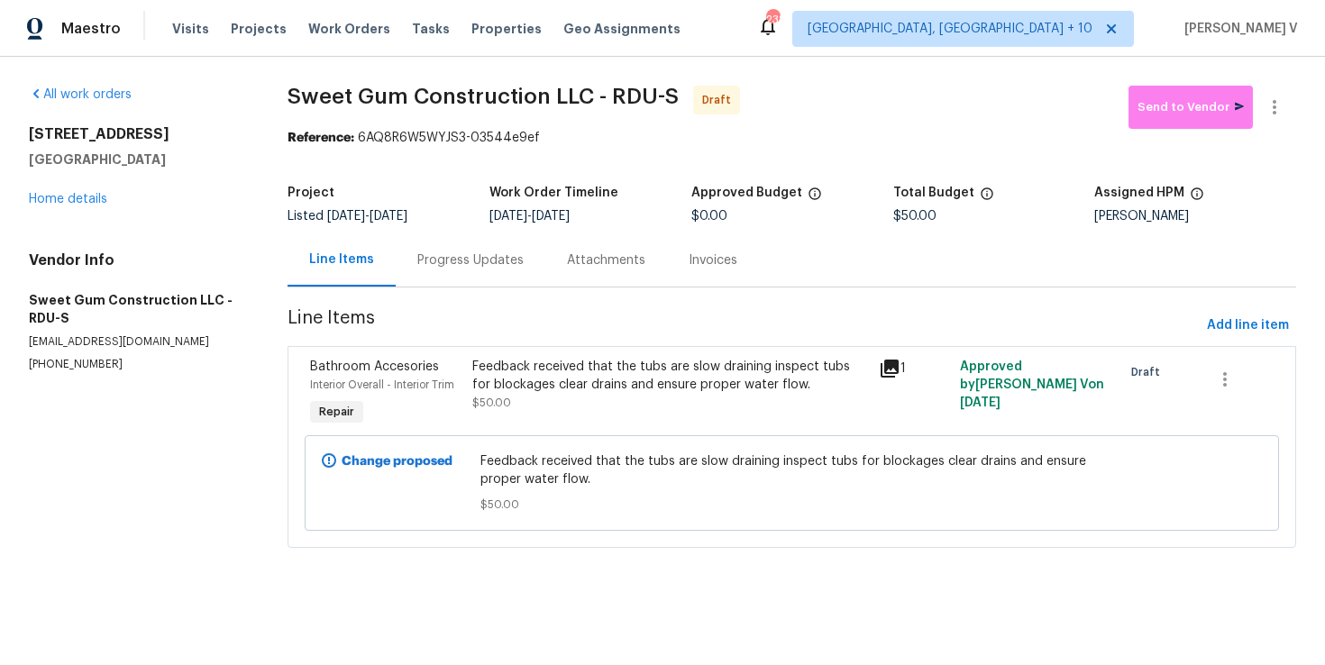
click at [497, 282] on div "Progress Updates" at bounding box center [471, 259] width 150 height 53
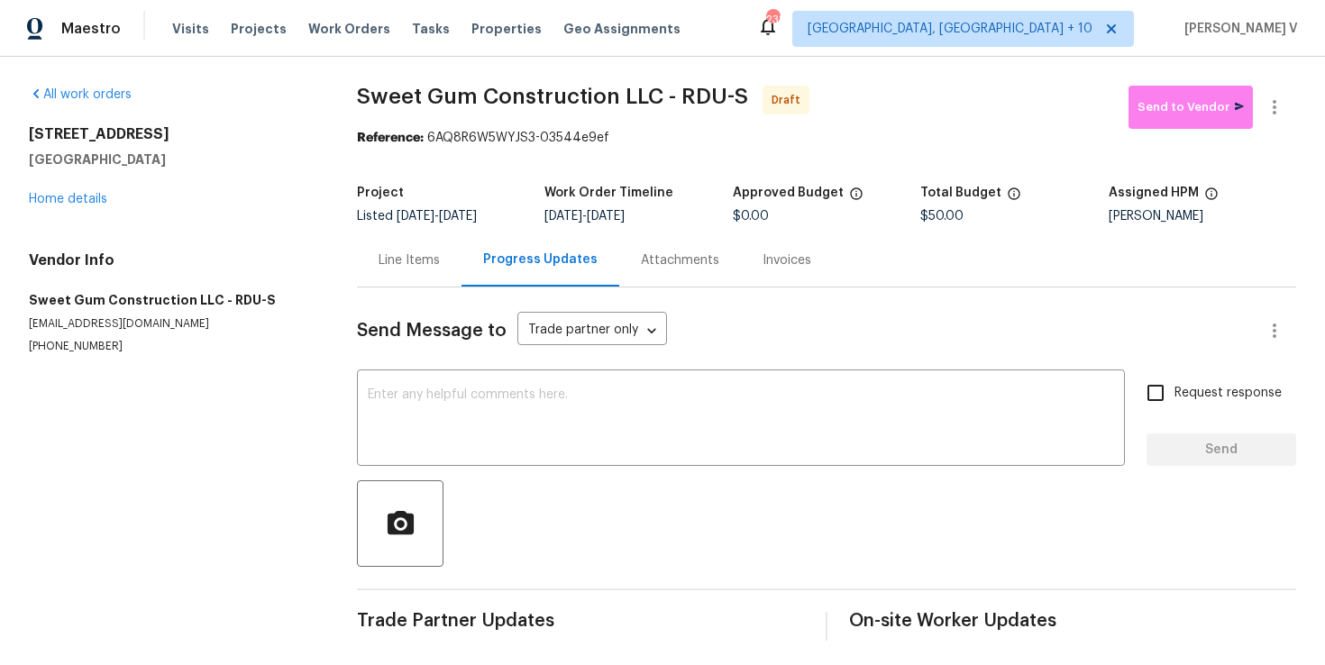
click at [369, 260] on div "Line Items" at bounding box center [409, 259] width 105 height 53
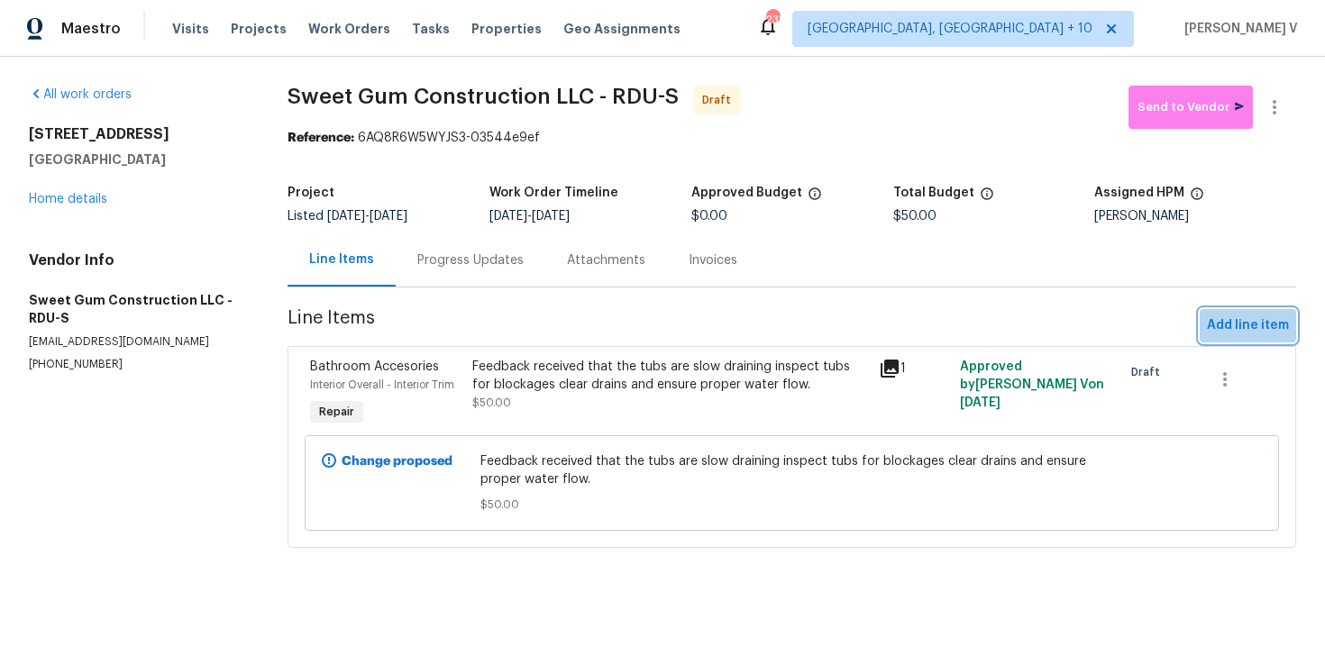
click at [1239, 318] on span "Add line item" at bounding box center [1248, 326] width 82 height 23
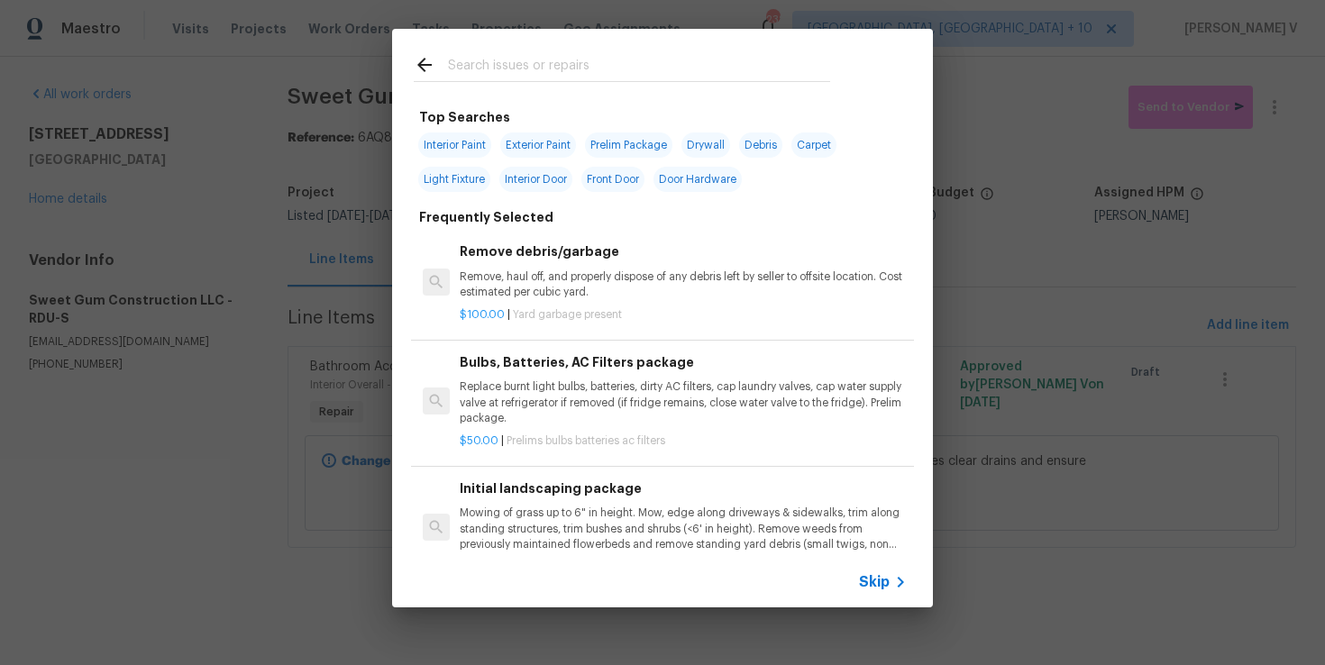
click at [870, 571] on div "Skip" at bounding box center [885, 582] width 52 height 22
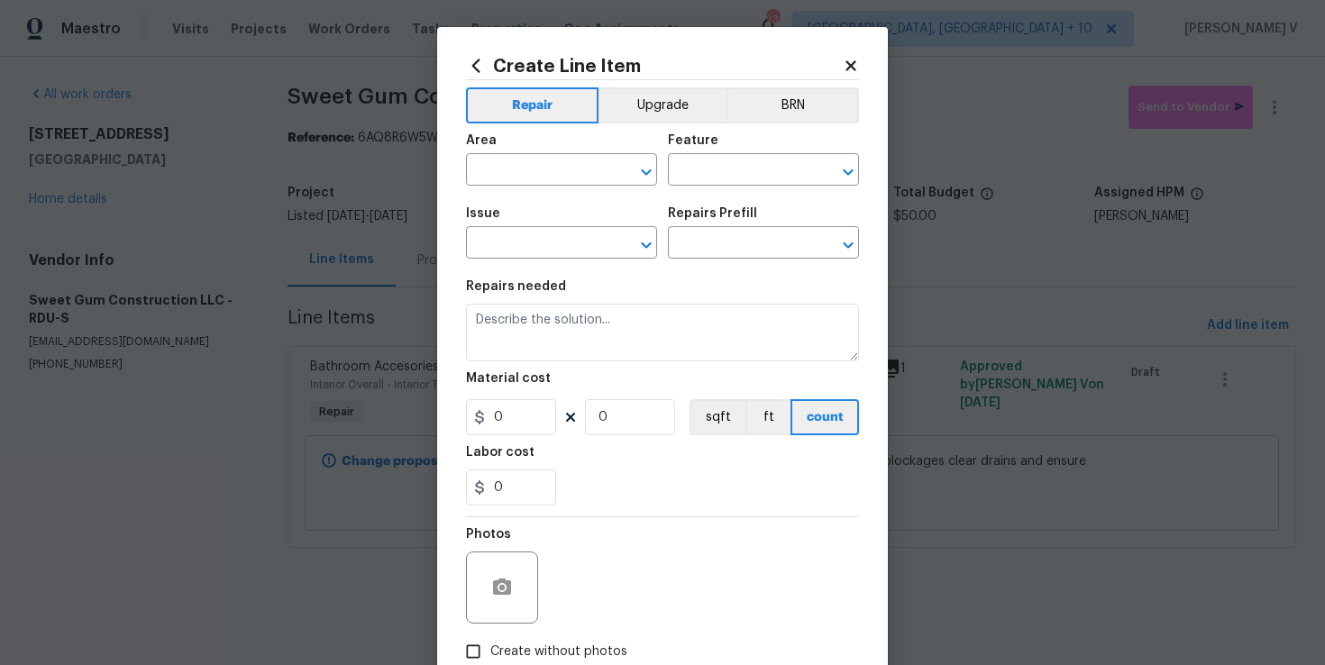
click at [658, 386] on div "Material cost" at bounding box center [662, 383] width 393 height 23
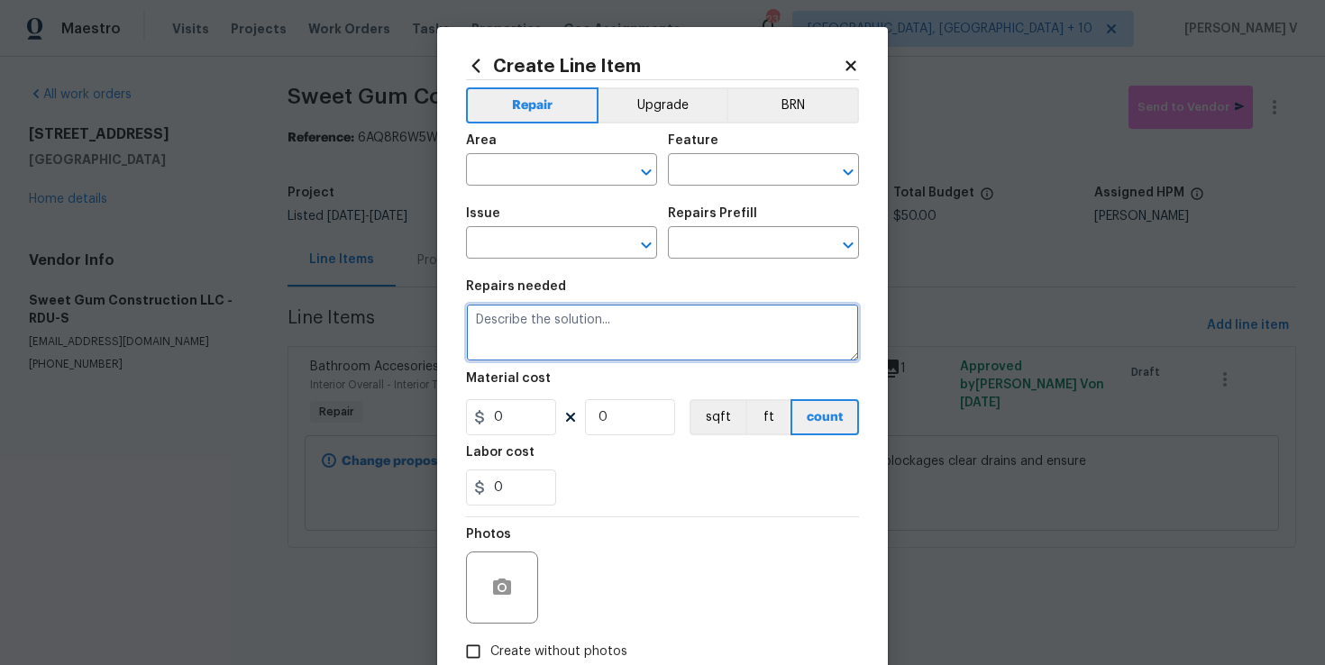
click at [633, 349] on textarea at bounding box center [662, 333] width 393 height 58
paste textarea "Loose ceiling fan in bedroom secure or replace mounting hardware to ensure safe…"
type textarea "Loose ceiling fan in bedroom secure or replace mounting hardware to ensure safe…"
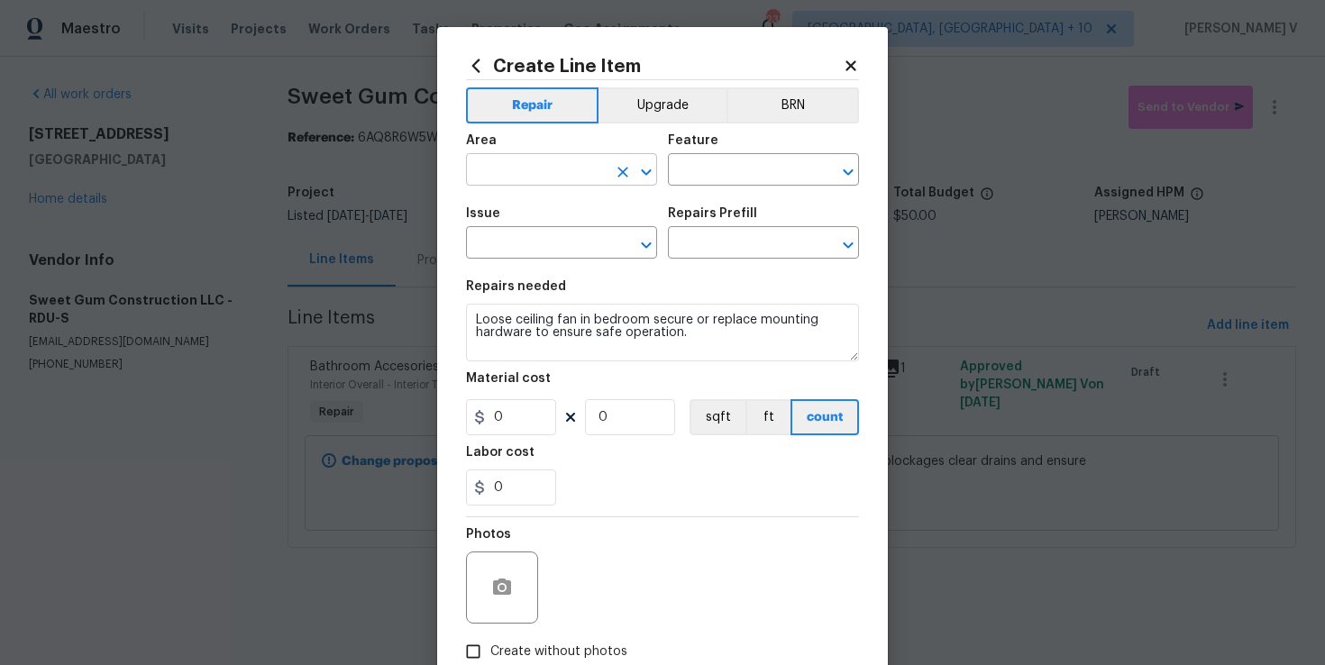
click at [524, 184] on input "text" at bounding box center [536, 172] width 141 height 28
type input "f"
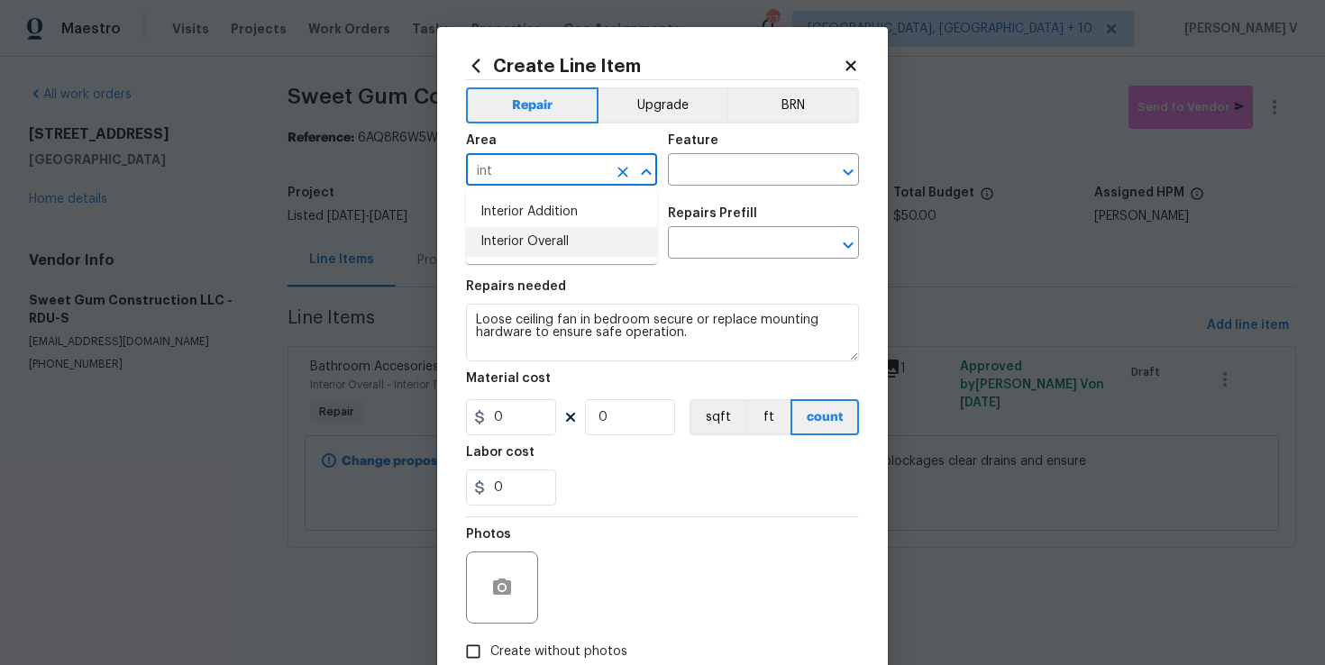
click at [535, 241] on li "Interior Overall" at bounding box center [561, 242] width 191 height 30
type input "Interior Overall"
click at [714, 161] on input "text" at bounding box center [738, 172] width 141 height 28
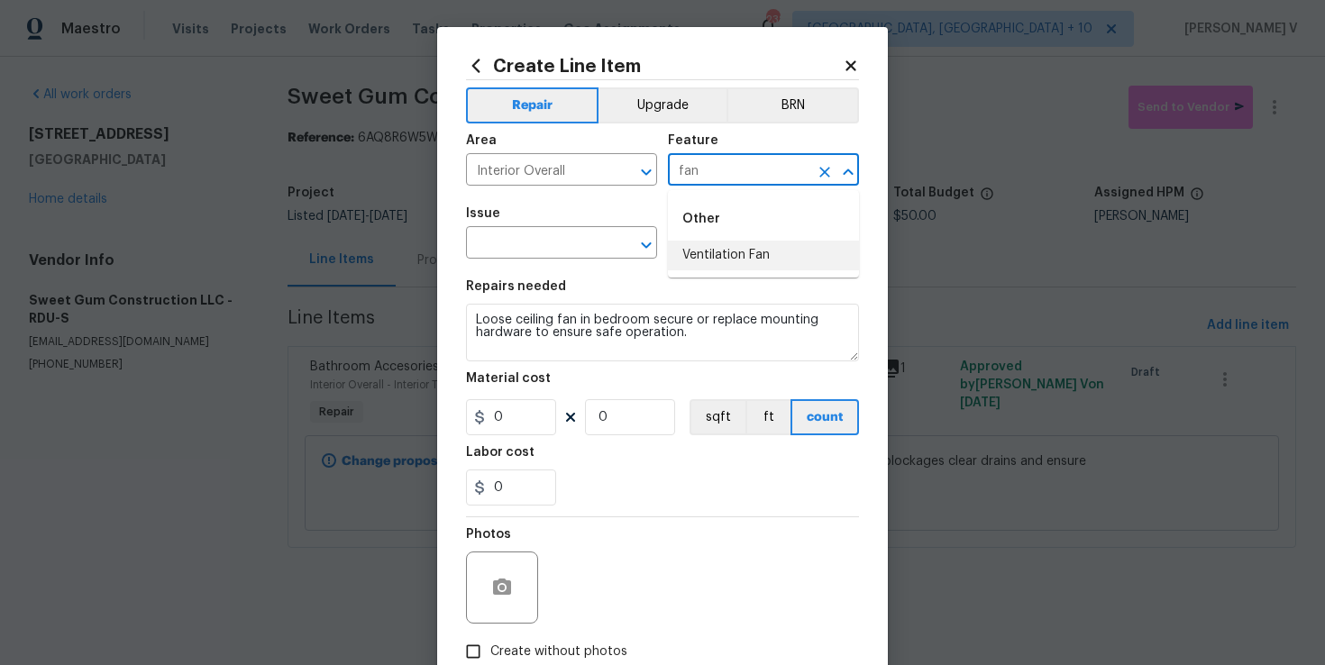
click at [698, 163] on input "fan" at bounding box center [738, 172] width 141 height 28
click at [716, 260] on li "Bathroom" at bounding box center [763, 256] width 191 height 30
type input "Bathroom"
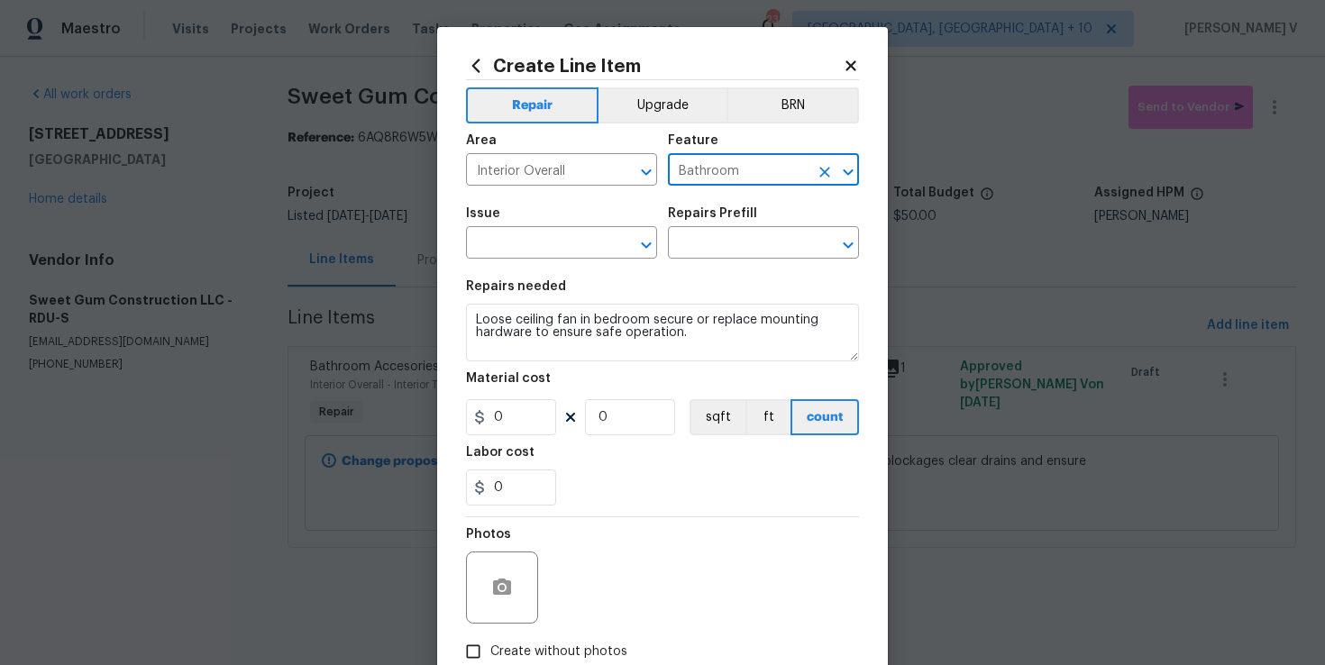
click at [489, 262] on span "Issue ​" at bounding box center [561, 233] width 191 height 73
click at [526, 249] on input "text" at bounding box center [536, 245] width 141 height 28
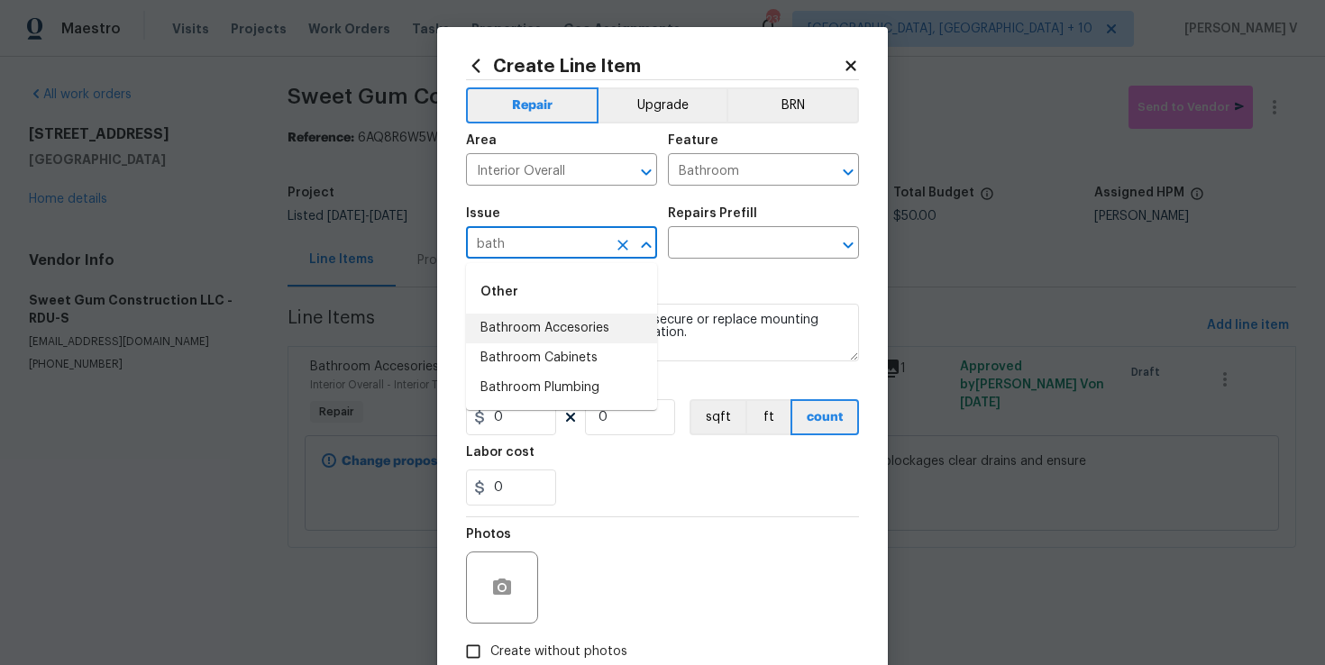
type input "bath"
click at [737, 230] on div "Repairs Prefill" at bounding box center [763, 218] width 191 height 23
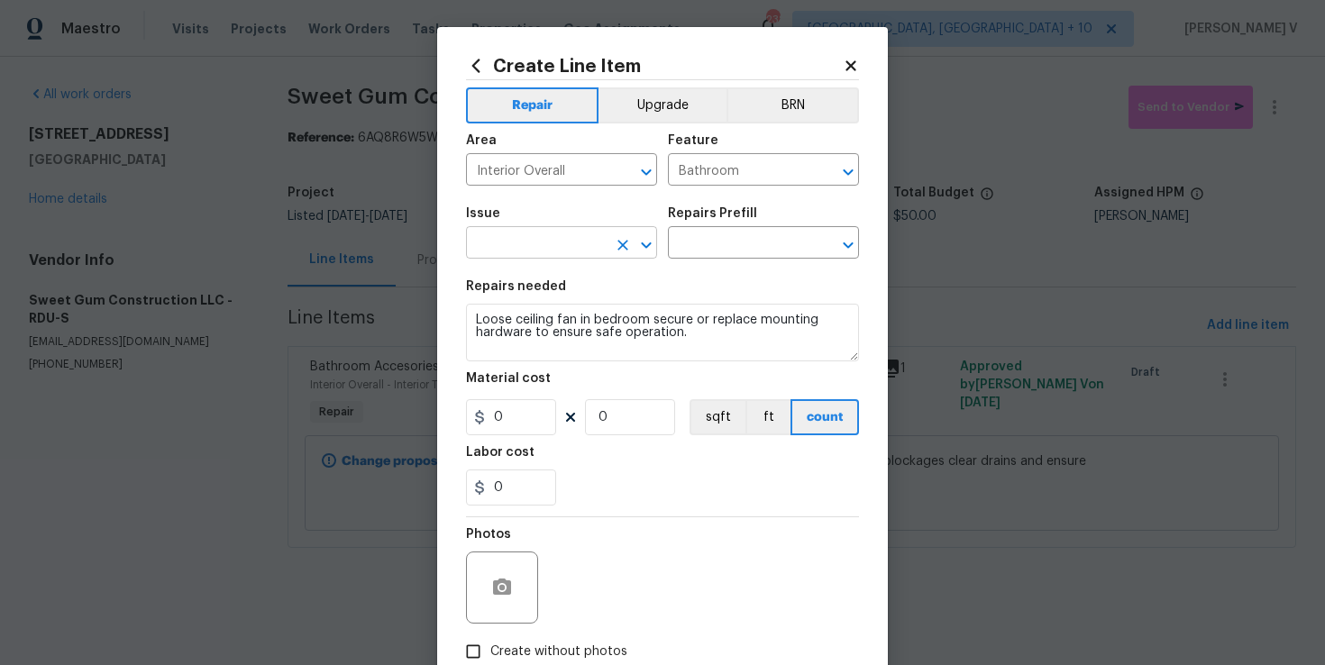
click at [528, 251] on input "text" at bounding box center [536, 245] width 141 height 28
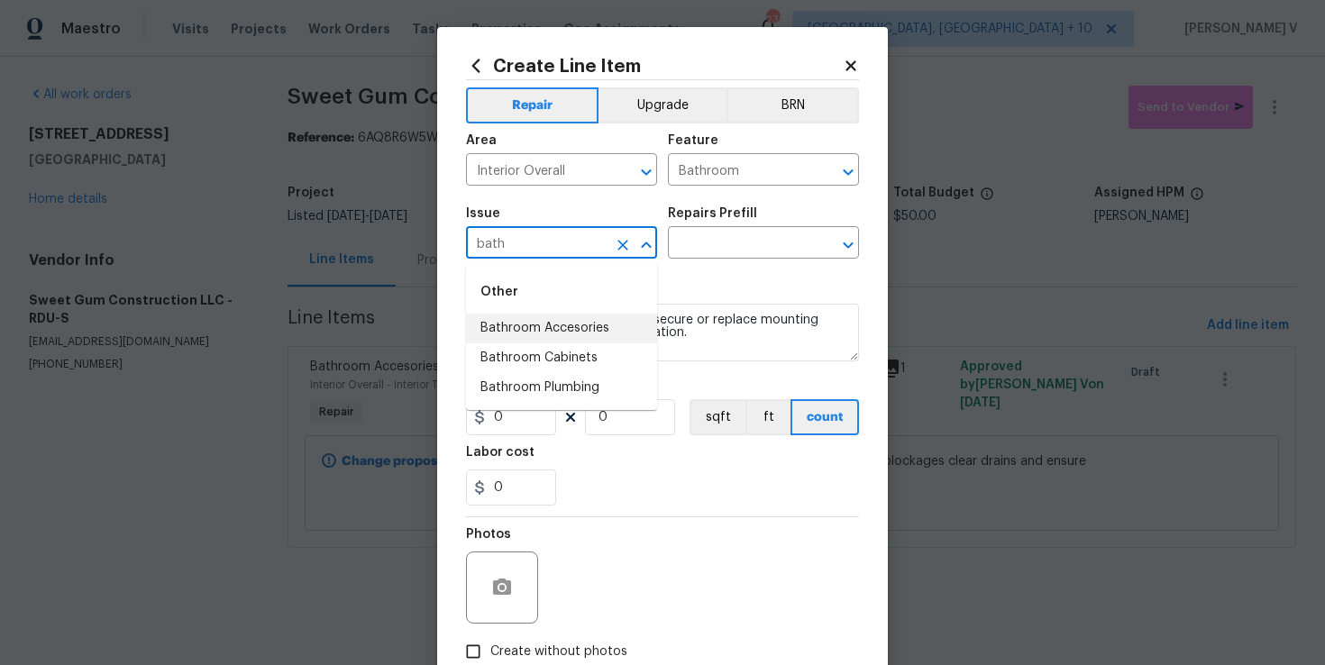
click at [540, 246] on input "bath" at bounding box center [536, 245] width 141 height 28
type input "bed"
click at [716, 182] on input "Bathroom" at bounding box center [738, 172] width 141 height 28
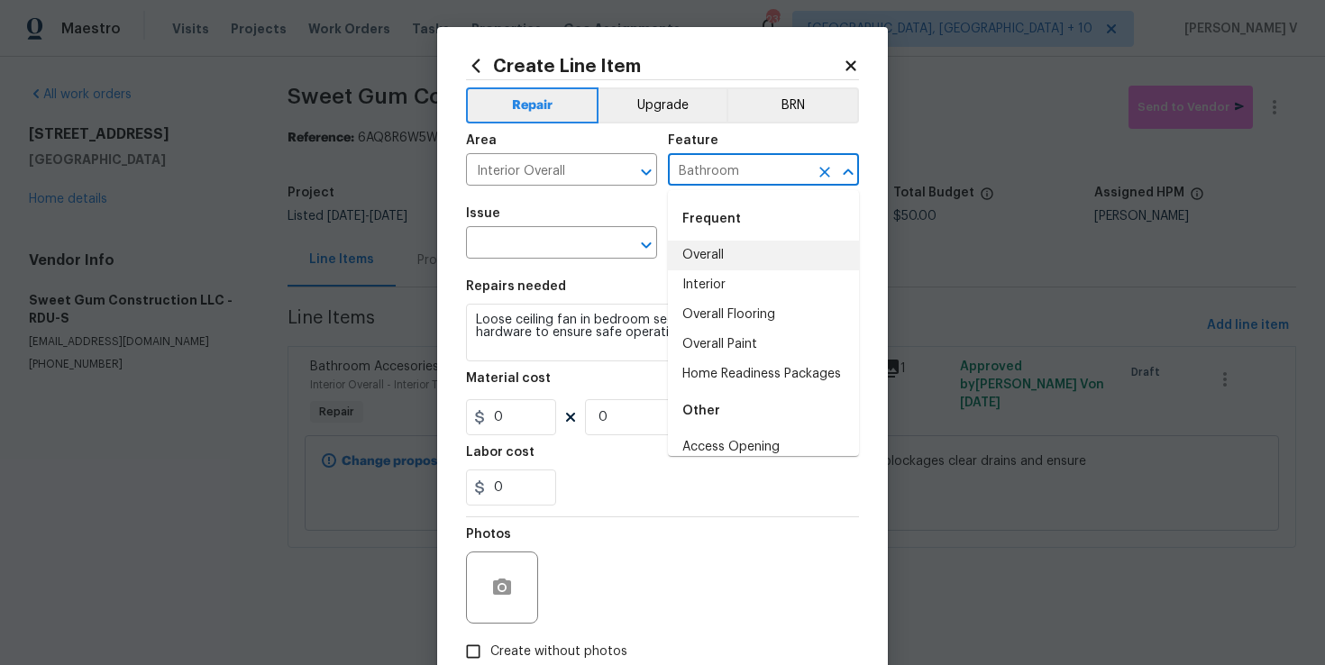
click at [716, 182] on input "Bathroom" at bounding box center [738, 172] width 141 height 28
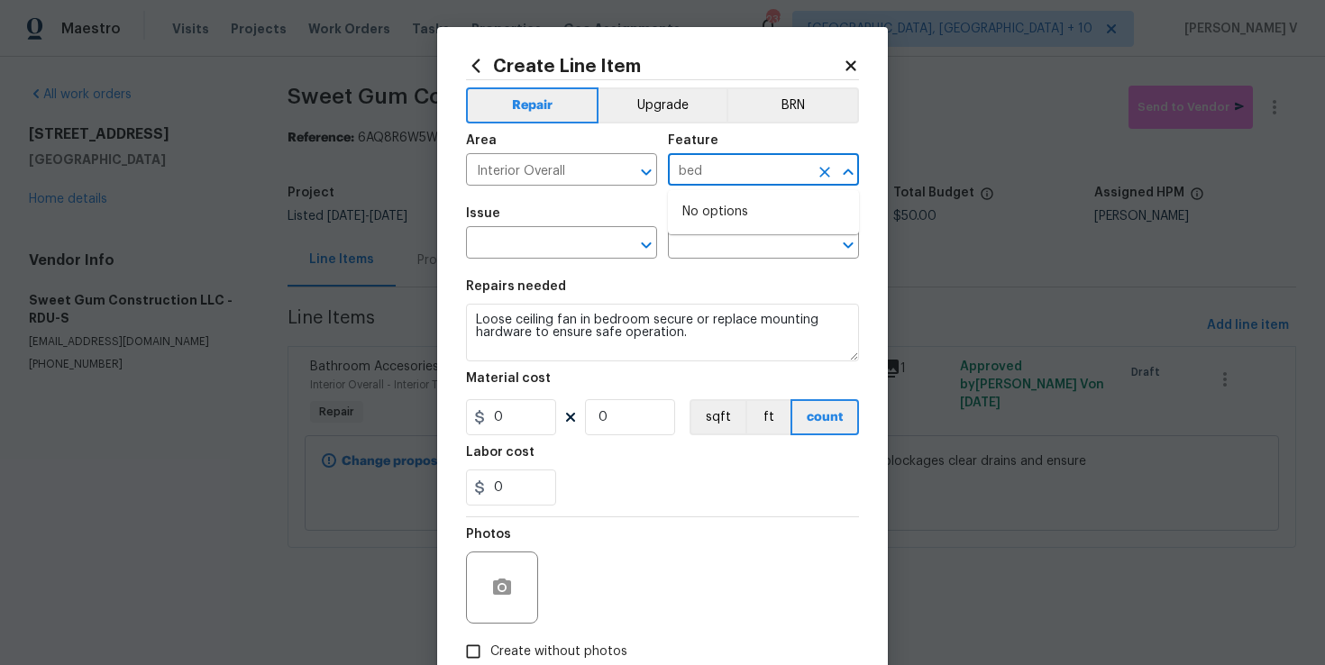
click at [725, 176] on input "bed" at bounding box center [738, 172] width 141 height 28
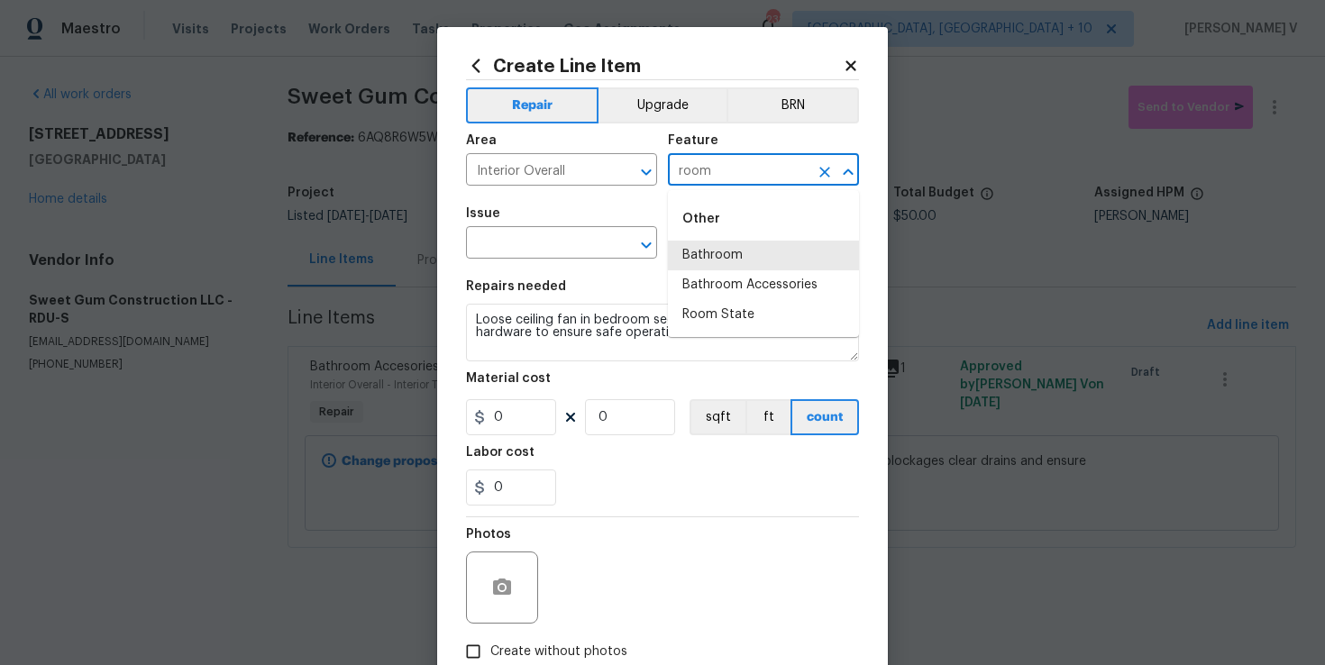
click at [729, 168] on input "room" at bounding box center [738, 172] width 141 height 28
click at [763, 307] on li "Room State" at bounding box center [763, 315] width 191 height 30
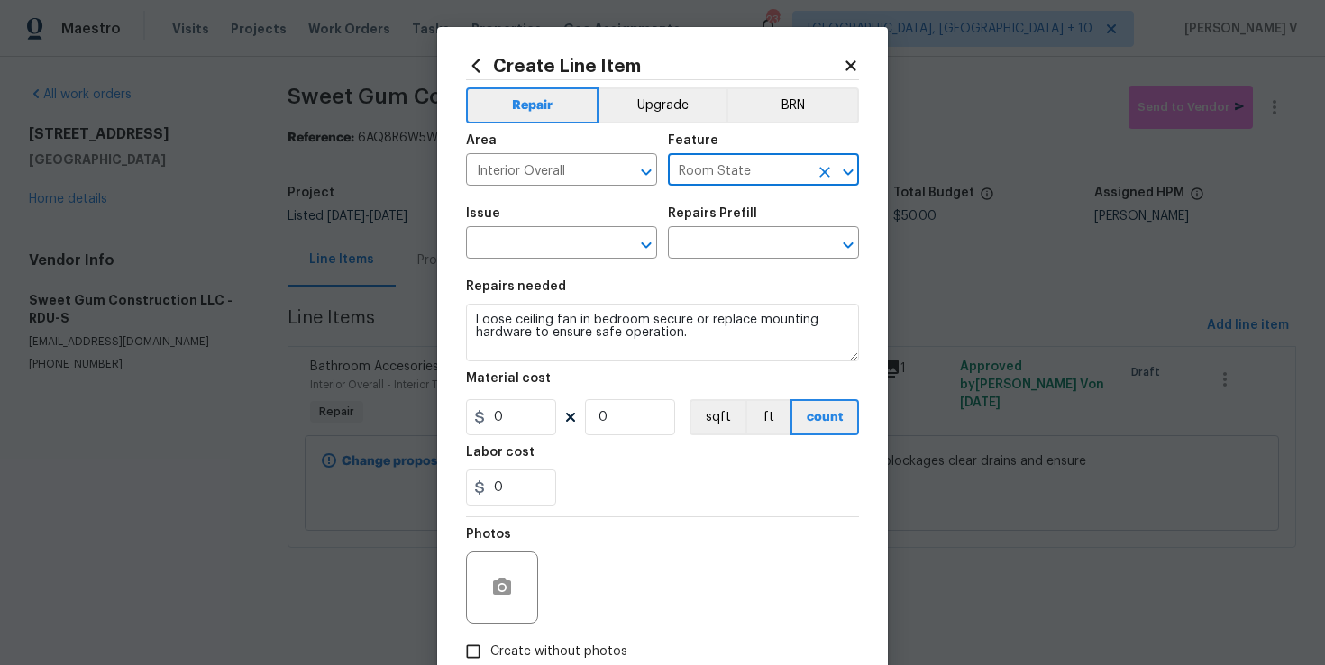
type input "Room State"
click at [584, 272] on section "Repairs needed Loose ceiling fan in bedroom secure or replace mounting hardware…" at bounding box center [662, 393] width 393 height 247
click at [554, 238] on input "text" at bounding box center [536, 245] width 141 height 28
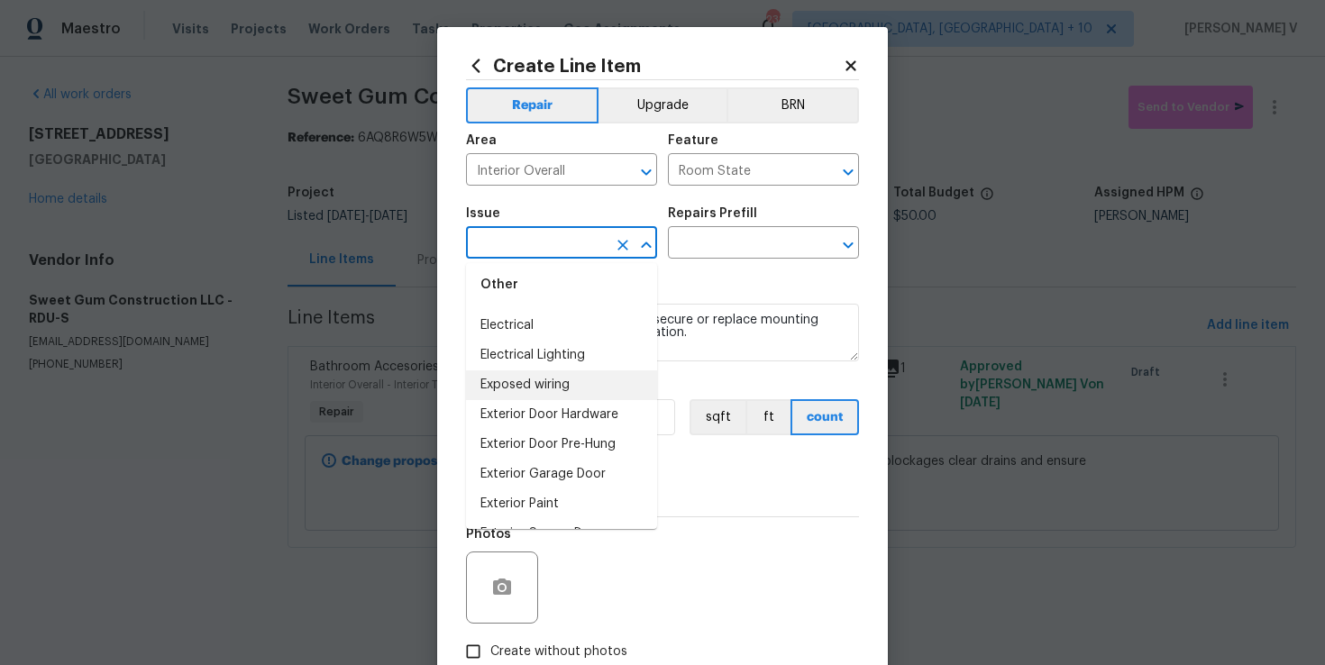
scroll to position [1251, 0]
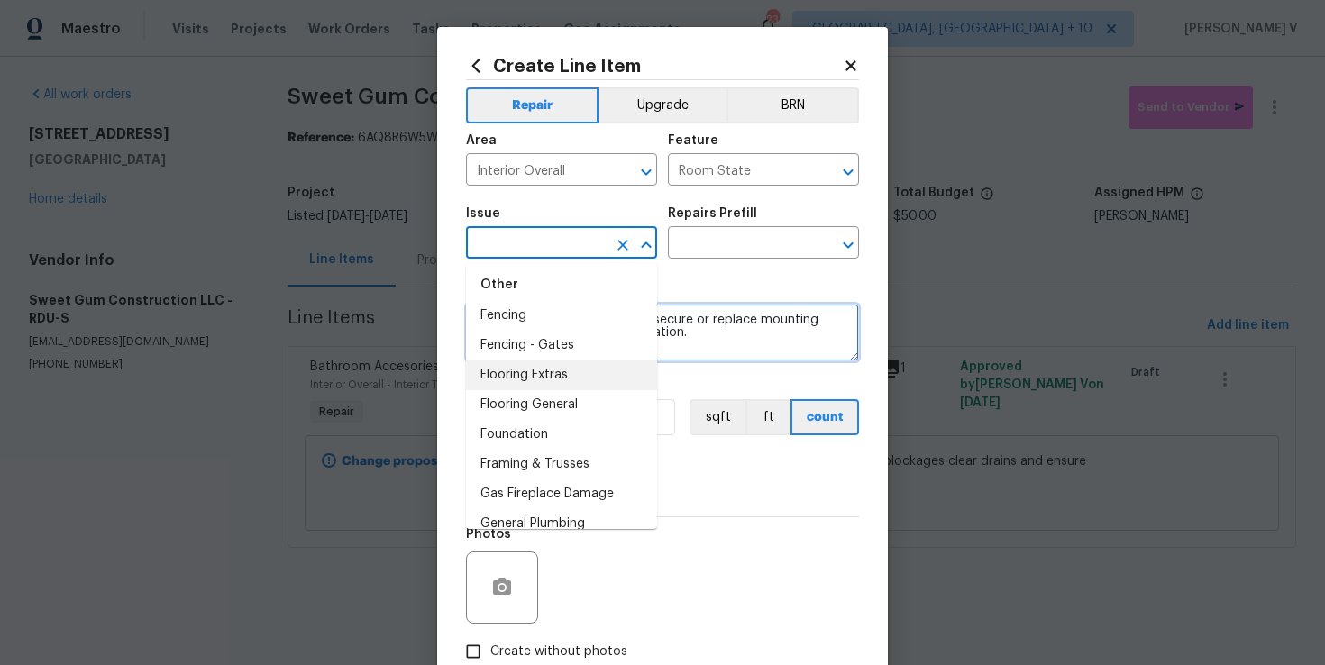
click at [693, 357] on textarea "Loose ceiling fan in bedroom secure or replace mounting hardware to ensure safe…" at bounding box center [662, 333] width 393 height 58
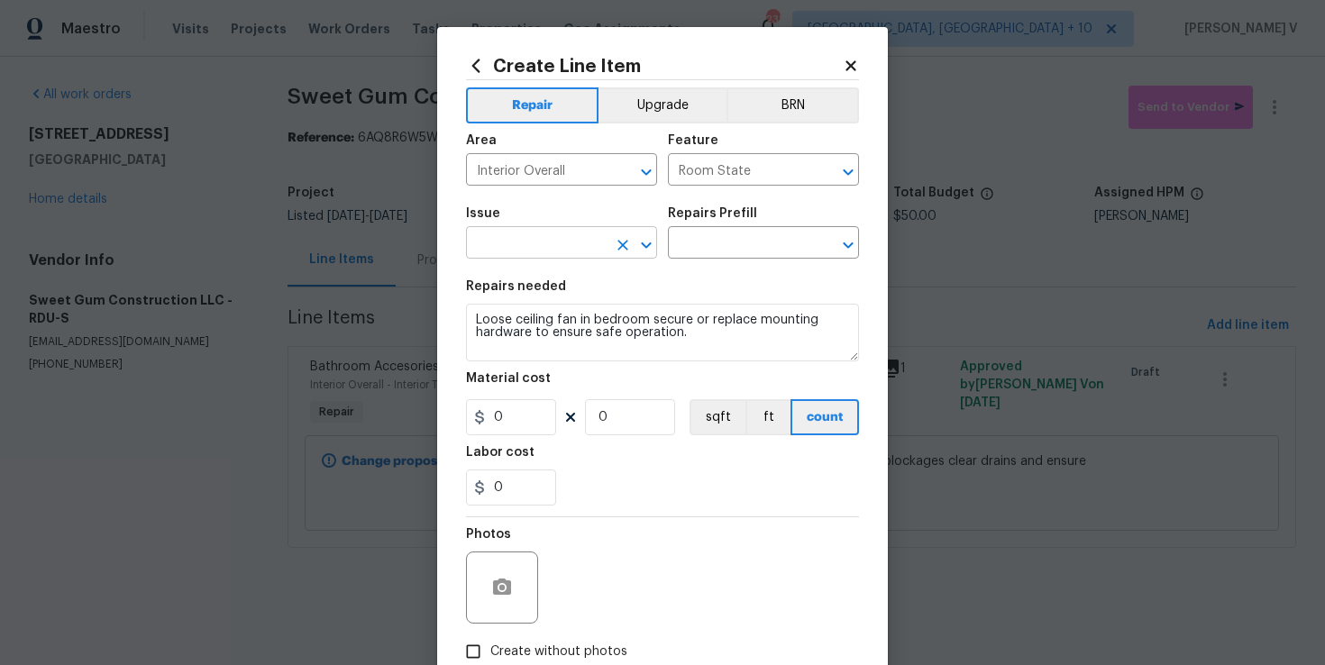
click at [551, 257] on input "text" at bounding box center [536, 245] width 141 height 28
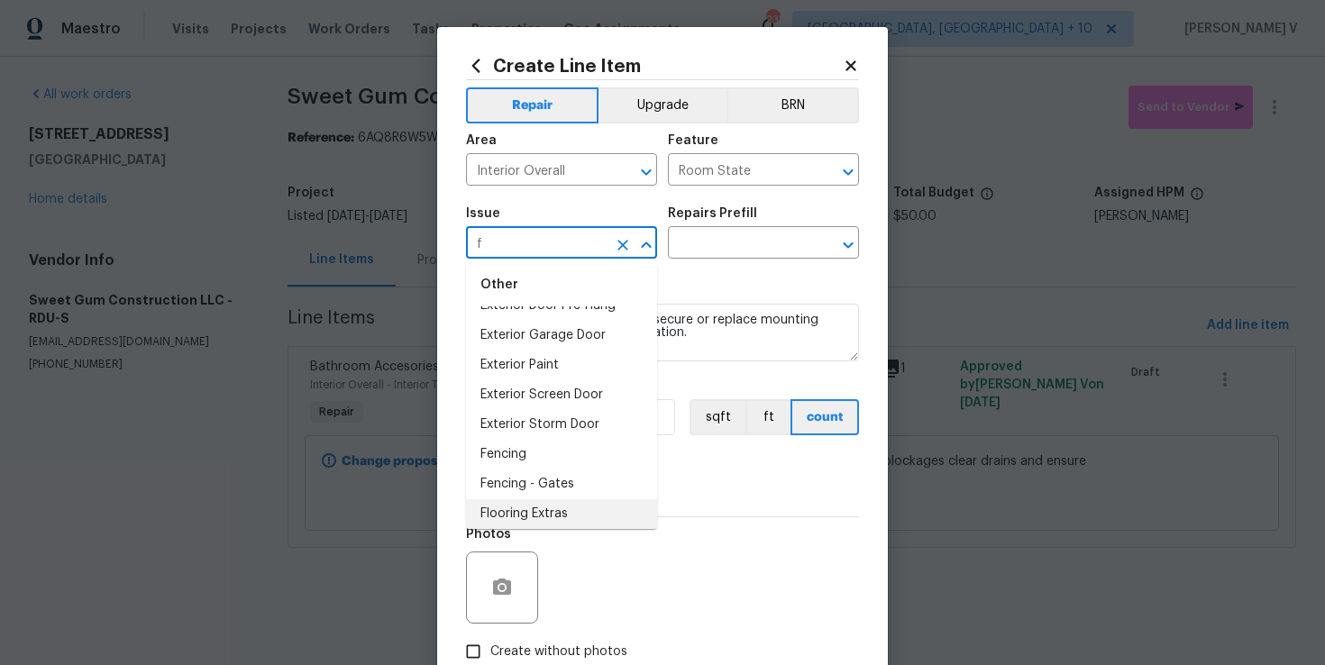
scroll to position [0, 0]
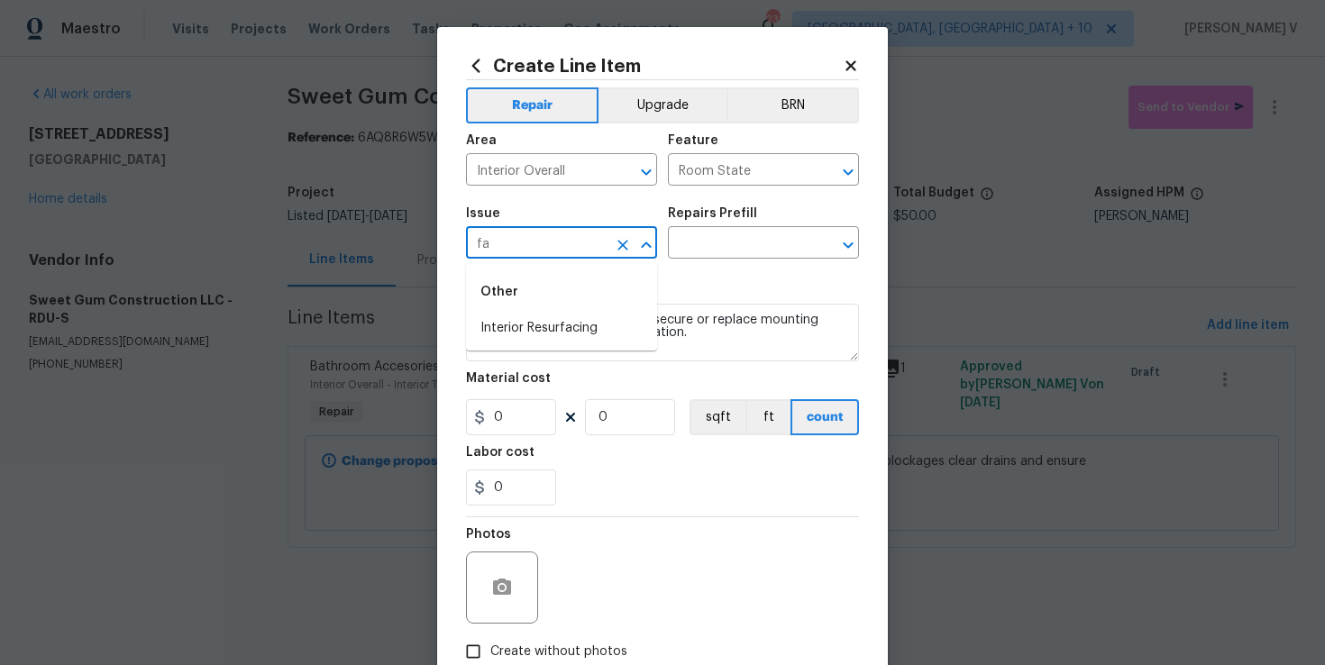
type input "fan"
click at [626, 249] on icon "Clear" at bounding box center [622, 245] width 11 height 11
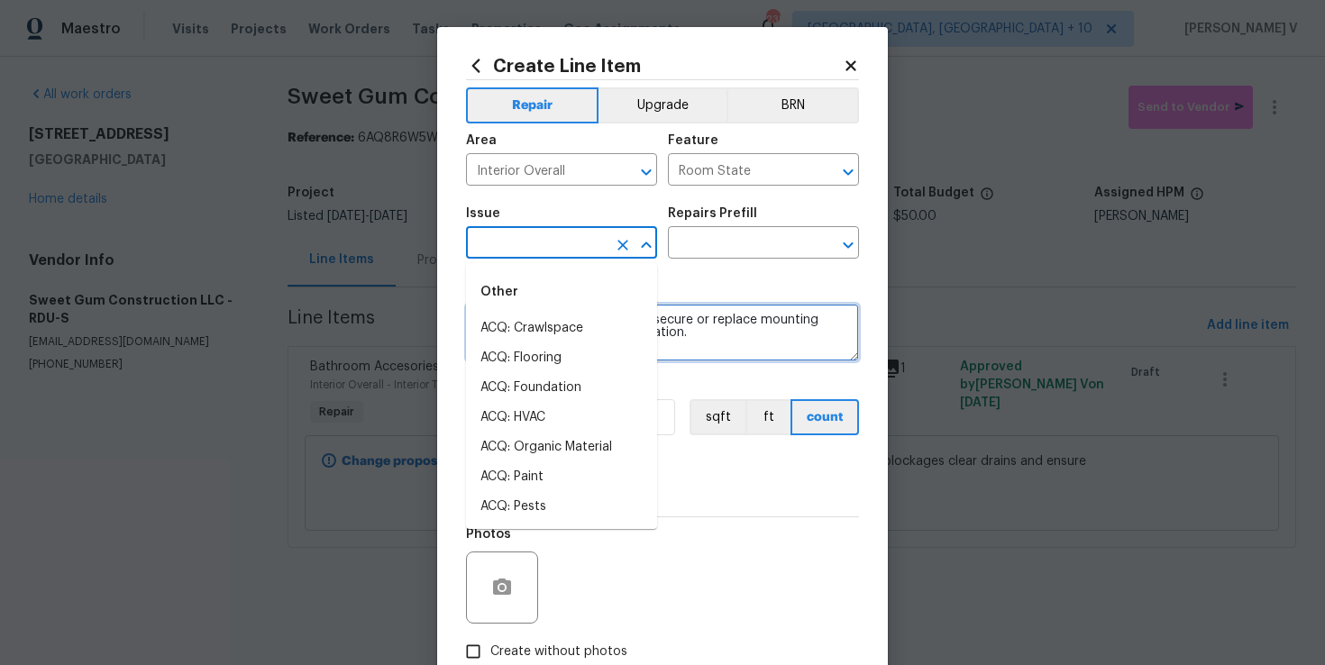
click at [699, 347] on textarea "Loose ceiling fan in bedroom secure or replace mounting hardware to ensure safe…" at bounding box center [662, 333] width 393 height 58
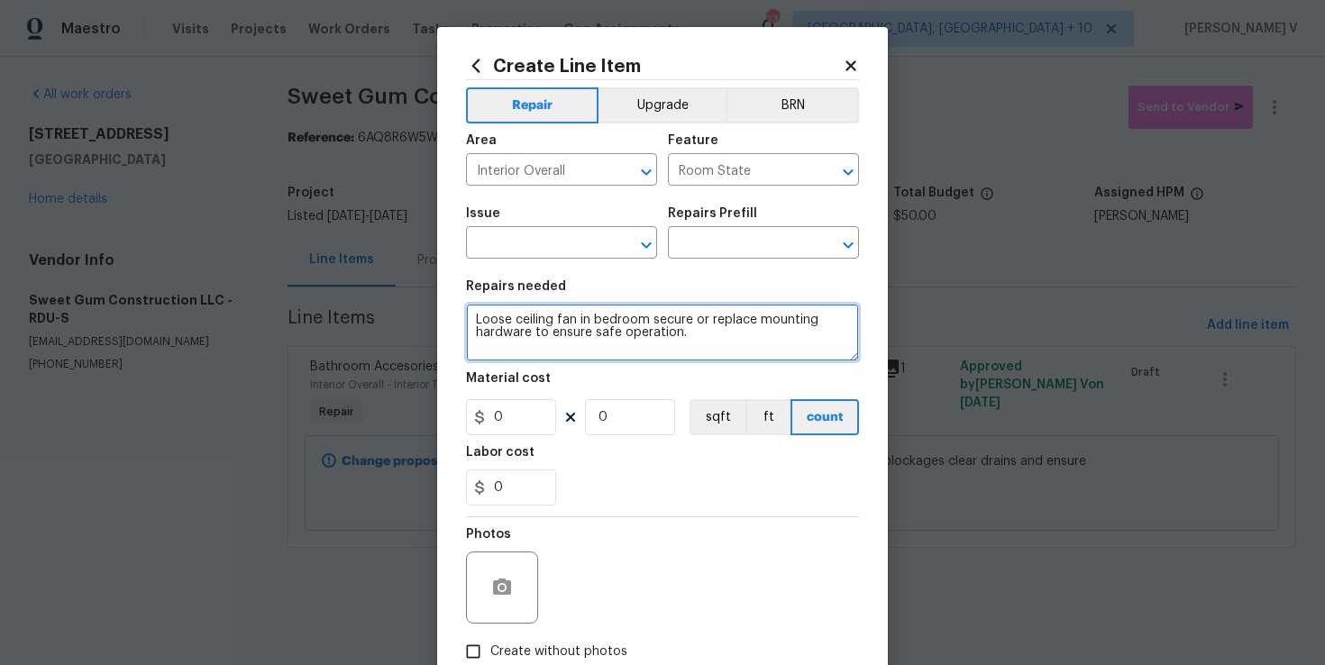
click at [532, 313] on textarea "Loose ceiling fan in bedroom secure or replace mounting hardware to ensure safe…" at bounding box center [662, 333] width 393 height 58
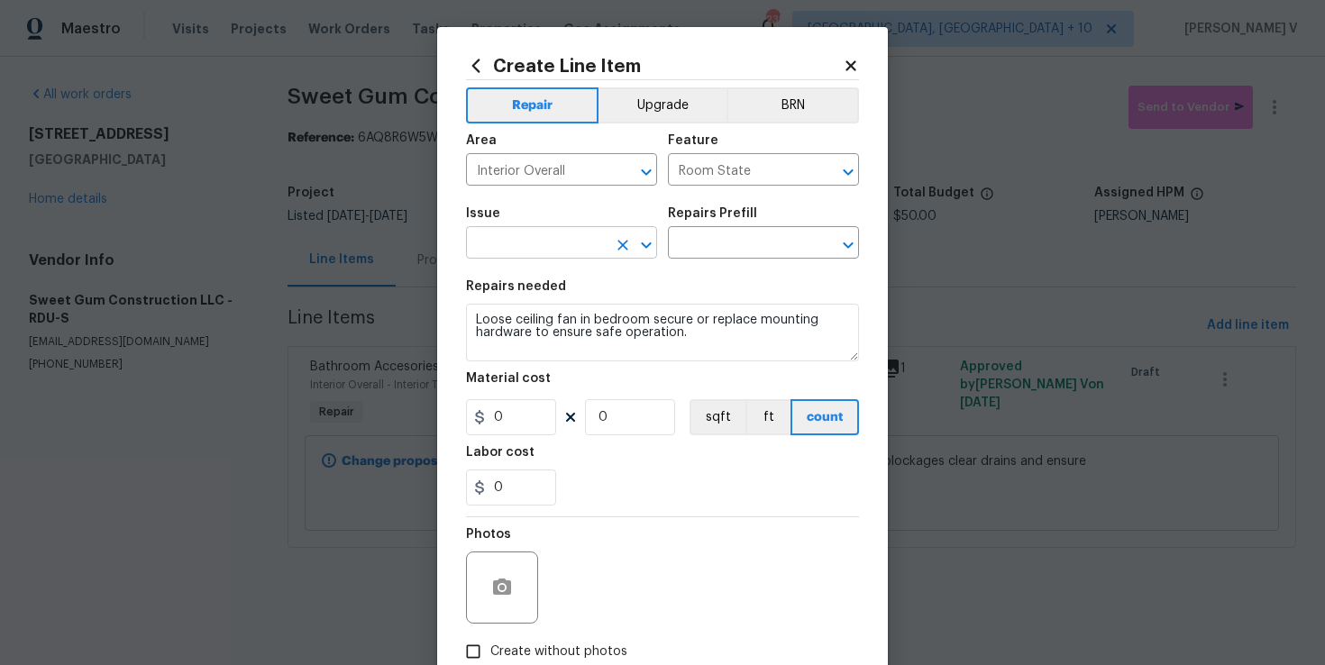
click at [510, 256] on input "text" at bounding box center [536, 245] width 141 height 28
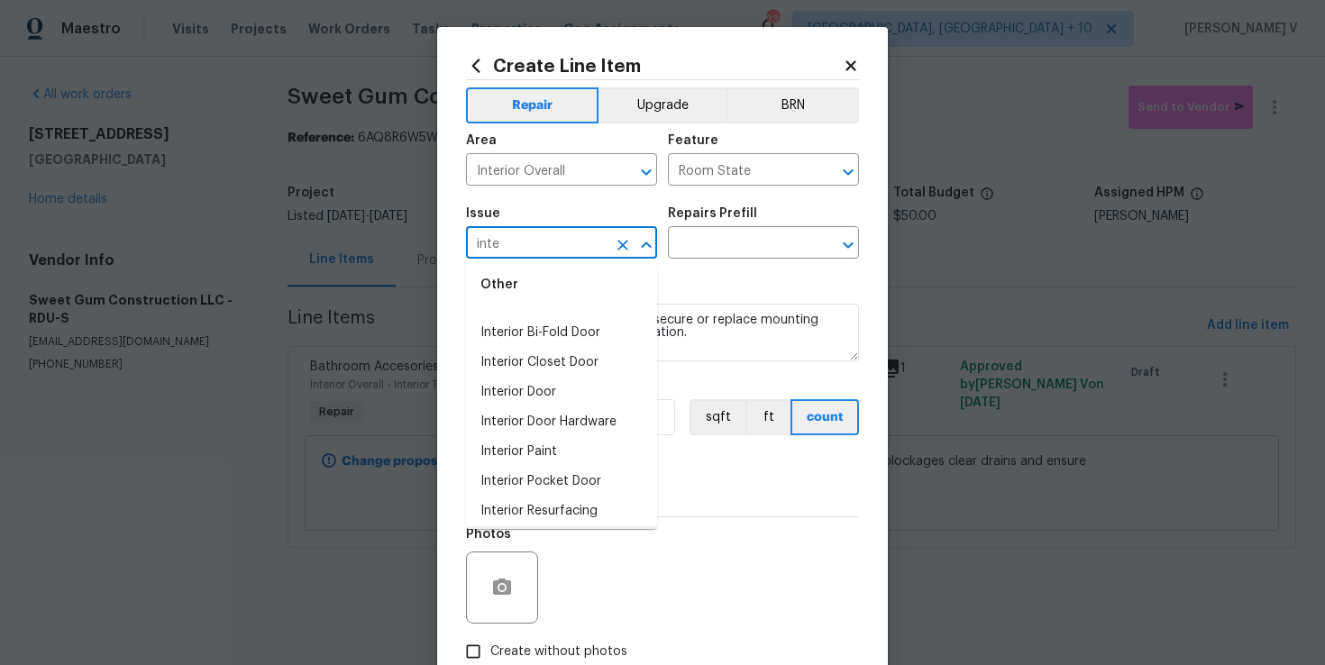
scroll to position [9, 0]
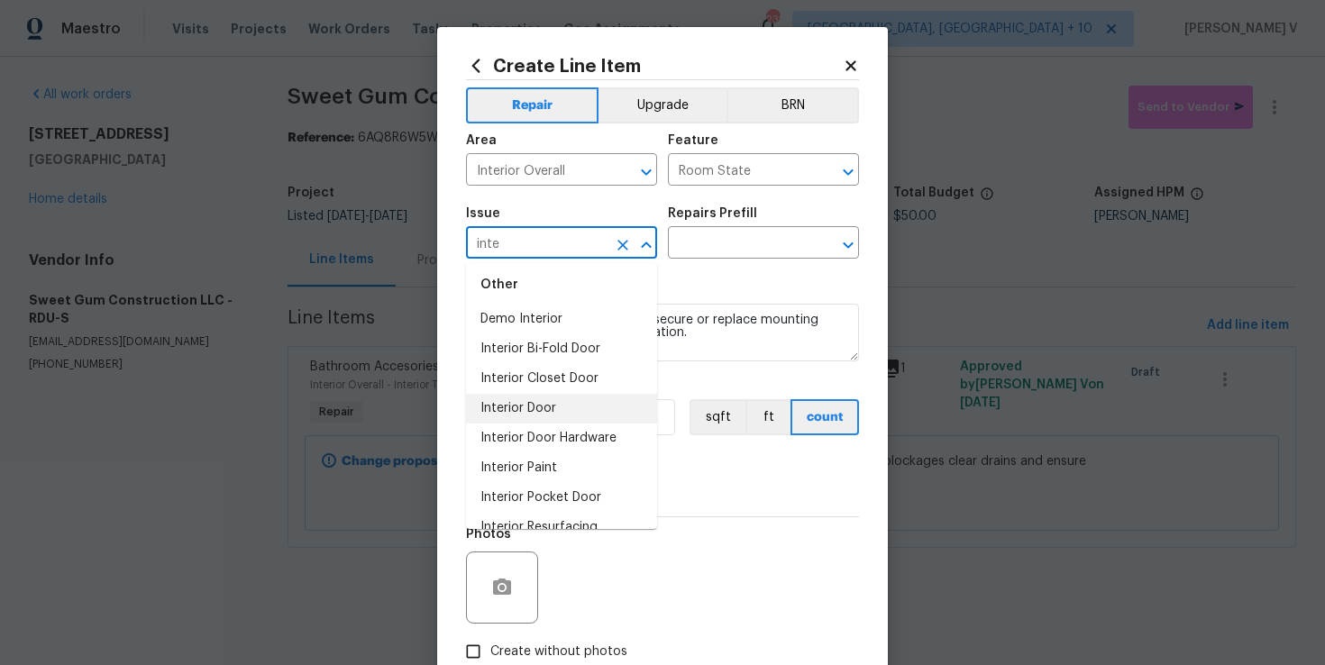
click at [539, 414] on li "Interior Door" at bounding box center [561, 409] width 191 height 30
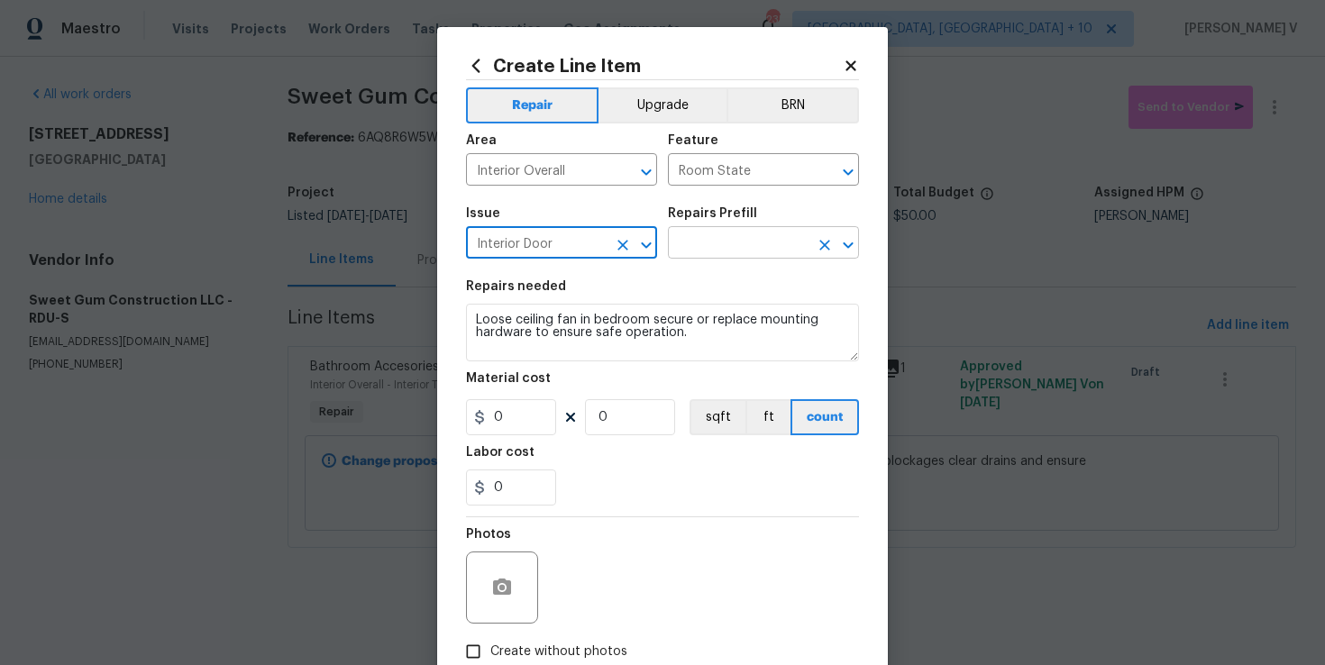
type input "Interior Door"
click at [753, 247] on input "text" at bounding box center [738, 245] width 141 height 28
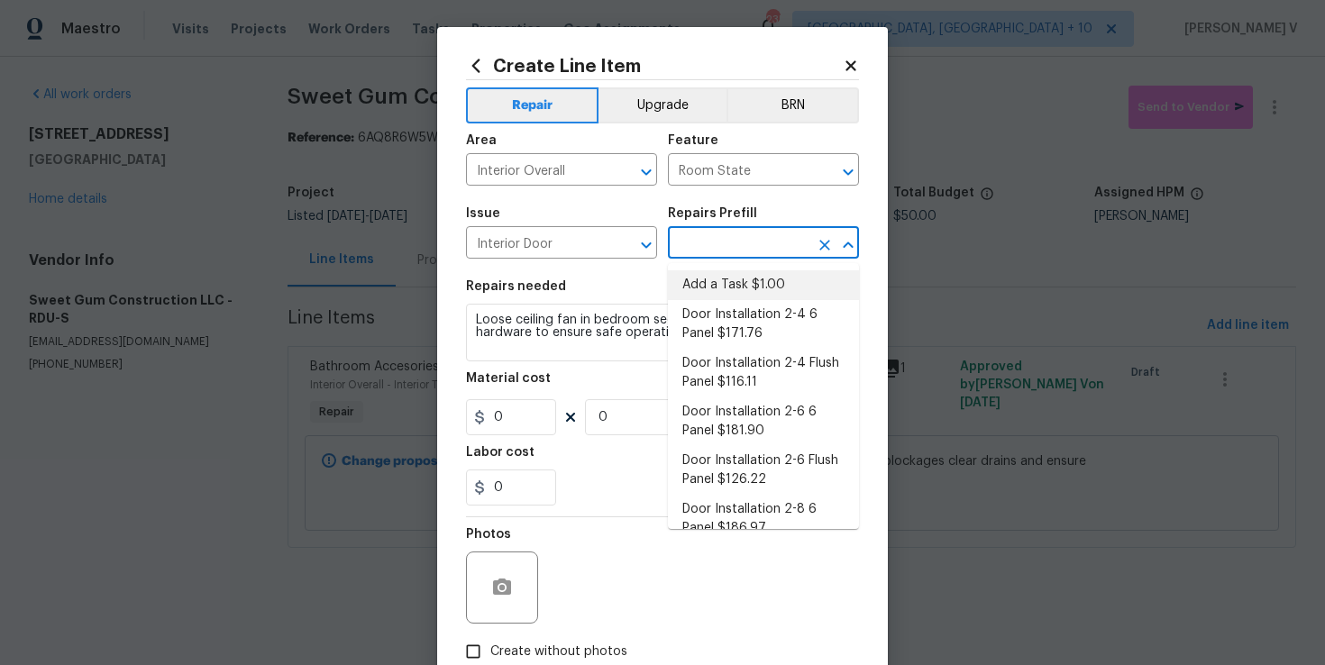
click at [717, 283] on li "Add a Task $1.00" at bounding box center [763, 285] width 191 height 30
type input "Interior Door"
type textarea "HPM to detail"
type input "1"
type input "Add a Task $1.00"
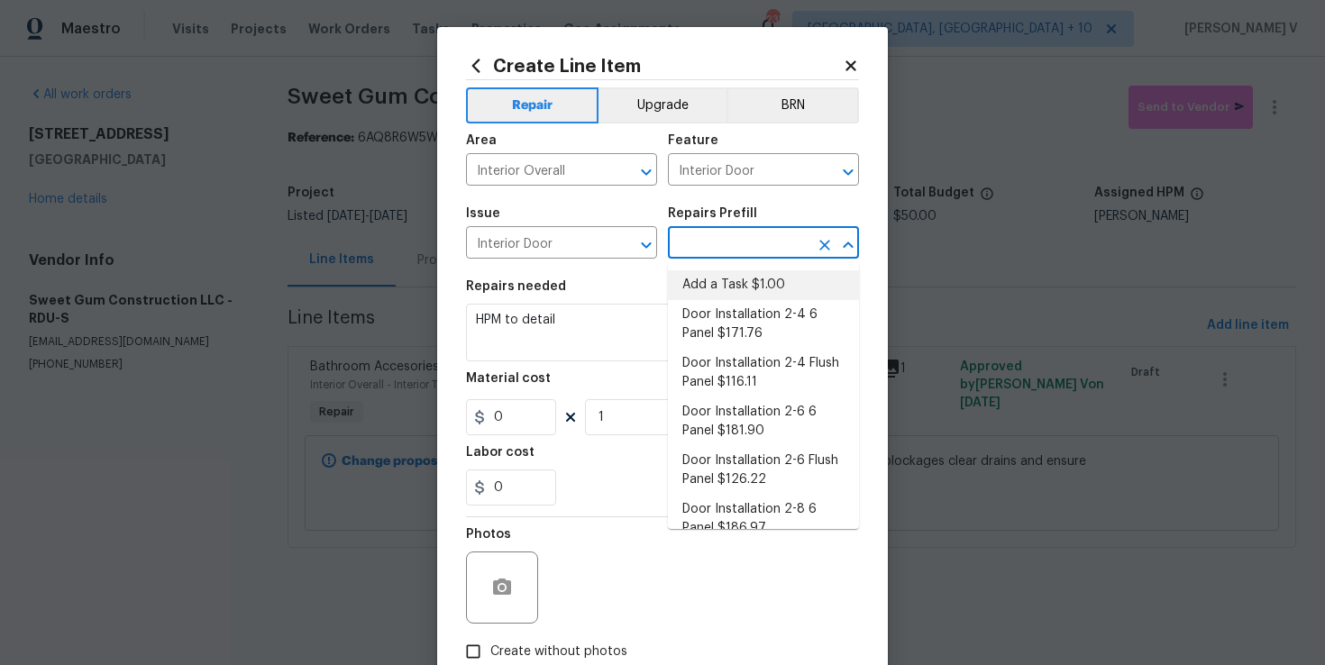
type input "1"
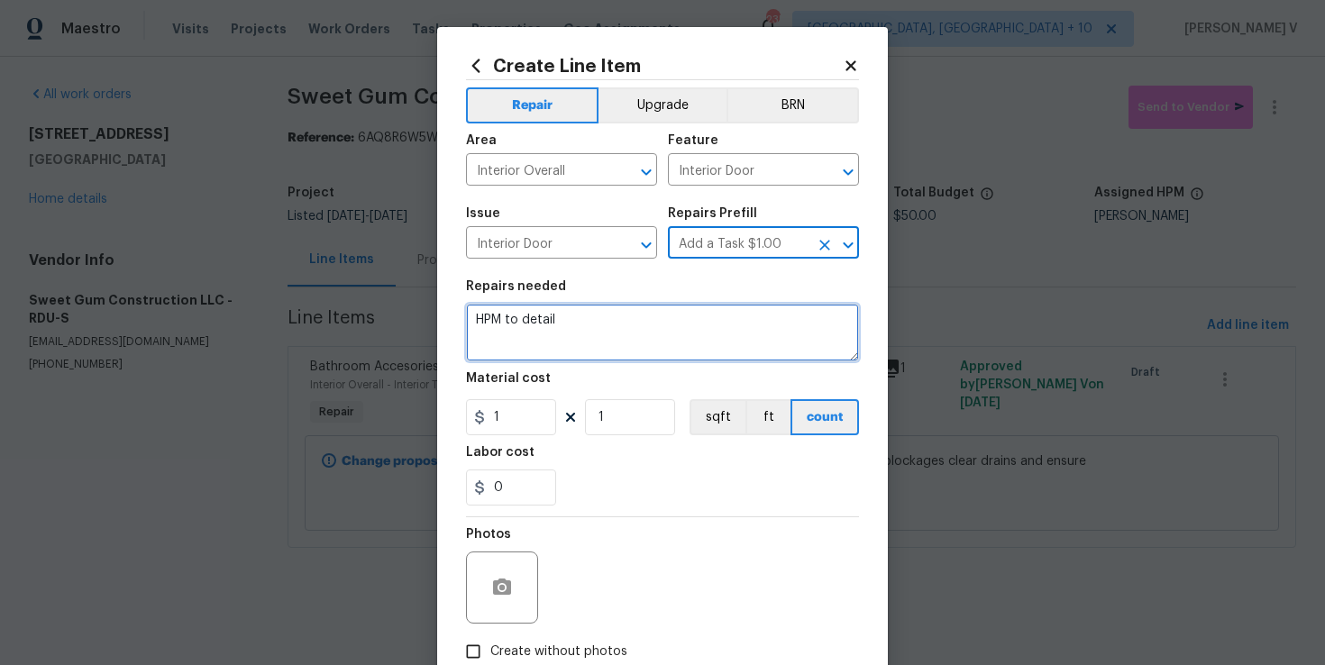
click at [641, 315] on textarea "HPM to detail" at bounding box center [662, 333] width 393 height 58
paste textarea "Loose ceiling fan in bedroom secure or replace mounting hardware to ensure safe…"
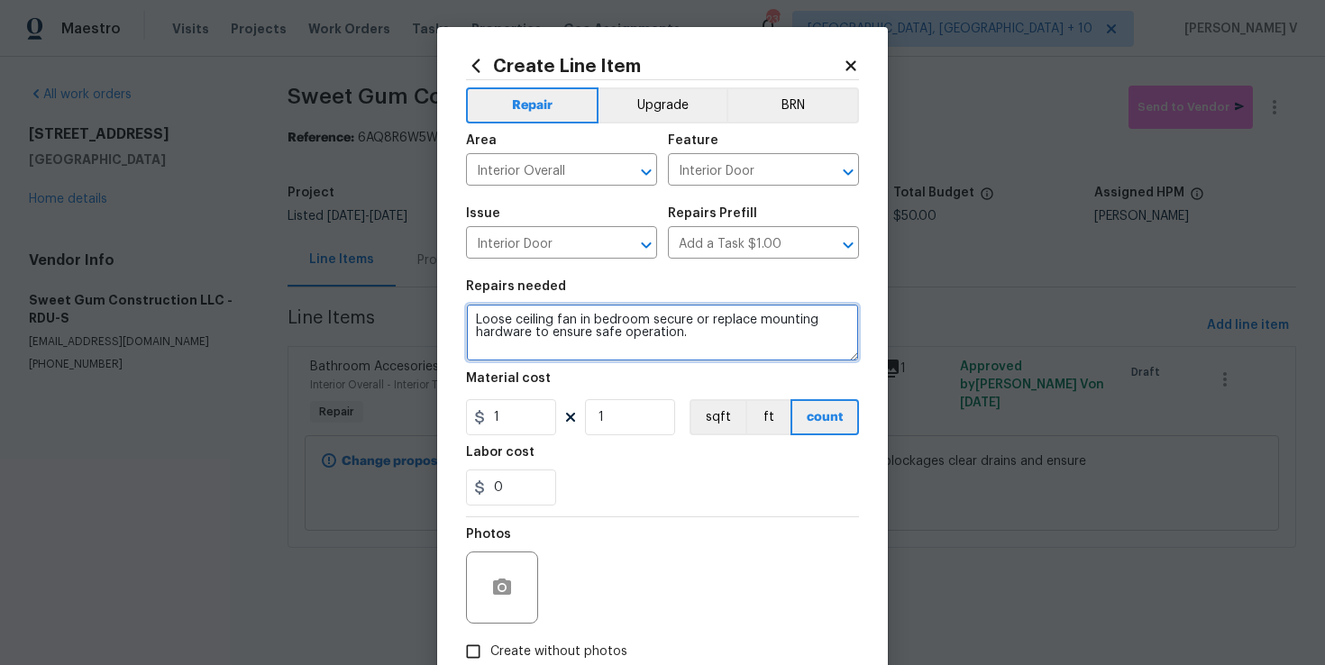
type textarea "Loose ceiling fan in bedroom secure or replace mounting hardware to ensure safe…"
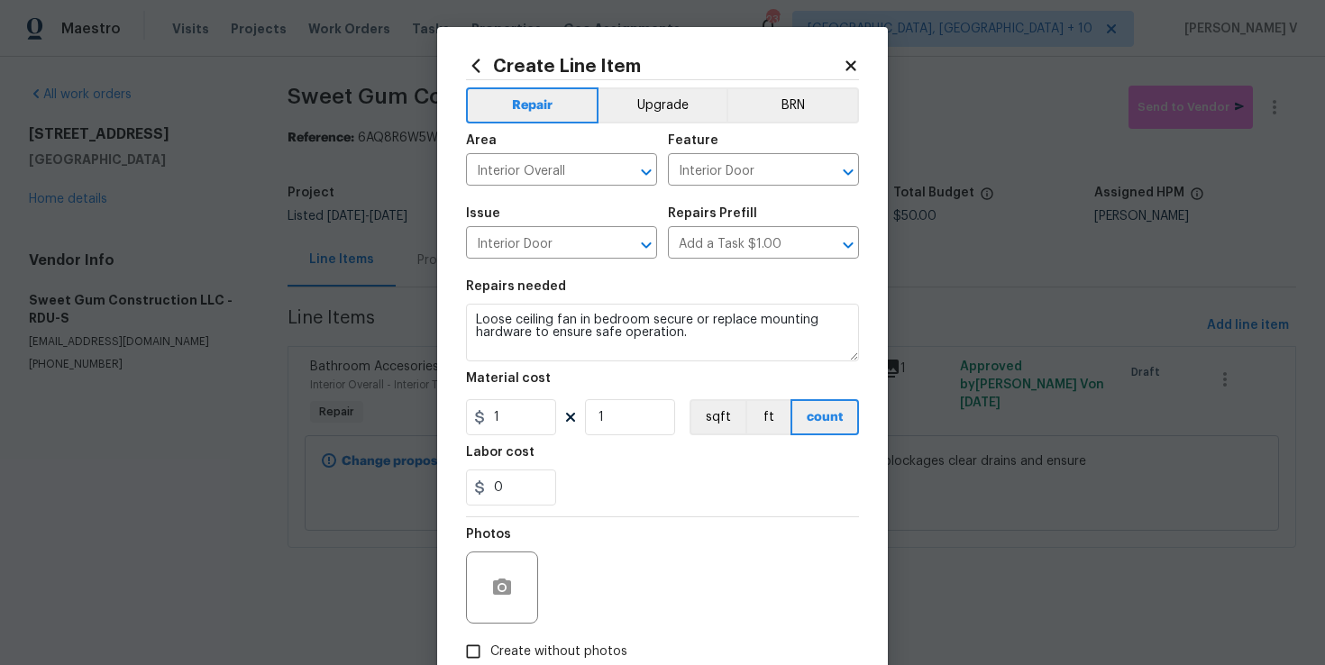
click at [576, 397] on figure "Material cost 1 1 sqft ft count" at bounding box center [662, 403] width 393 height 63
click at [532, 416] on input "1" at bounding box center [511, 417] width 90 height 36
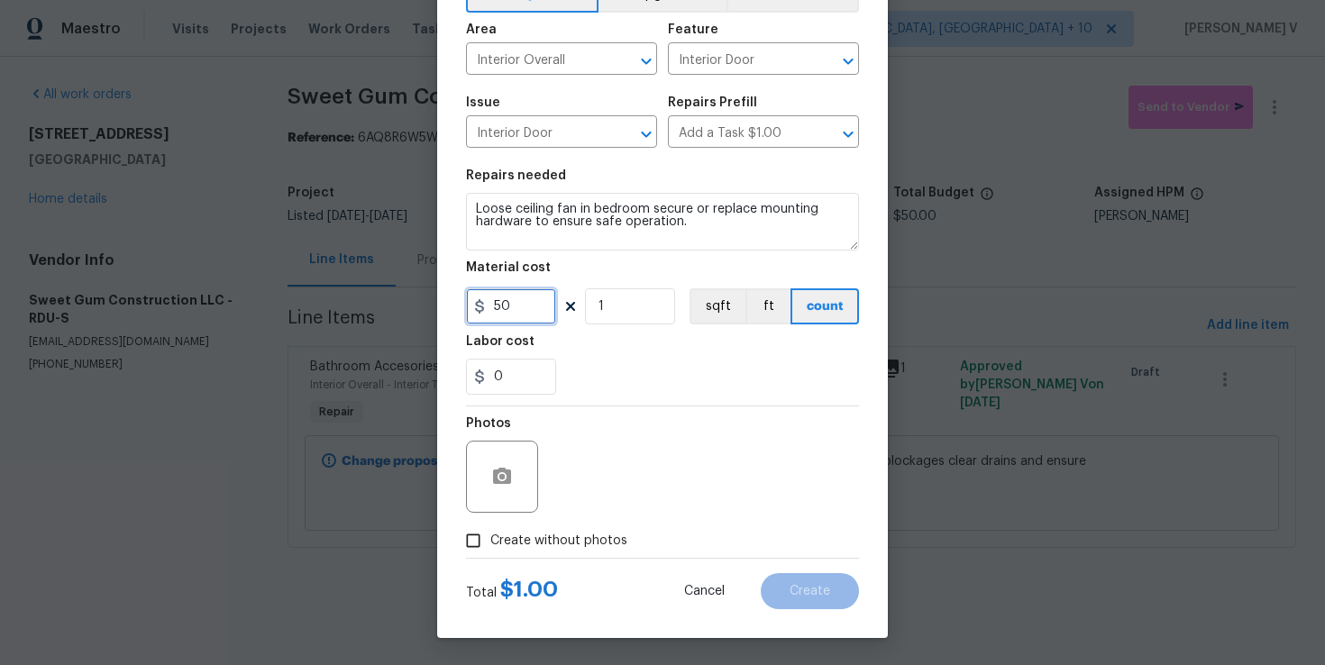
type input "50"
click at [513, 521] on div "Photos" at bounding box center [504, 465] width 76 height 117
click at [520, 534] on span "Create without photos" at bounding box center [558, 541] width 137 height 19
click at [490, 534] on input "Create without photos" at bounding box center [473, 541] width 34 height 34
checkbox input "true"
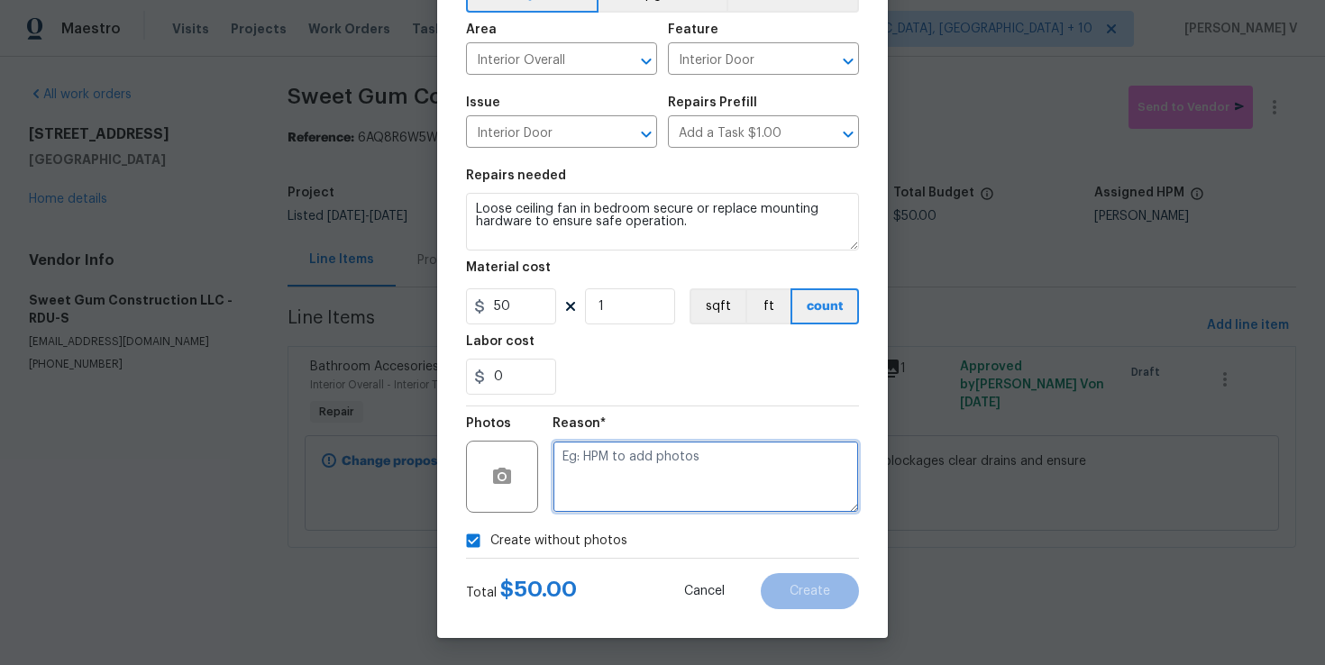
click at [655, 476] on textarea at bounding box center [706, 477] width 306 height 72
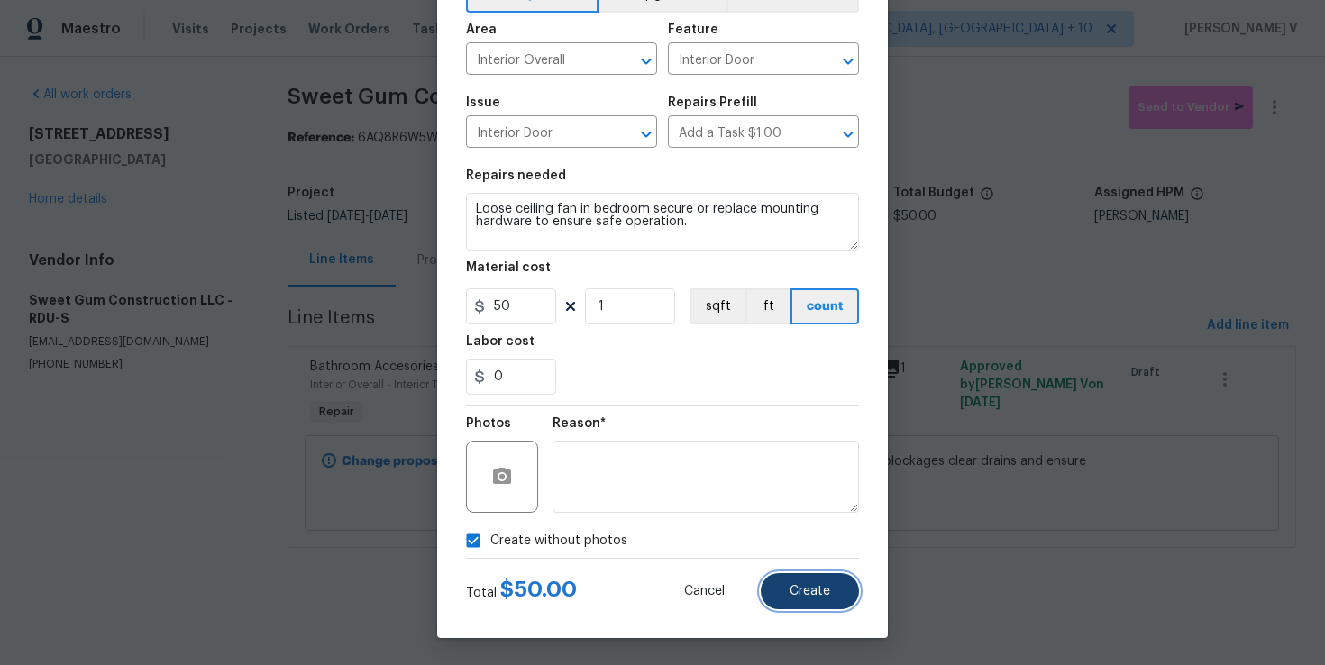
click at [786, 582] on button "Create" at bounding box center [810, 591] width 98 height 36
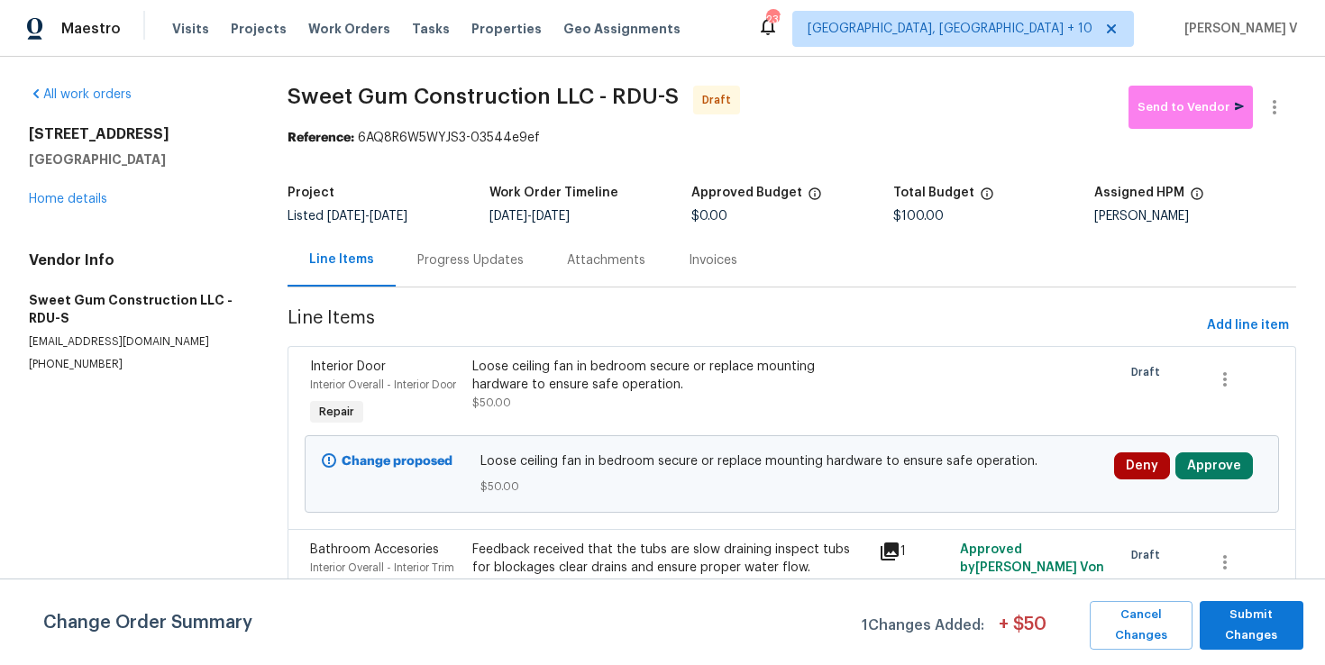
scroll to position [117, 0]
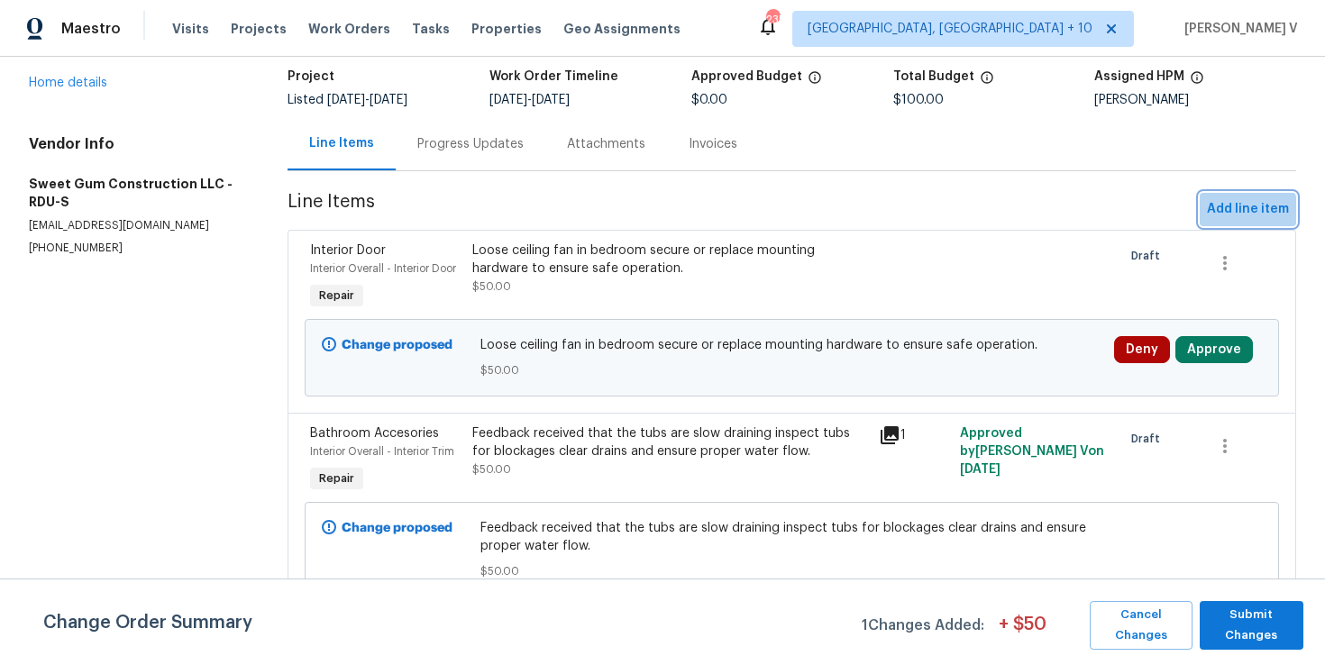
click at [1238, 211] on span "Add line item" at bounding box center [1248, 209] width 82 height 23
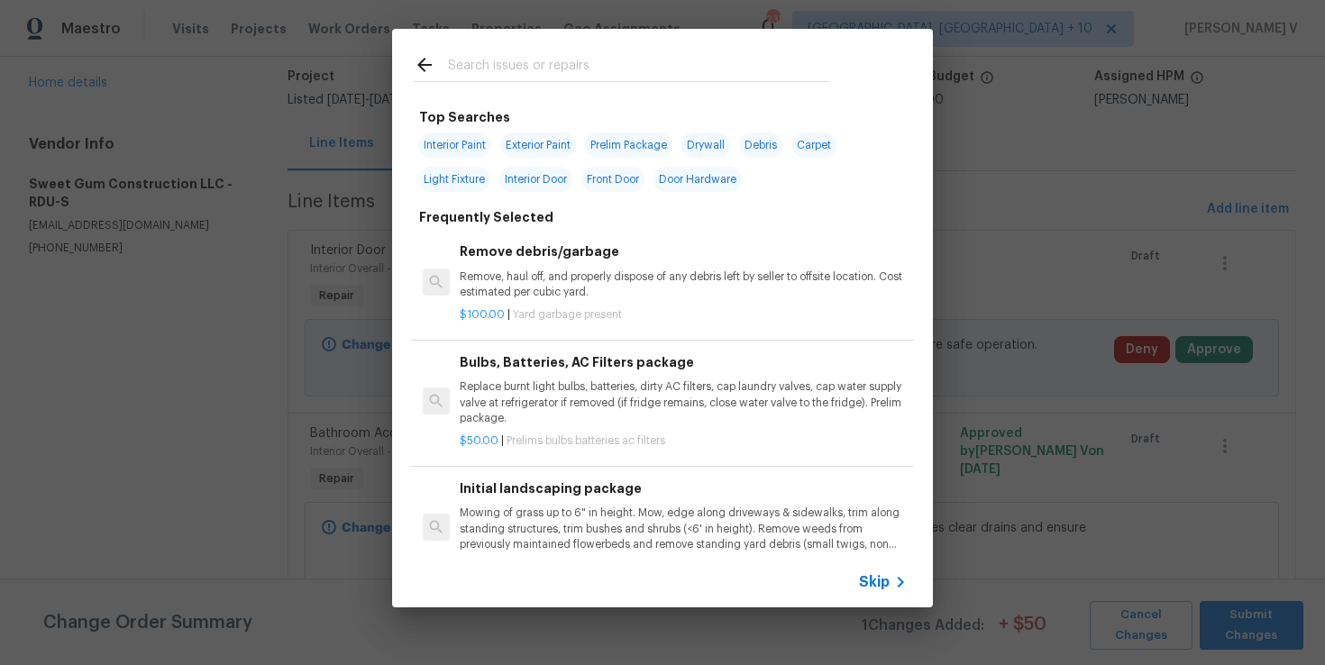
click at [874, 583] on span "Skip" at bounding box center [874, 582] width 31 height 18
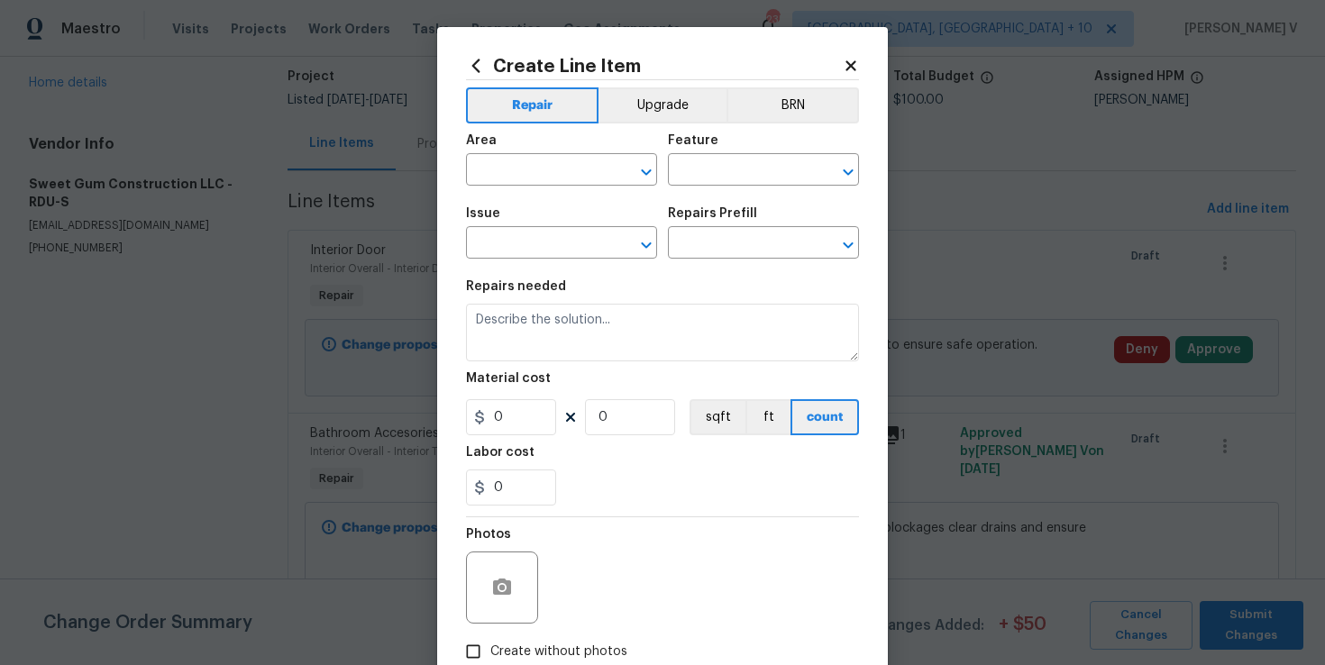
click at [694, 372] on section "Repairs needed Material cost 0 0 sqft ft count Labor cost 0" at bounding box center [662, 393] width 393 height 247
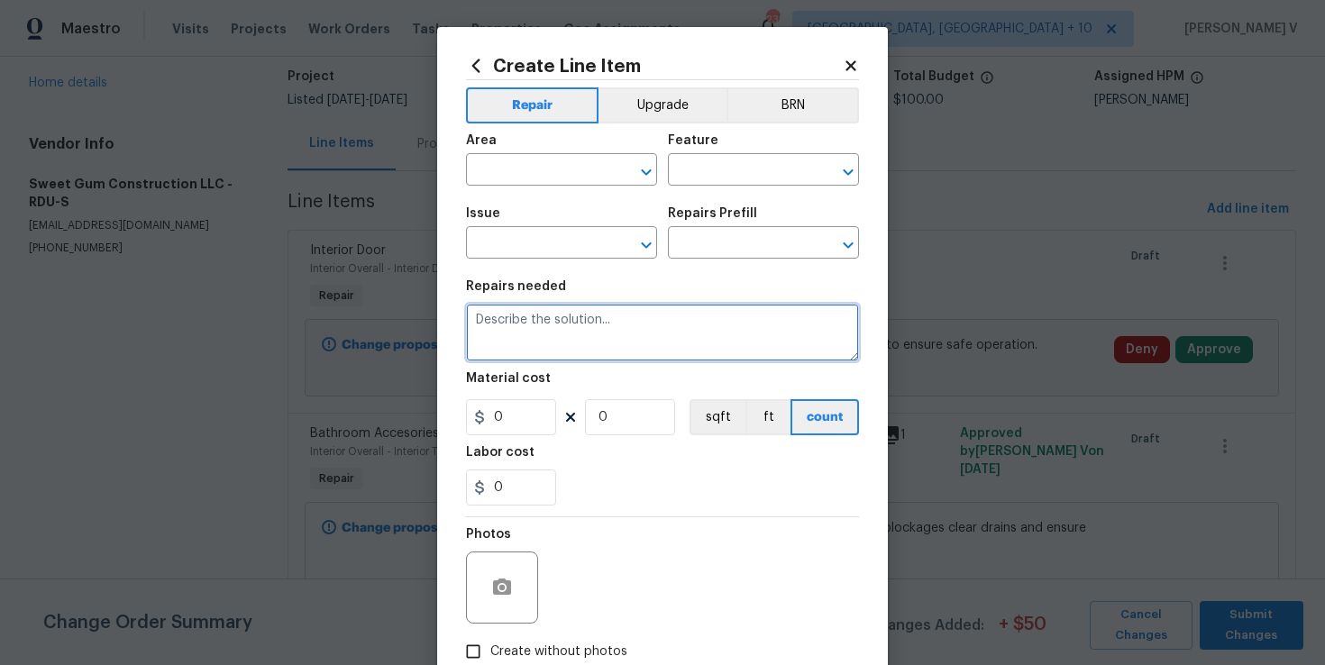
click at [672, 340] on textarea at bounding box center [662, 333] width 393 height 58
paste textarea "Feedback received that the toilet is not flushing properly. Please check that t…"
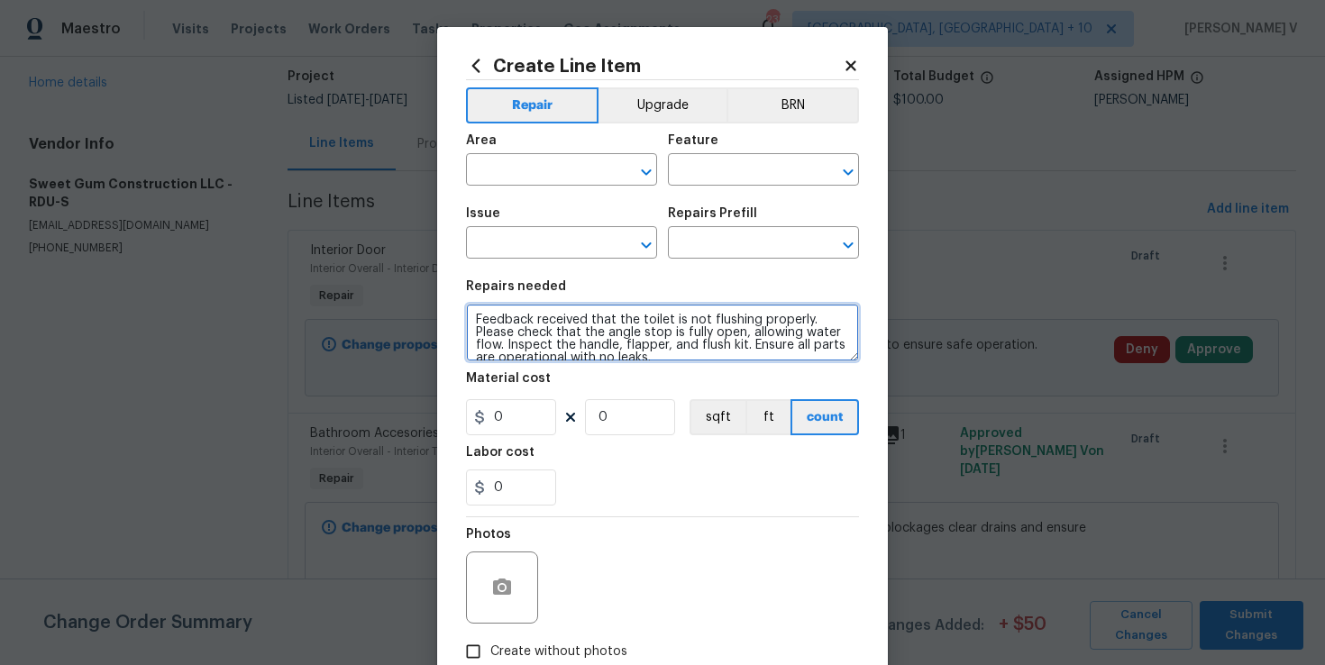
scroll to position [4, 0]
type textarea "Feedback received that the toilet is not flushing properly. Please check that t…"
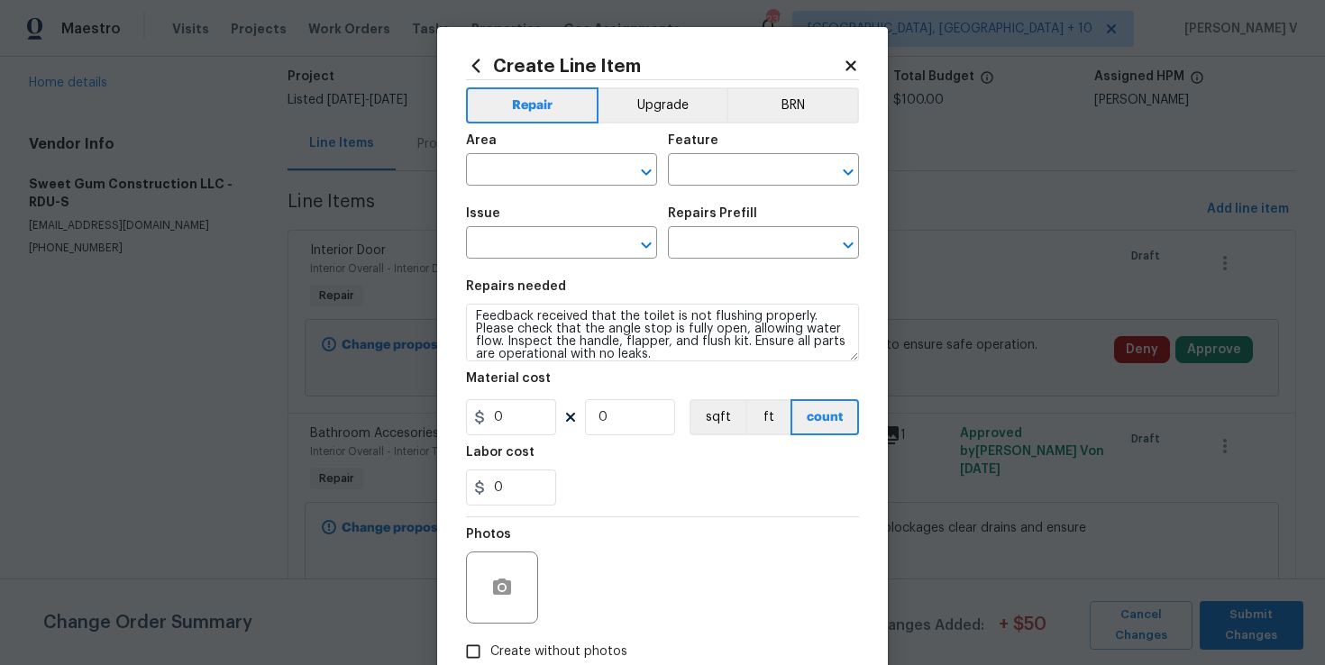
click at [571, 206] on span "Issue ​" at bounding box center [561, 233] width 191 height 73
click at [563, 182] on input "text" at bounding box center [536, 172] width 141 height 28
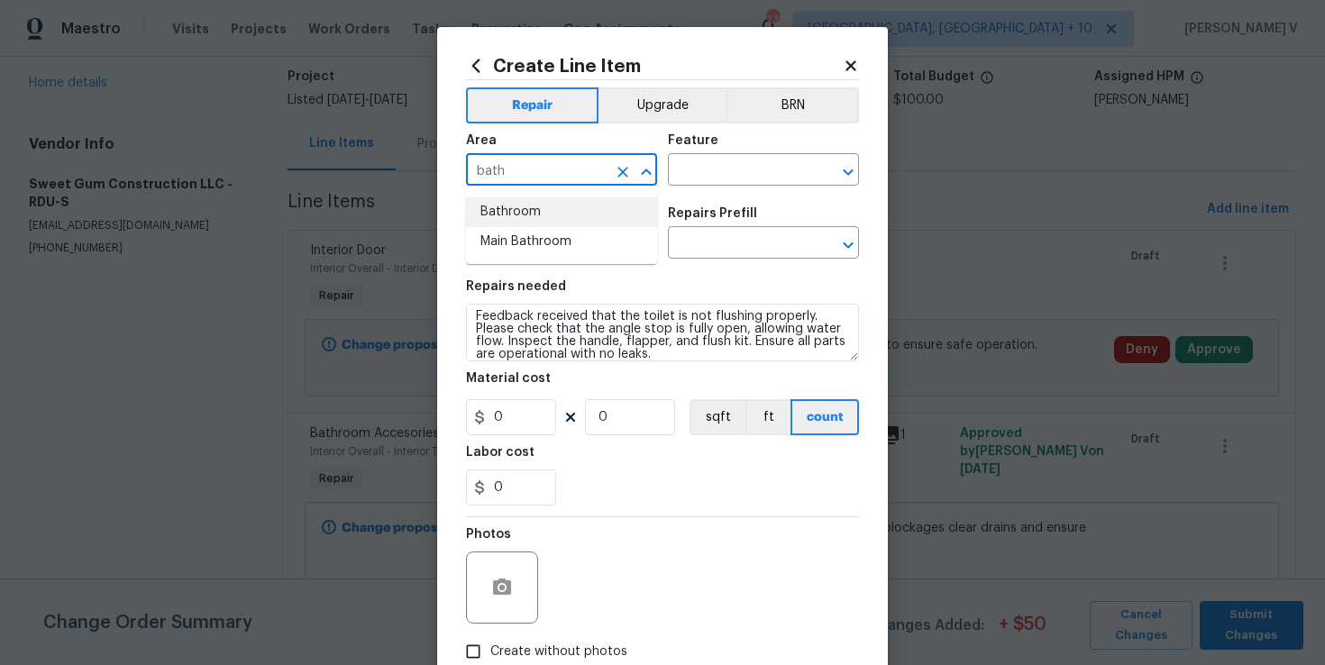
click at [568, 207] on li "Bathroom" at bounding box center [561, 212] width 191 height 30
type input "Bathroom"
click at [736, 163] on input "text" at bounding box center [738, 172] width 141 height 28
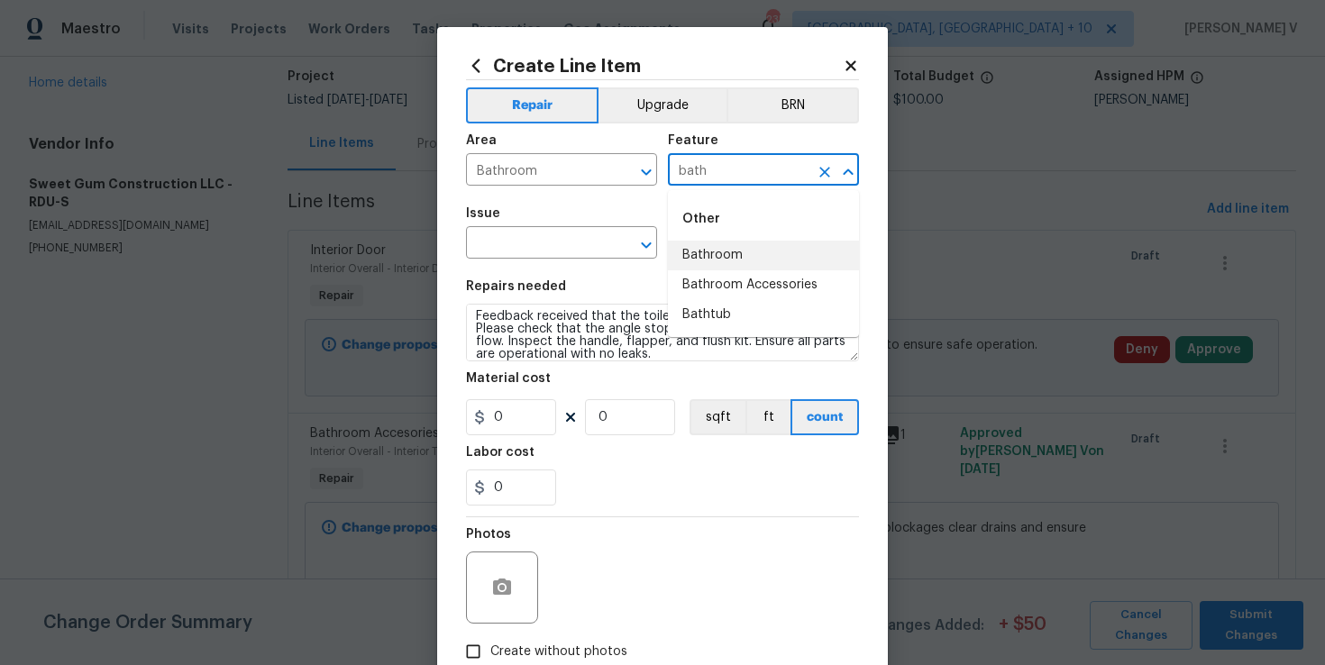
click at [708, 242] on li "Bathroom" at bounding box center [763, 256] width 191 height 30
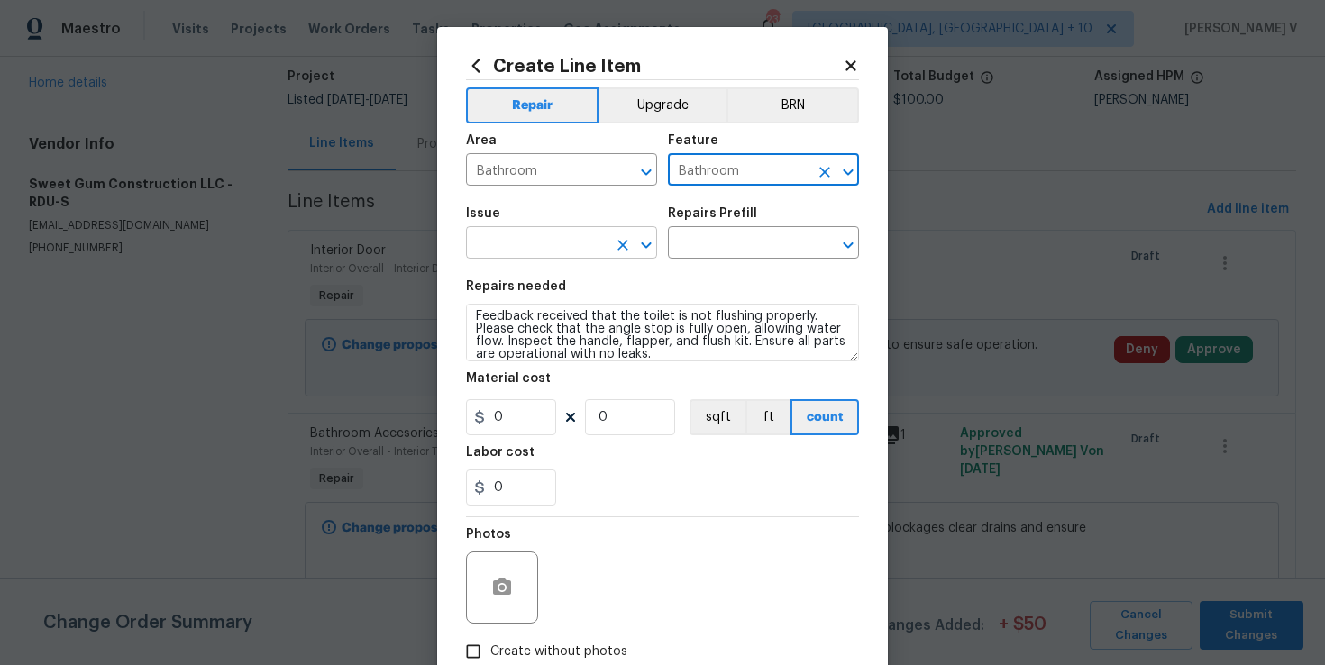
type input "Bathroom"
click at [526, 242] on input "text" at bounding box center [536, 245] width 141 height 28
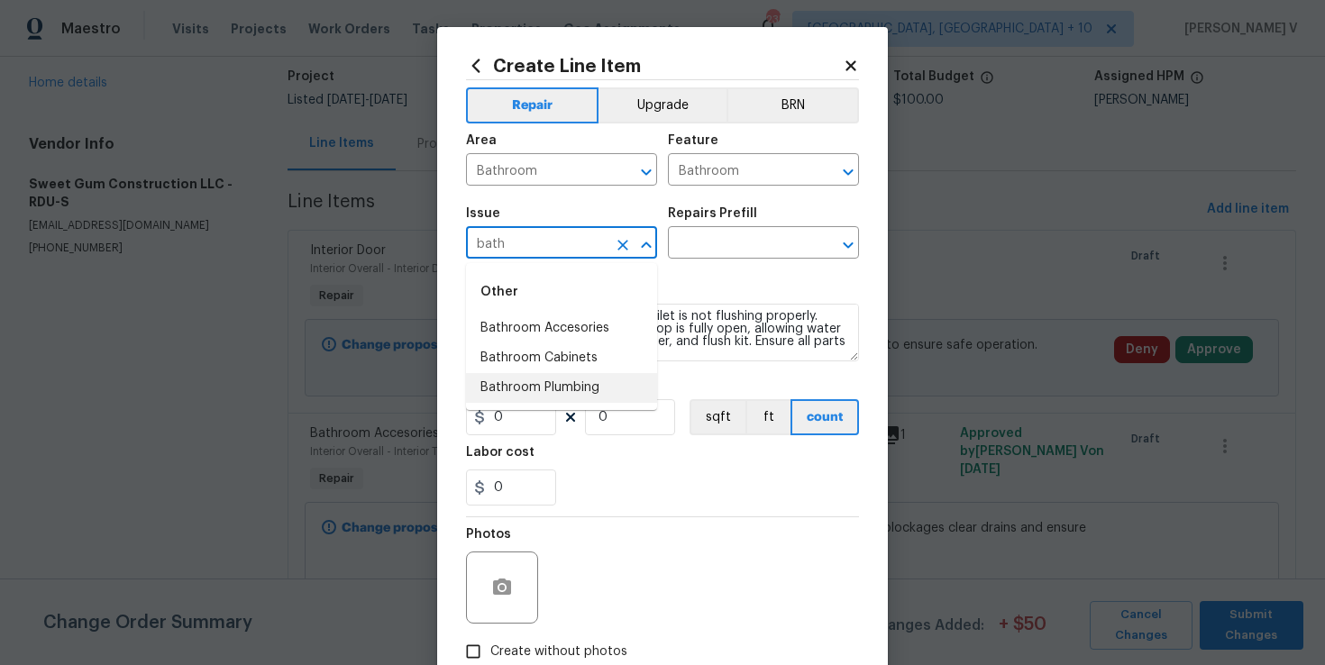
click at [538, 388] on li "Bathroom Plumbing" at bounding box center [561, 388] width 191 height 30
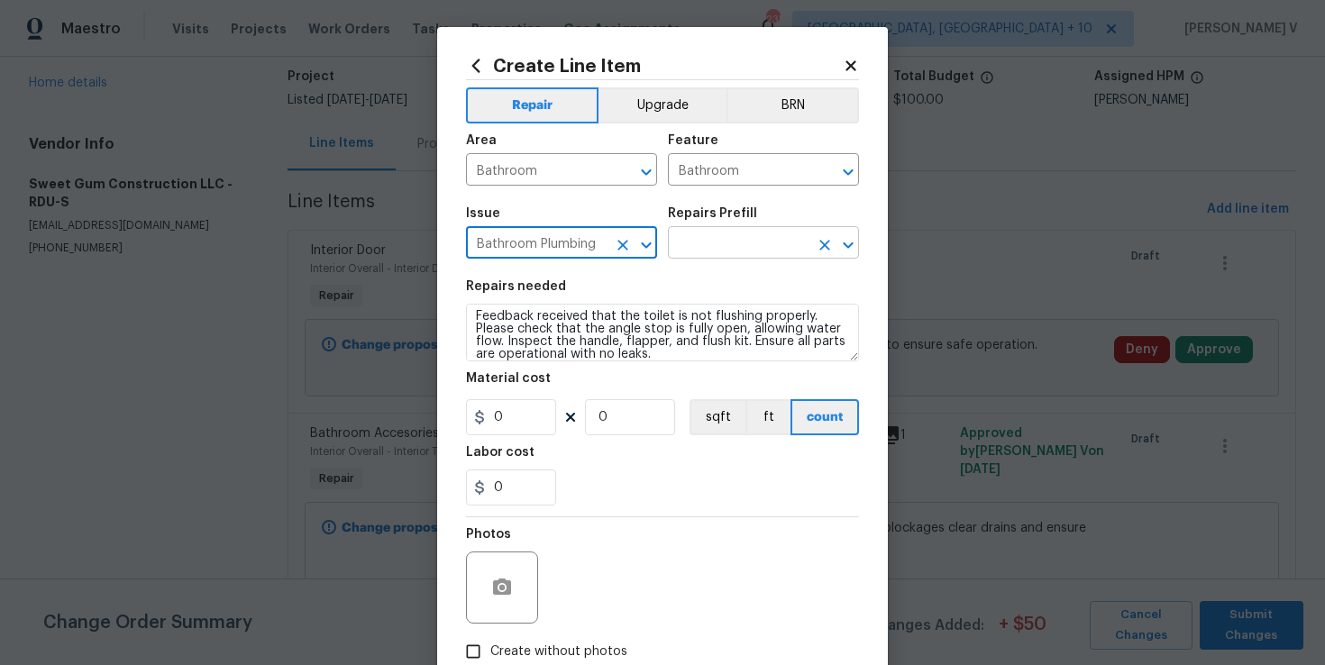
type input "Bathroom Plumbing"
click at [721, 243] on input "text" at bounding box center [738, 245] width 141 height 28
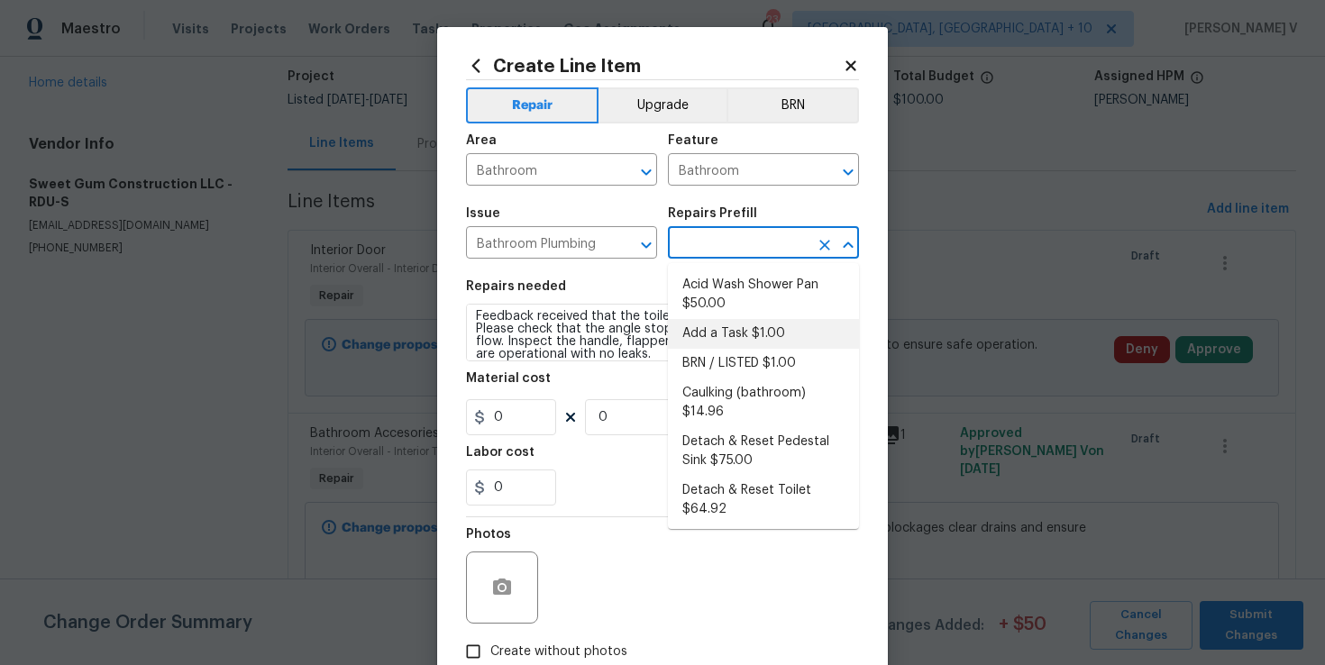
click at [708, 329] on li "Add a Task $1.00" at bounding box center [763, 334] width 191 height 30
type input "Plumbing"
type input "Add a Task $1.00"
type textarea "HPM to detail"
type input "1"
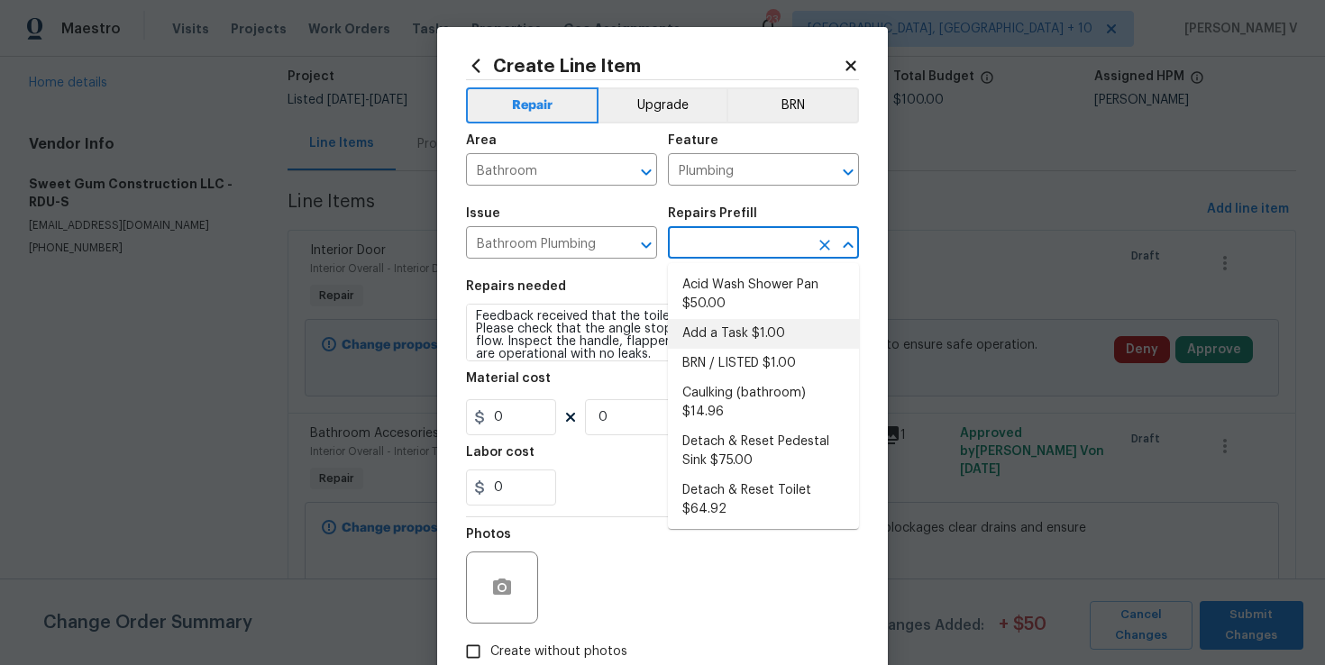
type input "1"
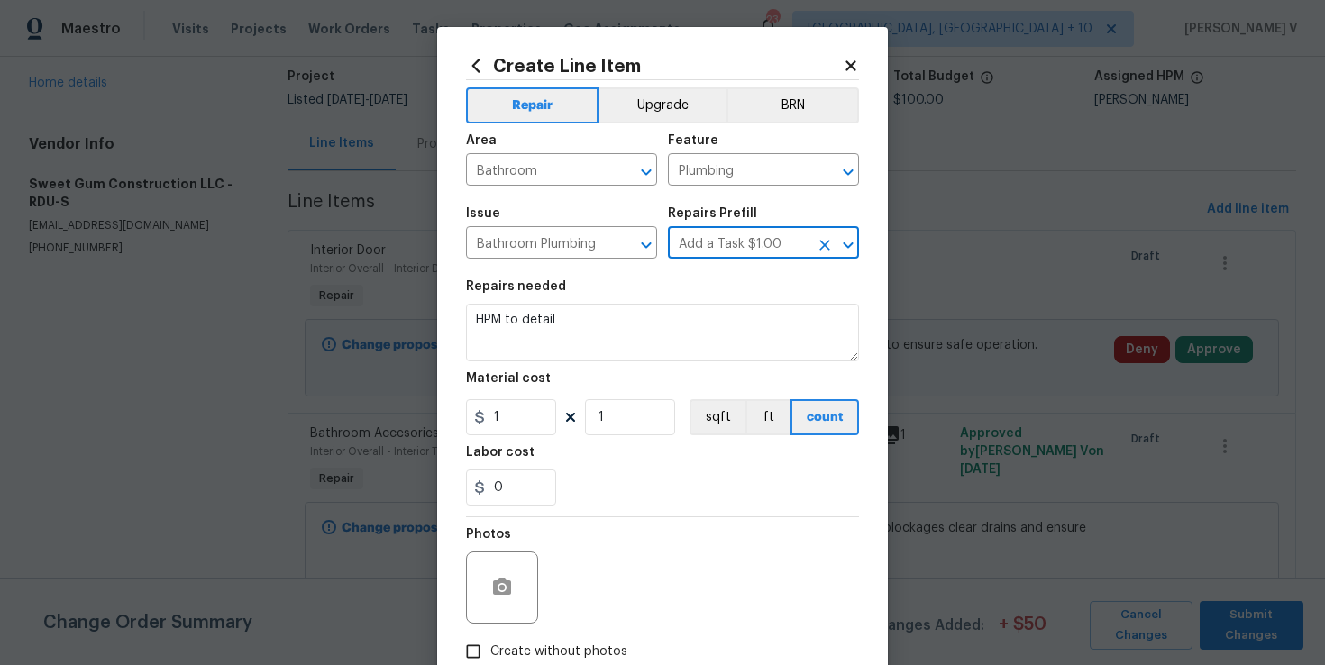
scroll to position [0, 0]
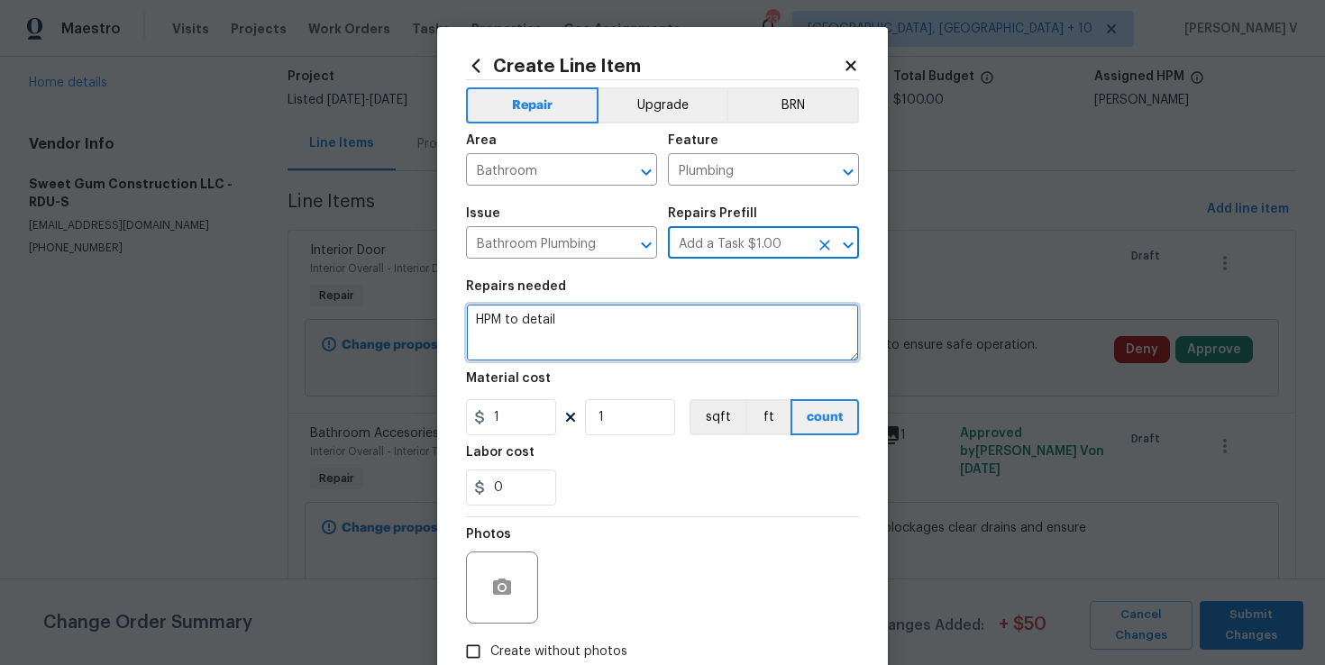
click at [708, 329] on textarea "HPM to detail" at bounding box center [662, 333] width 393 height 58
paste textarea "Feedback received that the toilet is not flushing properly. Please check that t…"
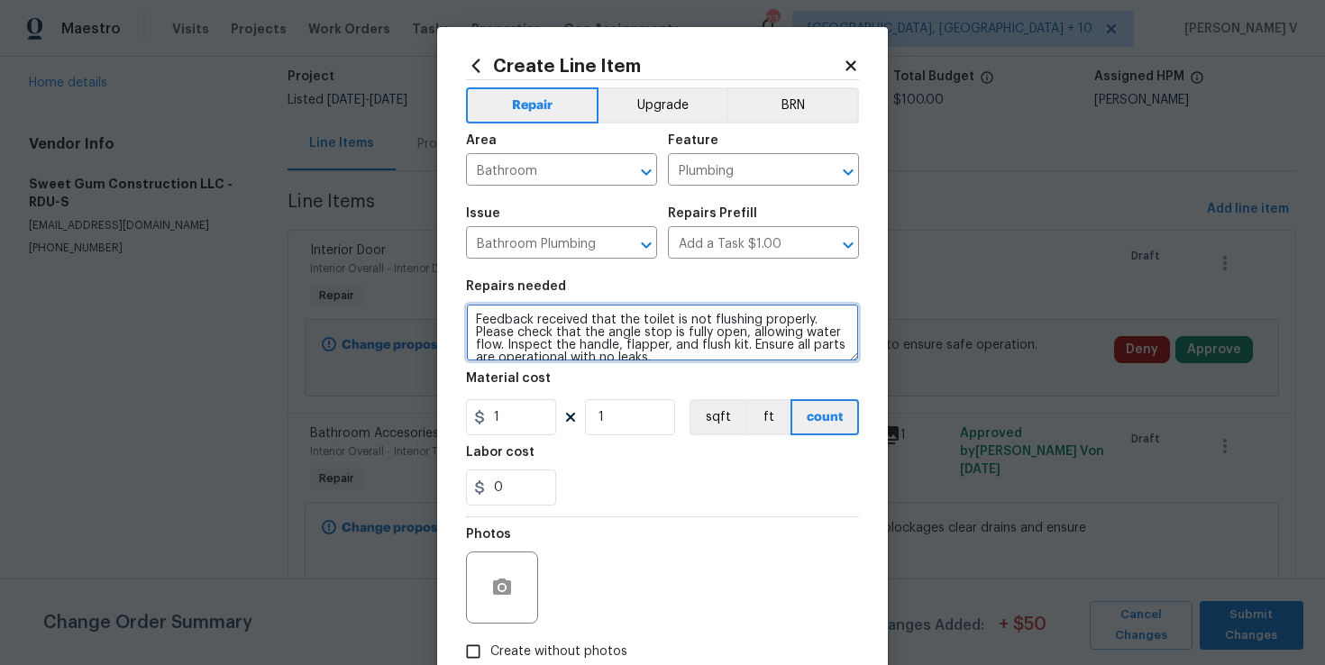
scroll to position [4, 0]
type textarea "Feedback received that the toilet is not flushing properly. Please check that t…"
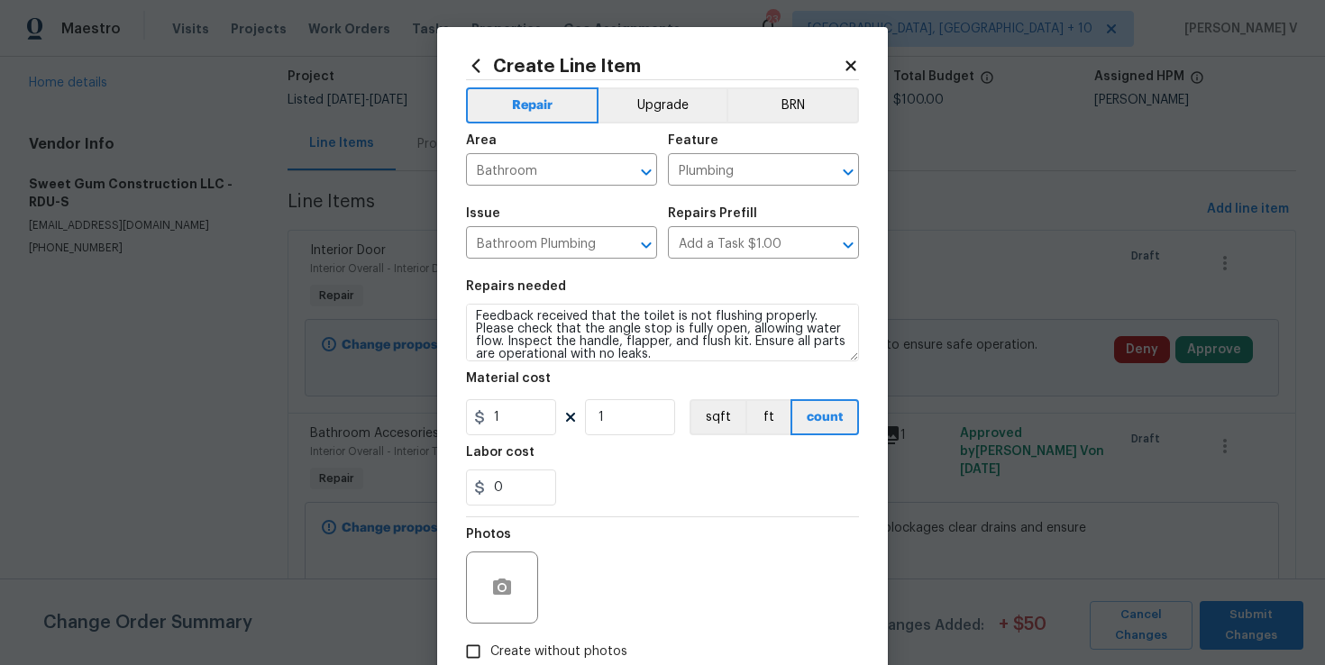
click at [530, 440] on section "Repairs needed Feedback received that the toilet is not flushing properly. Plea…" at bounding box center [662, 393] width 393 height 247
click at [521, 426] on input "1" at bounding box center [511, 417] width 90 height 36
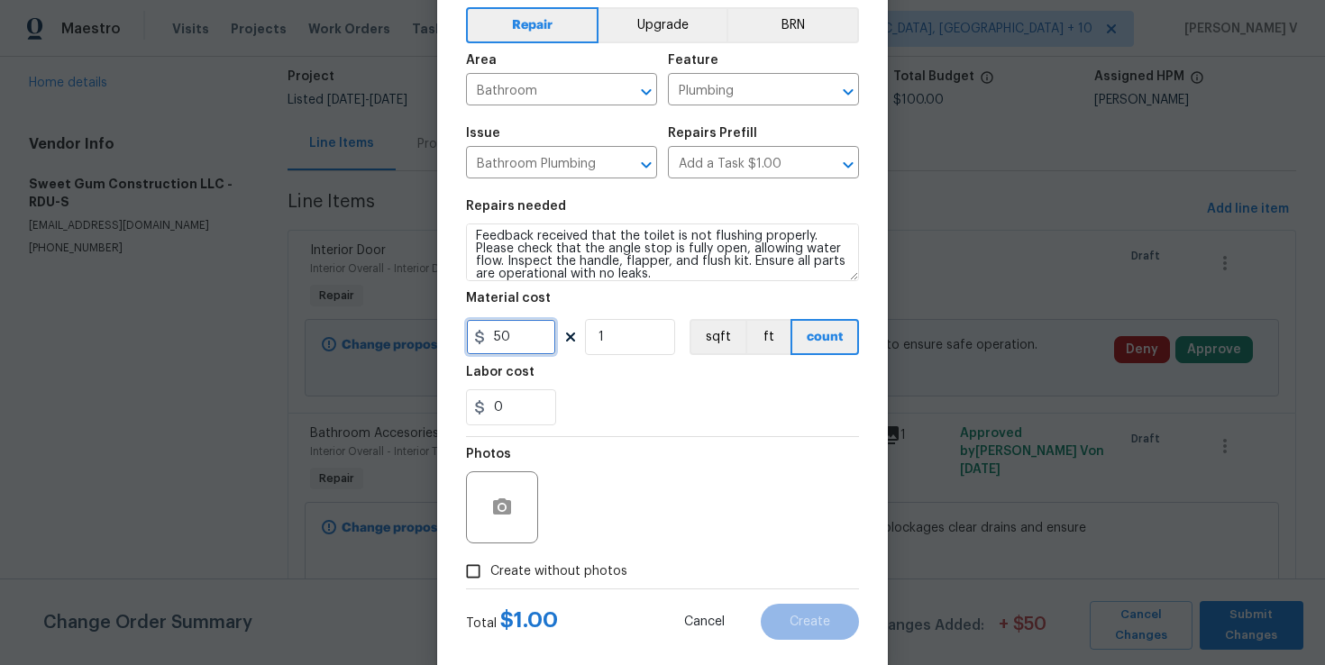
scroll to position [112, 0]
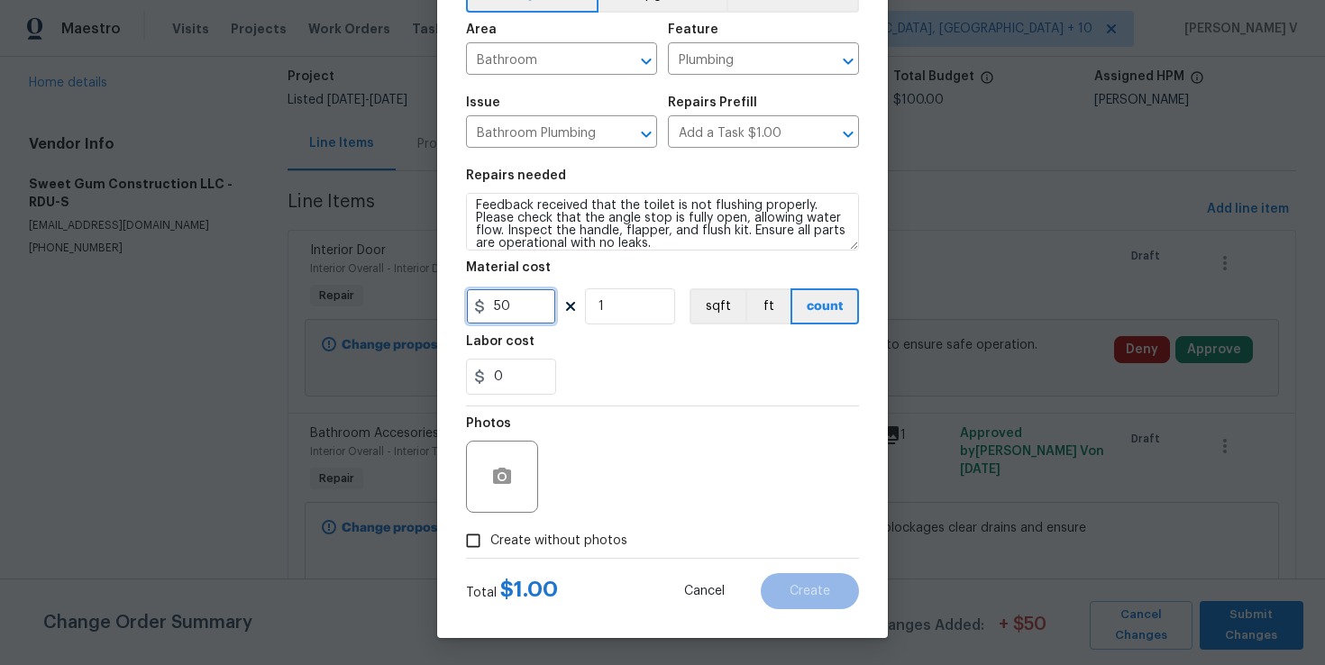
type input "50"
click at [514, 472] on button "button" at bounding box center [501, 476] width 43 height 43
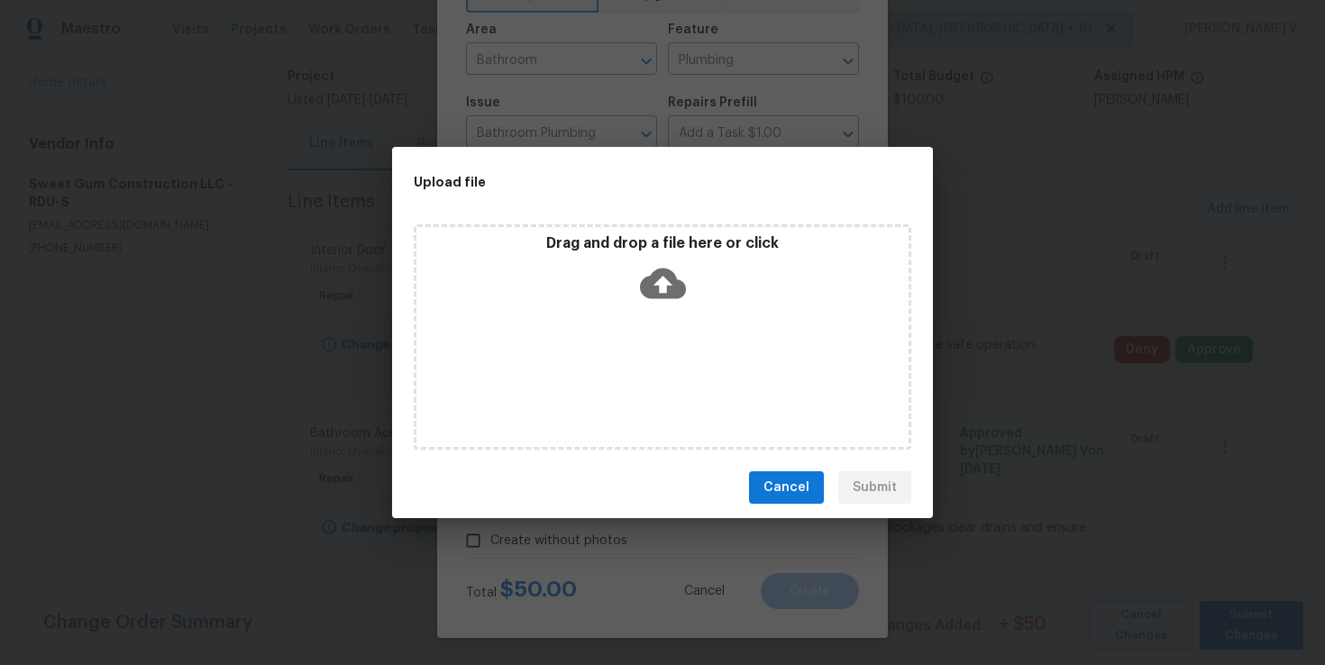
click at [643, 293] on icon at bounding box center [663, 284] width 46 height 31
click at [628, 272] on div "Drag and drop a file here or click" at bounding box center [662, 273] width 492 height 78
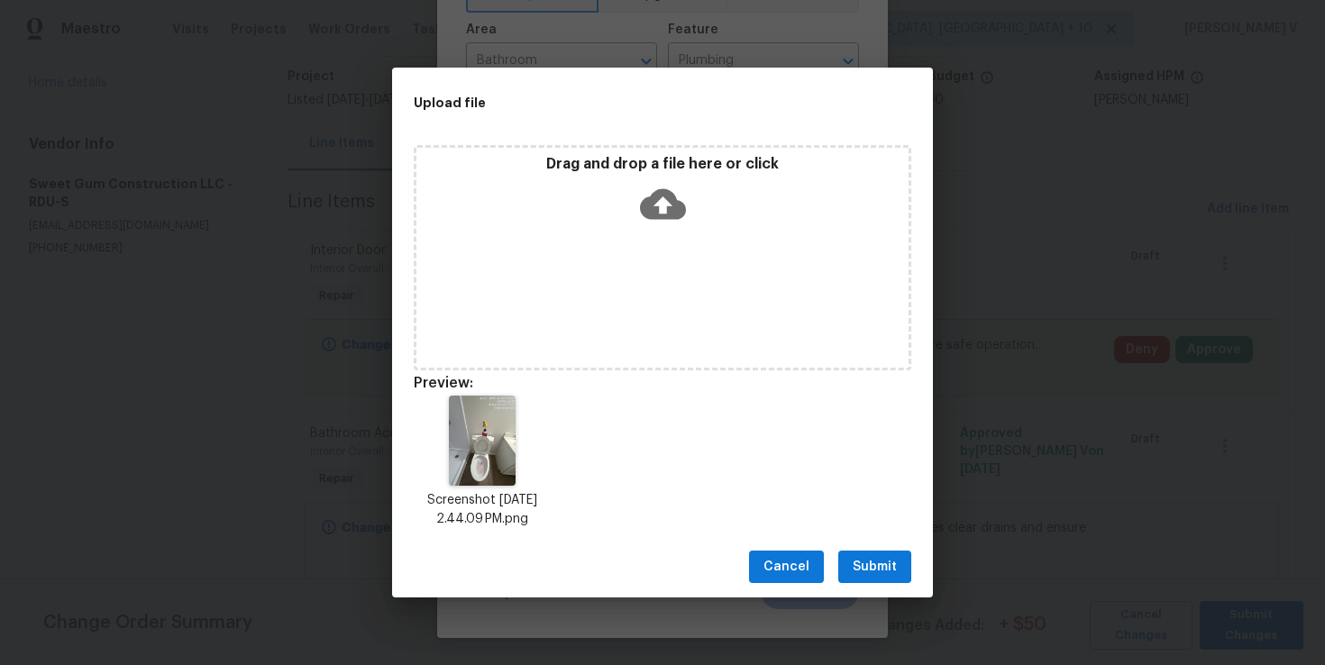
click at [882, 570] on span "Submit" at bounding box center [875, 567] width 44 height 23
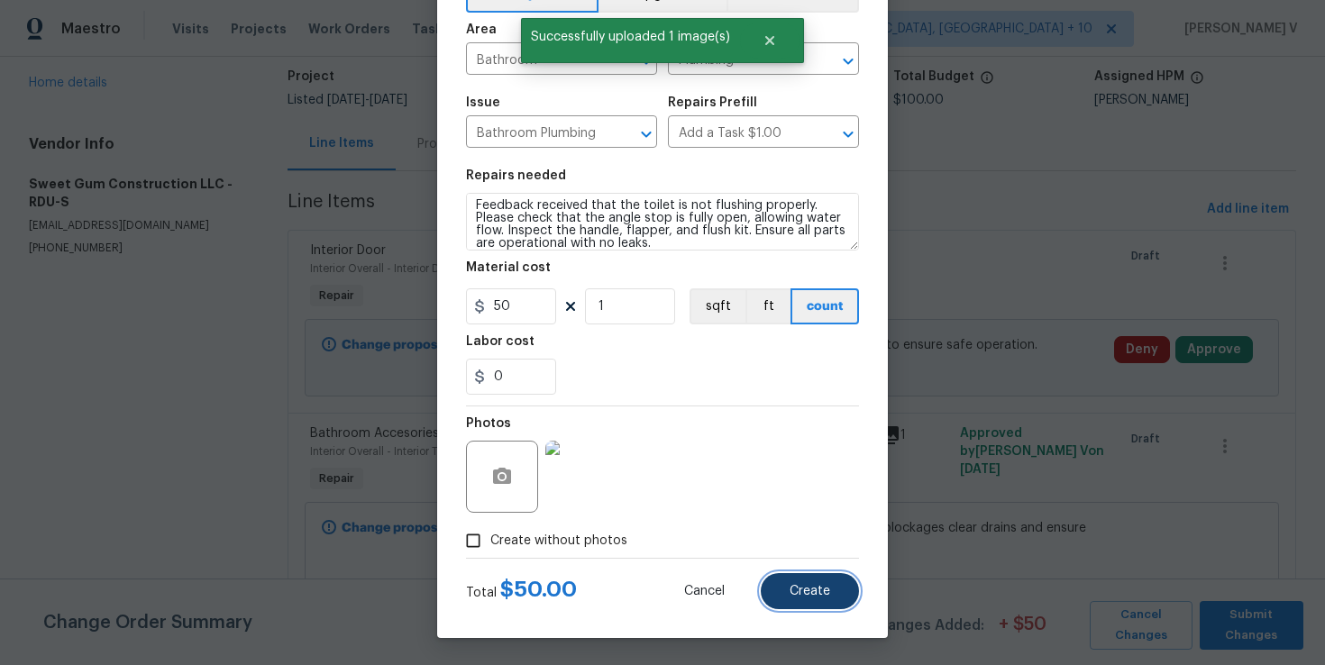
click at [812, 581] on button "Create" at bounding box center [810, 591] width 98 height 36
type input "0"
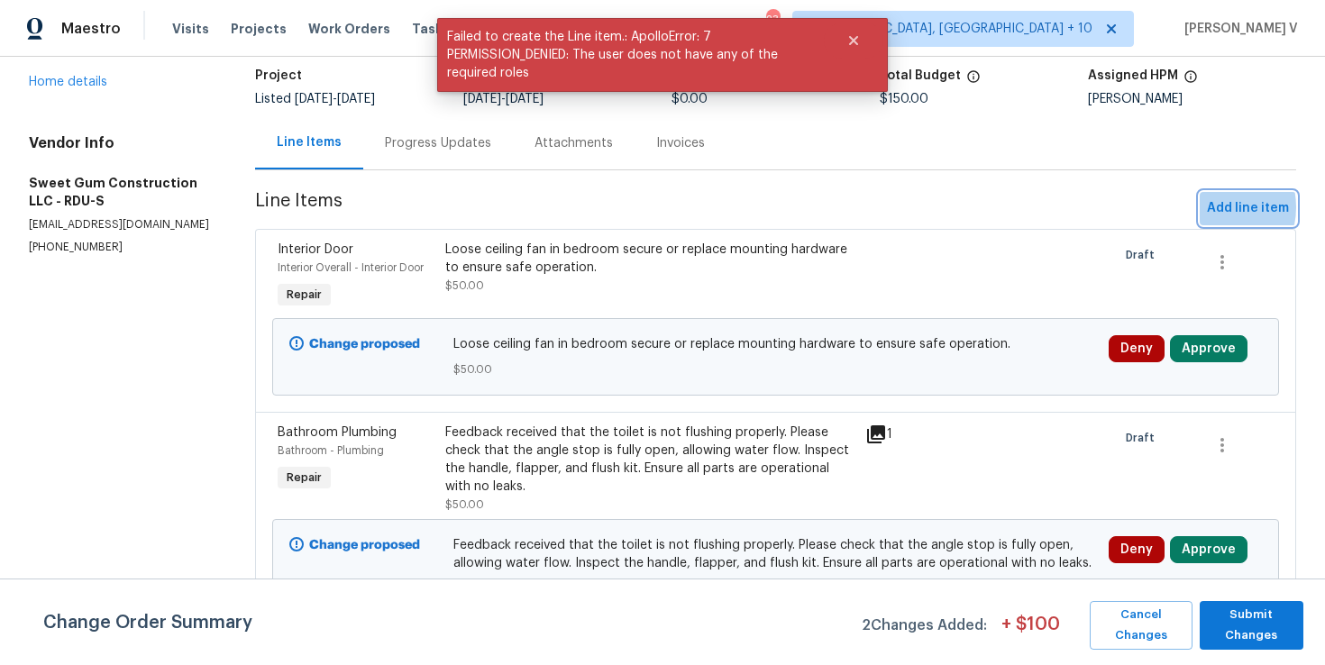
click at [1210, 207] on span "Add line item" at bounding box center [1248, 208] width 82 height 23
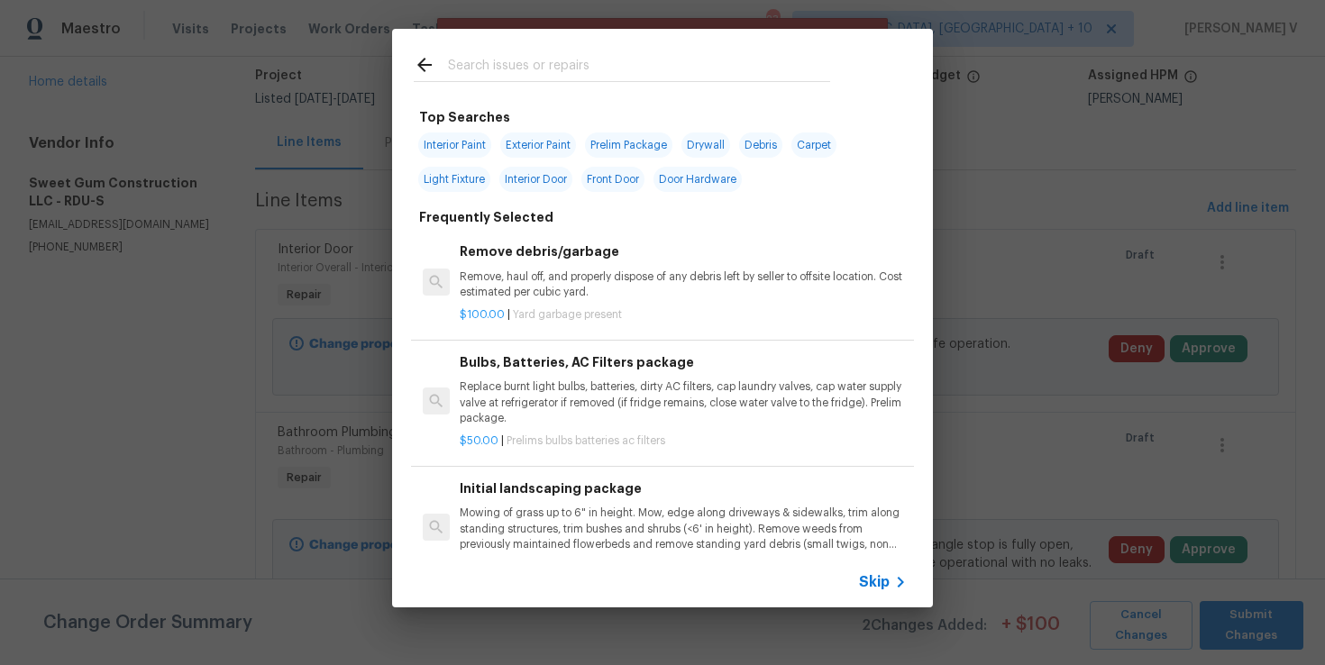
click at [899, 566] on div "Skip" at bounding box center [662, 582] width 541 height 50
click at [877, 582] on span "Skip" at bounding box center [874, 582] width 31 height 18
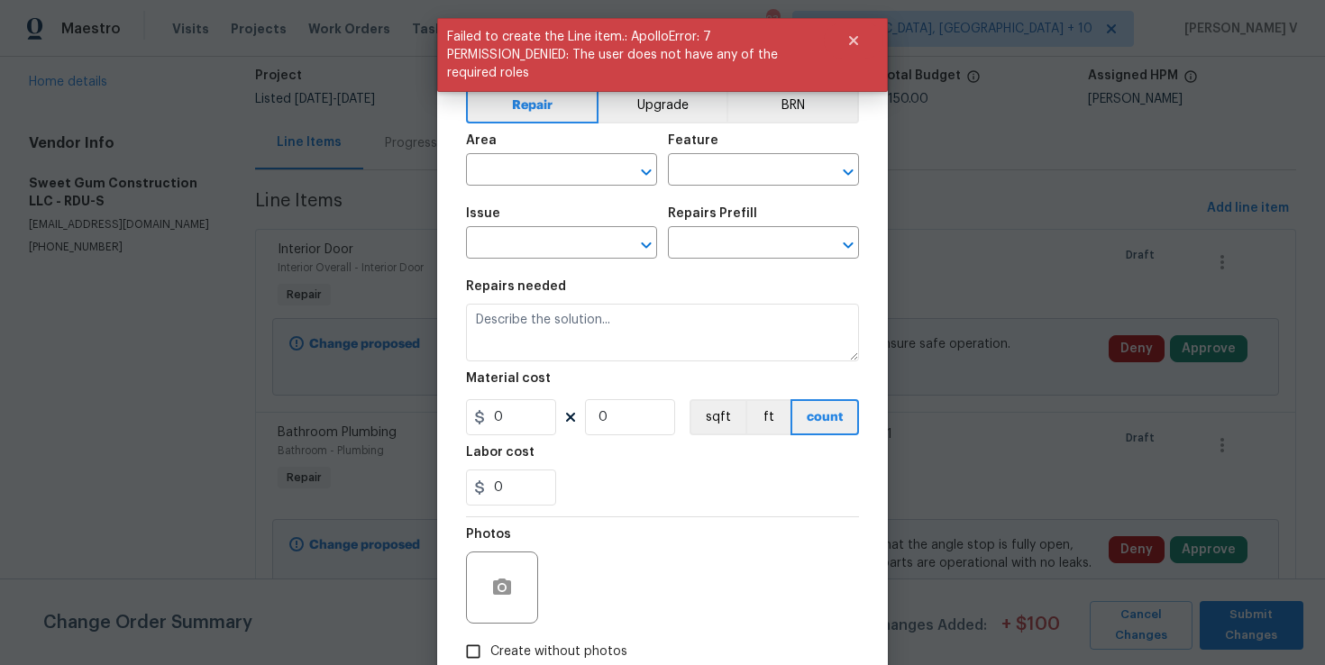
click at [520, 262] on span "Issue ​" at bounding box center [561, 233] width 191 height 73
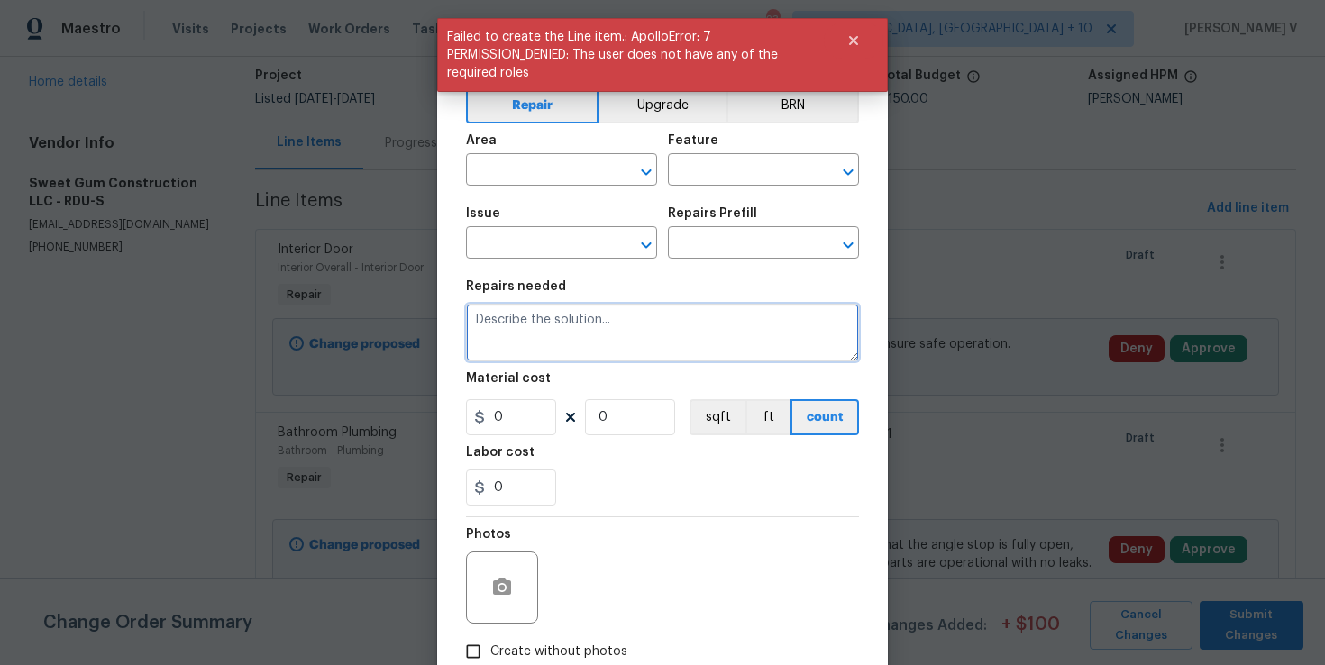
click at [517, 334] on textarea at bounding box center [662, 333] width 393 height 58
paste textarea "Feedback received that porch spindles may be damaged. Inspect all porch spindle…"
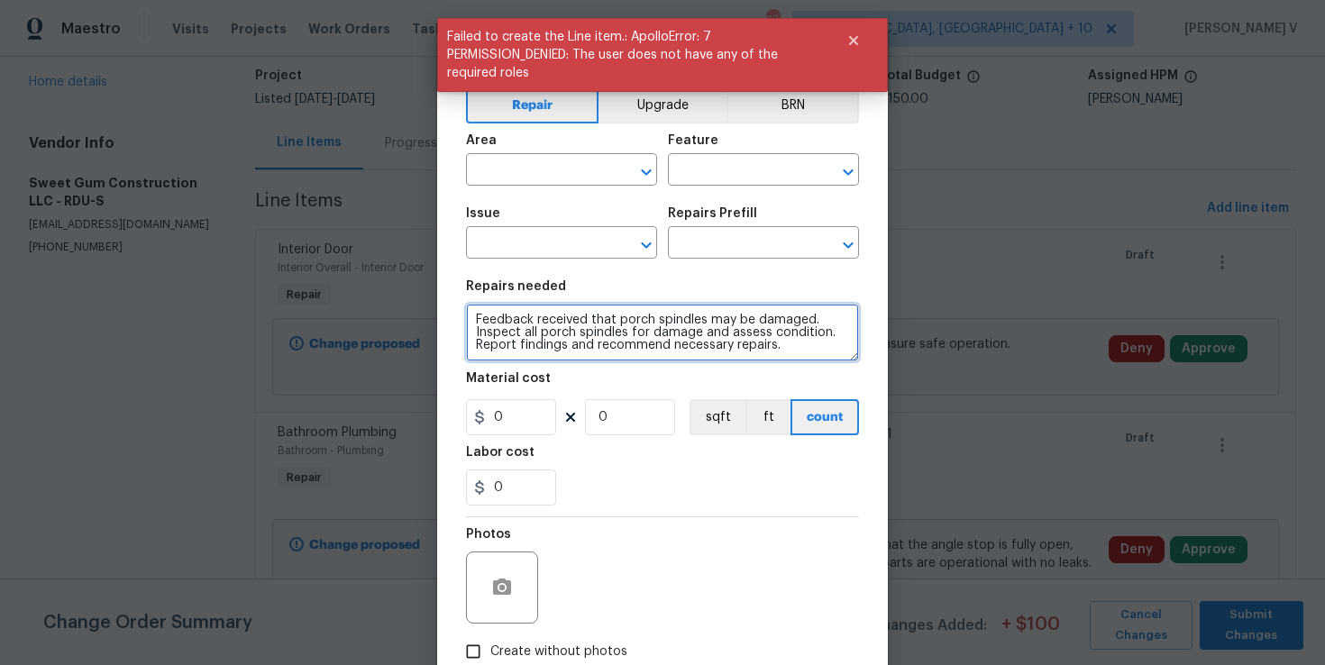
scroll to position [4, 0]
type textarea "Feedback received that porch spindles may be damaged. Inspect all porch spindle…"
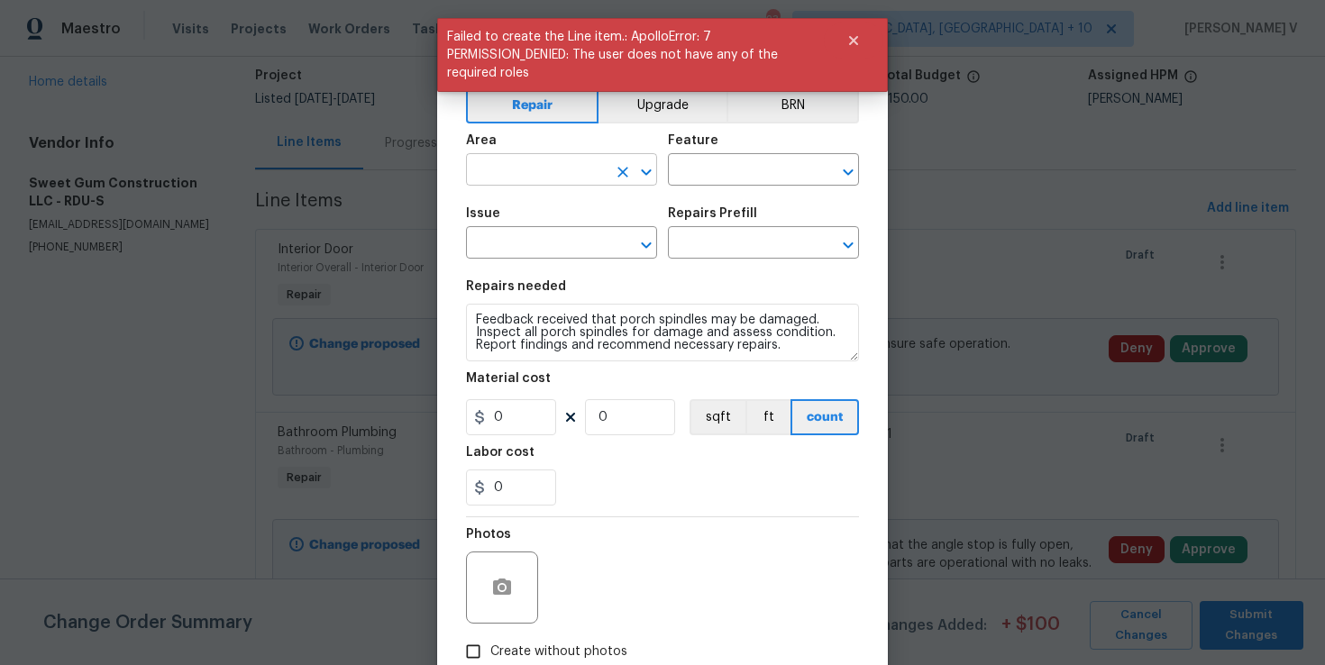
click at [544, 167] on input "text" at bounding box center [536, 172] width 141 height 28
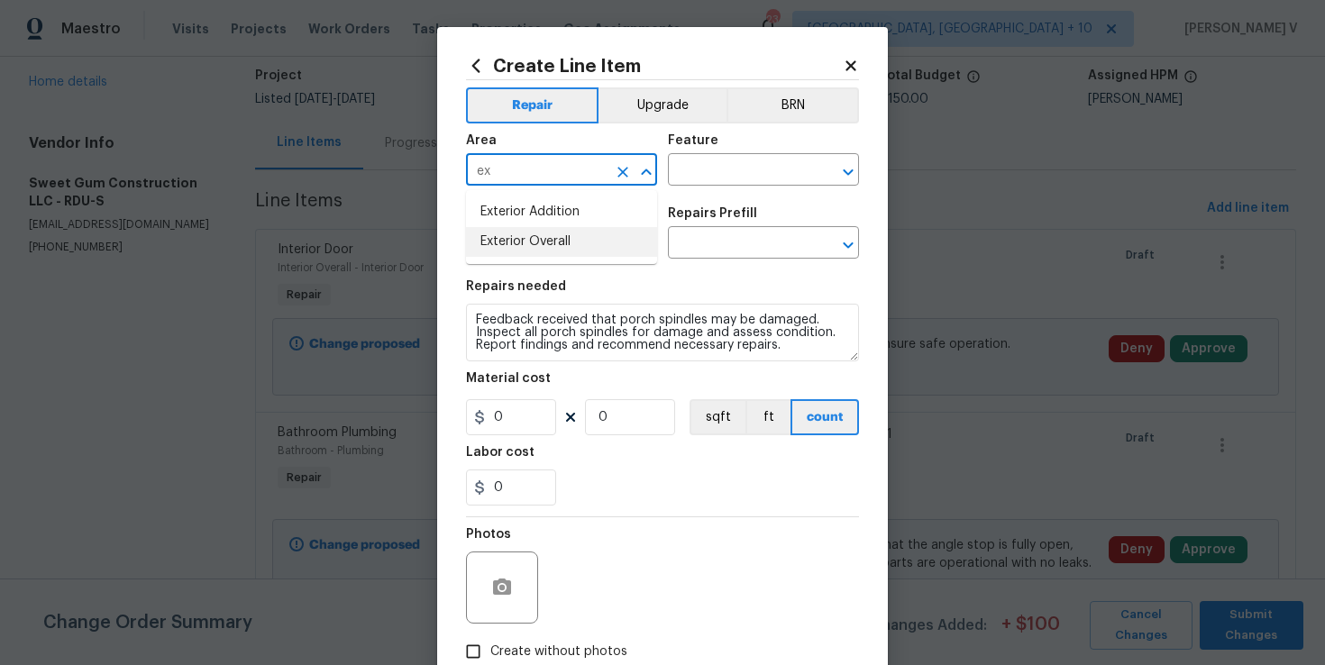
click at [526, 240] on li "Exterior Overall" at bounding box center [561, 242] width 191 height 30
type input "Exterior Overall"
click at [742, 174] on input "text" at bounding box center [738, 172] width 141 height 28
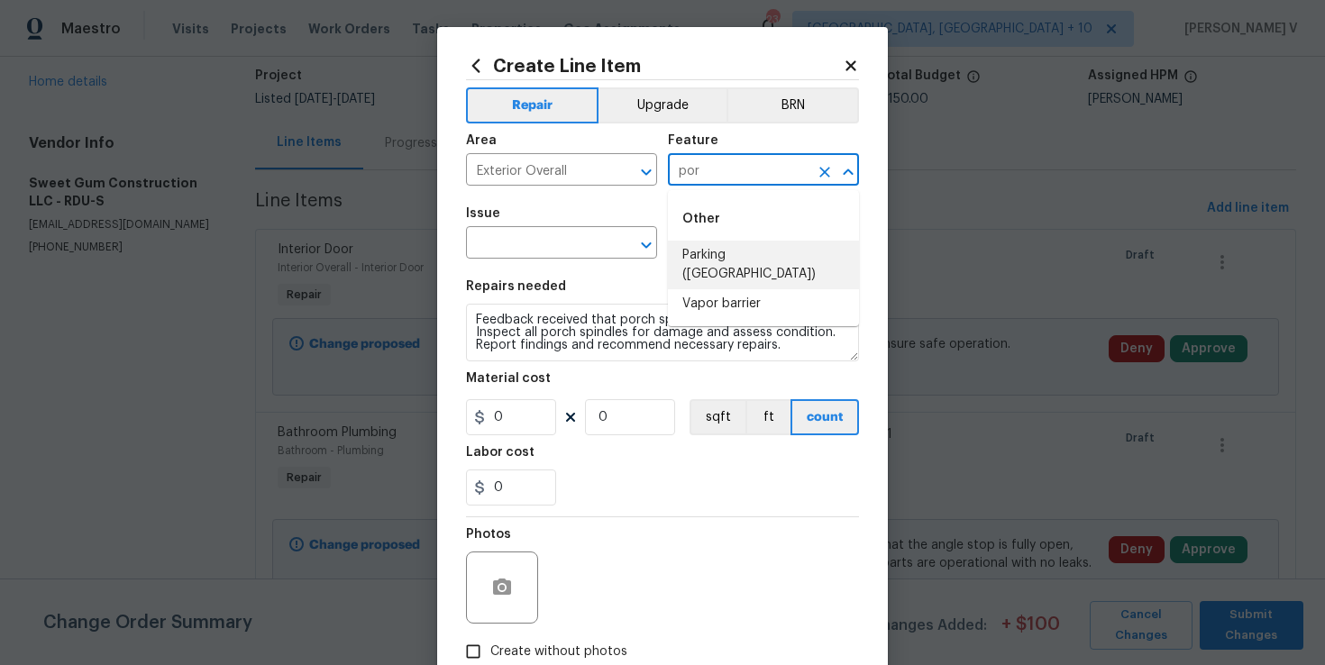
click at [710, 170] on input "por" at bounding box center [738, 172] width 141 height 28
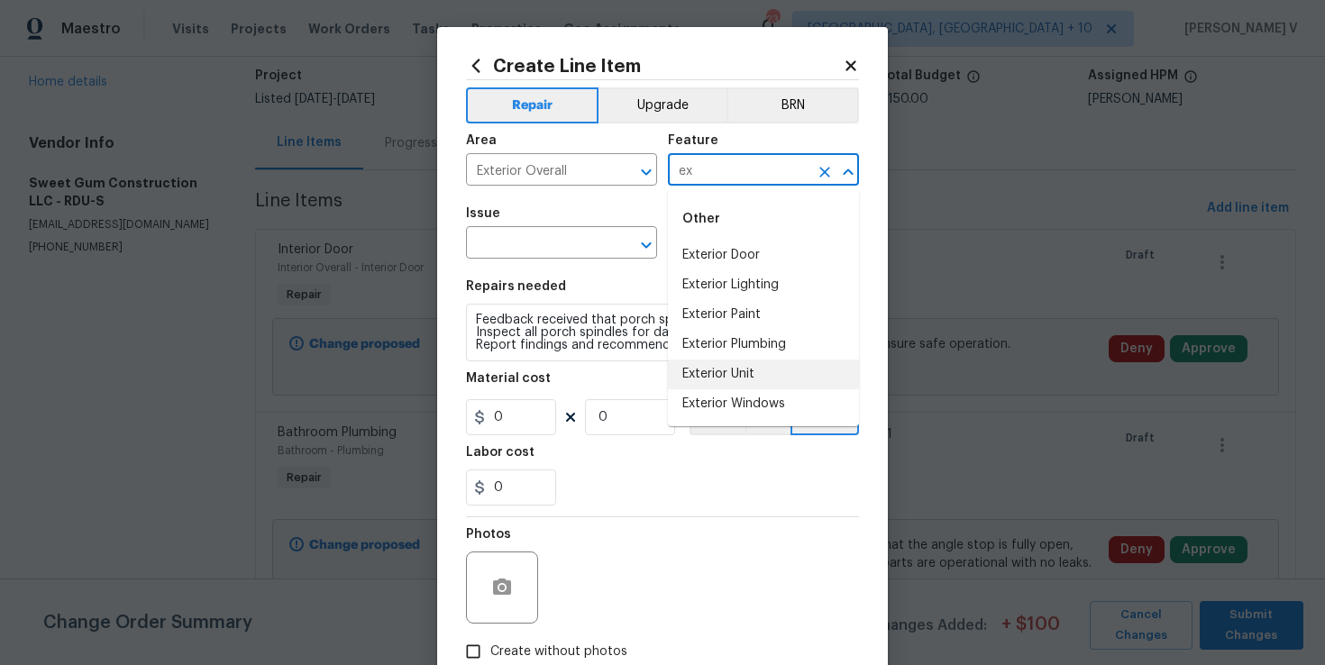
click at [723, 381] on li "Exterior Unit" at bounding box center [763, 375] width 191 height 30
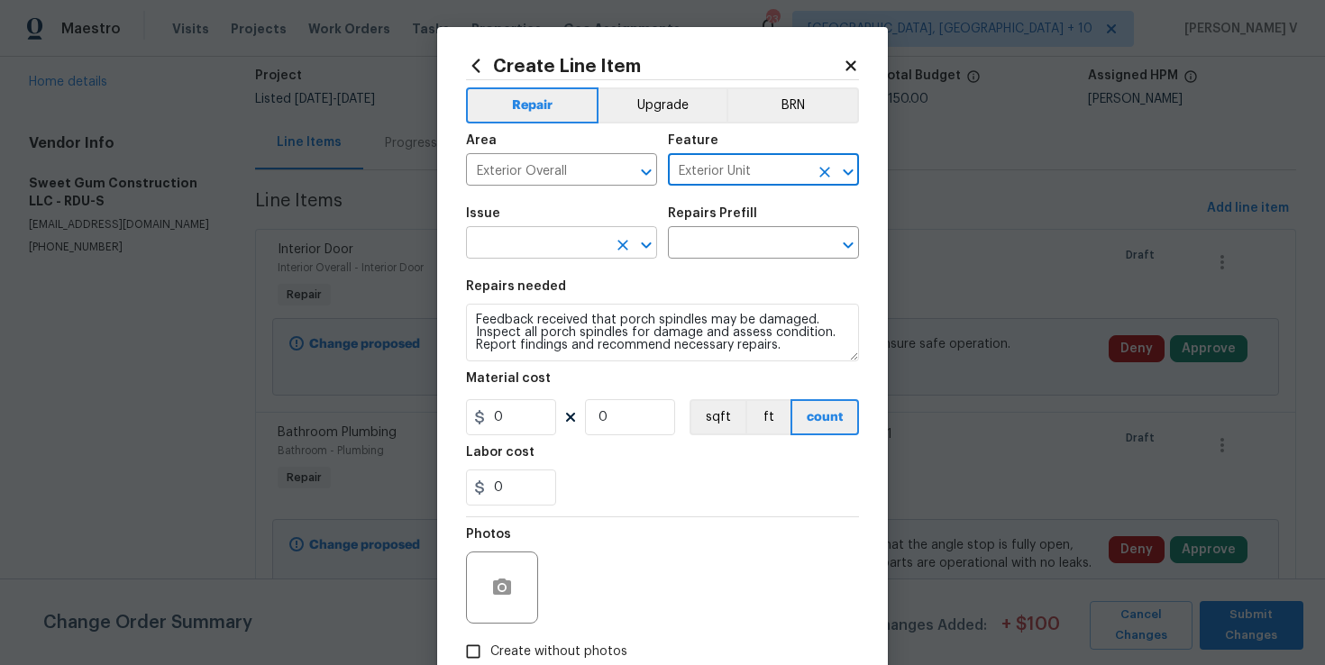
type input "Exterior Unit"
click at [531, 251] on input "text" at bounding box center [536, 245] width 141 height 28
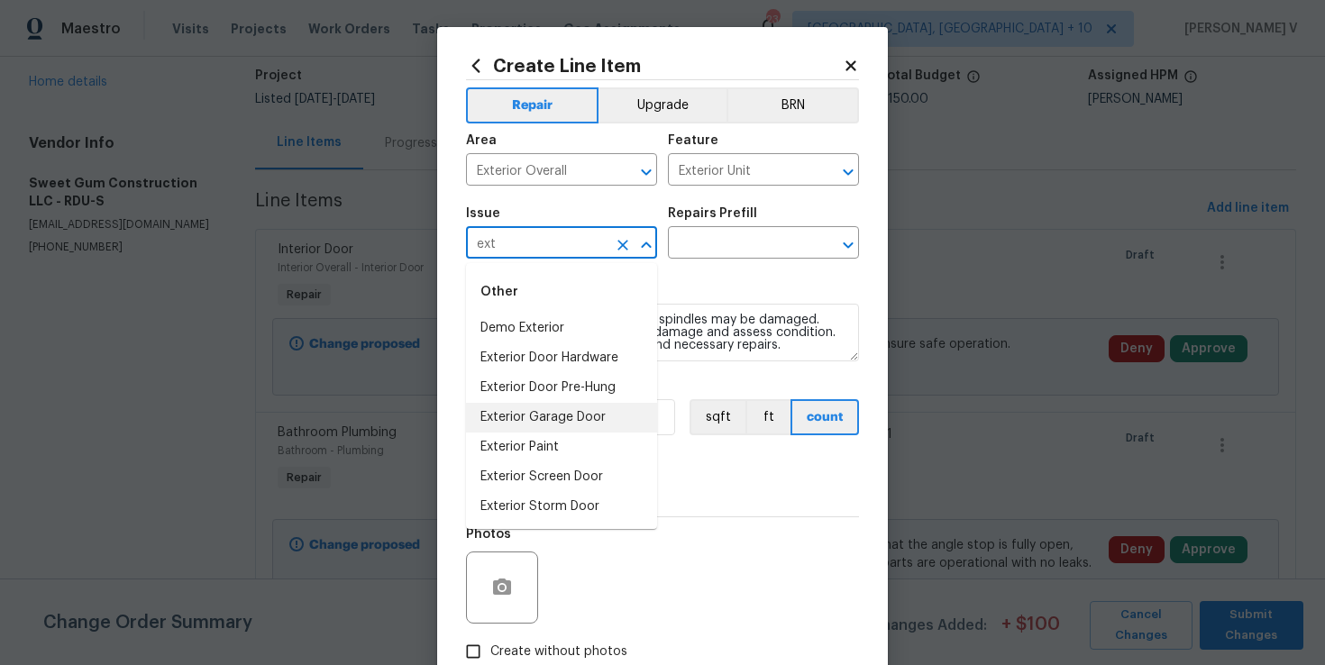
scroll to position [89, 0]
click at [538, 500] on li "Overall Exterior" at bounding box center [561, 507] width 191 height 30
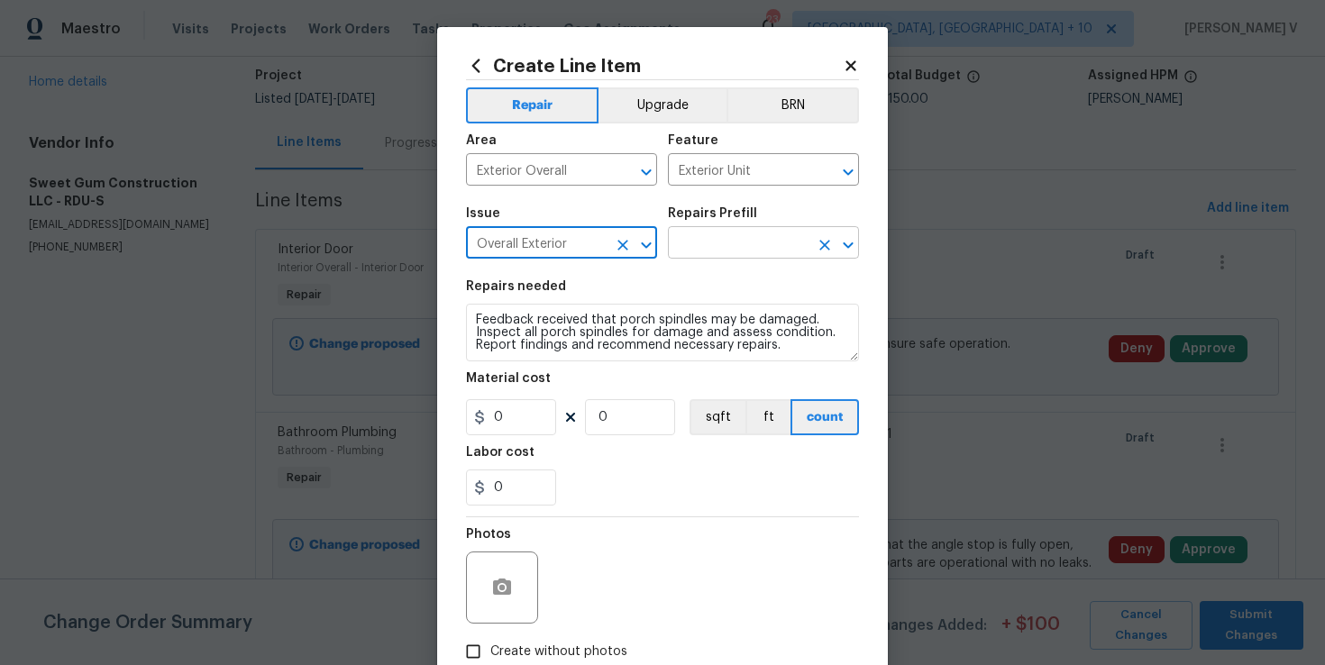
type input "Overall Exterior"
click at [733, 239] on input "text" at bounding box center [738, 245] width 141 height 28
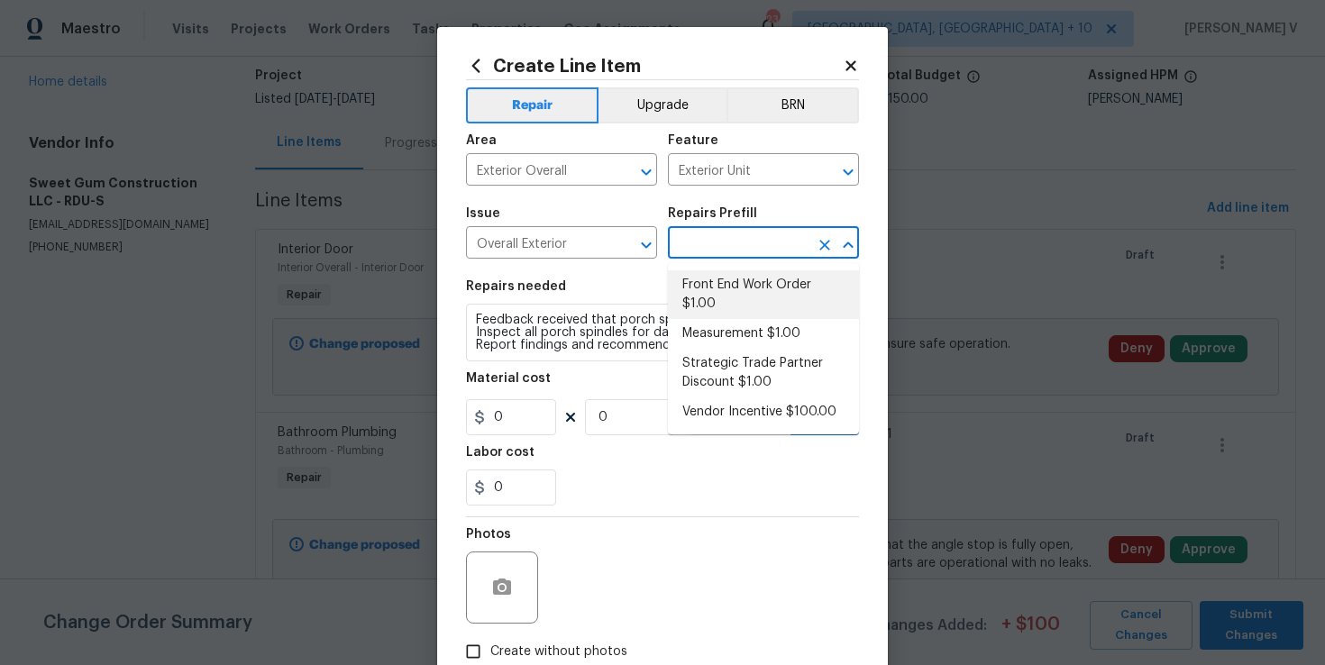
click at [712, 279] on li "Front End Work Order $1.00" at bounding box center [763, 294] width 191 height 49
type input "Front End Work Order $1.00"
type textarea "Placeholder line item for the creation of front end work orders."
type input "1"
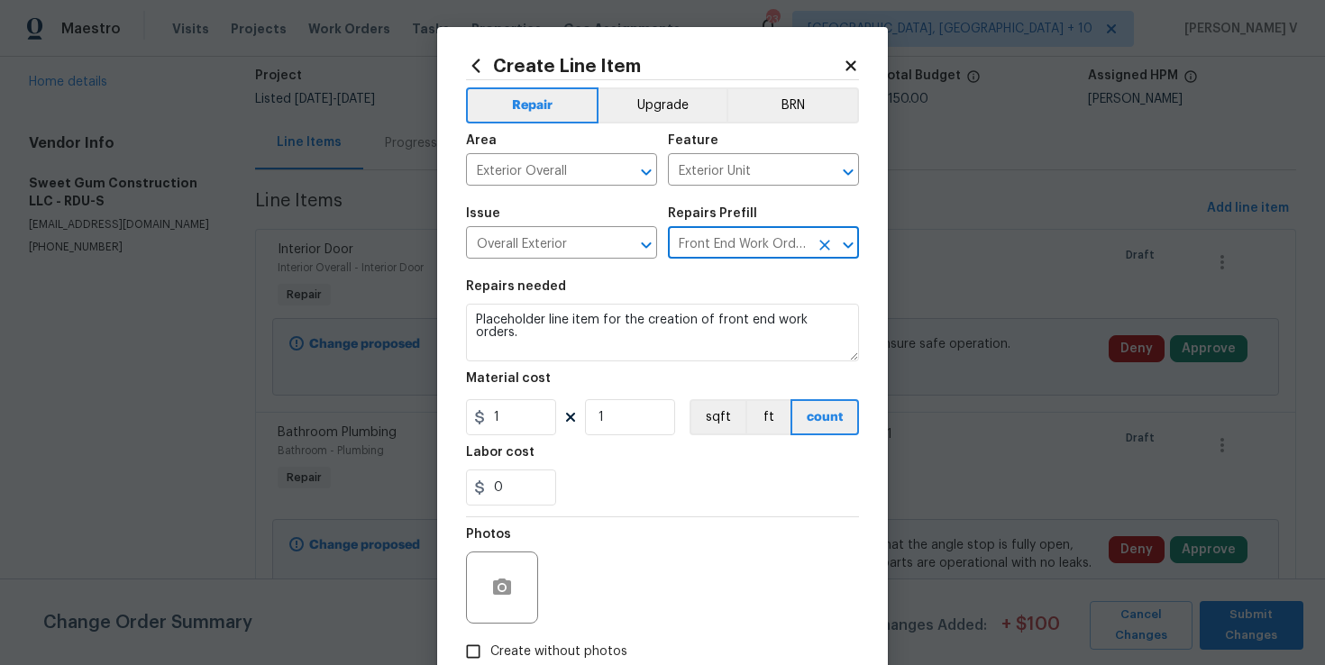
scroll to position [0, 0]
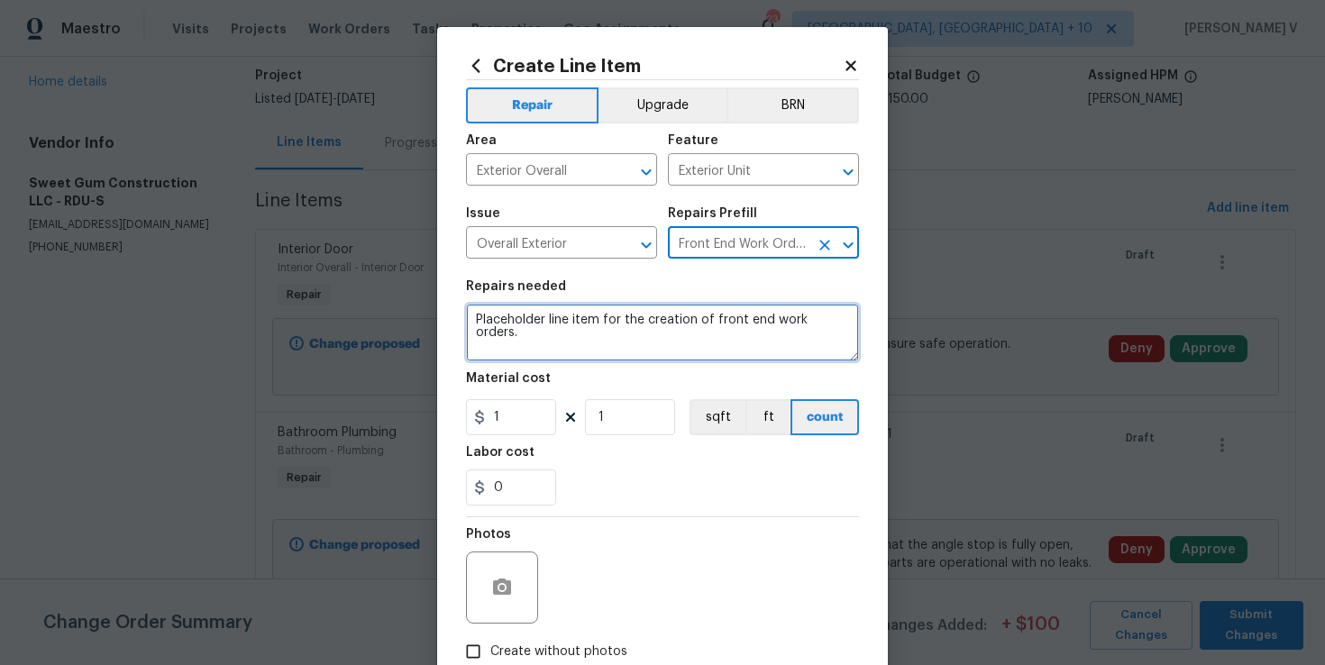
click at [638, 324] on textarea "Placeholder line item for the creation of front end work orders." at bounding box center [662, 333] width 393 height 58
paste textarea "Feedback received that porch spindles may be damaged. Inspect all porch spindle…"
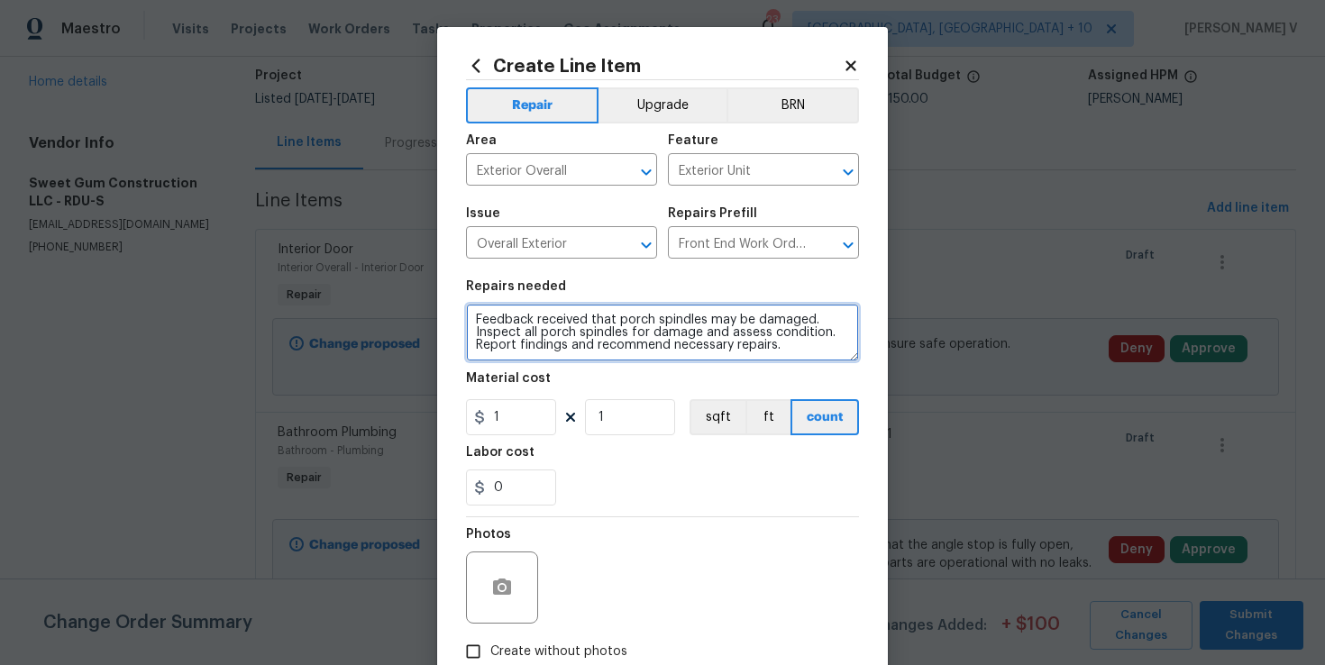
scroll to position [4, 0]
type textarea "Feedback received that porch spindles may be damaged. Inspect all porch spindle…"
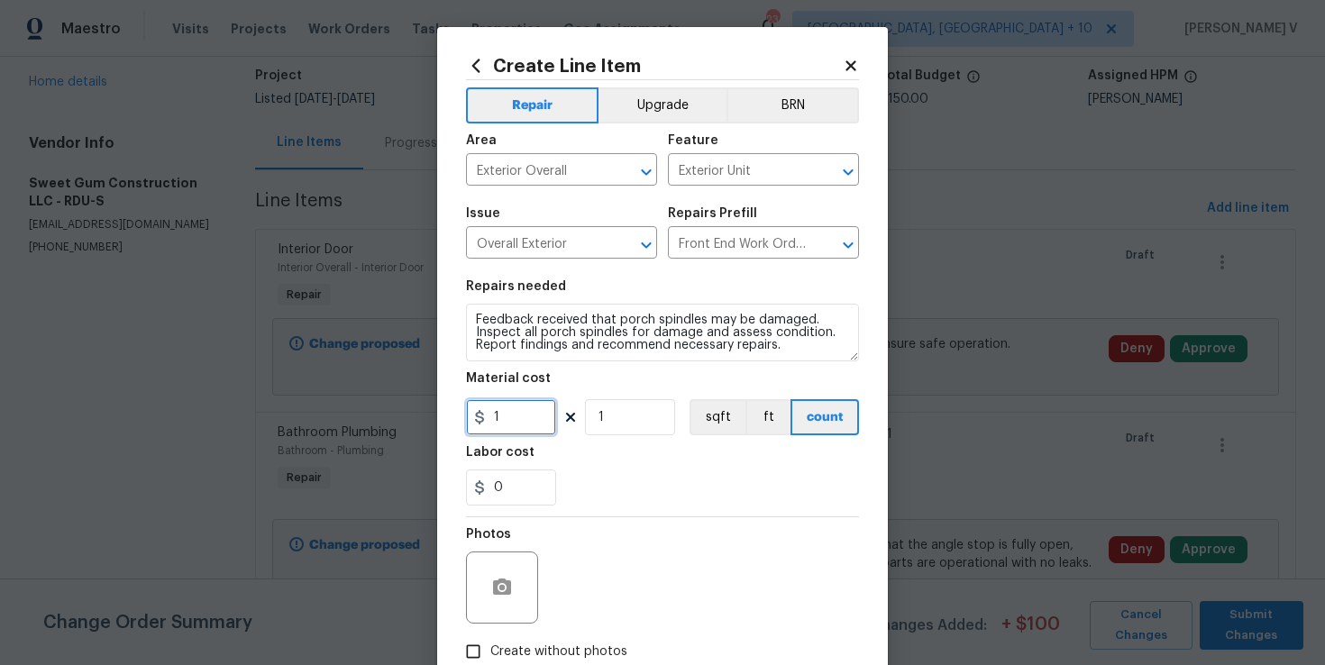
click at [516, 429] on input "1" at bounding box center [511, 417] width 90 height 36
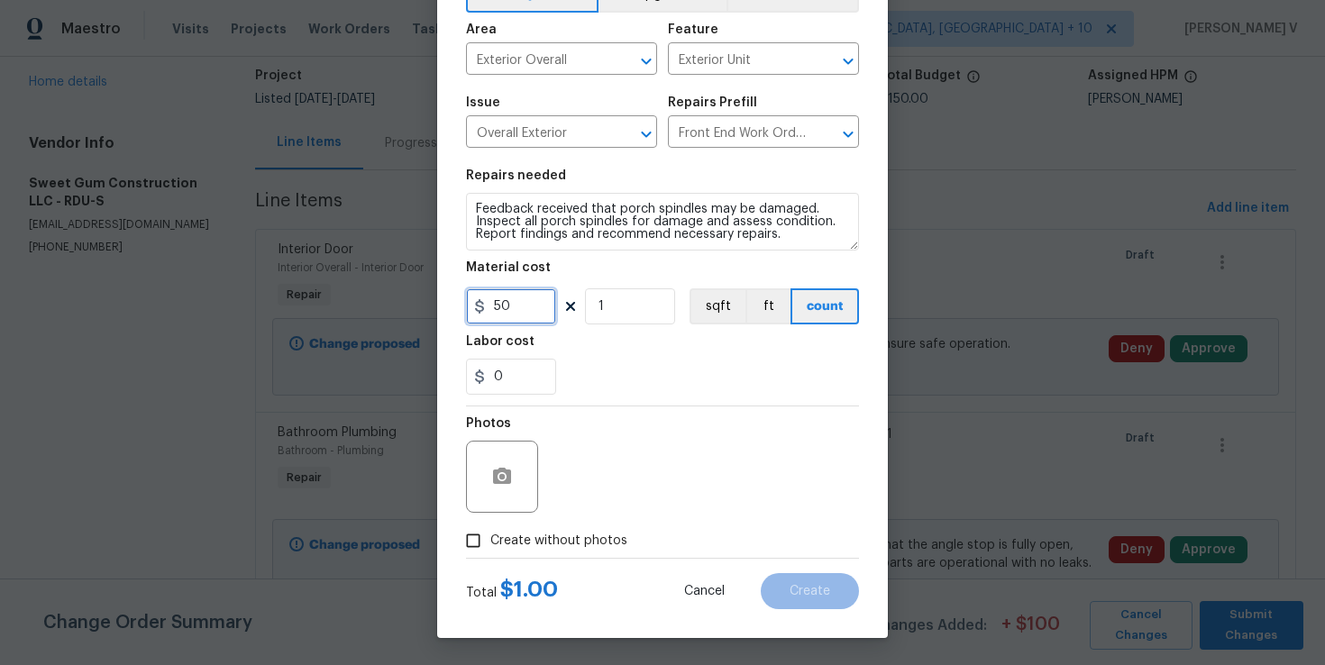
type input "50"
click at [471, 543] on input "Create without photos" at bounding box center [473, 541] width 34 height 34
checkbox input "true"
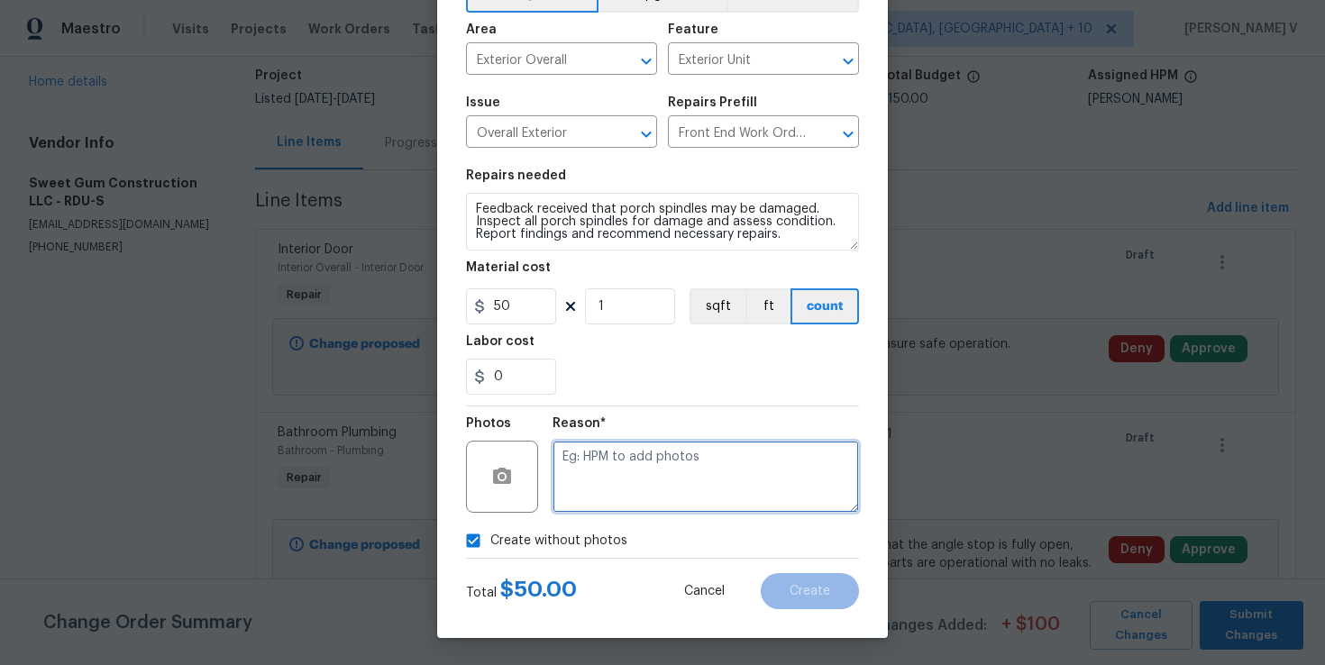
click at [739, 502] on textarea at bounding box center [706, 477] width 306 height 72
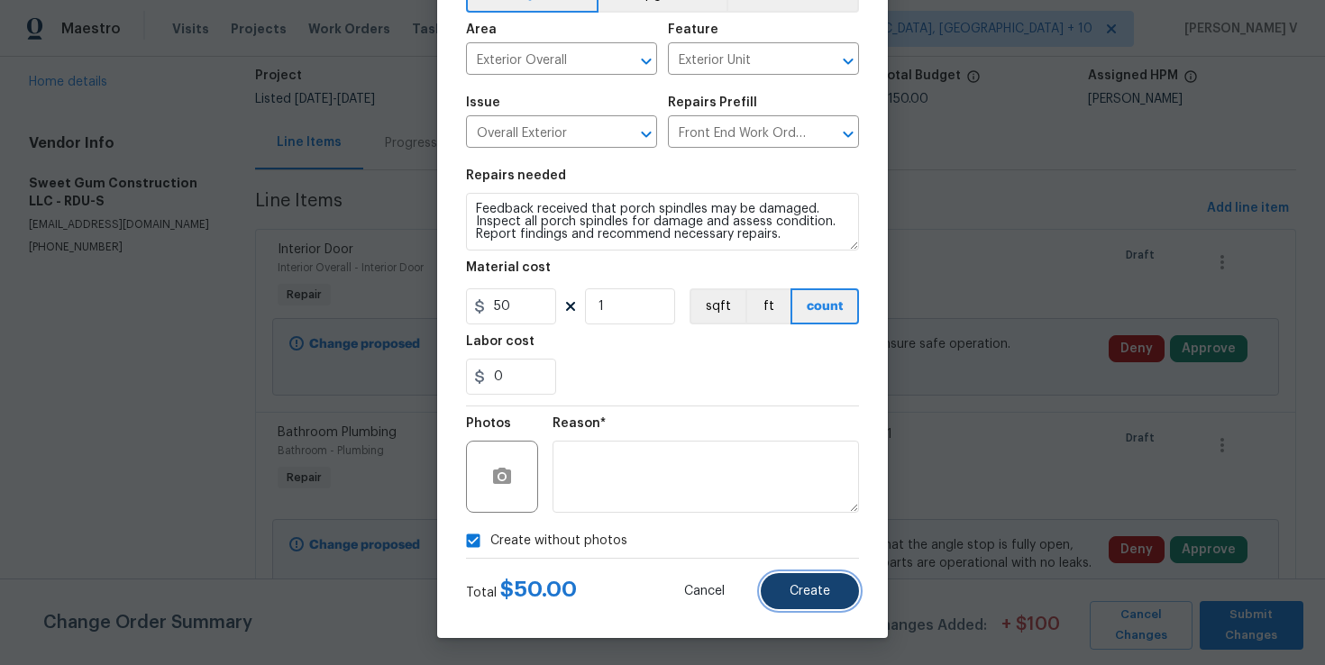
click at [802, 580] on button "Create" at bounding box center [810, 591] width 98 height 36
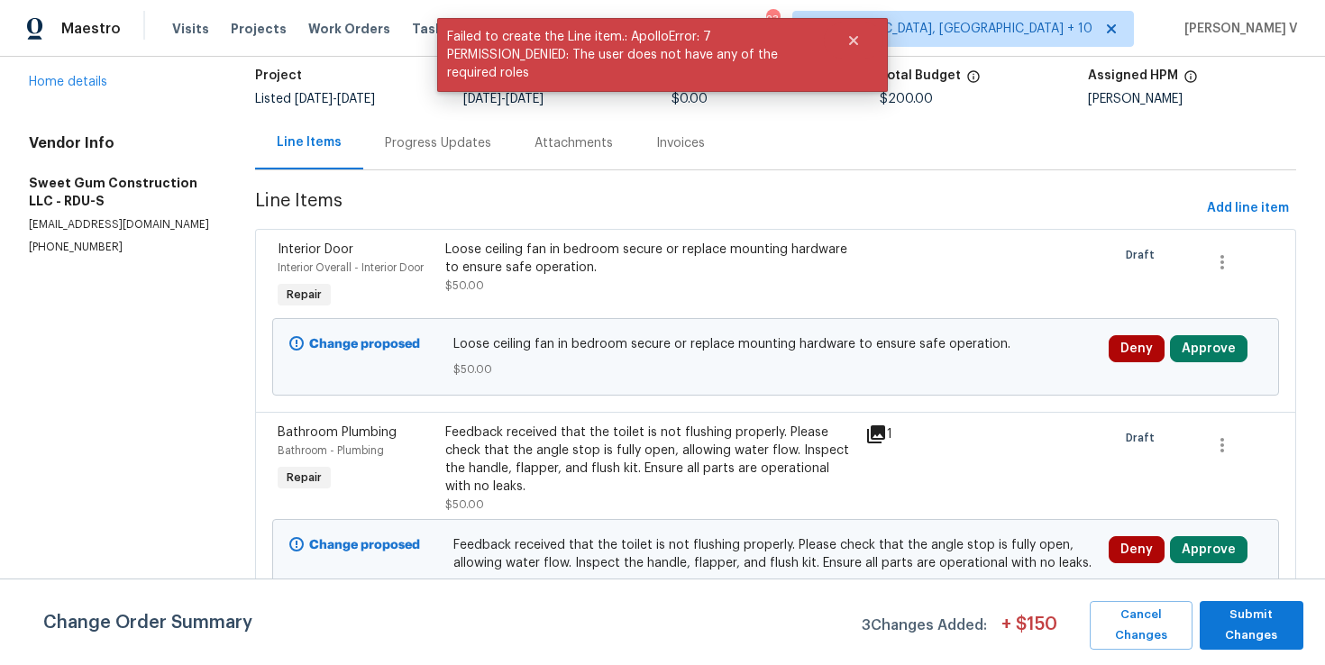
scroll to position [0, 0]
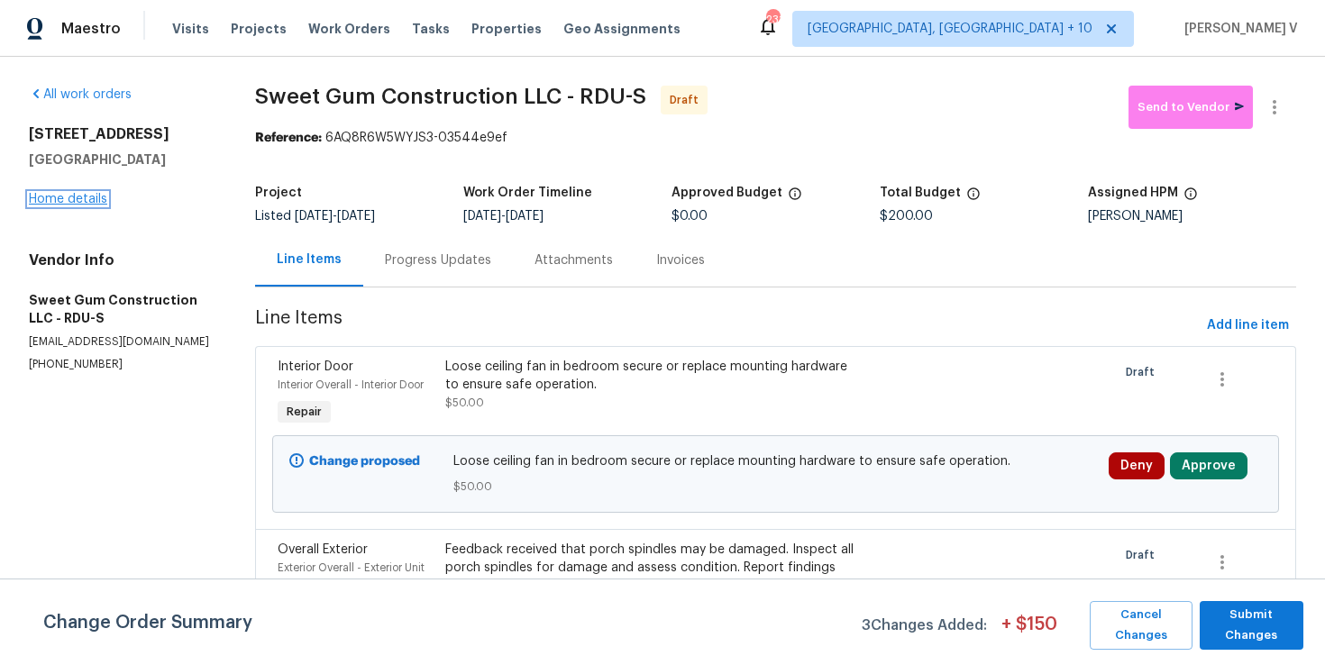
click at [67, 200] on link "Home details" at bounding box center [68, 199] width 78 height 13
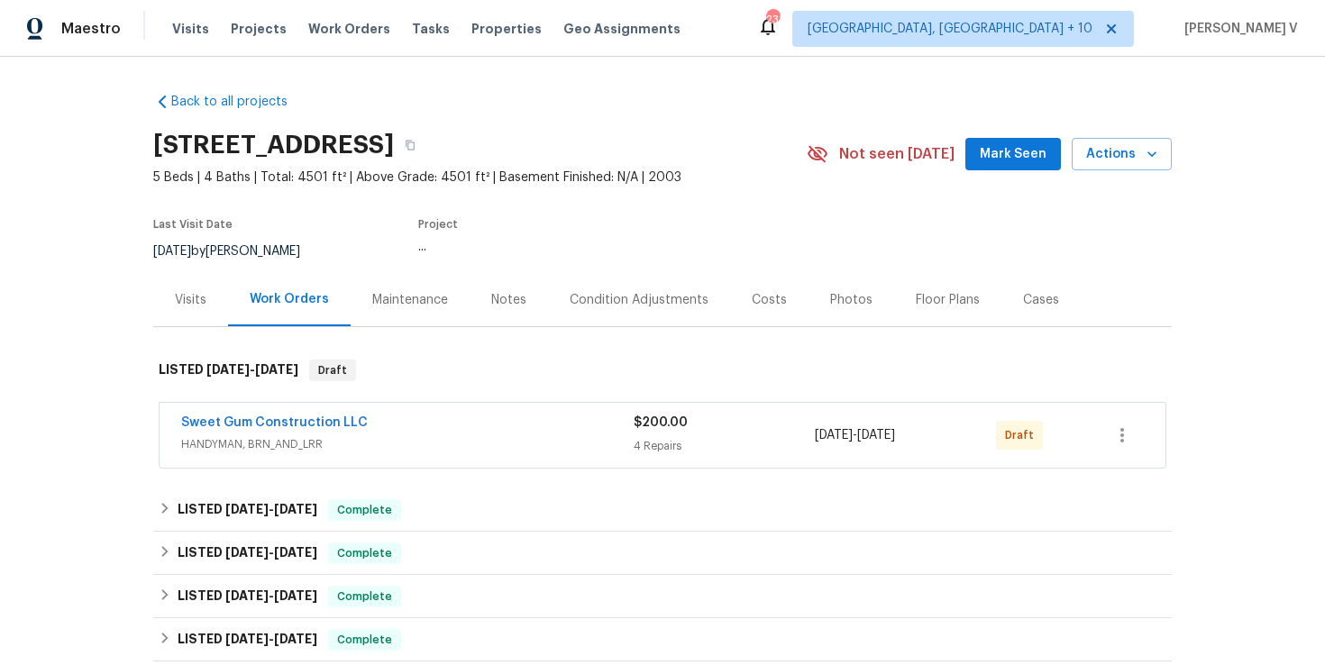
click at [686, 439] on div "4 Repairs" at bounding box center [724, 446] width 181 height 18
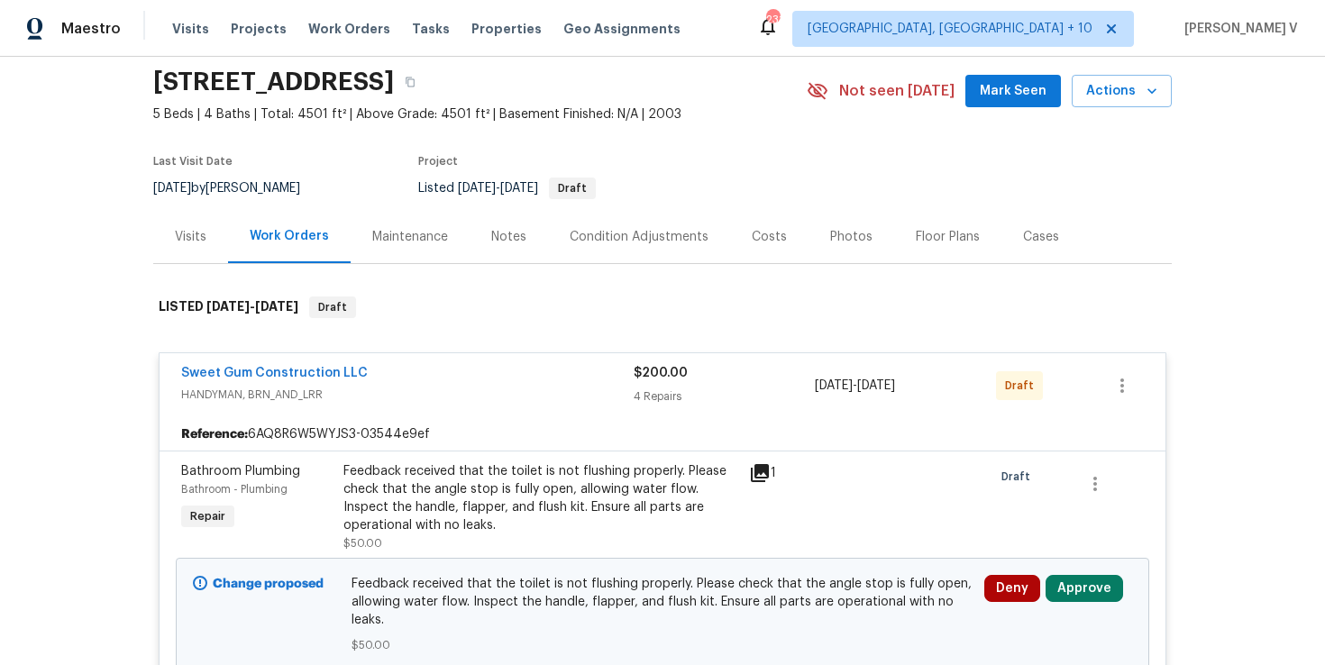
scroll to position [178, 0]
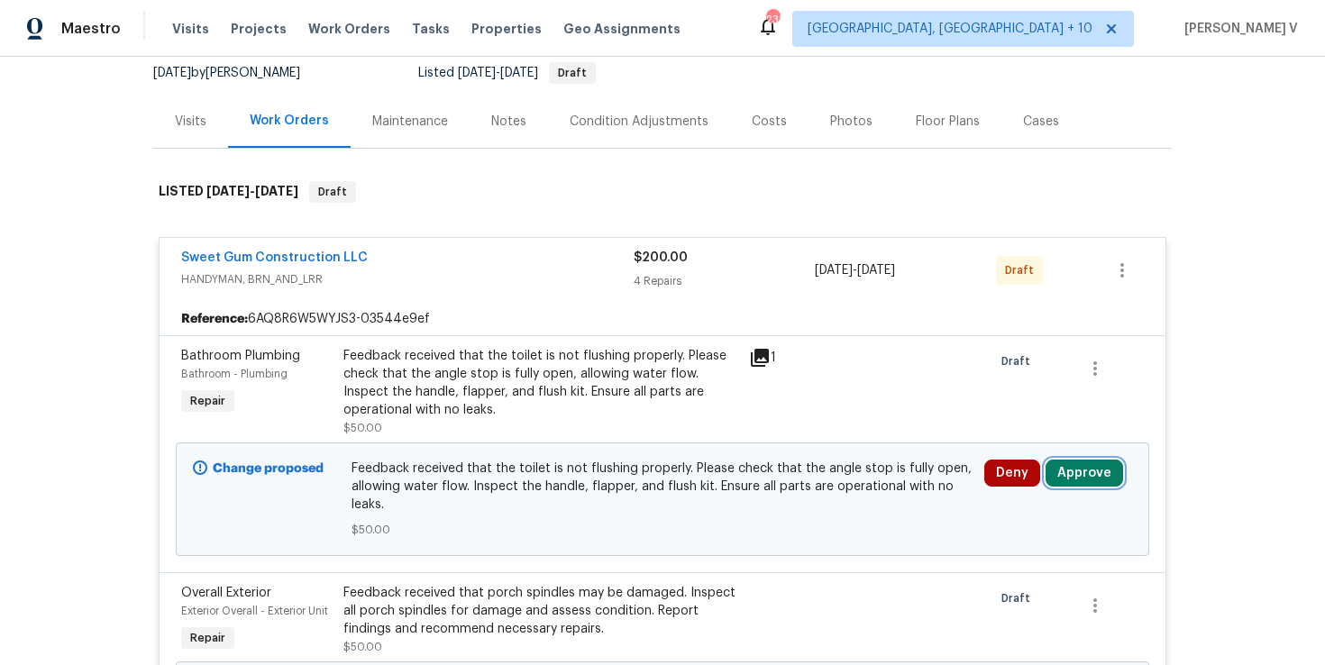
click at [1061, 463] on button "Approve" at bounding box center [1085, 473] width 78 height 27
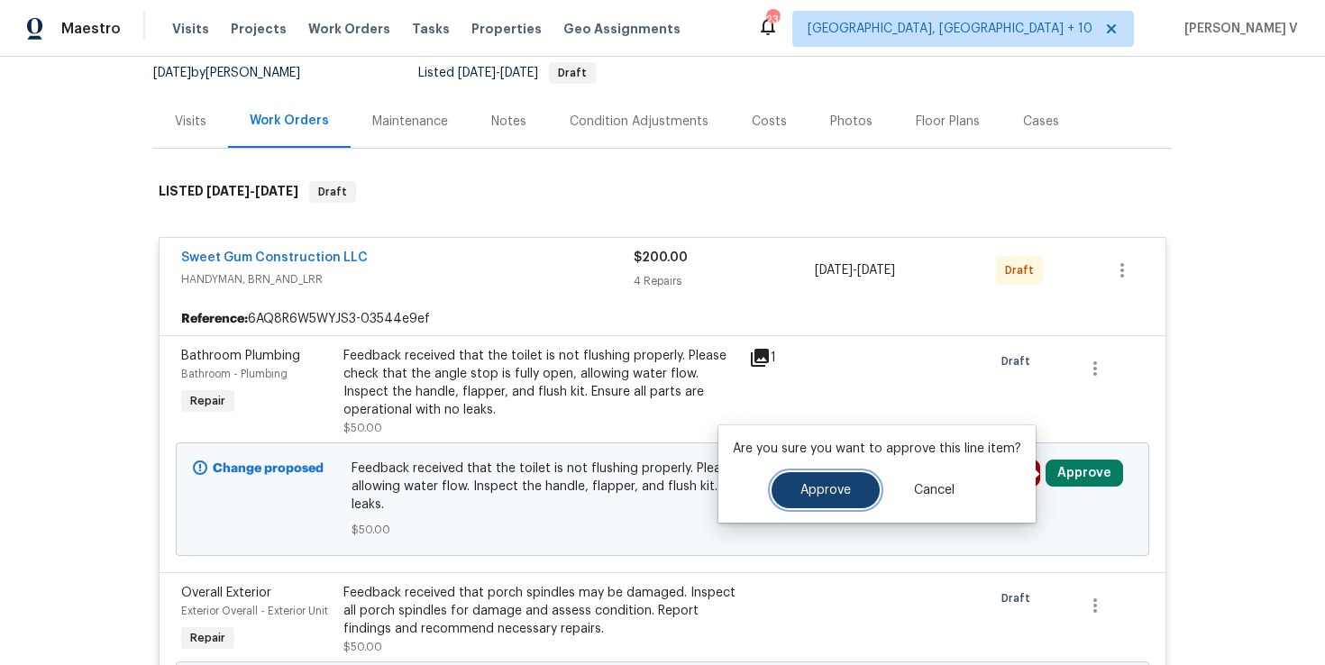
click at [845, 498] on button "Approve" at bounding box center [826, 490] width 108 height 36
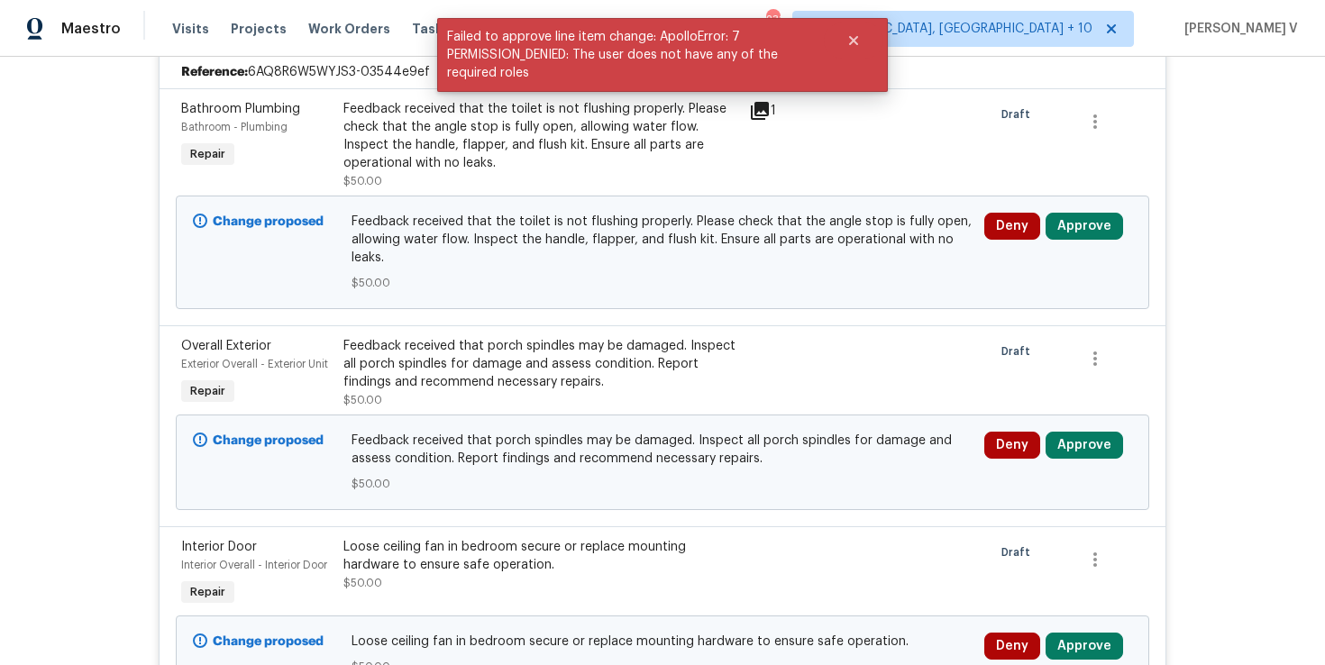
scroll to position [246, 0]
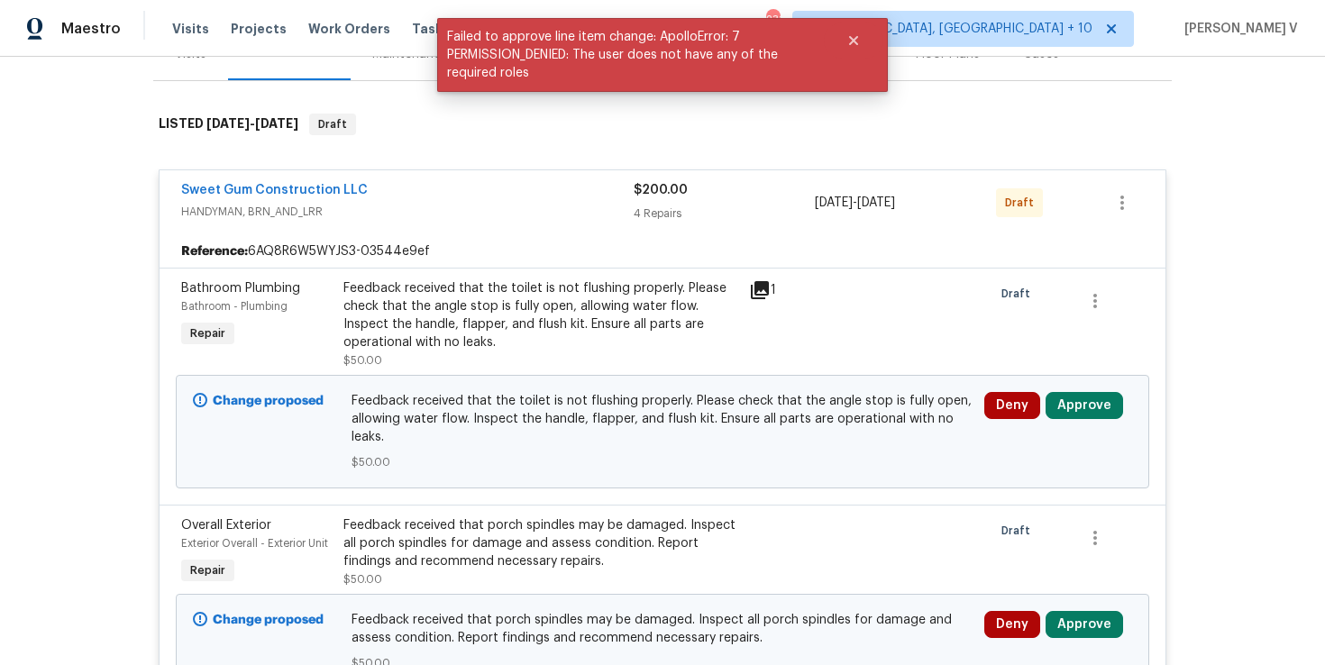
click at [252, 182] on span "Sweet Gum Construction LLC" at bounding box center [274, 190] width 187 height 18
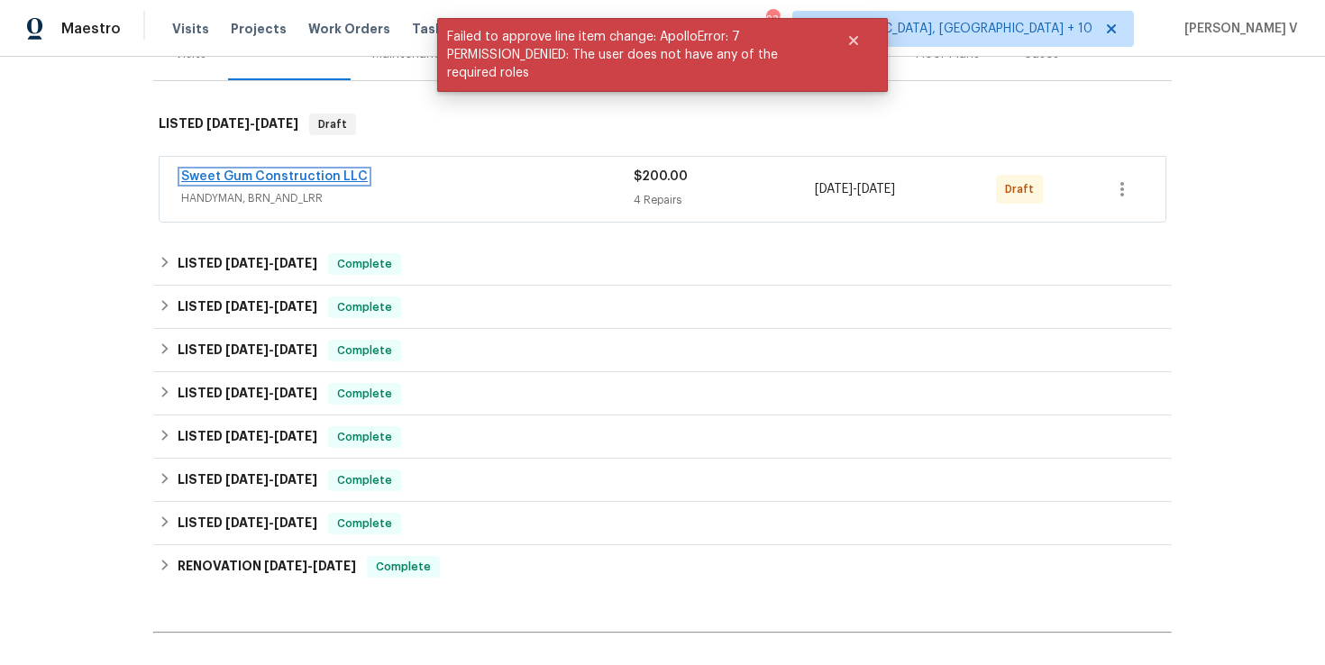
click at [325, 174] on link "Sweet Gum Construction LLC" at bounding box center [274, 176] width 187 height 13
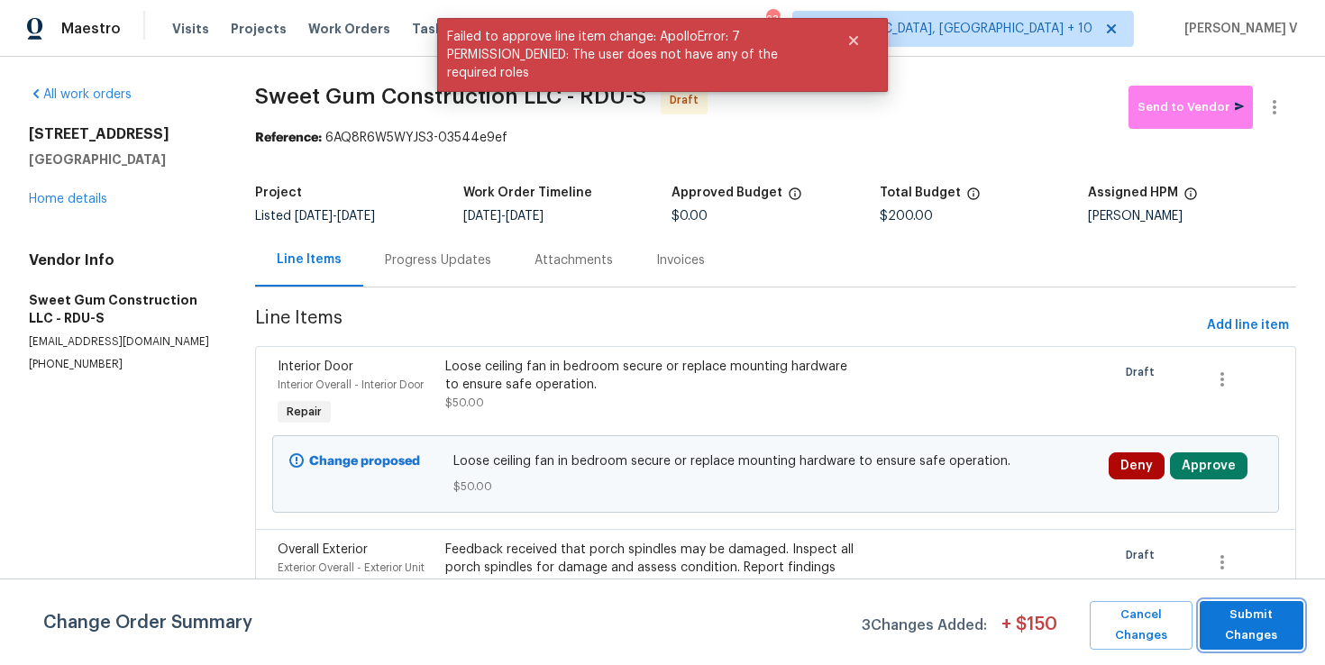
click at [1266, 646] on button "Submit Changes" at bounding box center [1252, 625] width 104 height 49
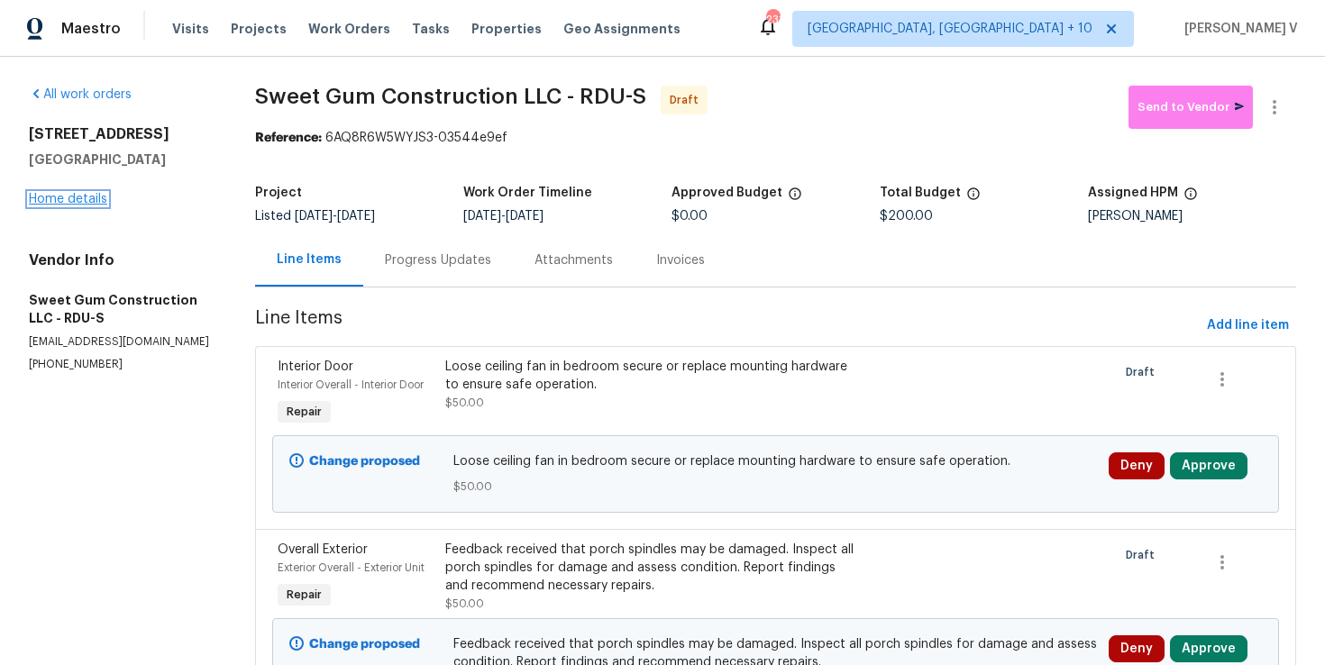
click at [96, 196] on link "Home details" at bounding box center [68, 199] width 78 height 13
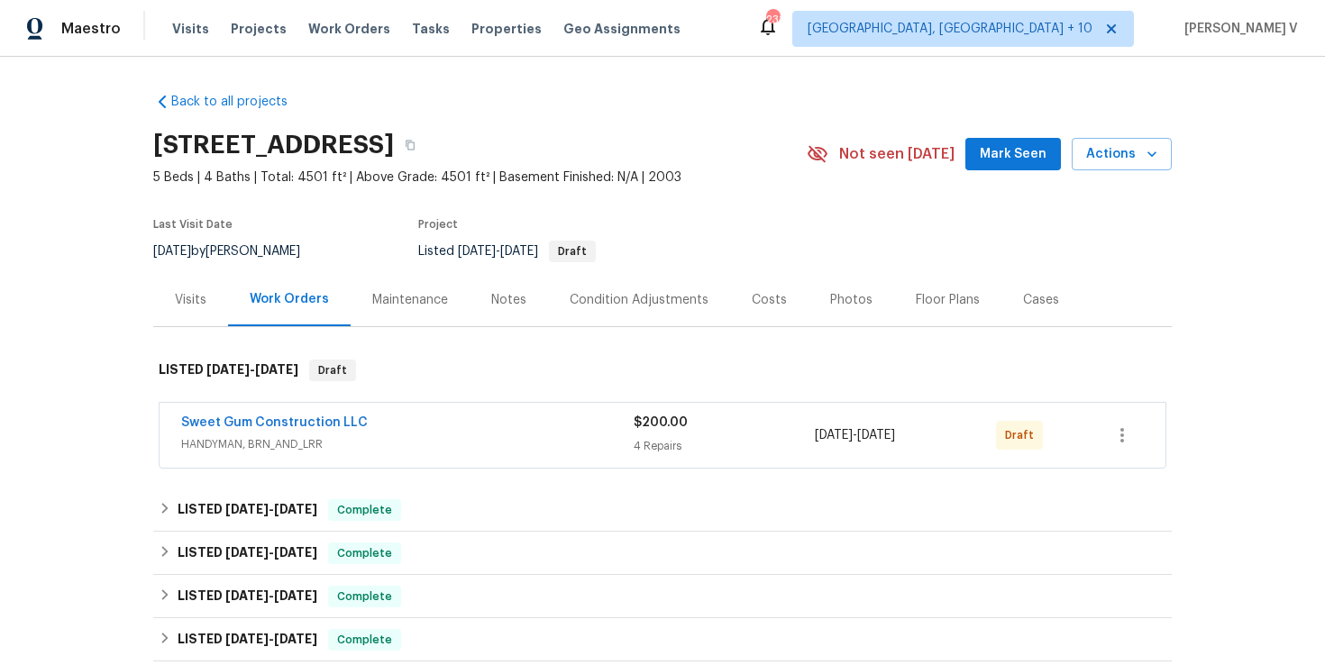
click at [578, 439] on span "HANDYMAN, BRN_AND_LRR" at bounding box center [407, 444] width 452 height 18
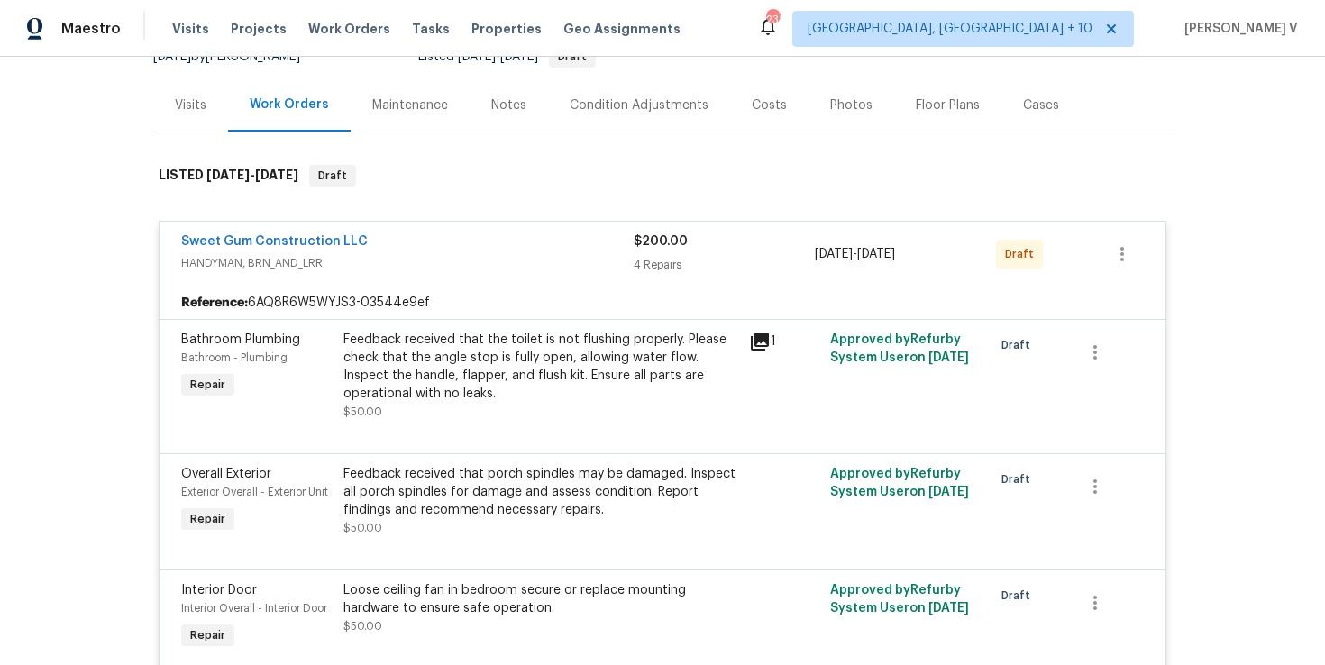
scroll to position [136, 0]
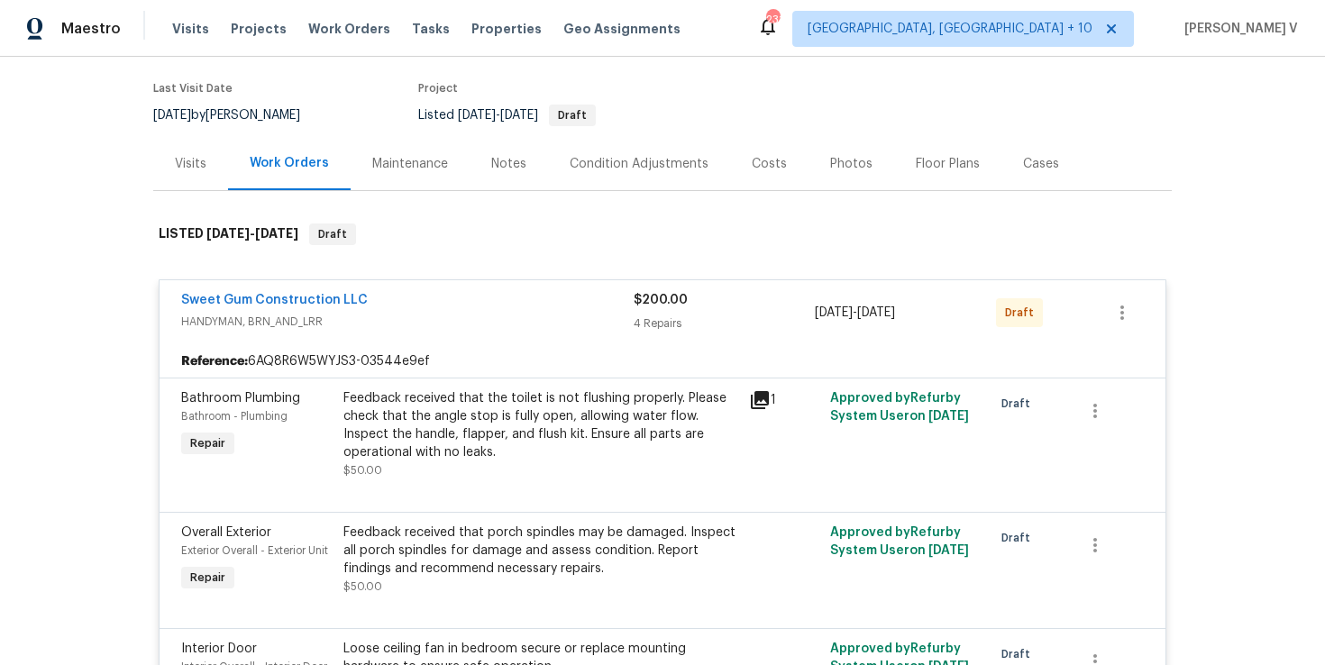
click at [270, 309] on div "Sweet Gum Construction LLC" at bounding box center [407, 302] width 452 height 22
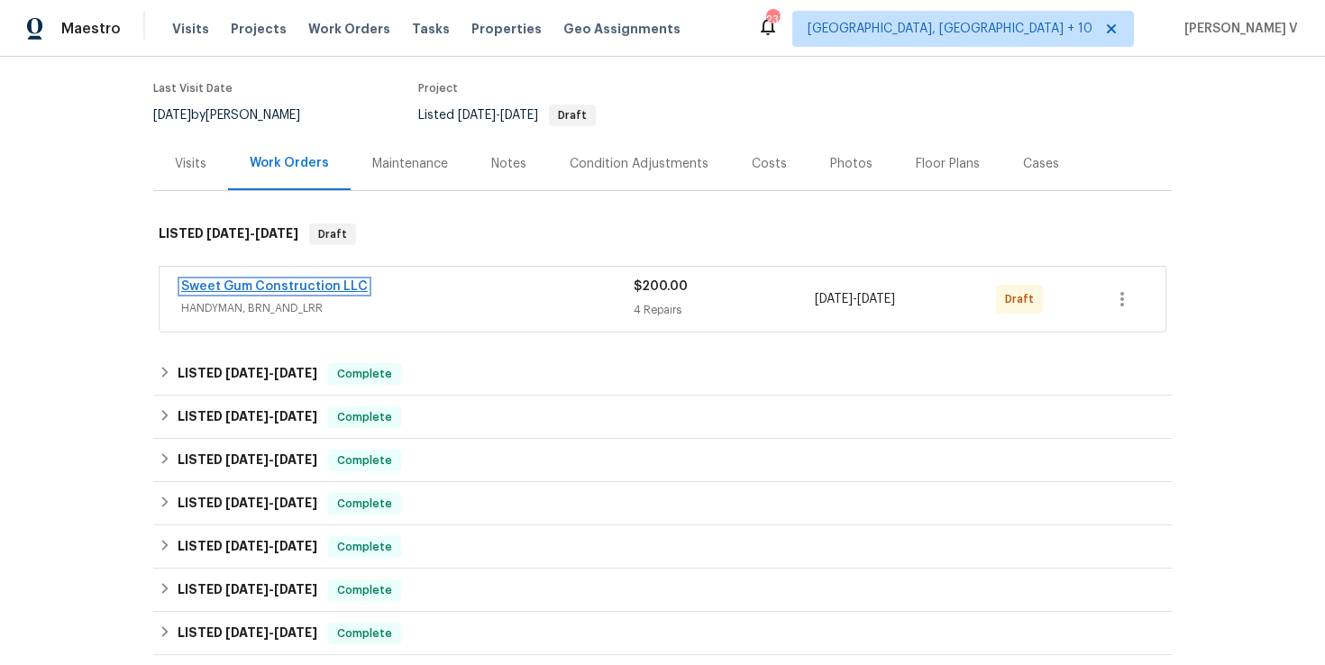
click at [328, 280] on link "Sweet Gum Construction LLC" at bounding box center [274, 286] width 187 height 13
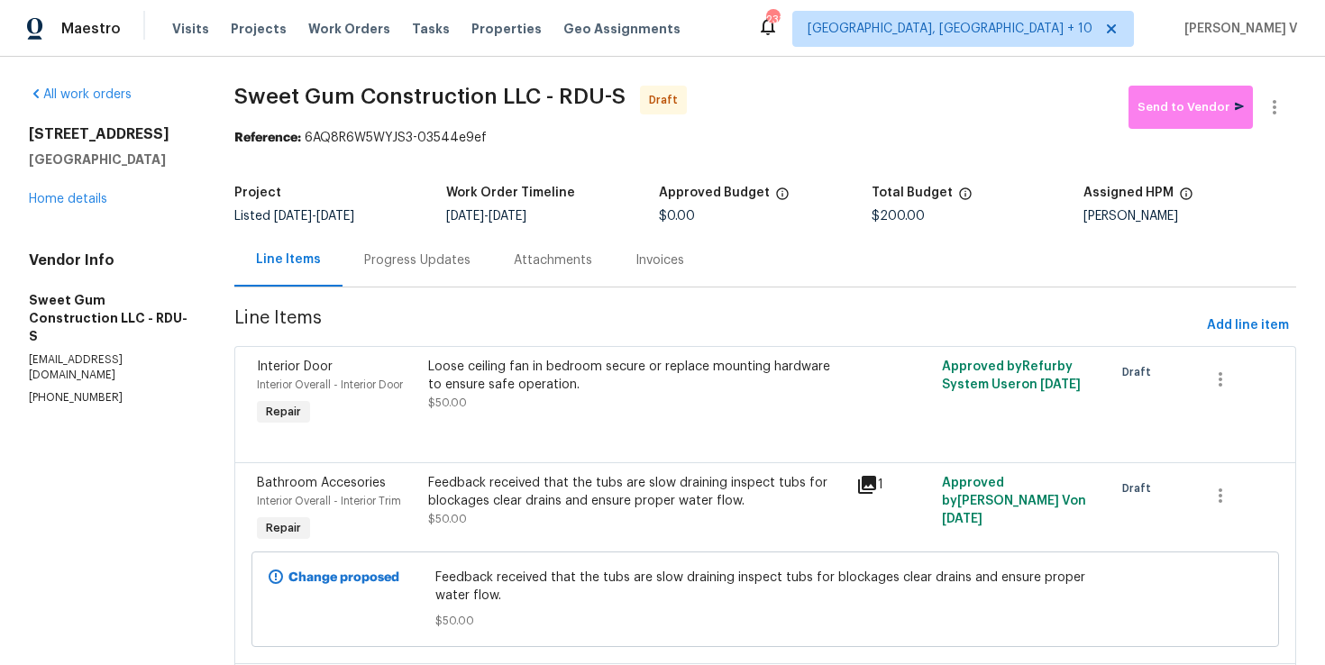
click at [484, 267] on div "Progress Updates" at bounding box center [418, 259] width 150 height 53
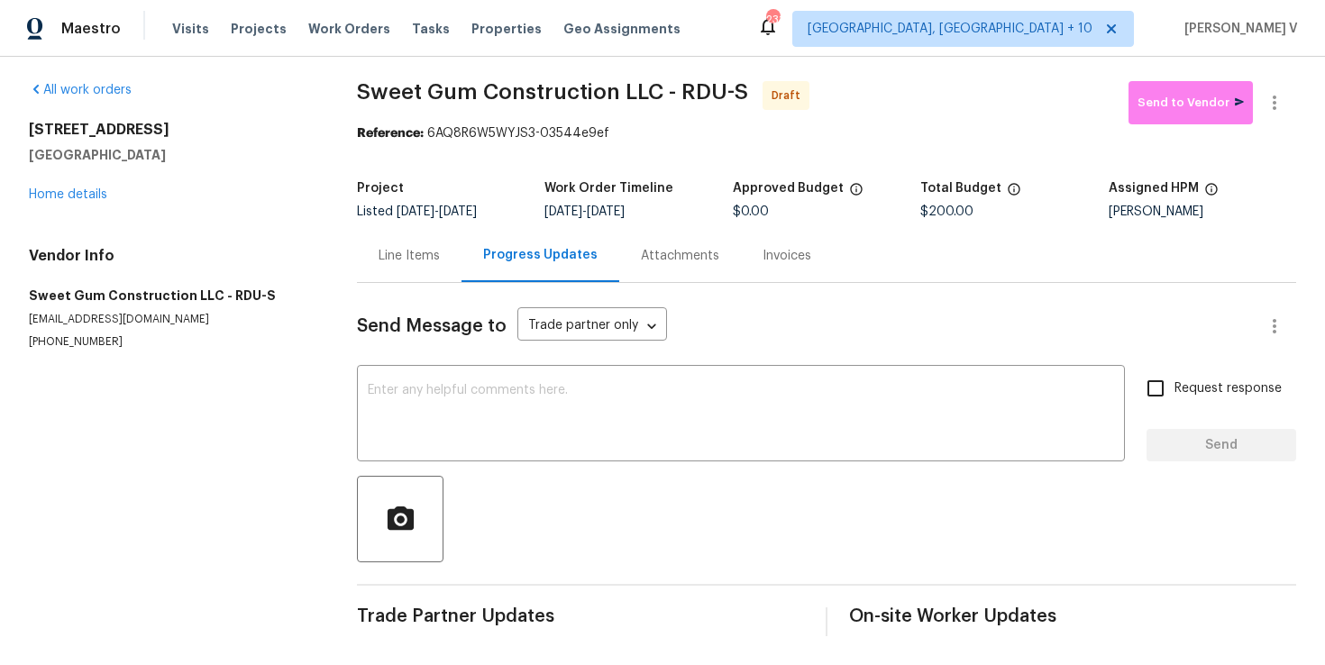
scroll to position [5, 0]
drag, startPoint x: 428, startPoint y: 129, endPoint x: 739, endPoint y: 129, distance: 311.0
click at [739, 129] on div "Reference: 6AQ8R6W5WYJS3-03544e9ef" at bounding box center [826, 133] width 939 height 18
copy div "6AQ8R6W5WYJS3-03544e9ef"
click at [69, 190] on link "Home details" at bounding box center [68, 194] width 78 height 13
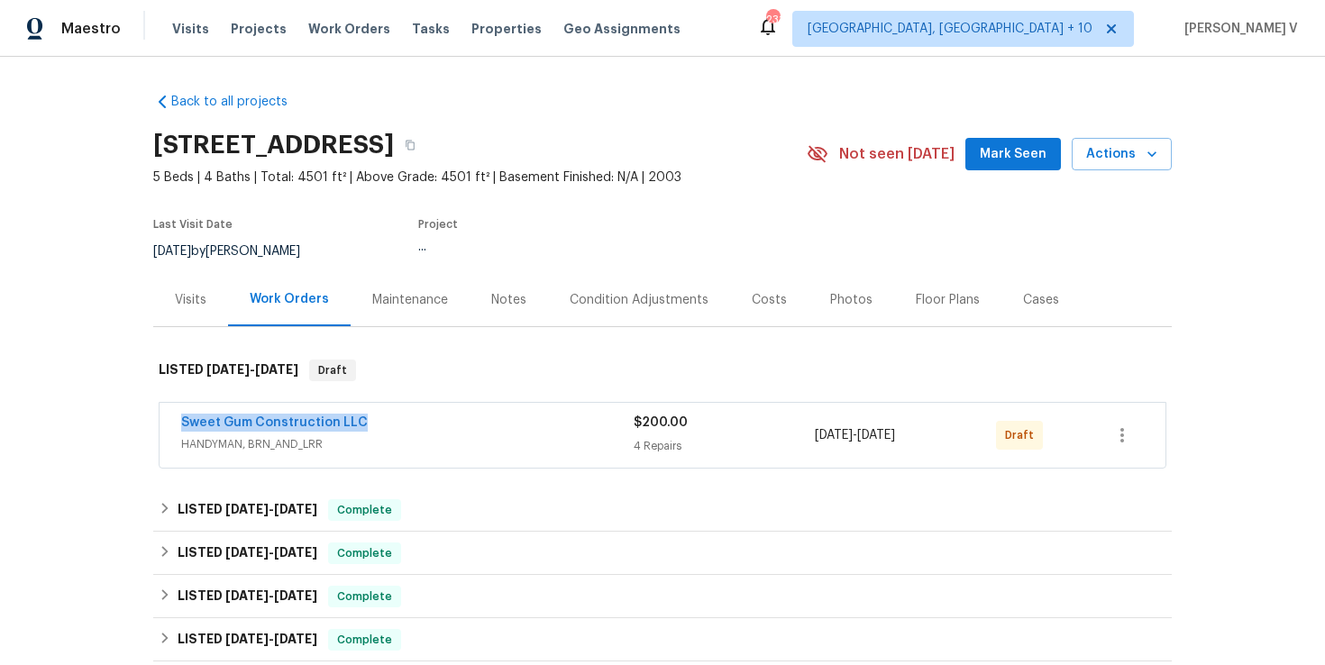
drag, startPoint x: 163, startPoint y: 419, endPoint x: 423, endPoint y: 419, distance: 259.6
click at [423, 419] on div "Sweet Gum Construction LLC HANDYMAN, BRN_AND_LRR $200.00 4 Repairs 8/11/2025 - …" at bounding box center [663, 435] width 1006 height 65
copy link "Sweet Gum Construction LLC"
click at [331, 420] on link "Sweet Gum Construction LLC" at bounding box center [274, 422] width 187 height 13
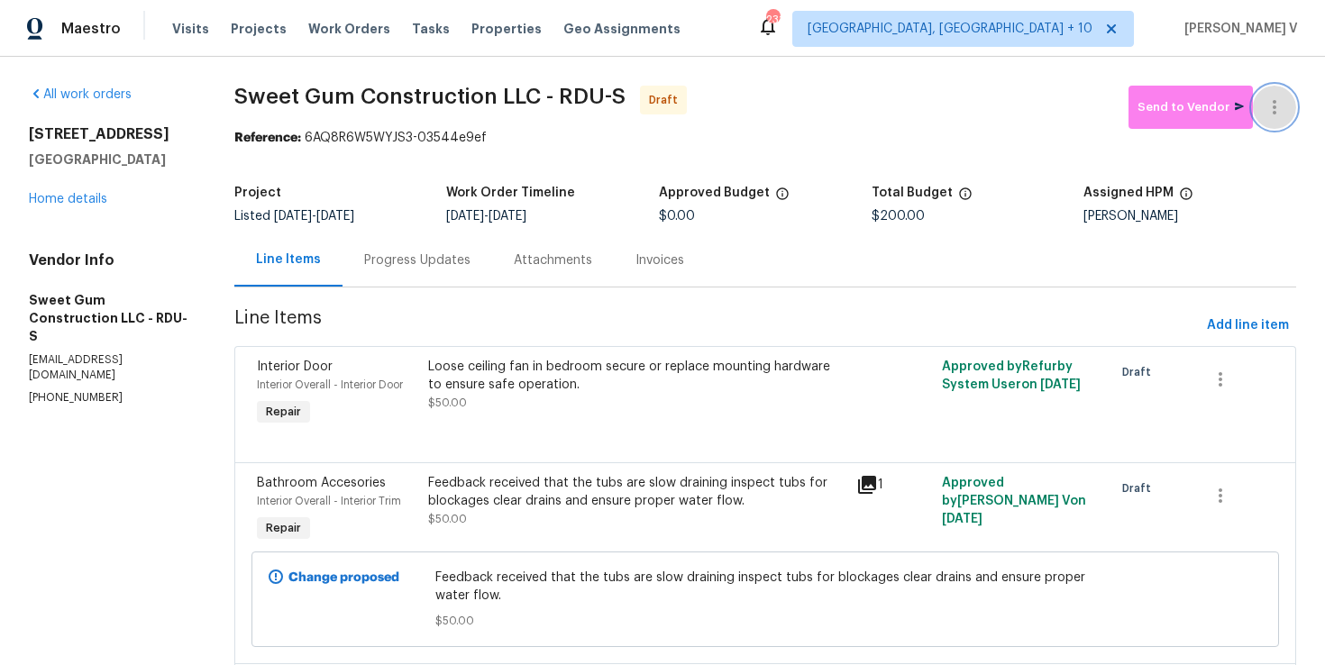
click at [1292, 113] on button "button" at bounding box center [1274, 107] width 43 height 43
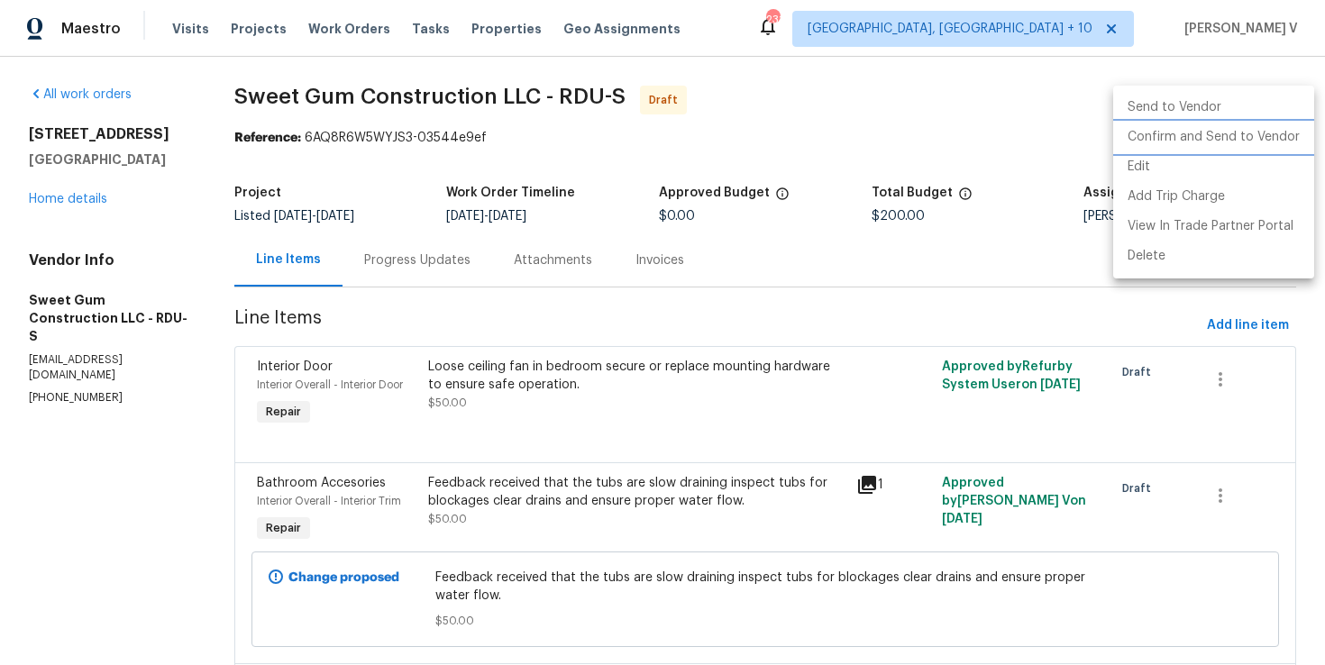
click at [1176, 151] on li "Confirm and Send to Vendor" at bounding box center [1213, 138] width 201 height 30
click at [379, 114] on div at bounding box center [662, 332] width 1325 height 665
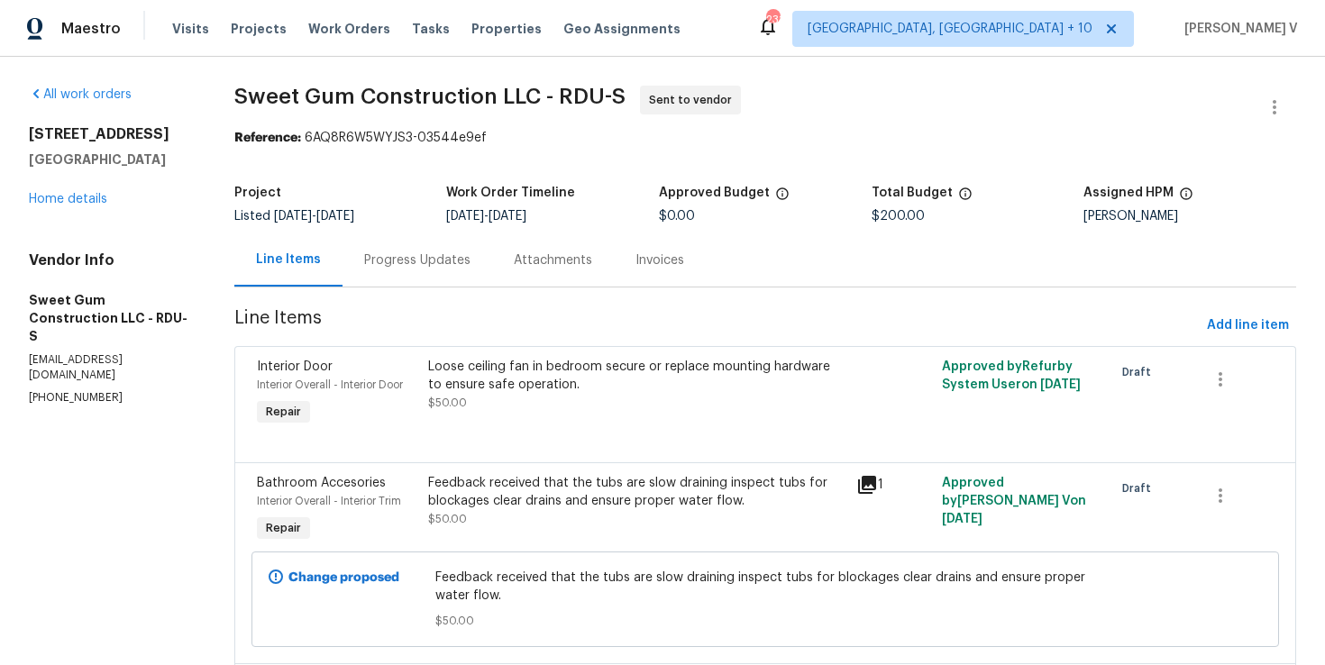
click at [416, 248] on div "Progress Updates" at bounding box center [418, 259] width 150 height 53
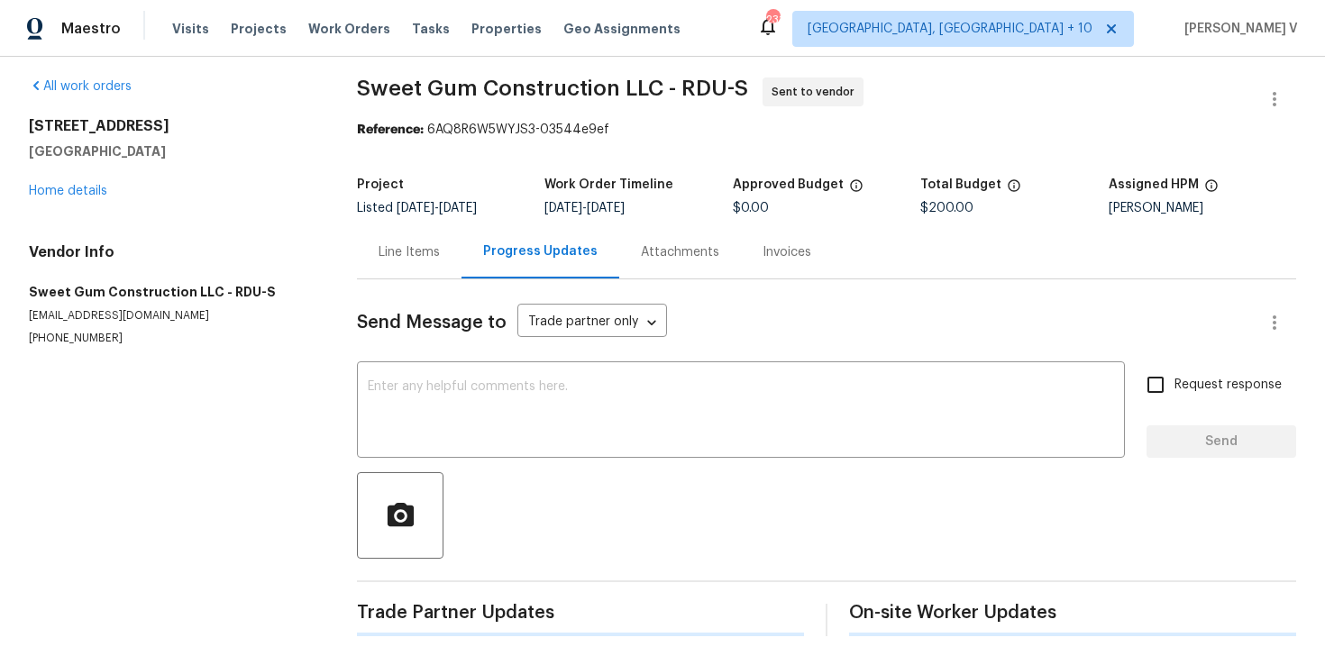
scroll to position [5, 0]
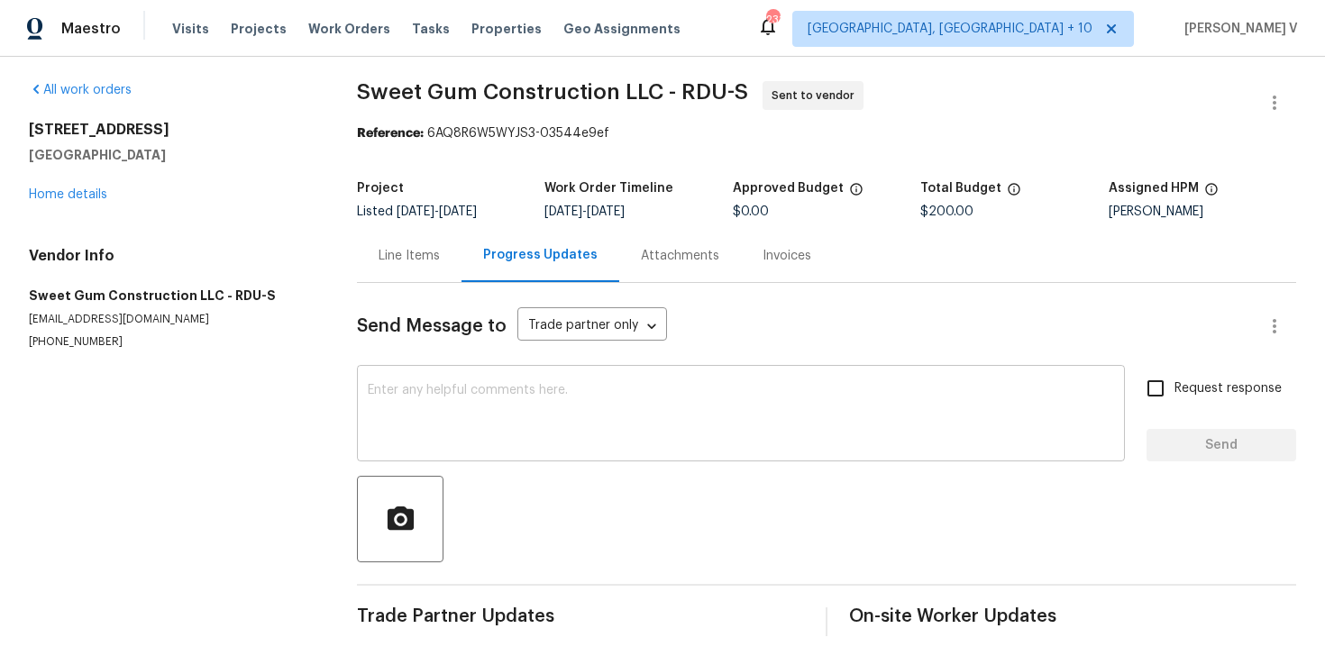
click at [450, 428] on textarea at bounding box center [741, 415] width 746 height 63
paste textarea "Hi, this is Divya with Opendoor. I’m confirming you received the WO for the pro…"
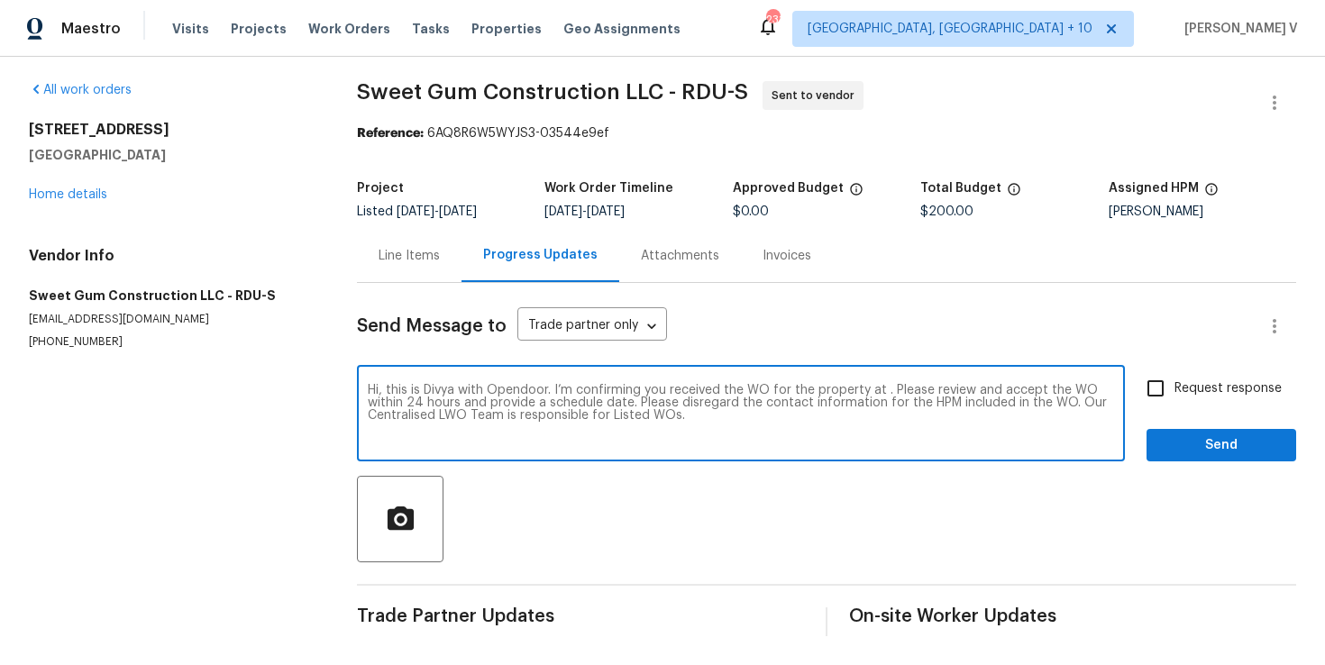
click at [881, 393] on textarea "Hi, this is Divya with Opendoor. I’m confirming you received the WO for the pro…" at bounding box center [741, 415] width 746 height 63
paste textarea "408 Froyle Ct, Rolesville, NC 27571"
type textarea "Hi, this is Divya with Opendoor. I’m confirming you received the WO for the pro…"
click at [1217, 386] on span "Request response" at bounding box center [1227, 388] width 107 height 19
click at [1174, 386] on input "Request response" at bounding box center [1156, 389] width 38 height 38
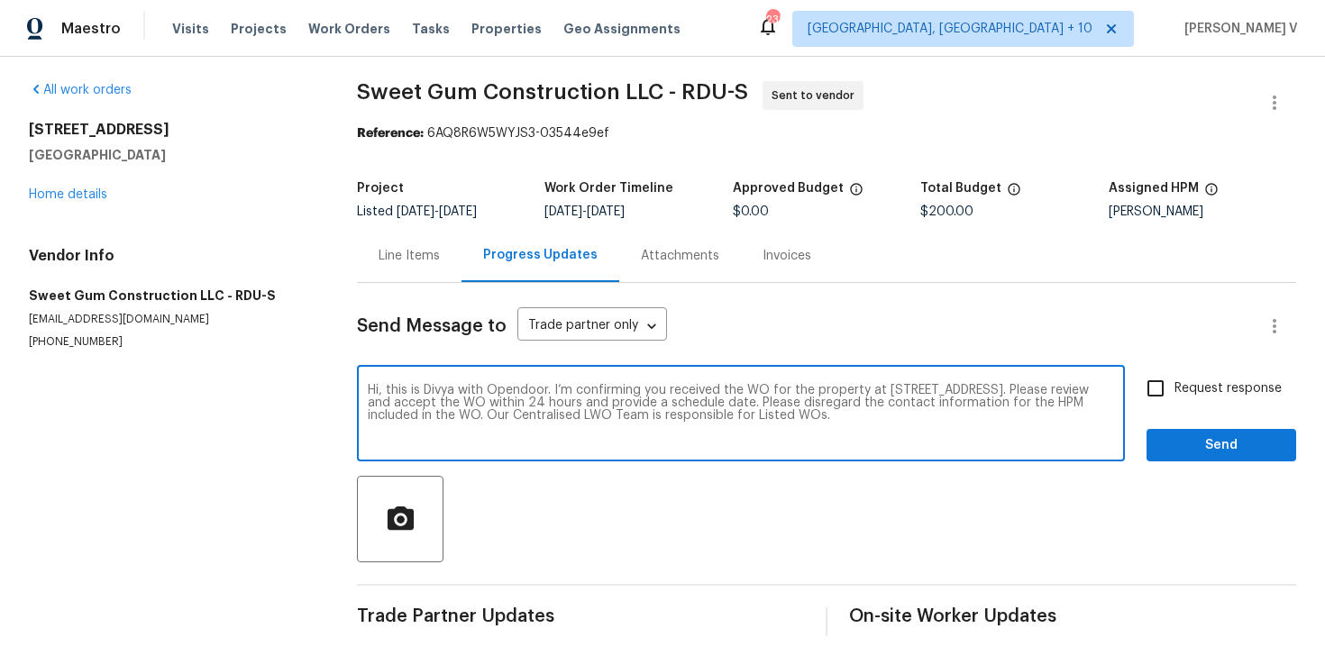
checkbox input "true"
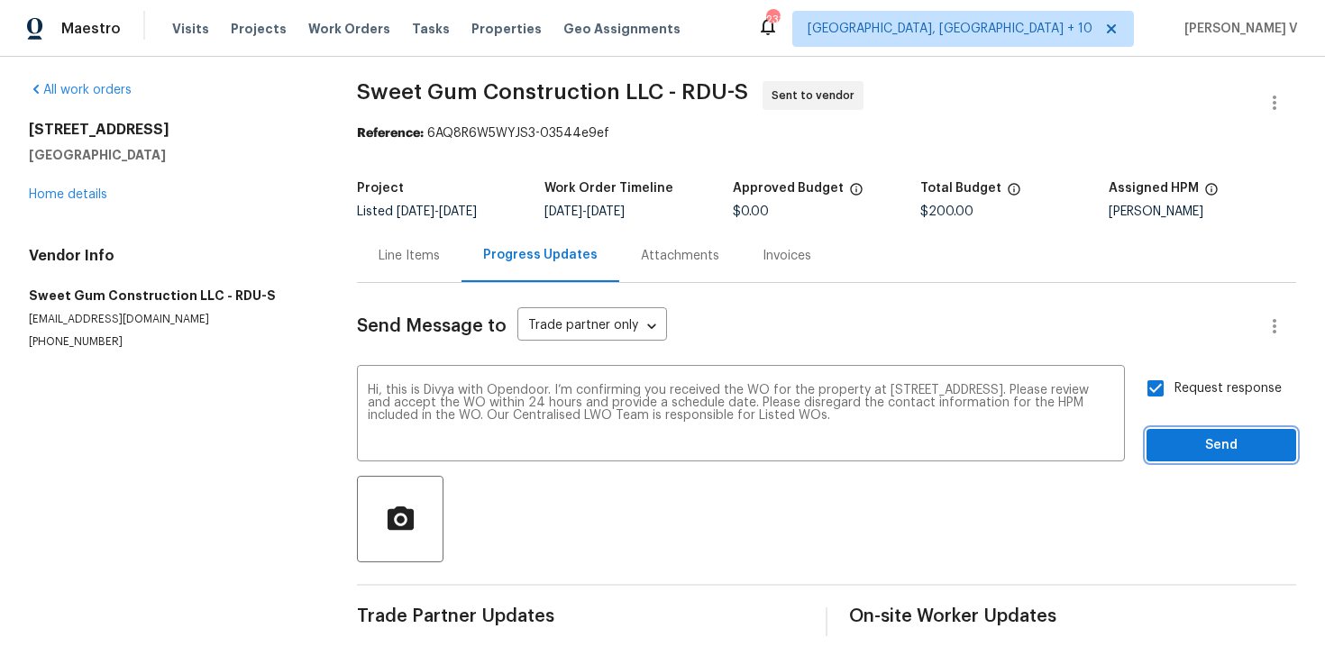
click at [1227, 460] on button "Send" at bounding box center [1222, 445] width 150 height 33
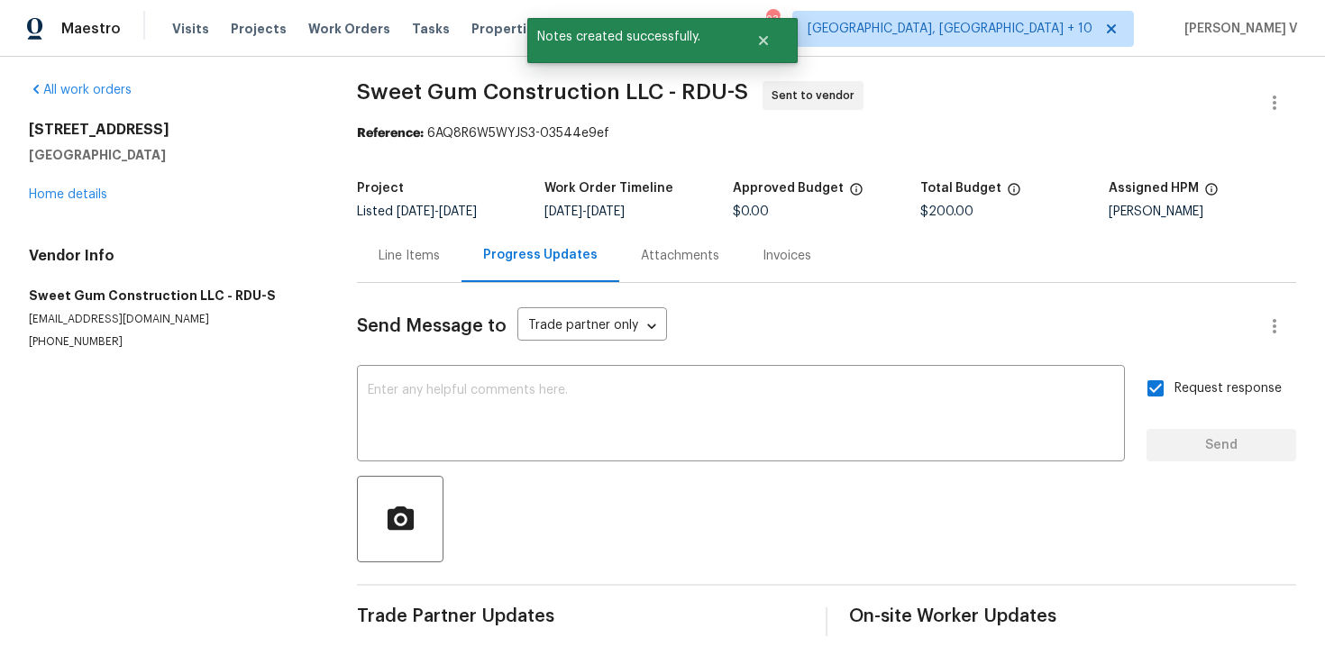
click at [374, 122] on span "Sweet Gum Construction LLC - RDU-S Sent to vendor" at bounding box center [805, 102] width 896 height 43
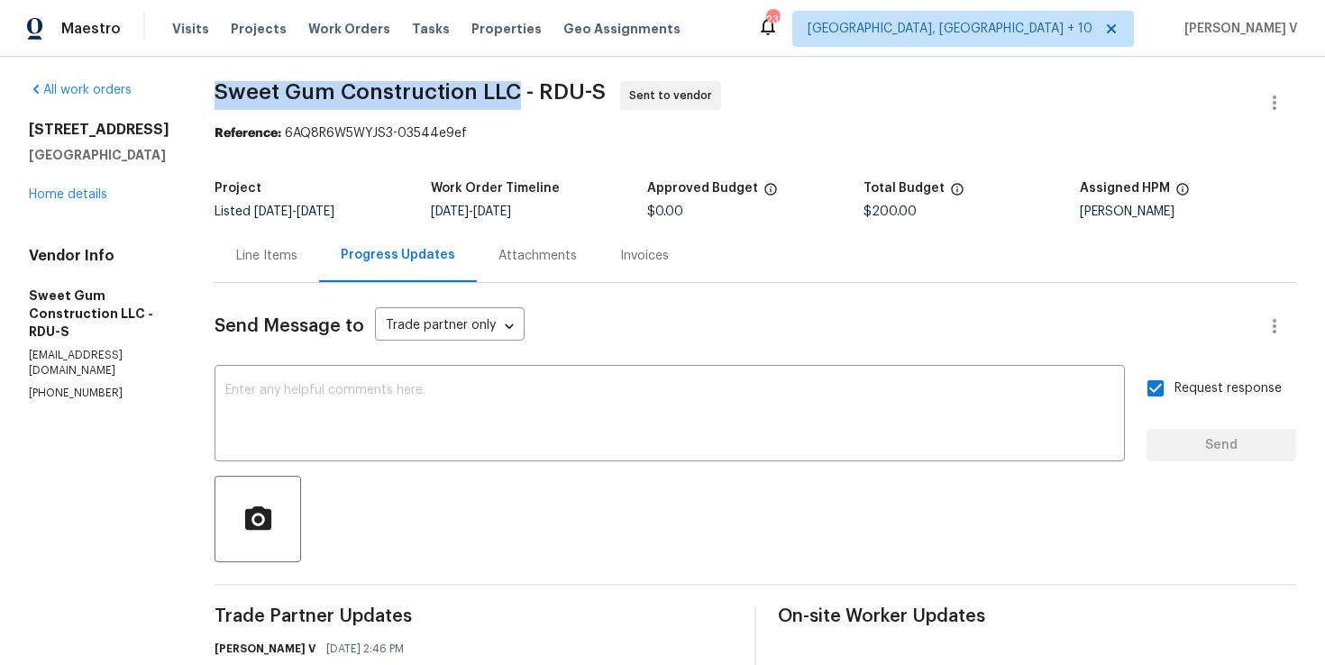
drag, startPoint x: 244, startPoint y: 87, endPoint x: 554, endPoint y: 84, distance: 310.1
click at [554, 84] on div "All work orders 408 Froyle Ct Rolesville, NC 27571 Home details Vendor Info Swe…" at bounding box center [662, 420] width 1325 height 737
copy span "Sweet Gum Construction LLC"
click at [313, 221] on div "Project Listed 8/11/2025 - 8/13/2025 Work Order Timeline 8/11/2025 - 8/13/2025 …" at bounding box center [756, 200] width 1082 height 58
click at [313, 242] on div "Line Items" at bounding box center [267, 255] width 105 height 53
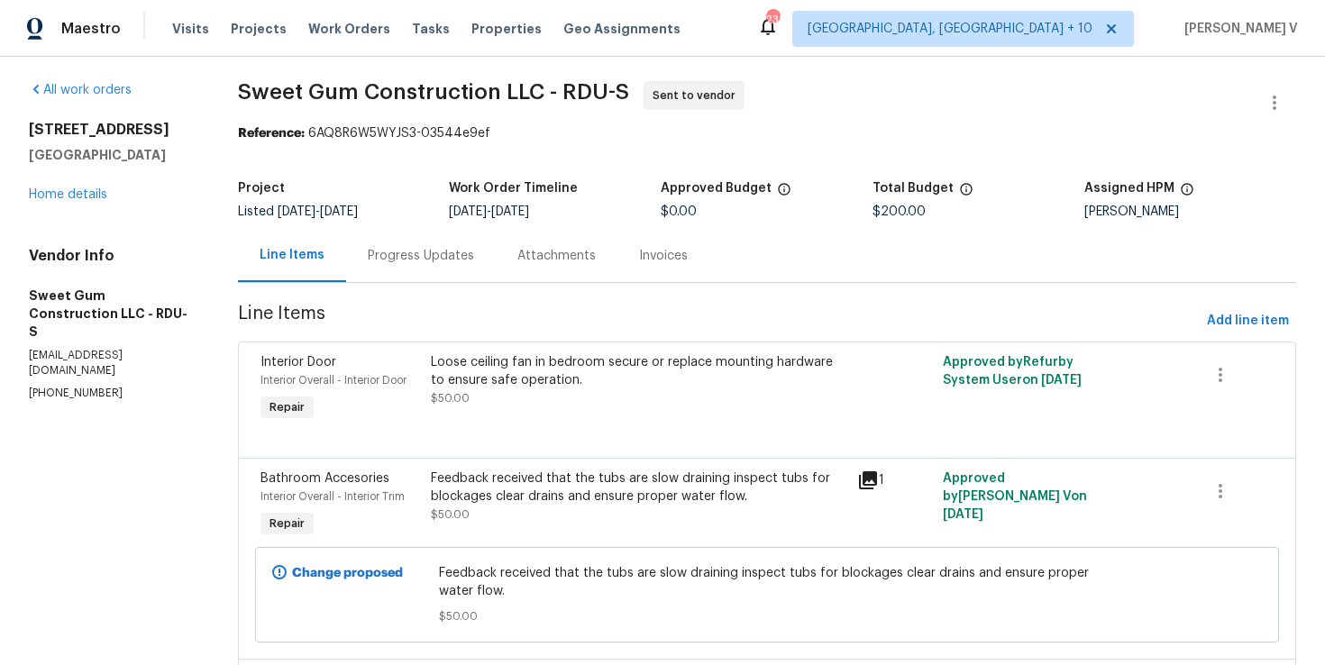
scroll to position [302, 0]
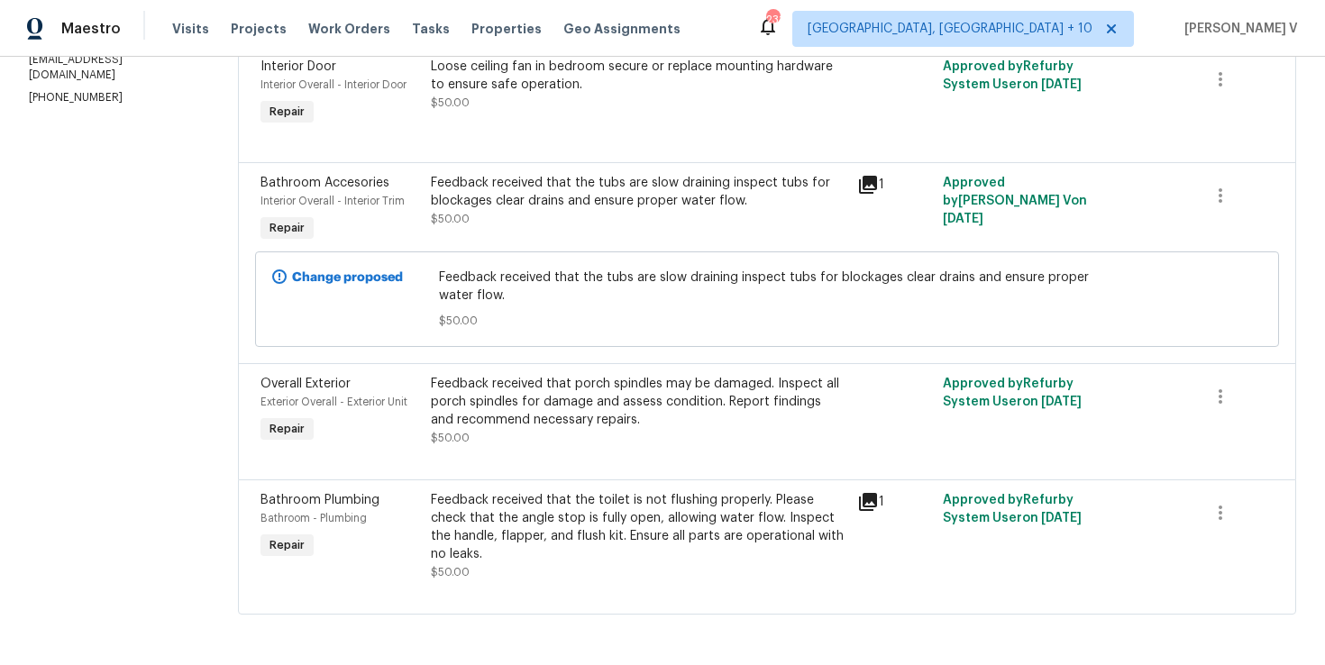
click at [673, 242] on div "Feedback received that the tubs are slow draining inspect tubs for blockages cl…" at bounding box center [638, 210] width 427 height 83
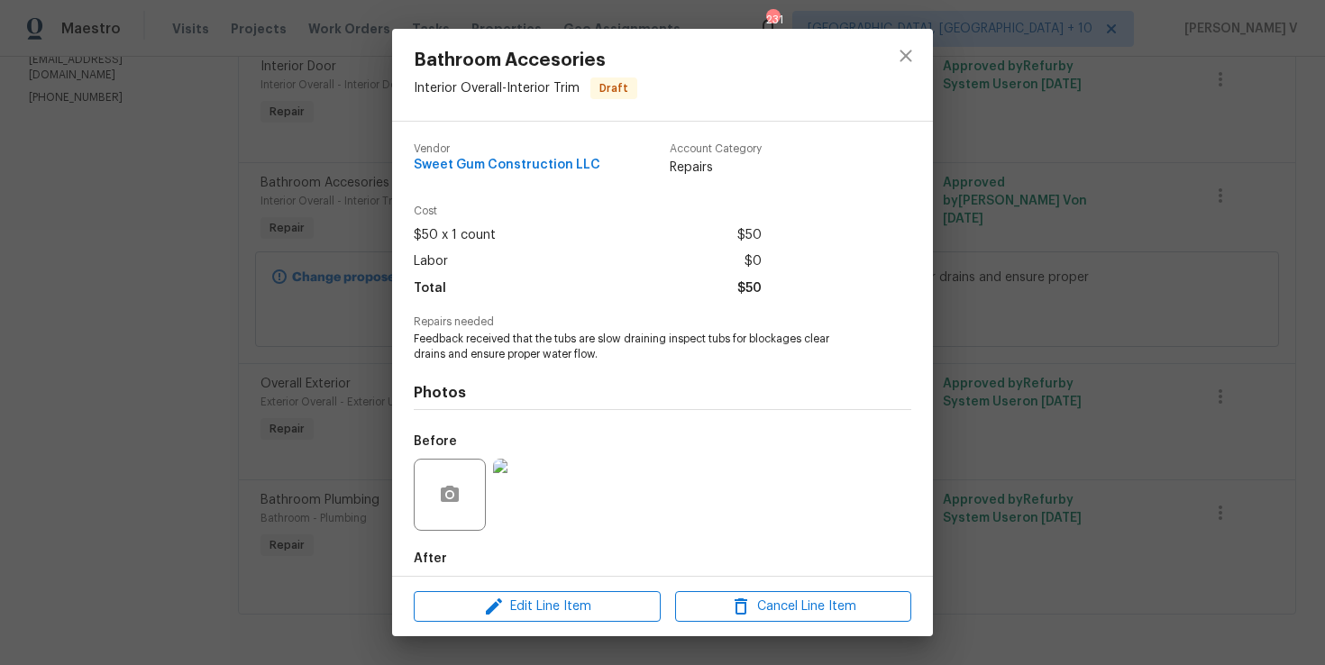
scroll to position [90, 0]
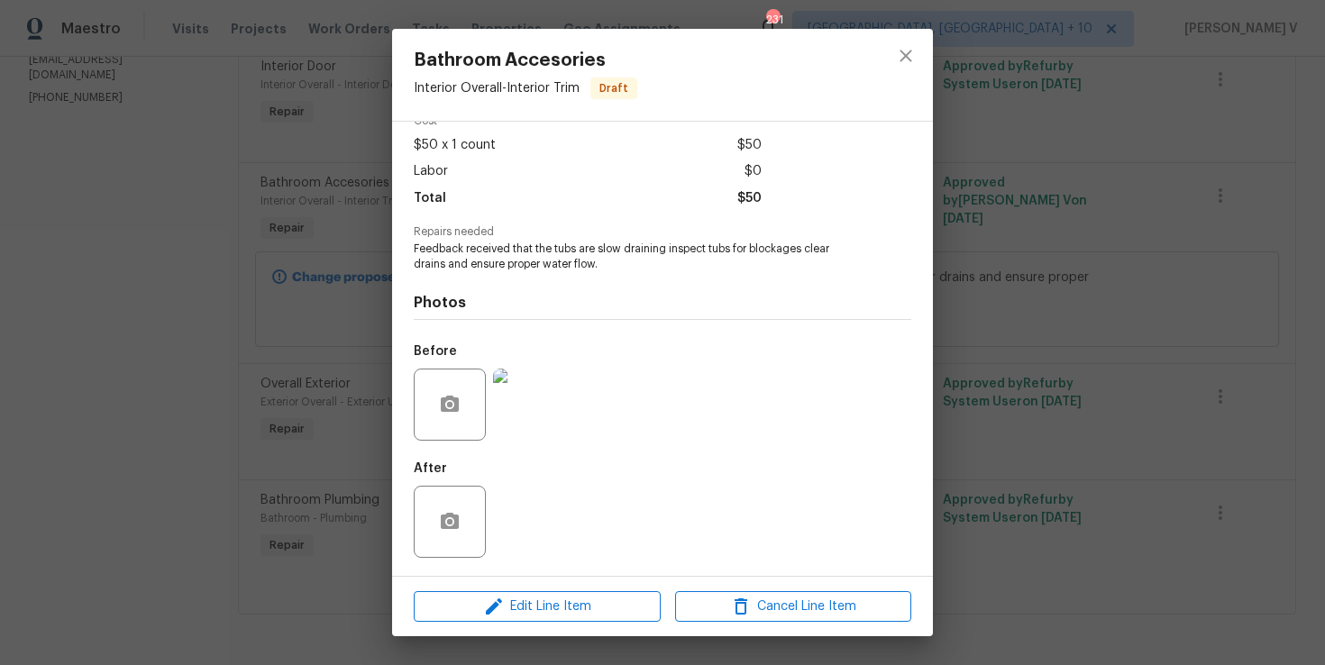
click at [233, 304] on div "Bathroom Accesories Interior Overall - Interior Trim Draft Vendor Sweet Gum Con…" at bounding box center [662, 332] width 1325 height 665
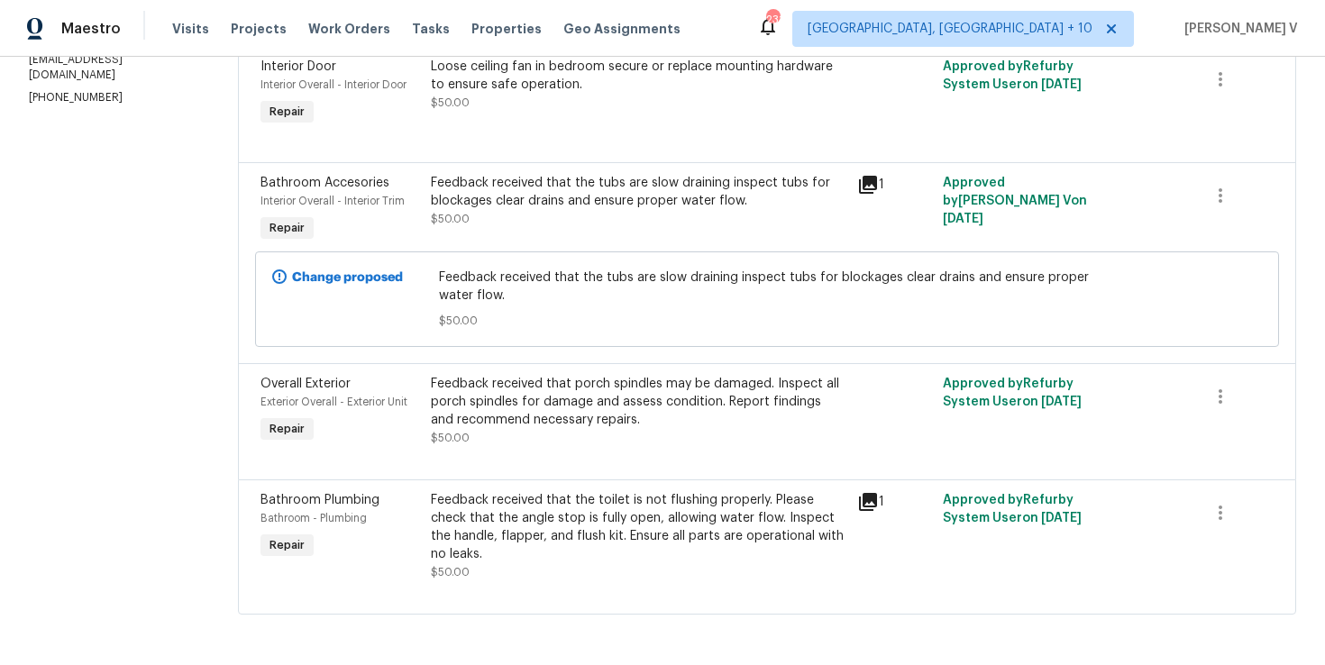
click at [579, 570] on div "Feedback received that the toilet is not flushing properly. Please check that t…" at bounding box center [639, 536] width 416 height 90
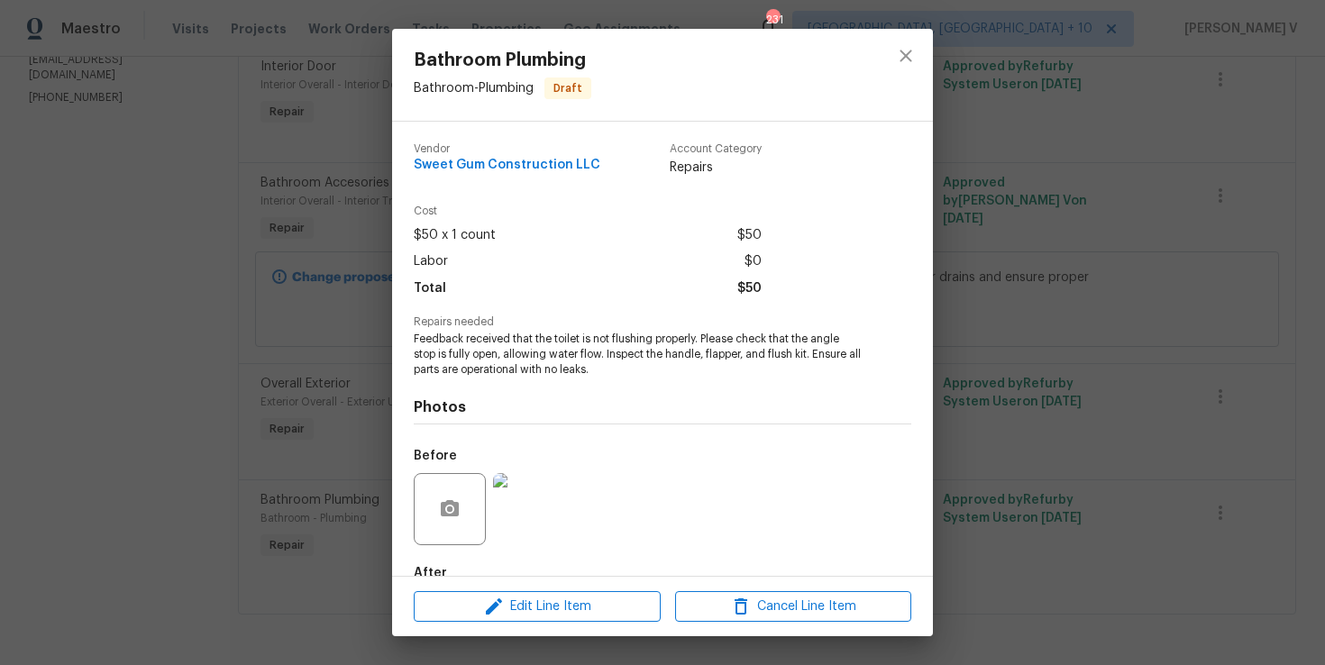
click at [205, 322] on div "Bathroom Plumbing Bathroom - Plumbing Draft Vendor Sweet Gum Construction LLC A…" at bounding box center [662, 332] width 1325 height 665
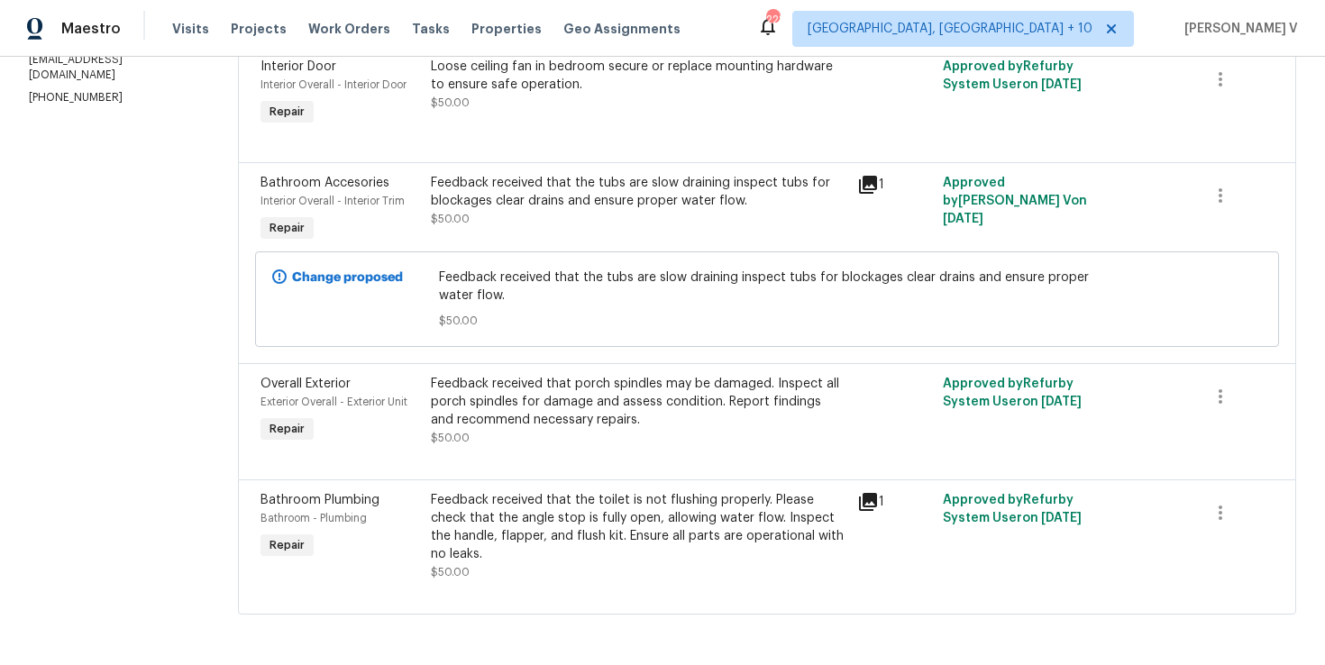
scroll to position [0, 0]
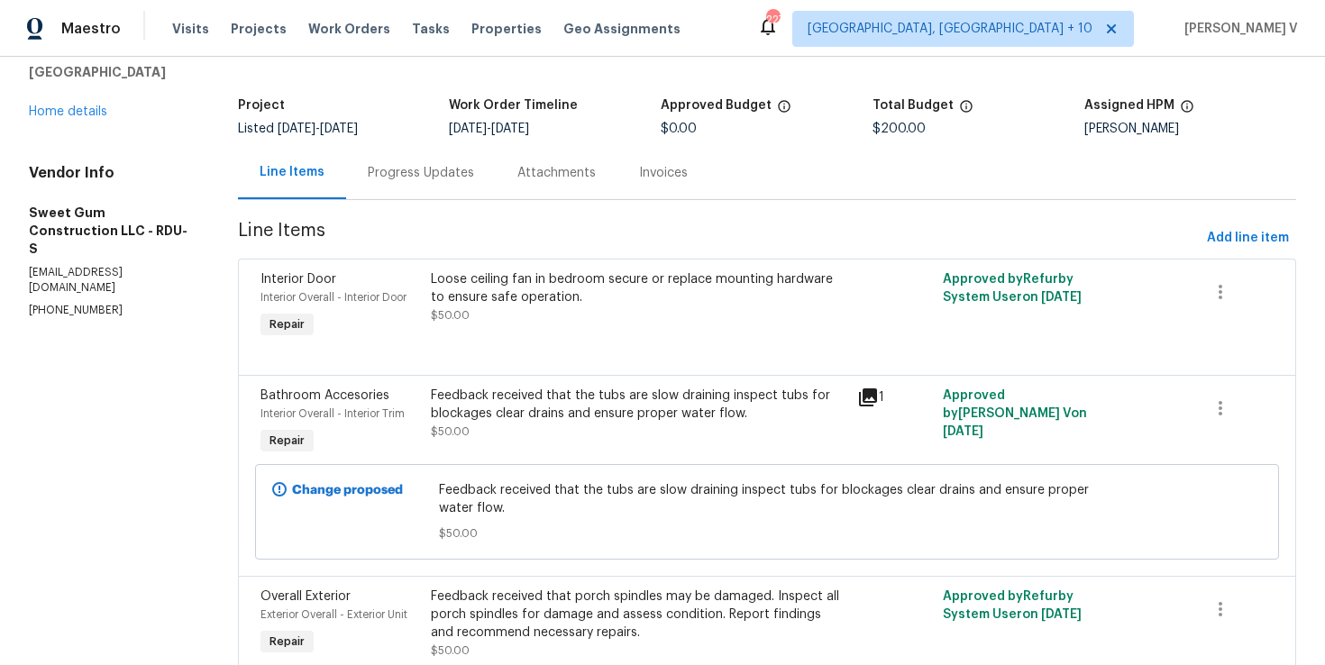
click at [489, 199] on div "Line Items Progress Updates Attachments Invoices" at bounding box center [767, 173] width 1058 height 54
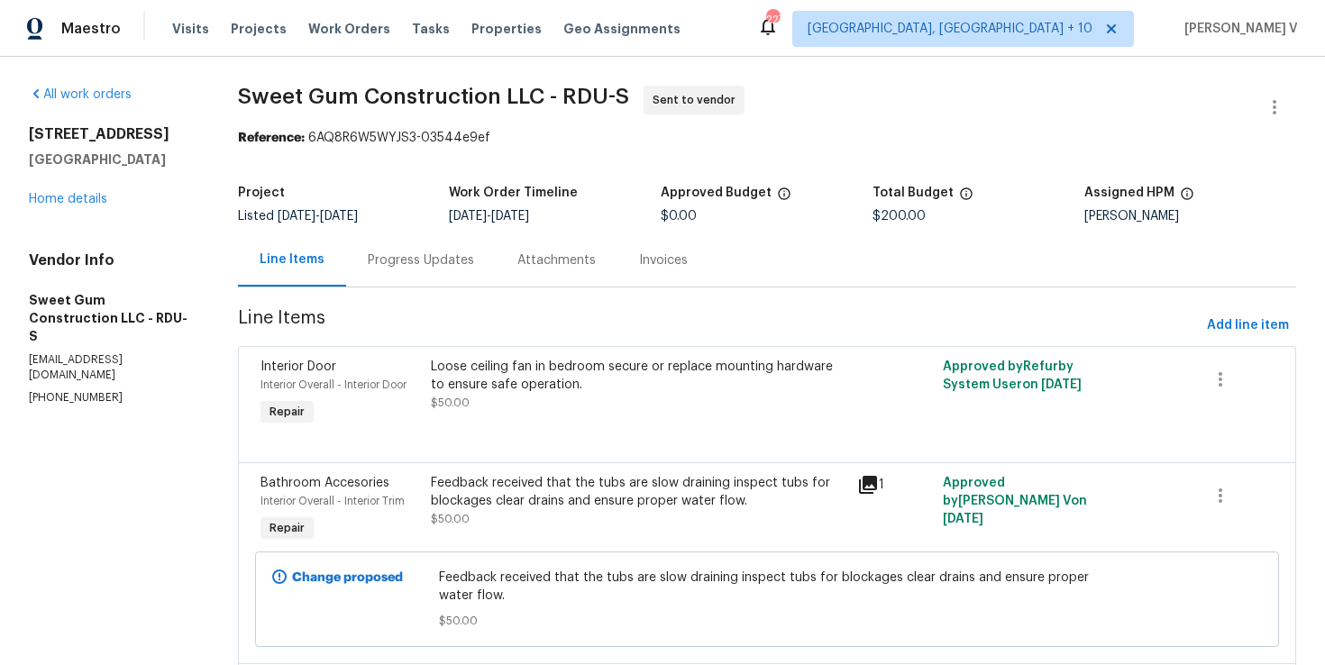
click at [95, 207] on div "408 Froyle Ct Rolesville, NC 27571 Home details" at bounding box center [112, 166] width 166 height 83
click at [89, 195] on link "Home details" at bounding box center [68, 199] width 78 height 13
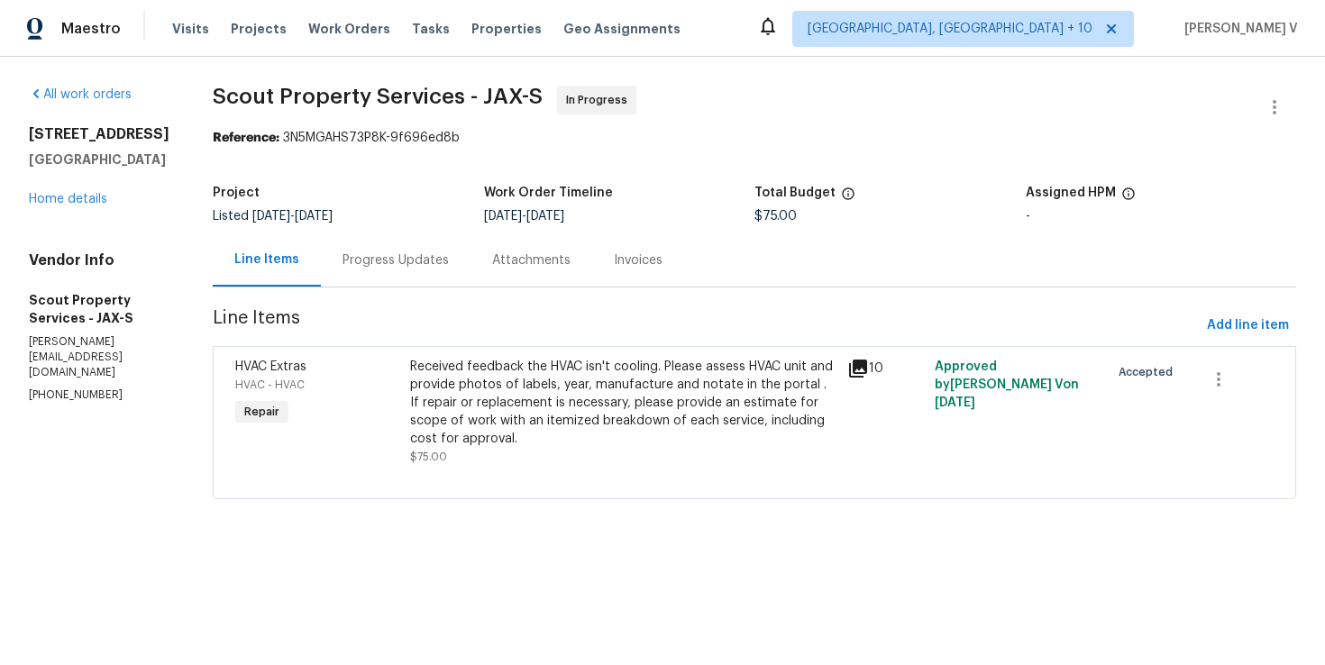
click at [398, 260] on div "Progress Updates" at bounding box center [396, 260] width 106 height 18
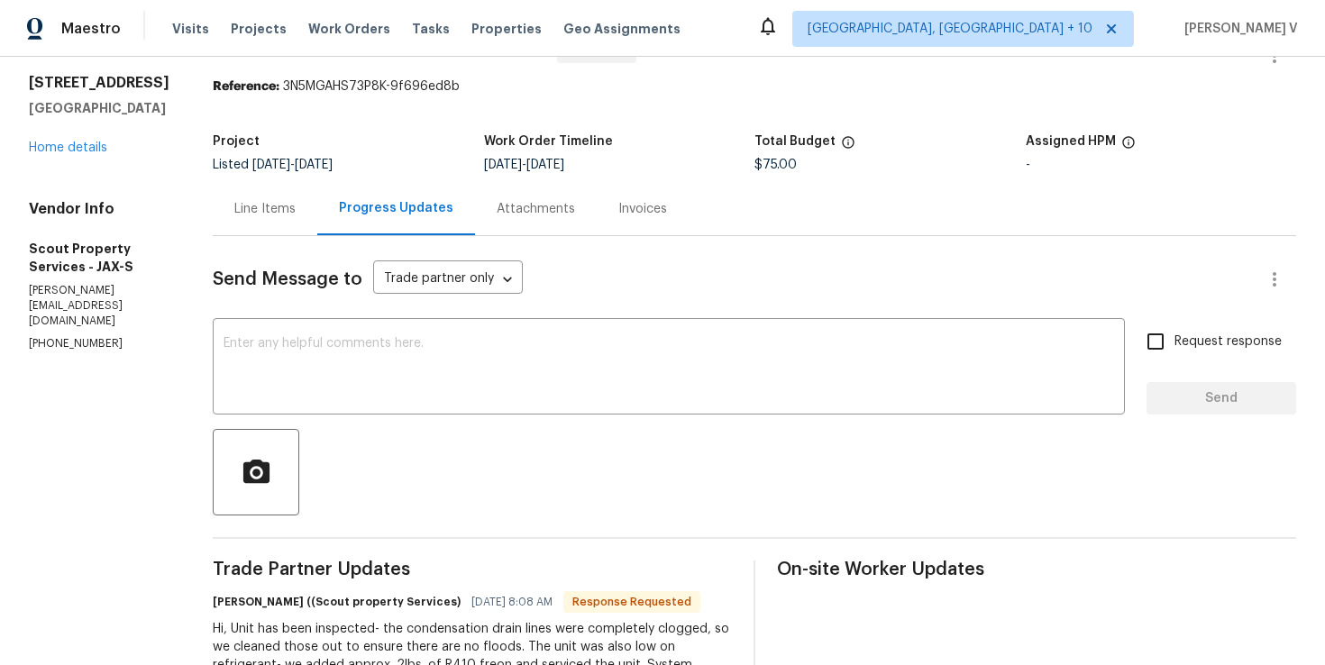
scroll to position [7, 0]
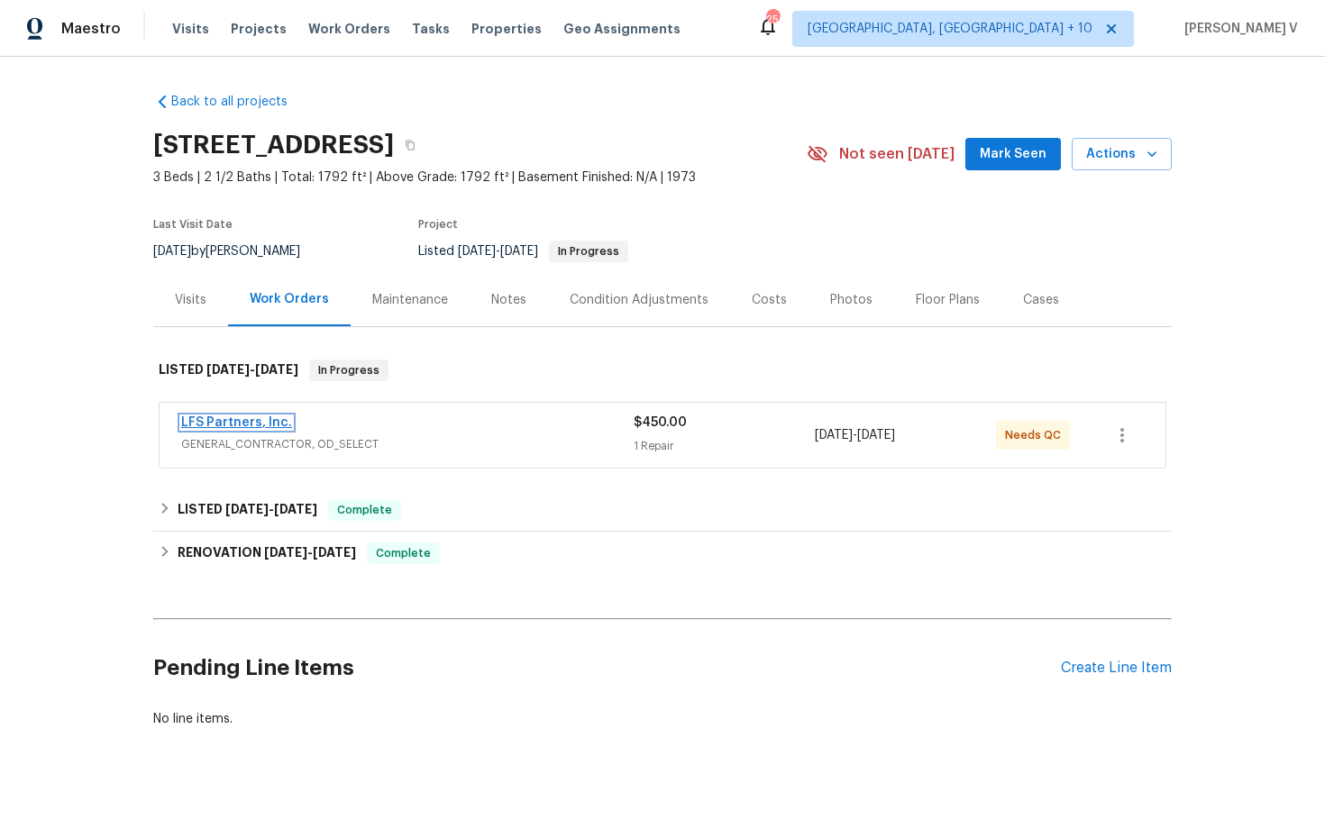
click at [253, 427] on link "LFS Partners, Inc." at bounding box center [236, 422] width 111 height 13
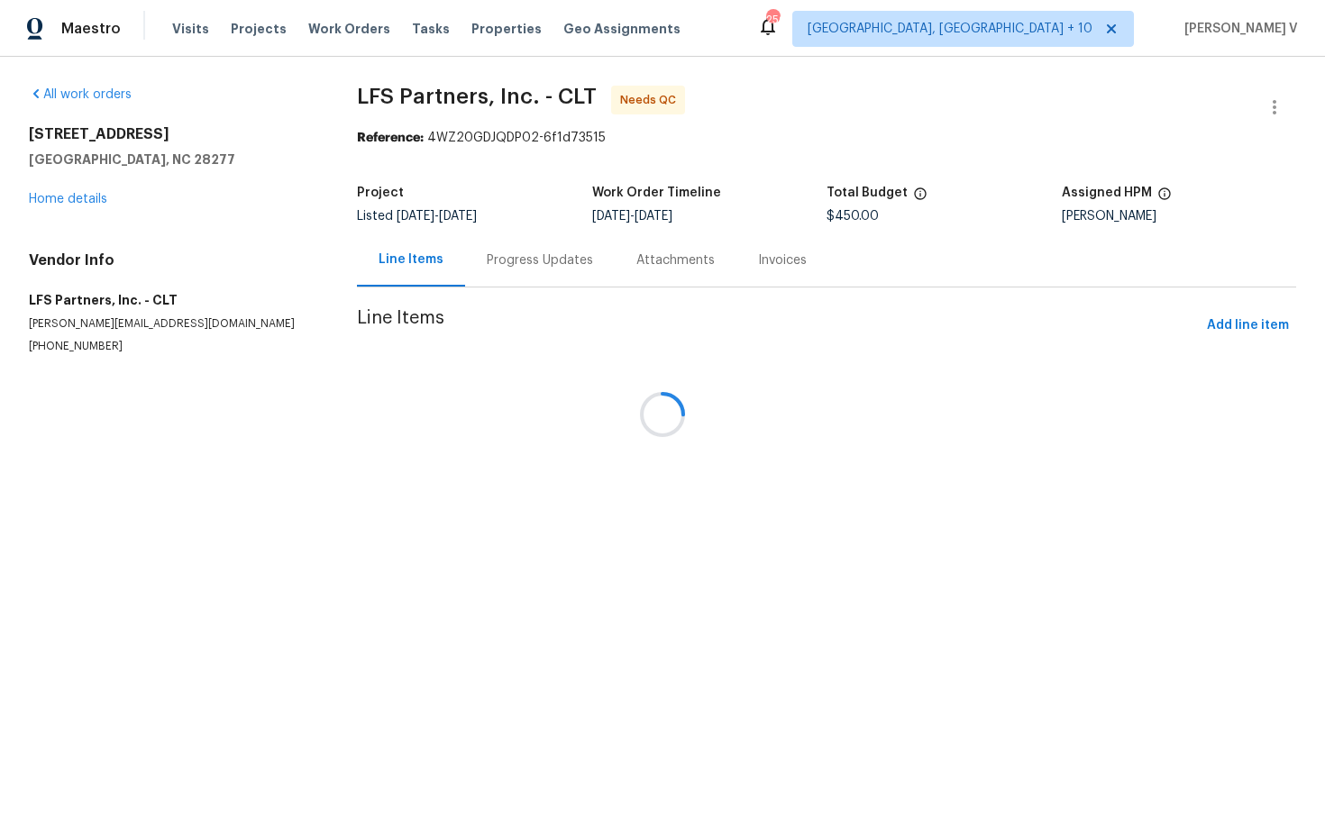
click at [501, 255] on div at bounding box center [662, 414] width 1325 height 829
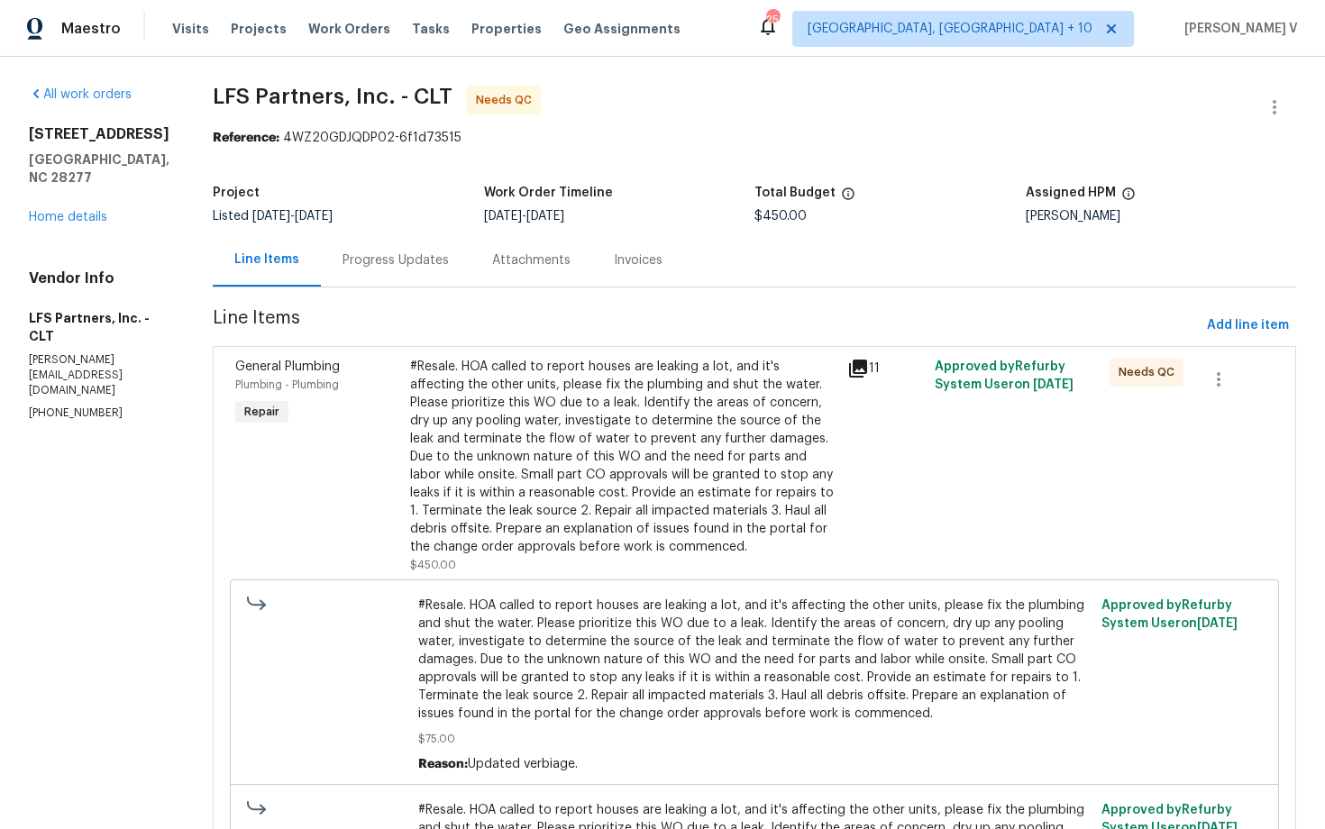
click at [471, 256] on div "Attachments" at bounding box center [532, 259] width 122 height 53
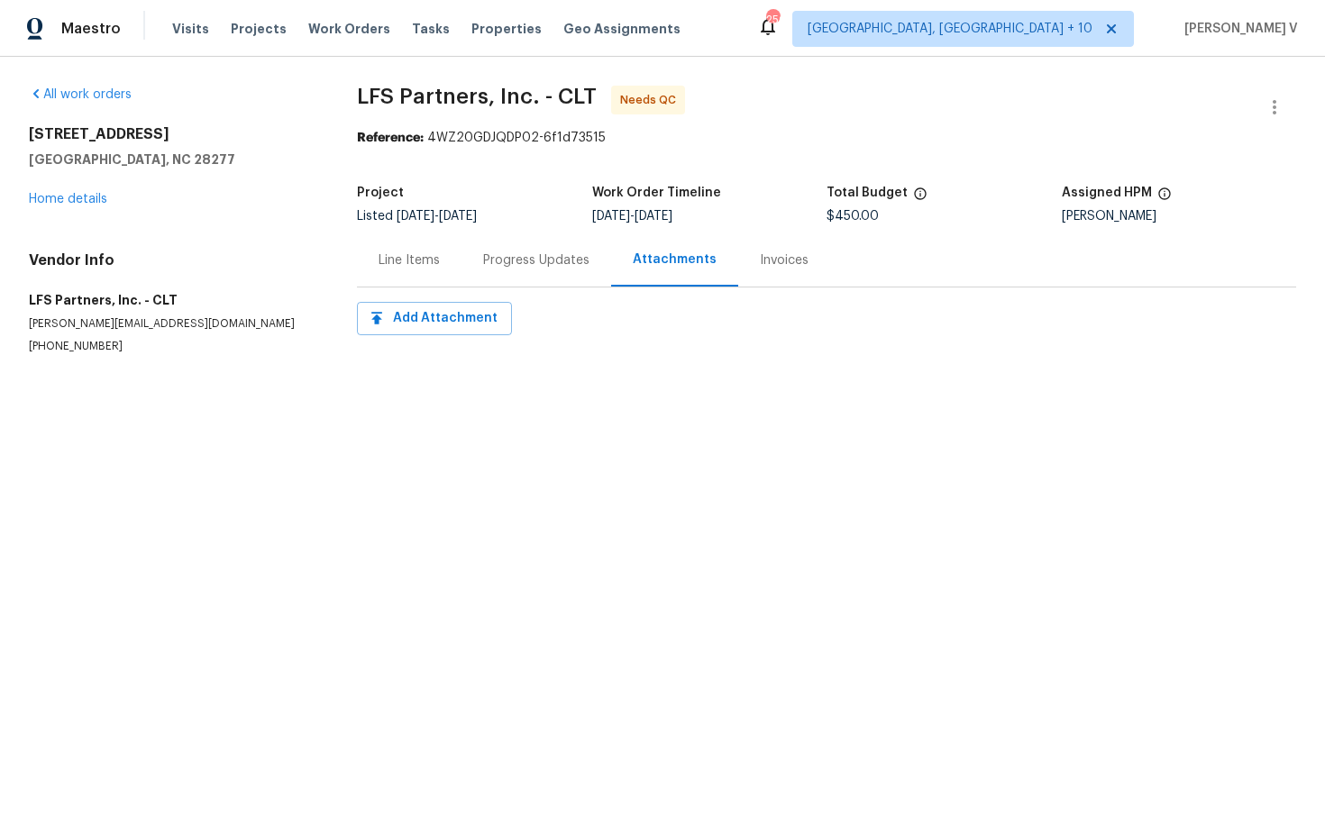
click at [512, 248] on div "Progress Updates" at bounding box center [537, 259] width 150 height 53
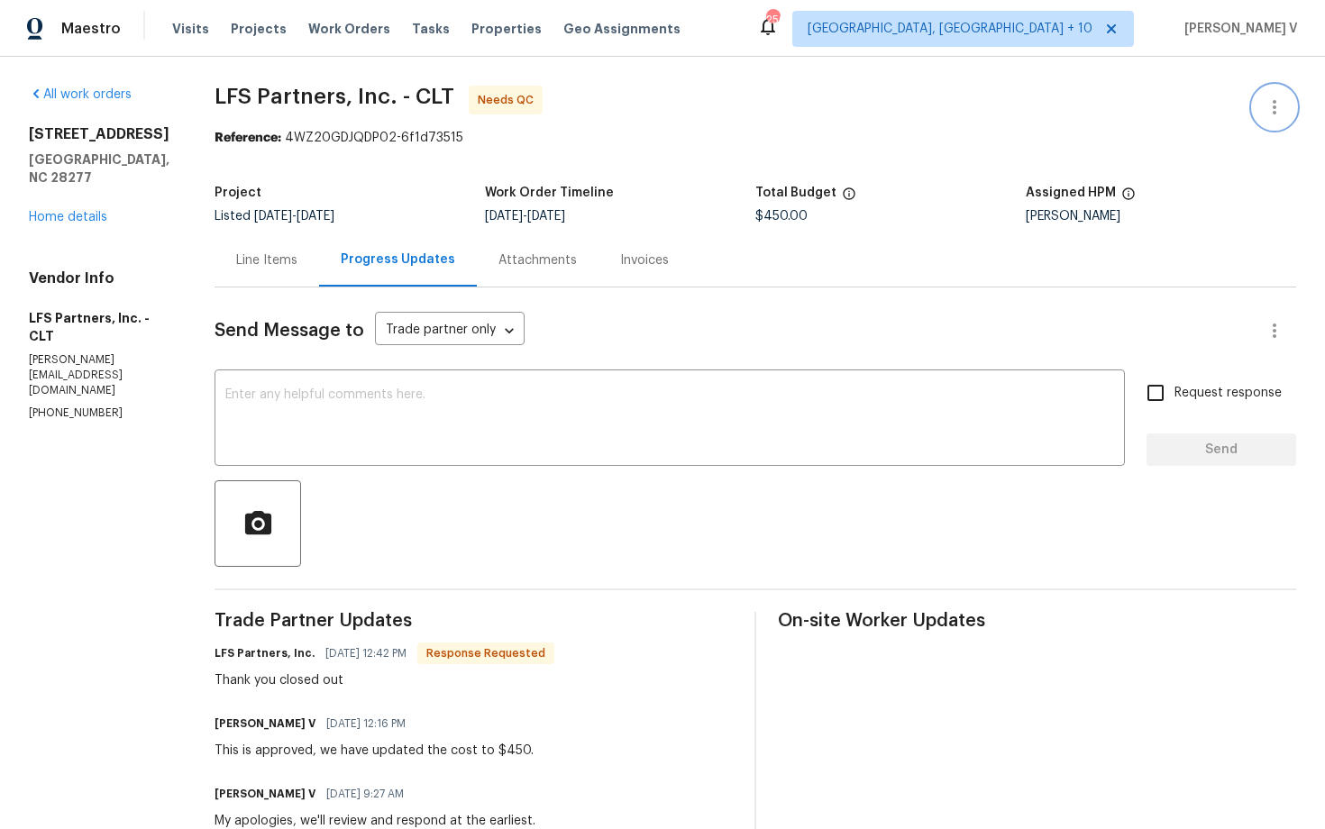
click at [1270, 118] on button "button" at bounding box center [1274, 107] width 43 height 43
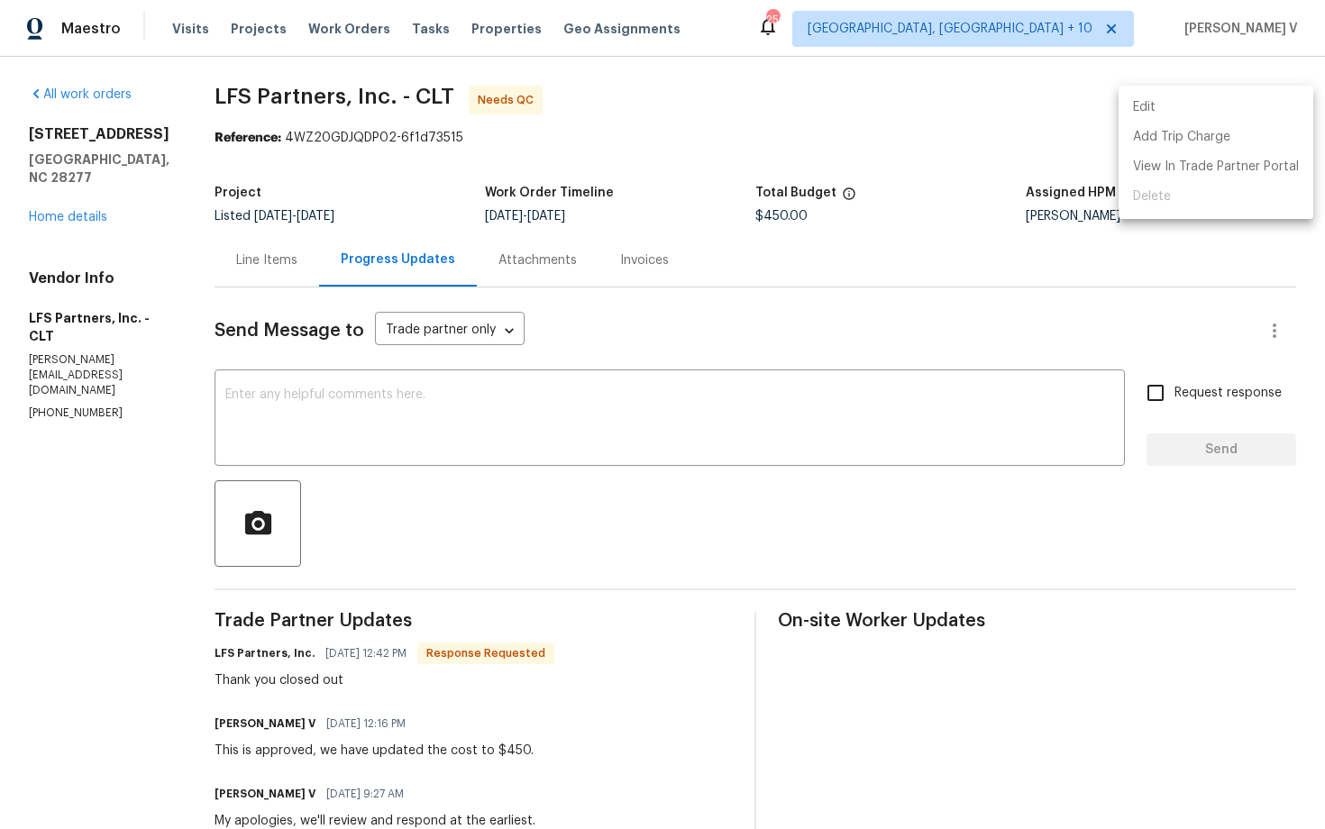
click at [1240, 102] on li "Edit" at bounding box center [1216, 108] width 195 height 30
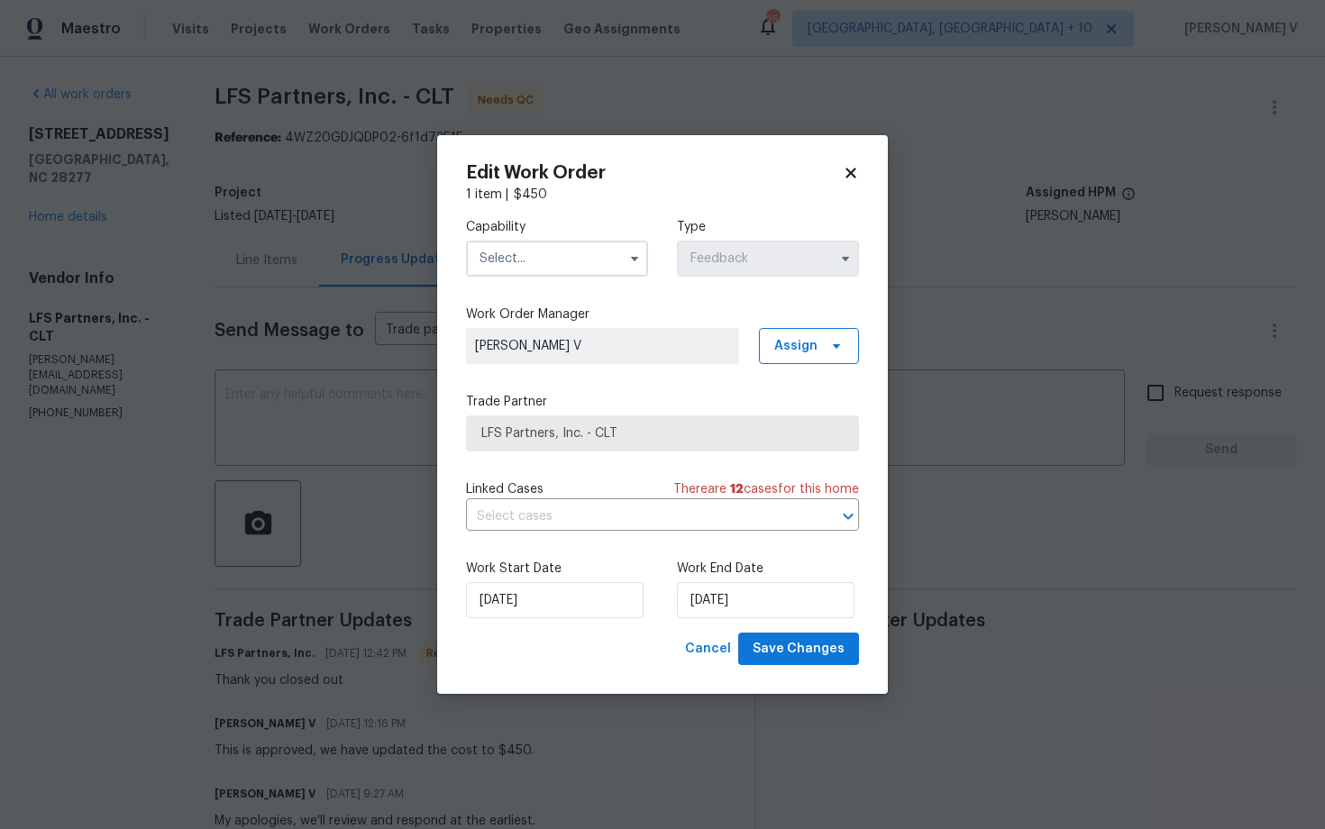
click at [617, 260] on input "text" at bounding box center [557, 259] width 182 height 36
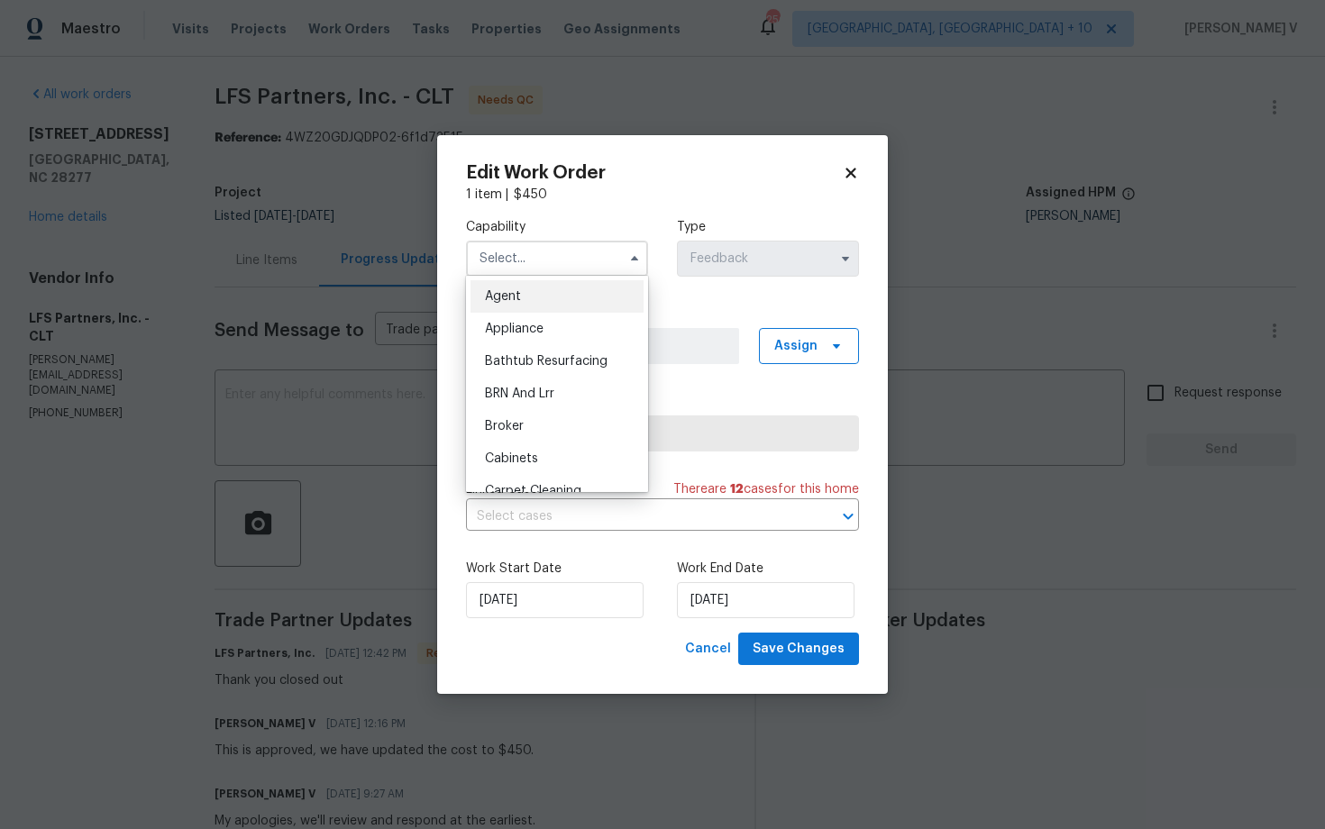
click at [547, 301] on div "Agent" at bounding box center [557, 296] width 173 height 32
type input "Agent"
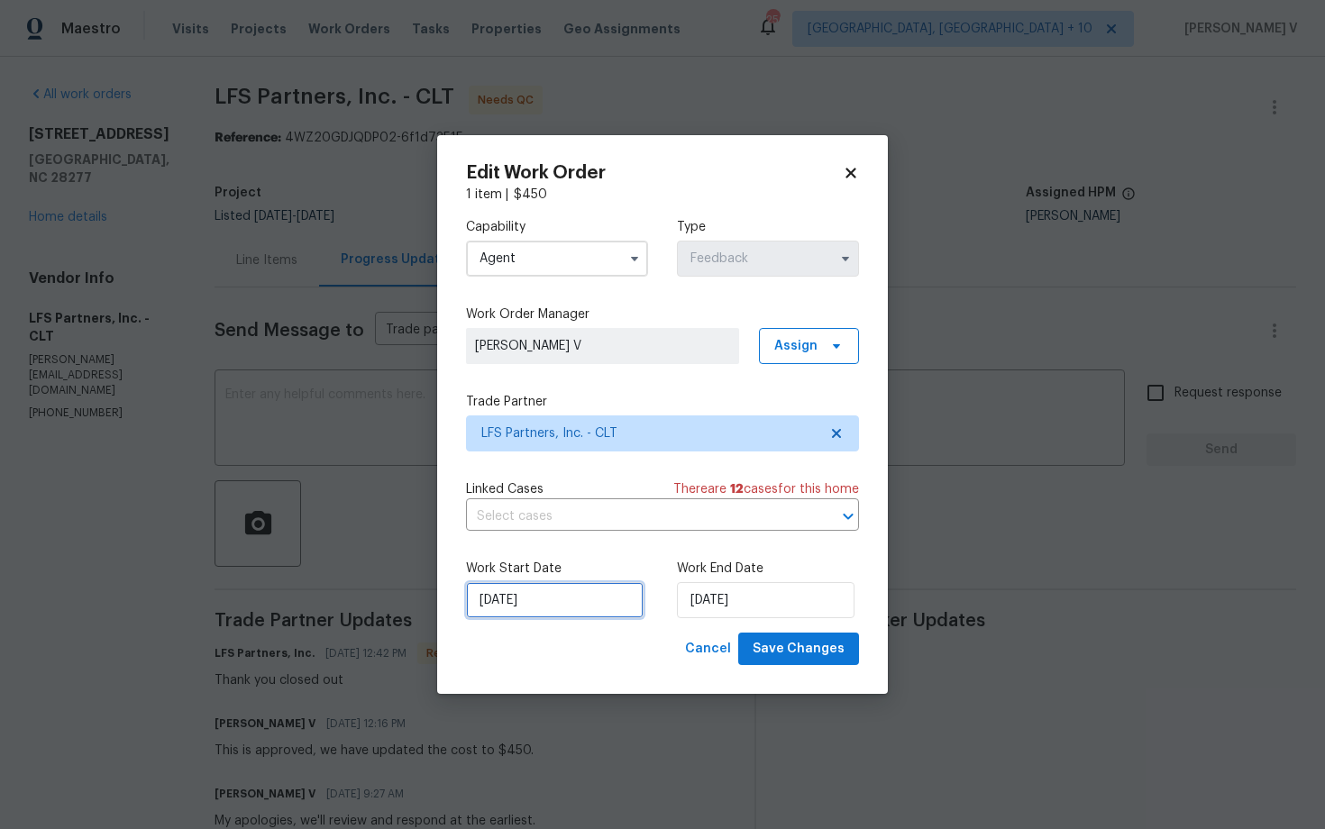
click at [568, 612] on input "07/08/2025" at bounding box center [555, 600] width 178 height 36
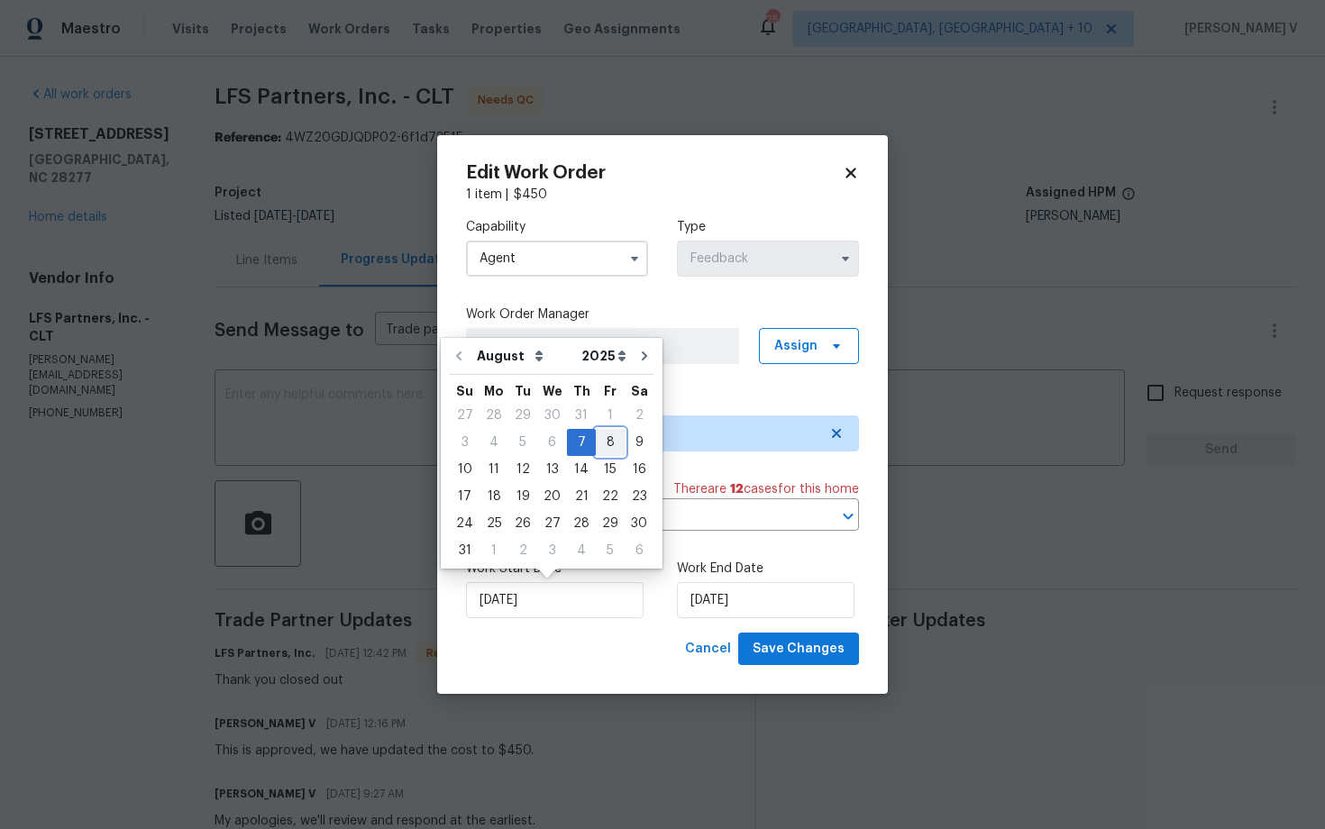
click at [597, 446] on div "8" at bounding box center [610, 442] width 29 height 25
type input "08/08/2025"
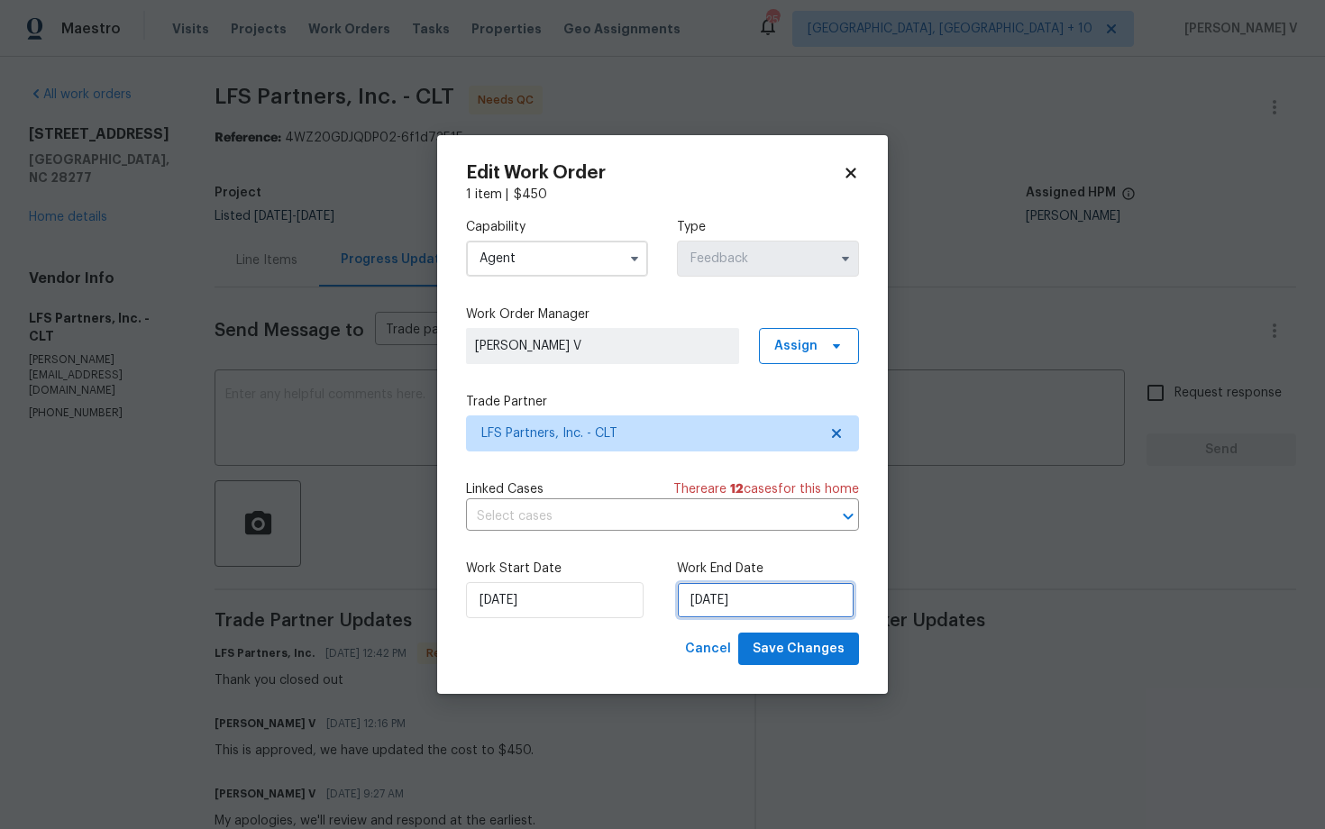
click at [705, 590] on input "[DATE]" at bounding box center [766, 600] width 178 height 36
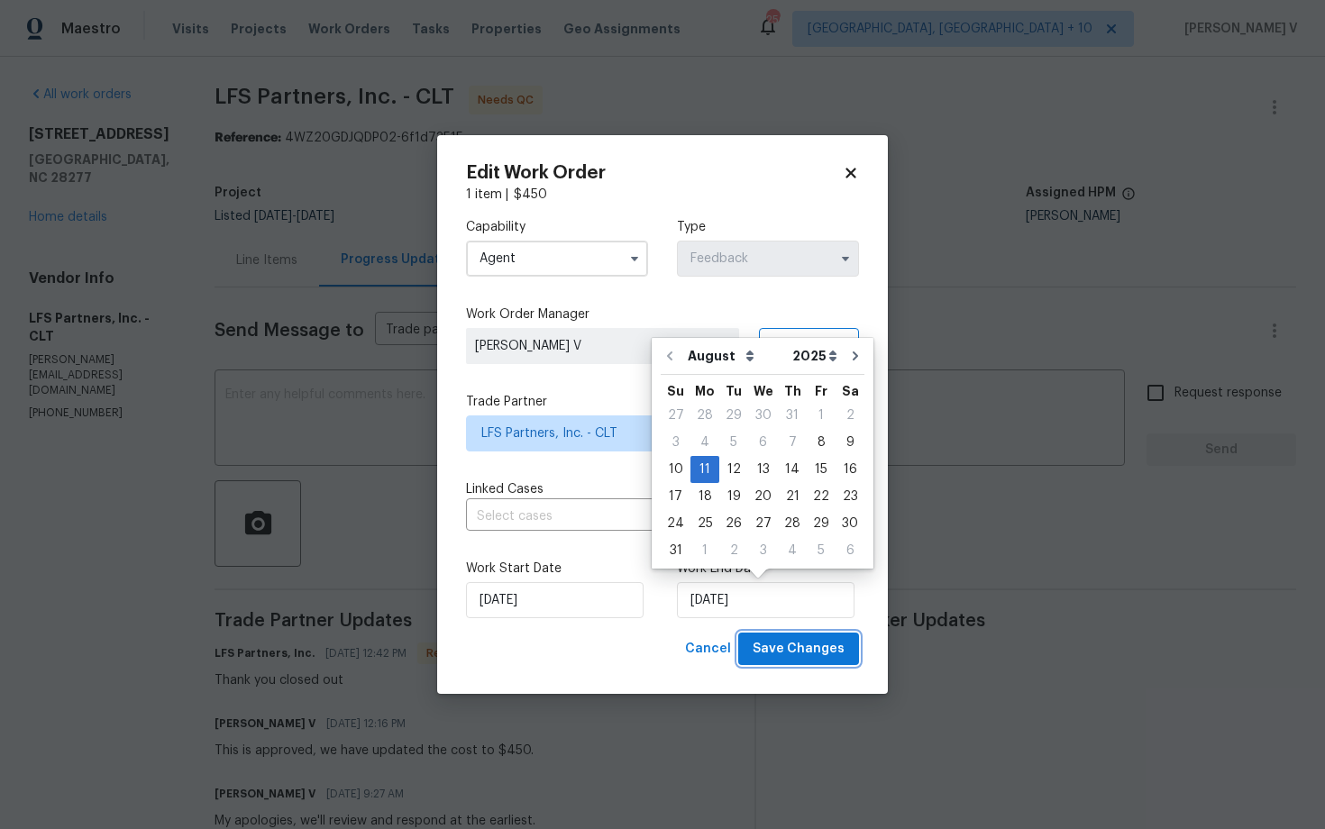
click at [823, 663] on button "Save Changes" at bounding box center [798, 649] width 121 height 33
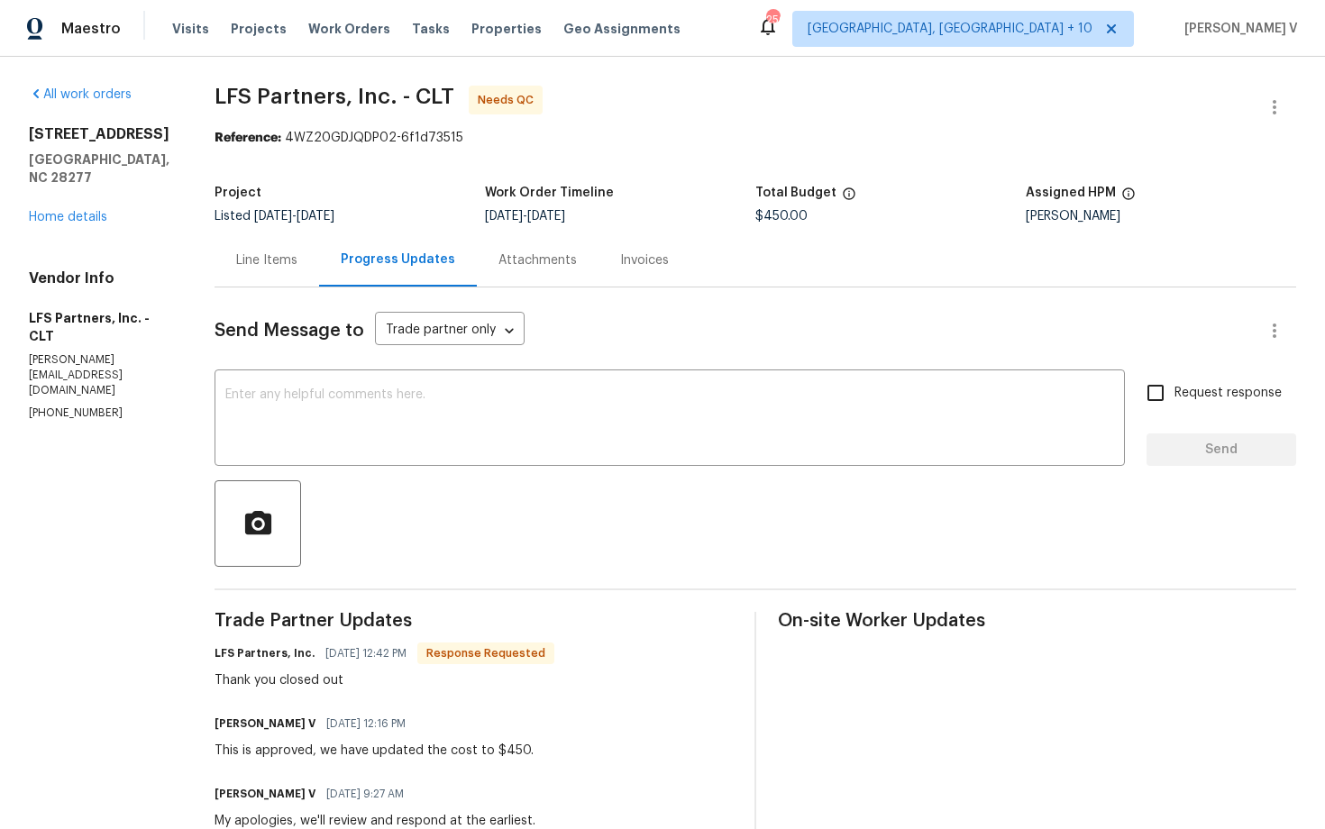
click at [267, 260] on div "Line Items" at bounding box center [266, 260] width 61 height 18
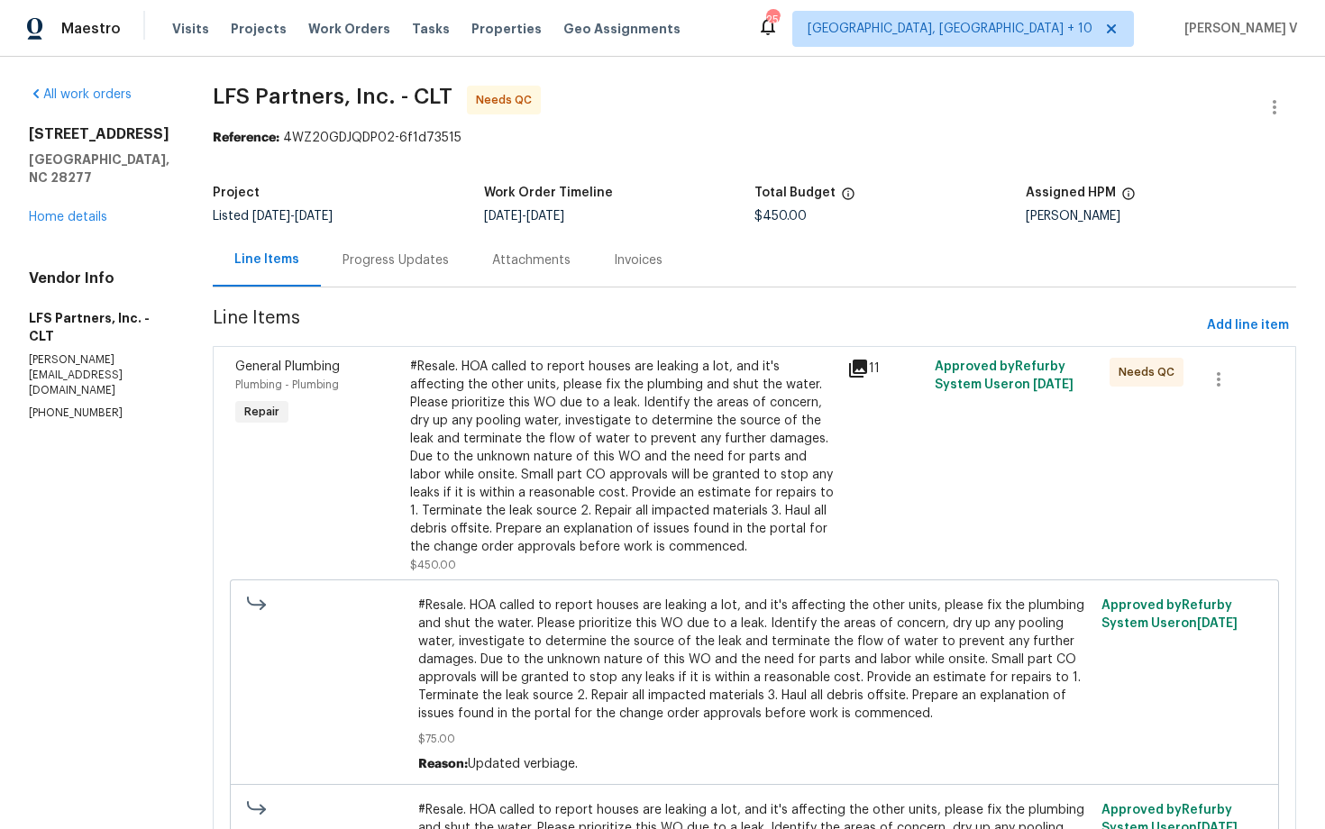
click at [575, 432] on div "#Resale. HOA called to report houses are leaking a lot, and it's affecting the …" at bounding box center [623, 457] width 426 height 198
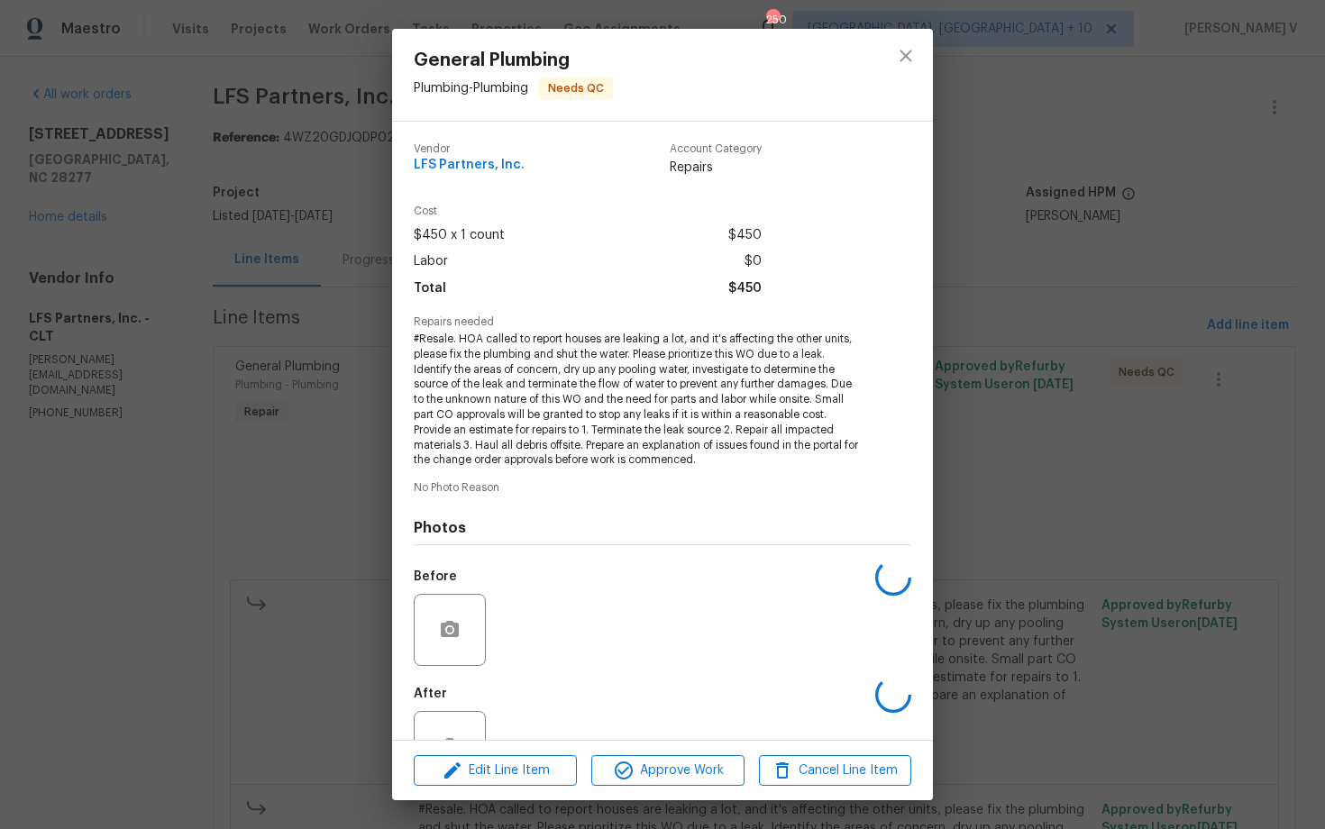
scroll to position [62, 0]
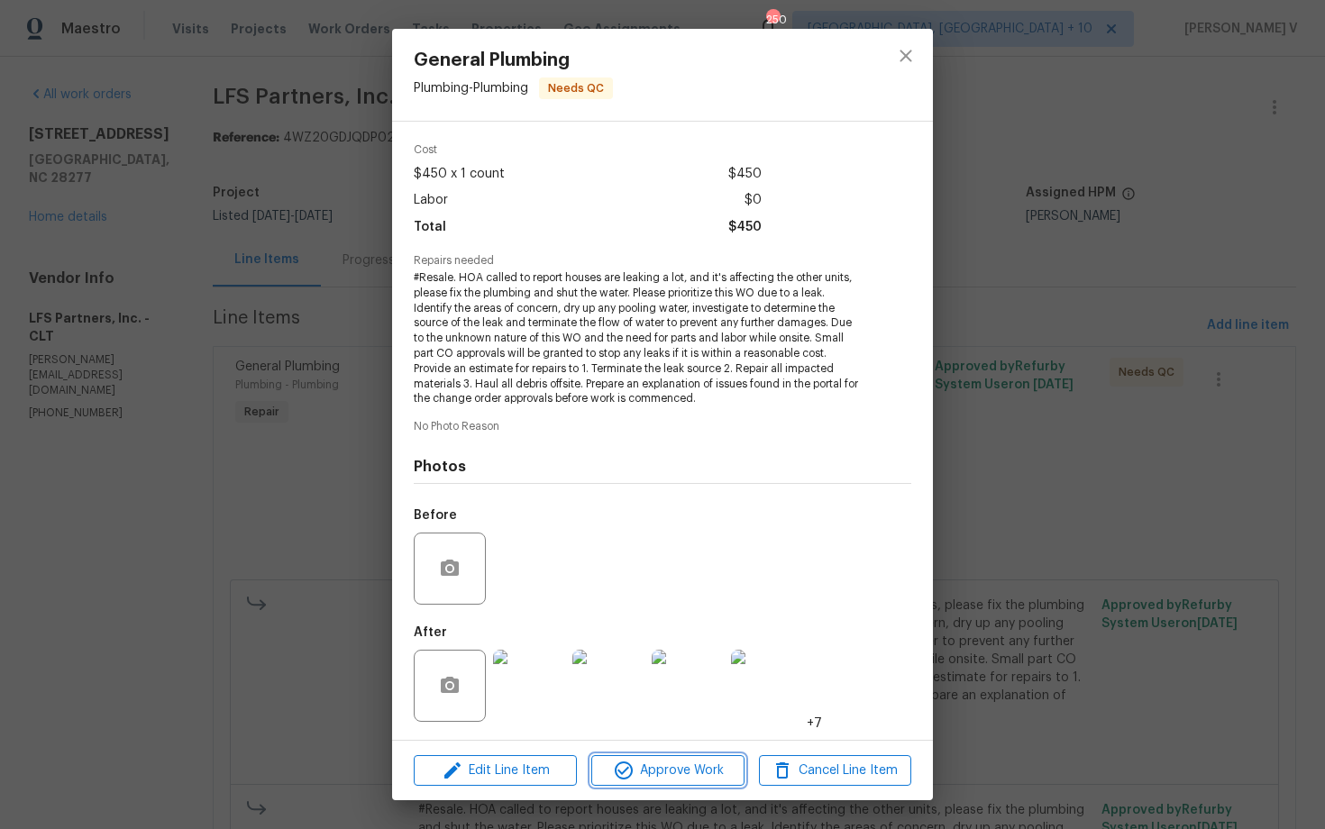
click at [643, 781] on span "Approve Work" at bounding box center [668, 771] width 142 height 23
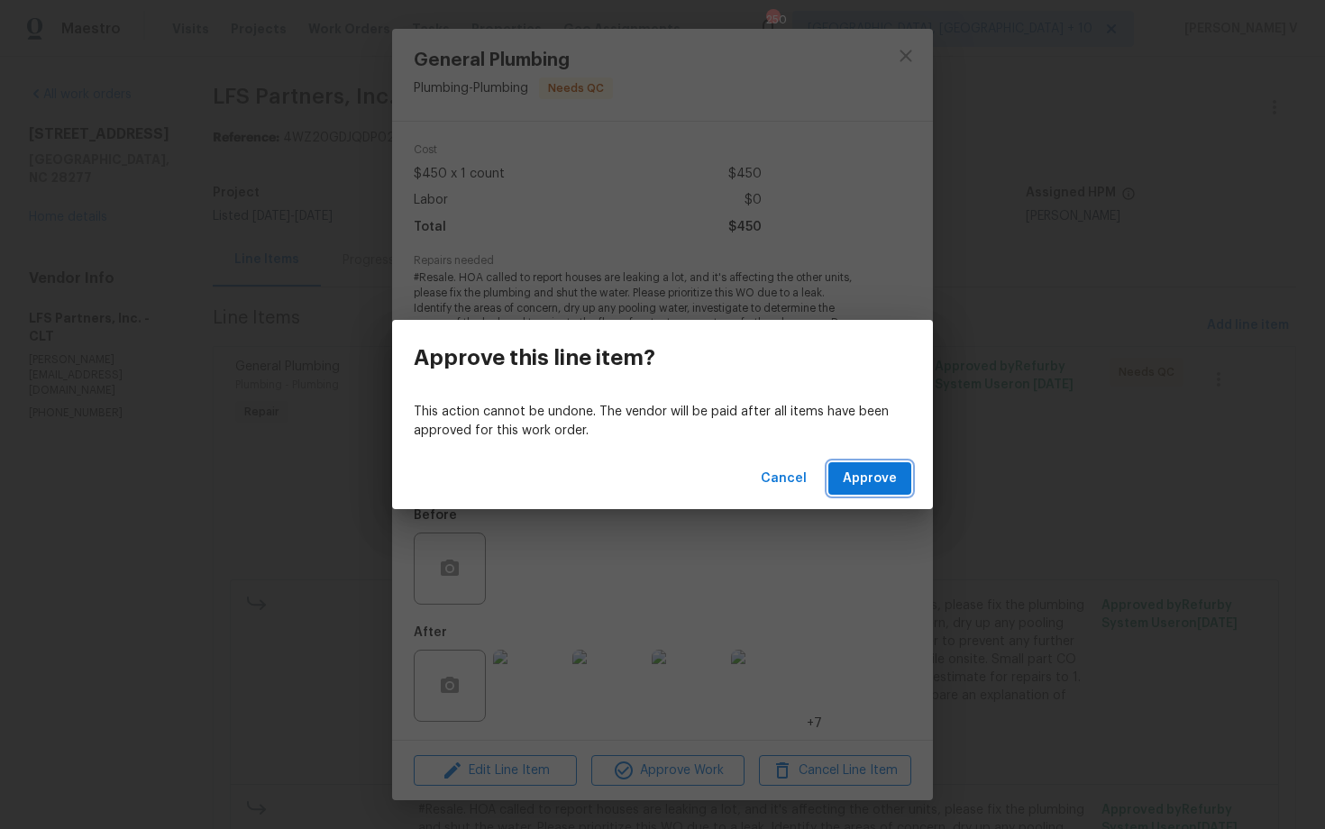
click at [873, 481] on span "Approve" at bounding box center [870, 479] width 54 height 23
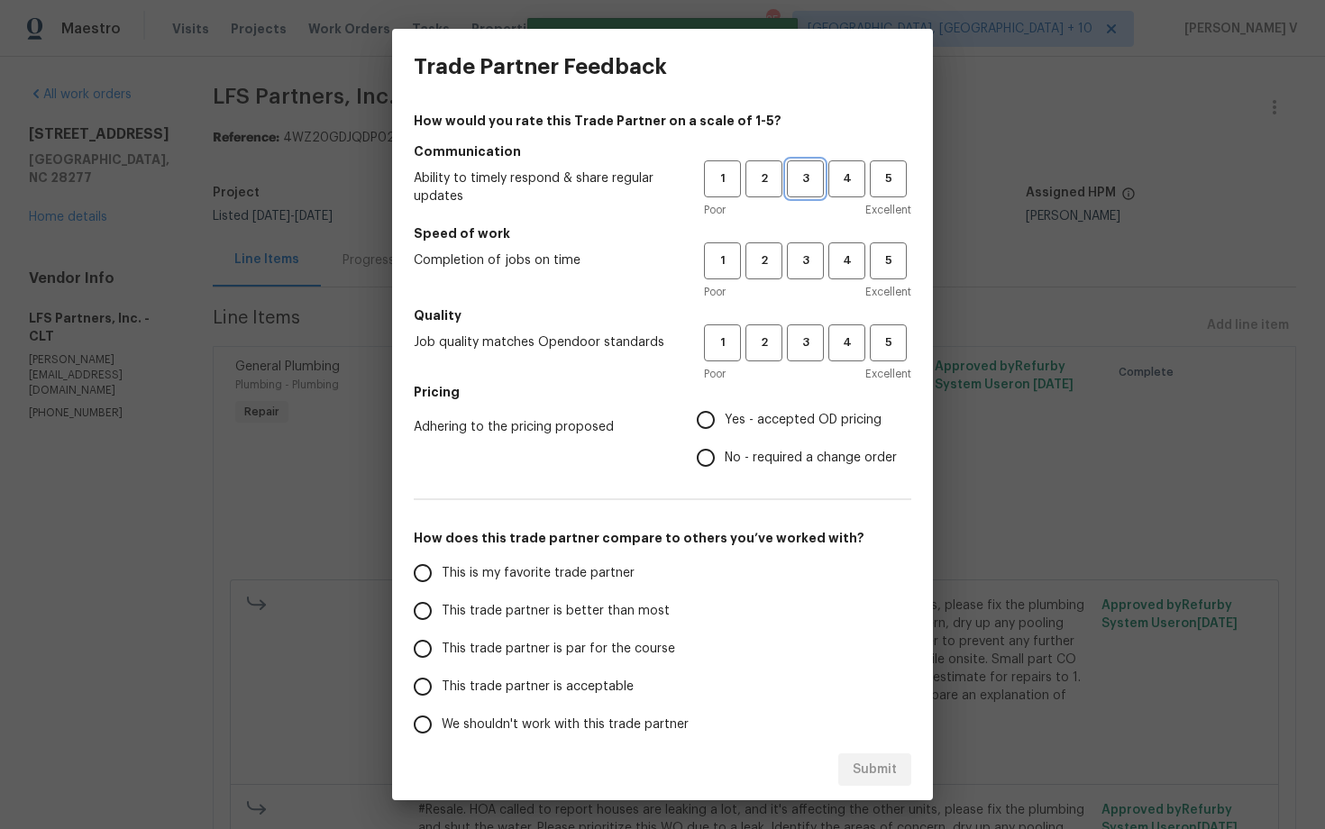
click at [799, 196] on button "3" at bounding box center [805, 178] width 37 height 37
click at [802, 262] on span "3" at bounding box center [805, 261] width 33 height 21
click at [805, 344] on span "3" at bounding box center [805, 343] width 33 height 21
click at [732, 457] on span "No - required a change order" at bounding box center [811, 458] width 172 height 19
click at [725, 457] on input "No - required a change order" at bounding box center [706, 458] width 38 height 38
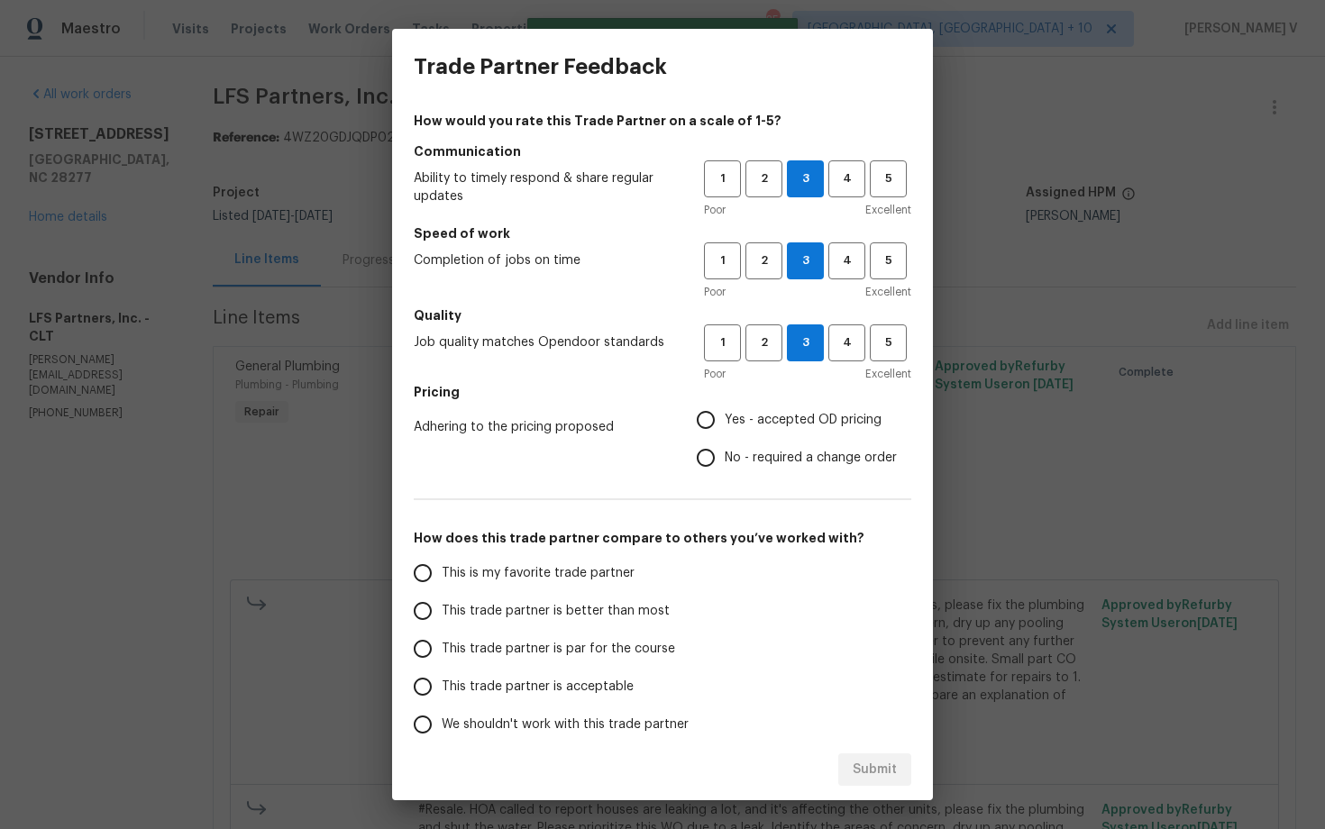
radio input "true"
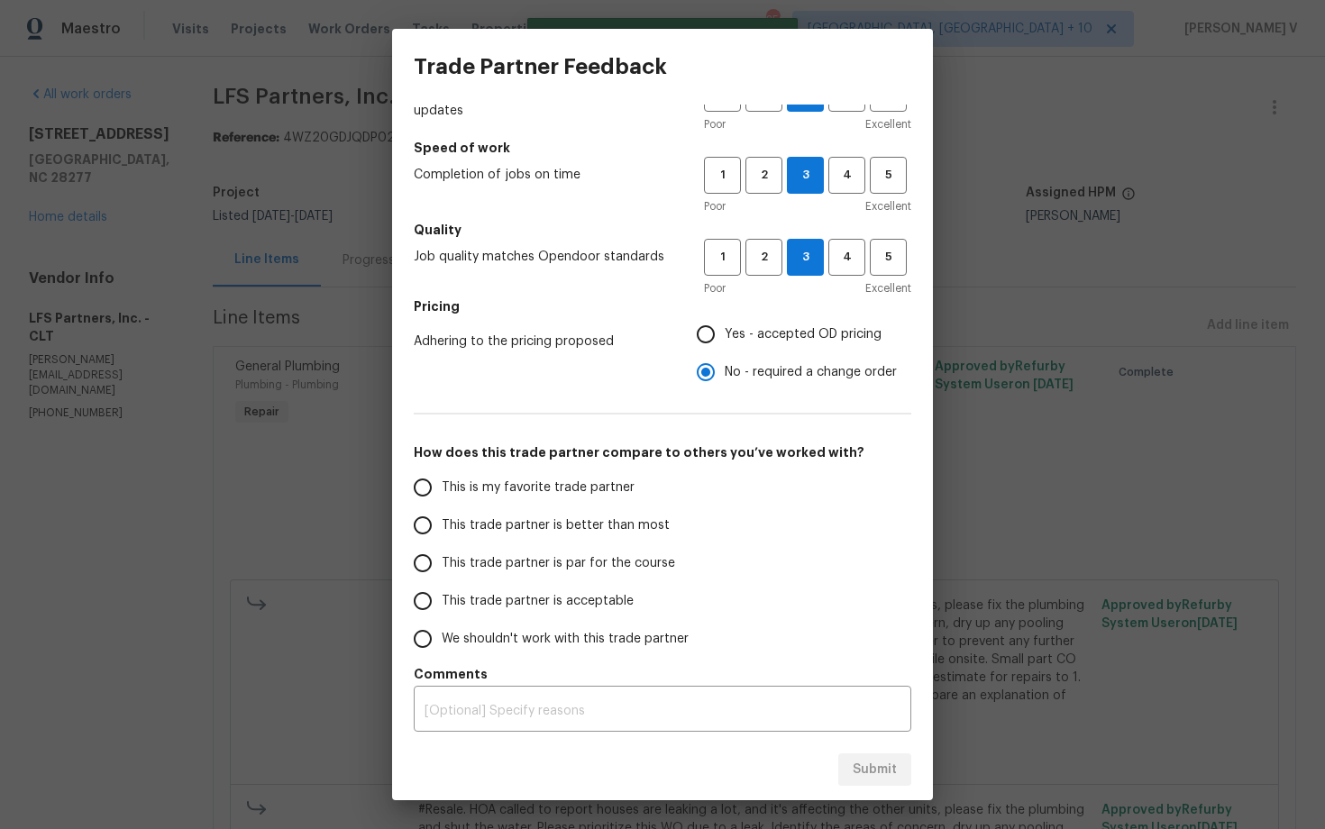
click at [508, 512] on label "This trade partner is better than most" at bounding box center [546, 526] width 285 height 38
click at [442, 512] on input "This trade partner is better than most" at bounding box center [423, 526] width 38 height 38
click at [893, 766] on span "Submit" at bounding box center [875, 770] width 44 height 23
radio input "true"
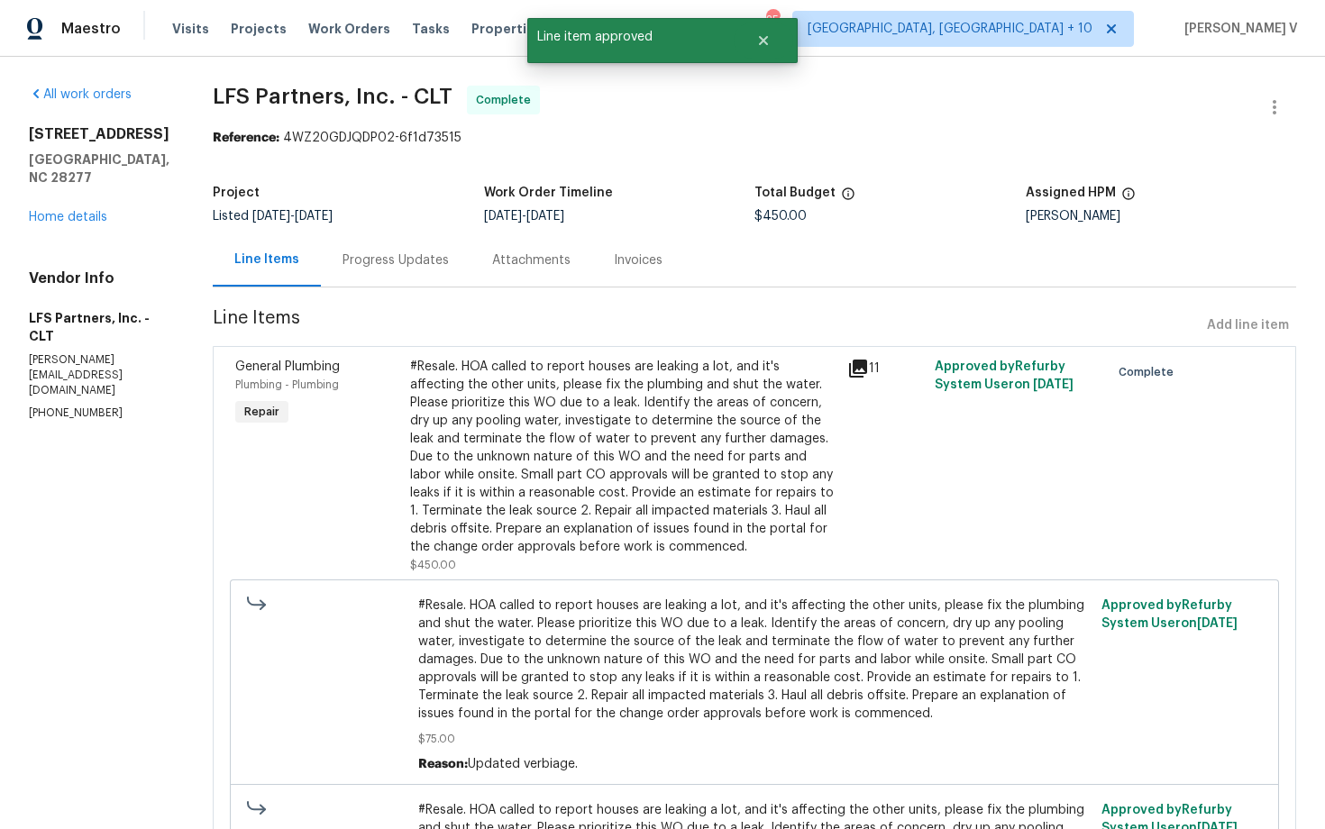
click at [467, 513] on div "#Resale. HOA called to report houses are leaking a lot, and it's affecting the …" at bounding box center [623, 457] width 426 height 198
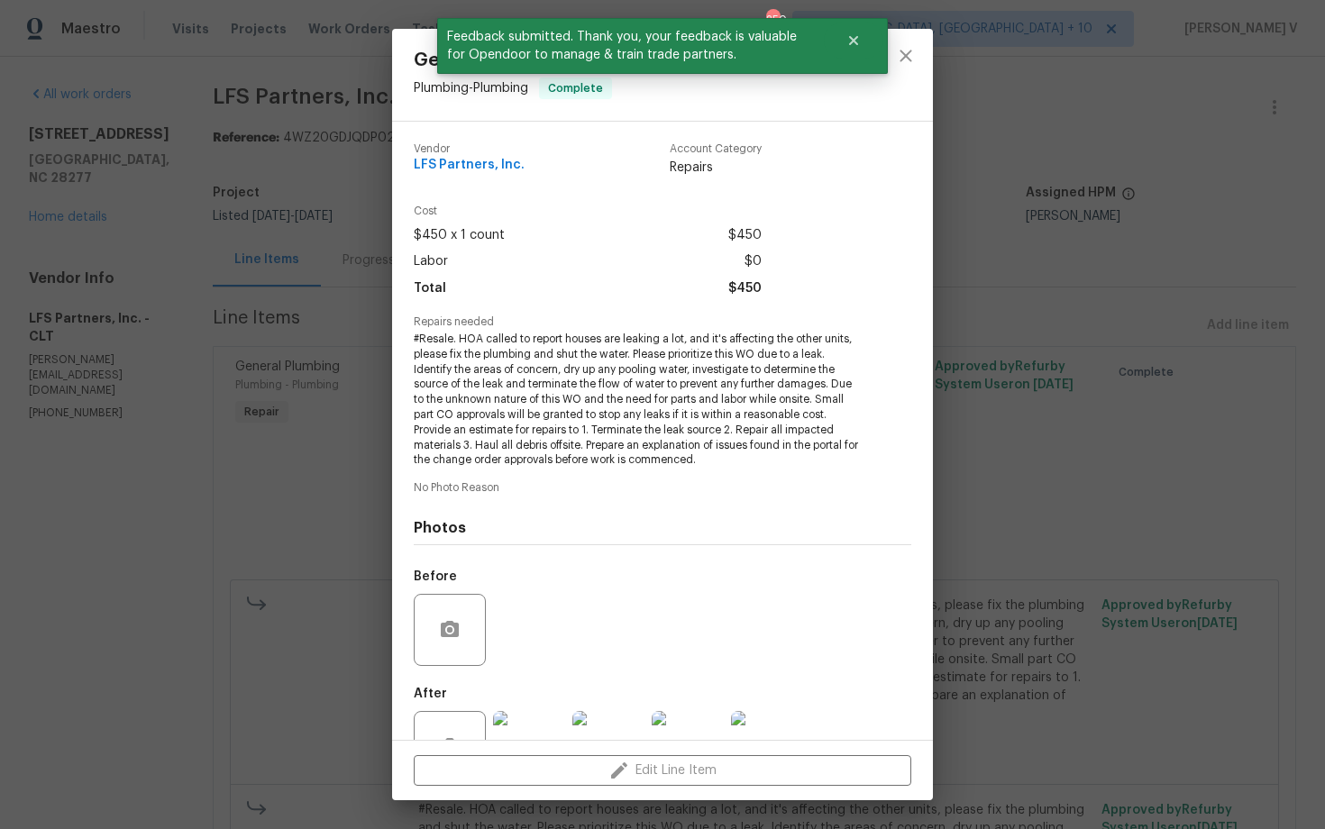
scroll to position [62, 0]
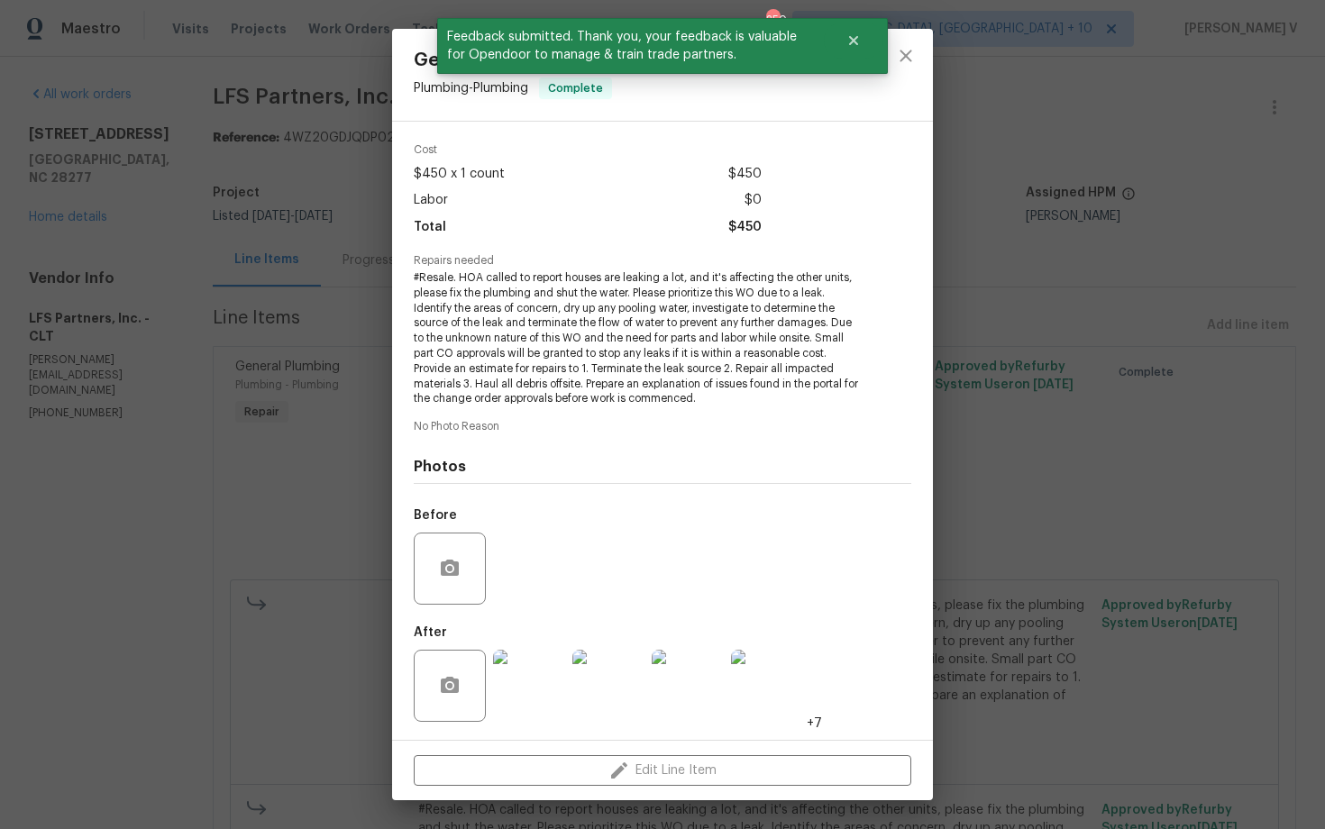
click at [538, 678] on img at bounding box center [529, 686] width 72 height 72
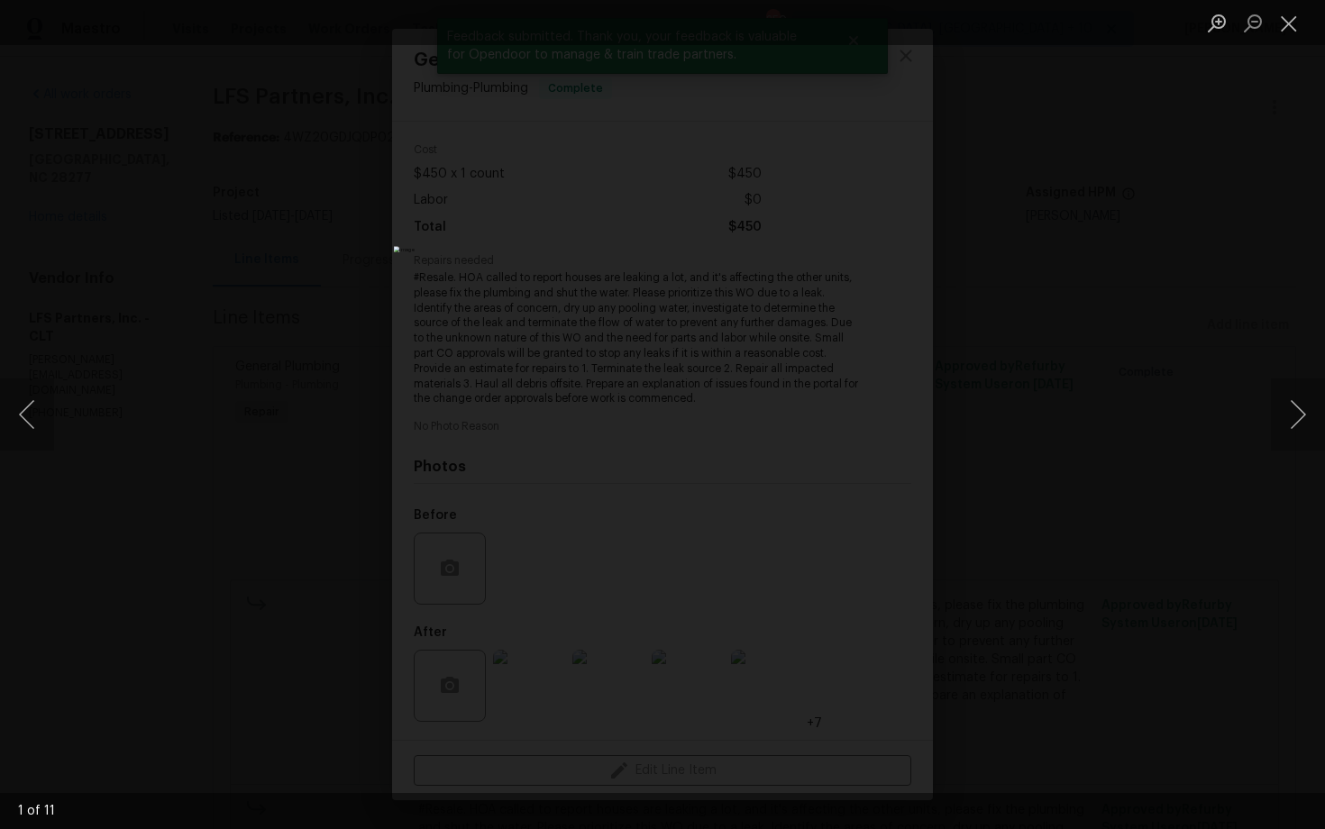
click at [191, 297] on div "Lightbox" at bounding box center [662, 414] width 1325 height 829
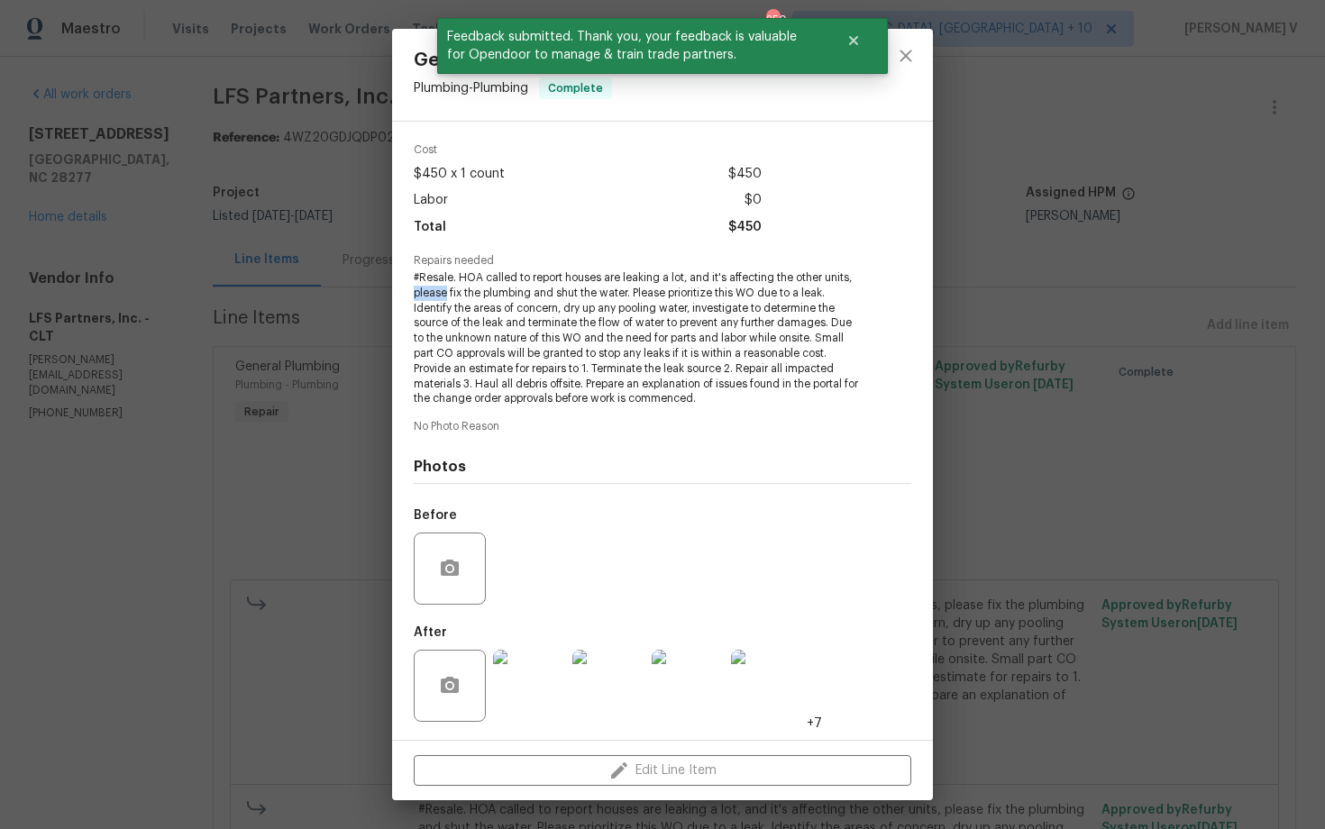
click at [191, 297] on div "General Plumbing Plumbing - Plumbing Complete Vendor LFS Partners, Inc. Account…" at bounding box center [662, 414] width 1325 height 829
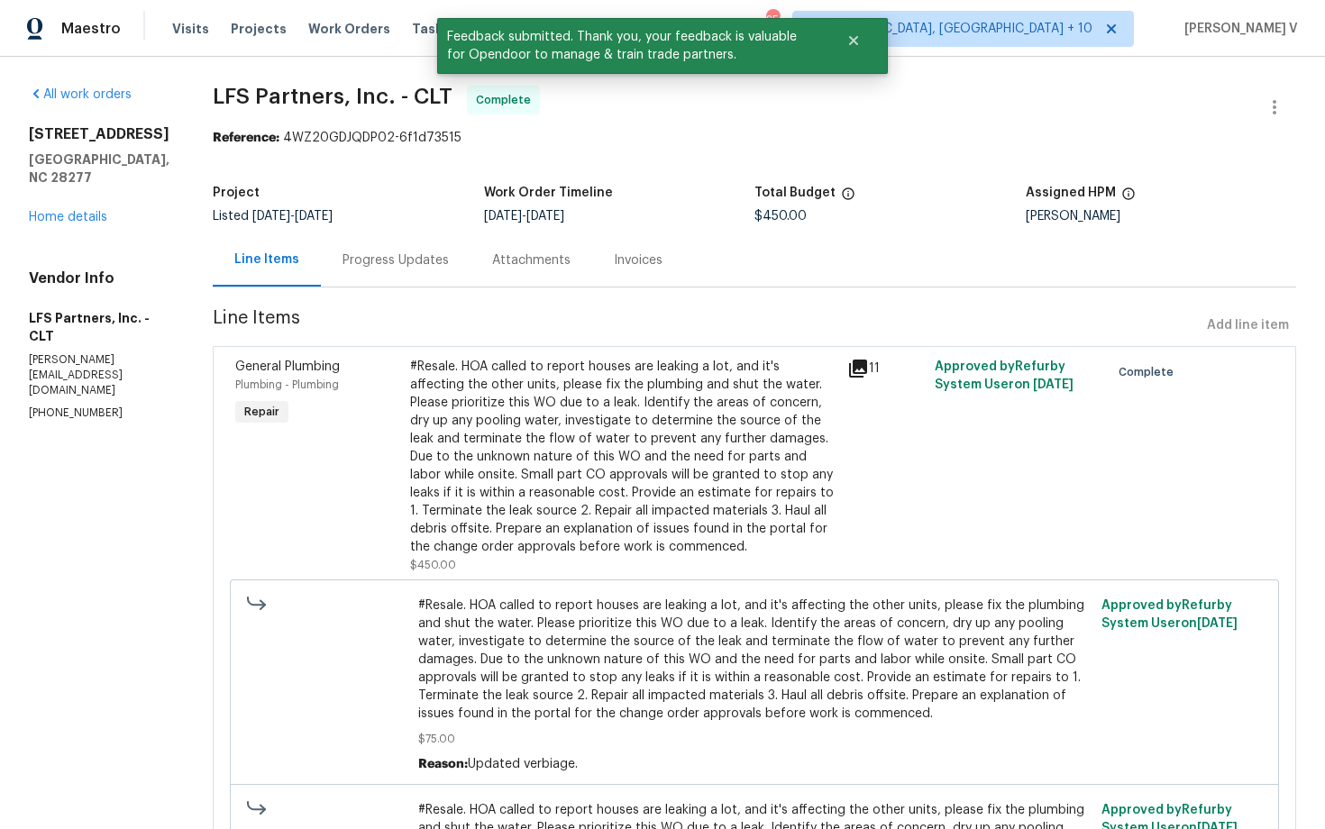
click at [361, 297] on section "LFS Partners, Inc. - CLT Complete Reference: 4WZ20GDJQDP02-6f1d73515 Project Li…" at bounding box center [754, 560] width 1083 height 948
click at [390, 250] on div "Progress Updates" at bounding box center [396, 259] width 150 height 53
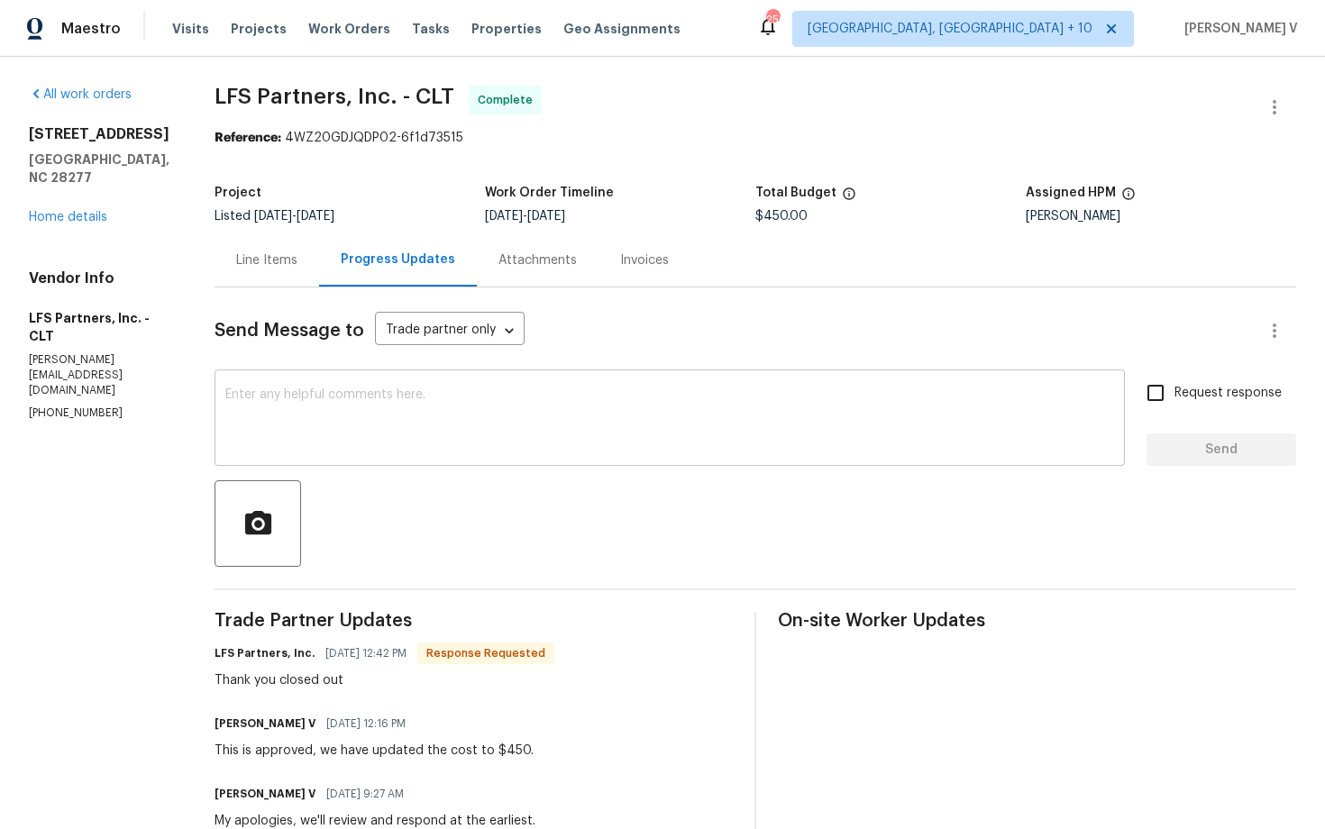
click at [369, 411] on textarea at bounding box center [669, 419] width 889 height 63
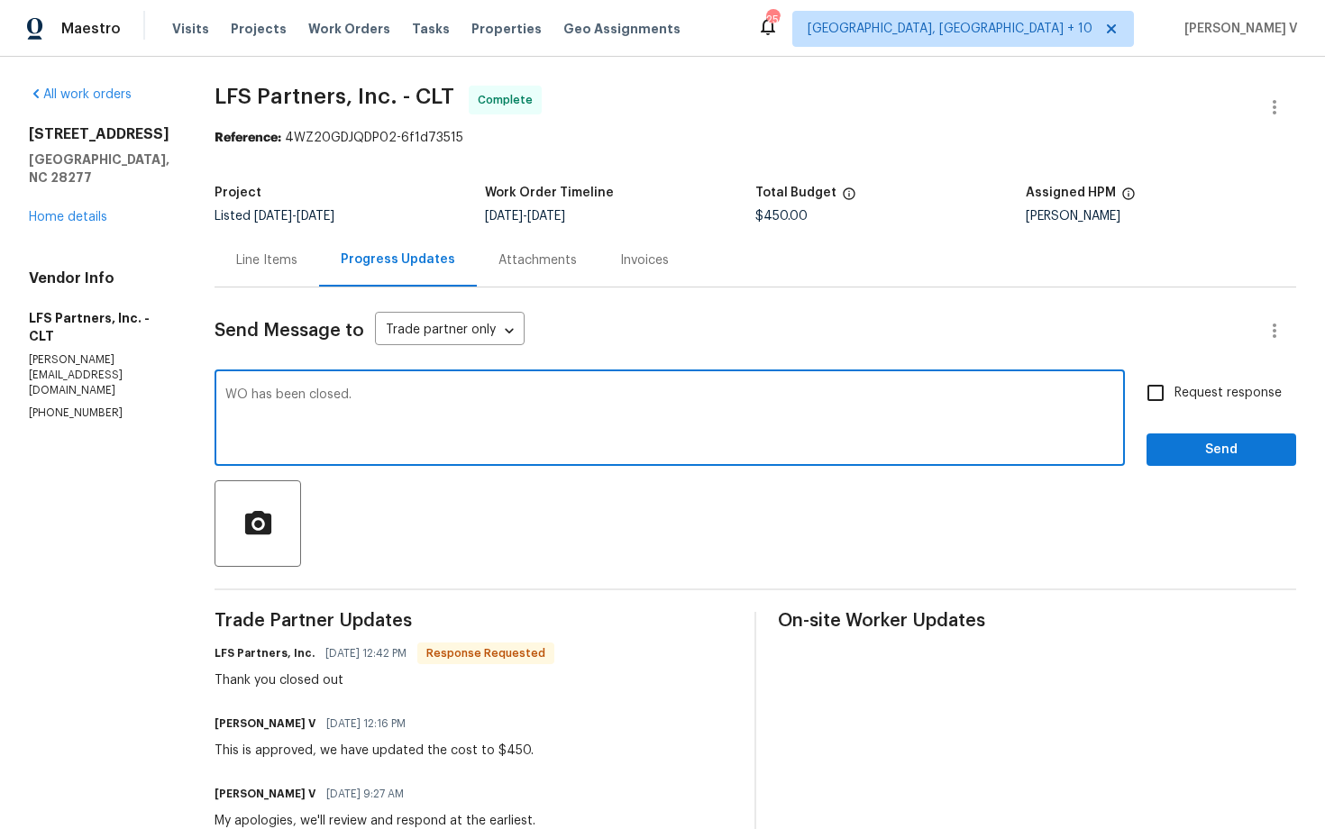
paste textarea "Kindly provide us with a detailed invoice mentioning all the scope of work done…"
type textarea "WO has been closed. Kindly provide us with a detailed invoice mentioning all th…"
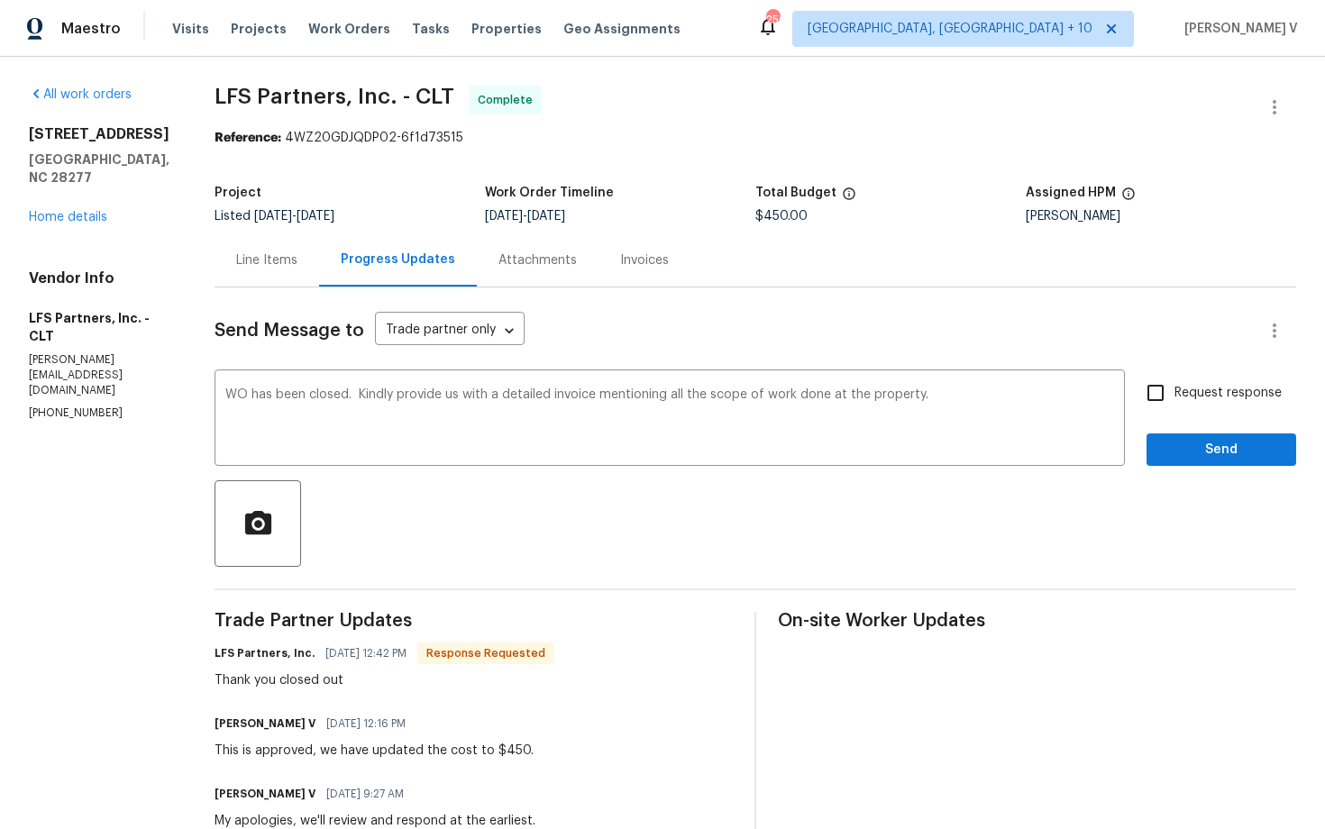
click at [1197, 407] on label "Request response" at bounding box center [1209, 393] width 145 height 38
click at [1174, 407] on input "Request response" at bounding box center [1156, 393] width 38 height 38
checkbox input "true"
click at [1202, 459] on span "Send" at bounding box center [1221, 450] width 121 height 23
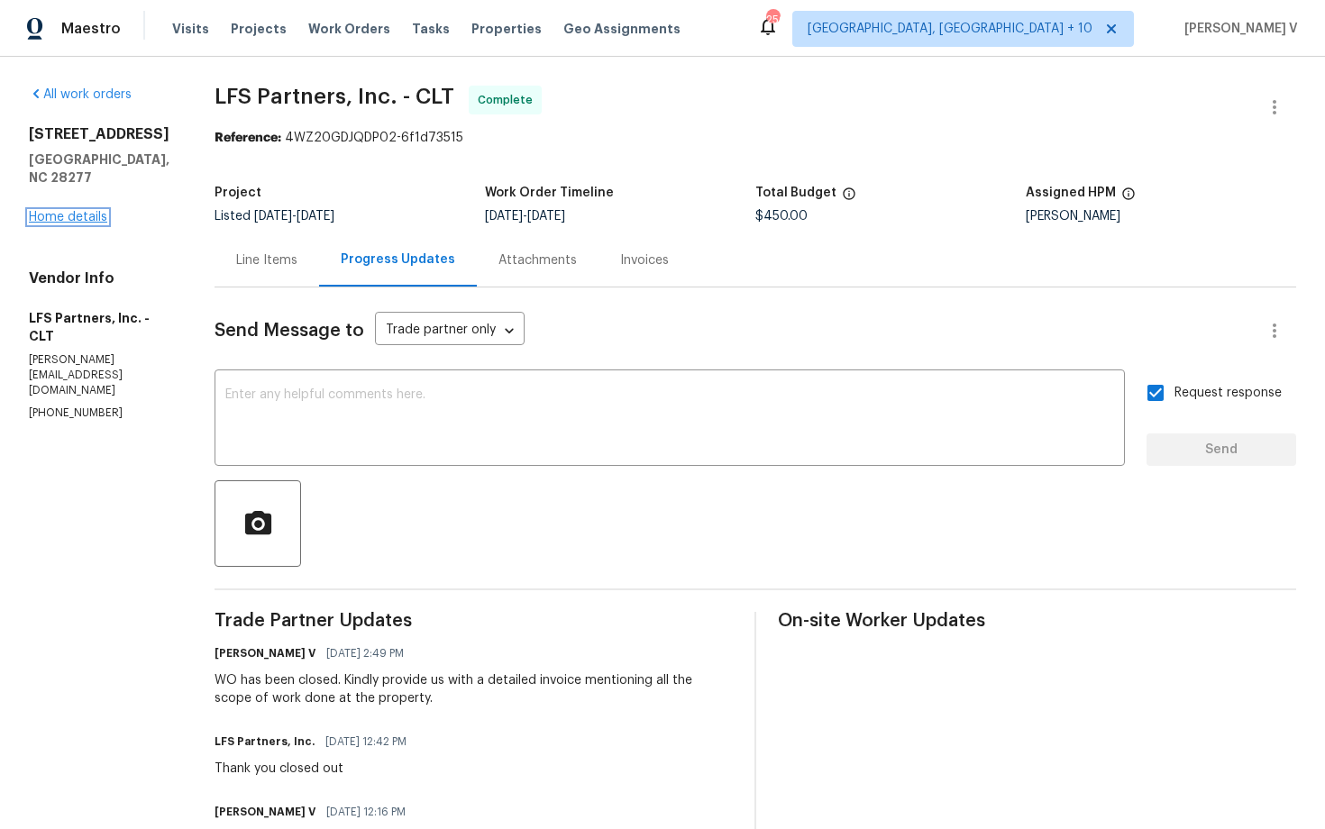
click at [90, 211] on link "Home details" at bounding box center [68, 217] width 78 height 13
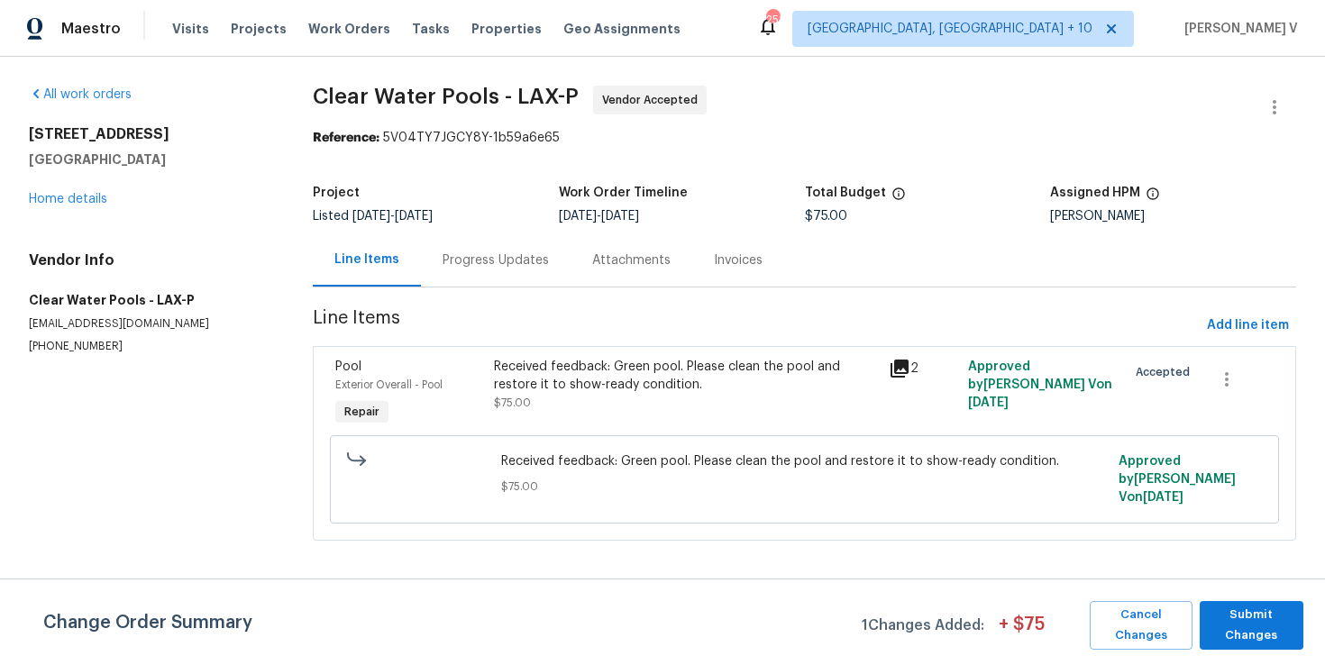
click at [595, 390] on div "Received feedback: Green pool. Please clean the pool and restore it to show-rea…" at bounding box center [686, 376] width 385 height 36
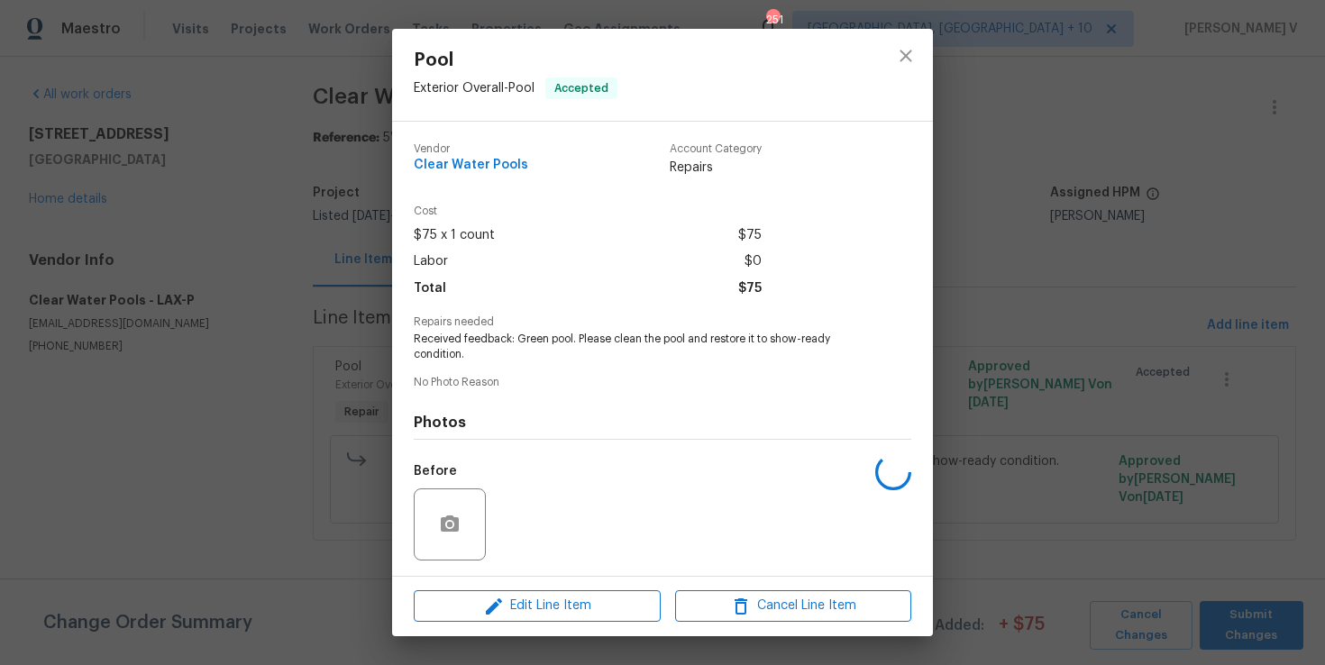
scroll to position [120, 0]
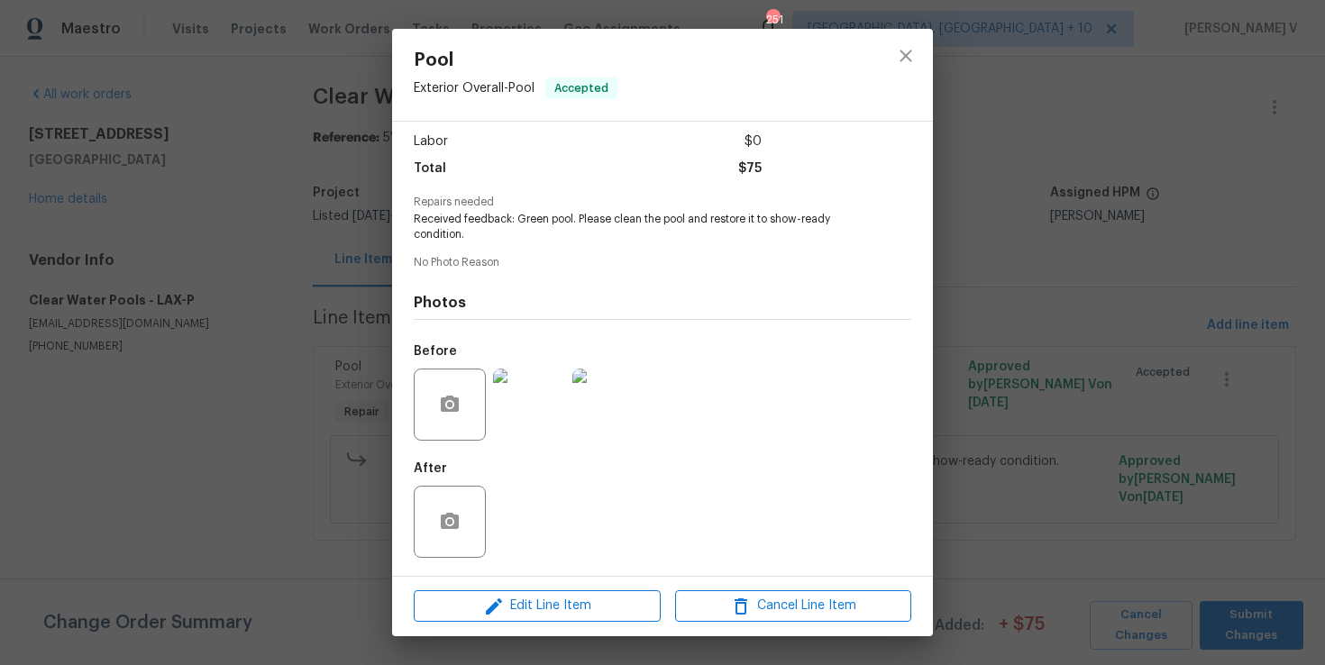
click at [354, 362] on div "Pool Exterior Overall - Pool Accepted Vendor Clear Water Pools Account Category…" at bounding box center [662, 332] width 1325 height 665
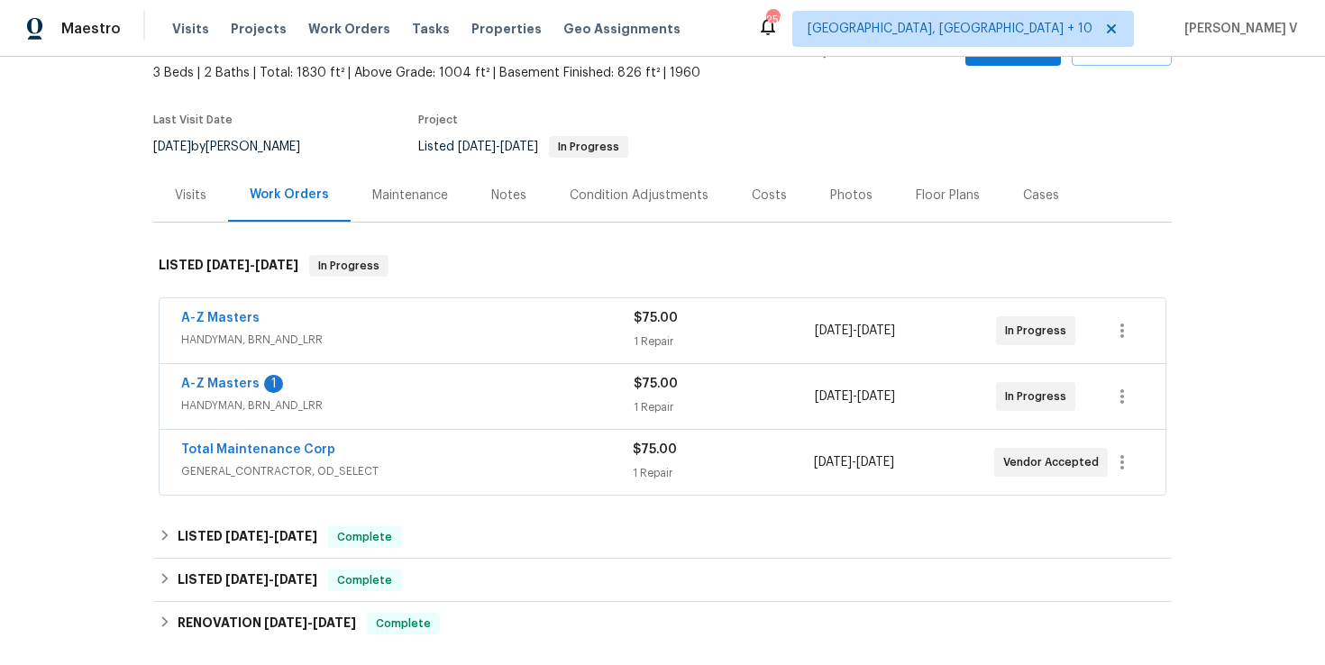
click at [471, 335] on span "HANDYMAN, BRN_AND_LRR" at bounding box center [407, 340] width 452 height 18
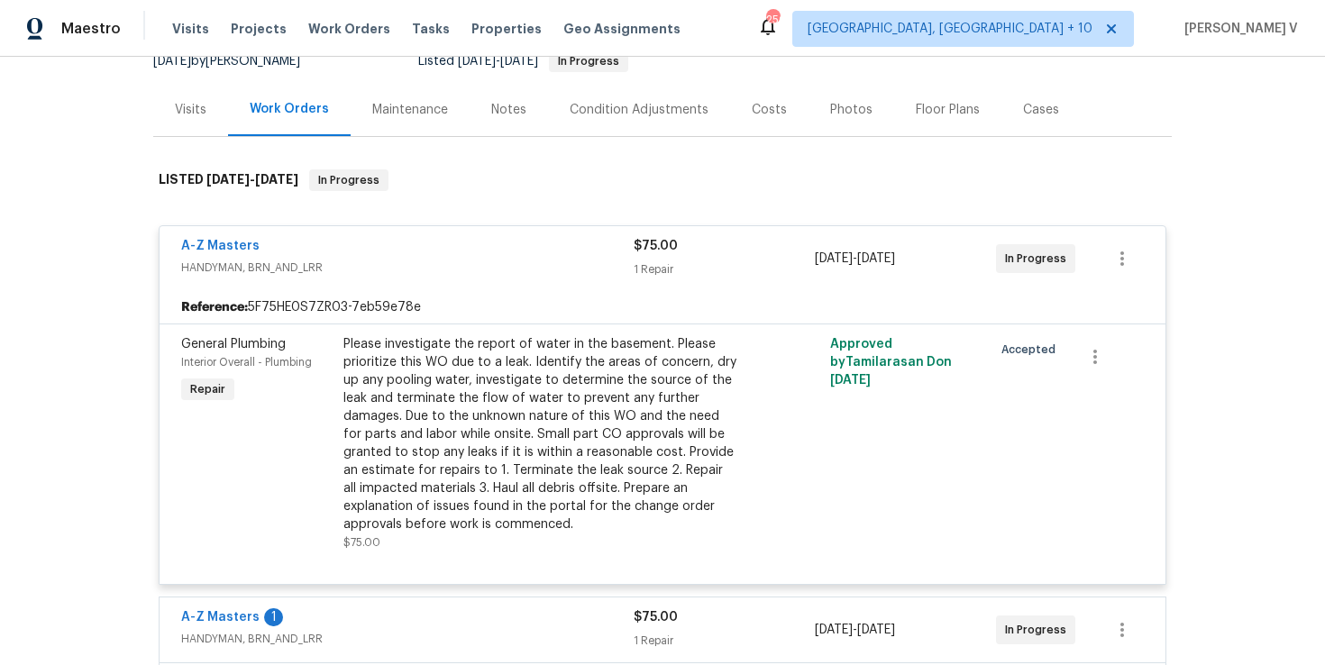
scroll to position [364, 0]
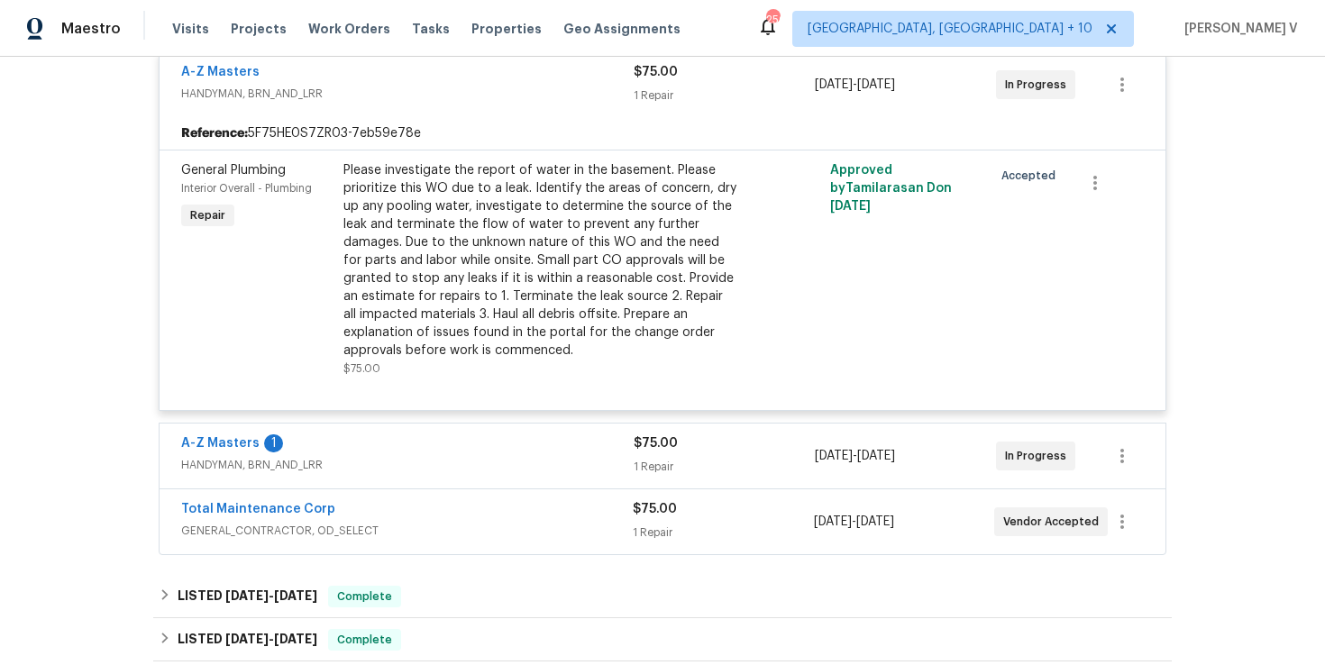
click at [480, 437] on div "A-Z Masters 1" at bounding box center [407, 445] width 452 height 22
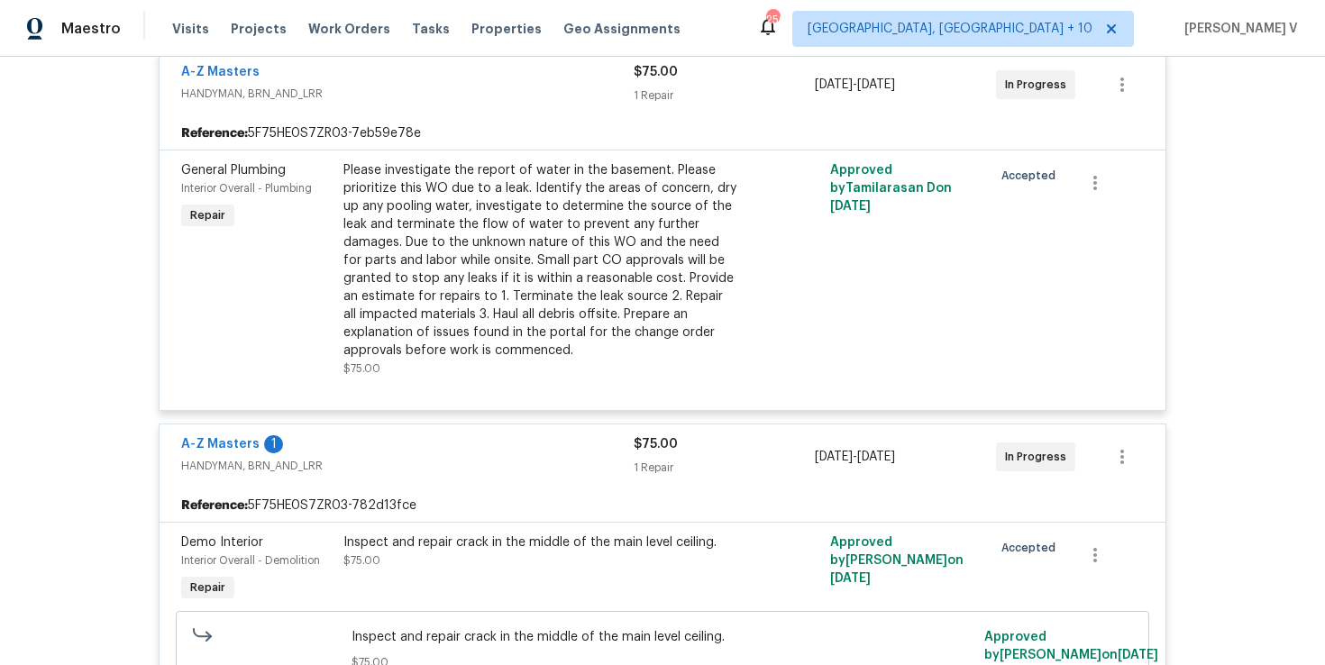
scroll to position [553, 0]
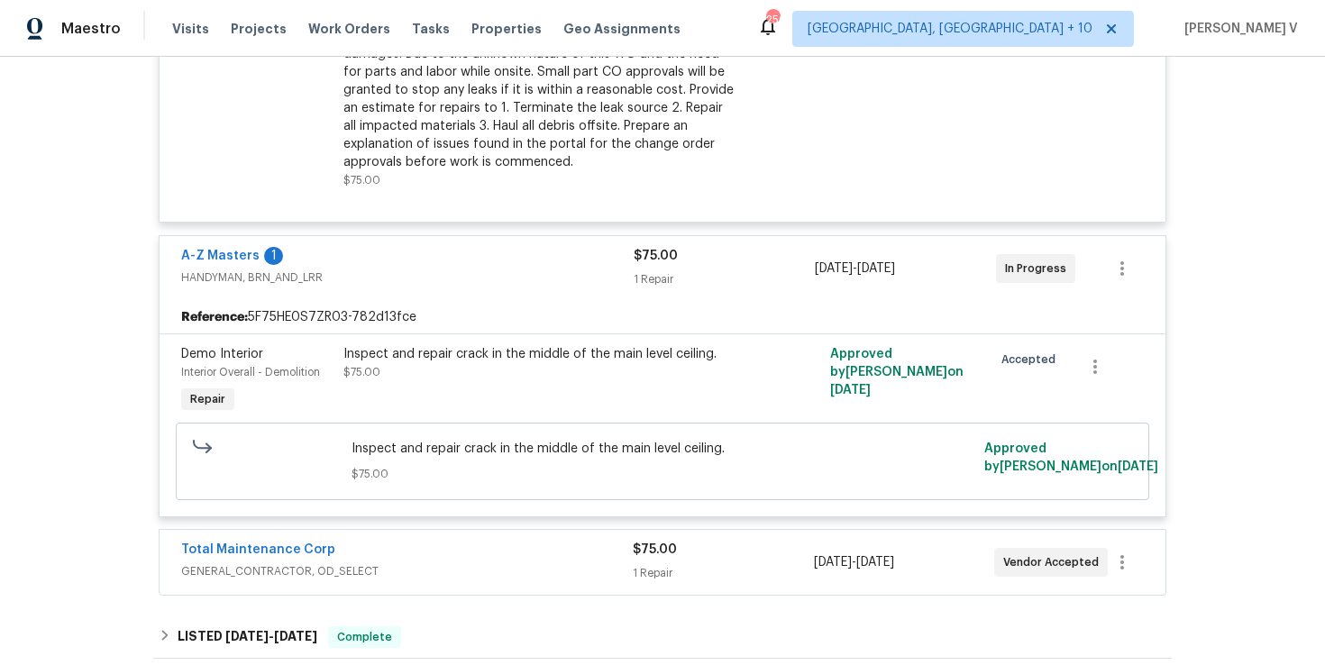
click at [522, 535] on div "Total Maintenance Corp GENERAL_CONTRACTOR, OD_SELECT $75.00 1 Repair [DATE] - […" at bounding box center [663, 562] width 1006 height 65
click at [474, 567] on span "GENERAL_CONTRACTOR, OD_SELECT" at bounding box center [407, 571] width 452 height 18
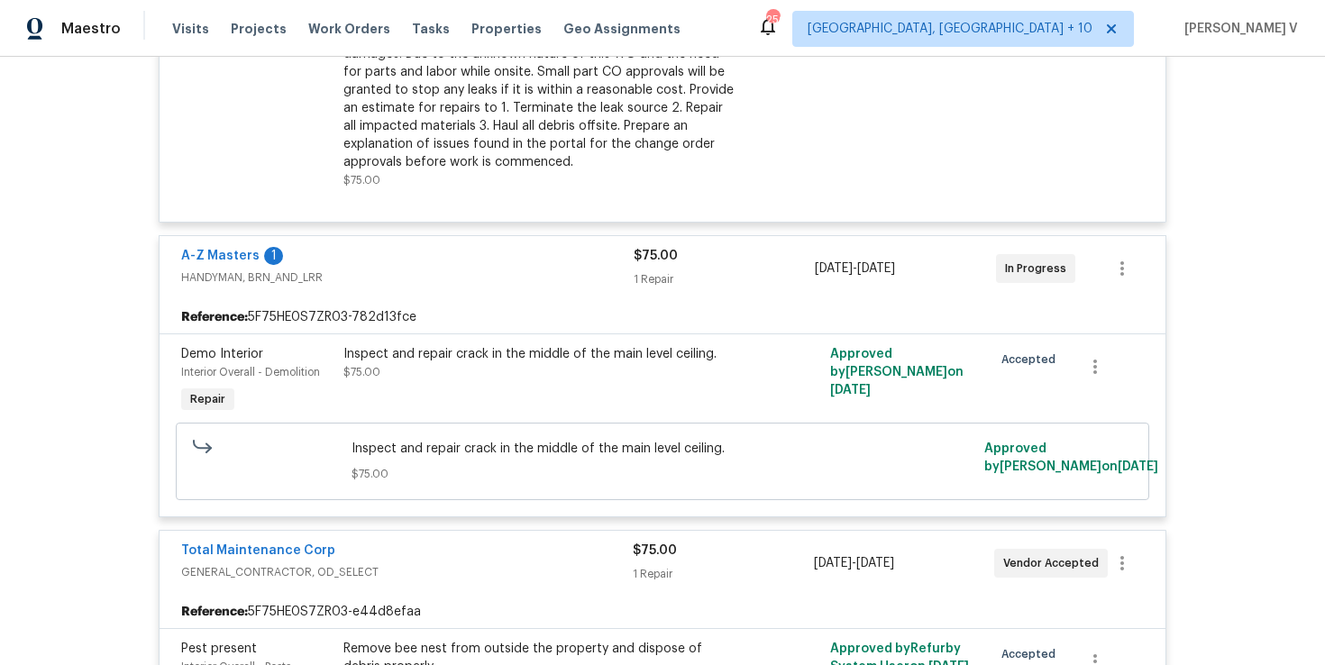
scroll to position [722, 0]
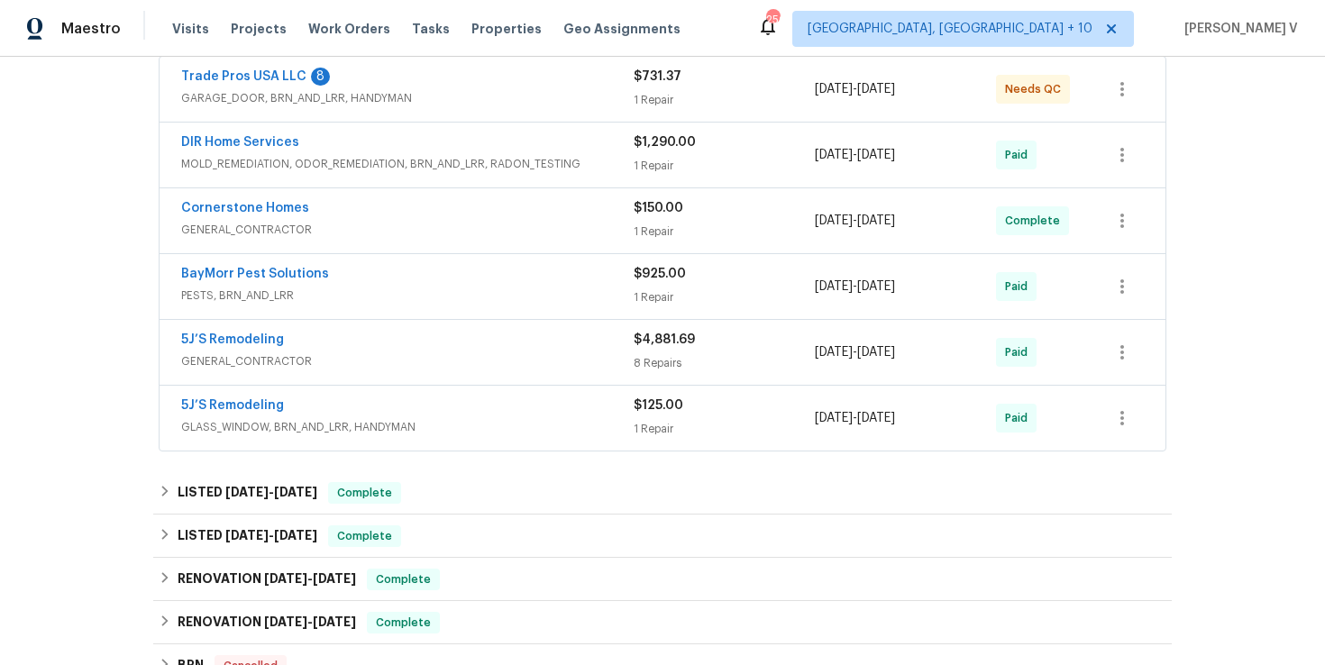
scroll to position [366, 0]
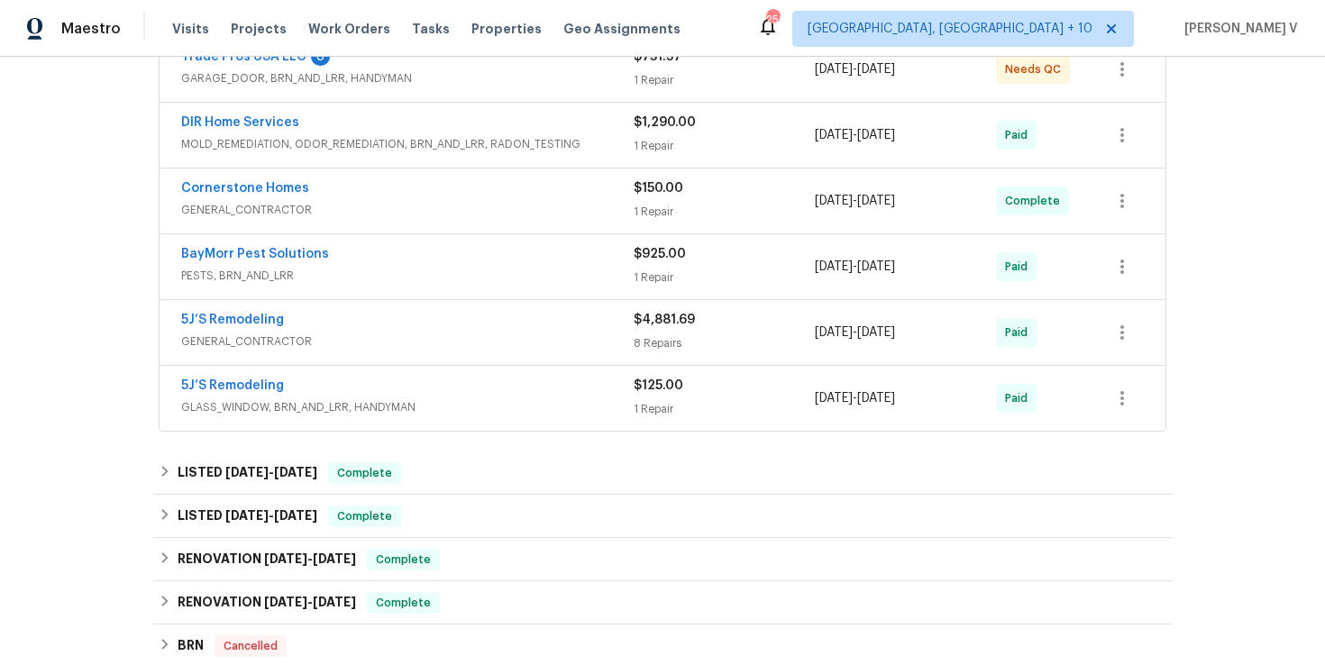
click at [460, 84] on span "GARAGE_DOOR, BRN_AND_LRR, HANDYMAN" at bounding box center [407, 78] width 452 height 18
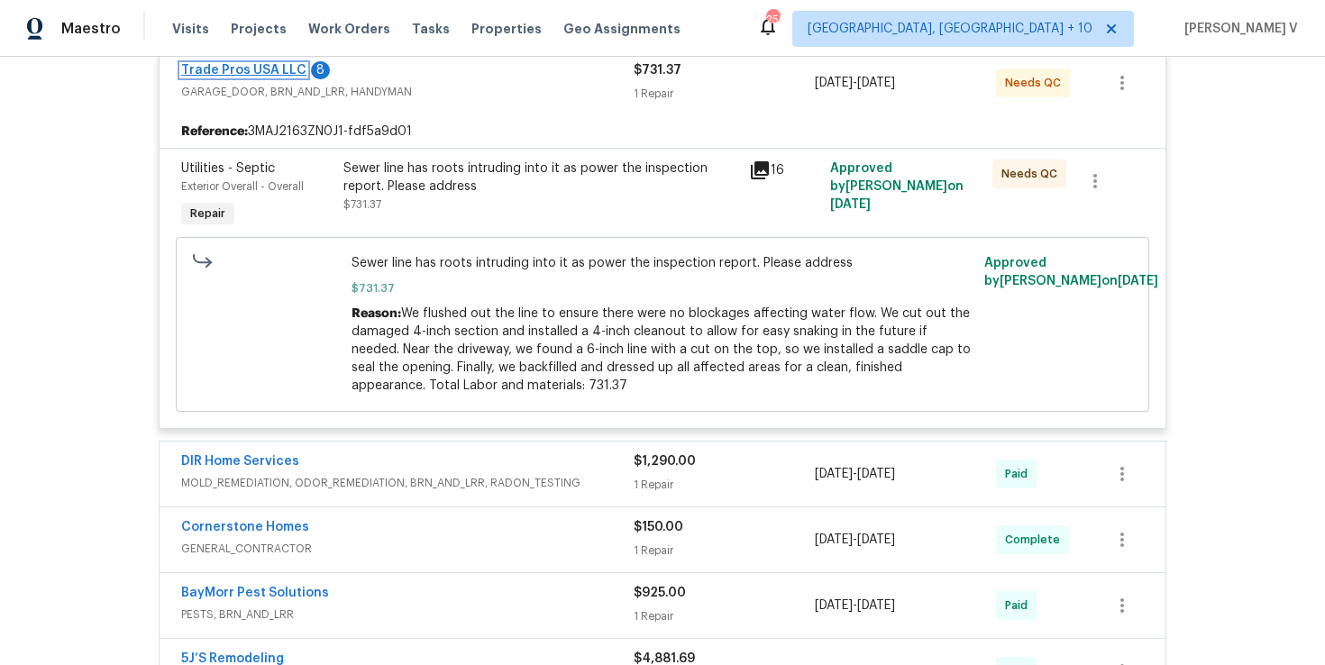
click at [287, 70] on link "Trade Pros USA LLC" at bounding box center [243, 70] width 125 height 13
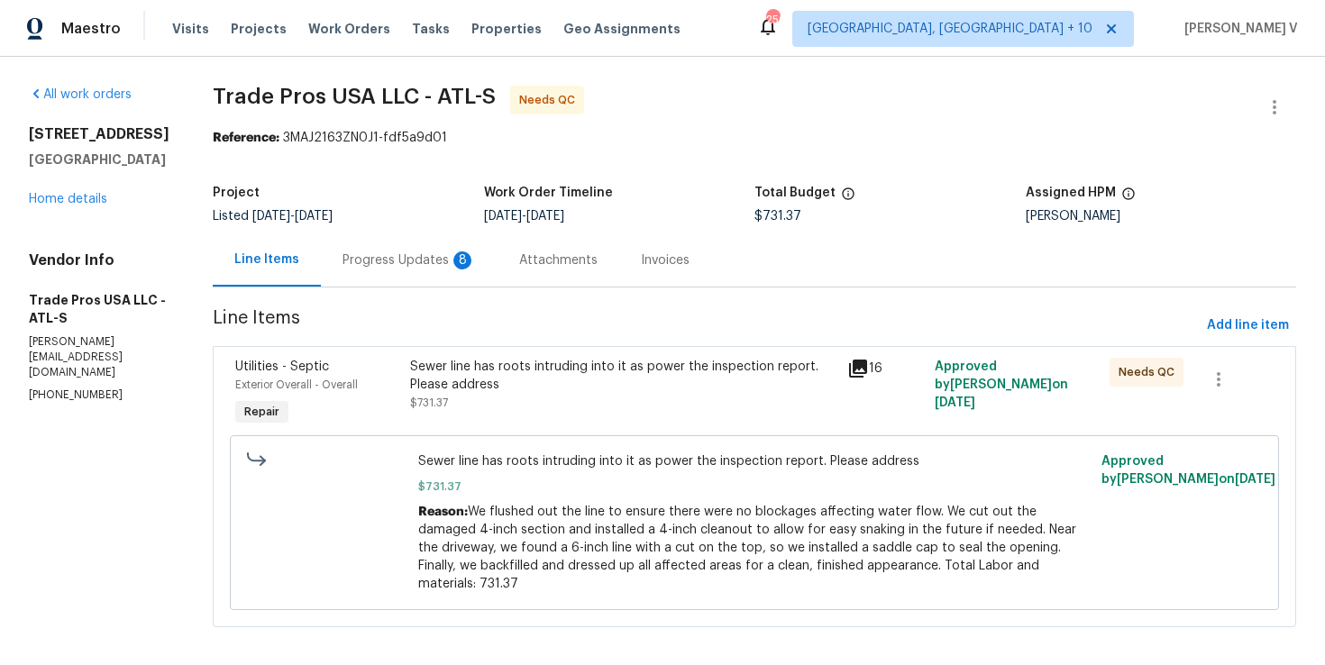
click at [435, 259] on div "Progress Updates 8" at bounding box center [409, 260] width 133 height 18
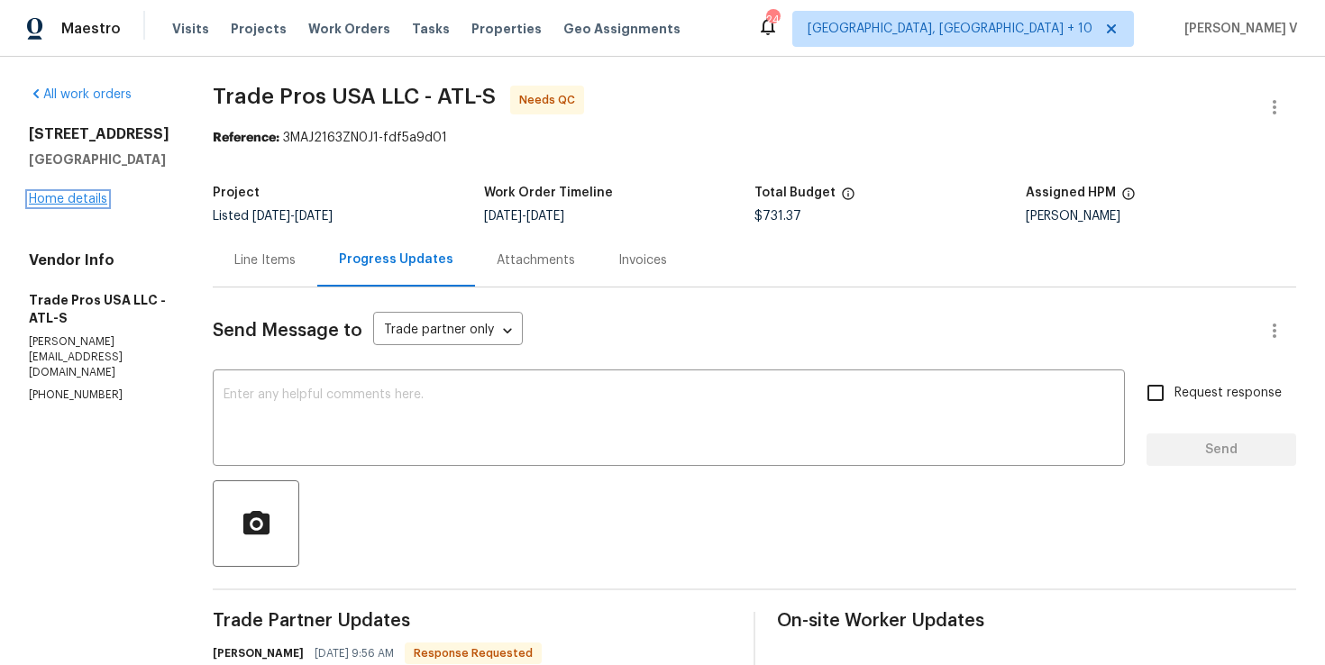
click at [82, 206] on link "Home details" at bounding box center [68, 199] width 78 height 13
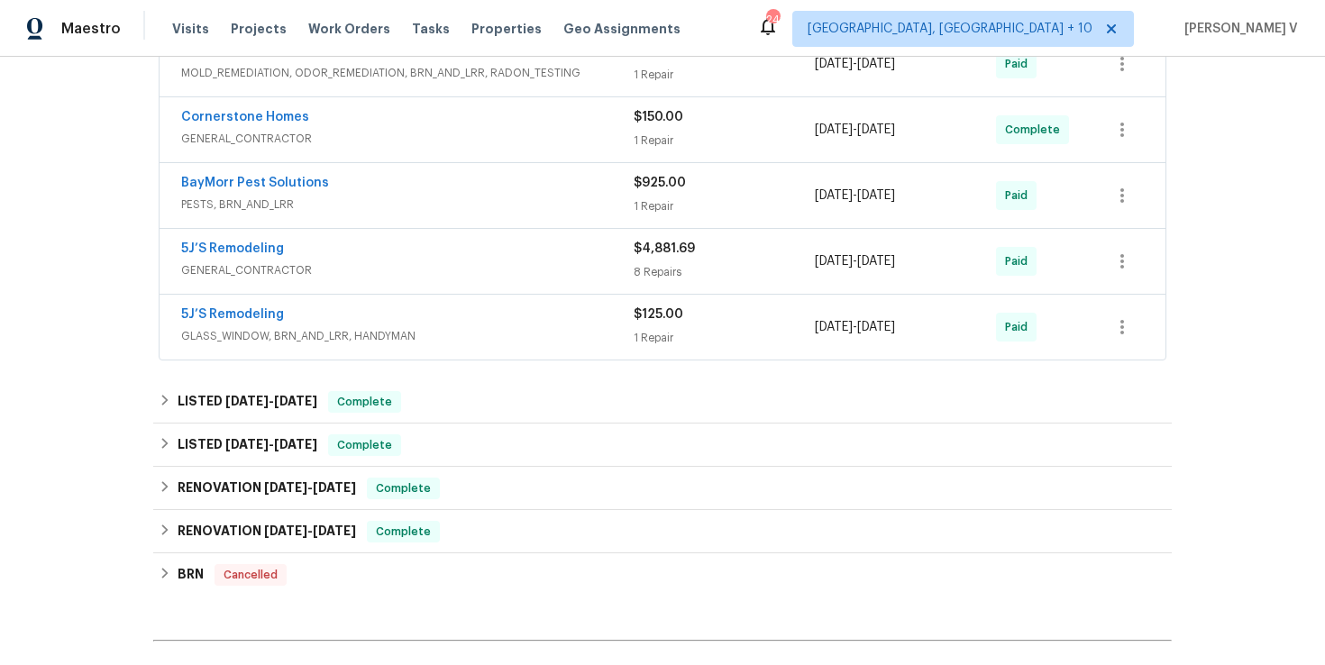
scroll to position [644, 0]
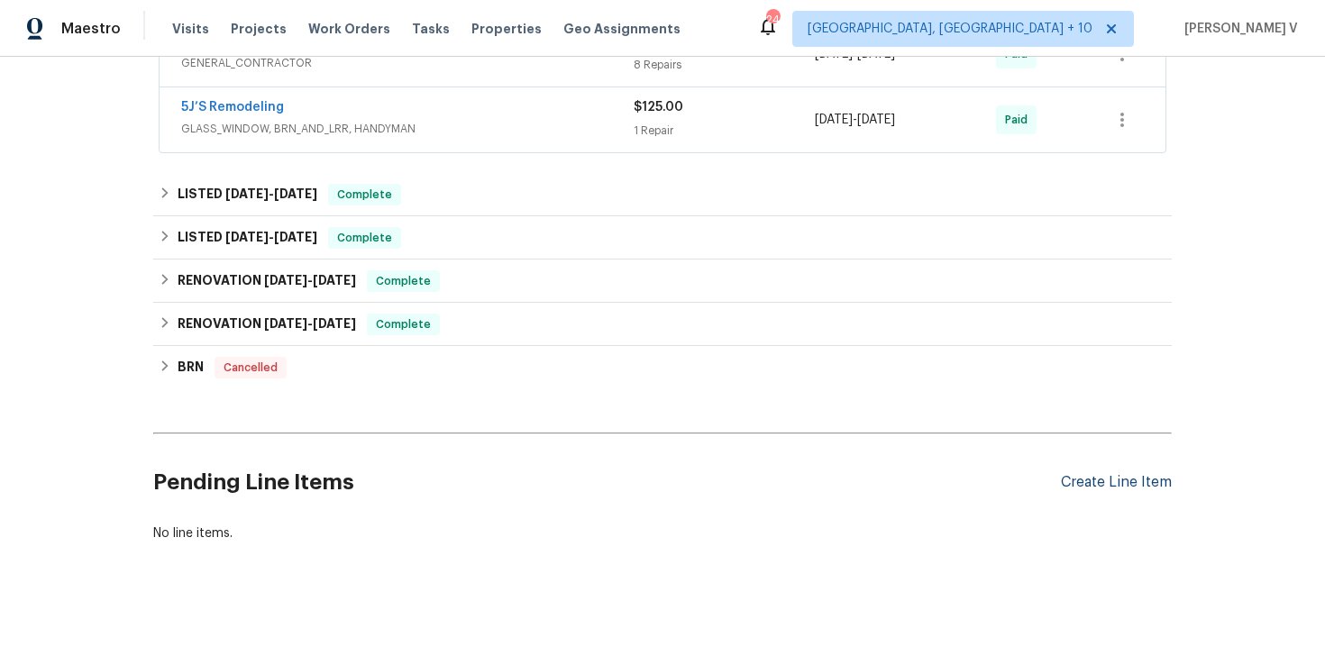
click at [1113, 482] on div "Create Line Item" at bounding box center [1116, 482] width 111 height 17
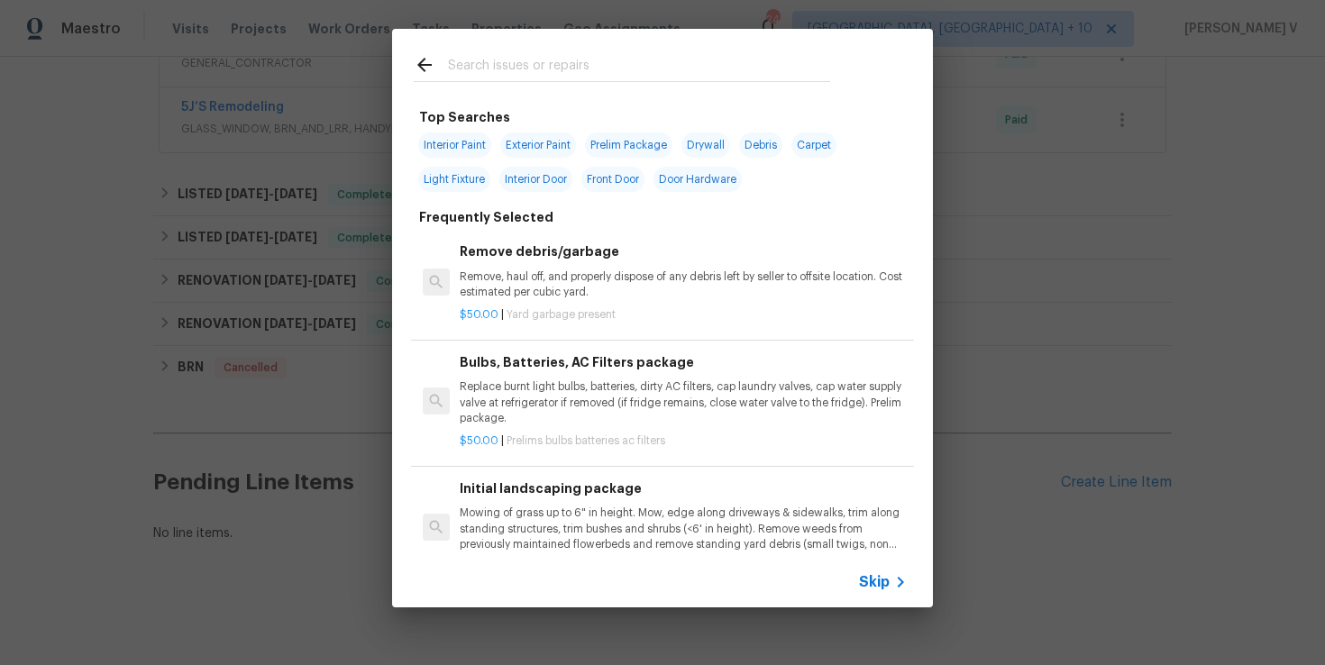
click at [881, 571] on div "Skip" at bounding box center [885, 582] width 52 height 22
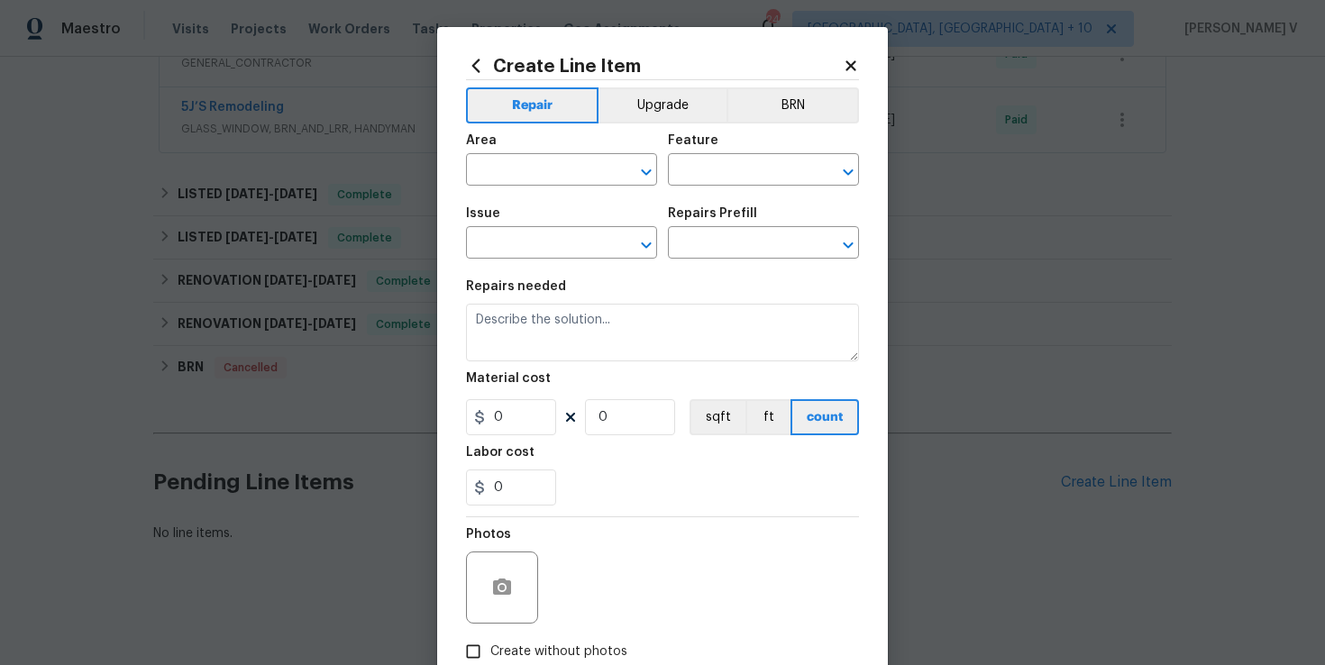
click at [695, 370] on section "Repairs needed Material cost 0 0 sqft ft count Labor cost 0" at bounding box center [662, 393] width 393 height 247
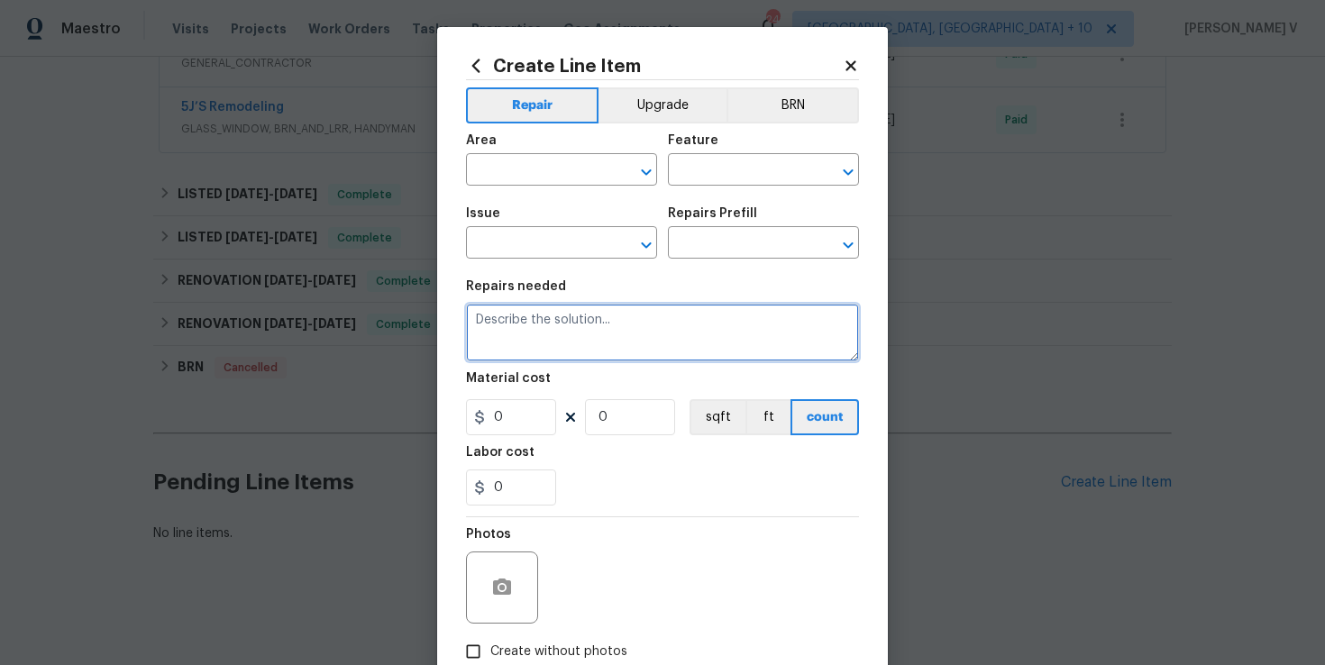
click at [686, 348] on textarea at bounding box center [662, 333] width 393 height 58
paste textarea "Please perform a general pest treatment for active spider infestation, includin…"
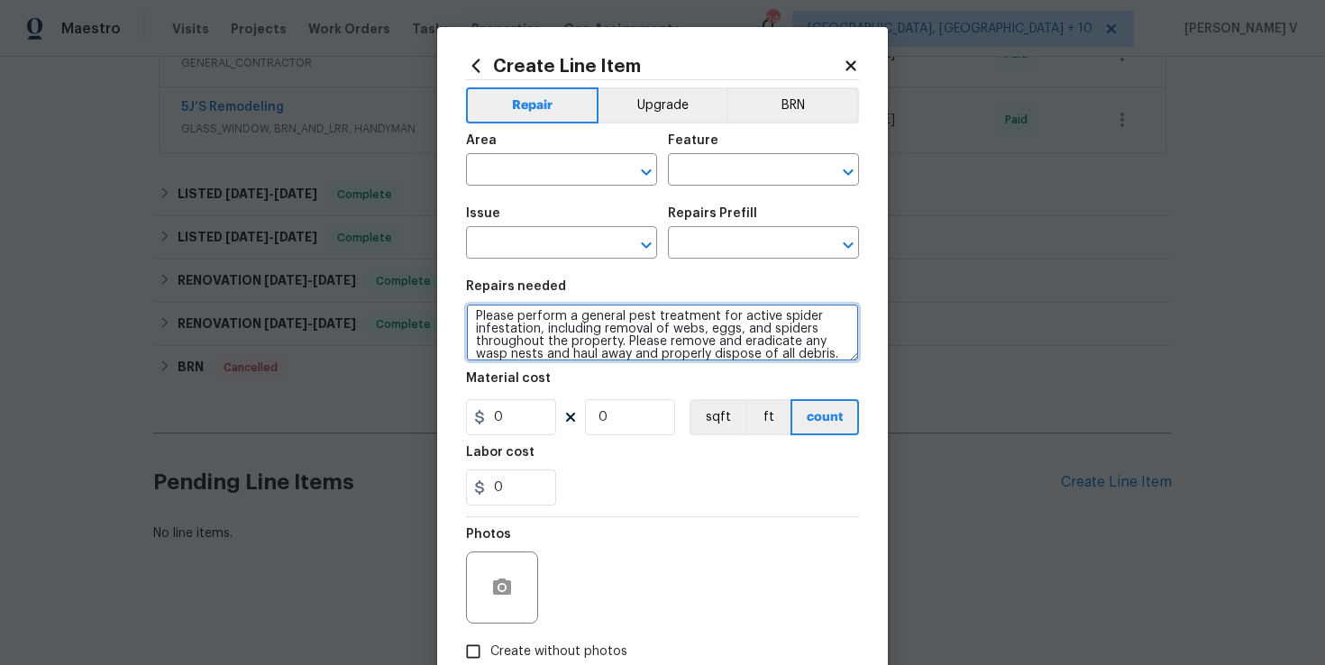
scroll to position [13, 0]
type textarea "Please perform a general pest treatment for active spider infestation, includin…"
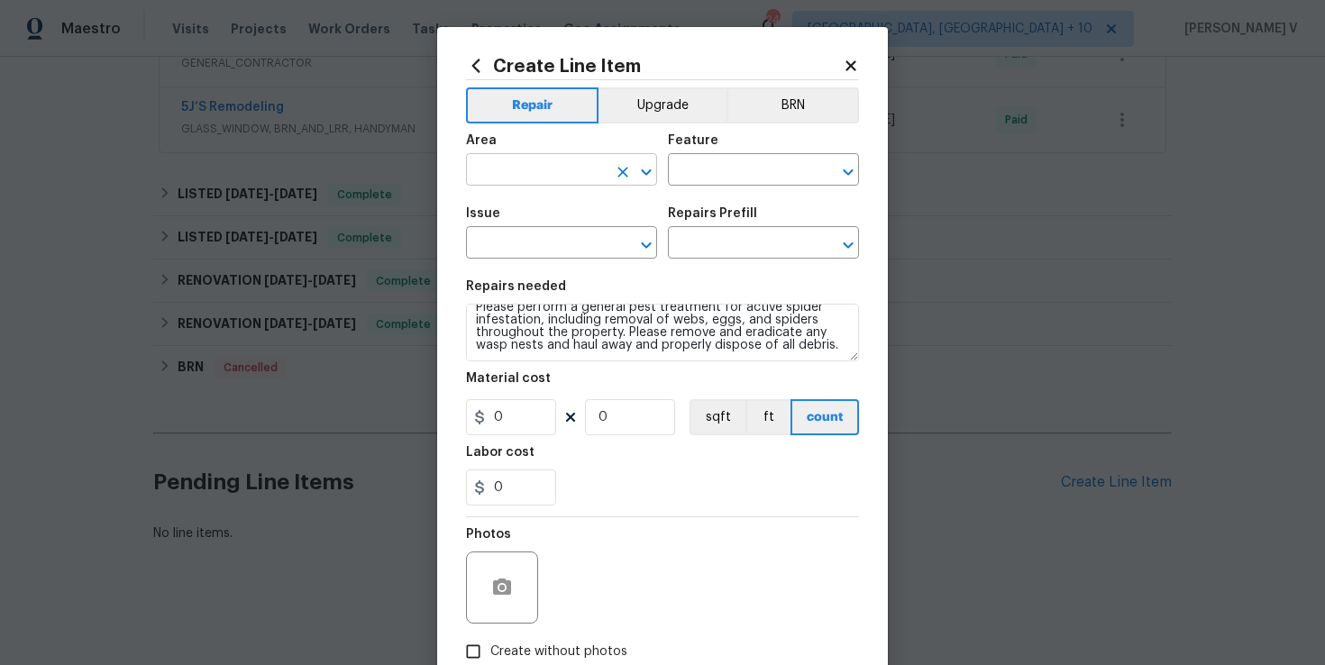
click at [536, 164] on input "text" at bounding box center [536, 172] width 141 height 28
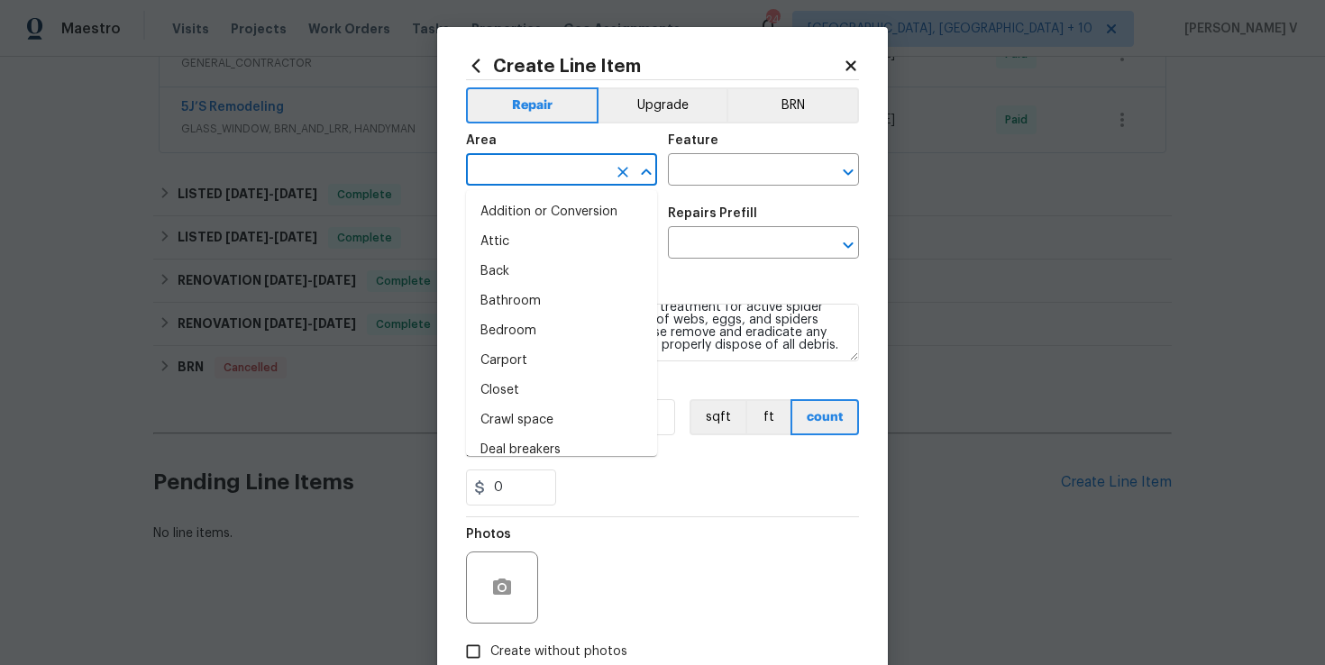
type input "p"
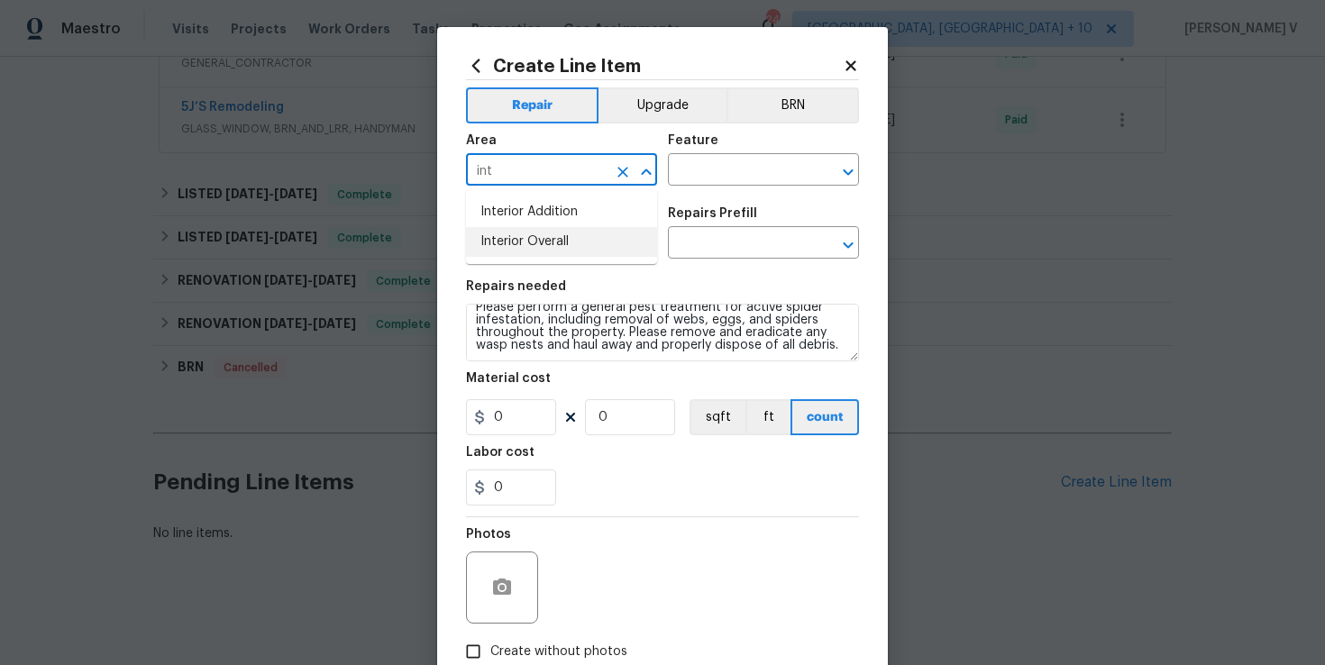
click at [537, 242] on li "Interior Overall" at bounding box center [561, 242] width 191 height 30
type input "Interior Overall"
click at [743, 174] on input "text" at bounding box center [738, 172] width 141 height 28
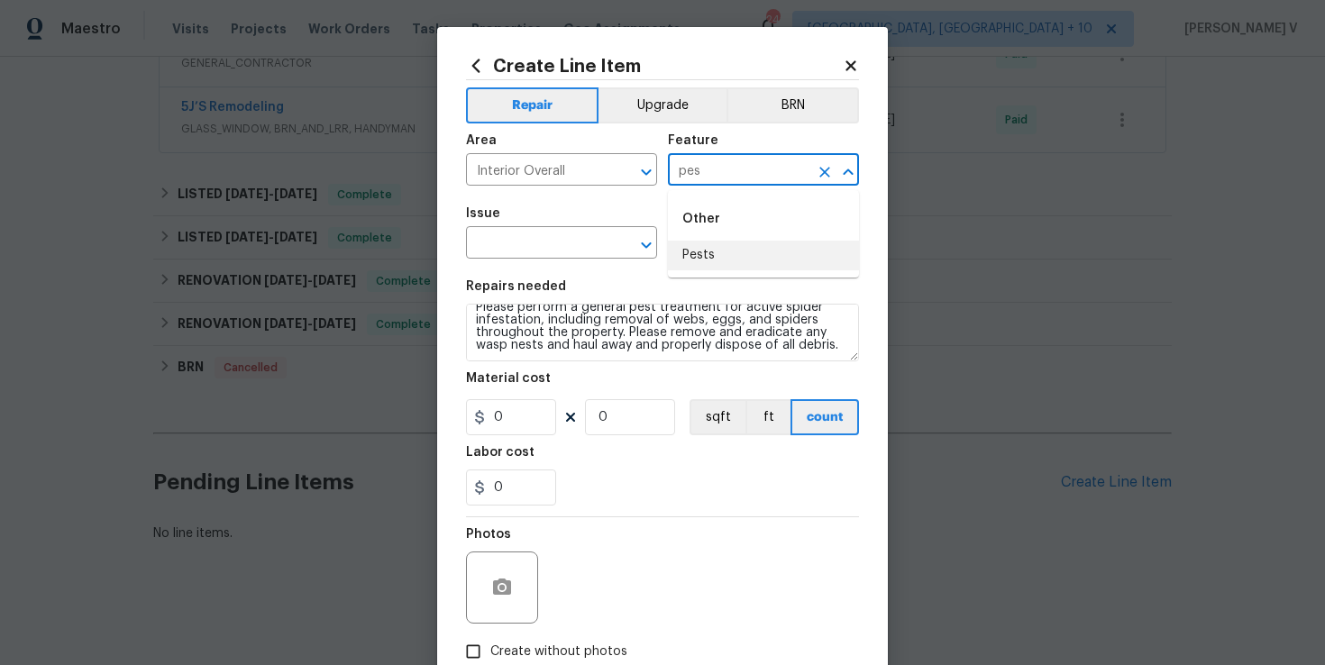
click at [766, 258] on li "Pests" at bounding box center [763, 256] width 191 height 30
type input "Pests"
click at [599, 224] on div "Issue" at bounding box center [561, 218] width 191 height 23
click at [579, 236] on input "text" at bounding box center [536, 245] width 141 height 28
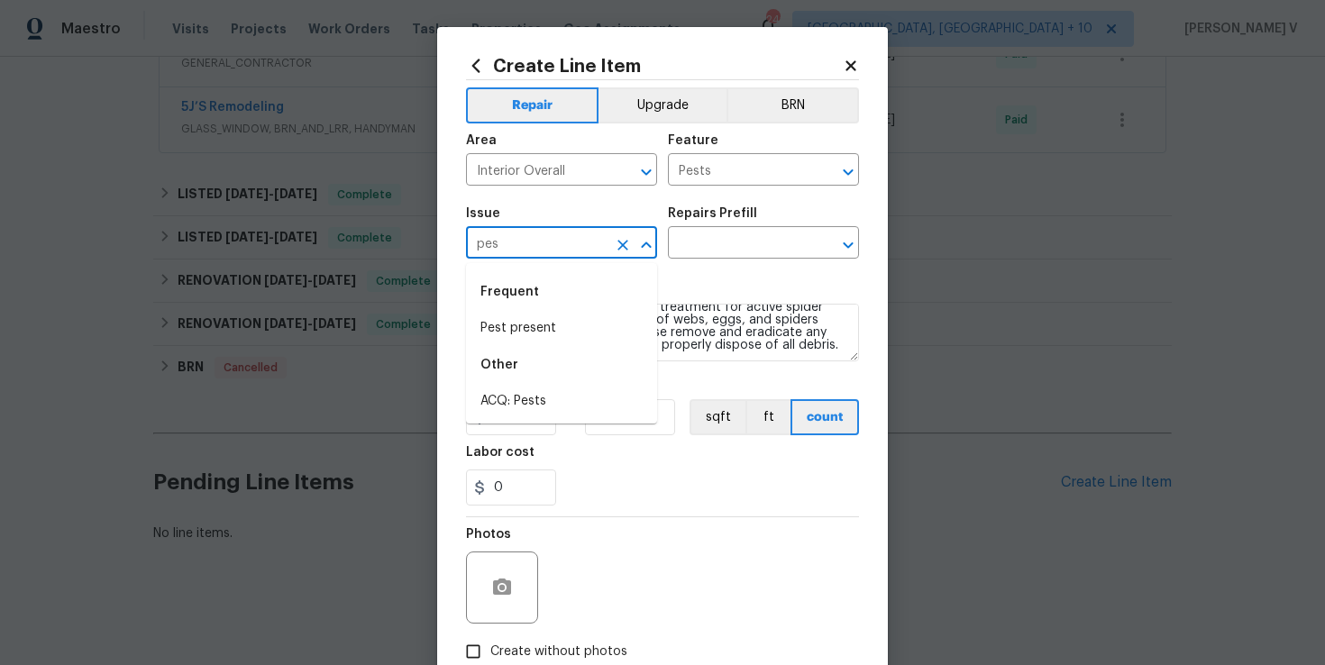
click at [558, 305] on div "Frequent" at bounding box center [561, 291] width 191 height 43
click at [548, 329] on li "Pest present" at bounding box center [561, 329] width 191 height 30
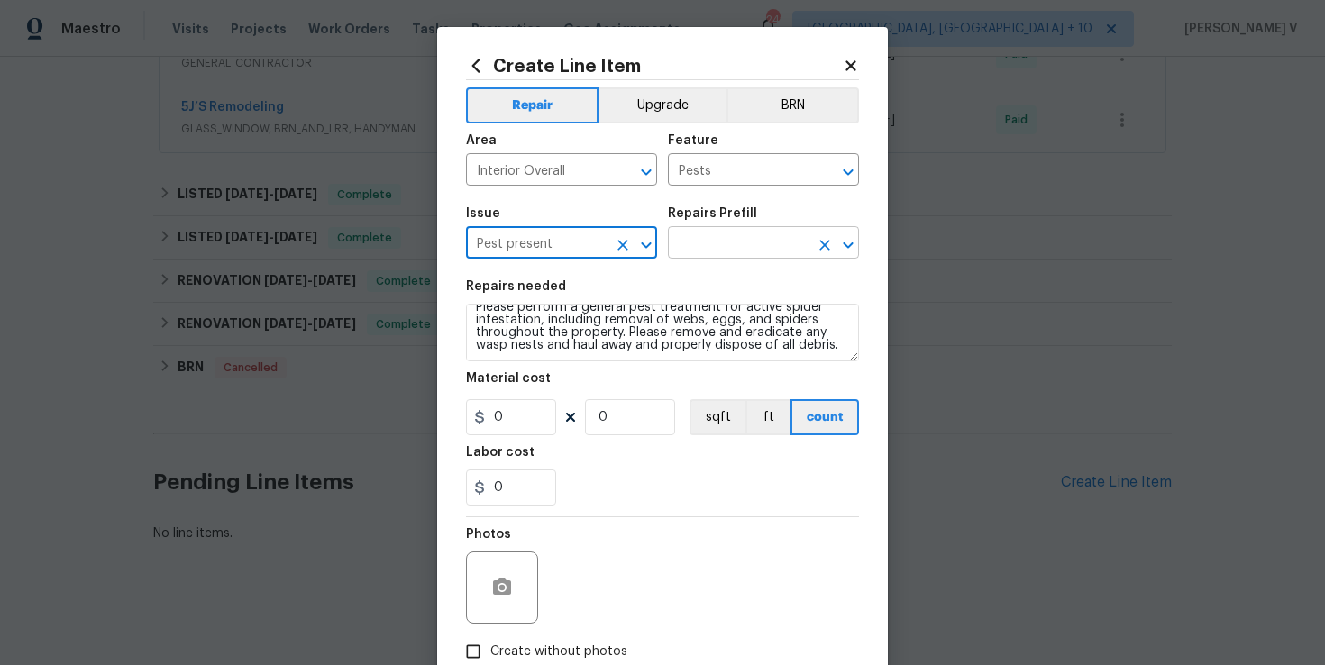
type input "Pest present"
click at [722, 244] on input "text" at bounding box center [738, 245] width 141 height 28
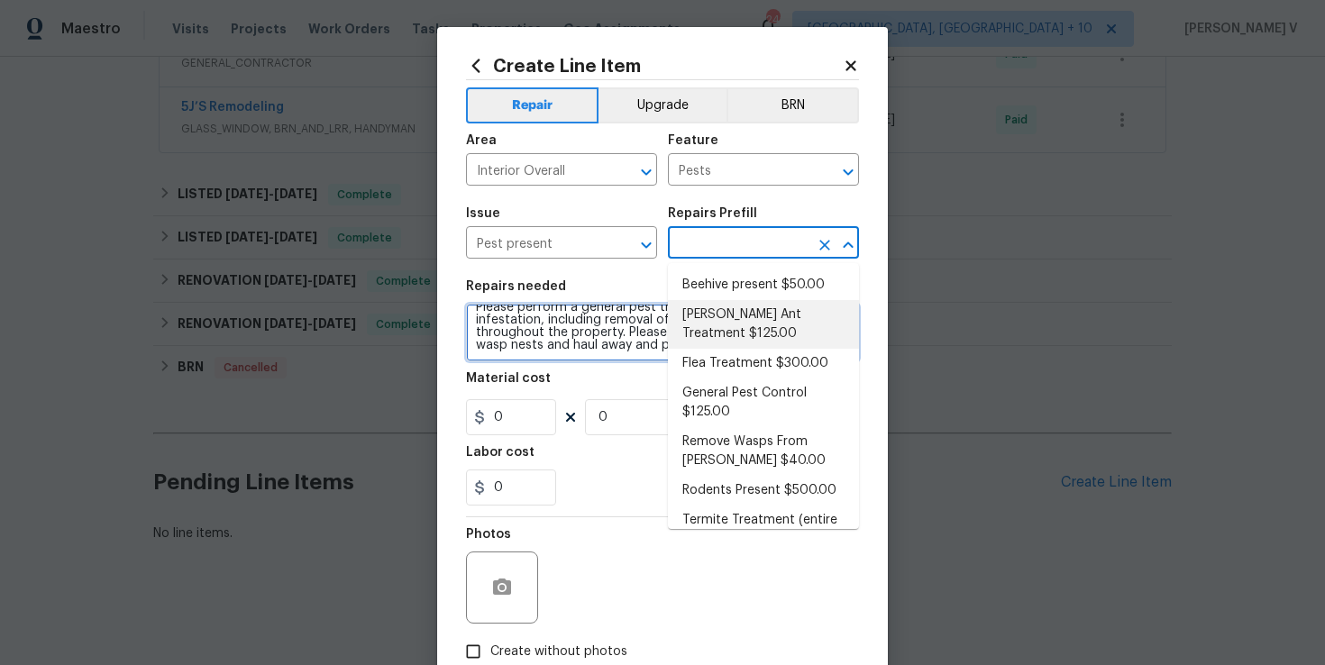
click at [594, 334] on textarea "Please perform a general pest treatment for active spider infestation, includin…" at bounding box center [662, 333] width 393 height 58
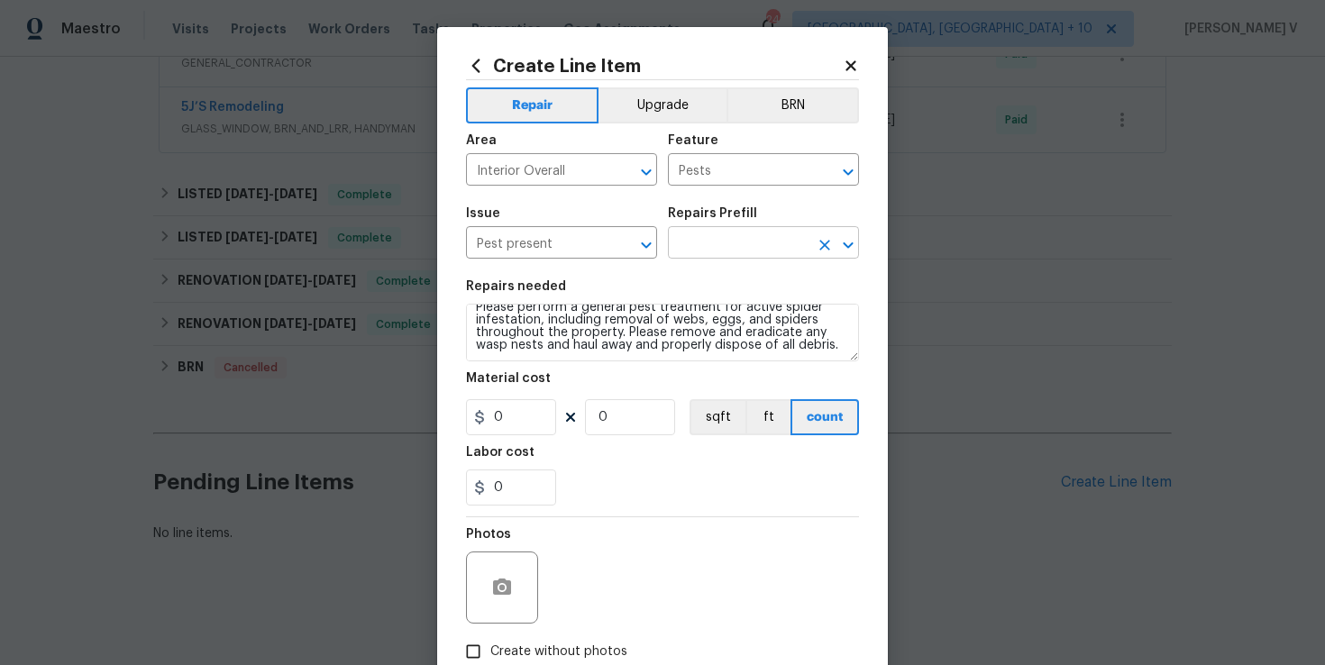
click at [765, 233] on input "text" at bounding box center [738, 245] width 141 height 28
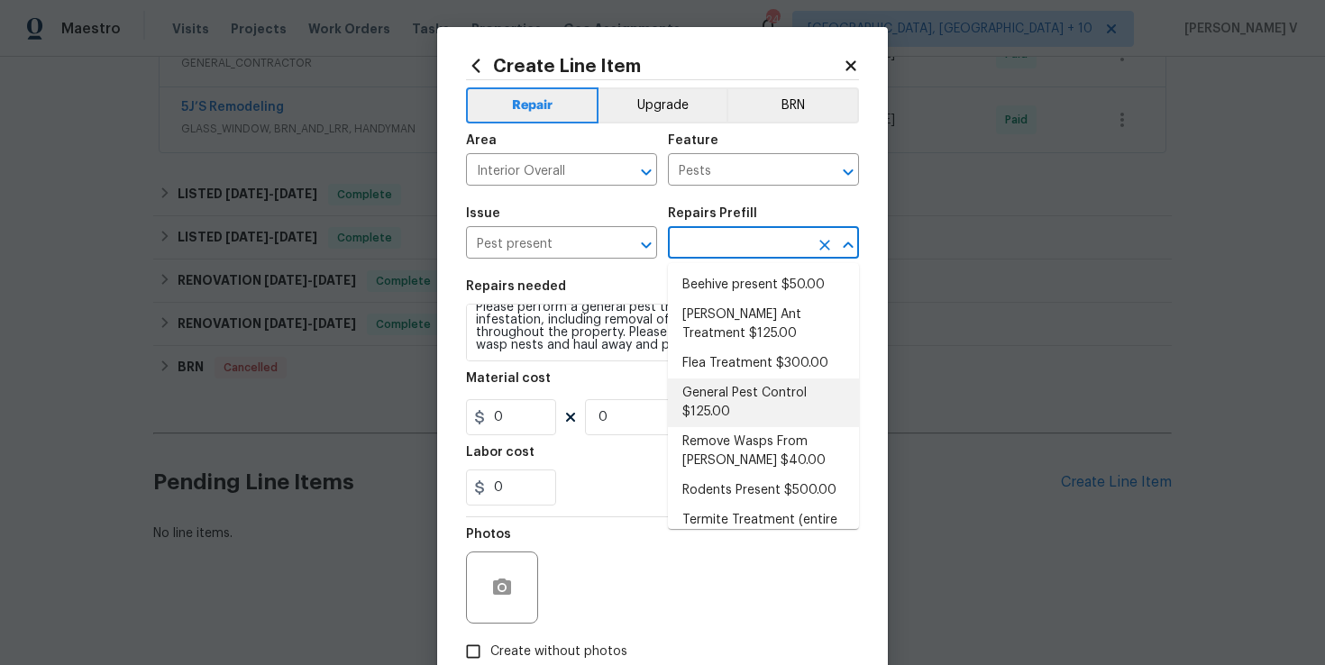
click at [724, 384] on li "General Pest Control $125.00" at bounding box center [763, 403] width 191 height 49
type input "General Pest Control $125.00"
type textarea "General pest treatment for active pest/insect infestation - non termite"
type input "125"
type input "1"
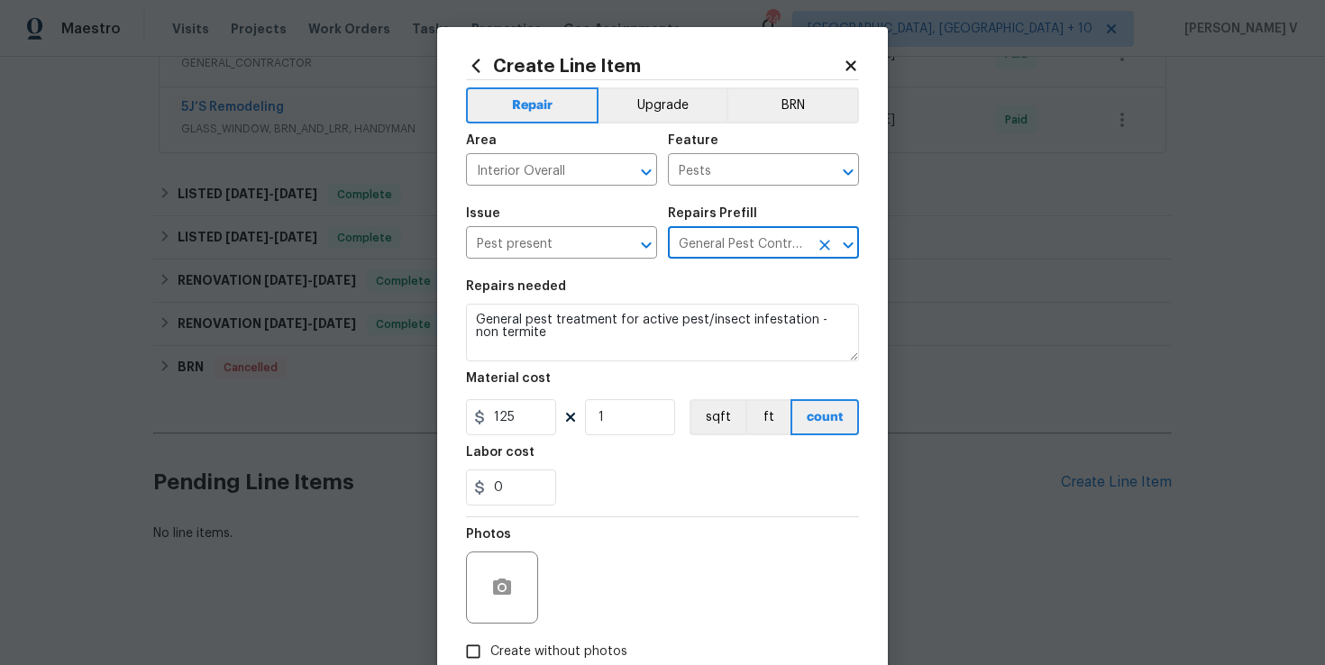
scroll to position [0, 0]
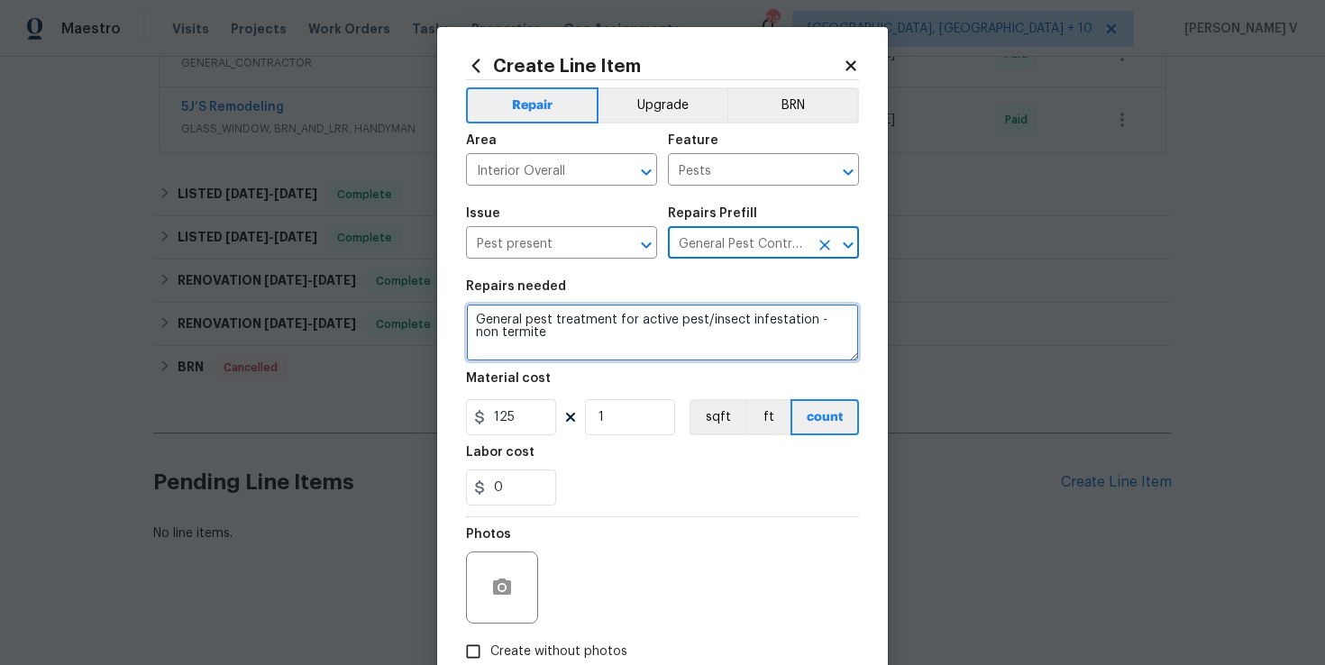
click at [679, 349] on textarea "General pest treatment for active pest/insect infestation - non termite" at bounding box center [662, 333] width 393 height 58
paste textarea "Please perform a general pest treatment for active spider infestation, includin…"
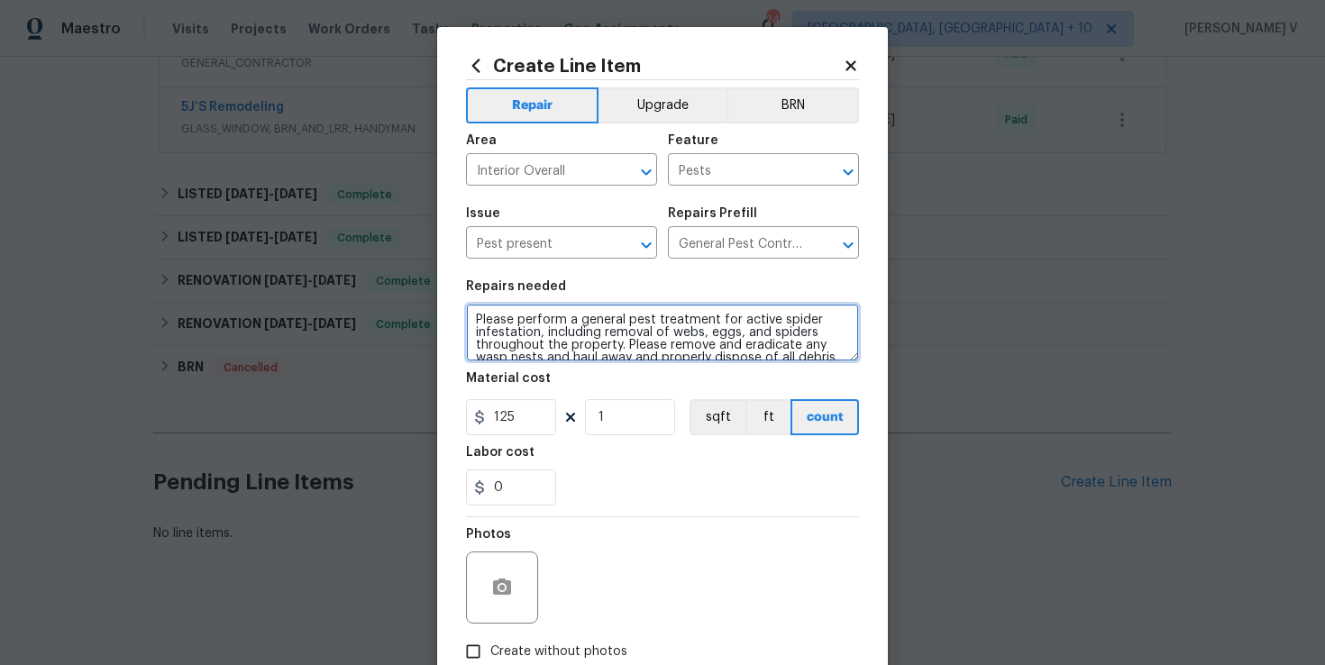
scroll to position [4, 0]
type textarea "Please perform a general pest treatment for active spider infestation, includin…"
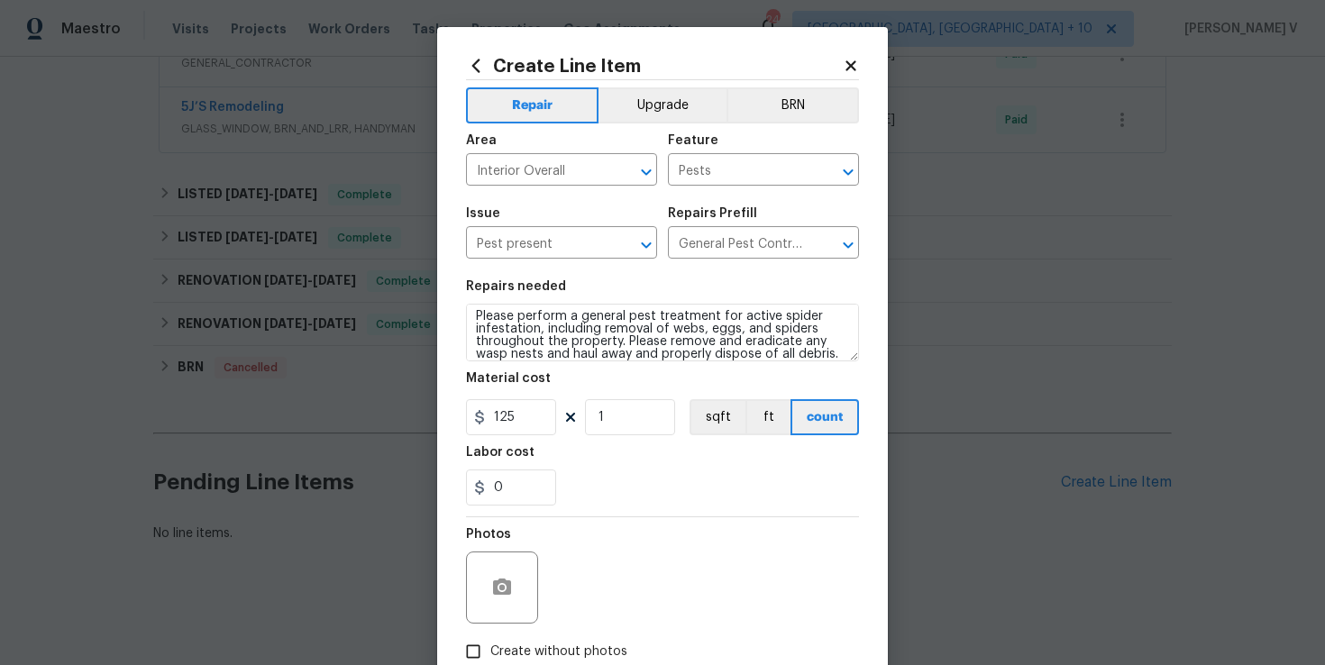
click at [498, 399] on figure "Material cost 125 1 sqft ft count" at bounding box center [662, 403] width 393 height 63
click at [503, 409] on input "125" at bounding box center [511, 417] width 90 height 36
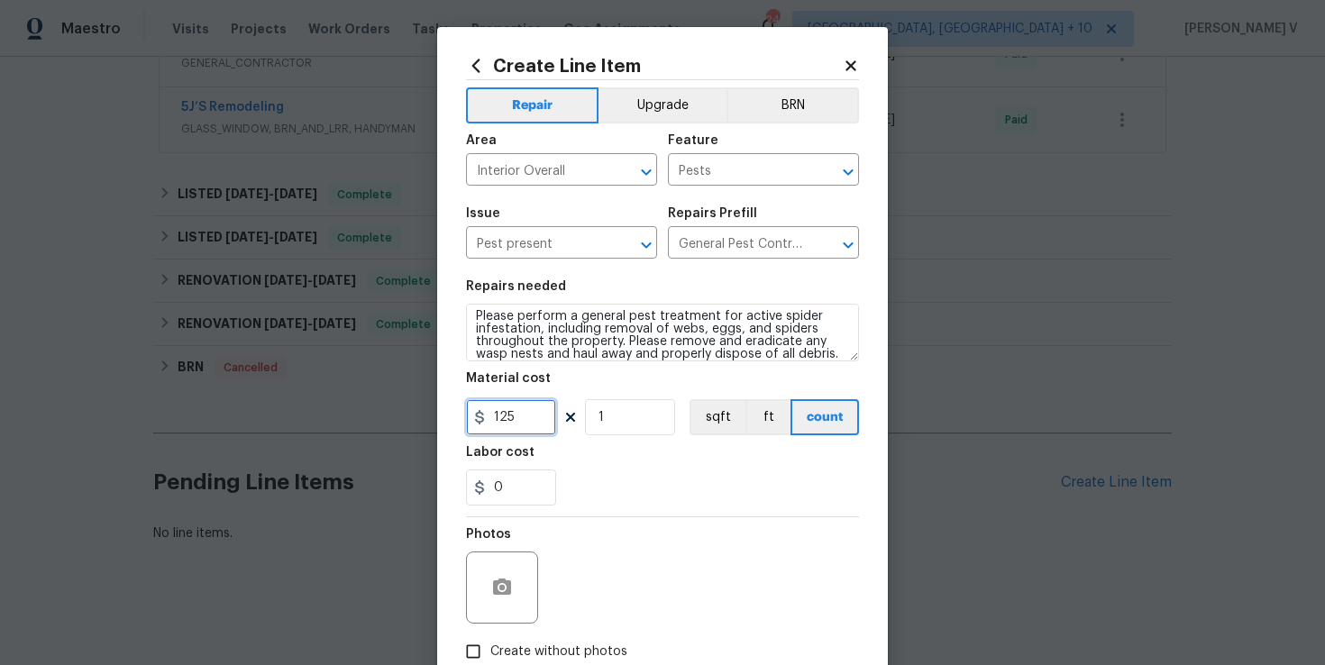
click at [503, 409] on input "125" at bounding box center [511, 417] width 90 height 36
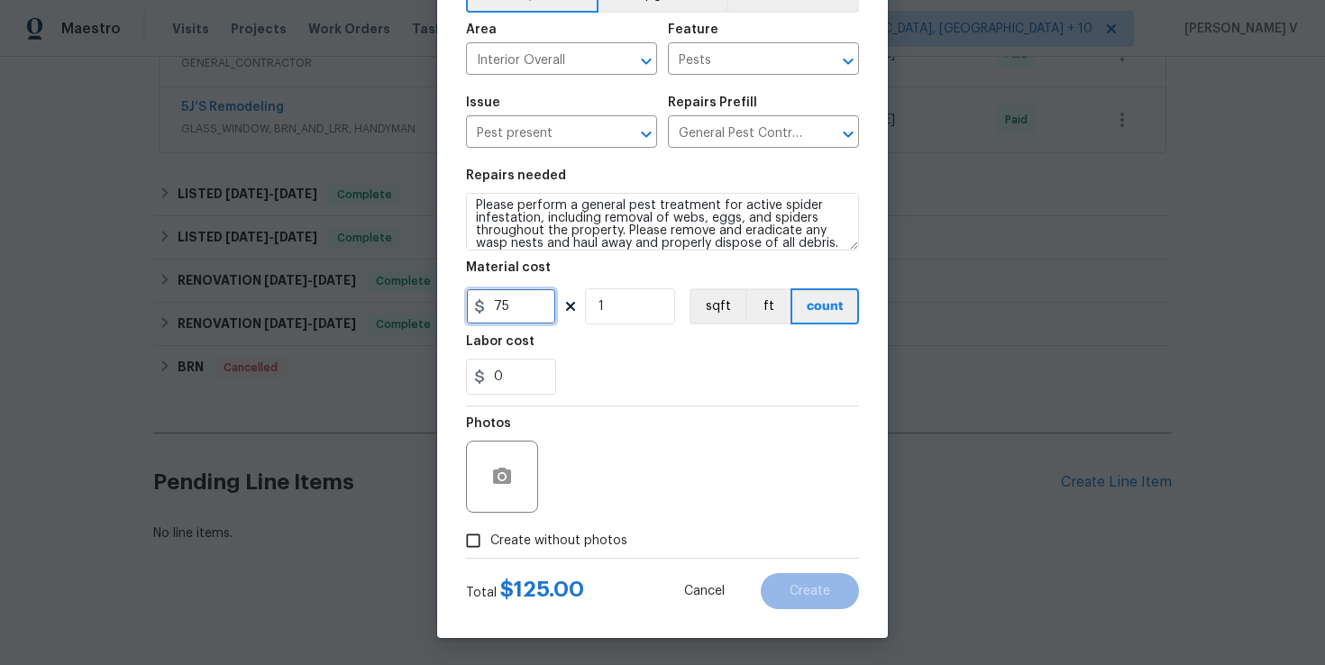
type input "75"
click at [479, 543] on input "Create without photos" at bounding box center [473, 541] width 34 height 34
checkbox input "true"
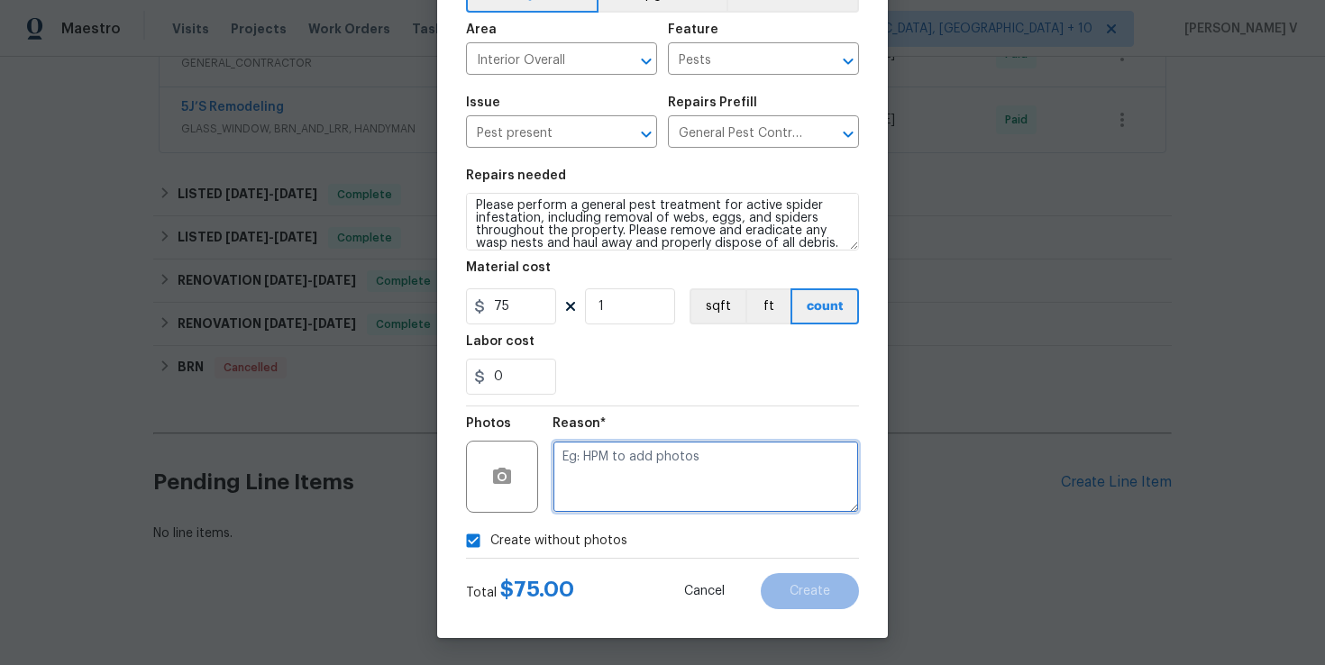
click at [626, 486] on textarea at bounding box center [706, 477] width 306 height 72
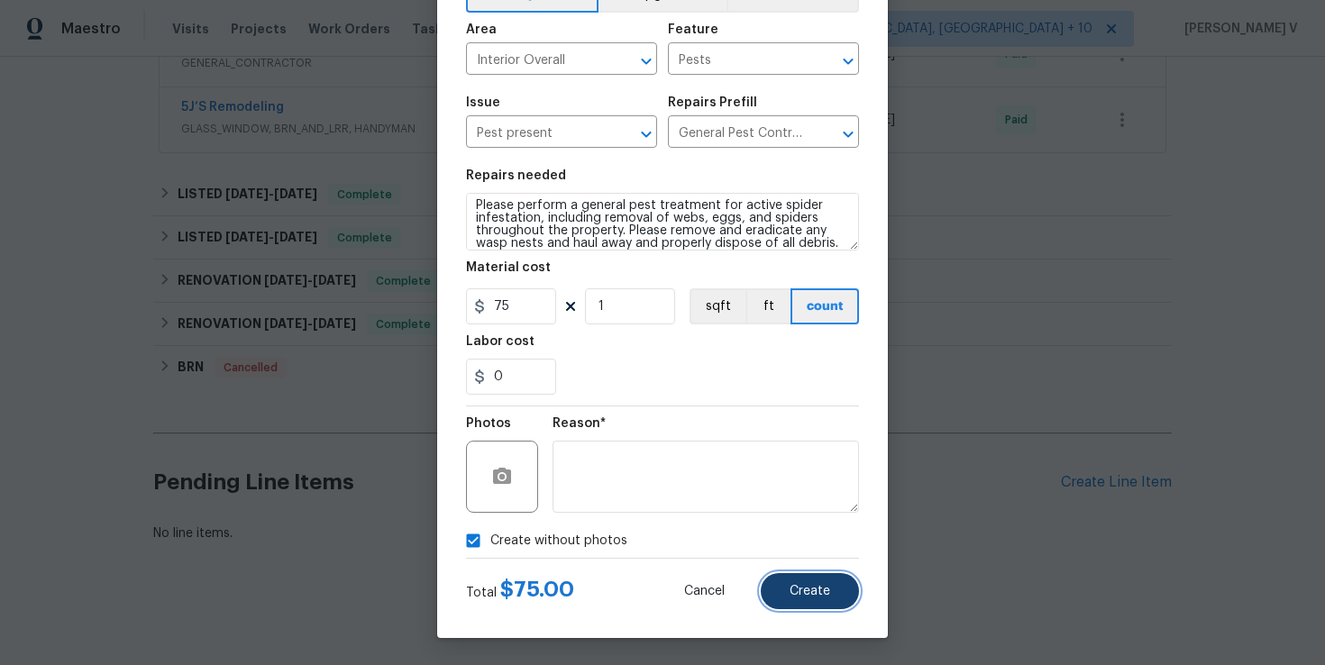
click at [773, 587] on button "Create" at bounding box center [810, 591] width 98 height 36
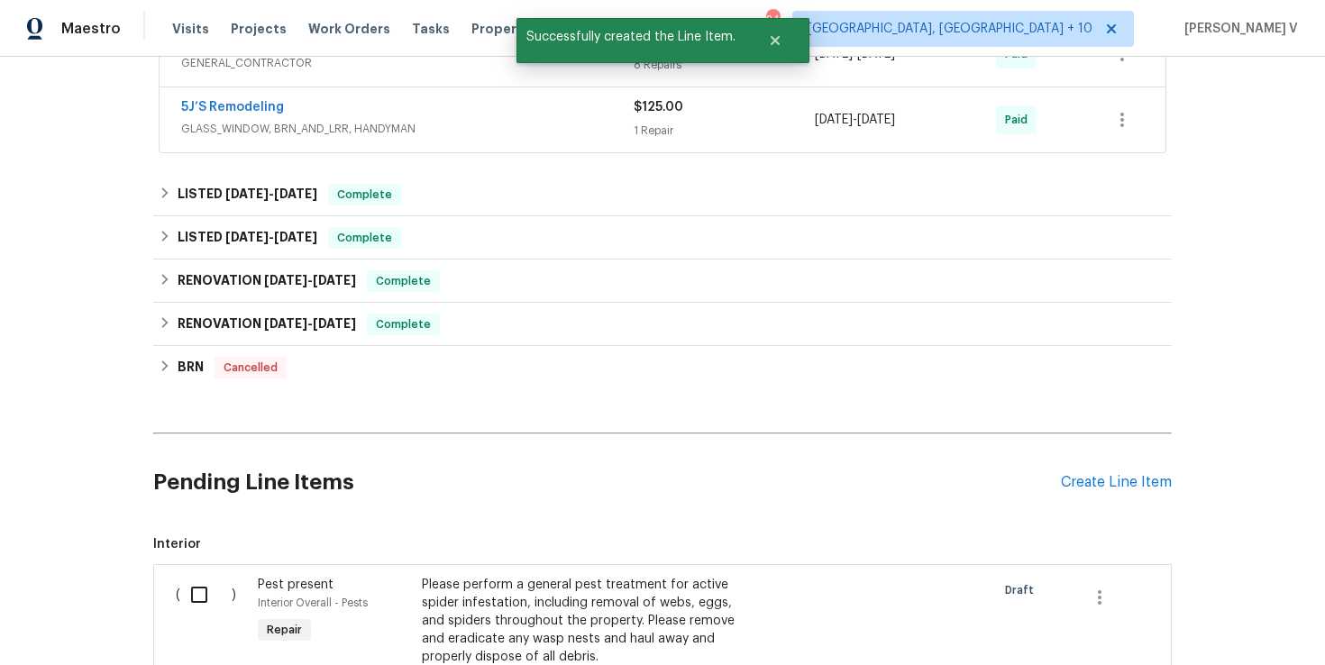
scroll to position [769, 0]
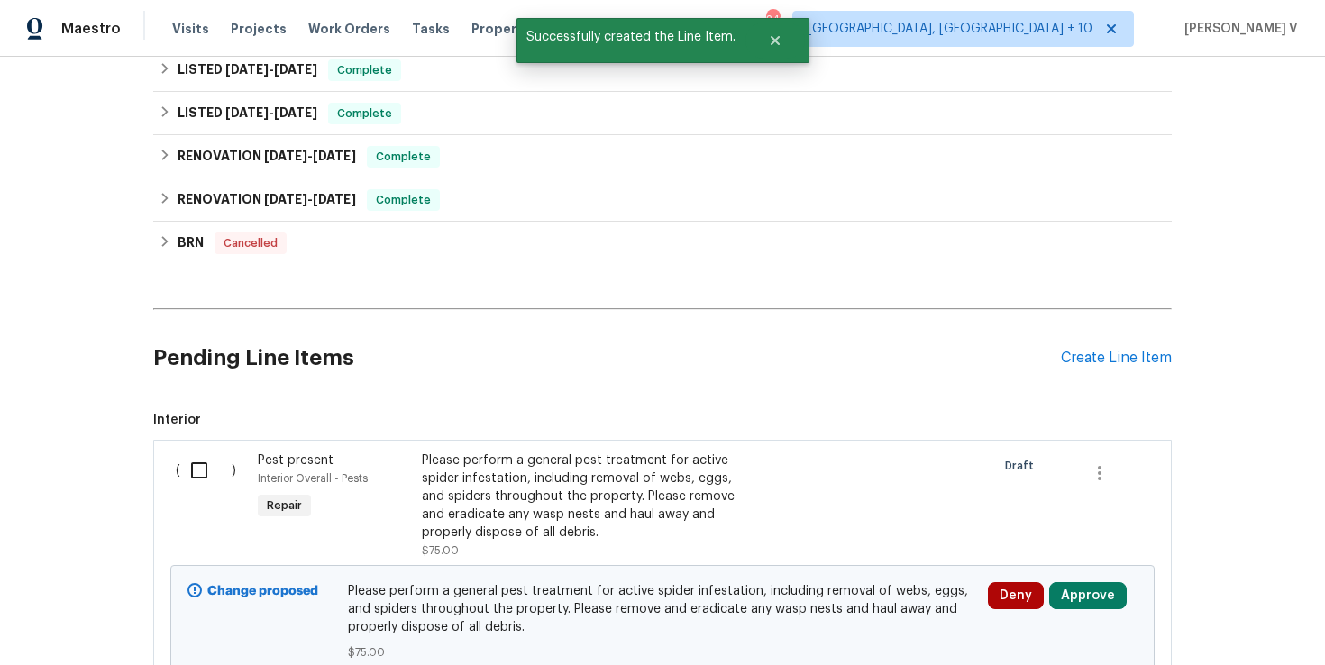
click at [196, 479] on input "checkbox" at bounding box center [205, 471] width 51 height 38
checkbox input "true"
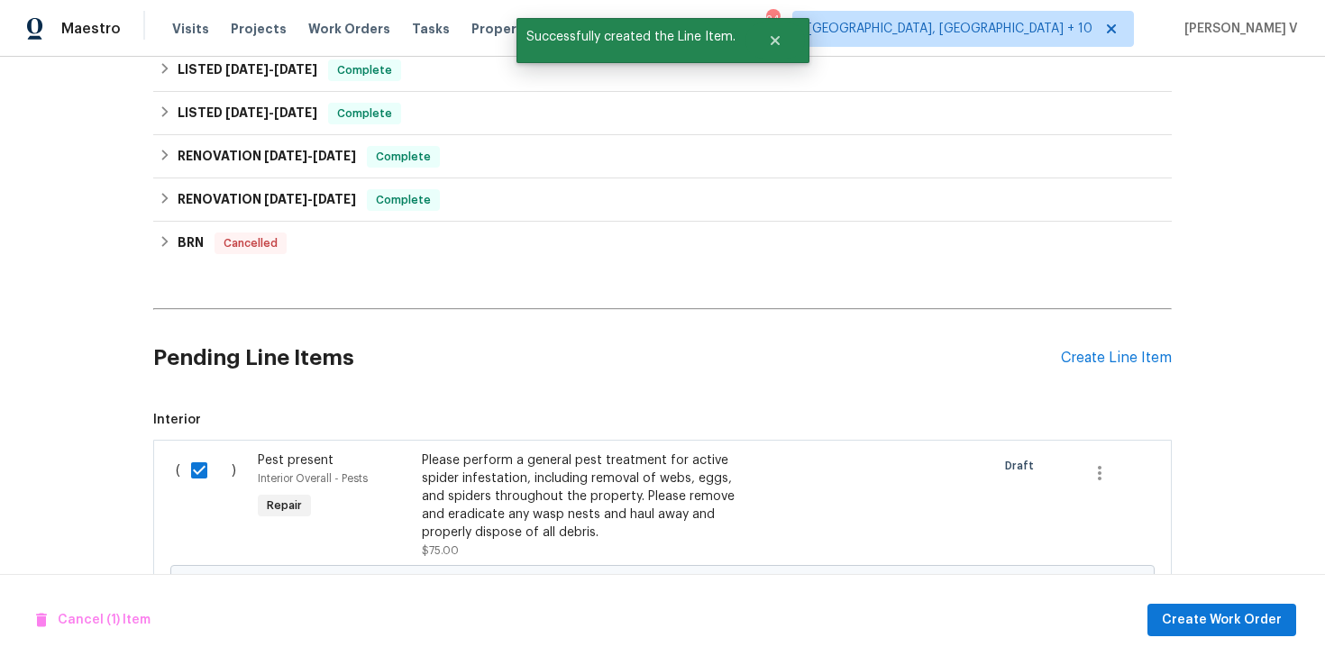
scroll to position [922, 0]
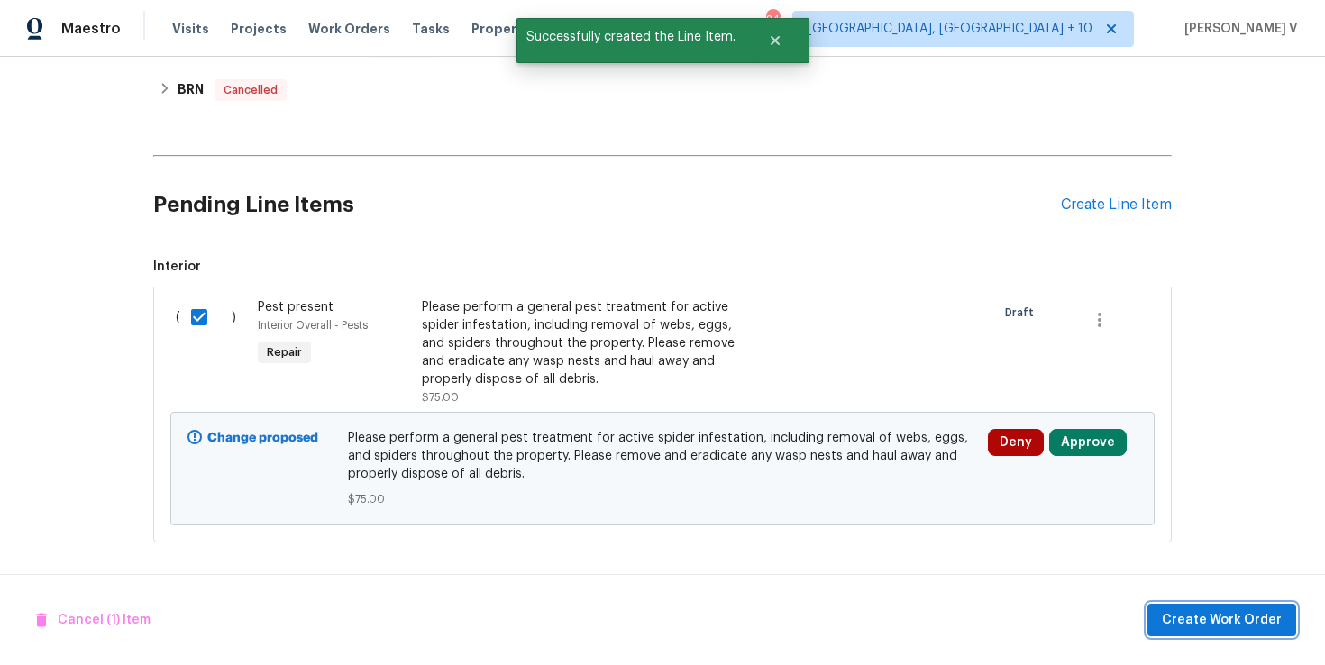
click at [1193, 609] on span "Create Work Order" at bounding box center [1222, 620] width 120 height 23
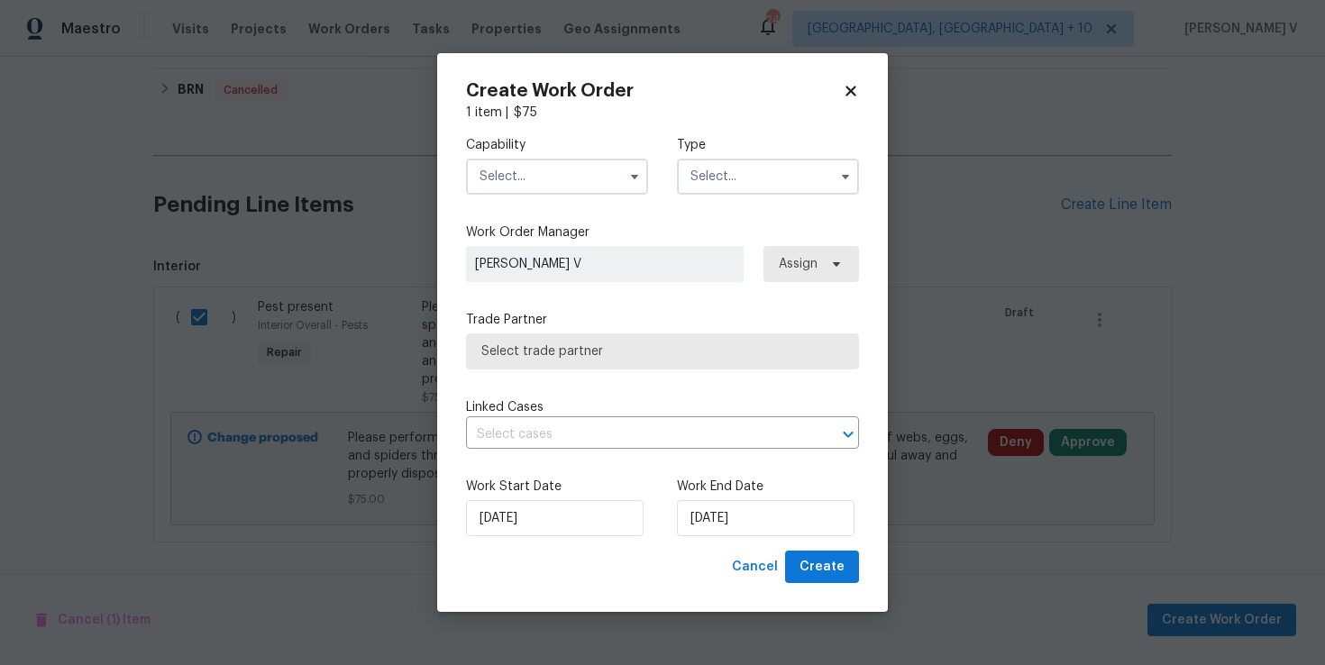
click at [551, 181] on input "text" at bounding box center [557, 177] width 182 height 36
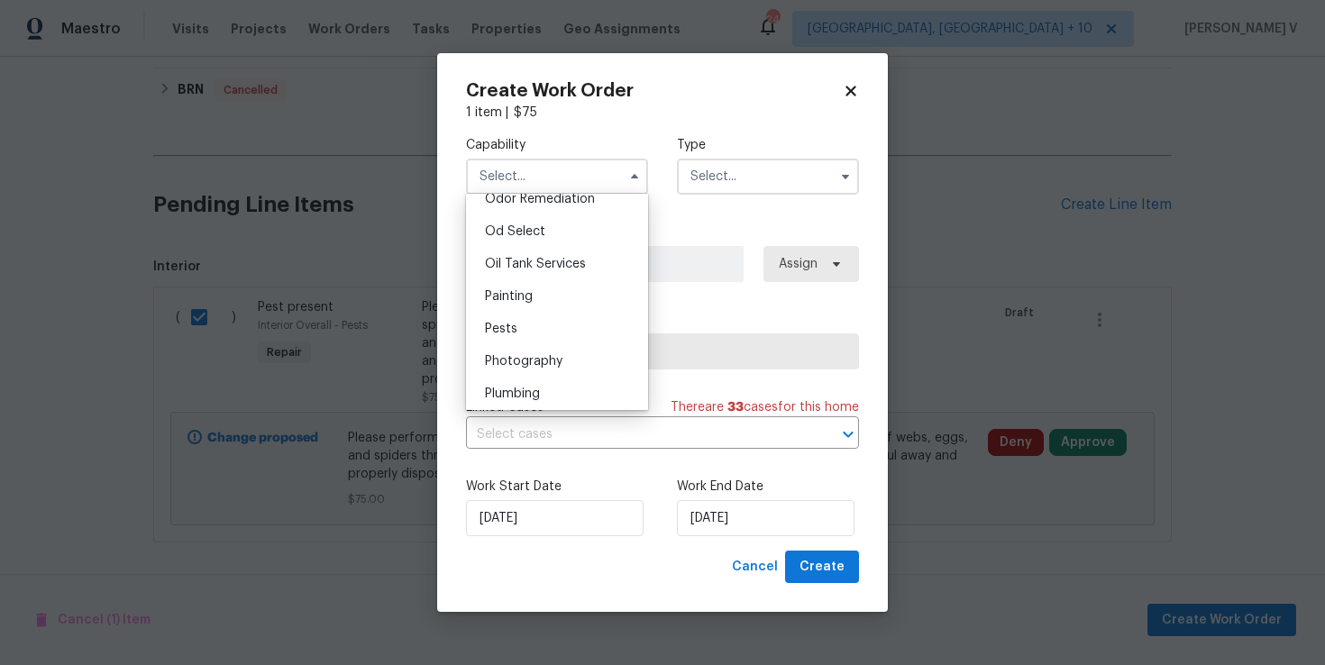
scroll to position [1484, 0]
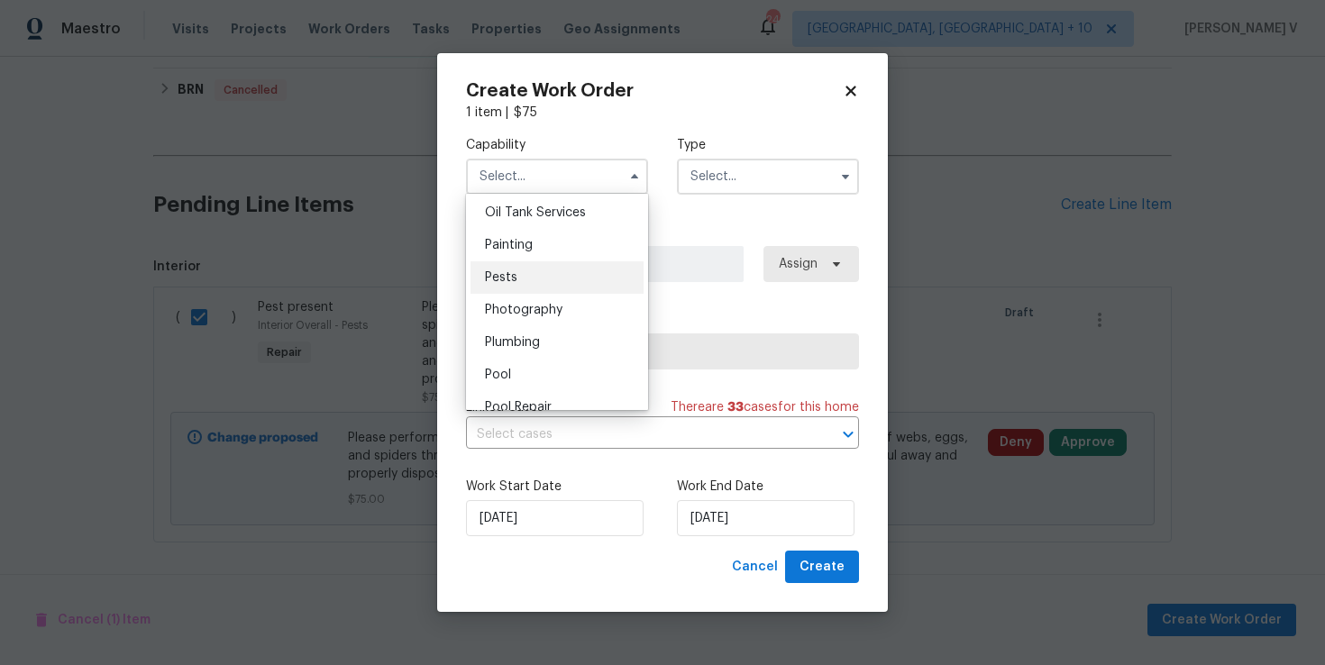
click at [518, 273] on div "Pests" at bounding box center [557, 277] width 173 height 32
type input "Pests"
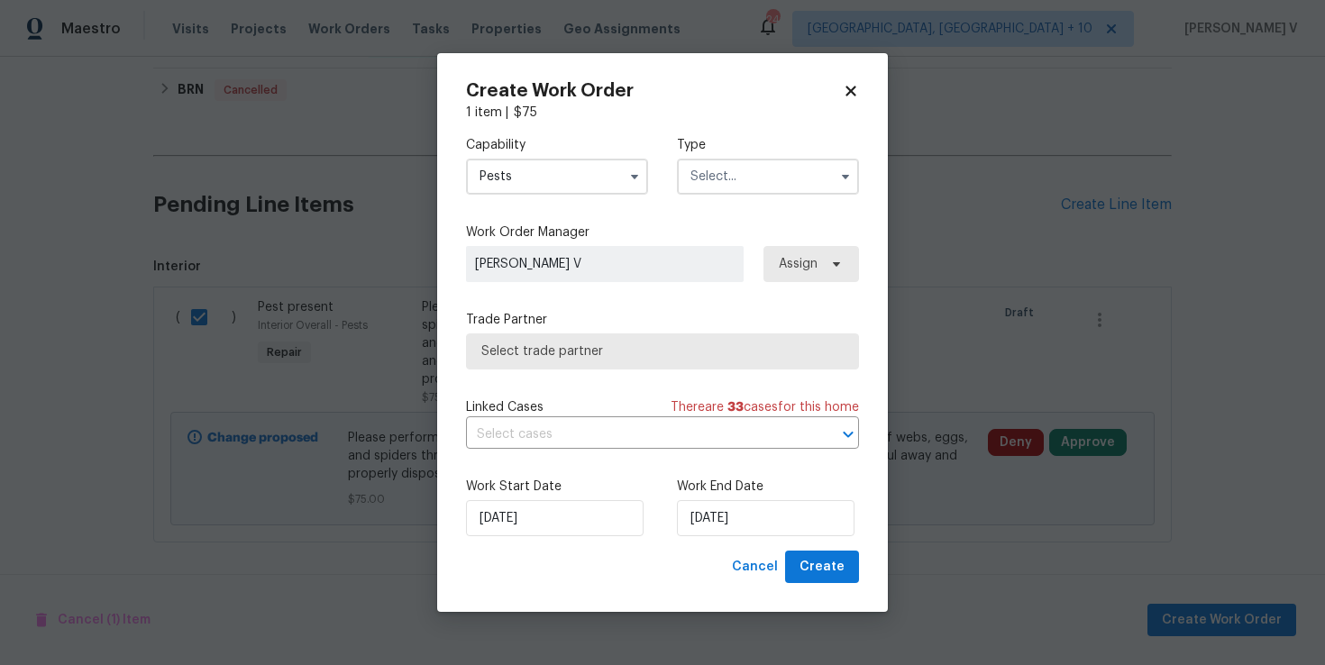
click at [790, 176] on input "text" at bounding box center [768, 177] width 182 height 36
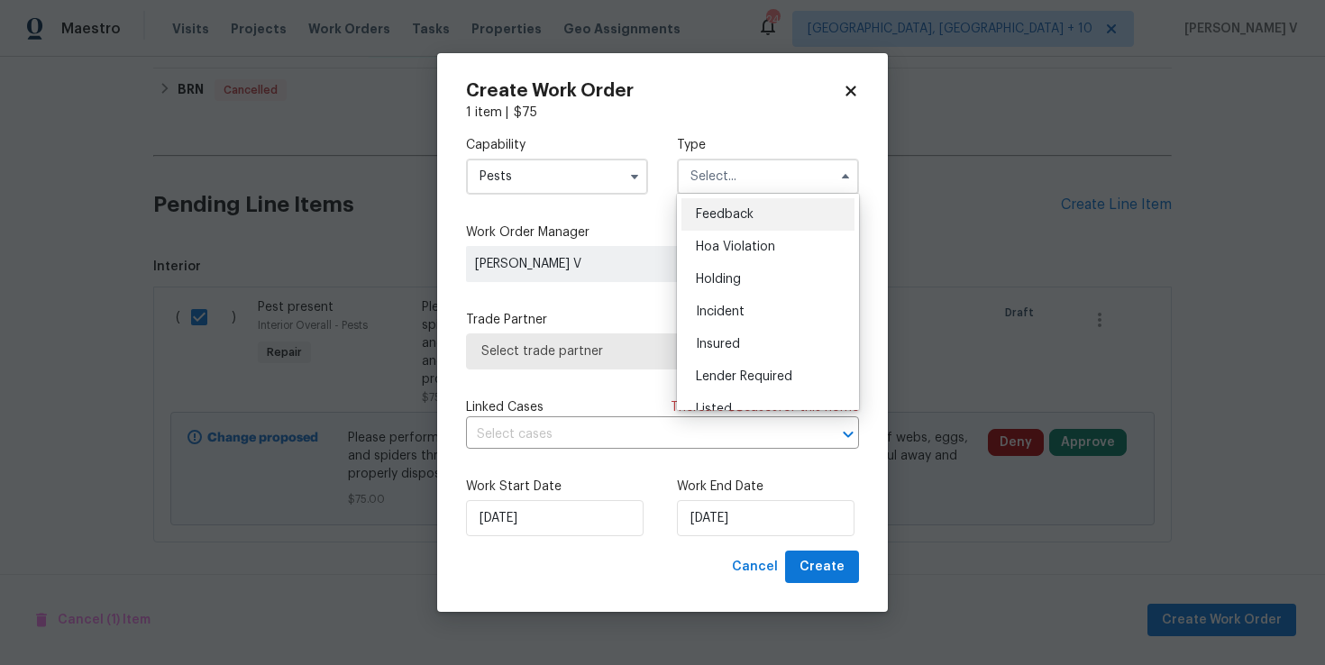
click at [717, 206] on div "Feedback" at bounding box center [767, 214] width 173 height 32
type input "Feedback"
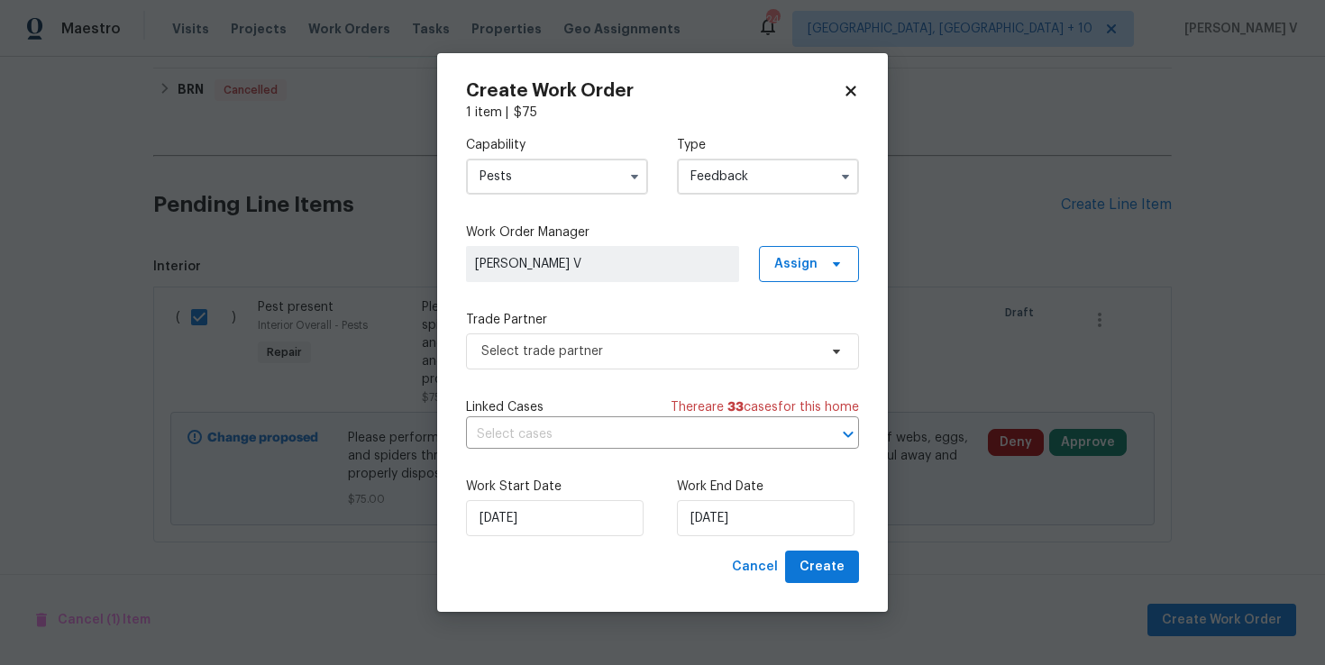
click at [599, 322] on label "Trade Partner" at bounding box center [662, 320] width 393 height 18
click at [569, 357] on span "Select trade partner" at bounding box center [649, 352] width 336 height 18
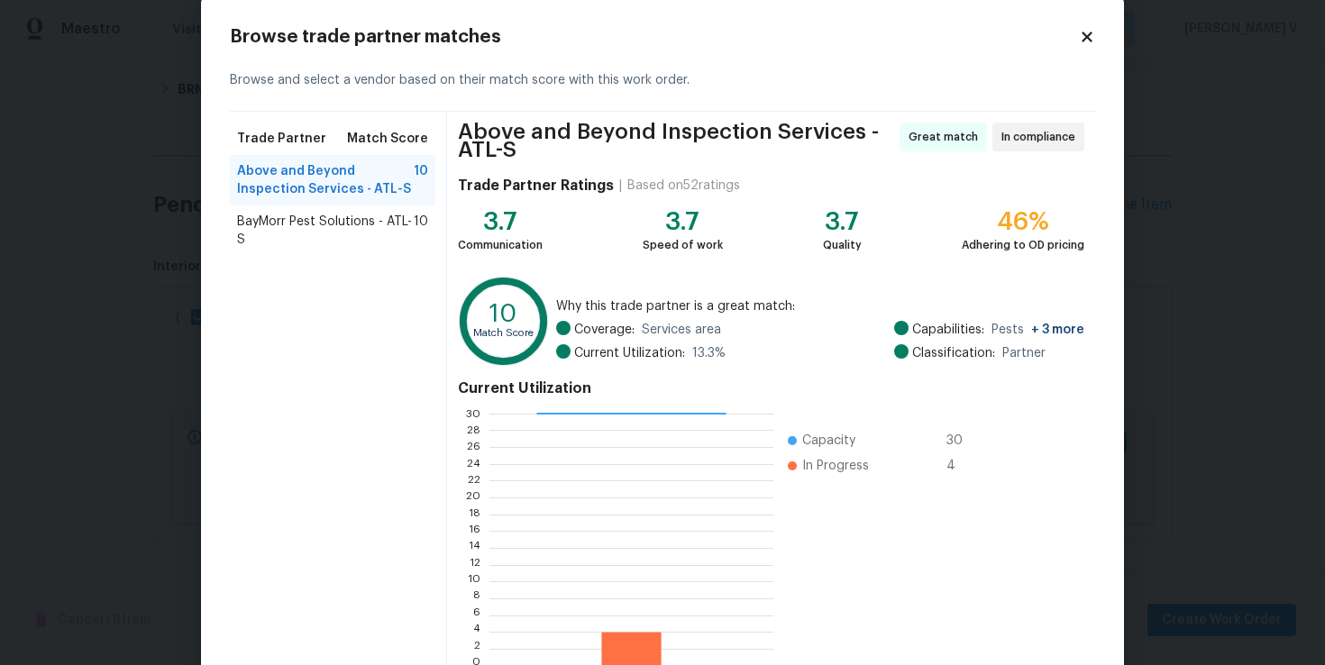
scroll to position [137, 0]
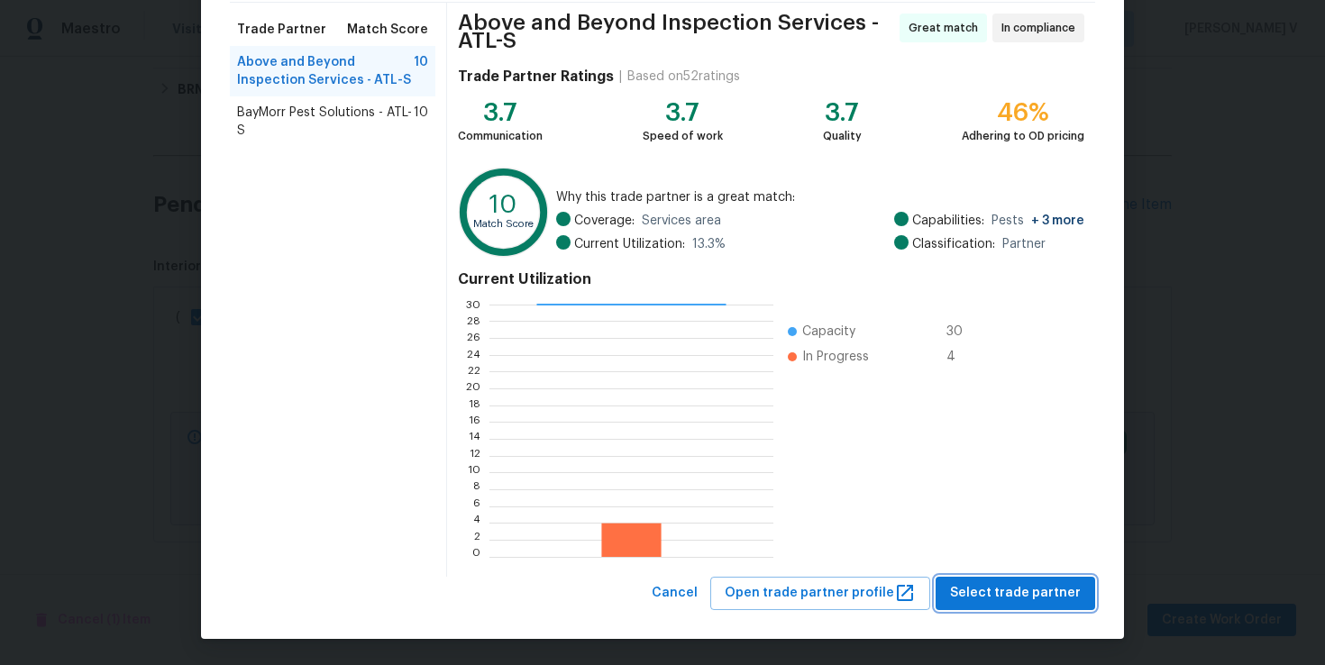
click at [992, 590] on span "Select trade partner" at bounding box center [1015, 593] width 131 height 23
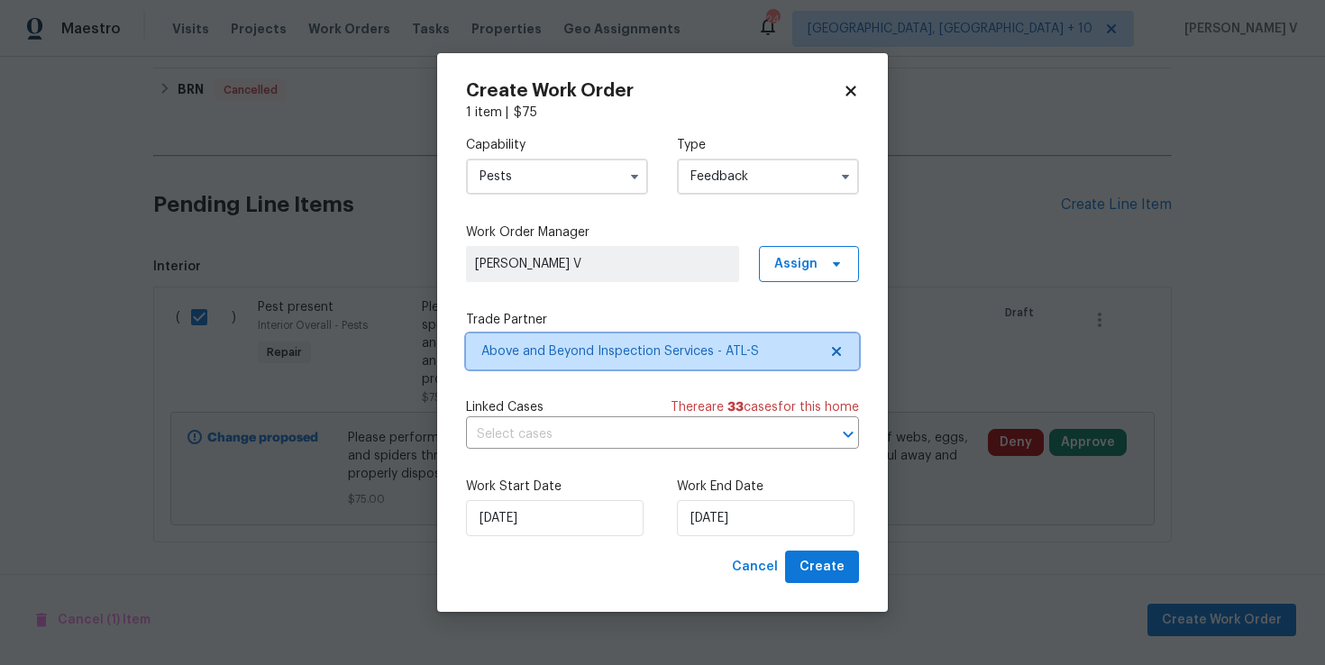
scroll to position [0, 0]
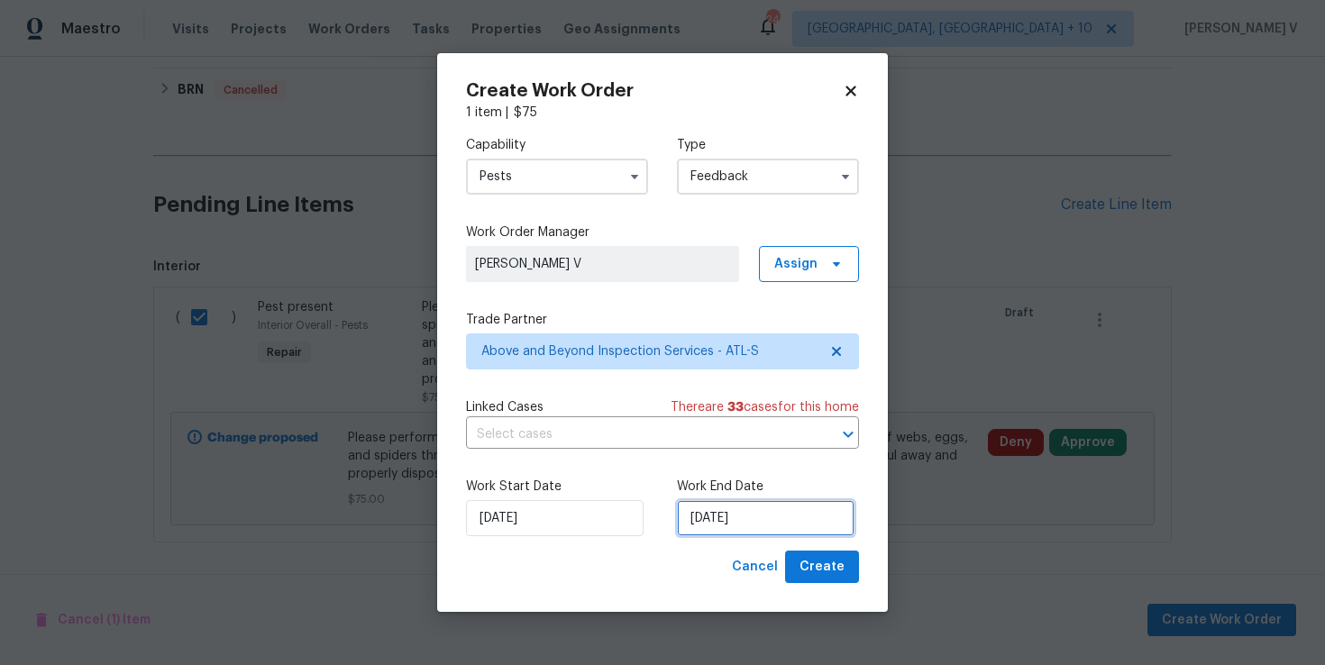
click at [703, 507] on input "[DATE]" at bounding box center [766, 518] width 178 height 36
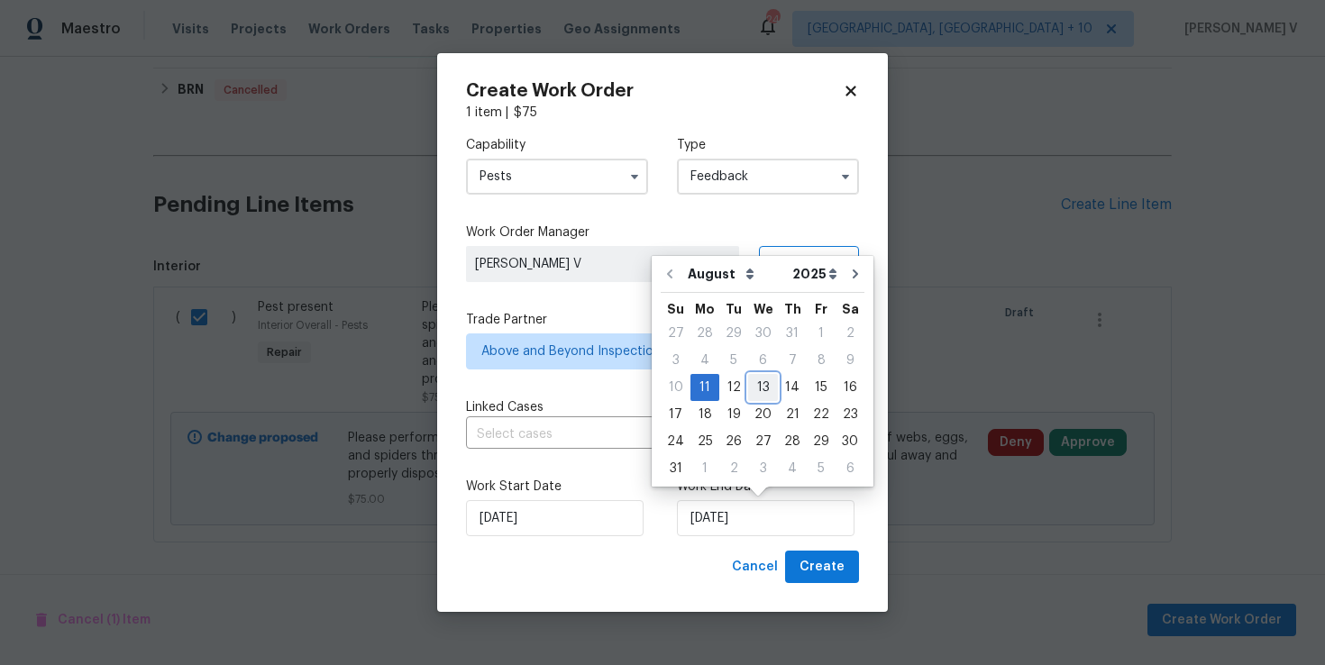
click at [758, 388] on div "13" at bounding box center [763, 387] width 30 height 25
type input "13/08/2025"
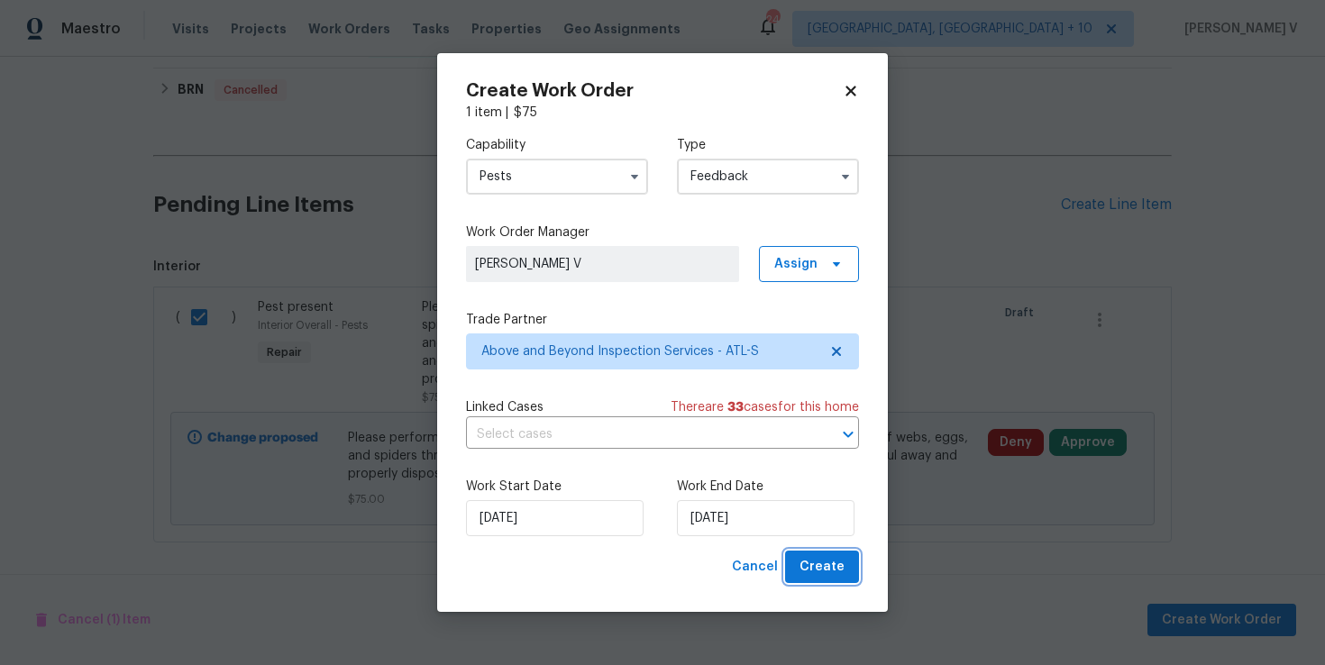
click at [809, 557] on span "Create" at bounding box center [822, 567] width 45 height 23
checkbox input "false"
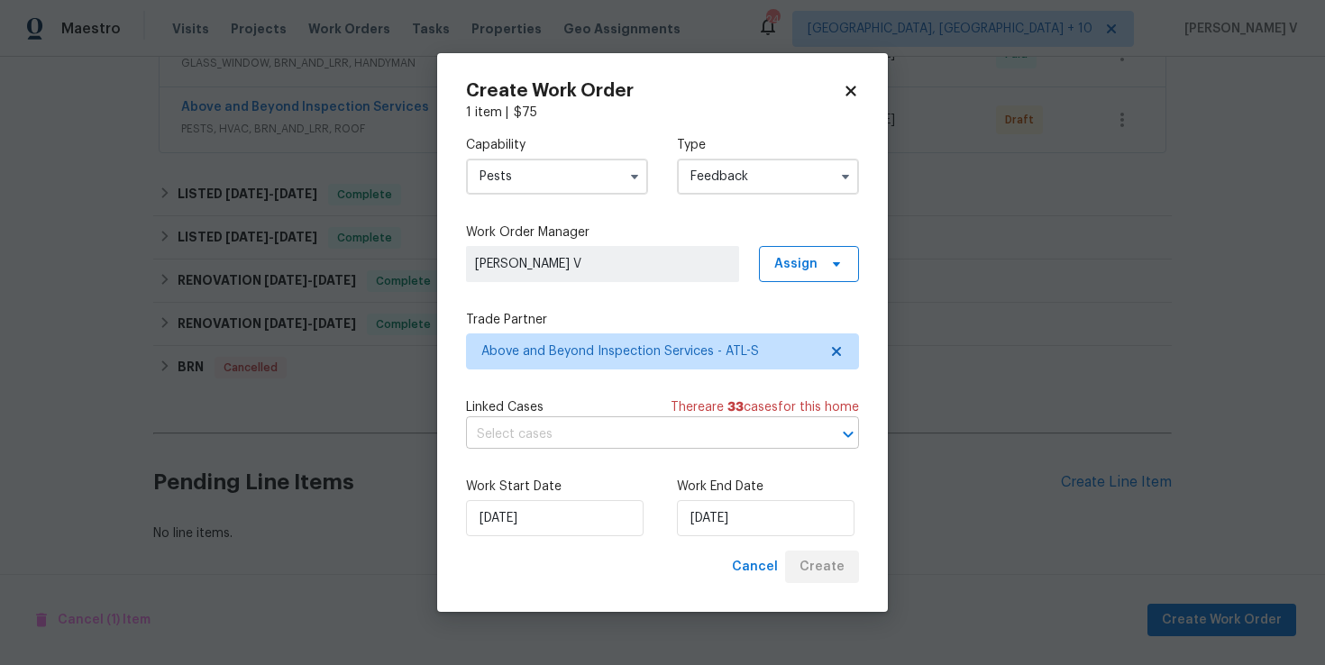
scroll to position [710, 0]
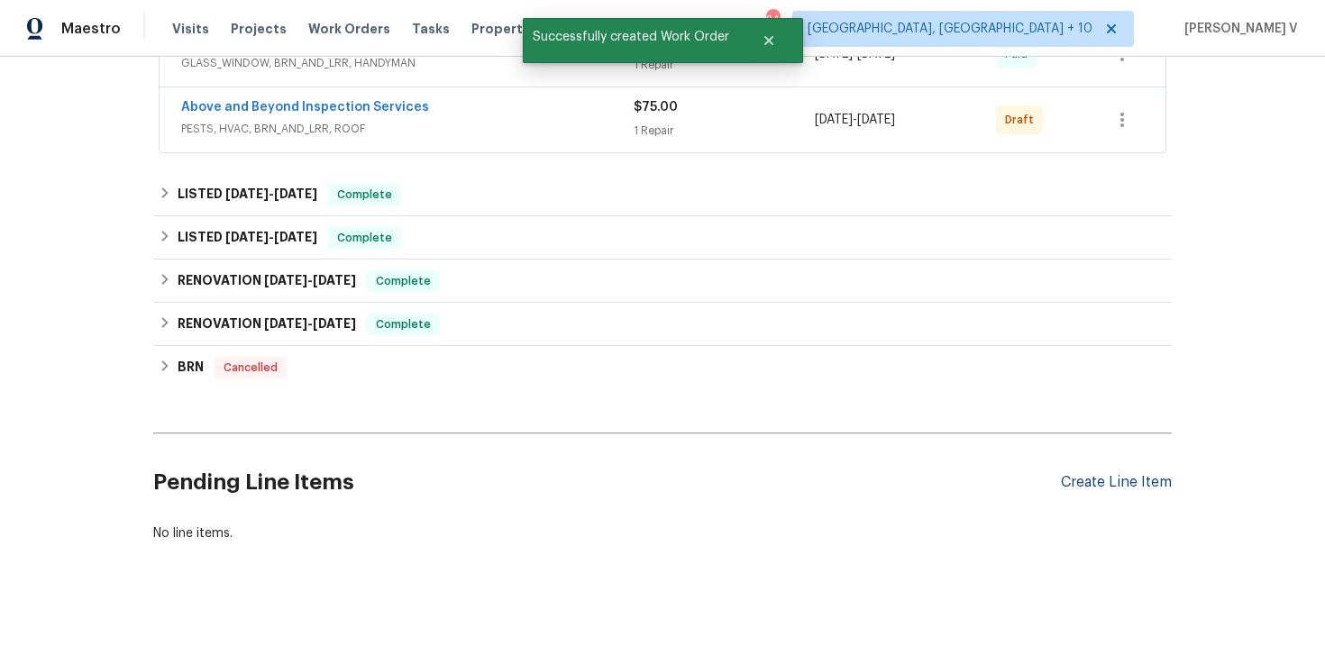
click at [1101, 490] on div "Create Line Item" at bounding box center [1116, 482] width 111 height 17
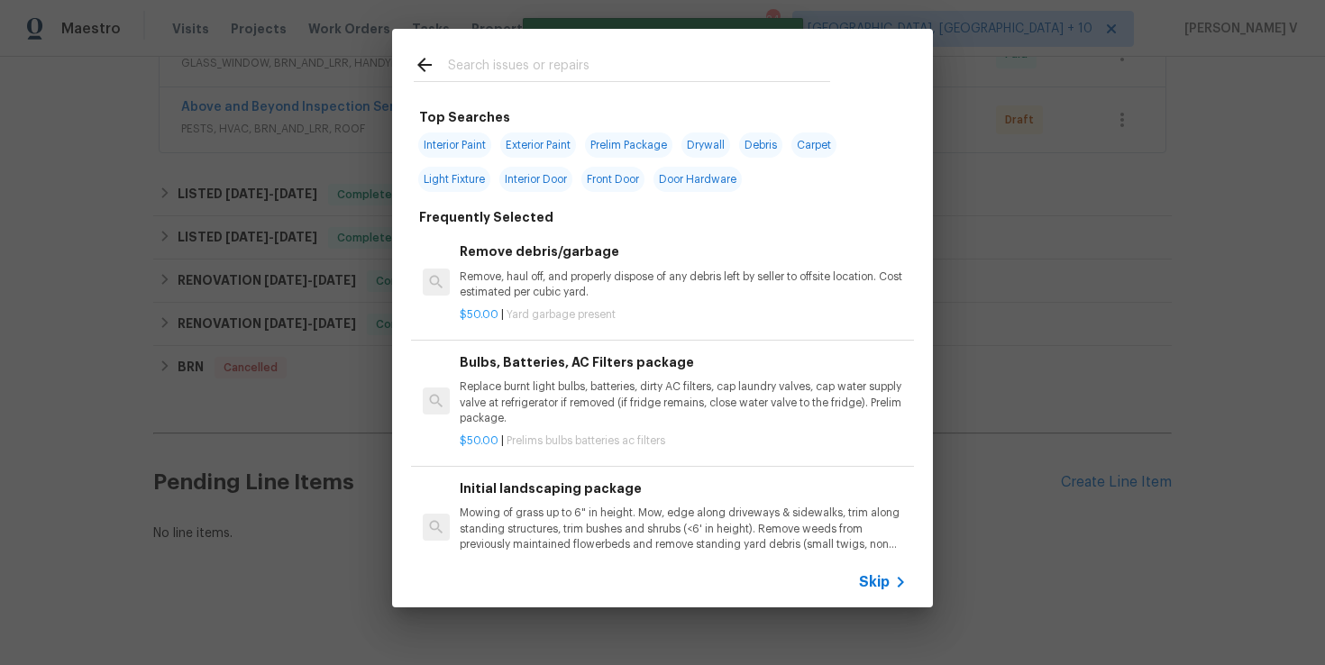
click at [875, 586] on span "Skip" at bounding box center [874, 582] width 31 height 18
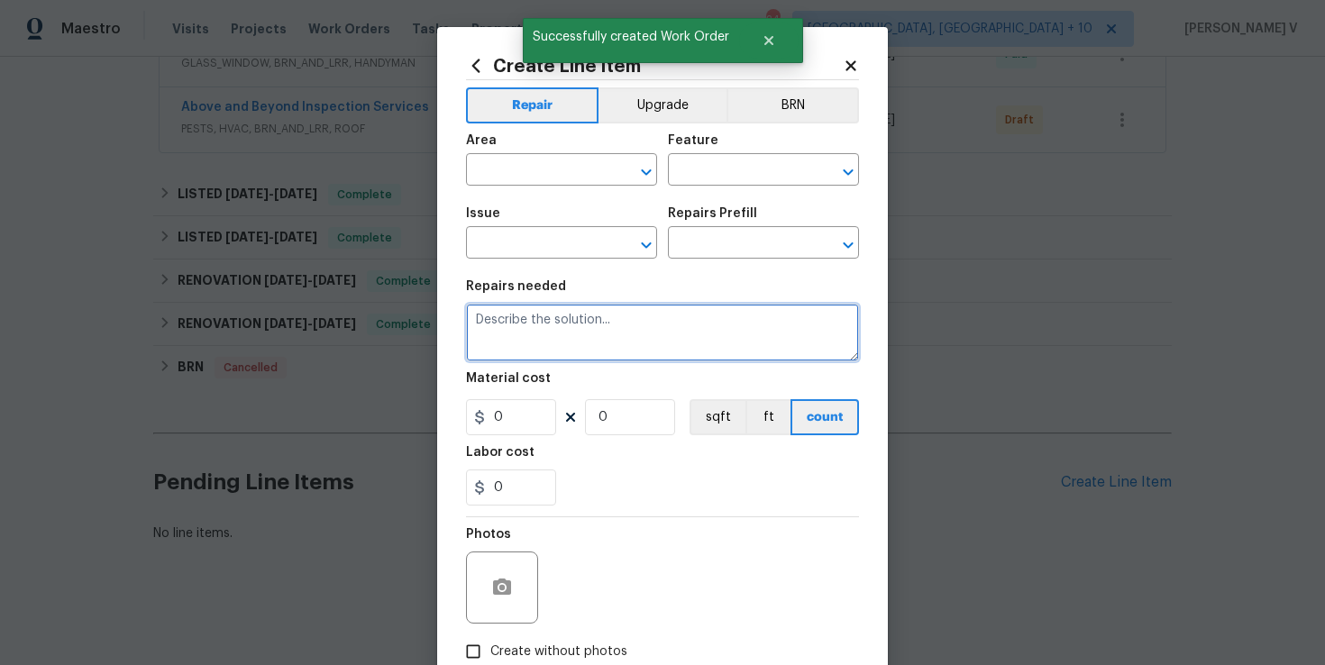
click at [627, 334] on textarea at bounding box center [662, 333] width 393 height 58
paste textarea "The double doors in the living room do not lock properly. Inspect and adjust or…"
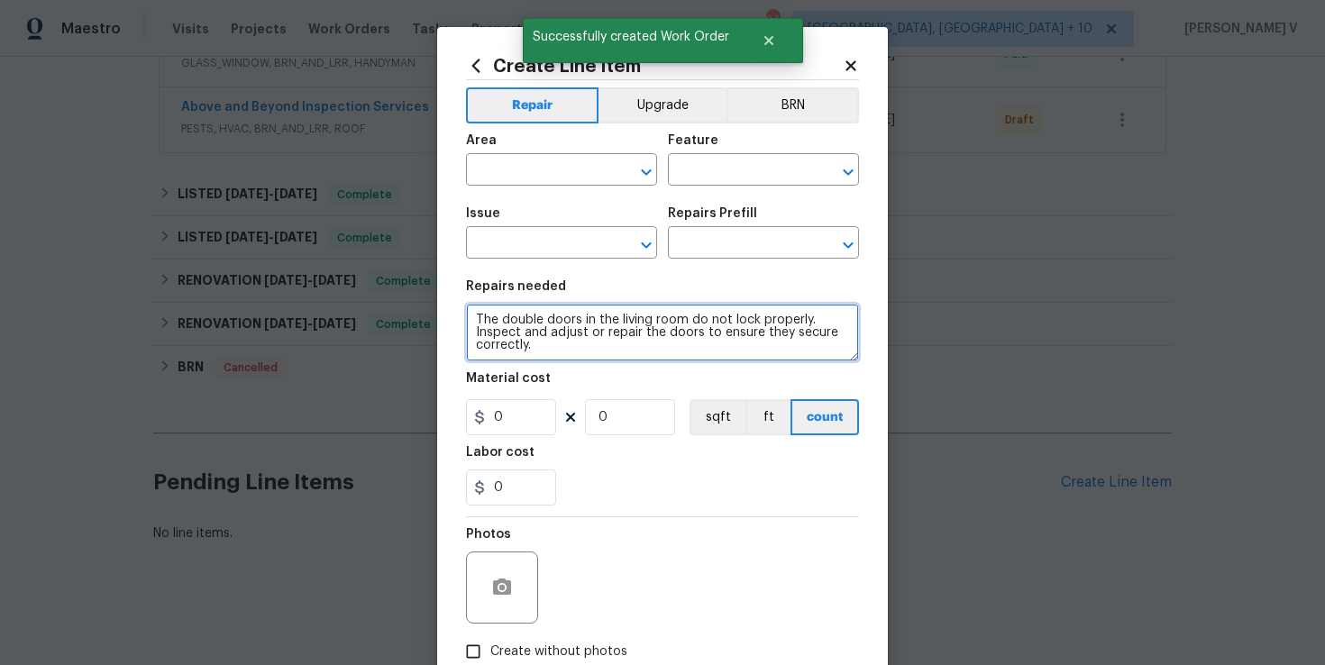
type textarea "The double doors in the living room do not lock properly. Inspect and adjust or…"
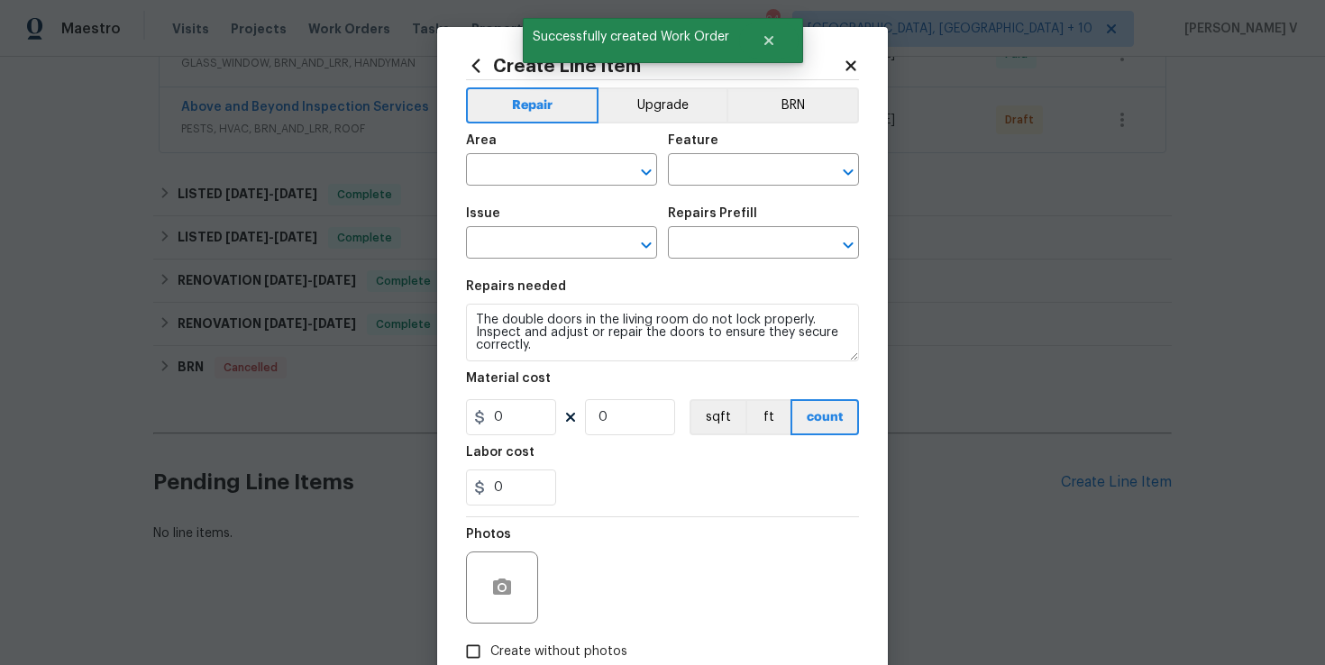
click at [545, 144] on div "Area" at bounding box center [561, 145] width 191 height 23
click at [535, 152] on div "Area" at bounding box center [561, 145] width 191 height 23
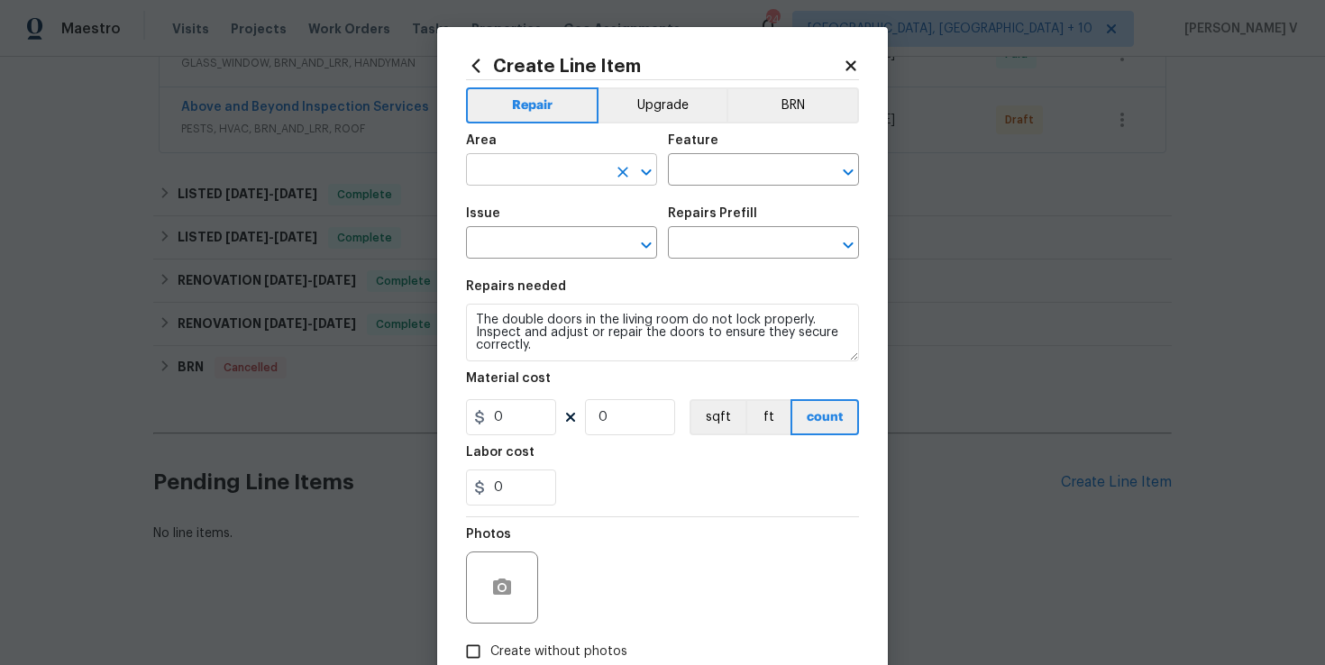
click at [527, 158] on input "text" at bounding box center [536, 172] width 141 height 28
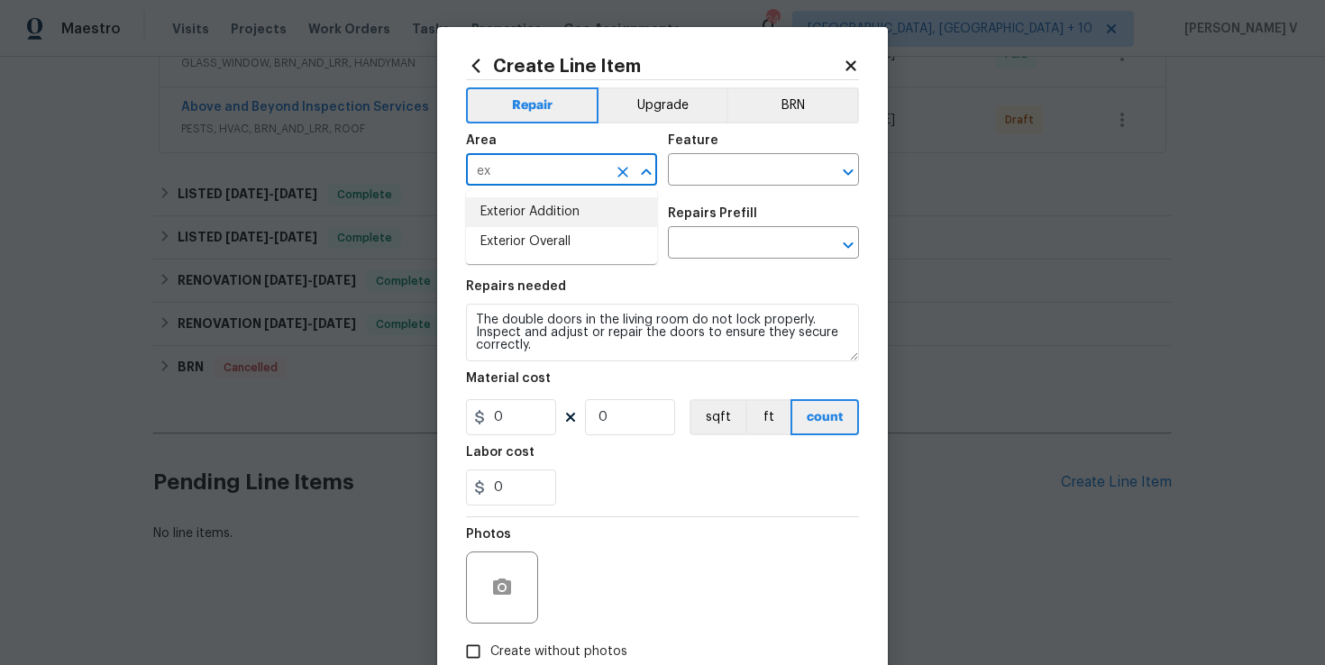
click at [520, 164] on input "ex" at bounding box center [536, 172] width 141 height 28
click at [523, 242] on li "Interior Overall" at bounding box center [561, 242] width 191 height 30
type input "Interior Overall"
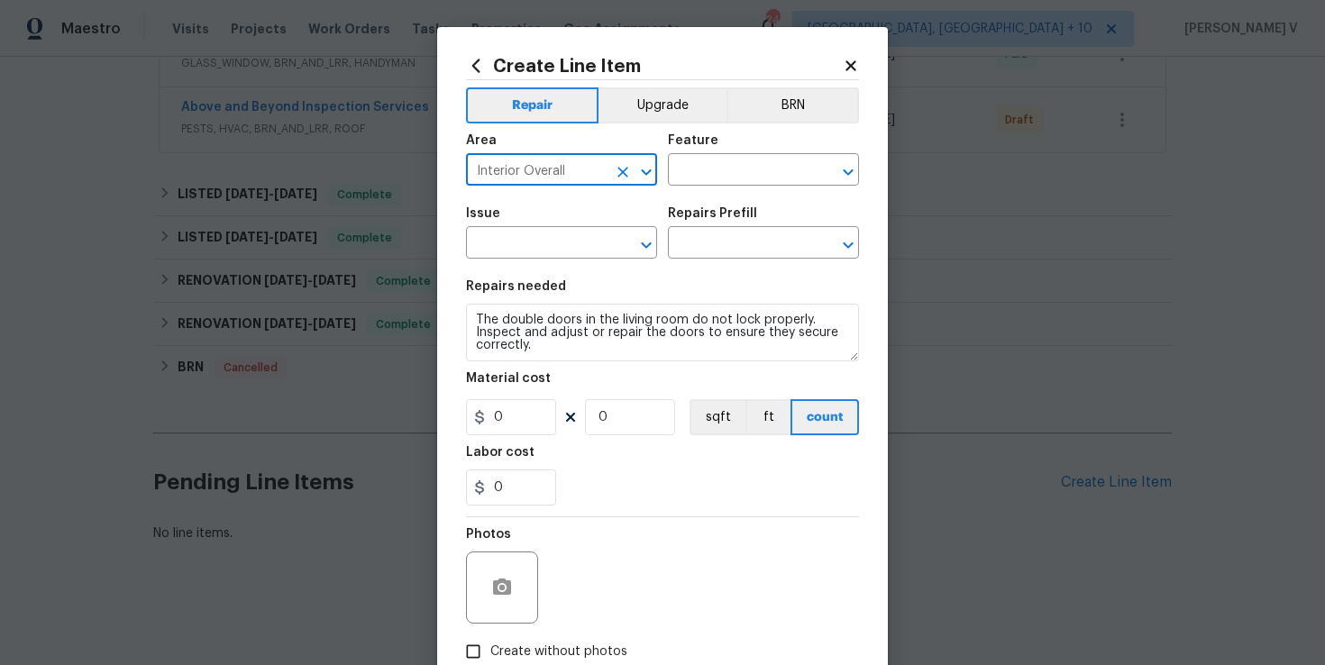
click at [687, 199] on div "Issue ​ Repairs Prefill ​" at bounding box center [662, 233] width 393 height 73
click at [716, 186] on input "text" at bounding box center [738, 172] width 141 height 28
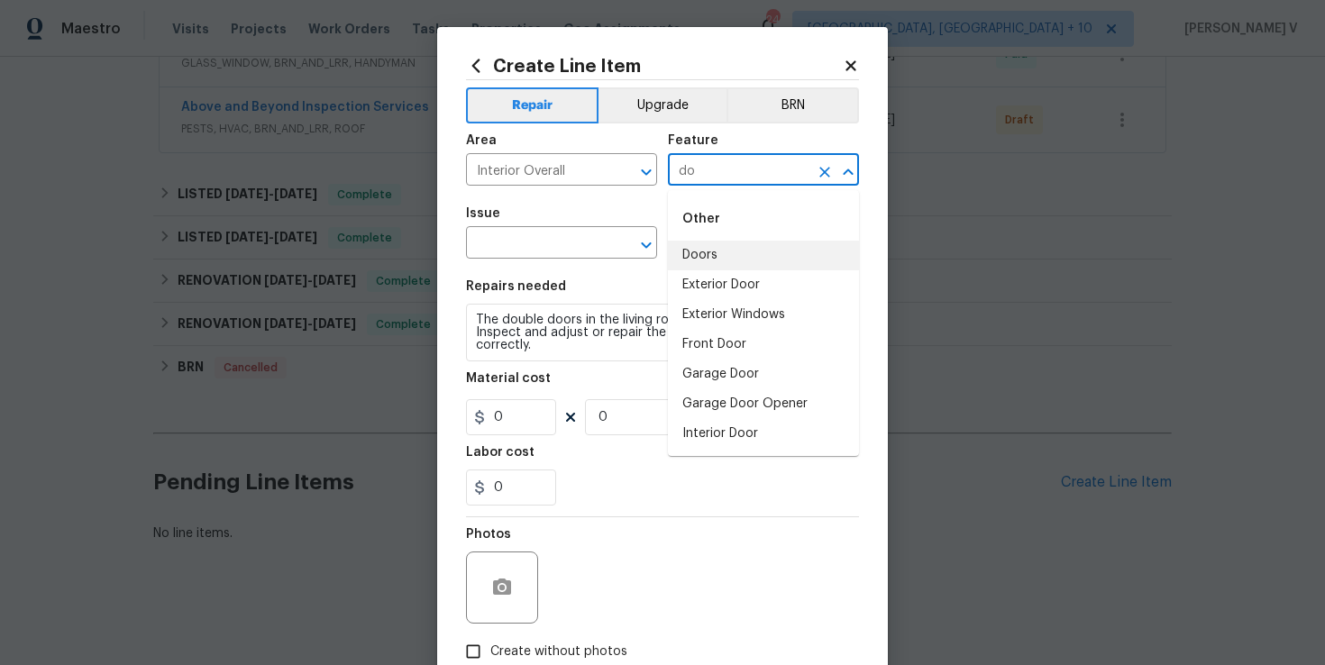
click at [717, 251] on li "Doors" at bounding box center [763, 256] width 191 height 30
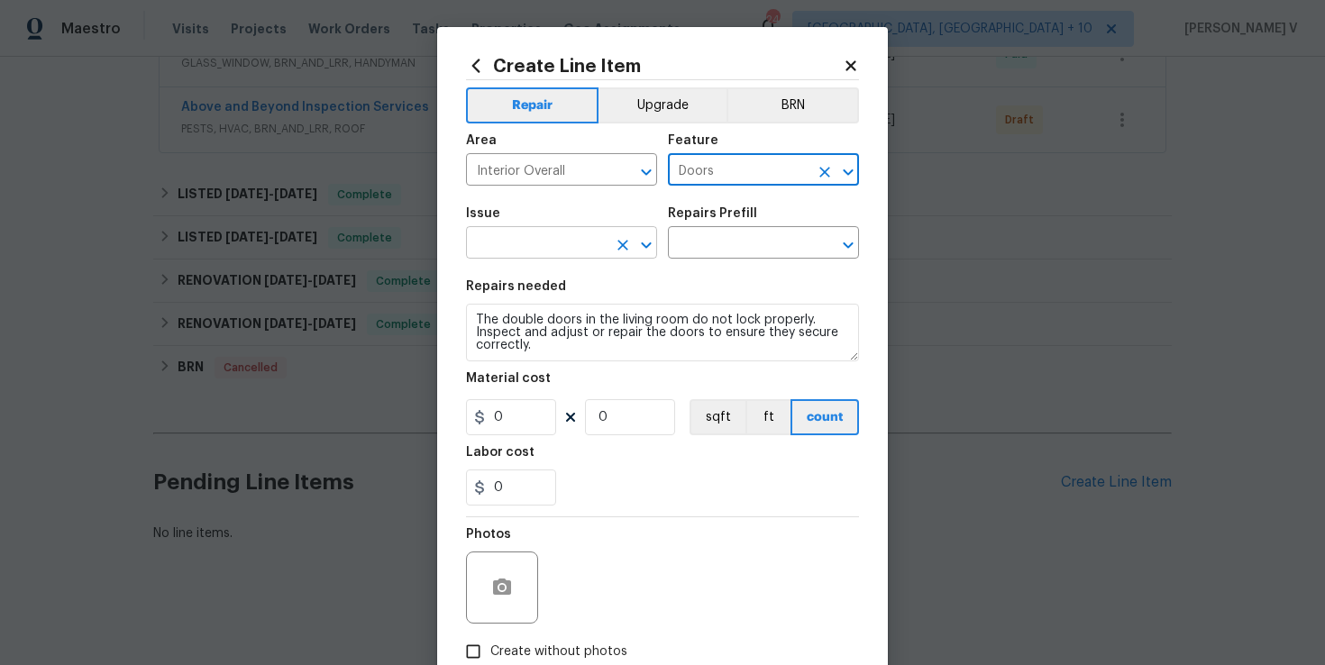
type input "Doors"
click at [519, 256] on input "text" at bounding box center [536, 245] width 141 height 28
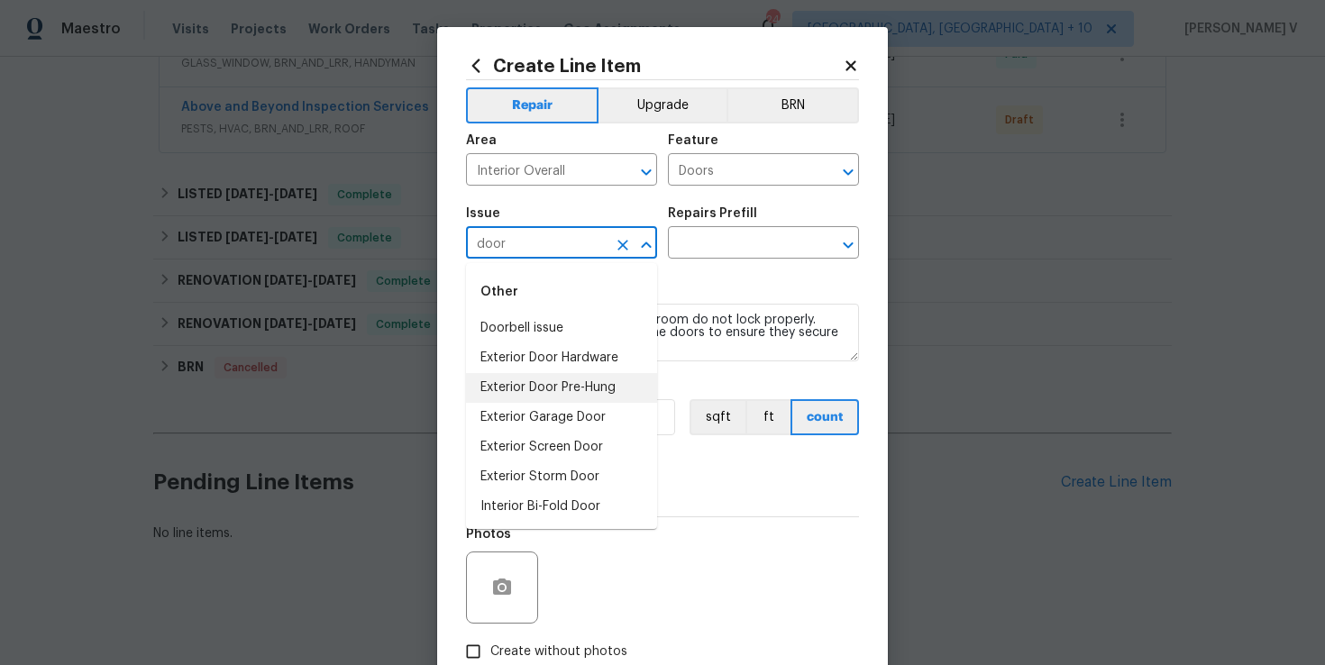
scroll to position [119, 0]
click at [544, 443] on li "Interior Door" at bounding box center [561, 448] width 191 height 30
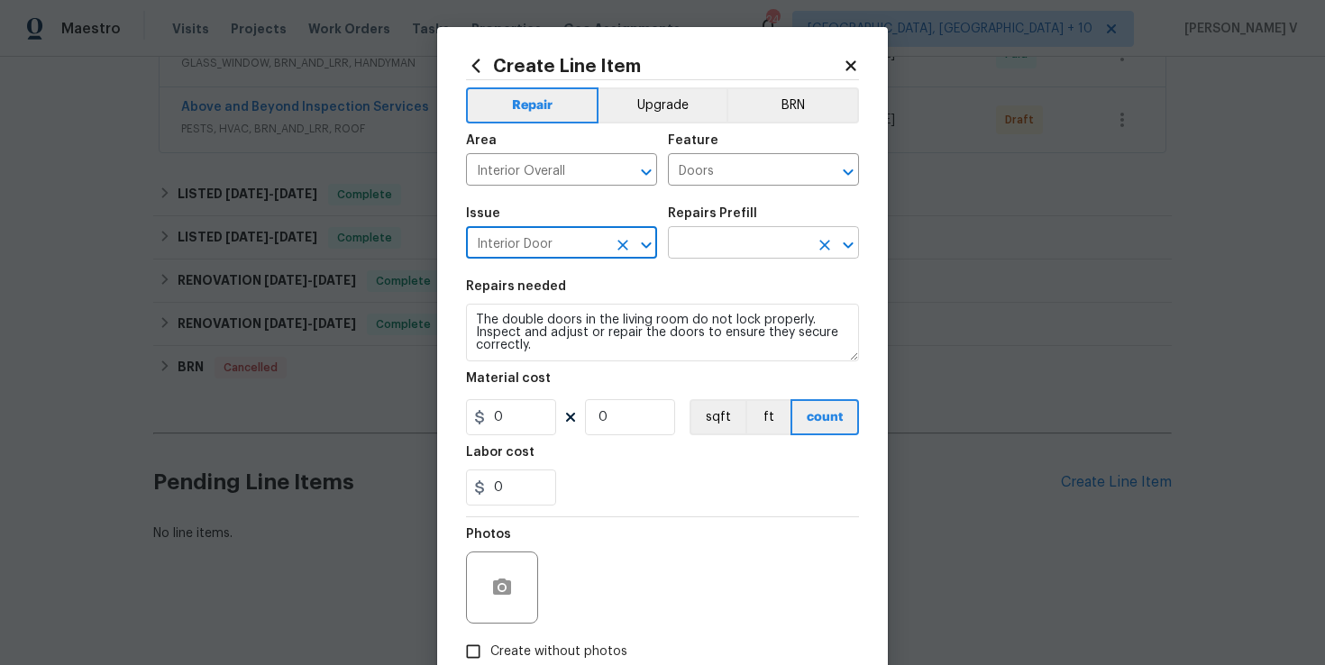
type input "Interior Door"
click at [743, 247] on input "text" at bounding box center [738, 245] width 141 height 28
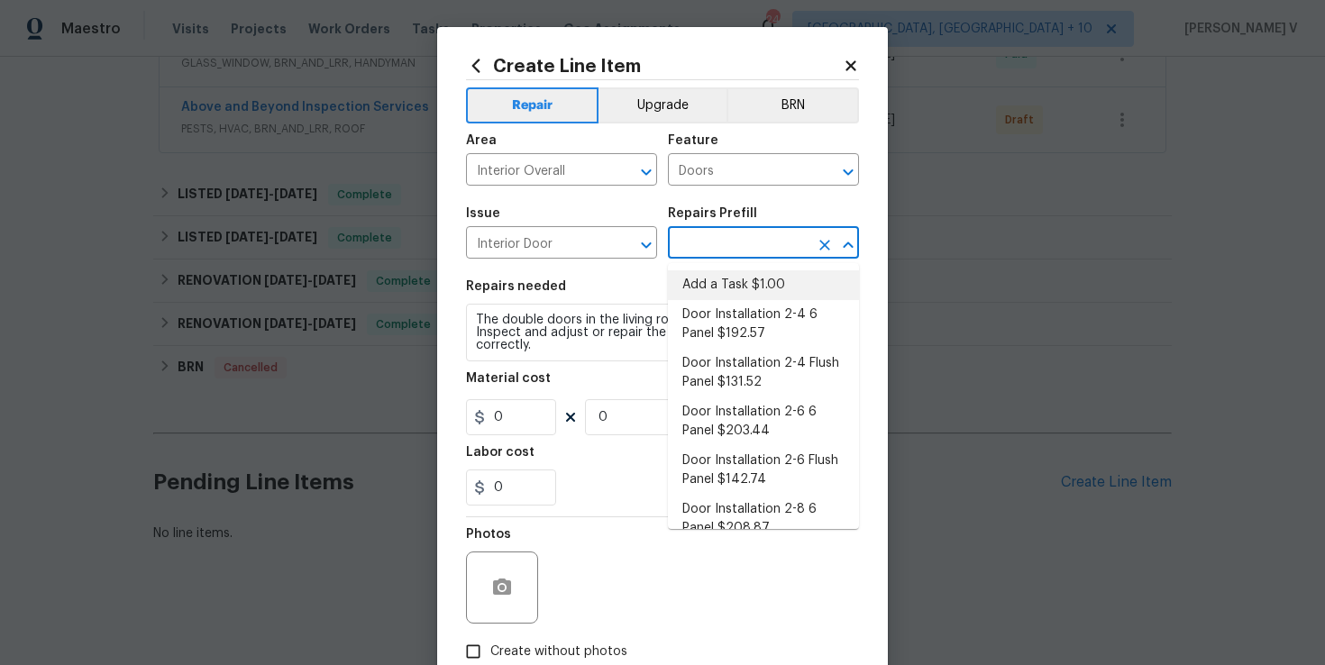
click at [708, 276] on li "Add a Task $1.00" at bounding box center [763, 285] width 191 height 30
type input "Interior Door"
type input "Add a Task $1.00"
type textarea "HPM to detail"
type input "1"
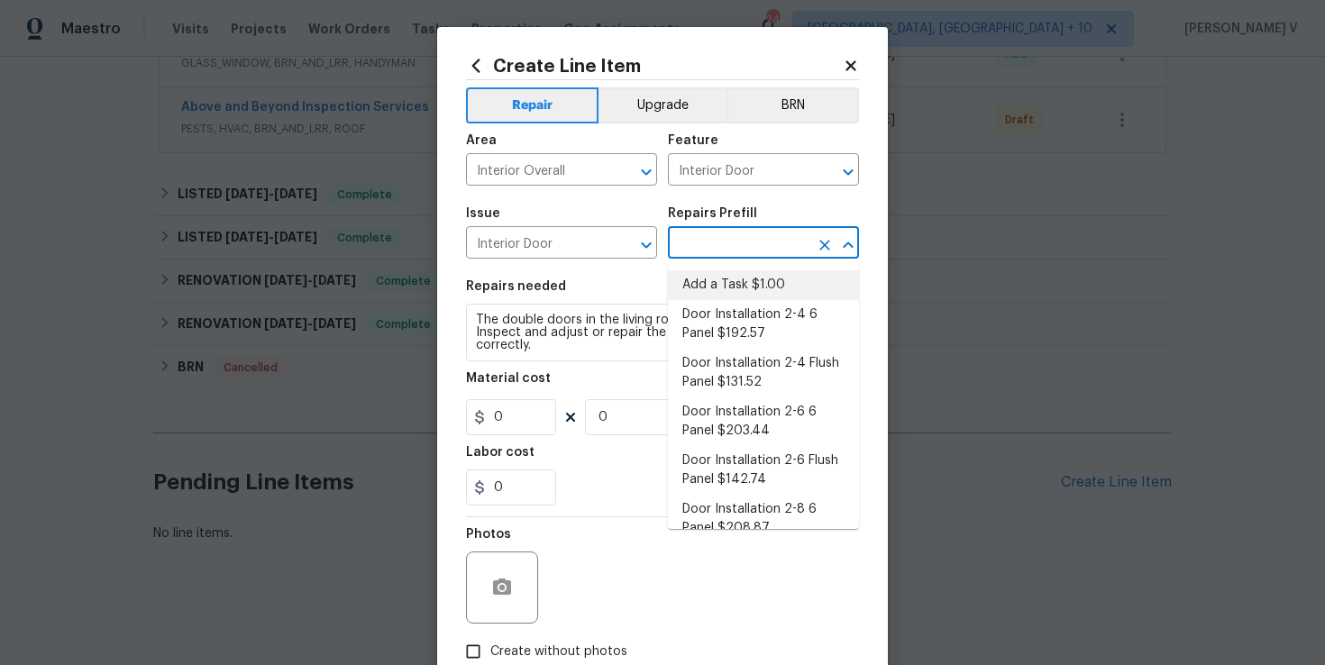
type input "1"
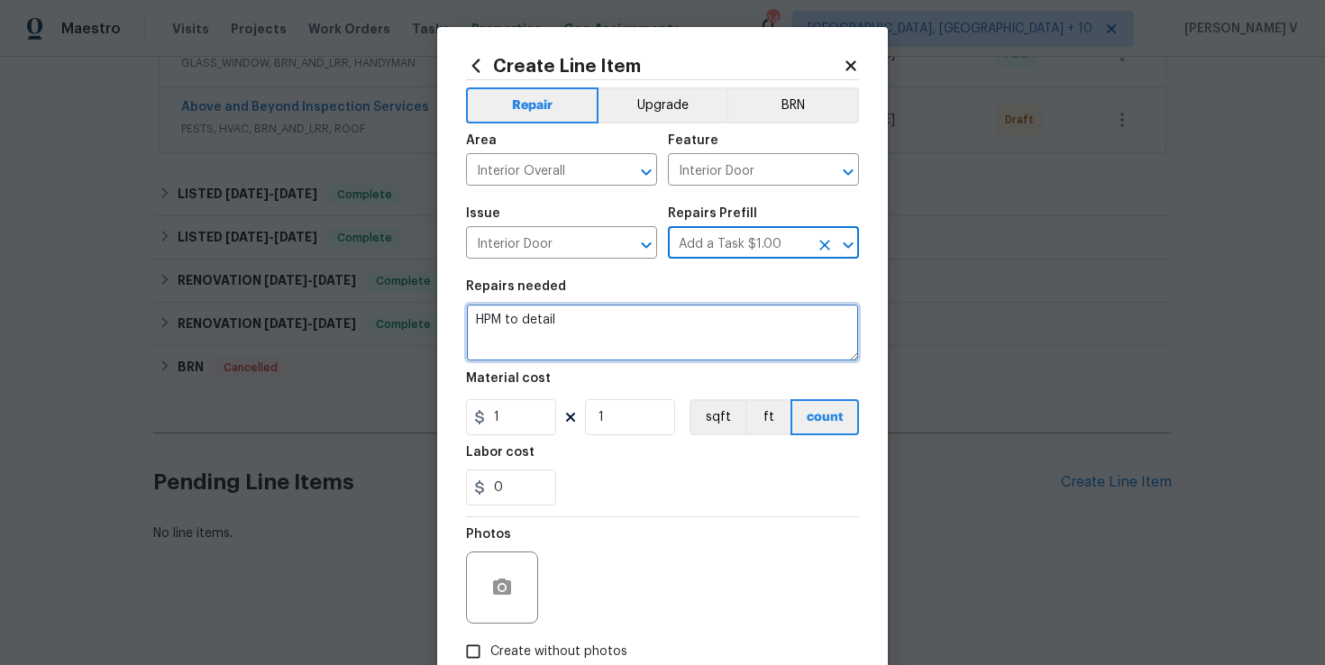
click at [605, 339] on textarea "HPM to detail" at bounding box center [662, 333] width 393 height 58
paste textarea "The double doors in the living room do not lock properly. Inspect and adjust or…"
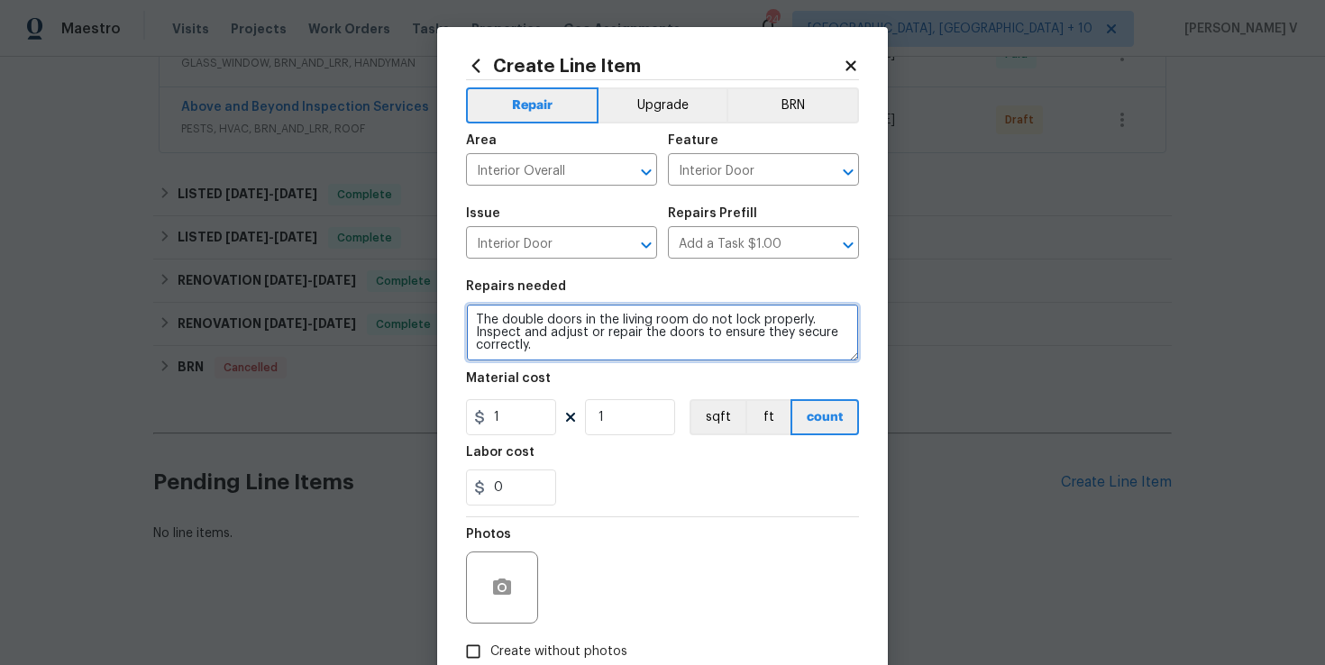
type textarea "The double doors in the living room do not lock properly. Inspect and adjust or…"
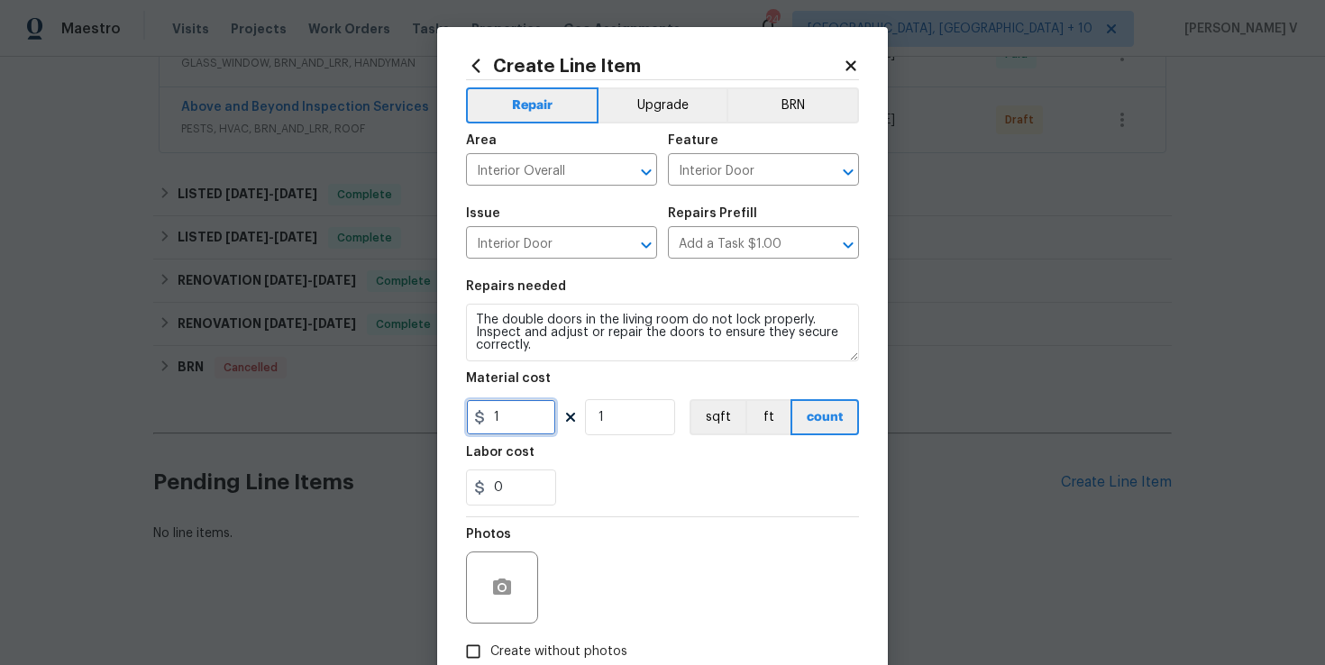
click at [499, 420] on input "1" at bounding box center [511, 417] width 90 height 36
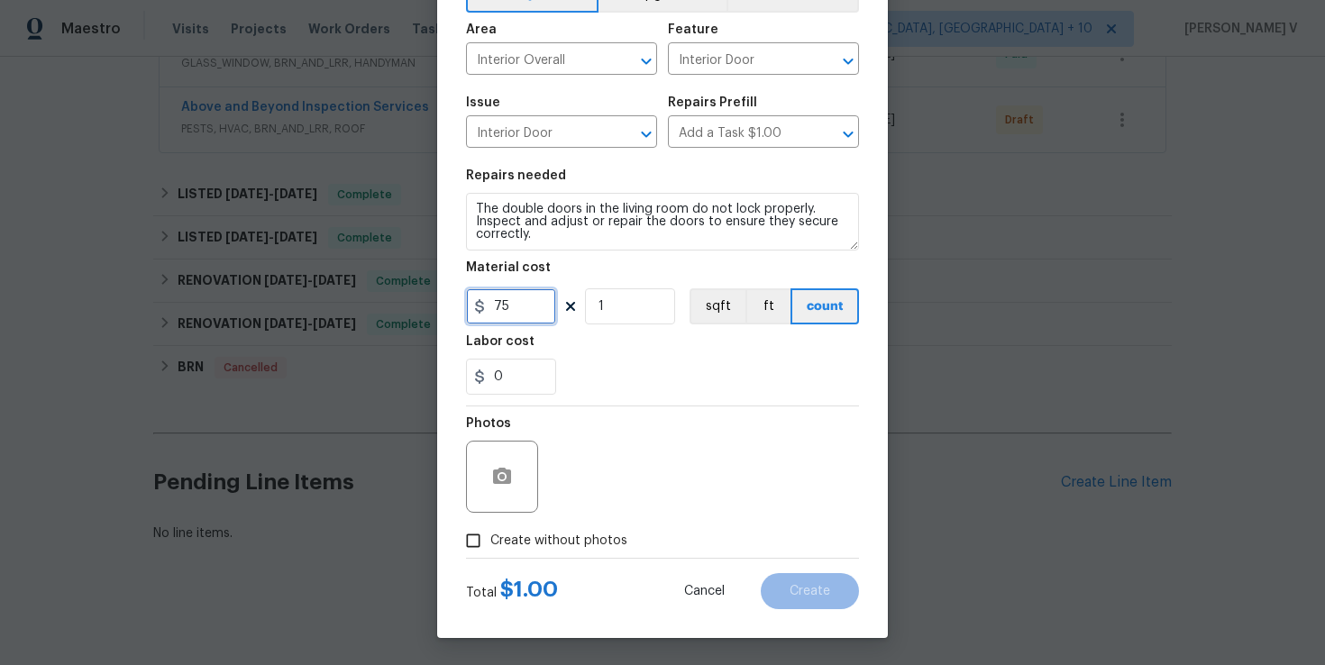
type input "75"
click at [471, 539] on input "Create without photos" at bounding box center [473, 541] width 34 height 34
checkbox input "true"
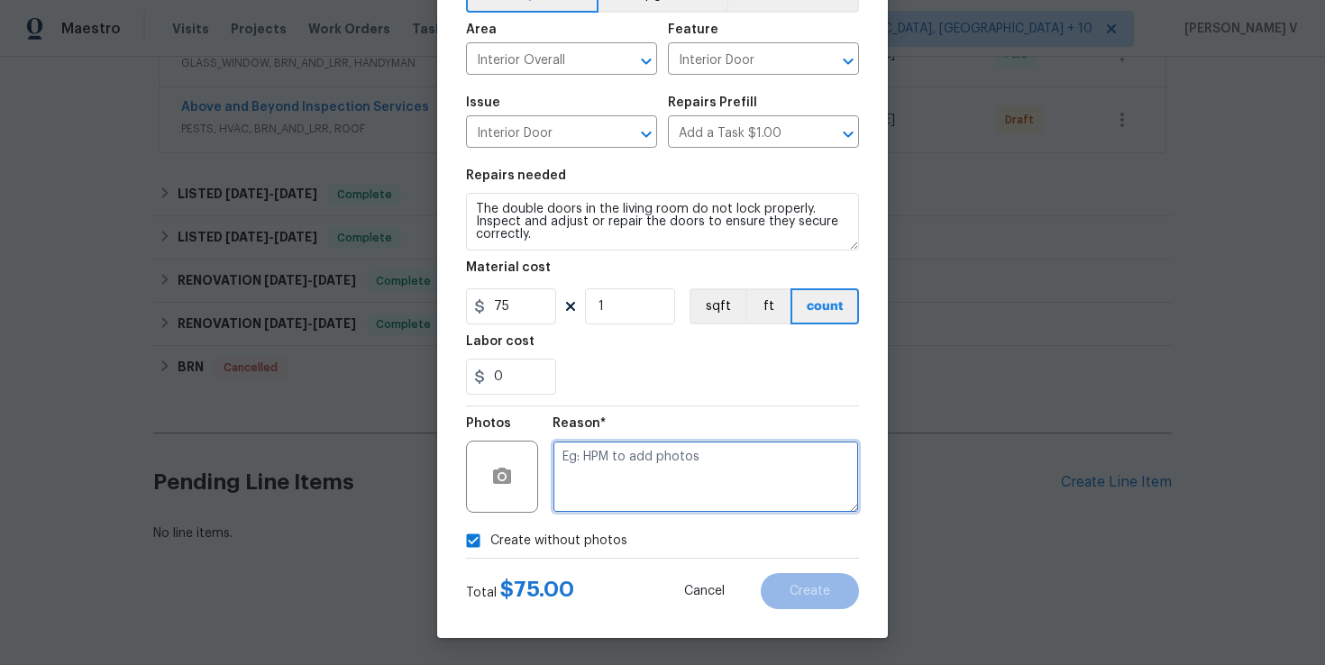
click at [595, 492] on textarea at bounding box center [706, 477] width 306 height 72
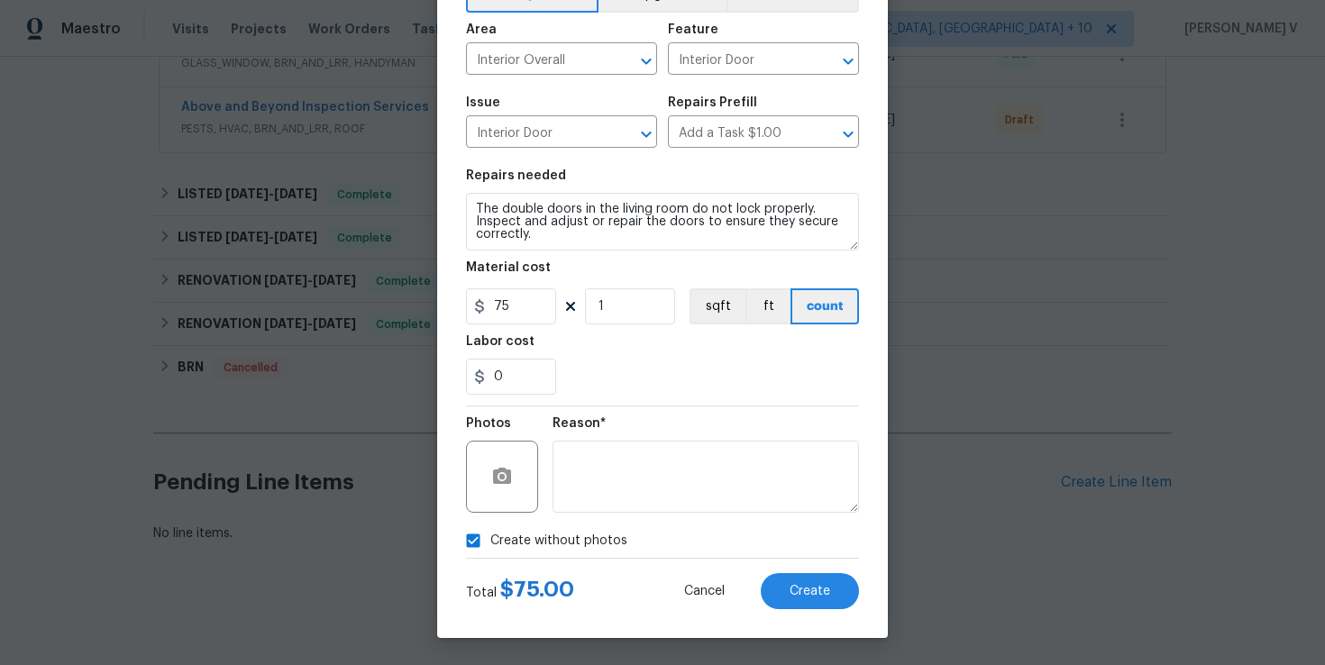
click at [809, 628] on div "Create Line Item Repair Upgrade BRN Area Interior Overall ​ Feature Interior Do…" at bounding box center [662, 277] width 451 height 722
click at [809, 620] on div "Create Line Item Repair Upgrade BRN Area Interior Overall ​ Feature Interior Do…" at bounding box center [662, 277] width 451 height 722
click at [806, 605] on button "Create" at bounding box center [810, 591] width 98 height 36
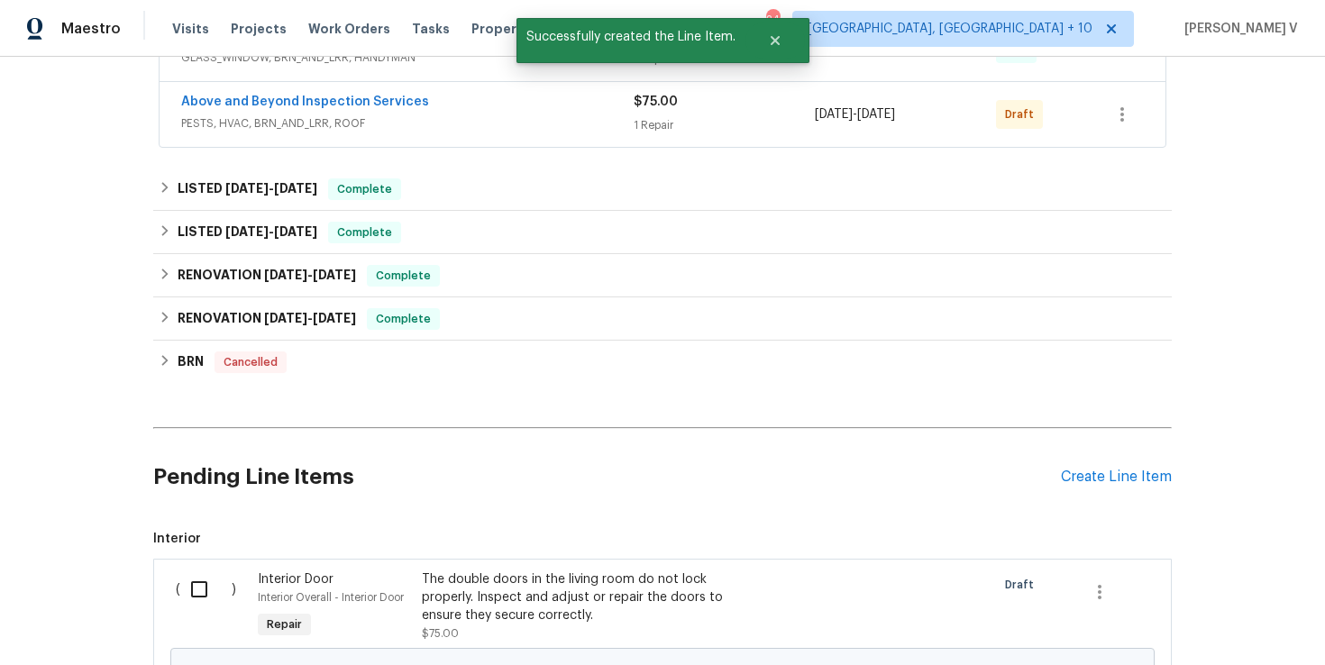
scroll to position [694, 0]
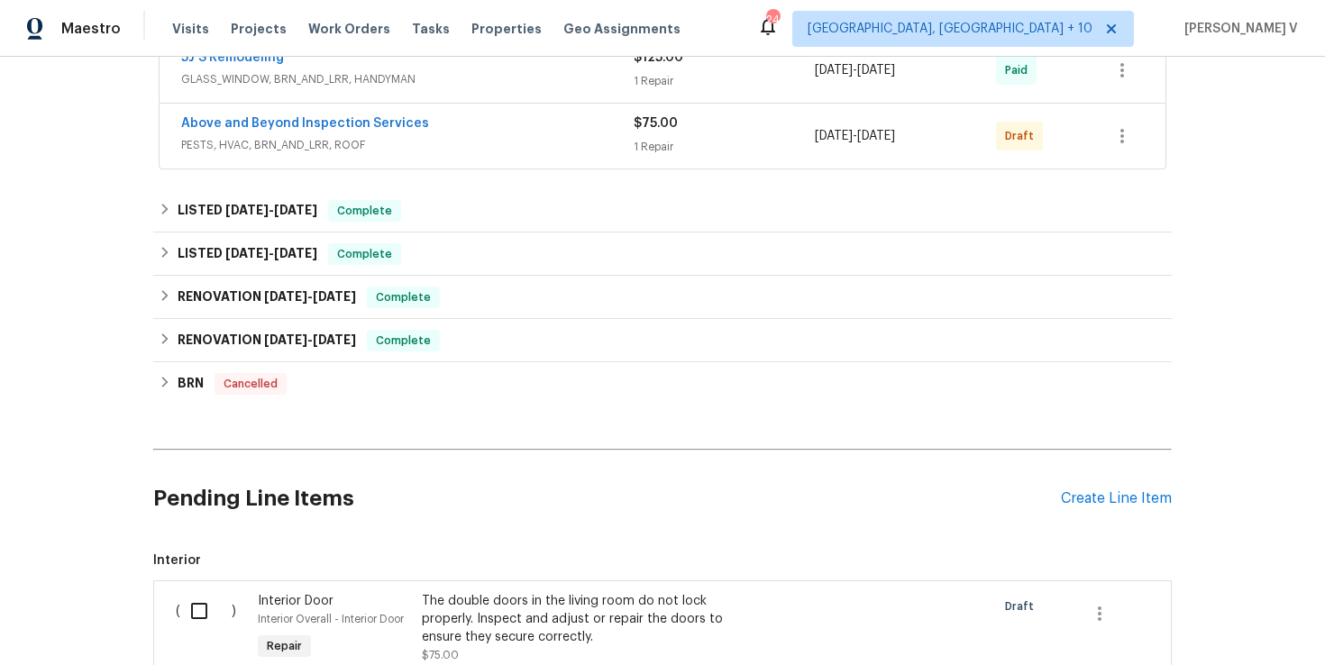
click at [200, 613] on input "checkbox" at bounding box center [205, 611] width 51 height 38
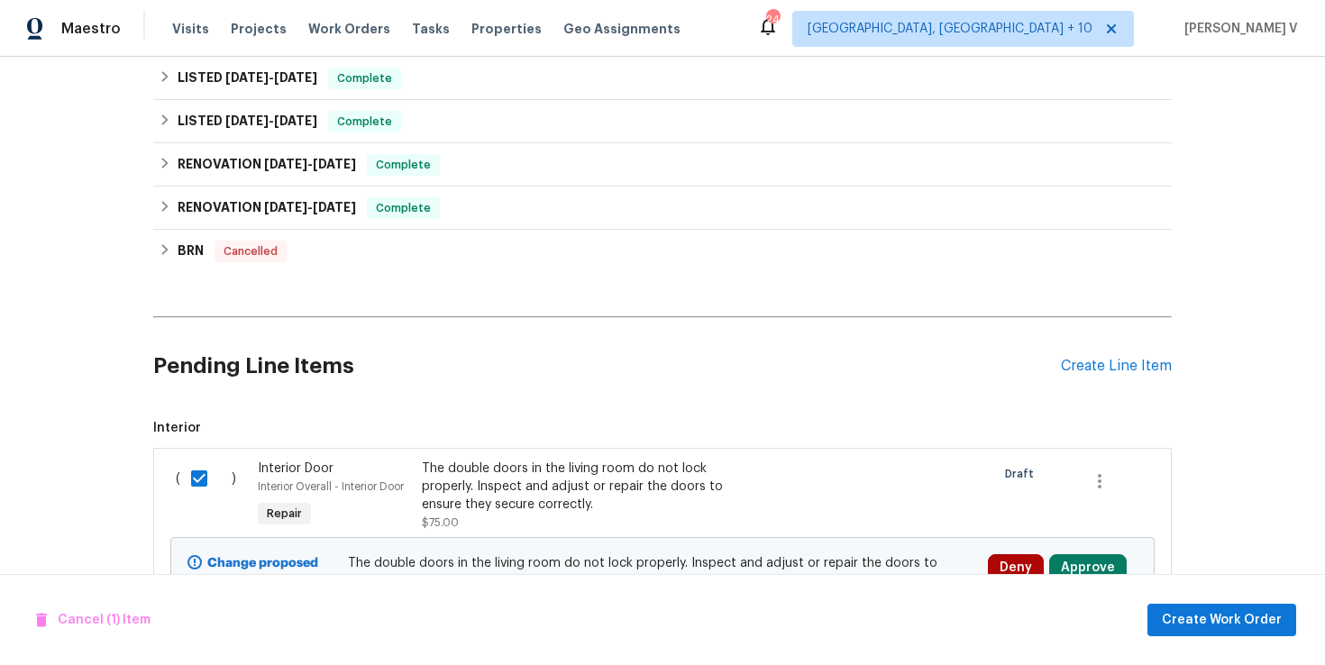
scroll to position [934, 0]
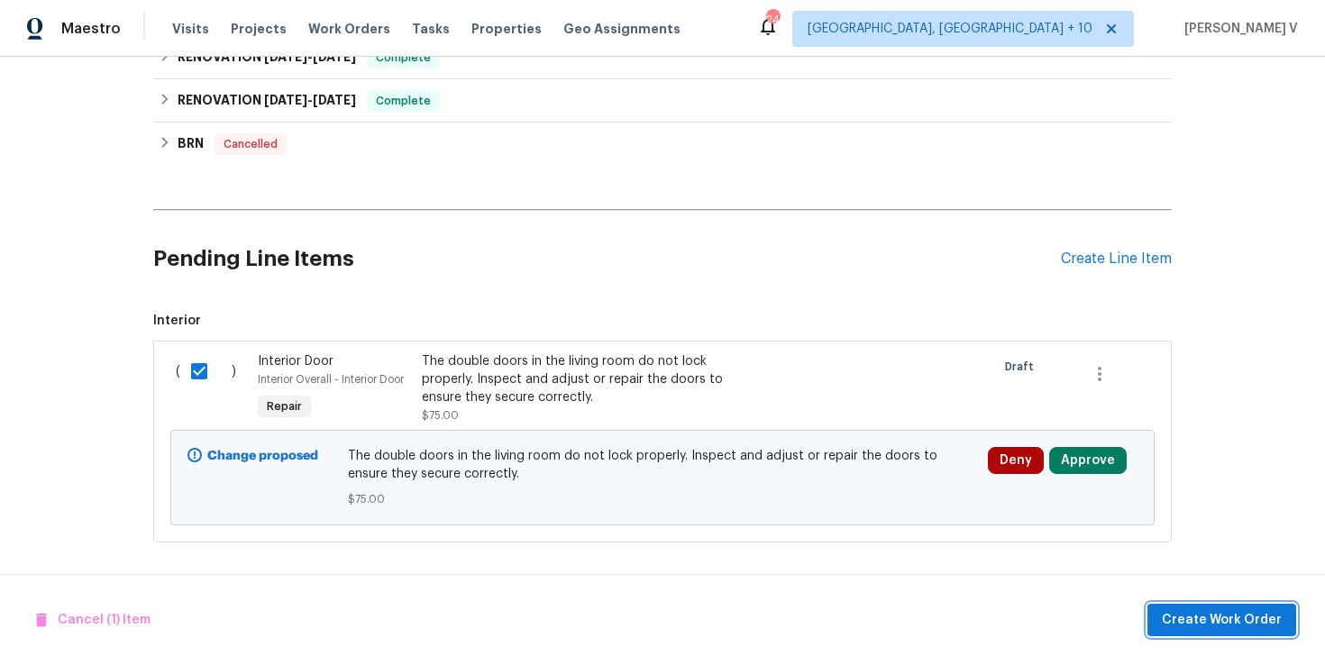
click at [1241, 606] on button "Create Work Order" at bounding box center [1221, 620] width 149 height 33
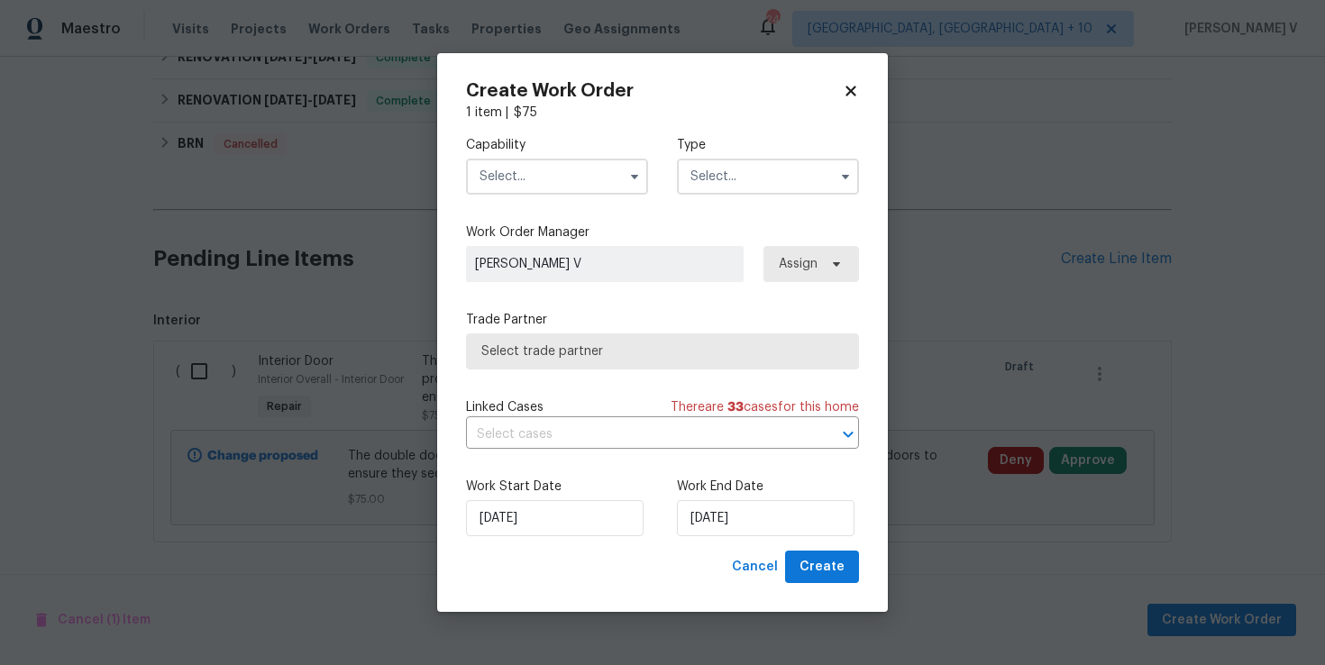
click at [544, 172] on input "text" at bounding box center [557, 177] width 182 height 36
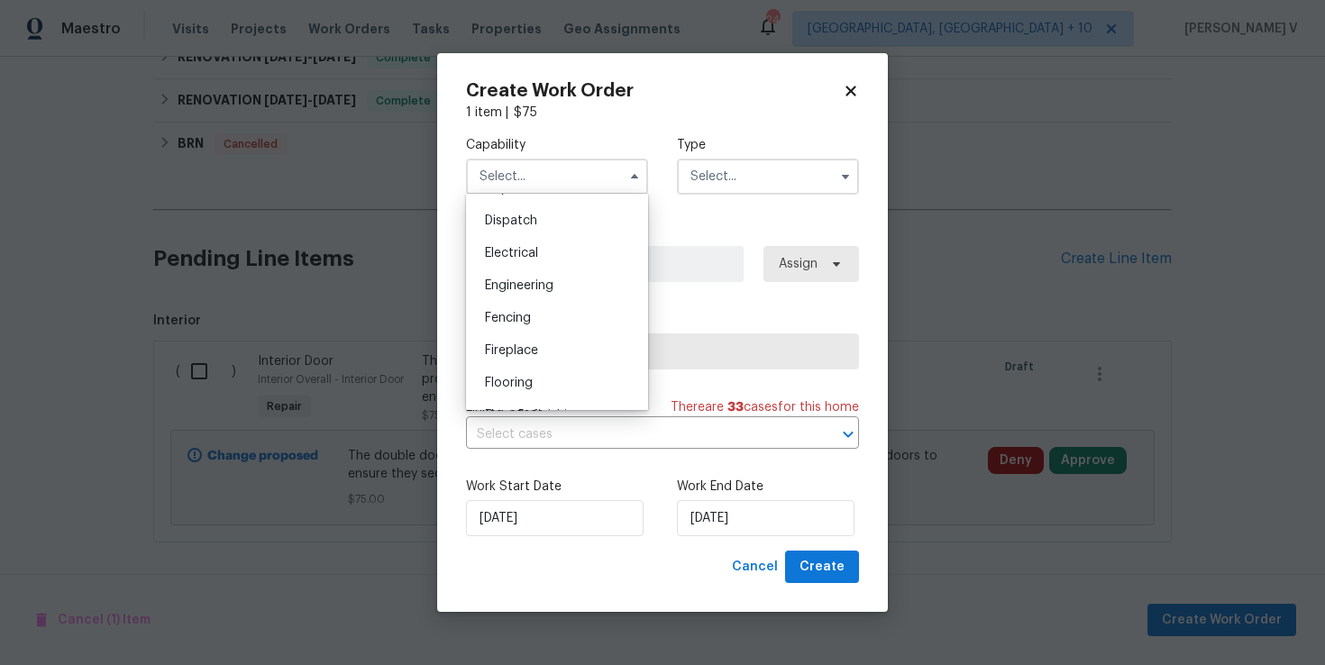
scroll to position [575, 0]
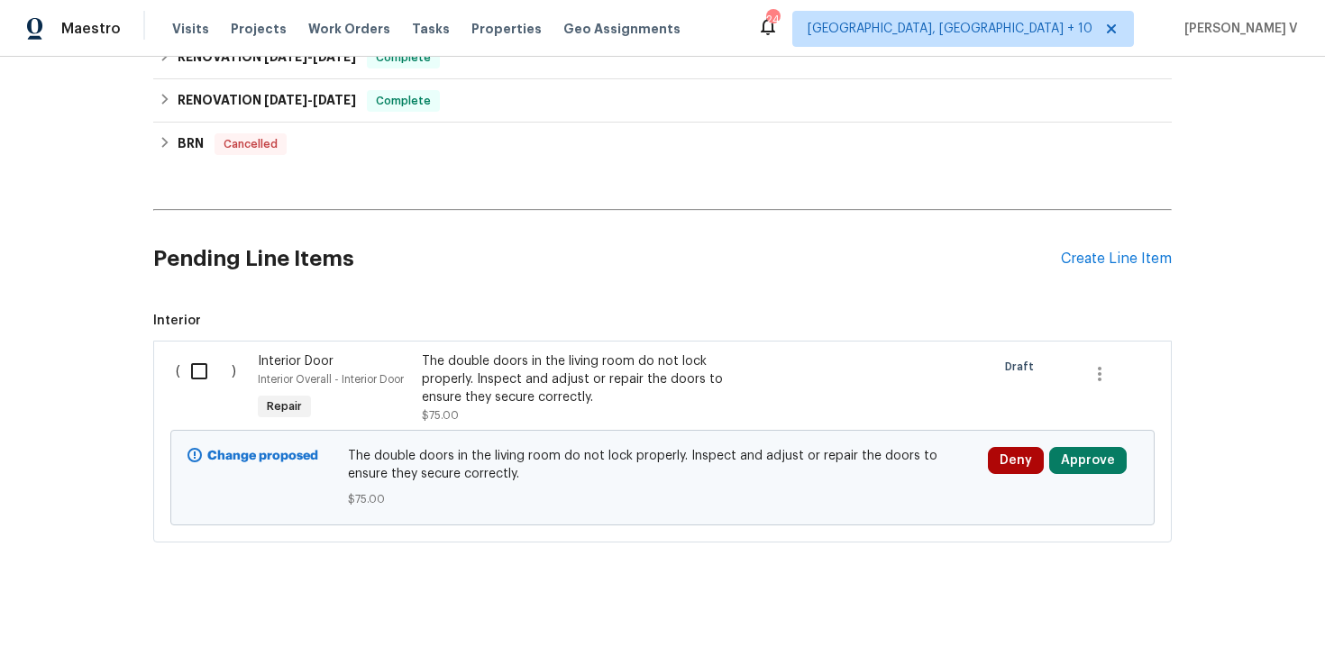
click at [193, 370] on input "checkbox" at bounding box center [205, 371] width 51 height 38
checkbox input "true"
click at [1223, 611] on span "Create Work Order" at bounding box center [1222, 620] width 120 height 23
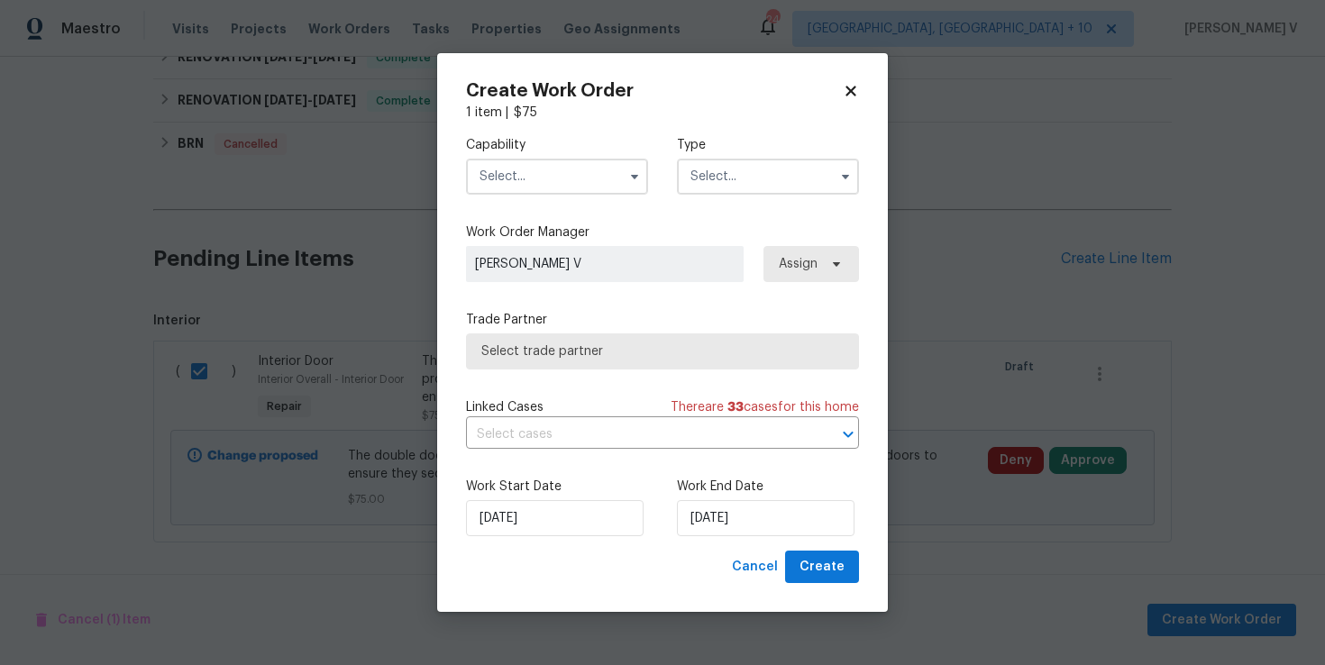
click at [580, 176] on input "text" at bounding box center [557, 177] width 182 height 36
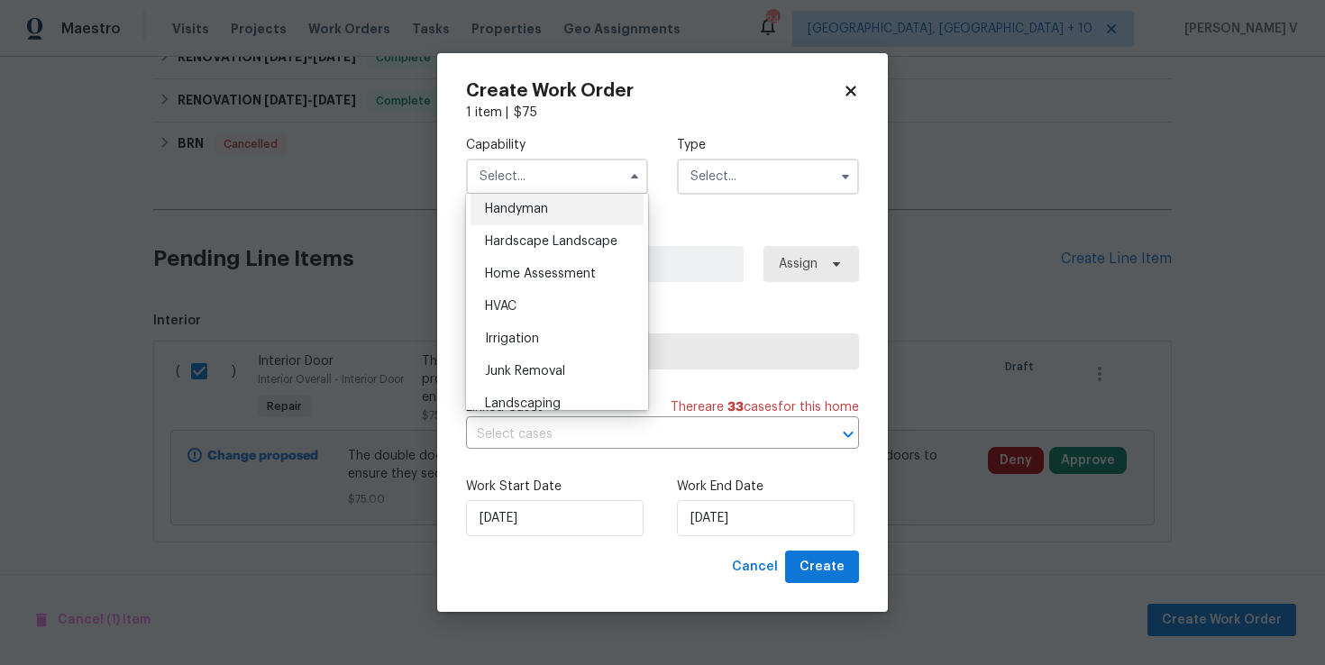
click at [551, 211] on div "Handyman" at bounding box center [557, 209] width 173 height 32
type input "Handyman"
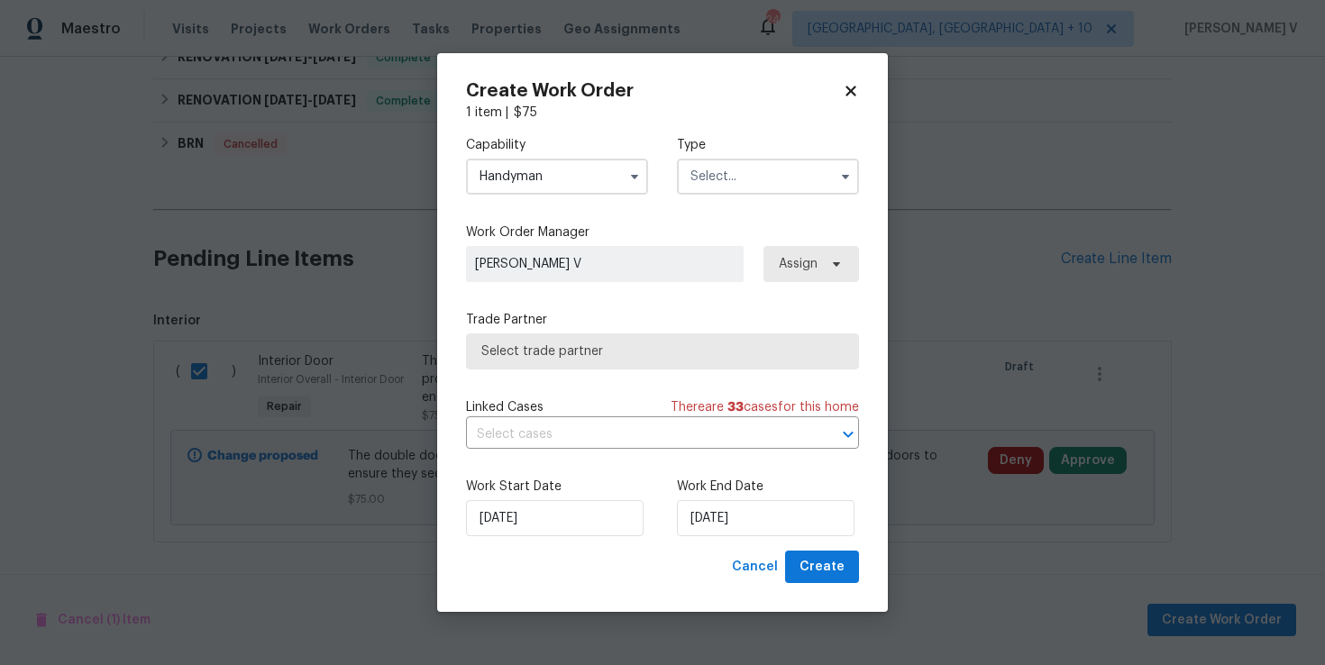
click at [727, 199] on div "Capability Handyman Type" at bounding box center [662, 165] width 393 height 87
click at [737, 184] on input "text" at bounding box center [768, 177] width 182 height 36
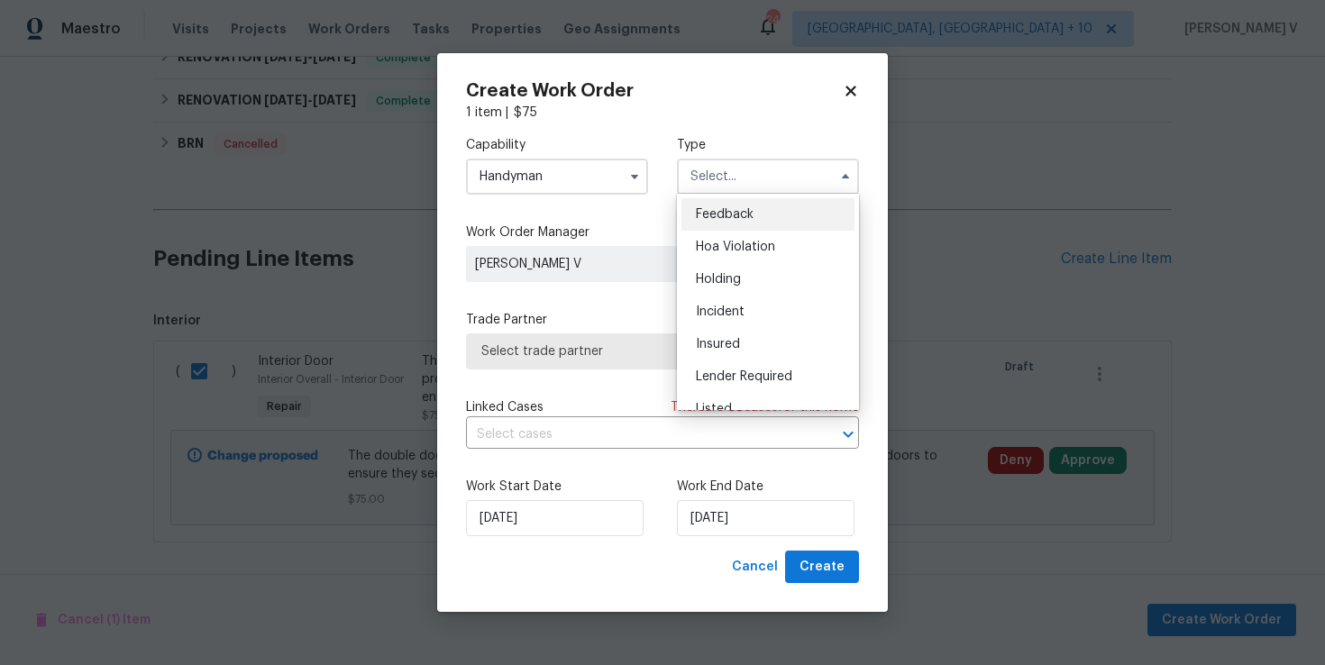
click at [719, 202] on div "Feedback" at bounding box center [767, 214] width 173 height 32
type input "Feedback"
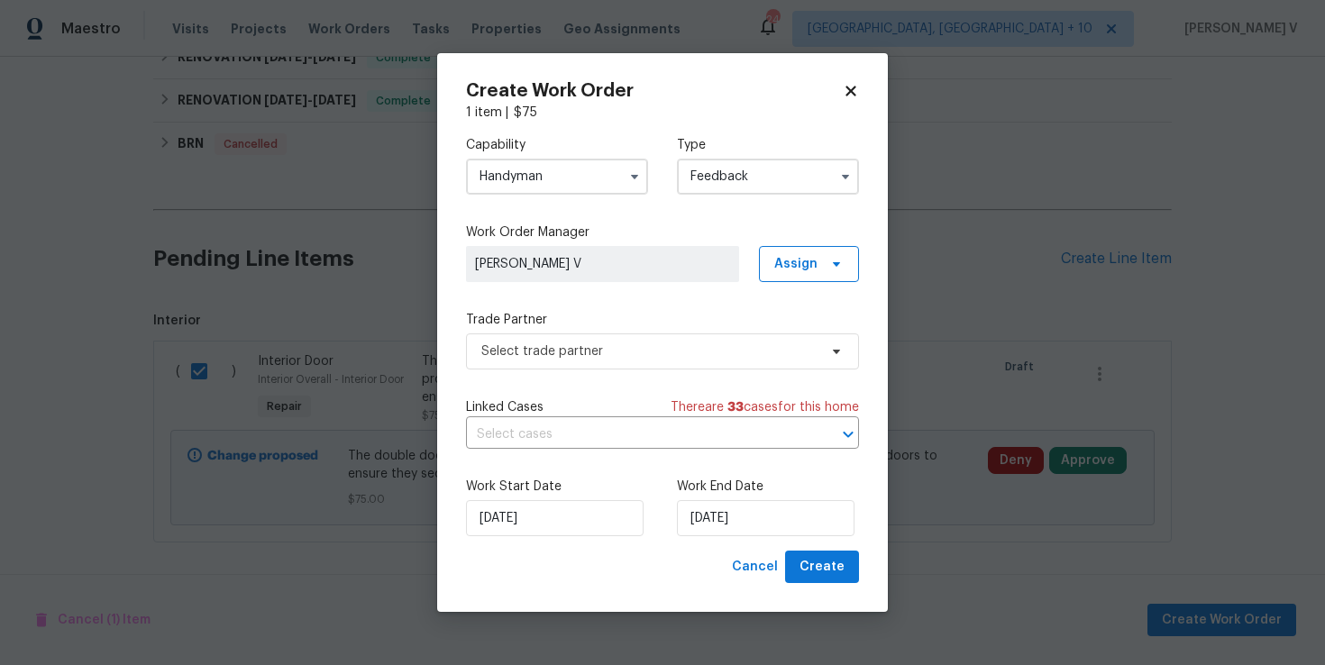
click at [647, 375] on div "Capability Handyman Type Feedback Work Order Manager Divya Dharshini V Assign T…" at bounding box center [662, 336] width 393 height 429
click at [650, 361] on span "Select trade partner" at bounding box center [662, 352] width 393 height 36
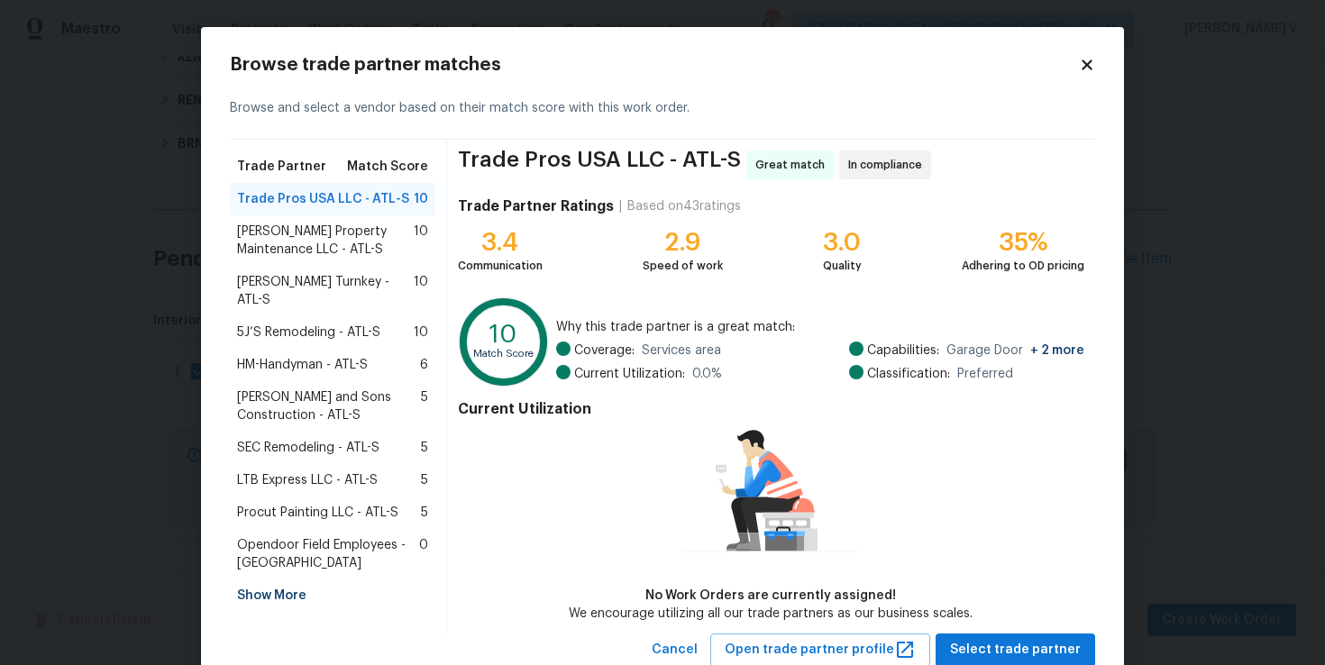
click at [328, 249] on span "Glen Property Maintenance LLC - ATL-S" at bounding box center [325, 241] width 177 height 36
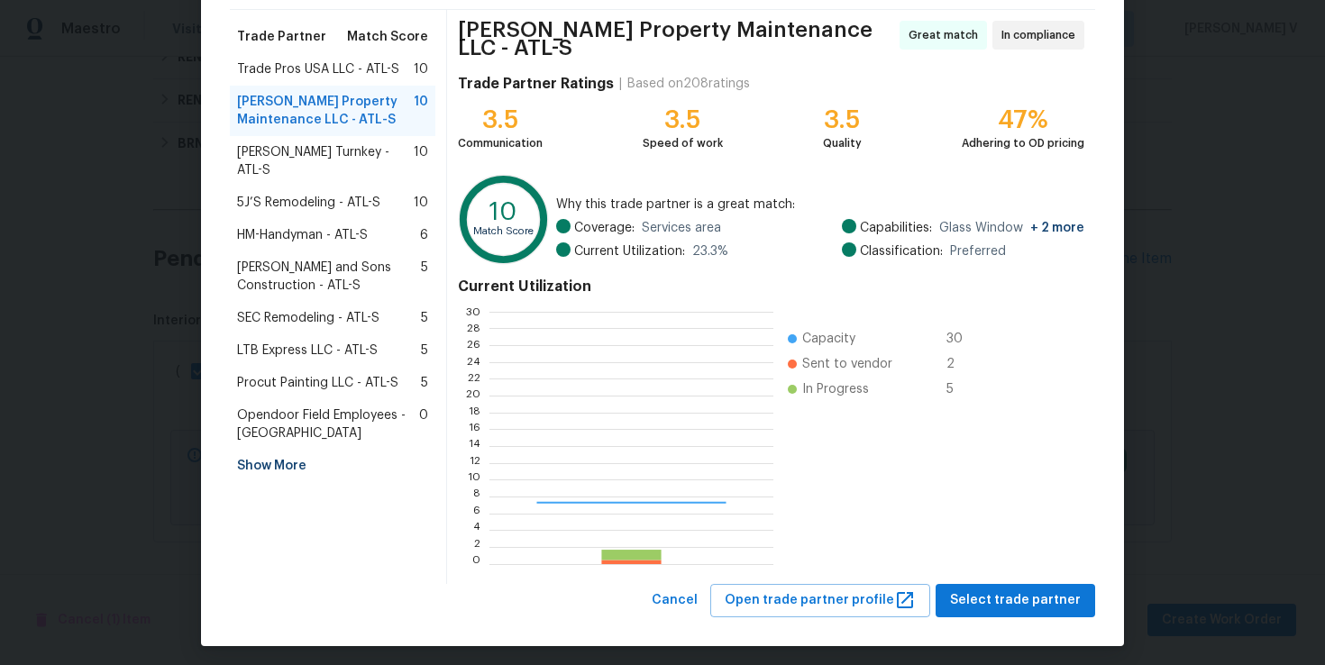
scroll to position [252, 283]
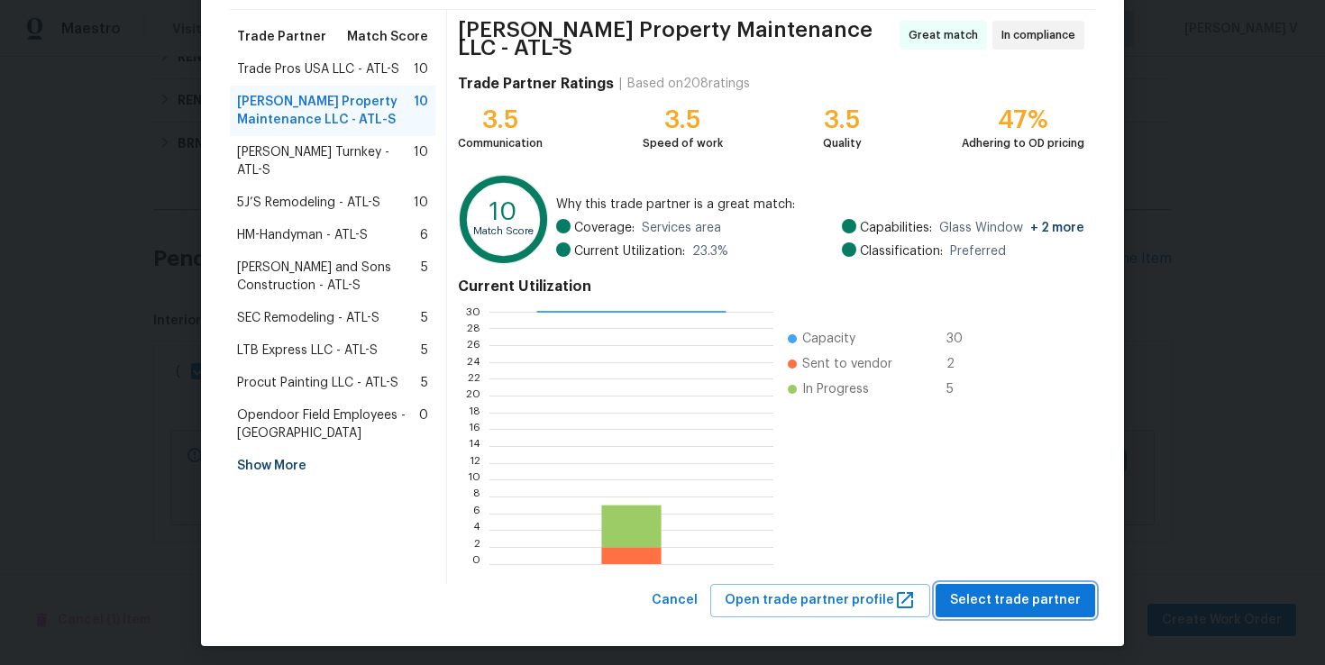
click at [989, 590] on span "Select trade partner" at bounding box center [1015, 601] width 131 height 23
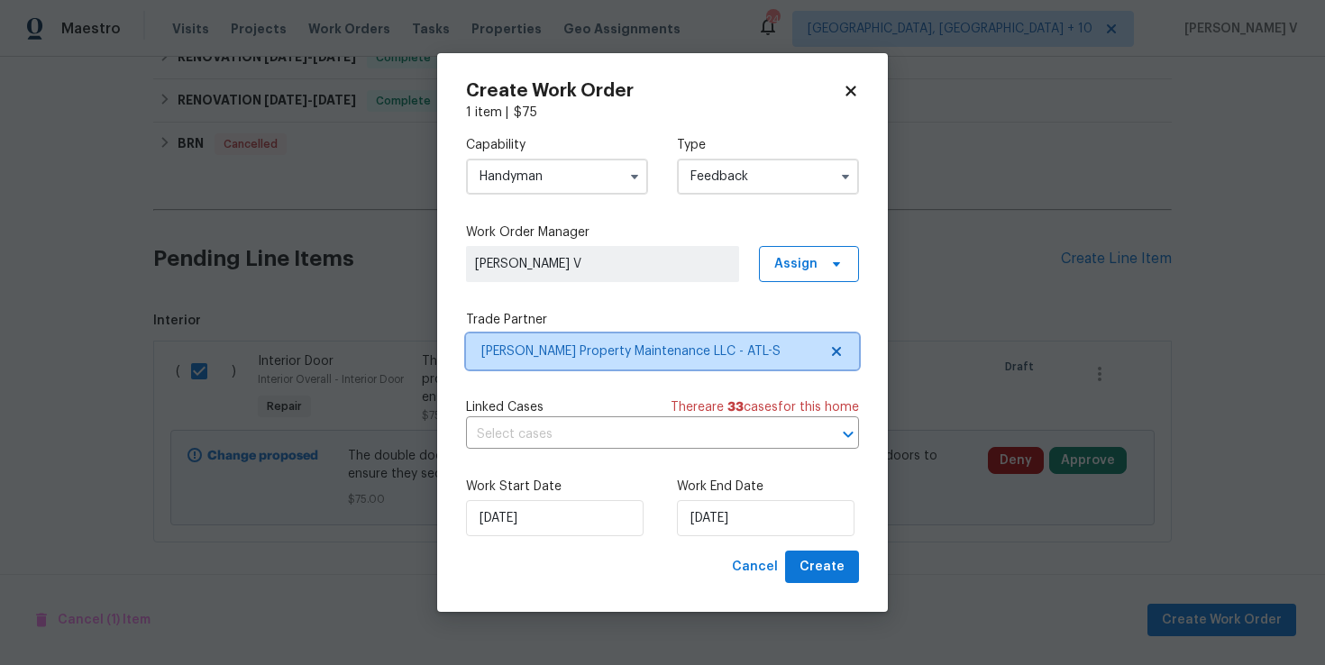
scroll to position [0, 0]
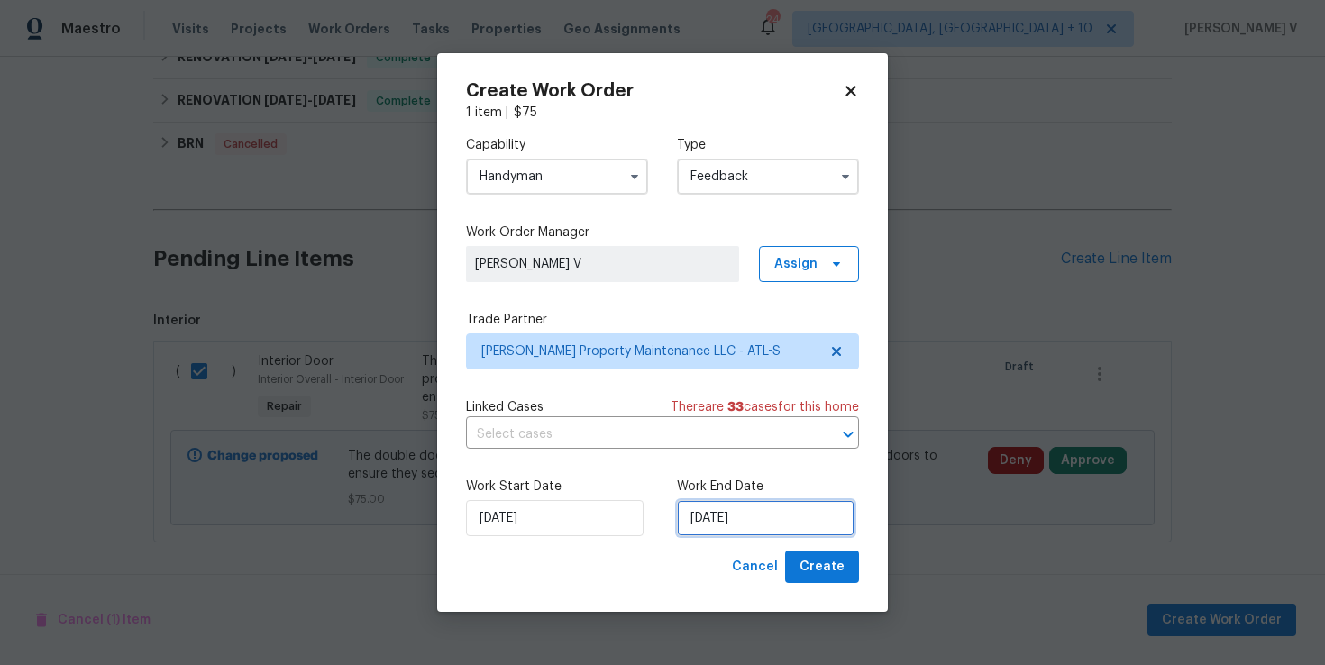
click at [696, 530] on input "11/08/2025" at bounding box center [766, 518] width 178 height 36
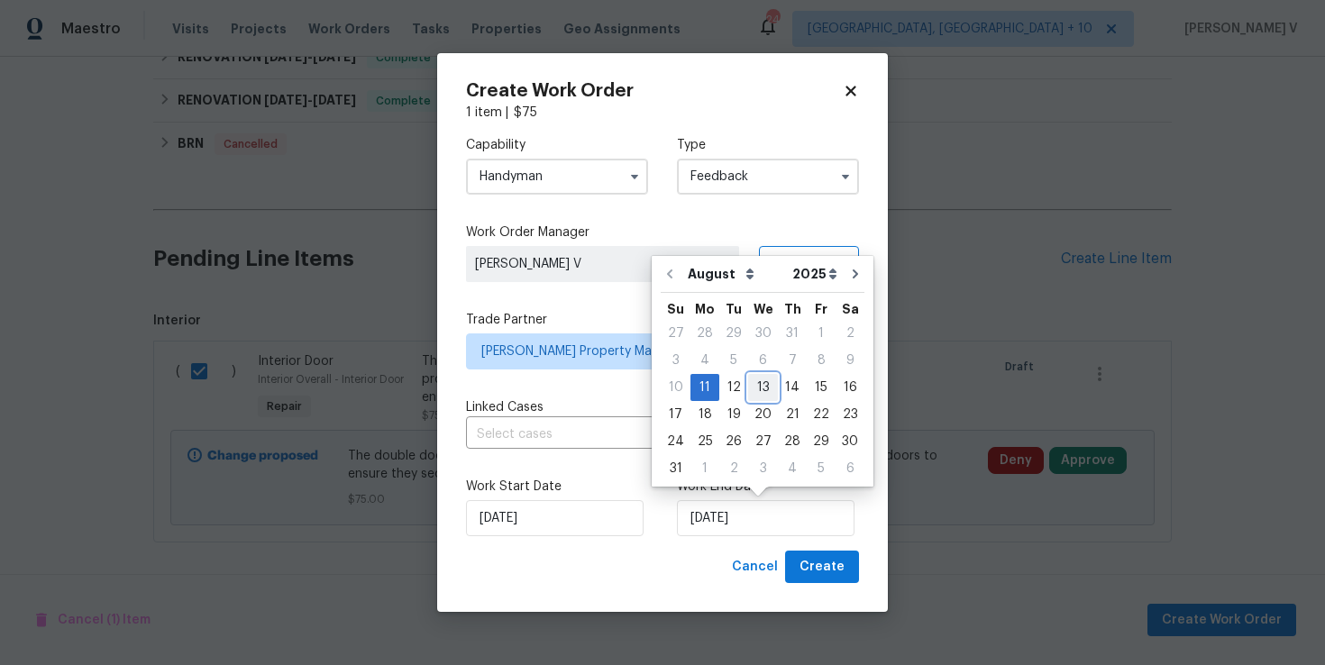
click at [762, 388] on div "13" at bounding box center [763, 387] width 30 height 25
type input "13/08/2025"
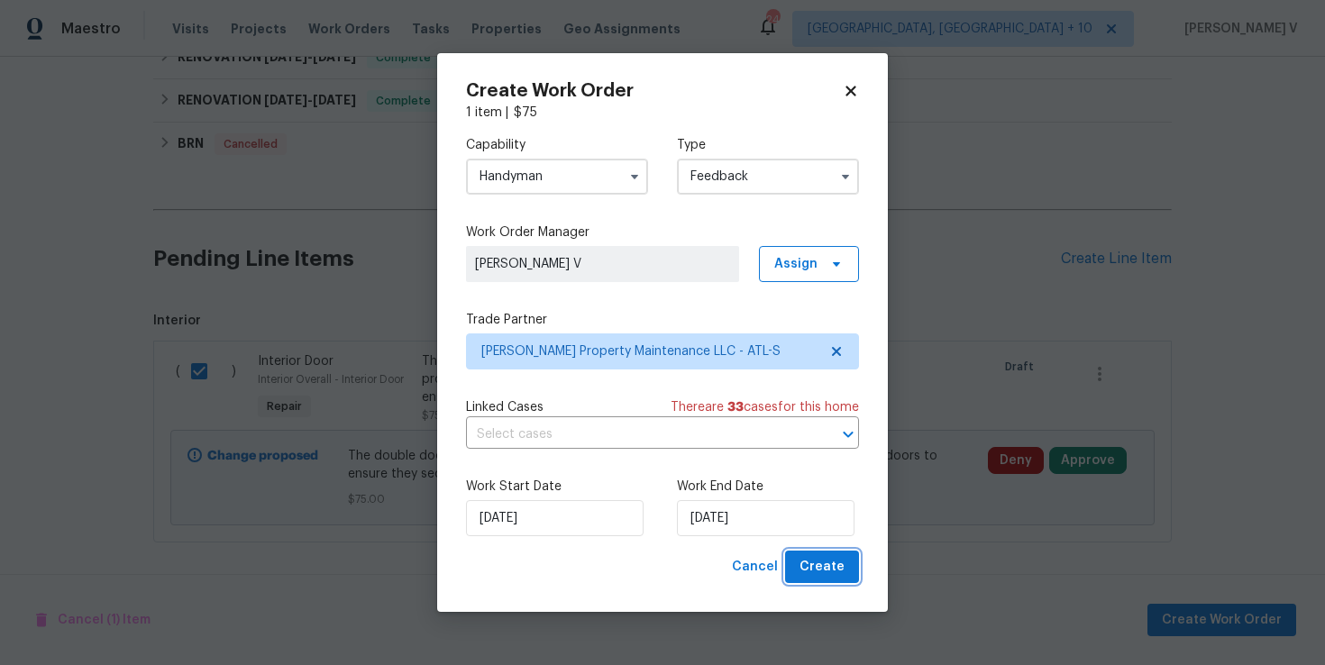
click at [825, 577] on span "Create" at bounding box center [822, 567] width 45 height 23
checkbox input "false"
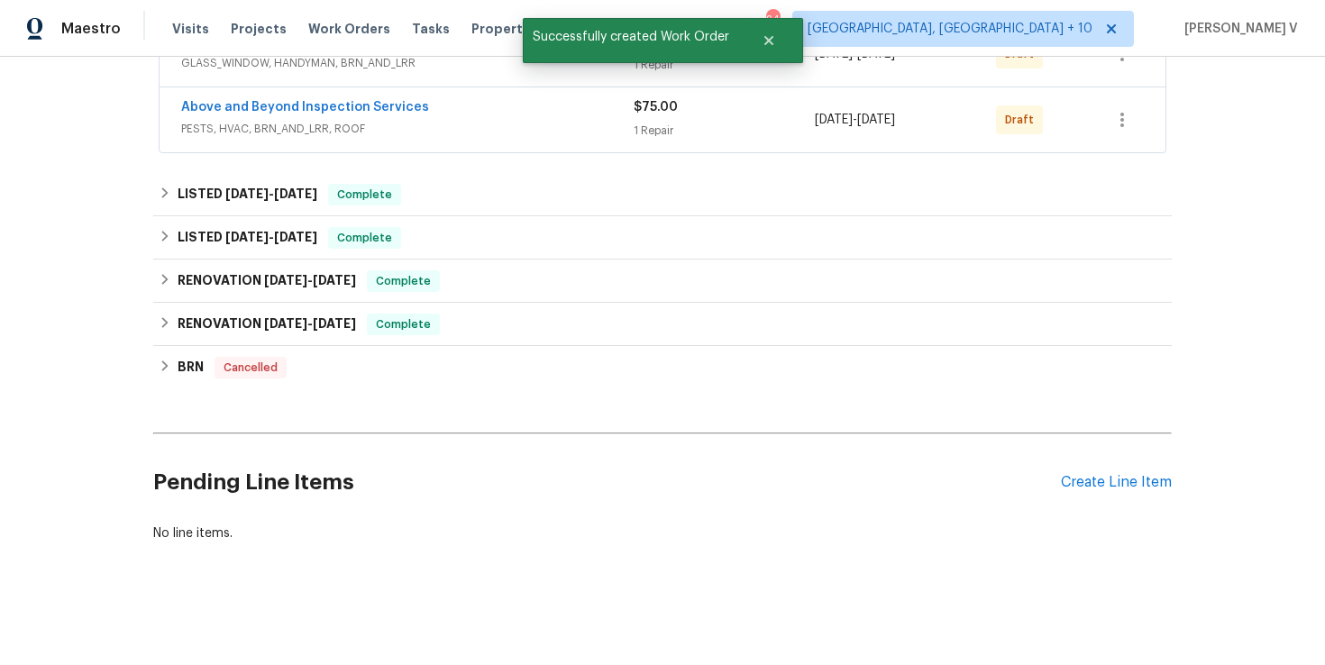
scroll to position [694, 0]
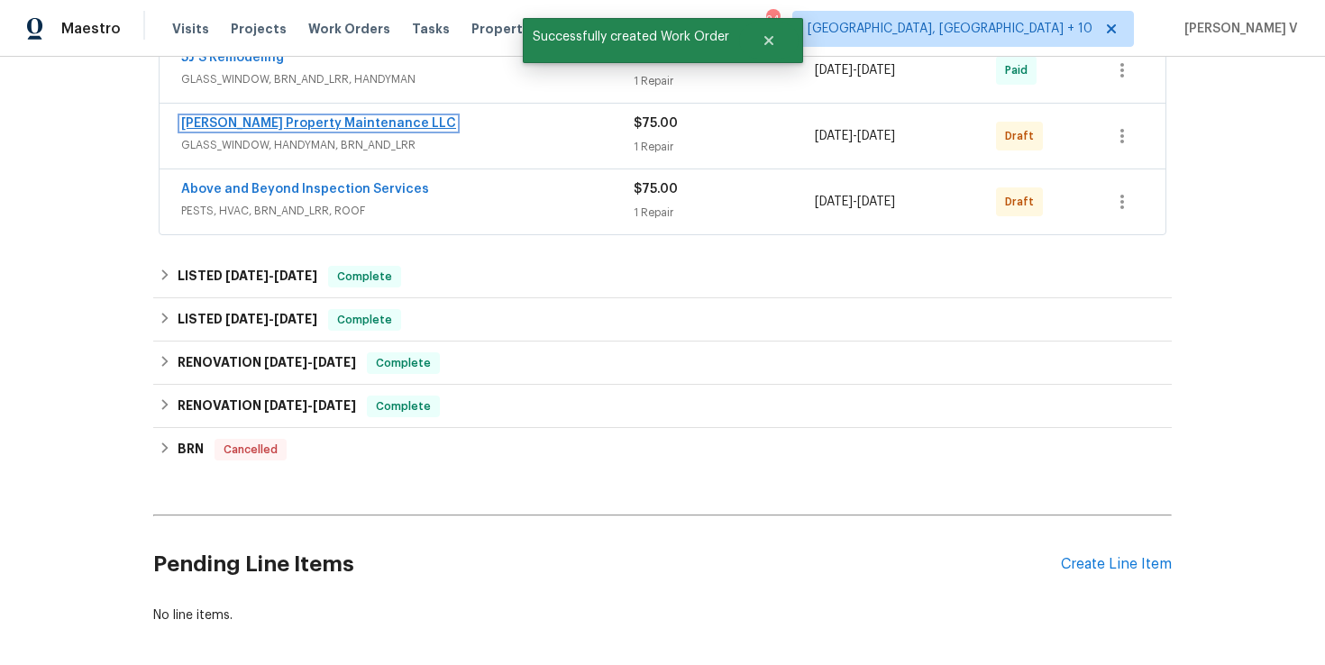
click at [297, 123] on link "Glen Property Maintenance LLC" at bounding box center [318, 123] width 275 height 13
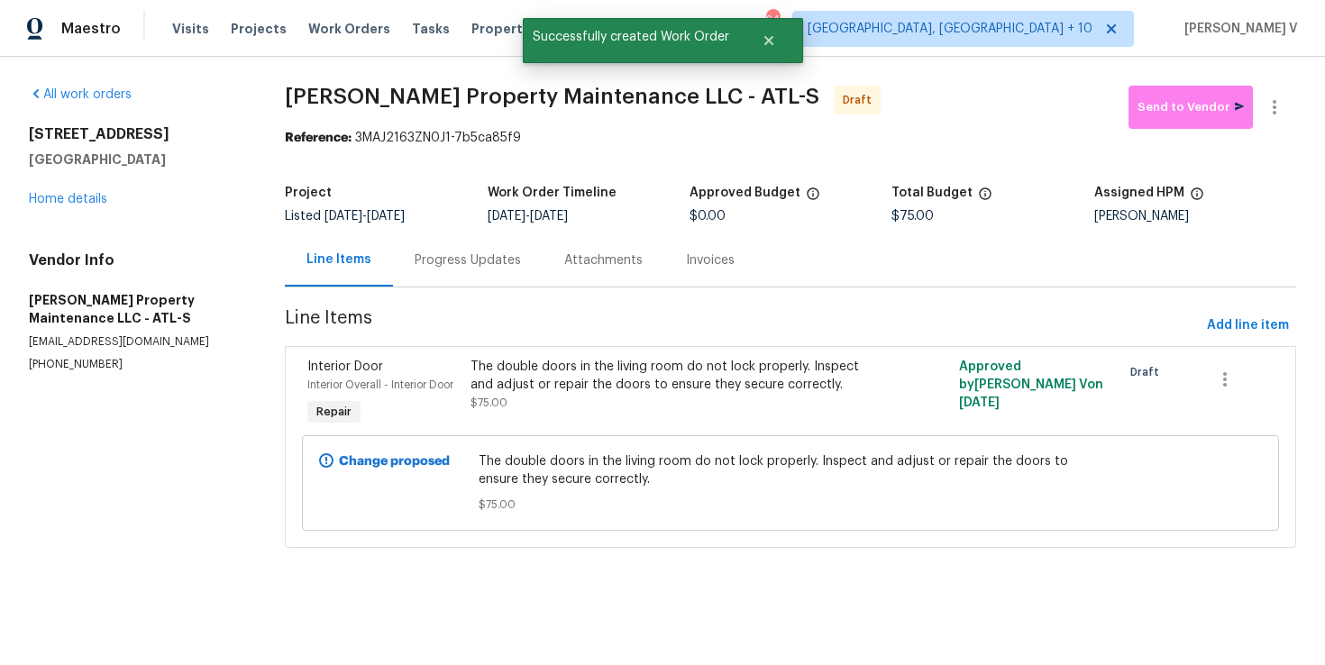
click at [482, 270] on div "Progress Updates" at bounding box center [468, 259] width 150 height 53
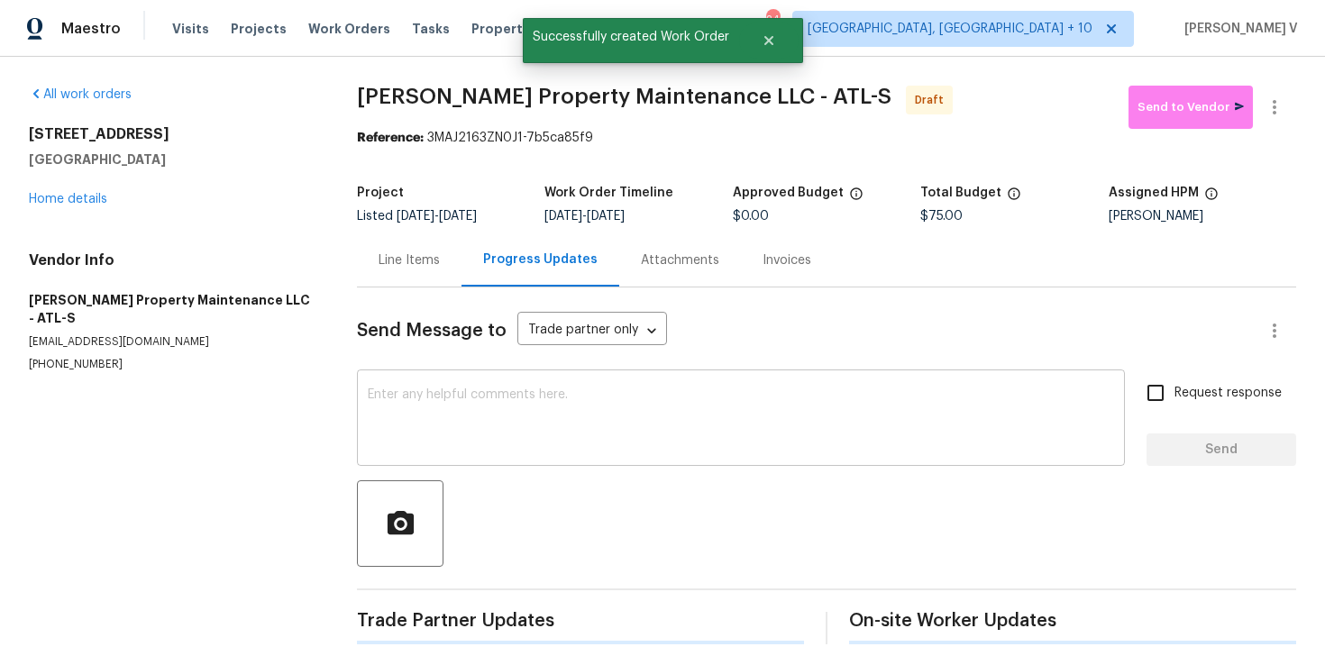
click at [485, 408] on textarea at bounding box center [741, 419] width 746 height 63
paste textarea "Hi, this is Divya with Opendoor. I’m confirming you received the WO for the pro…"
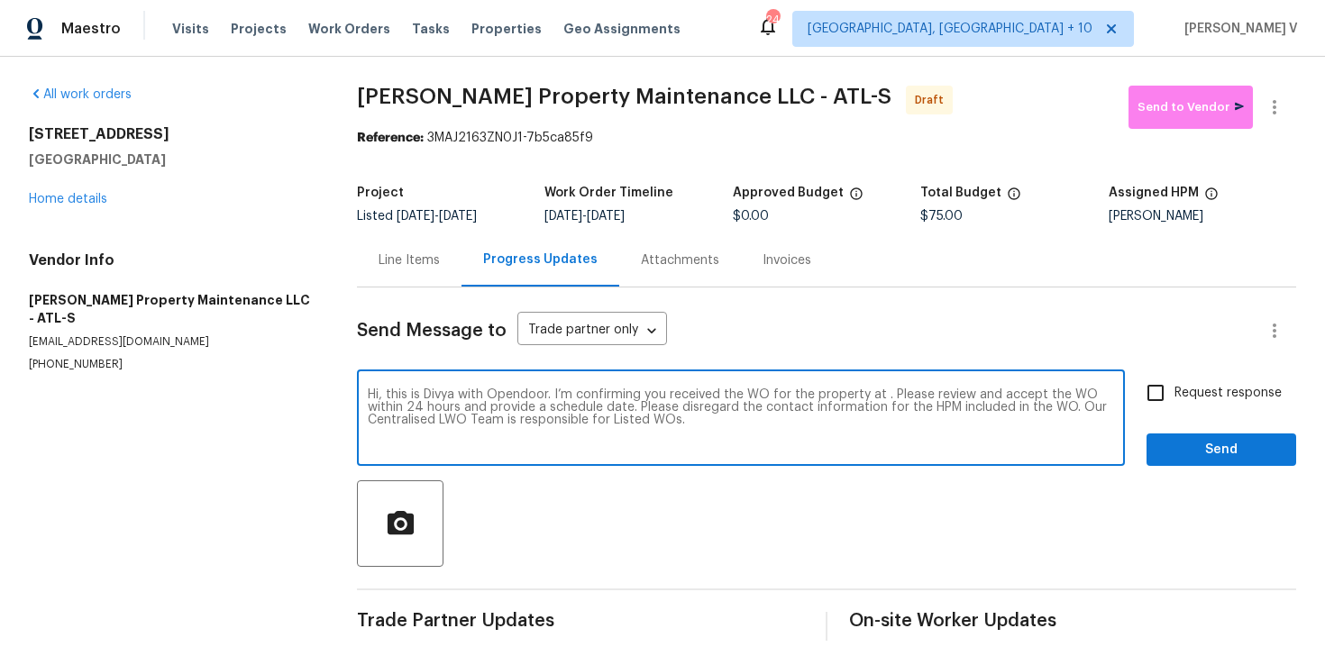
click at [882, 392] on textarea "Hi, this is Divya with Opendoor. I’m confirming you received the WO for the pro…" at bounding box center [741, 419] width 746 height 63
paste textarea "7040 Northgreen Dr, Atlanta, GA 30328"
type textarea "Hi, this is Divya with Opendoor. I’m confirming you received the WO for the pro…"
click at [1212, 388] on span "Request response" at bounding box center [1227, 393] width 107 height 19
click at [1174, 388] on input "Request response" at bounding box center [1156, 393] width 38 height 38
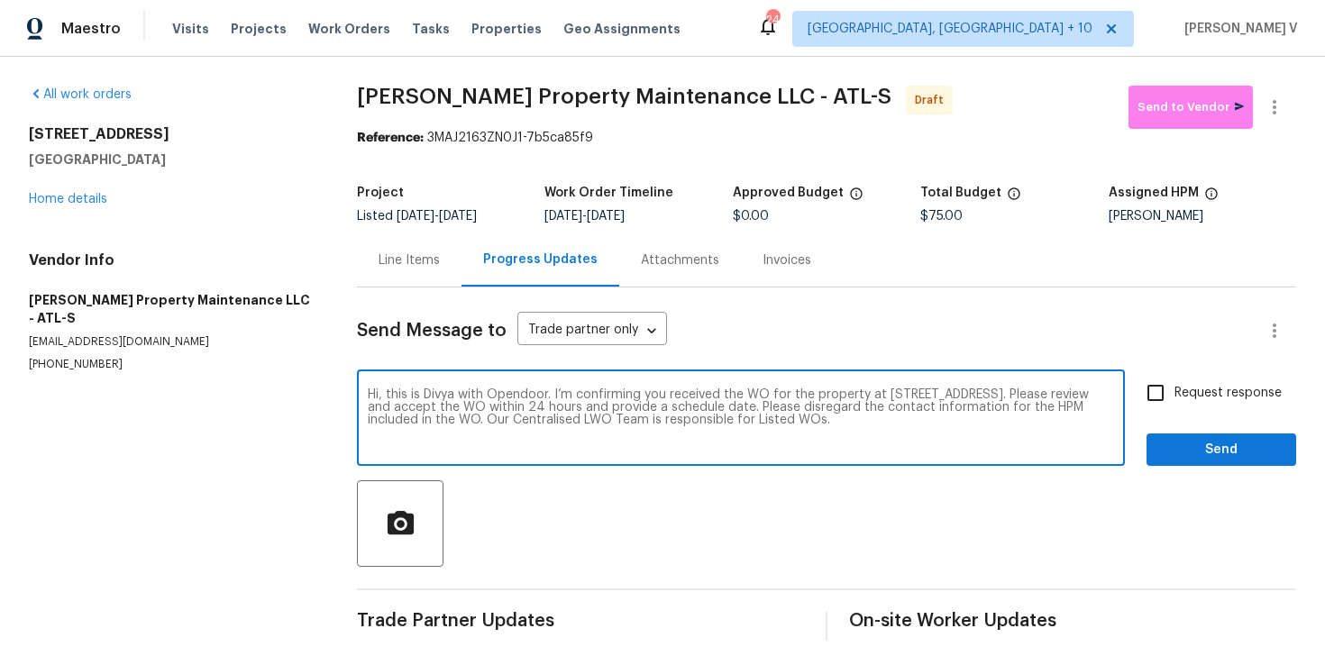
checkbox input "true"
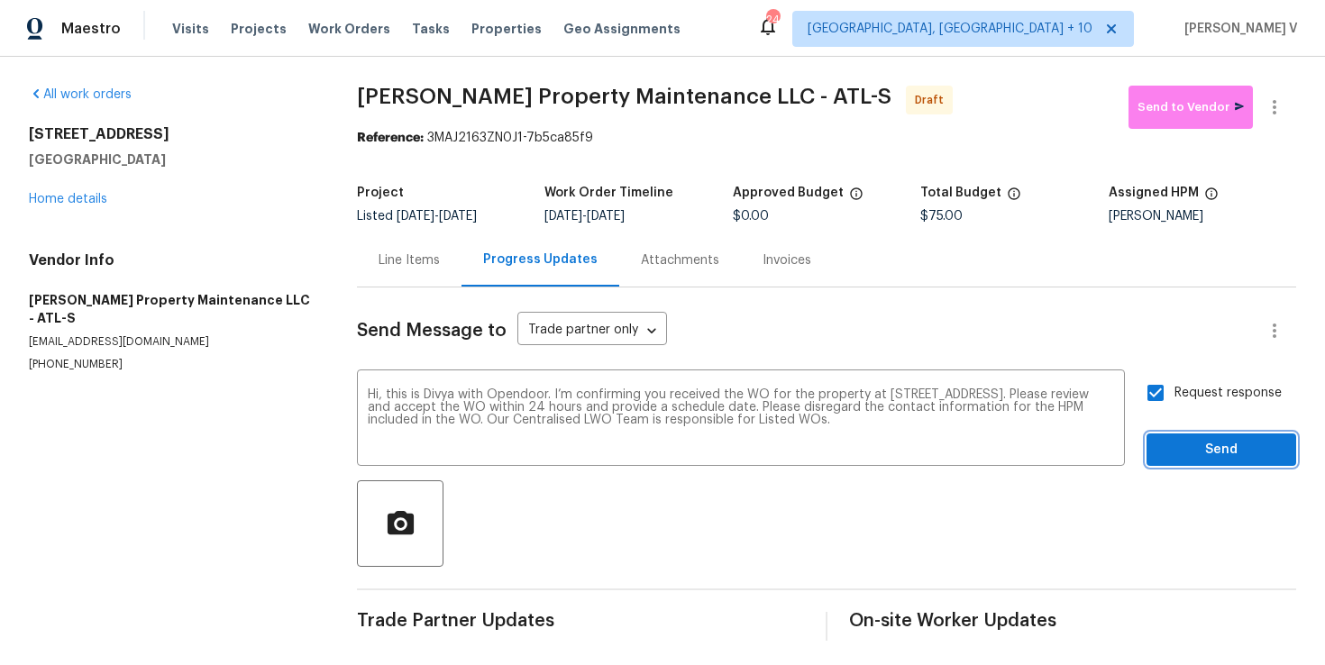
click at [1212, 459] on span "Send" at bounding box center [1221, 450] width 121 height 23
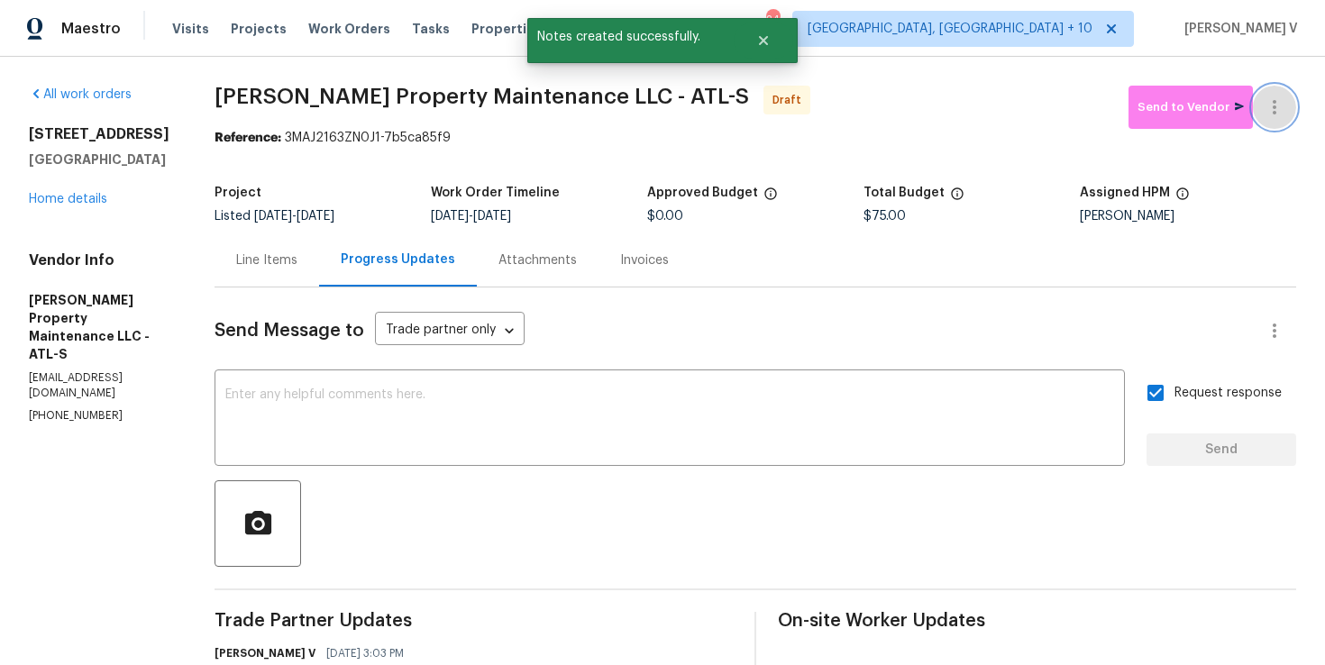
click at [1275, 111] on icon "button" at bounding box center [1275, 107] width 4 height 14
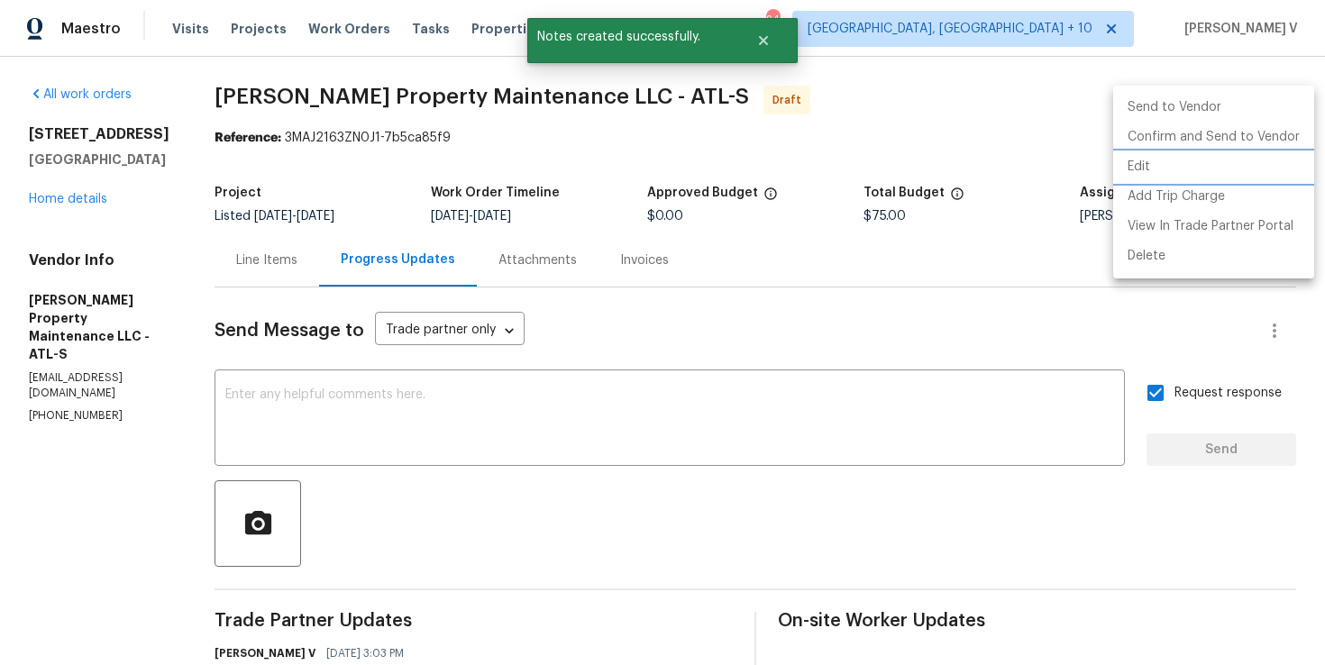
click at [1185, 157] on li "Edit" at bounding box center [1213, 167] width 201 height 30
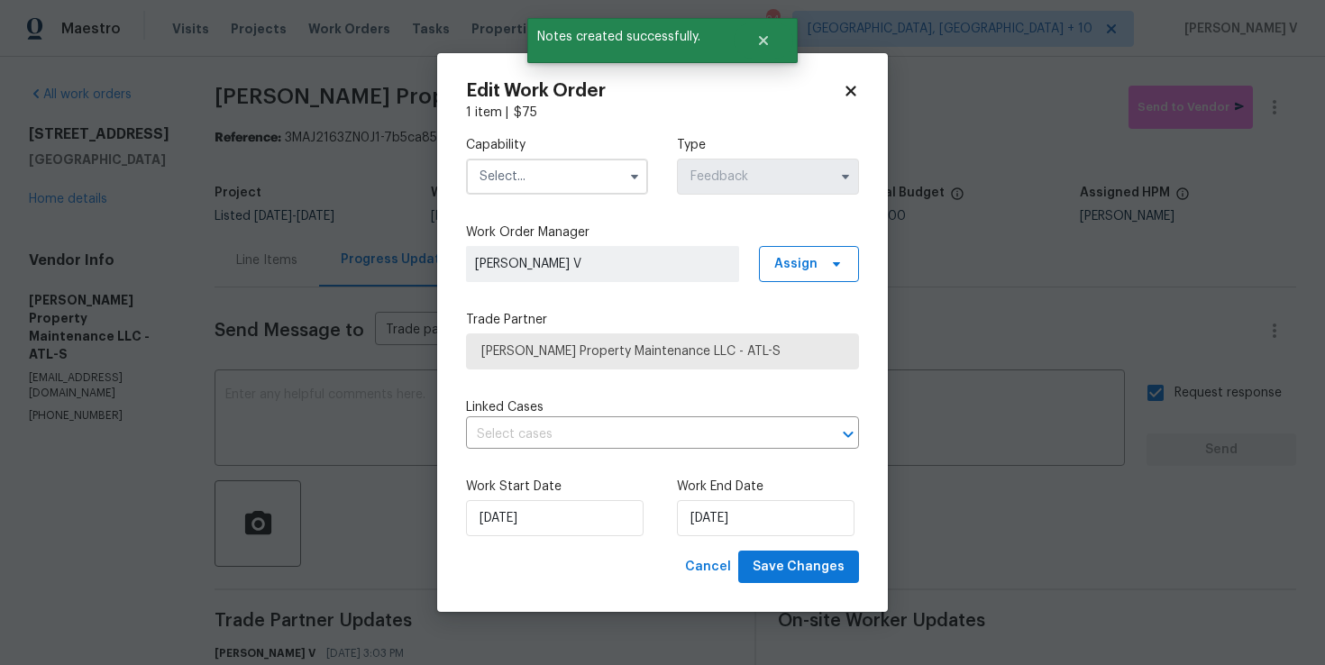
click at [1046, 149] on body "Maestro Visits Projects Work Orders Tasks Properties Geo Assignments 241 Cincin…" at bounding box center [662, 332] width 1325 height 665
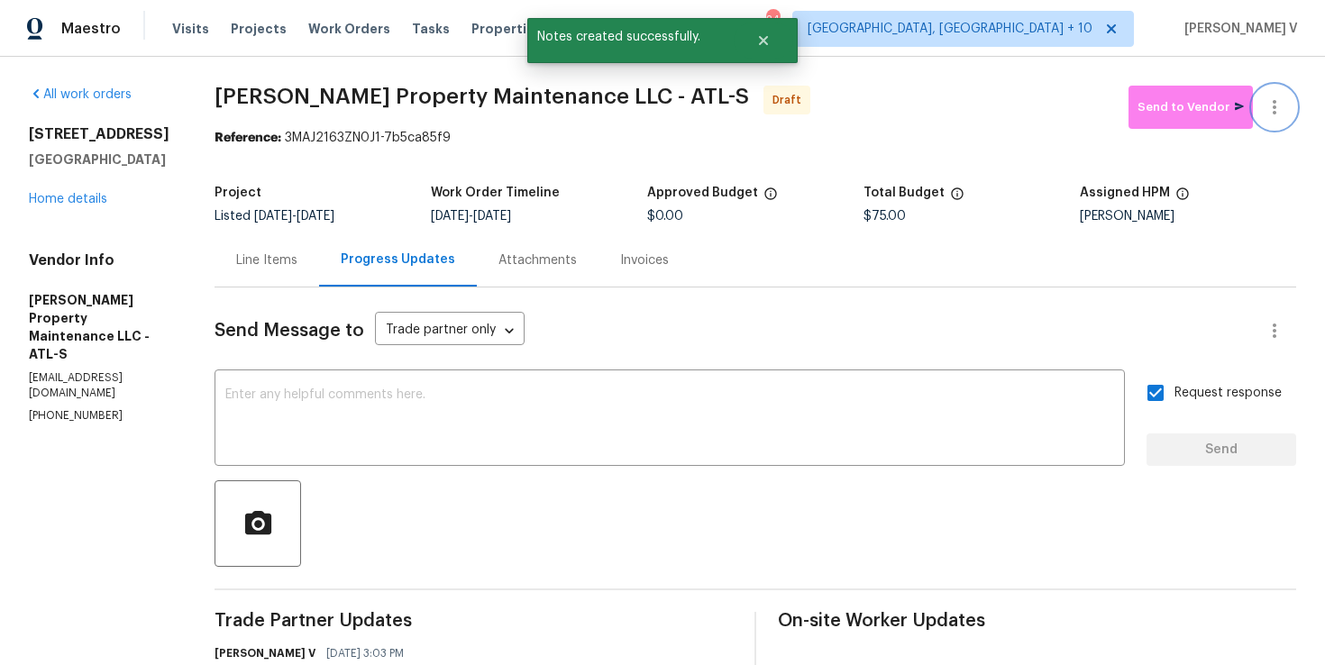
click at [1272, 110] on icon "button" at bounding box center [1275, 107] width 22 height 22
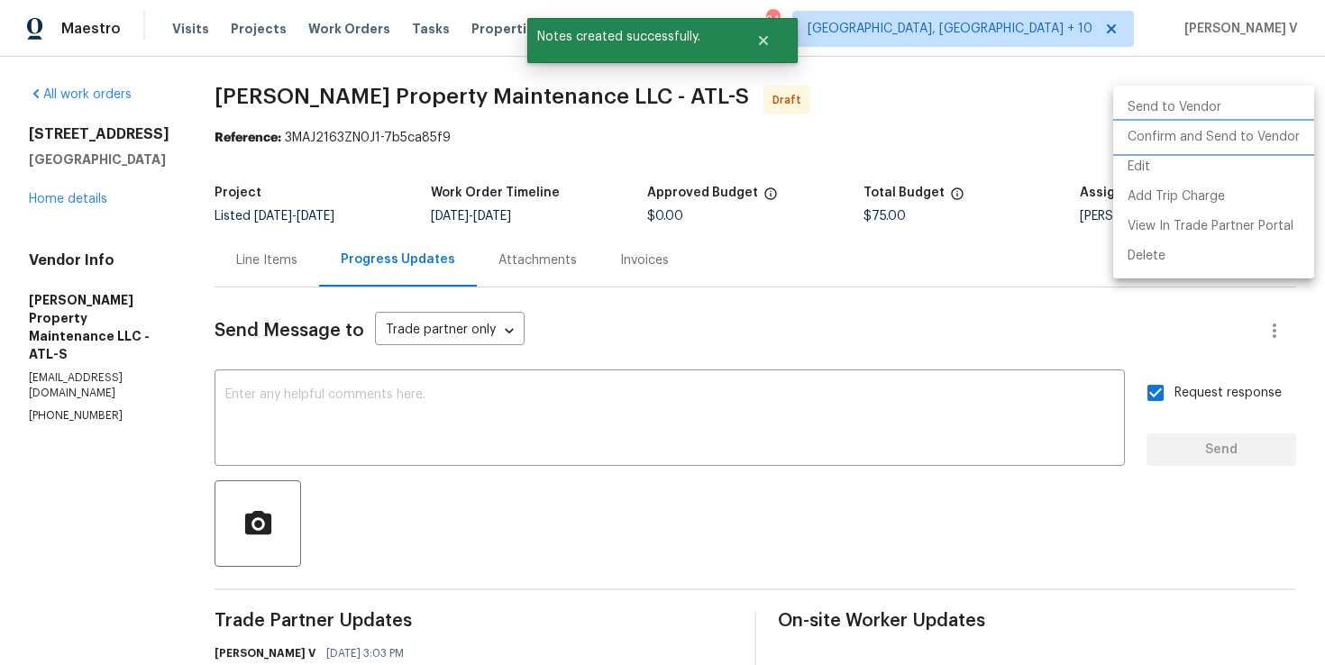
click at [1220, 132] on li "Confirm and Send to Vendor" at bounding box center [1213, 138] width 201 height 30
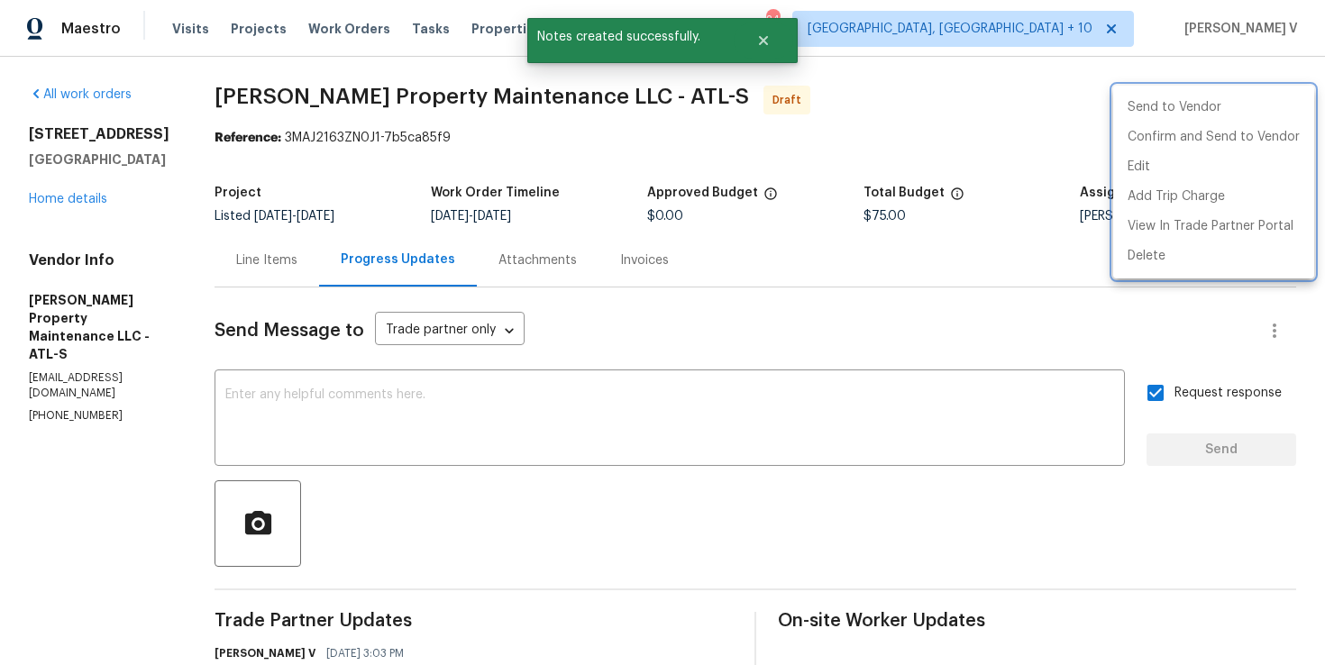
click at [498, 327] on div at bounding box center [662, 332] width 1325 height 665
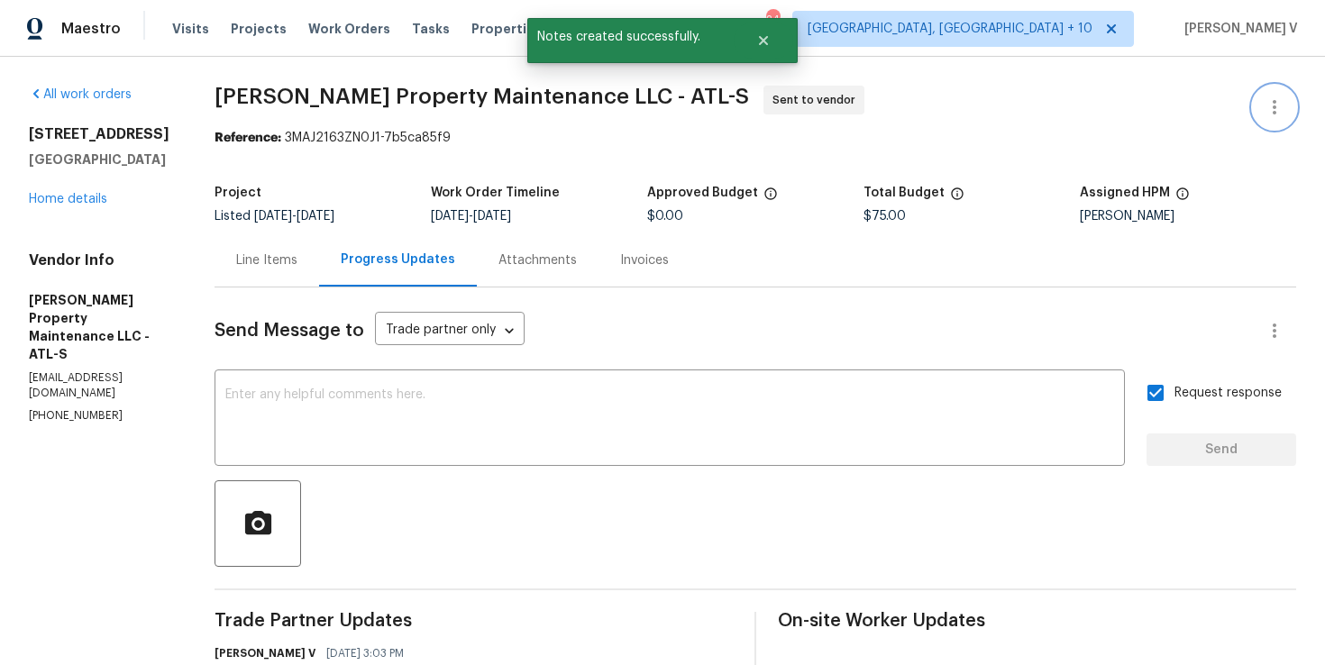
scroll to position [129, 0]
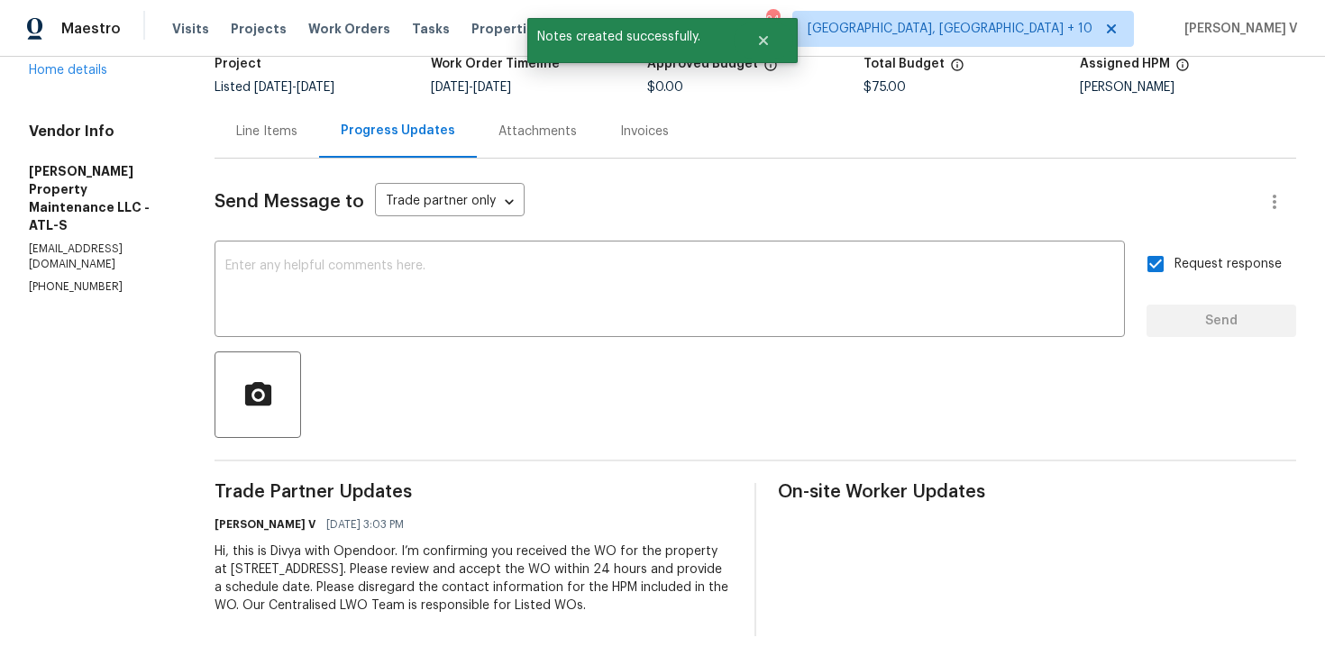
click at [334, 544] on div "Hi, this is Divya with Opendoor. I’m confirming you received the WO for the pro…" at bounding box center [474, 579] width 518 height 72
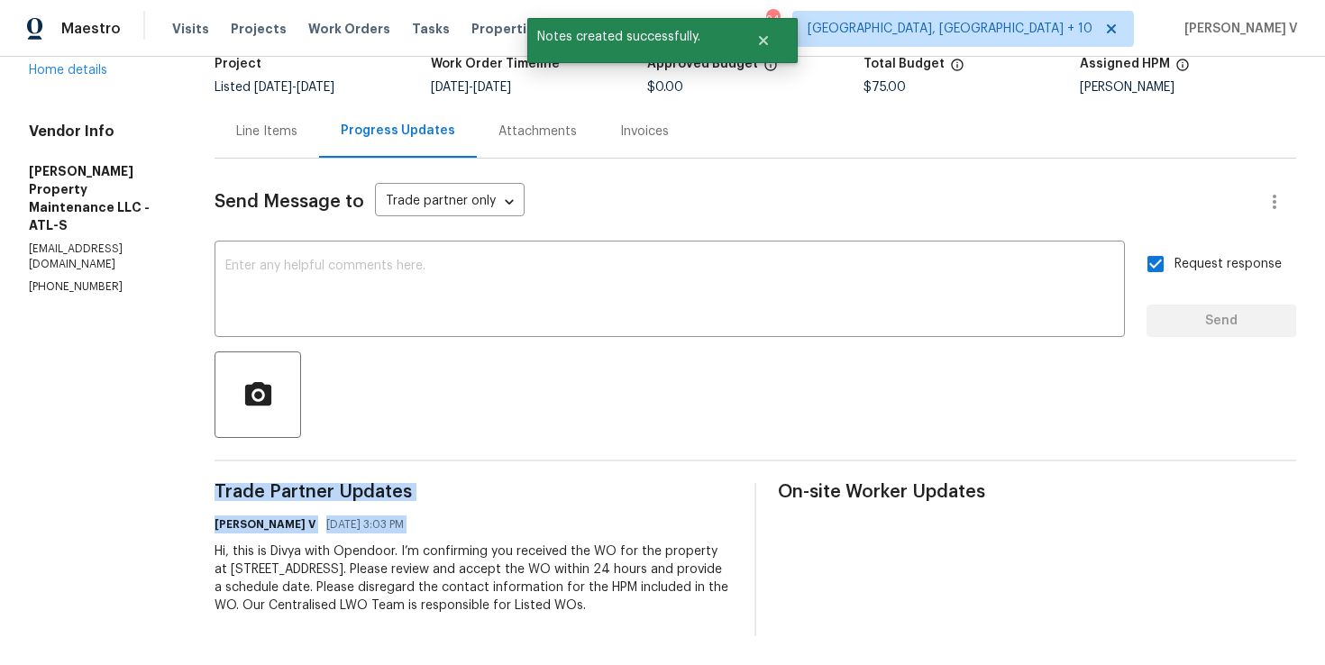
copy div "Trade Partner Updates Divya Dharshini V 08/11/2025 3:03 PM"
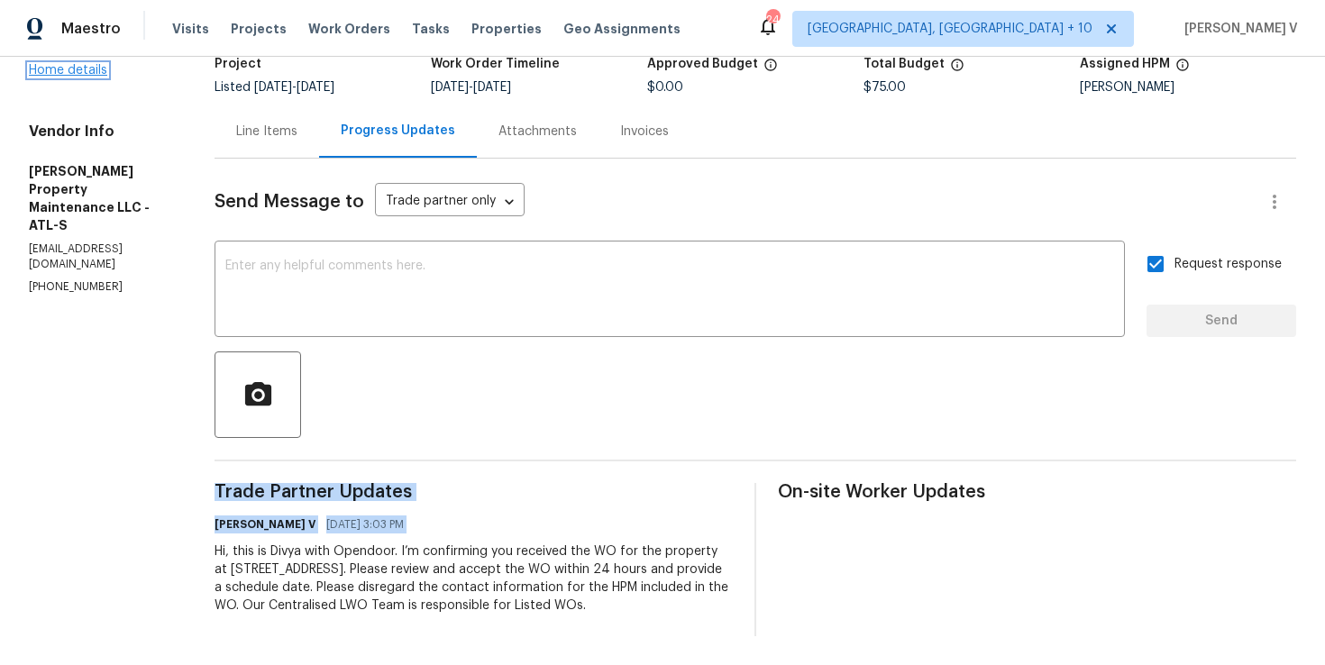
click at [85, 69] on link "Home details" at bounding box center [68, 70] width 78 height 13
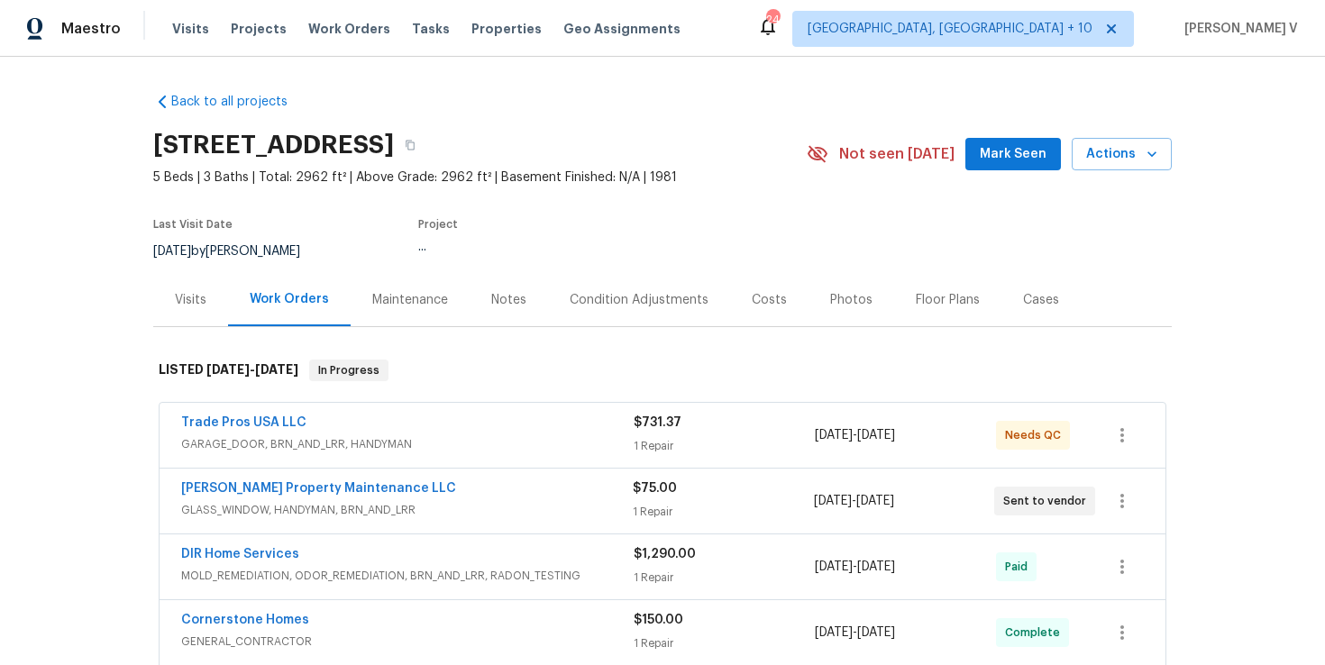
scroll to position [342, 0]
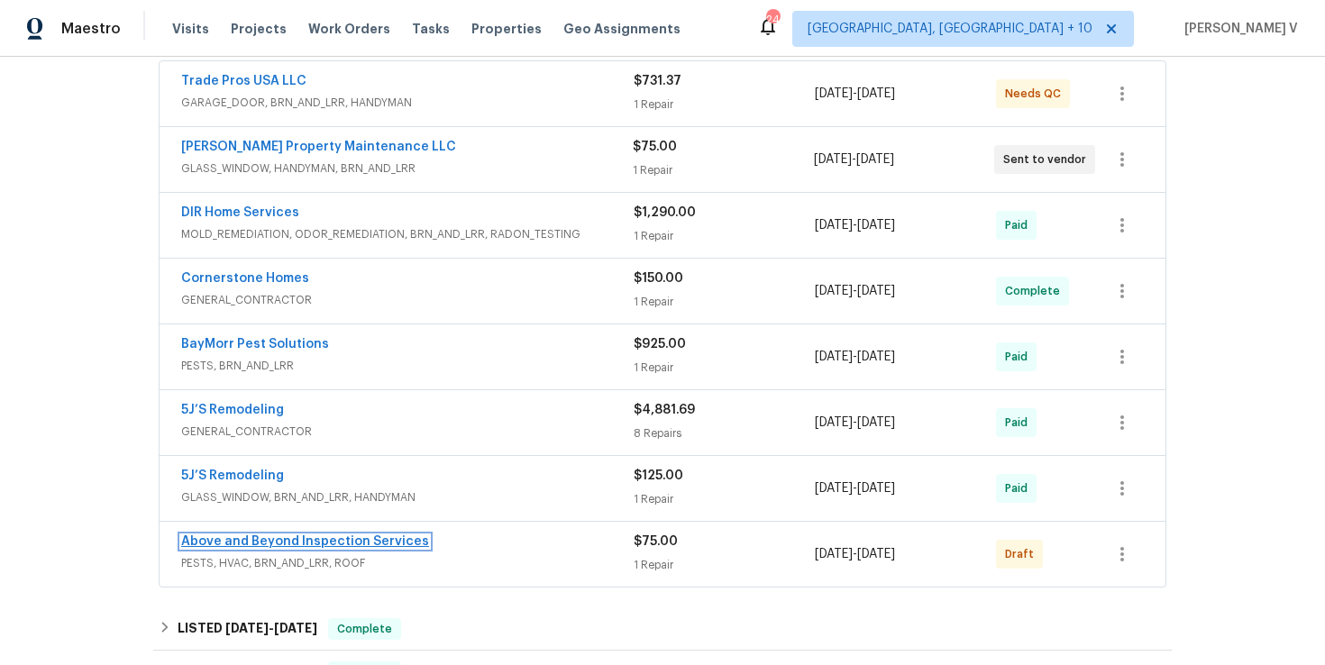
click at [271, 536] on link "Above and Beyond Inspection Services" at bounding box center [305, 541] width 248 height 13
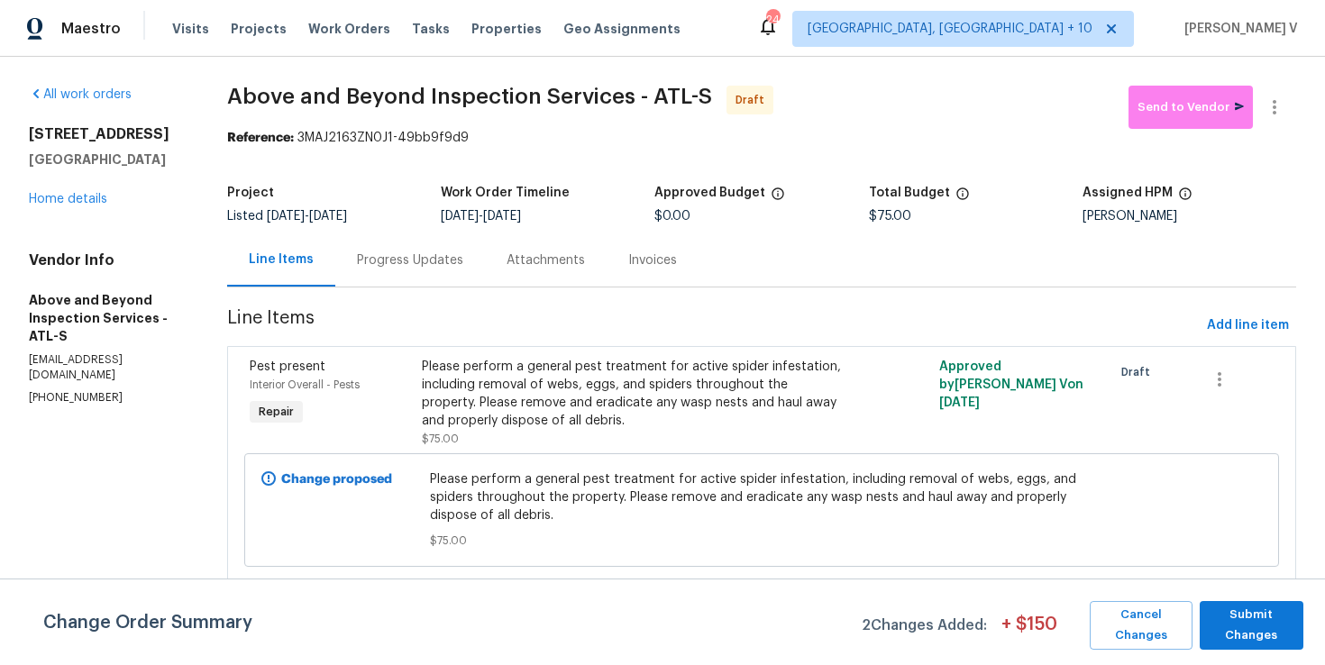
click at [485, 270] on div "Progress Updates" at bounding box center [410, 259] width 150 height 53
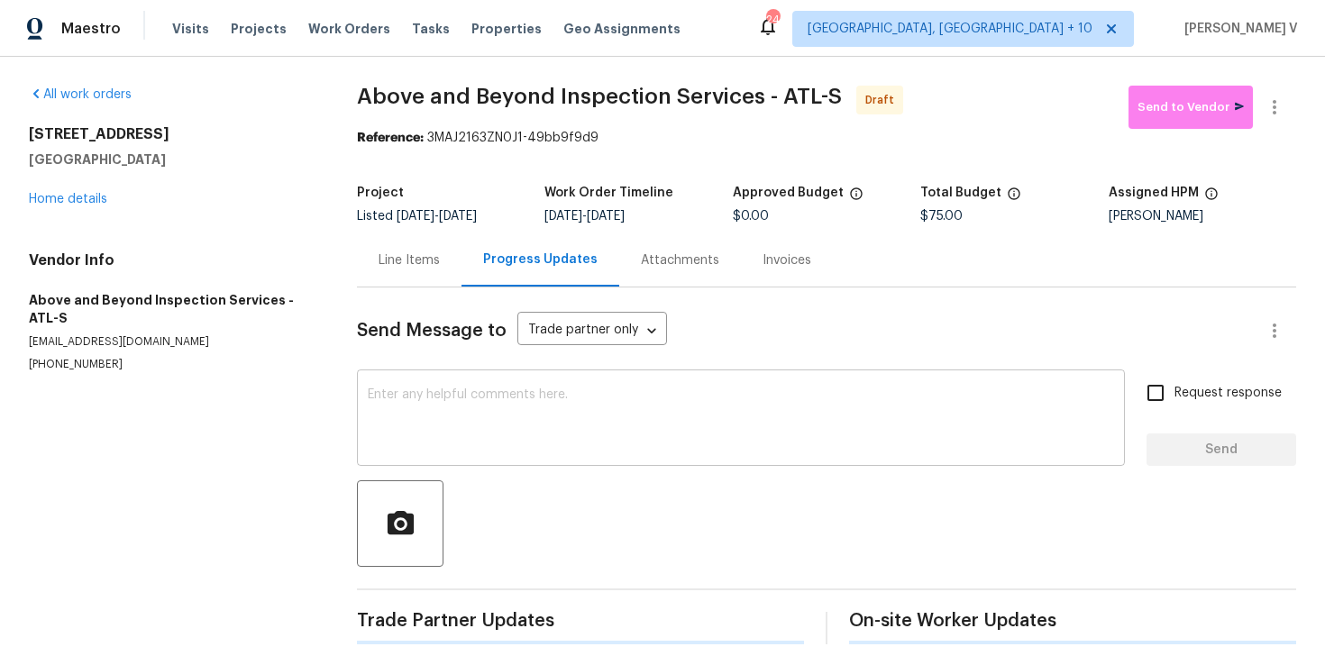
click at [541, 393] on textarea at bounding box center [741, 419] width 746 height 63
paste textarea "Hi, this is Divya with Opendoor. I’m confirming you received the WO for the pro…"
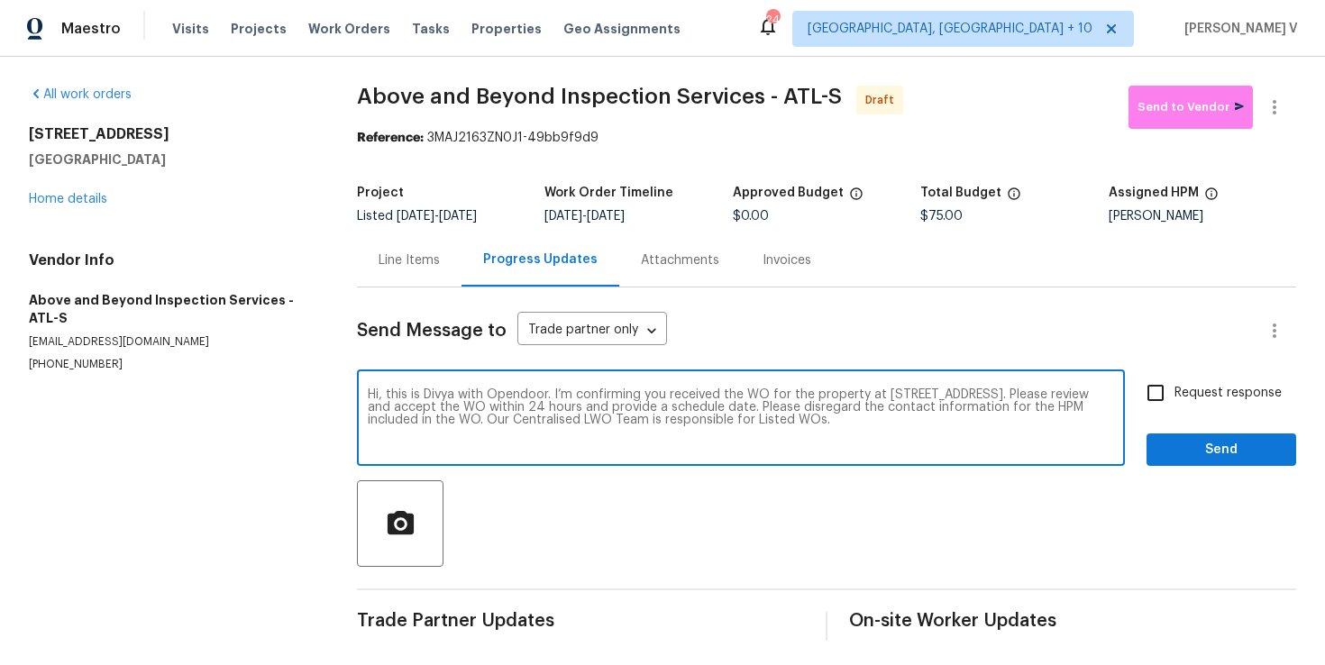
type textarea "Hi, this is Divya with Opendoor. I’m confirming you received the WO for the pro…"
click at [1143, 389] on input "Request response" at bounding box center [1156, 393] width 38 height 38
checkbox input "true"
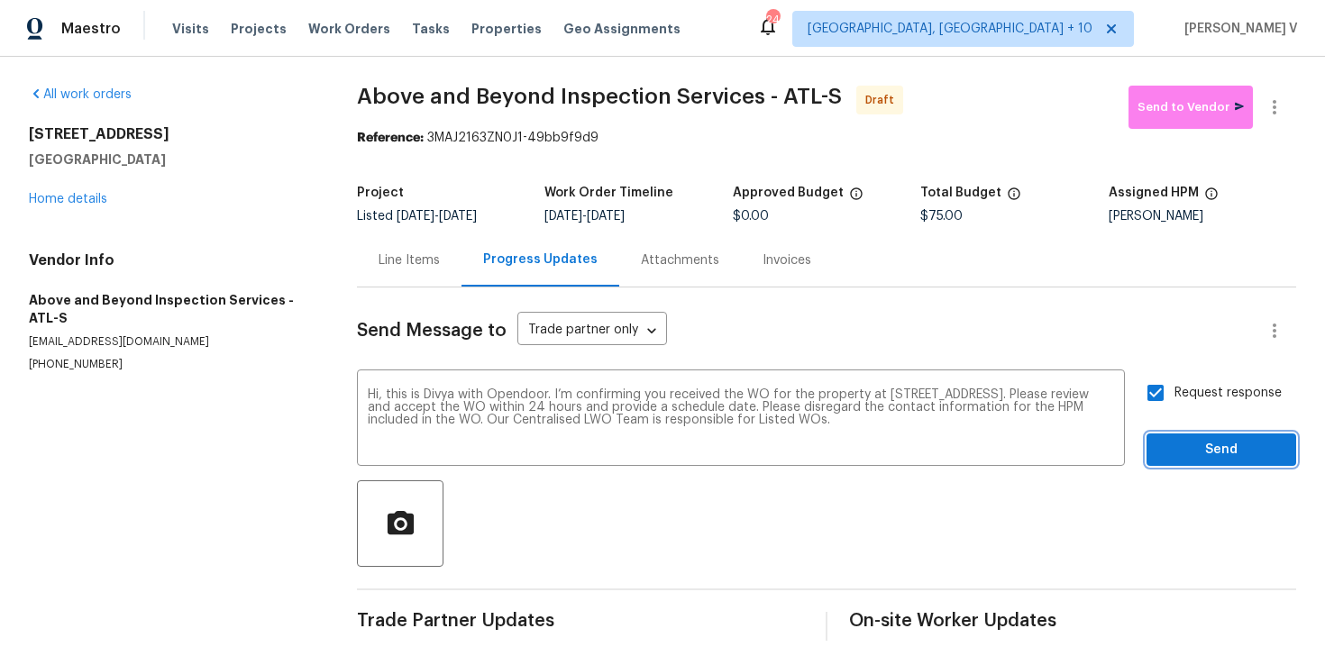
click at [1201, 458] on span "Send" at bounding box center [1221, 450] width 121 height 23
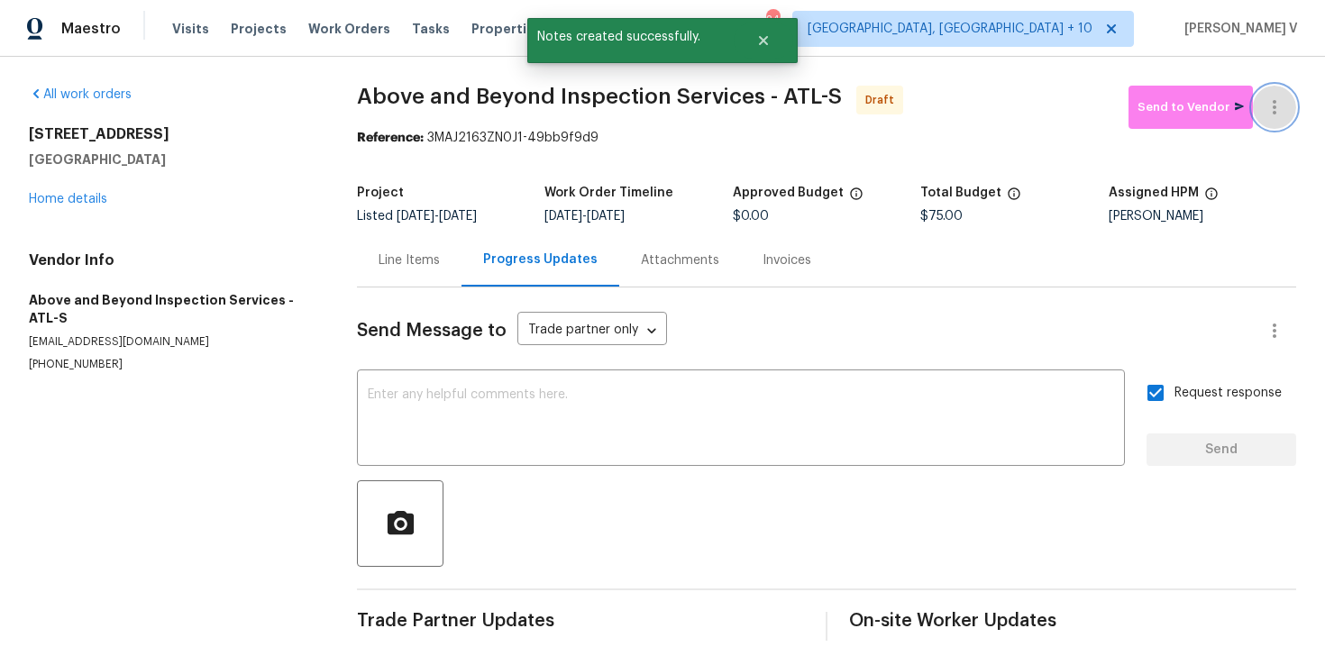
click at [1263, 108] on button "button" at bounding box center [1274, 107] width 43 height 43
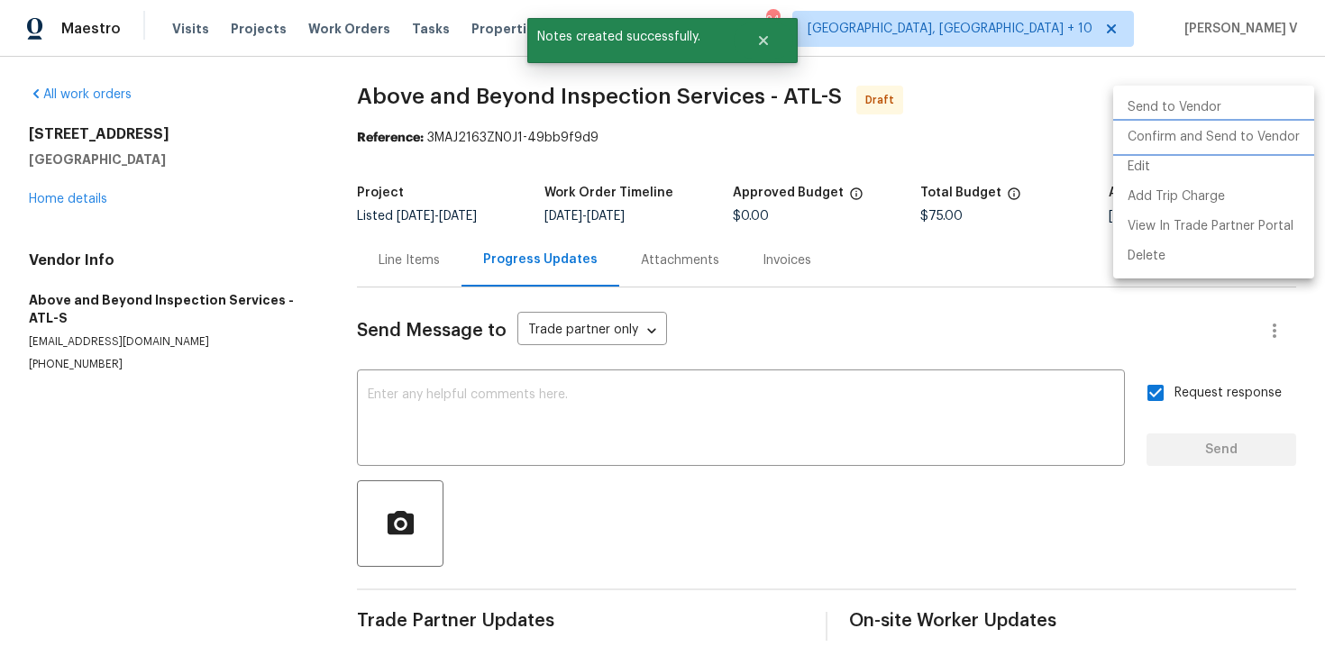
click at [1190, 132] on li "Confirm and Send to Vendor" at bounding box center [1213, 138] width 201 height 30
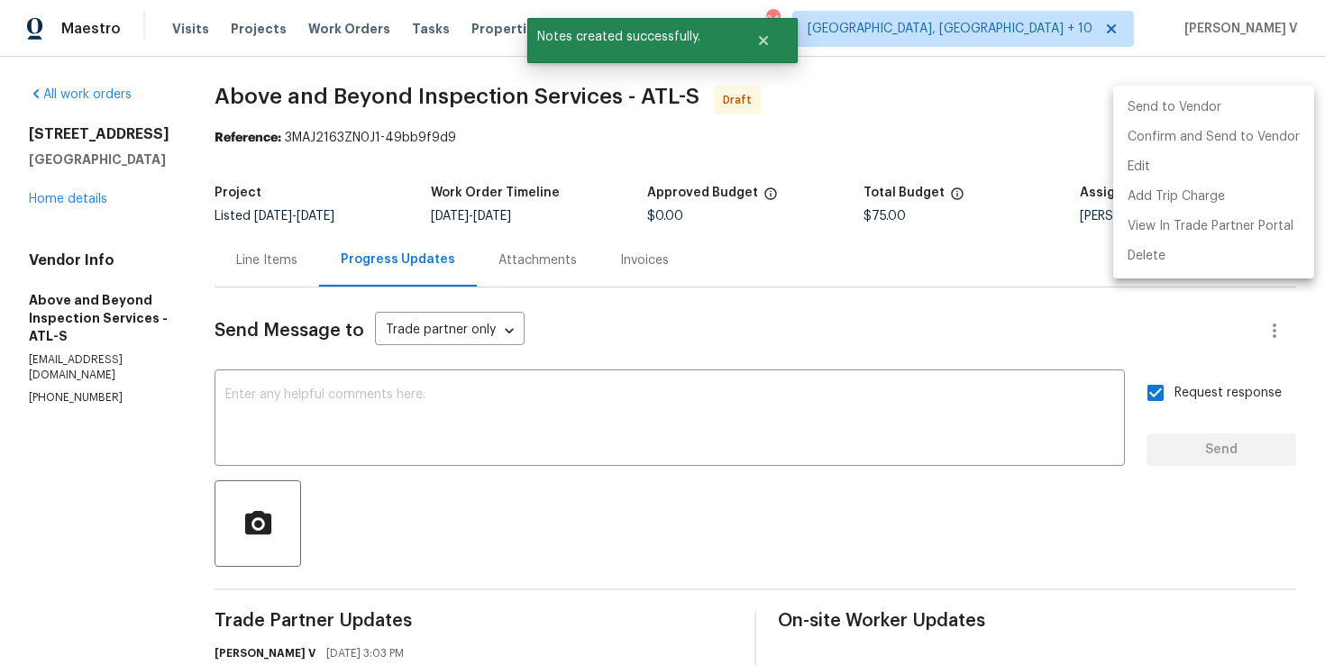
click at [372, 145] on div at bounding box center [662, 332] width 1325 height 665
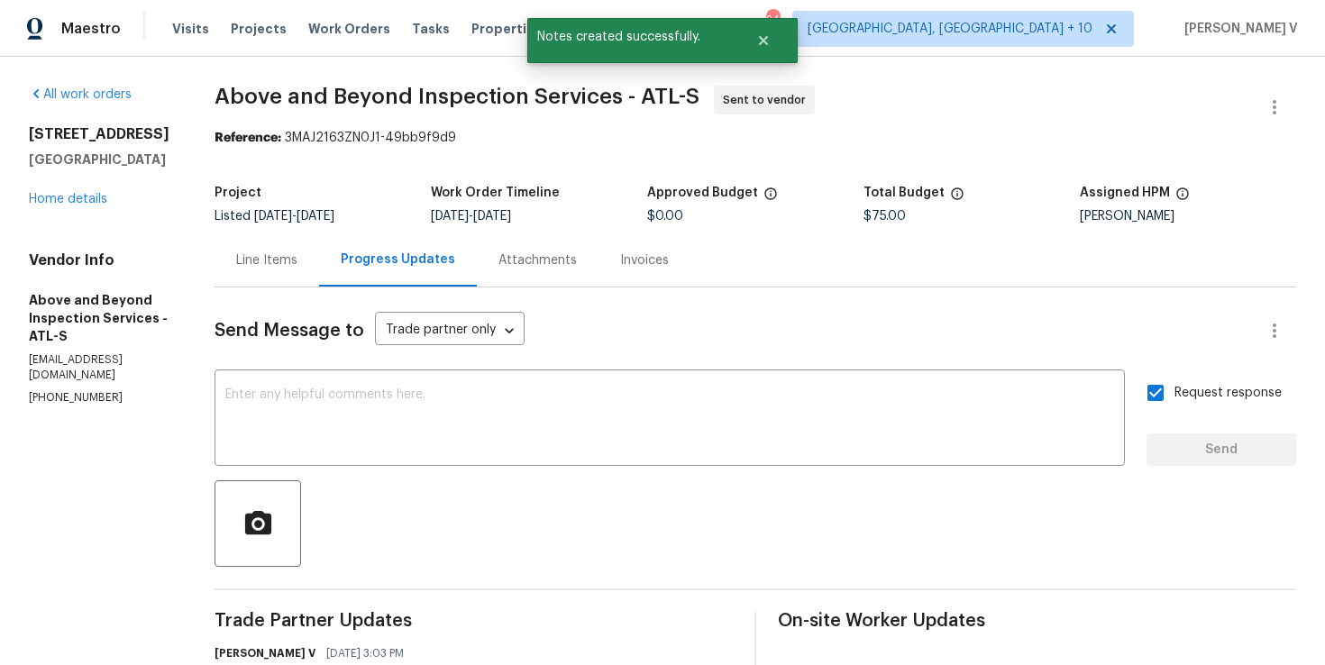
click at [87, 188] on div "7040 Northgreen Dr Atlanta, GA 30328 Home details" at bounding box center [100, 166] width 142 height 83
click at [87, 193] on link "Home details" at bounding box center [68, 199] width 78 height 13
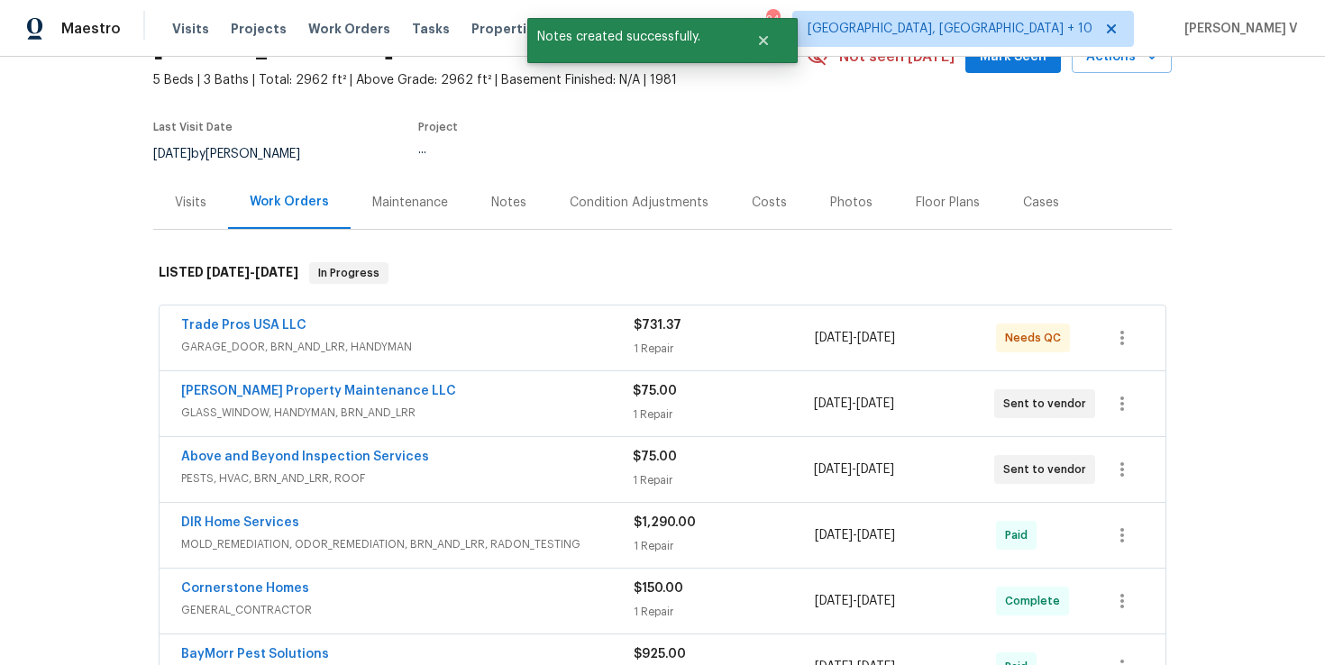
scroll to position [148, 0]
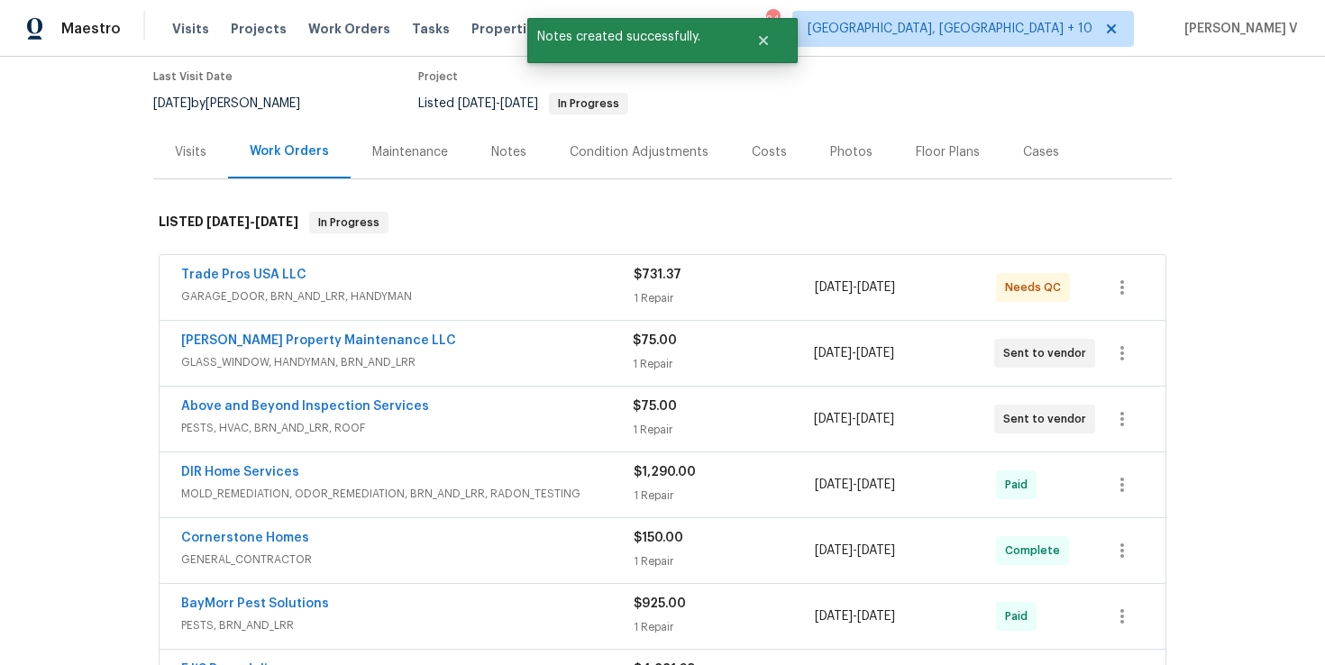
click at [440, 372] on div "Glen Property Maintenance LLC GLASS_WINDOW, HANDYMAN, BRN_AND_LRR" at bounding box center [407, 353] width 452 height 43
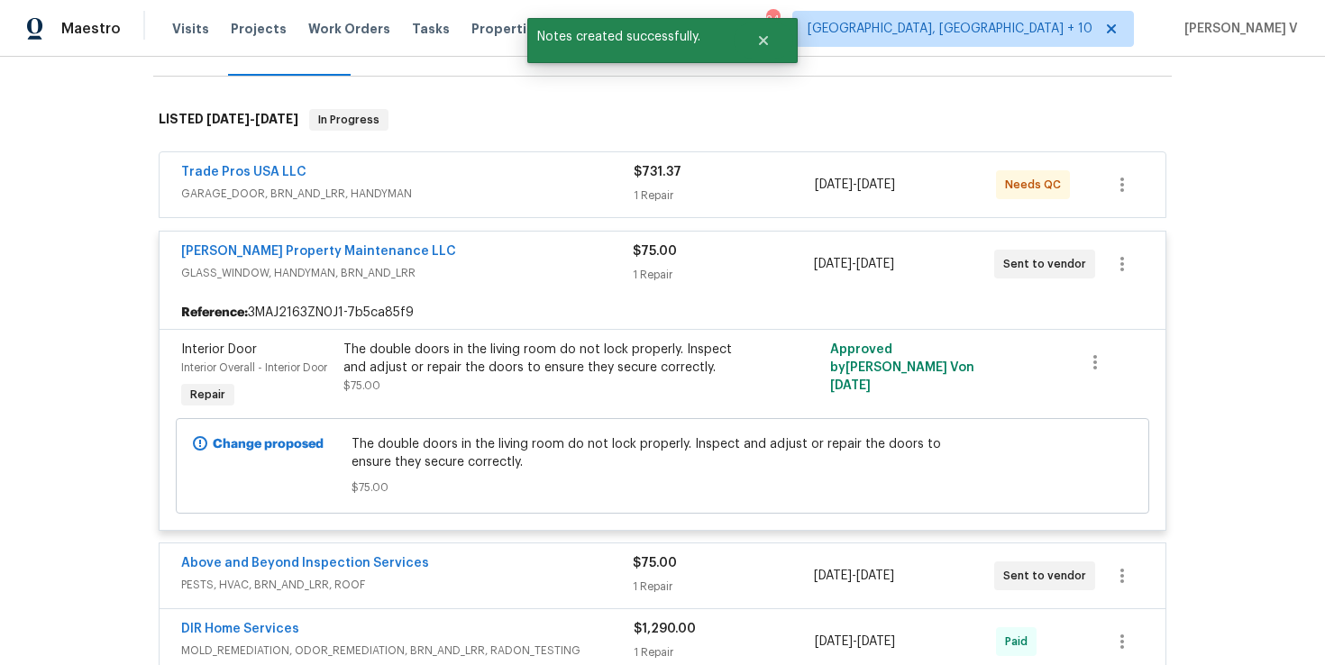
scroll to position [303, 0]
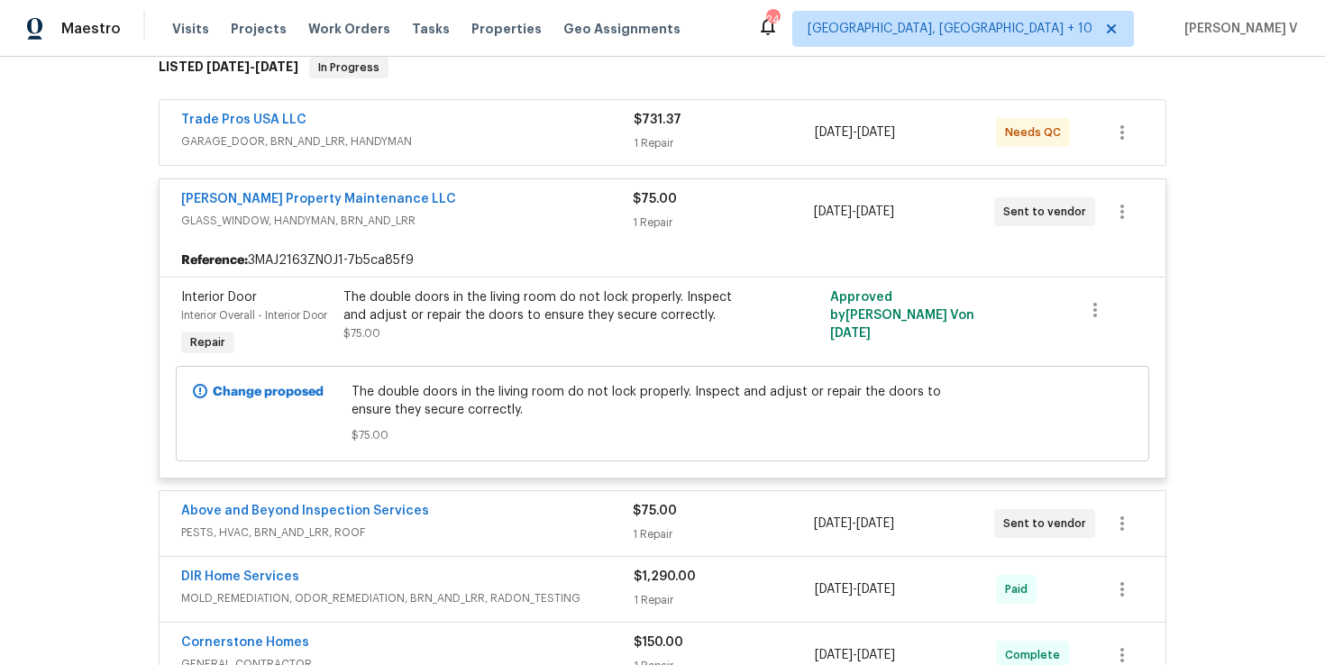
click at [467, 555] on div "Above and Beyond Inspection Services PESTS, HVAC, BRN_AND_LRR, ROOF $75.00 1 Re…" at bounding box center [663, 523] width 1006 height 65
click at [490, 527] on span "PESTS, HVAC, BRN_AND_LRR, ROOF" at bounding box center [407, 533] width 452 height 18
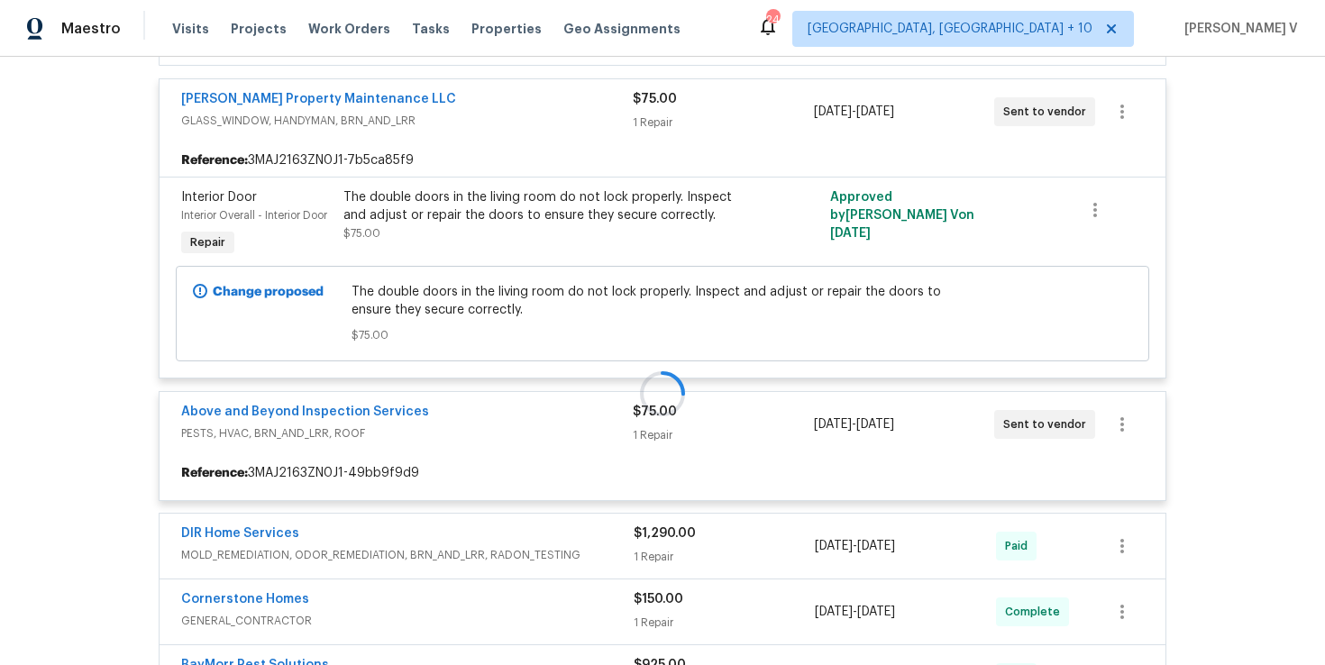
scroll to position [412, 0]
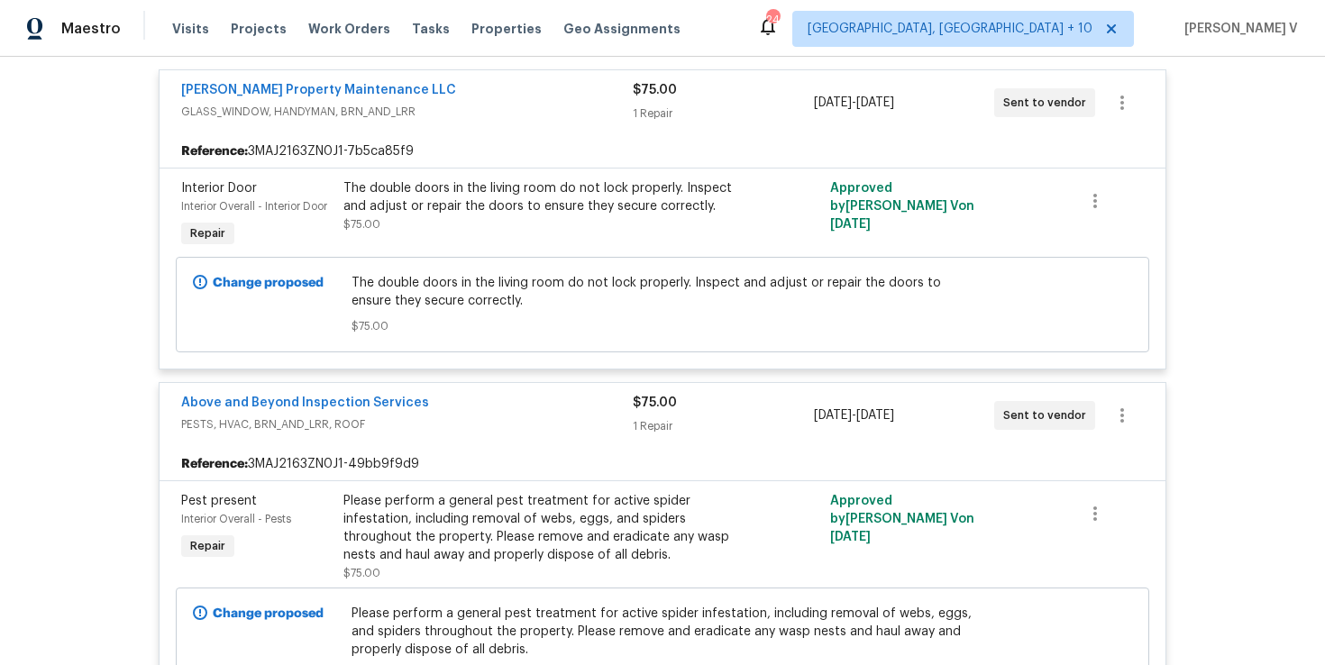
click at [306, 151] on div "Reference: 3MAJ2163ZN0J1-7b5ca85f9" at bounding box center [663, 151] width 1006 height 32
copy div "3MAJ2163ZN0J1-7b5ca85f9"
click at [290, 469] on div "Reference: 3MAJ2163ZN0J1-49bb9f9d9" at bounding box center [663, 464] width 1006 height 32
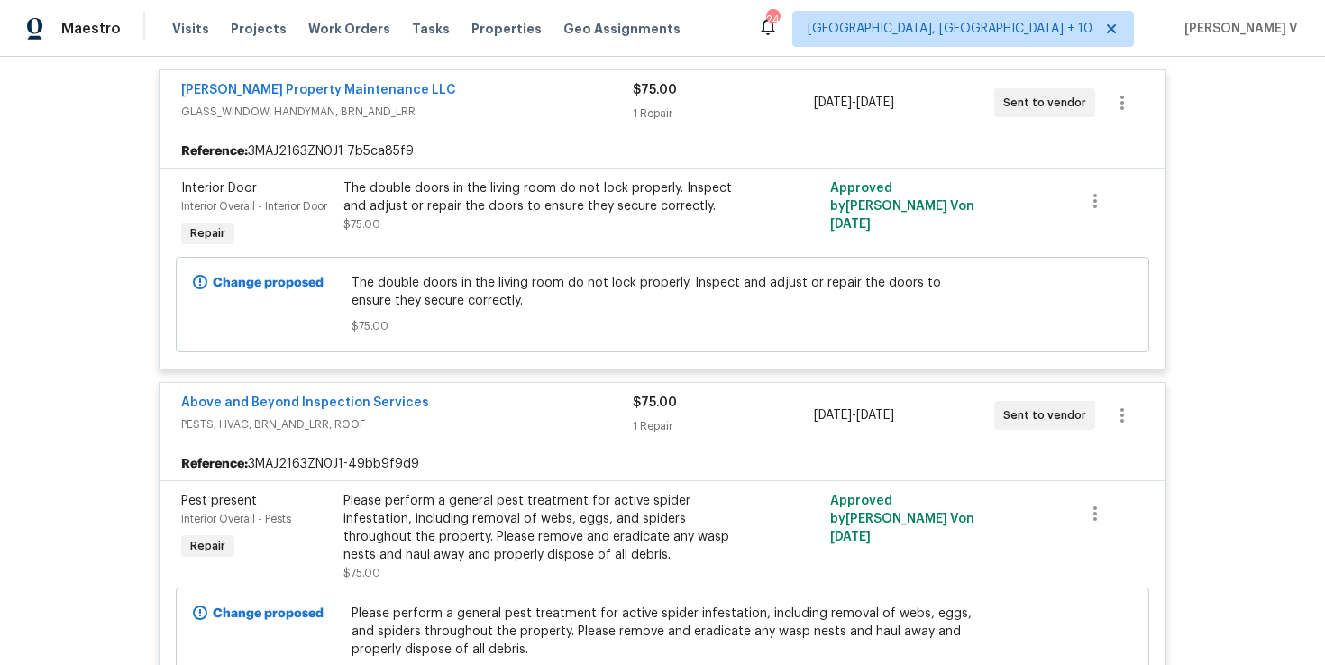
click at [290, 469] on div "Reference: 3MAJ2163ZN0J1-49bb9f9d9" at bounding box center [663, 464] width 1006 height 32
copy div "3MAJ2163ZN0J1-49bb9f9d9"
click at [401, 87] on div "Glen Property Maintenance LLC" at bounding box center [407, 92] width 452 height 22
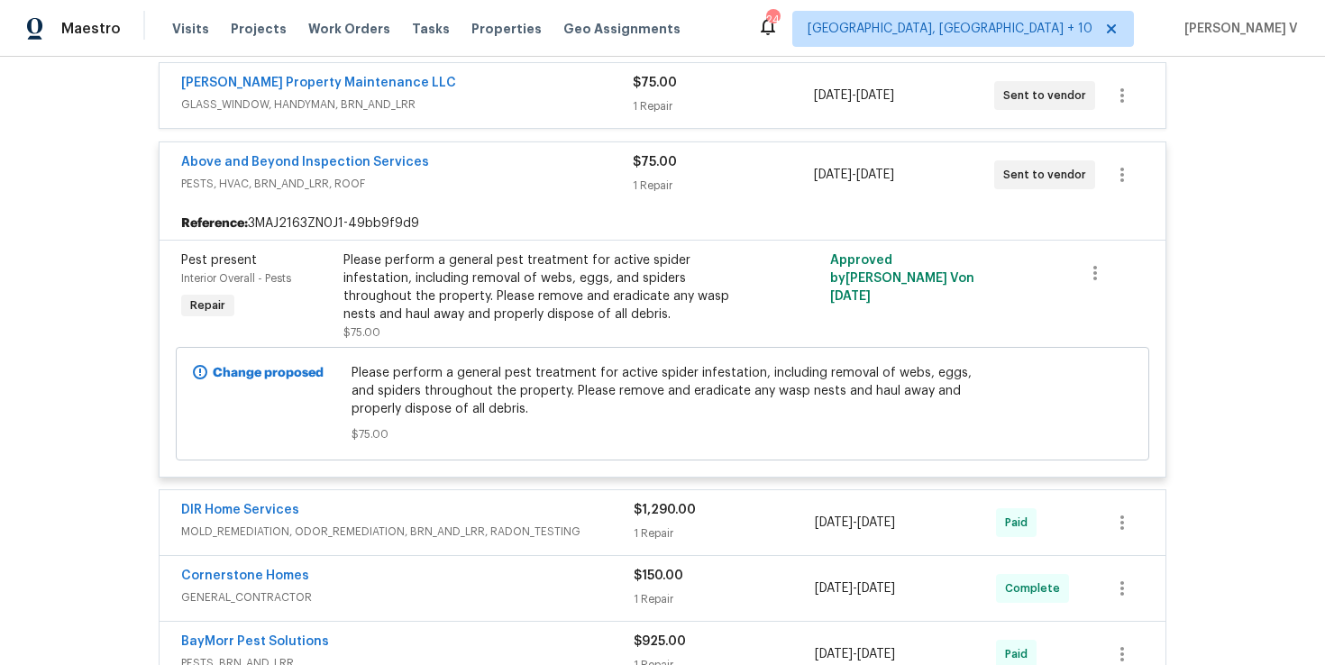
click at [401, 87] on div "Glen Property Maintenance LLC" at bounding box center [407, 85] width 452 height 22
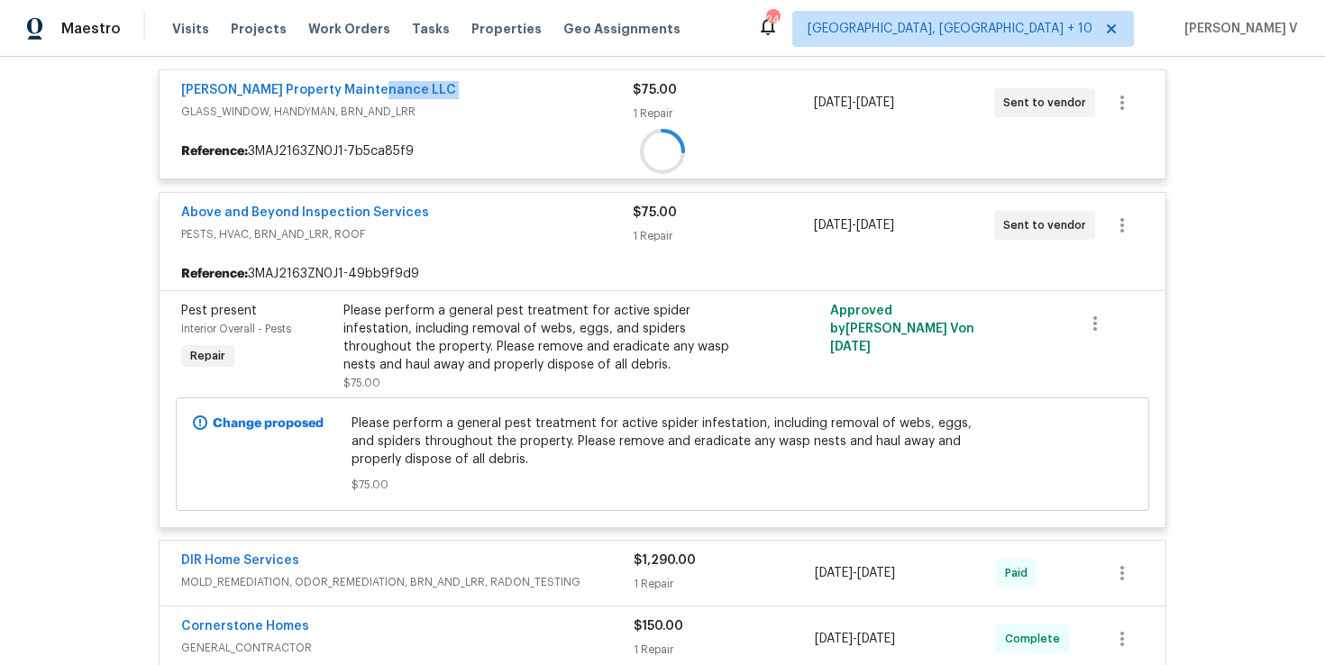
click at [401, 87] on div "Glen Property Maintenance LLC" at bounding box center [407, 92] width 452 height 22
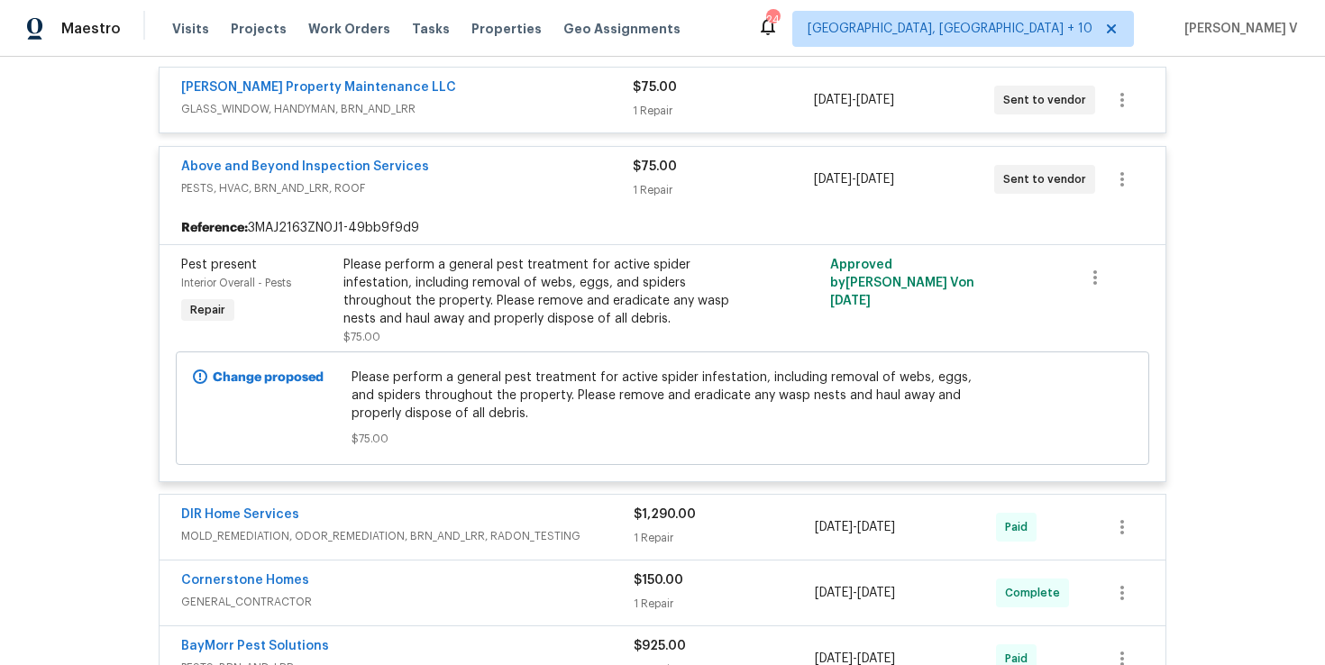
click at [401, 87] on div "Glen Property Maintenance LLC" at bounding box center [407, 89] width 452 height 22
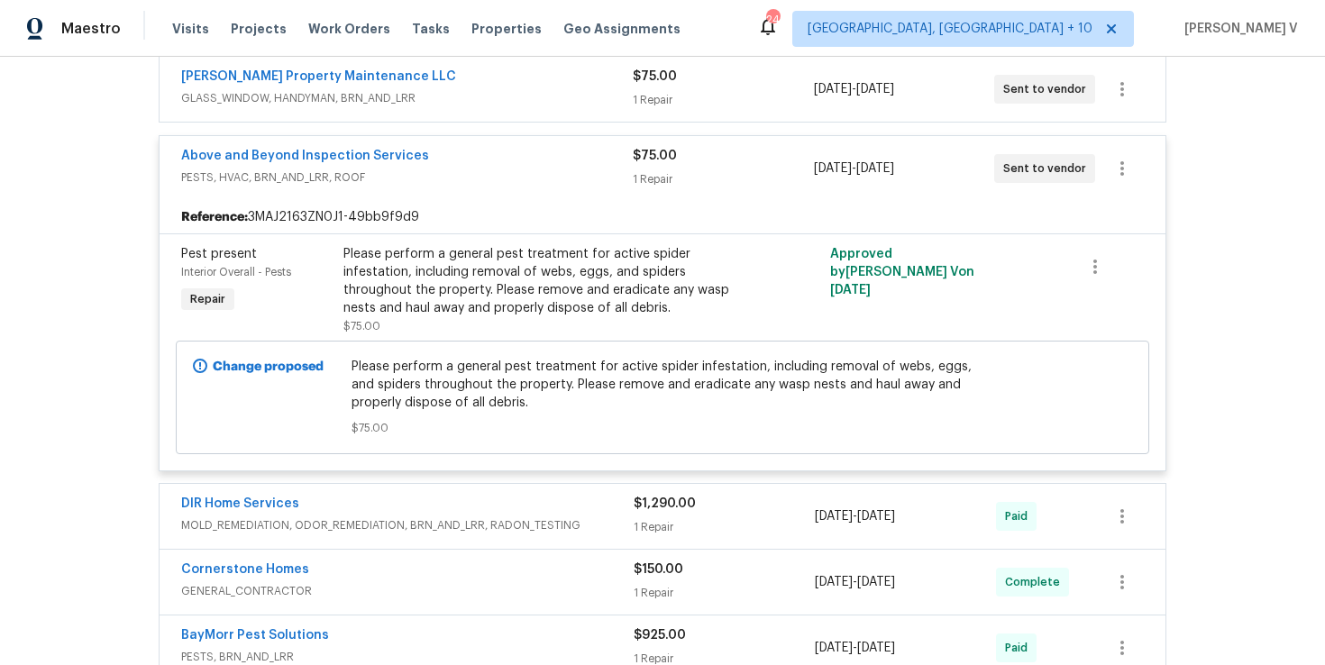
click at [434, 159] on div "Above and Beyond Inspection Services" at bounding box center [407, 158] width 452 height 22
click at [434, 169] on span "PESTS, HVAC, BRN_AND_LRR, ROOF" at bounding box center [407, 178] width 452 height 18
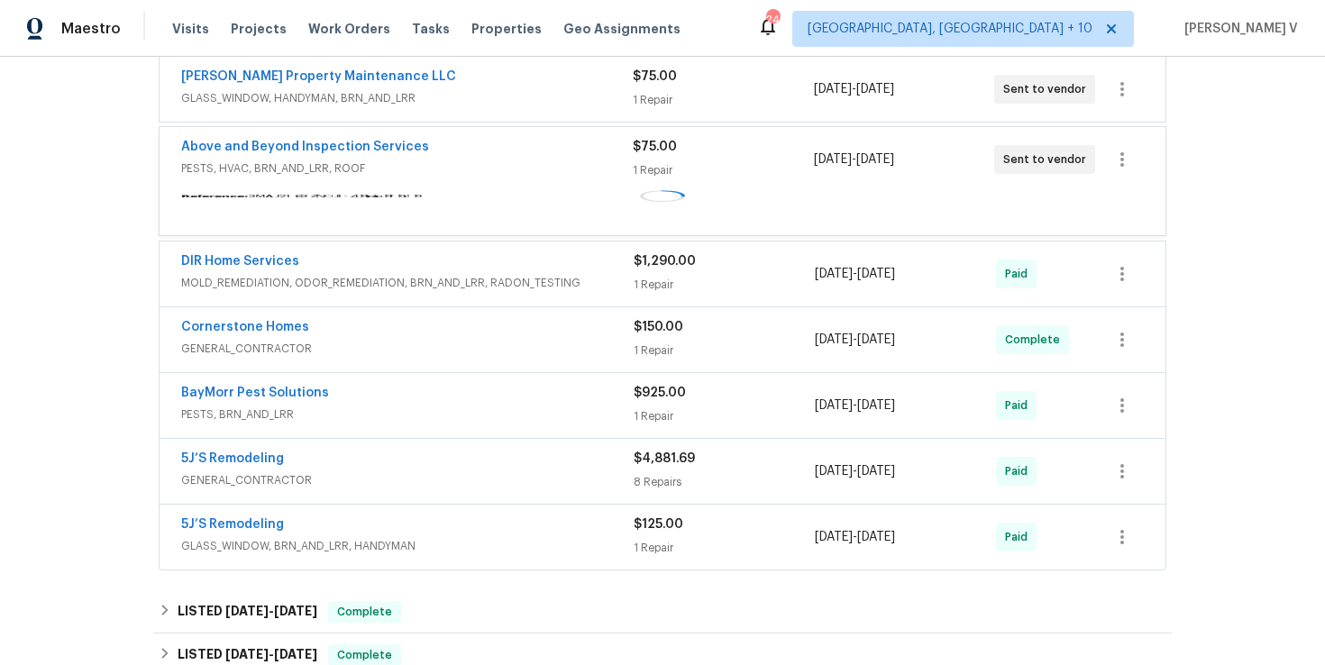
click at [434, 159] on div "Above and Beyond Inspection Services" at bounding box center [407, 149] width 452 height 22
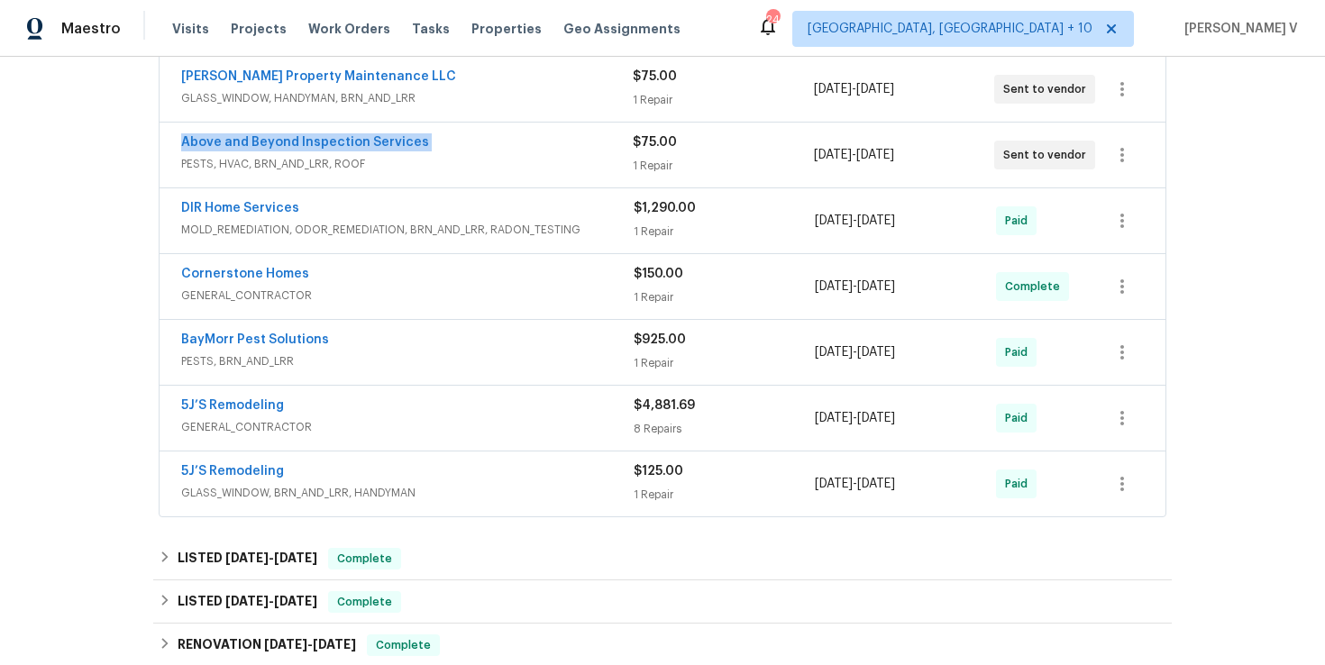
copy link "Above and Beyond Inspection Services"
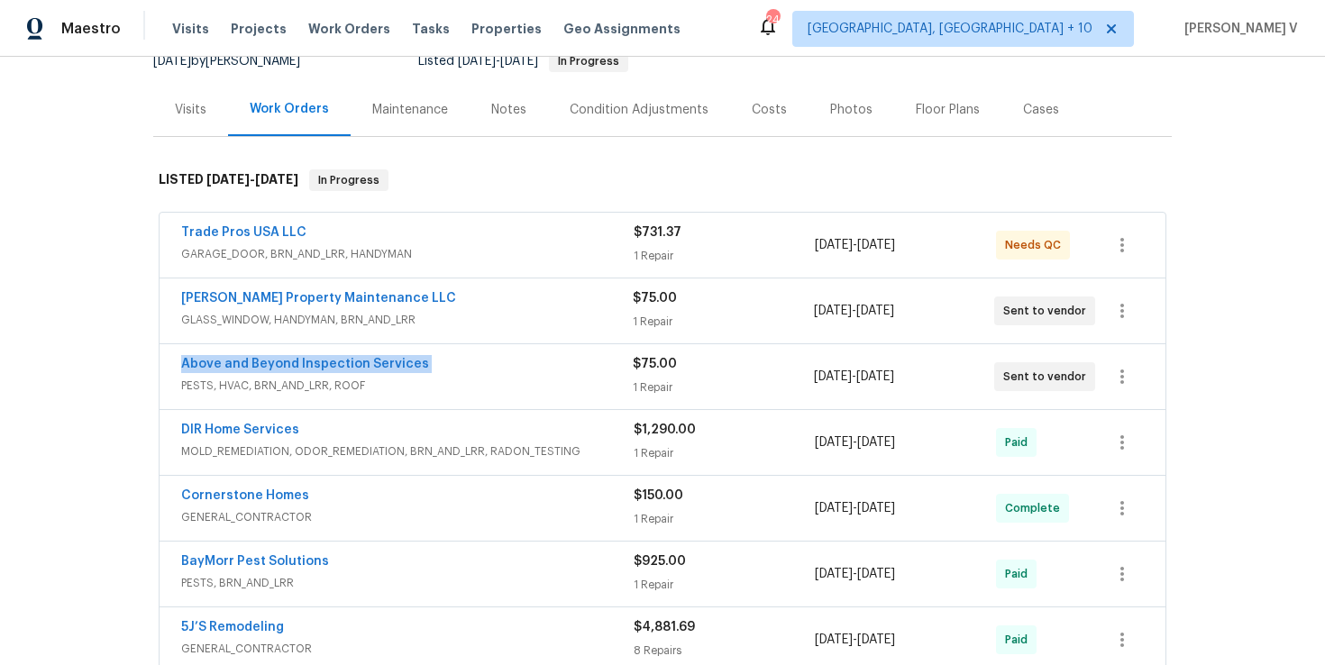
scroll to position [0, 0]
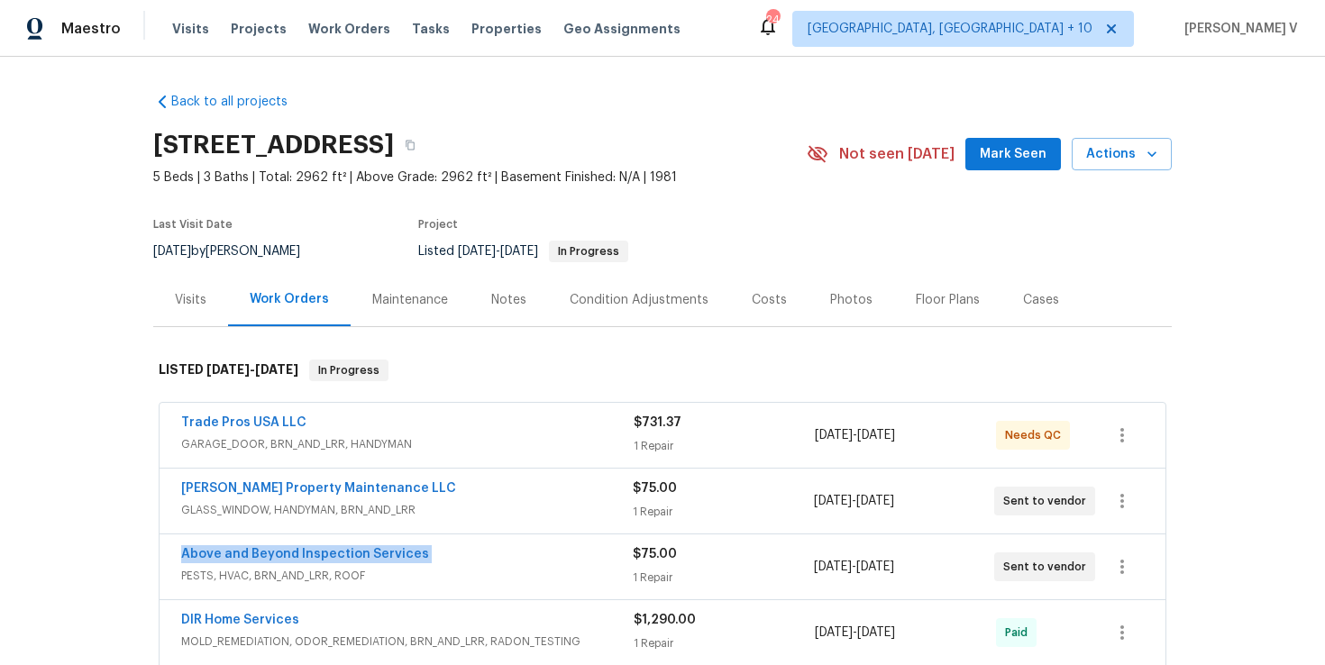
copy link "Above and Beyond Inspection Services"
drag, startPoint x: 149, startPoint y: 484, endPoint x: 452, endPoint y: 484, distance: 302.9
click at [452, 484] on div "Back to all projects 7040 Northgreen Dr, Atlanta, GA 30328 5 Beds | 3 Baths | T…" at bounding box center [662, 361] width 1325 height 608
copy link "Glen Property Maintenance LLC"
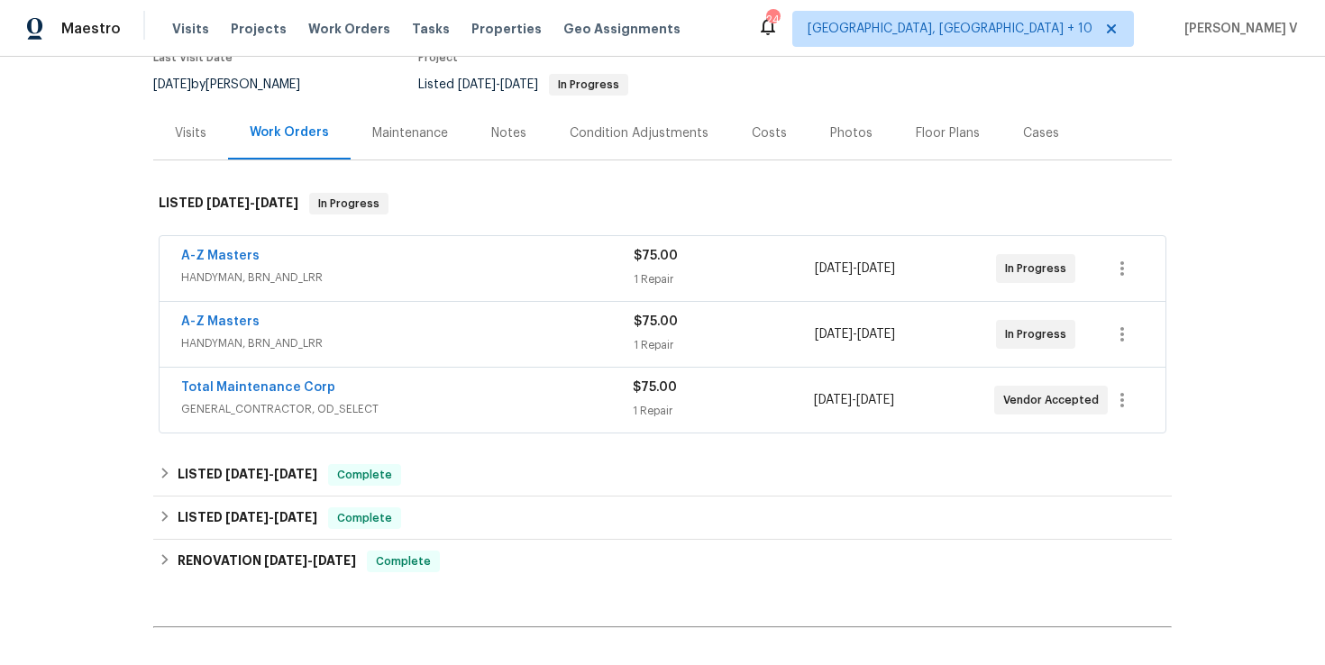
scroll to position [184, 0]
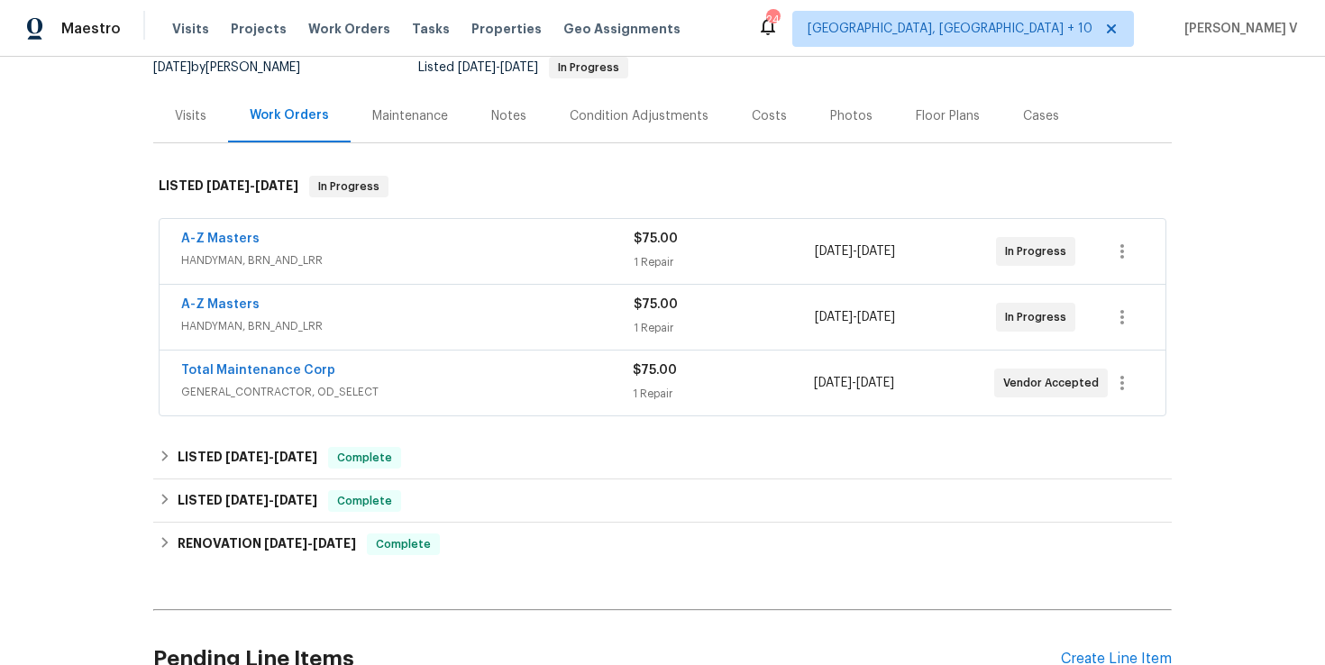
click at [461, 333] on span "HANDYMAN, BRN_AND_LRR" at bounding box center [407, 326] width 452 height 18
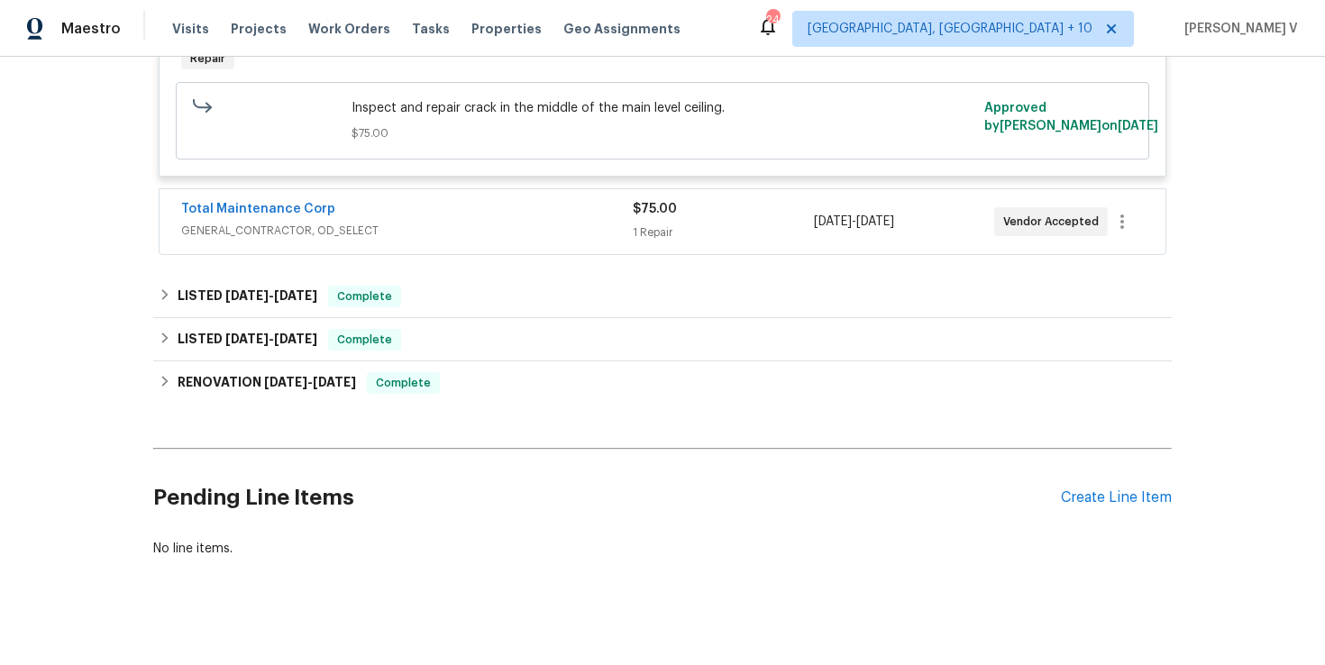
scroll to position [602, 0]
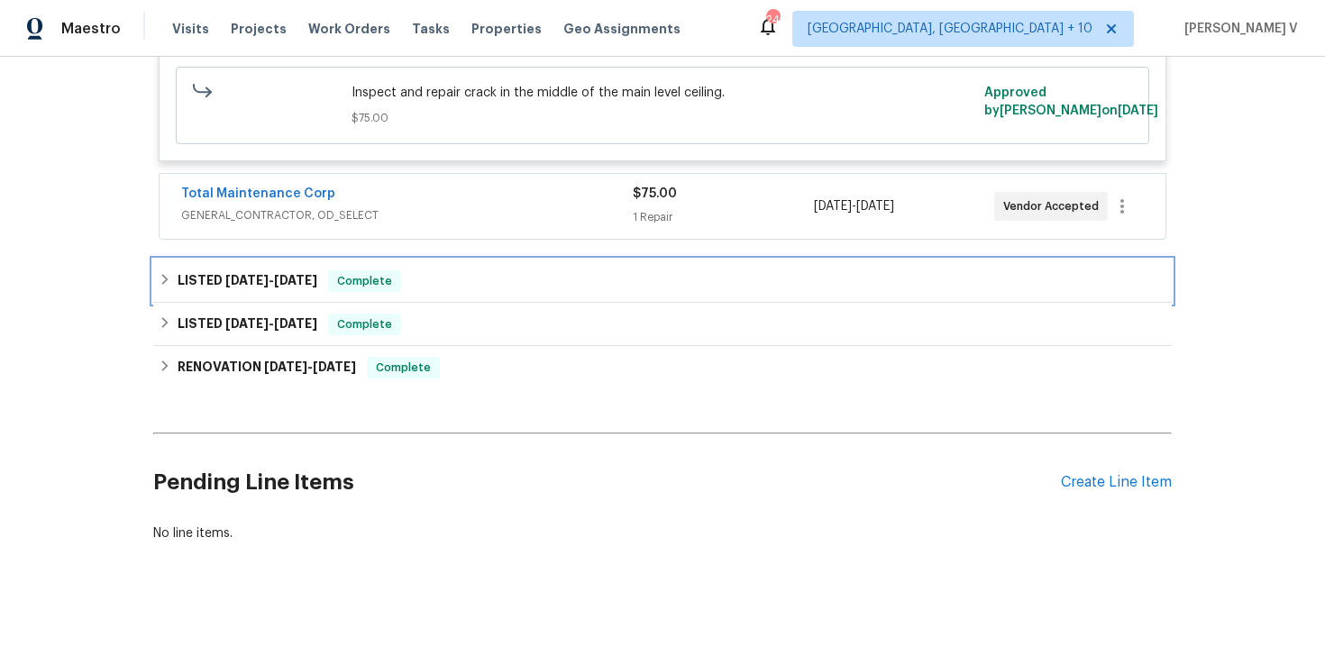
click at [489, 282] on div "LISTED [DATE] - [DATE] Complete" at bounding box center [663, 281] width 1008 height 22
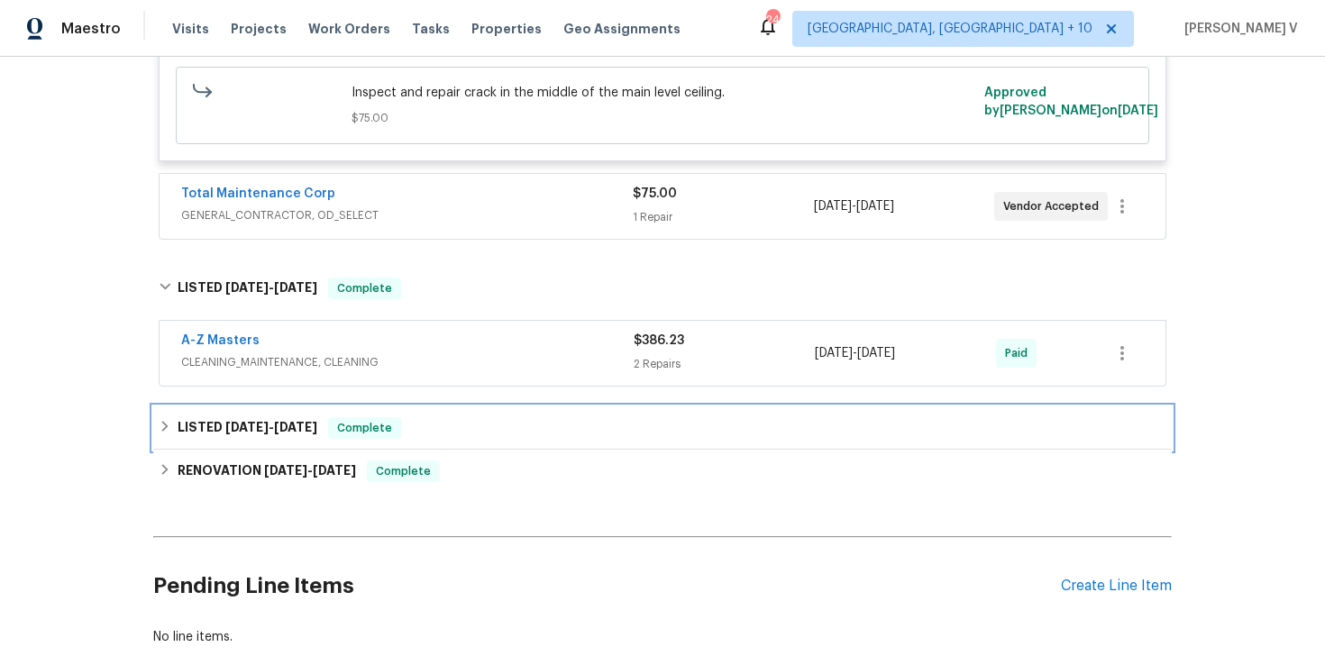
click at [535, 420] on div "LISTED 2/25/25 - 3/26/25 Complete" at bounding box center [663, 428] width 1008 height 22
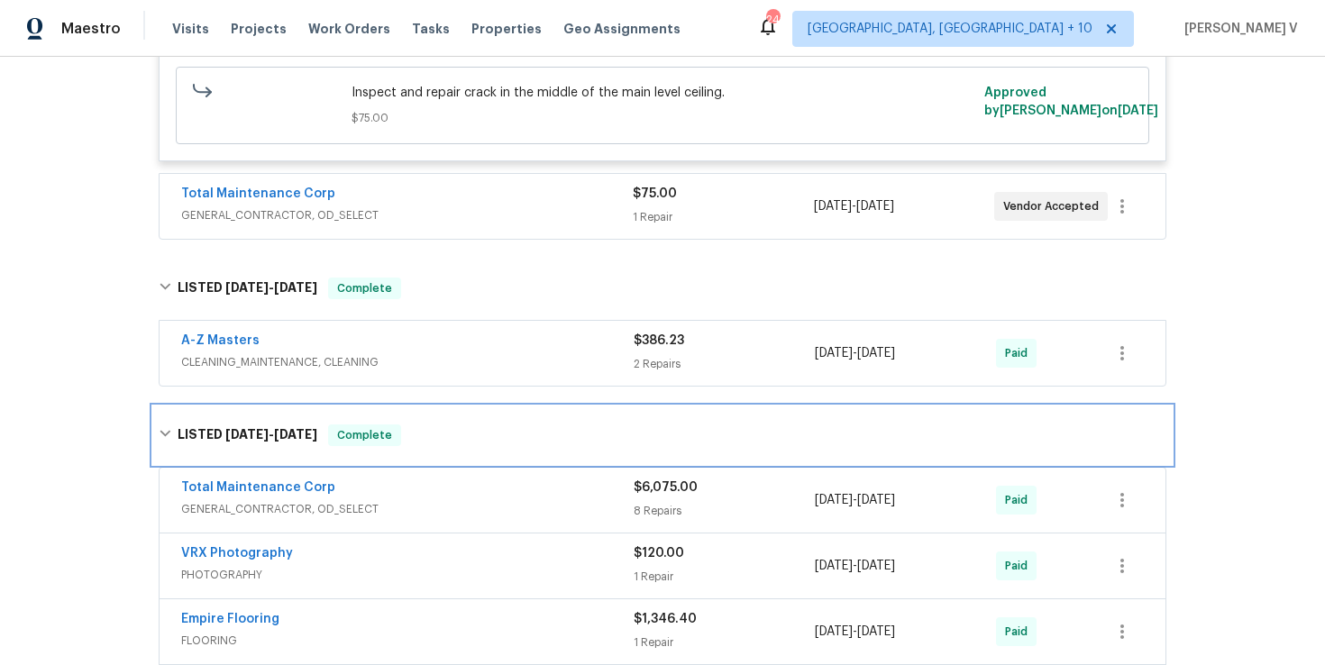
scroll to position [729, 0]
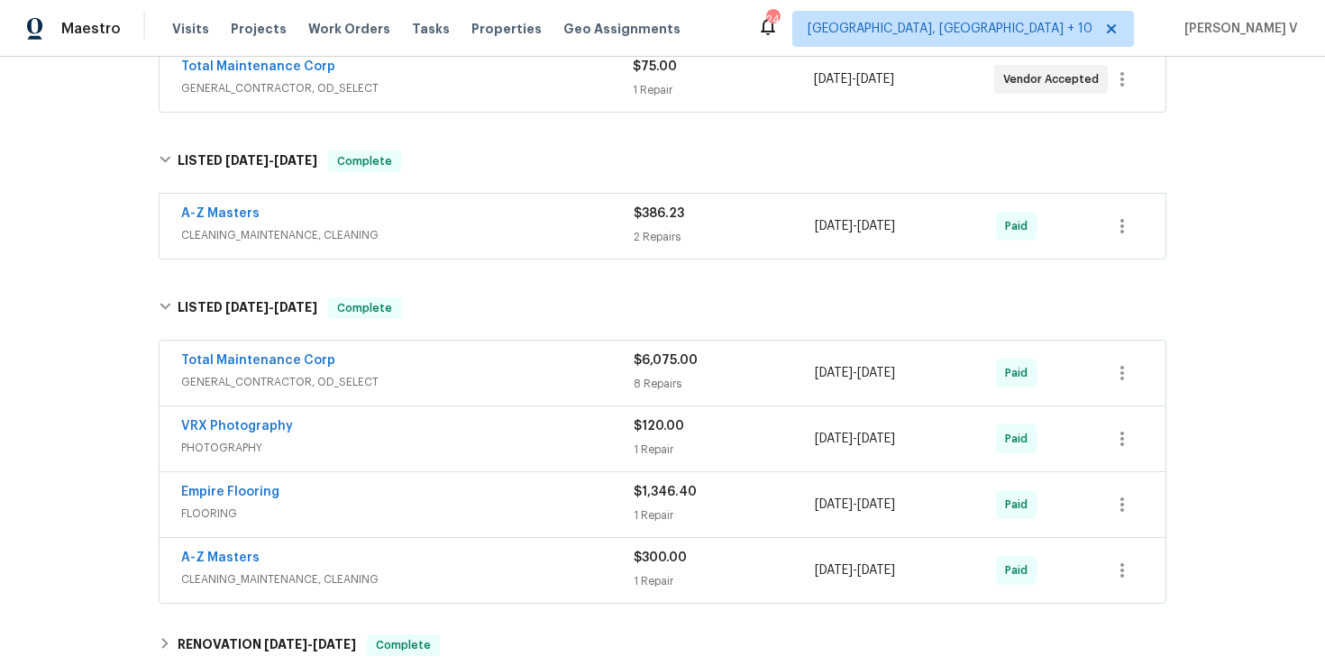
click at [501, 212] on div "A-Z Masters" at bounding box center [407, 216] width 452 height 22
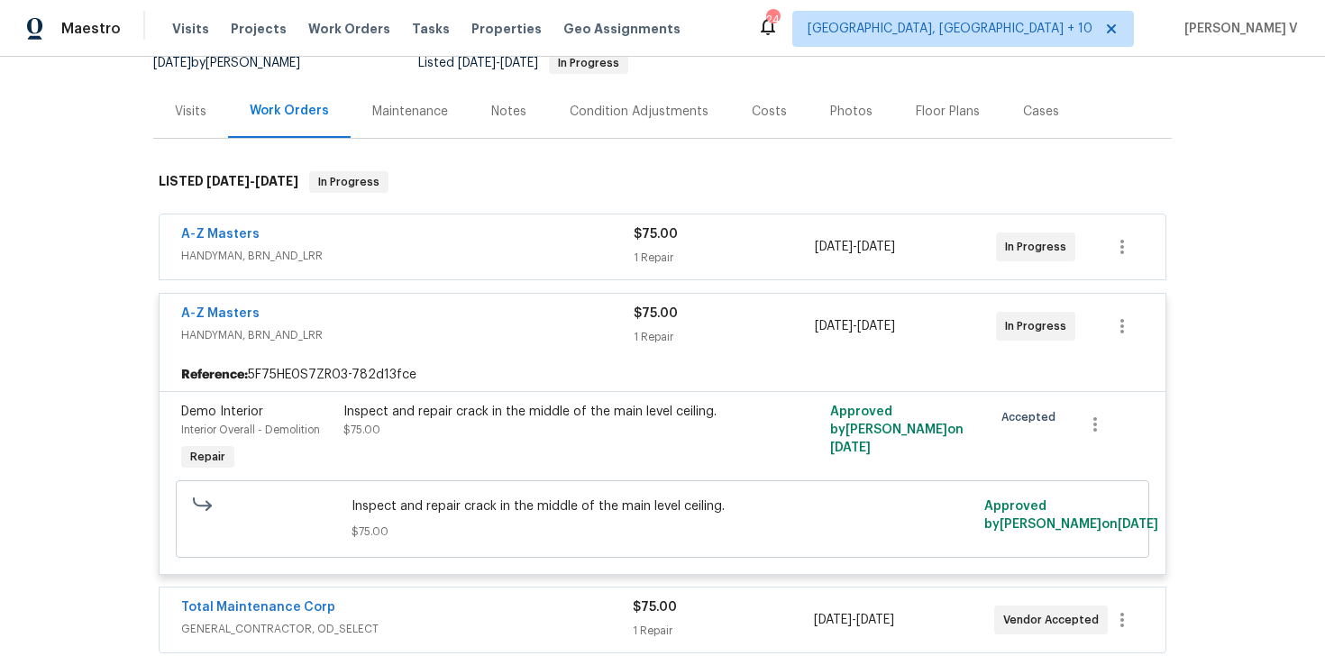
scroll to position [330, 0]
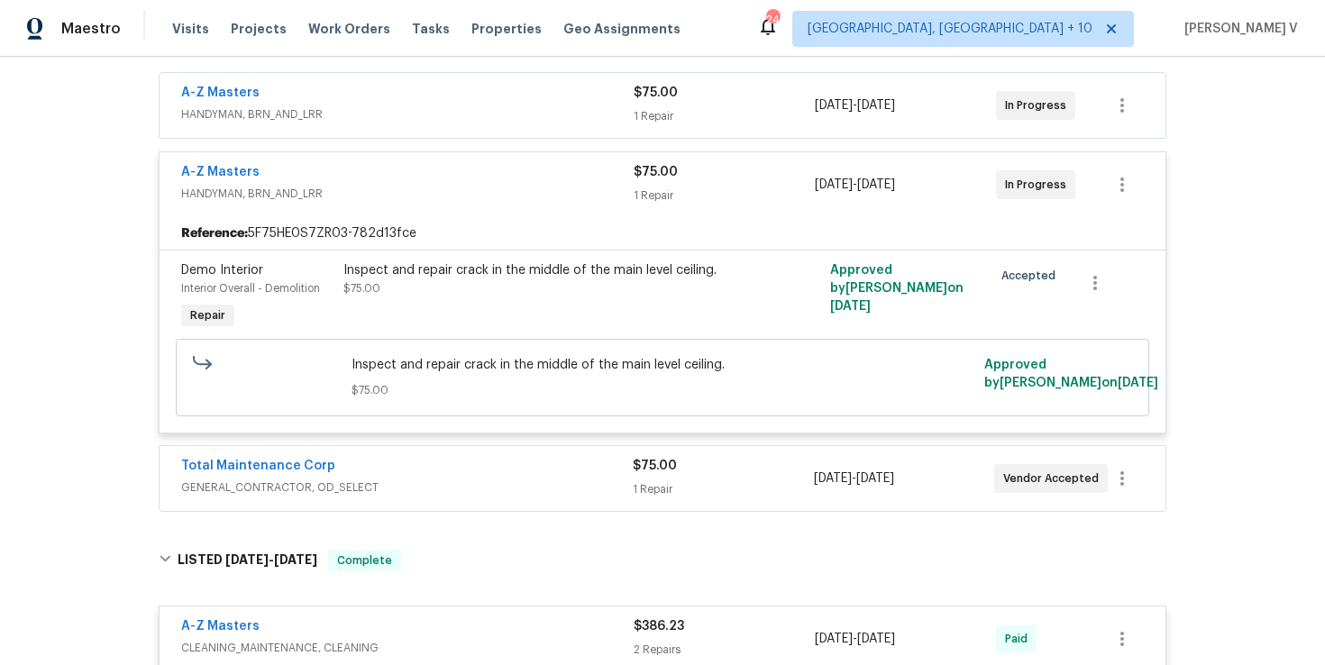
click at [404, 154] on div "A-Z Masters HANDYMAN, BRN_AND_LRR $75.00 1 Repair 8/6/2025 - 8/8/2025 In Progre…" at bounding box center [663, 184] width 1006 height 65
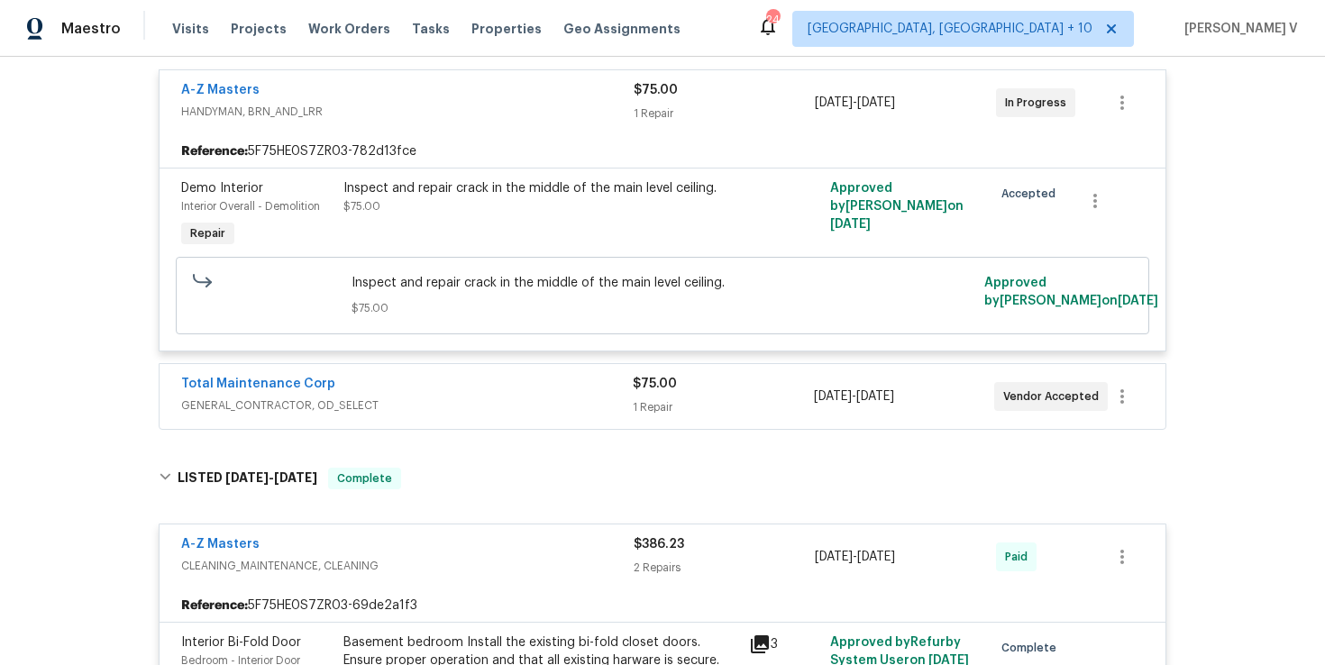
click at [360, 103] on span "HANDYMAN, BRN_AND_LRR" at bounding box center [407, 112] width 452 height 18
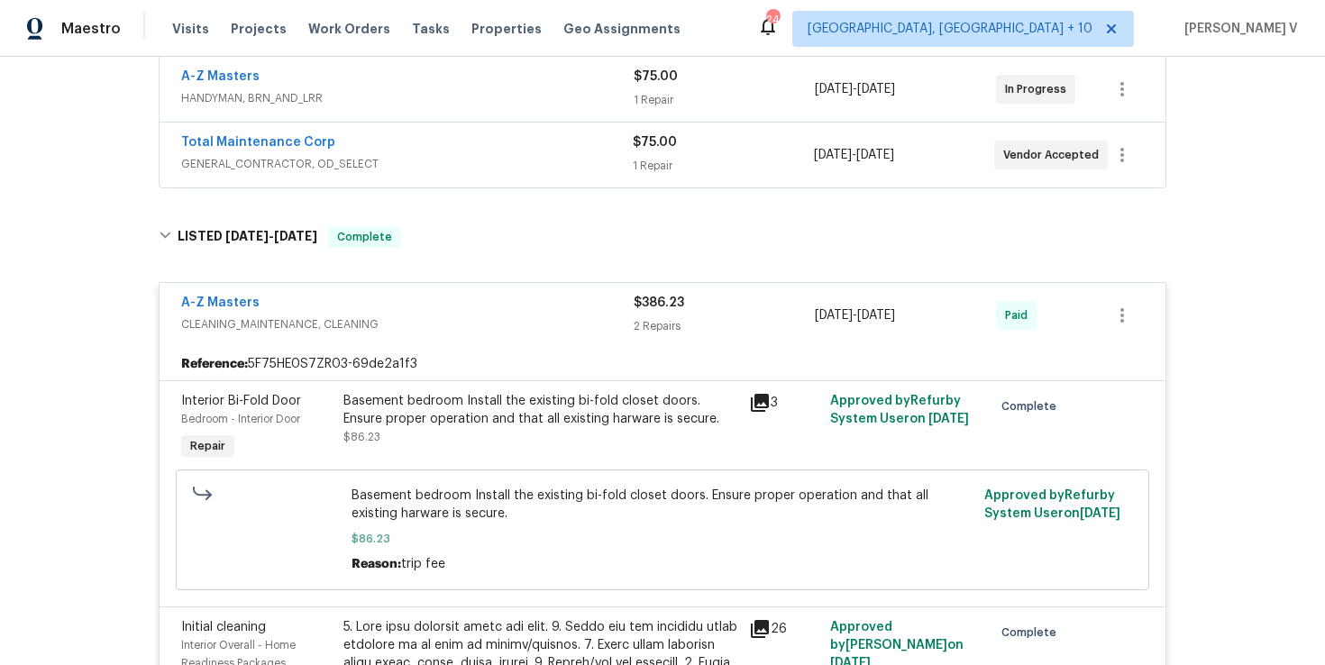
click at [404, 307] on div "A-Z Masters" at bounding box center [407, 305] width 452 height 22
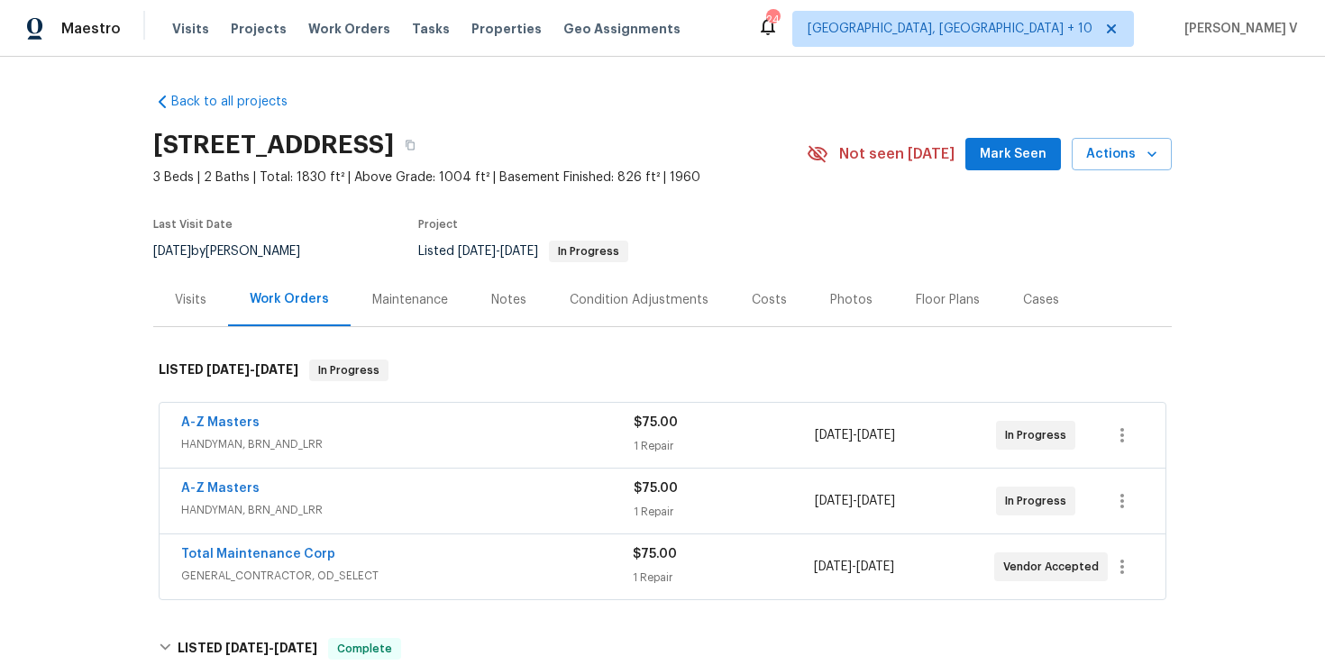
scroll to position [765, 0]
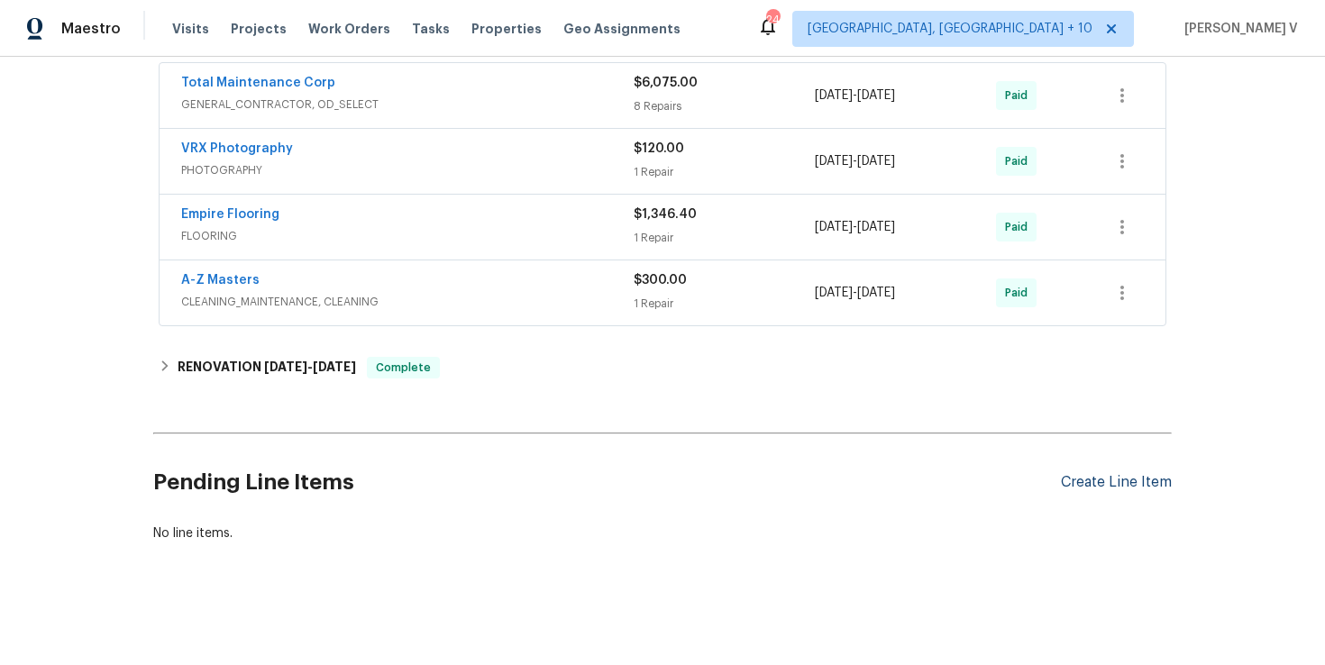
click at [1088, 484] on div "Create Line Item" at bounding box center [1116, 482] width 111 height 17
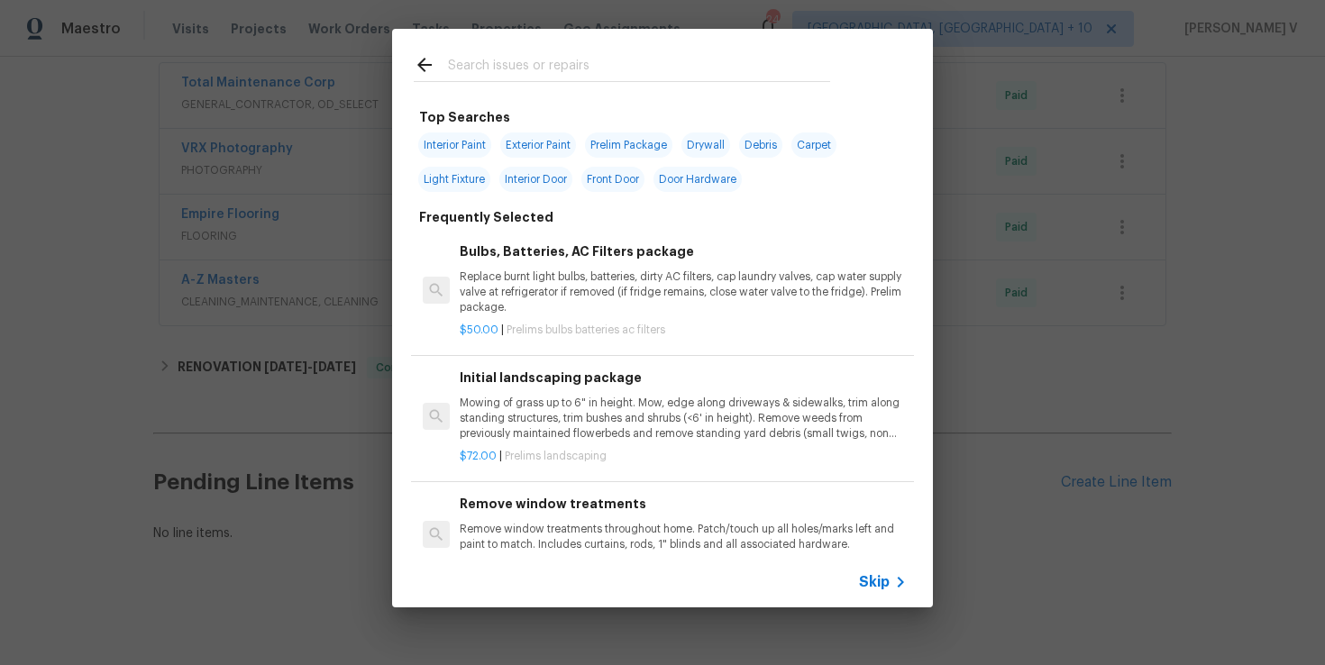
click at [894, 580] on icon at bounding box center [901, 582] width 22 height 22
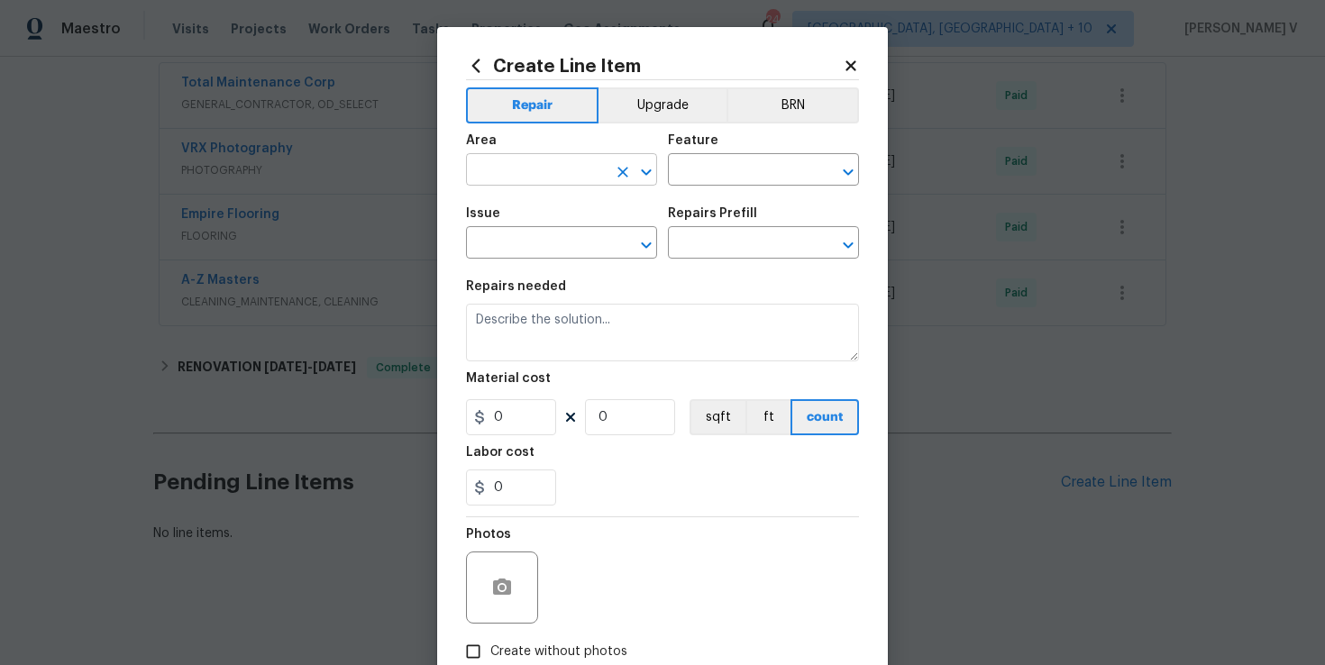
click at [633, 174] on button "Clear" at bounding box center [622, 172] width 25 height 25
click at [560, 178] on input "text" at bounding box center [536, 172] width 141 height 28
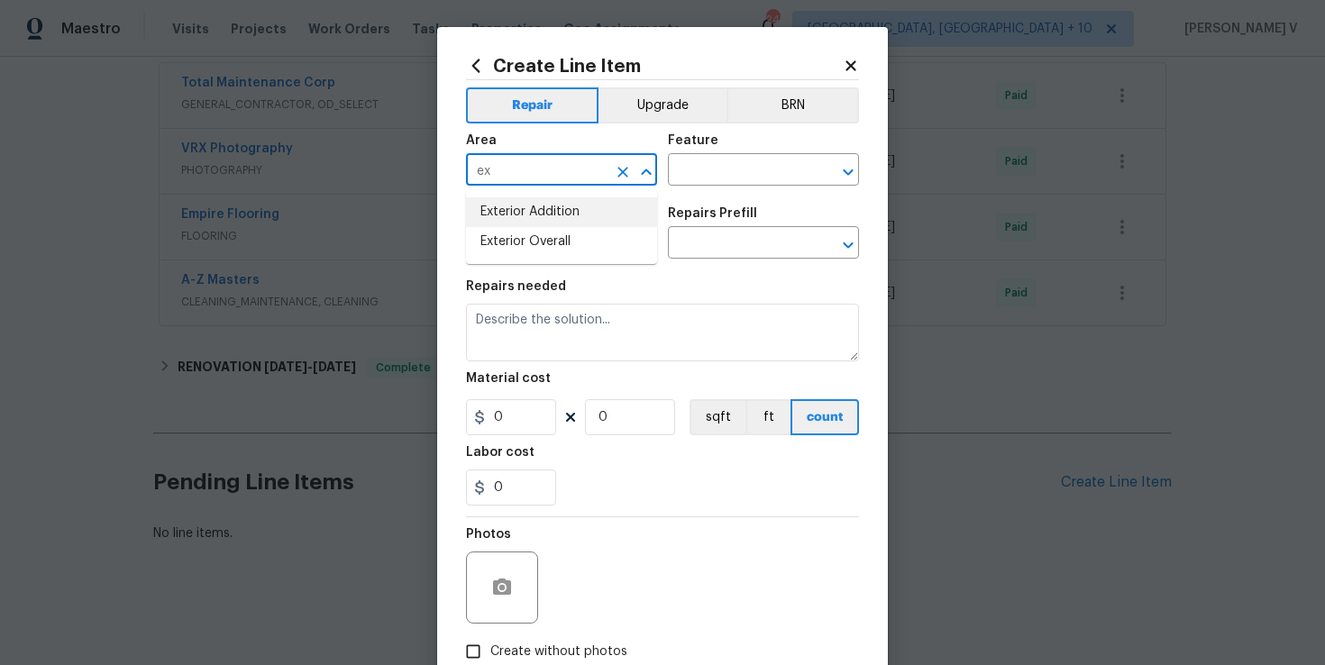
click at [599, 221] on li "Exterior Addition" at bounding box center [561, 212] width 191 height 30
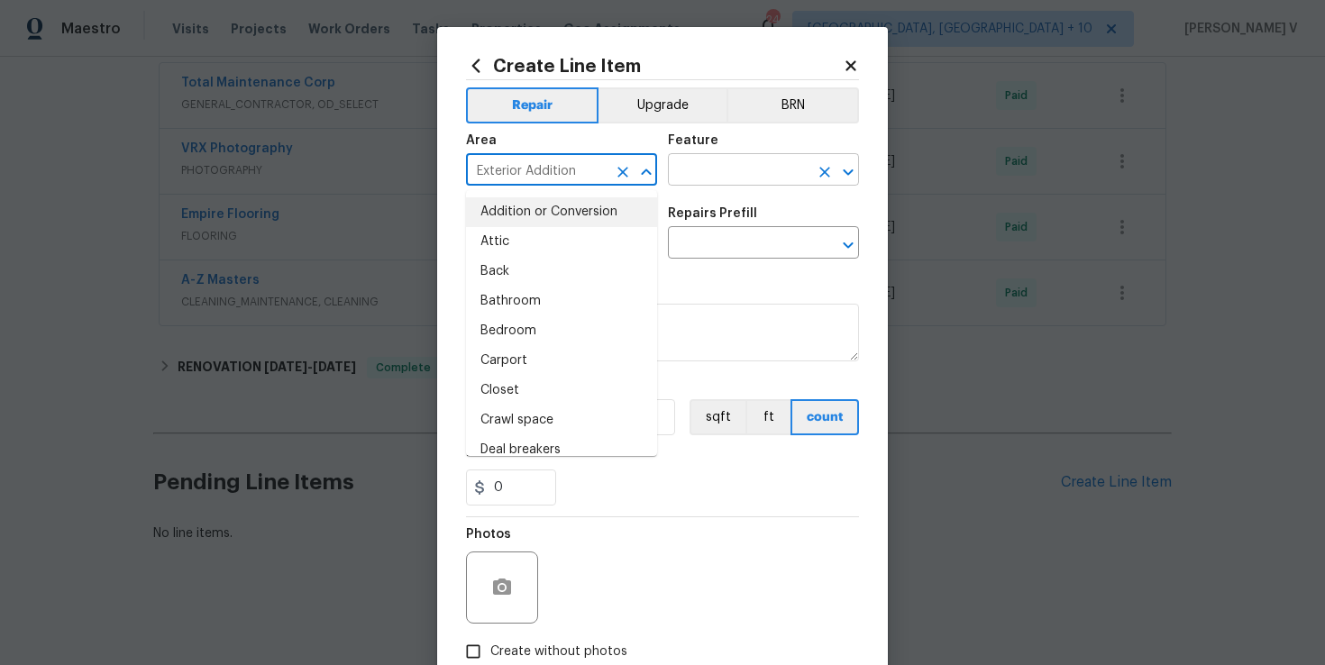
drag, startPoint x: 524, startPoint y: 171, endPoint x: 673, endPoint y: 171, distance: 149.6
click at [672, 171] on div "Area Exterior Addition ​ Feature ​" at bounding box center [662, 159] width 393 height 73
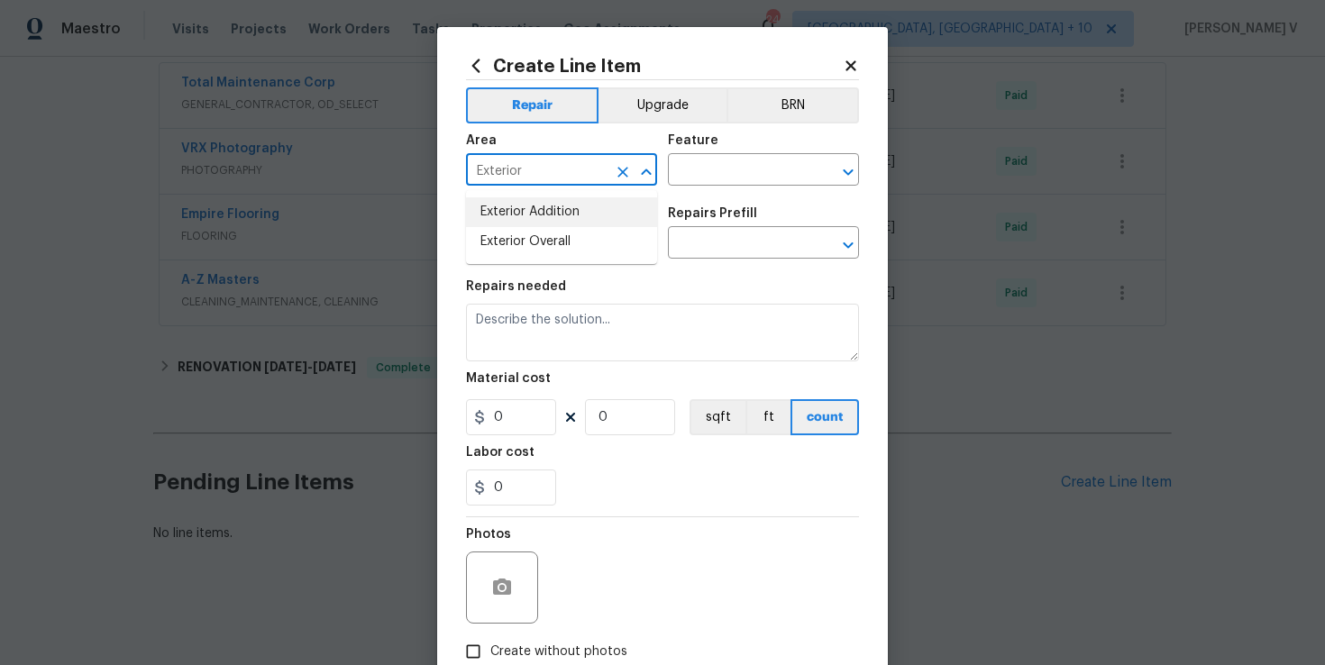
click at [572, 240] on li "Exterior Overall" at bounding box center [561, 242] width 191 height 30
type input "Exterior Overall"
click at [713, 179] on input "text" at bounding box center [738, 172] width 141 height 28
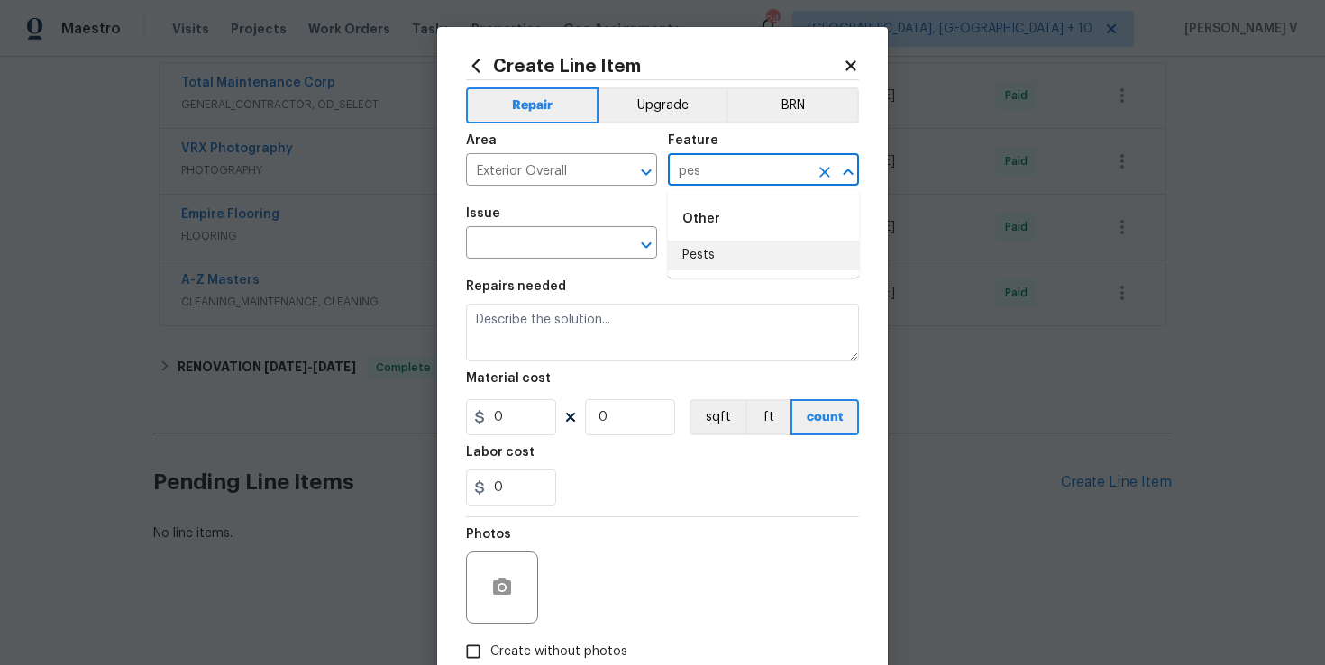
click at [698, 253] on li "Pests" at bounding box center [763, 256] width 191 height 30
type input "Pests"
click at [572, 235] on input "text" at bounding box center [536, 245] width 141 height 28
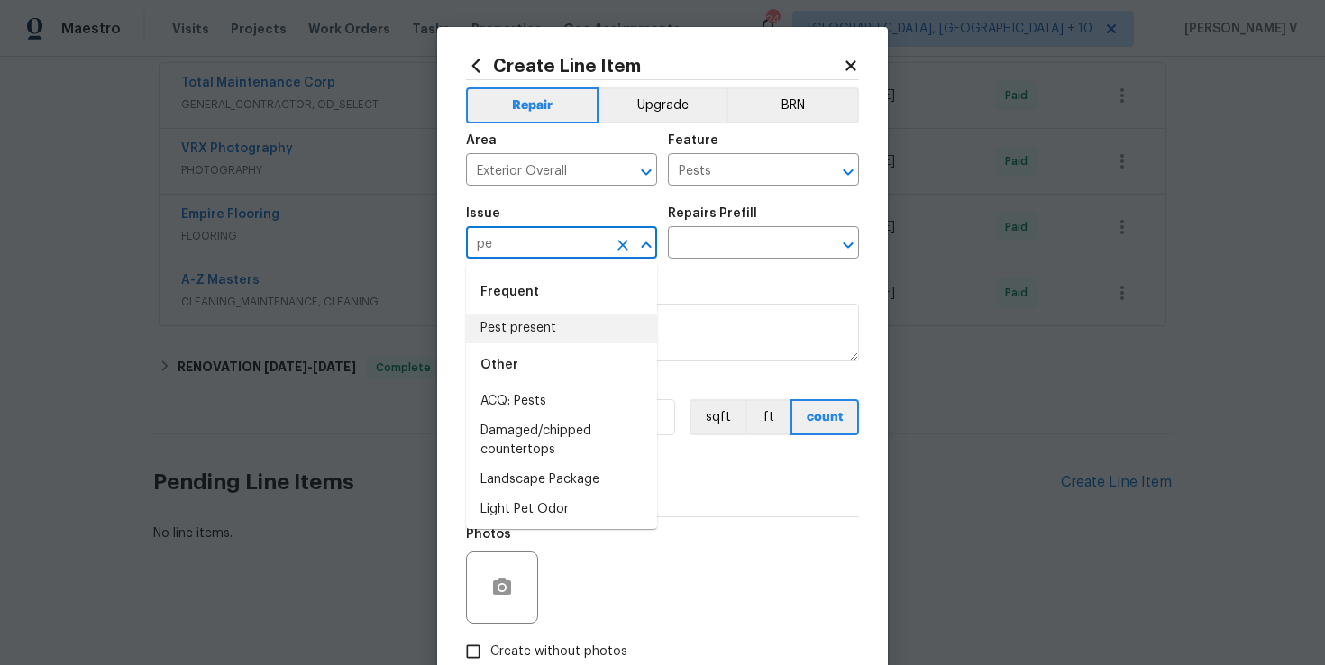
click at [516, 335] on li "Pest present" at bounding box center [561, 329] width 191 height 30
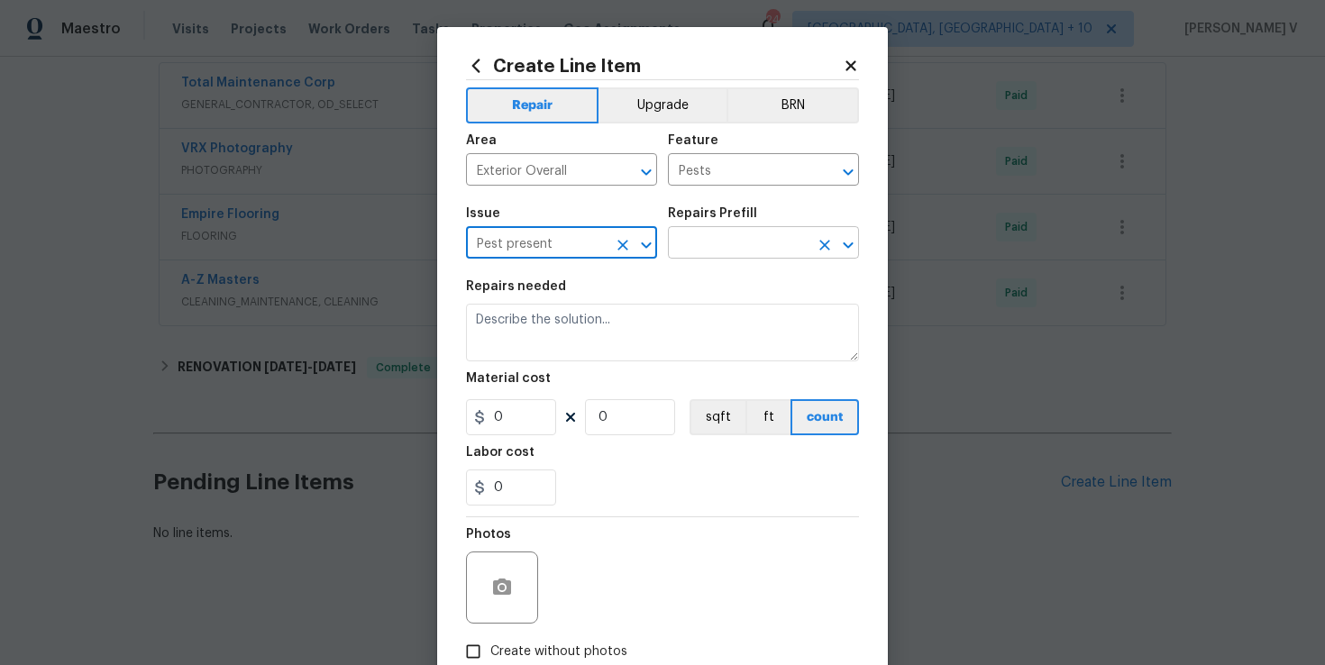
type input "Pest present"
click at [725, 258] on input "text" at bounding box center [738, 245] width 141 height 28
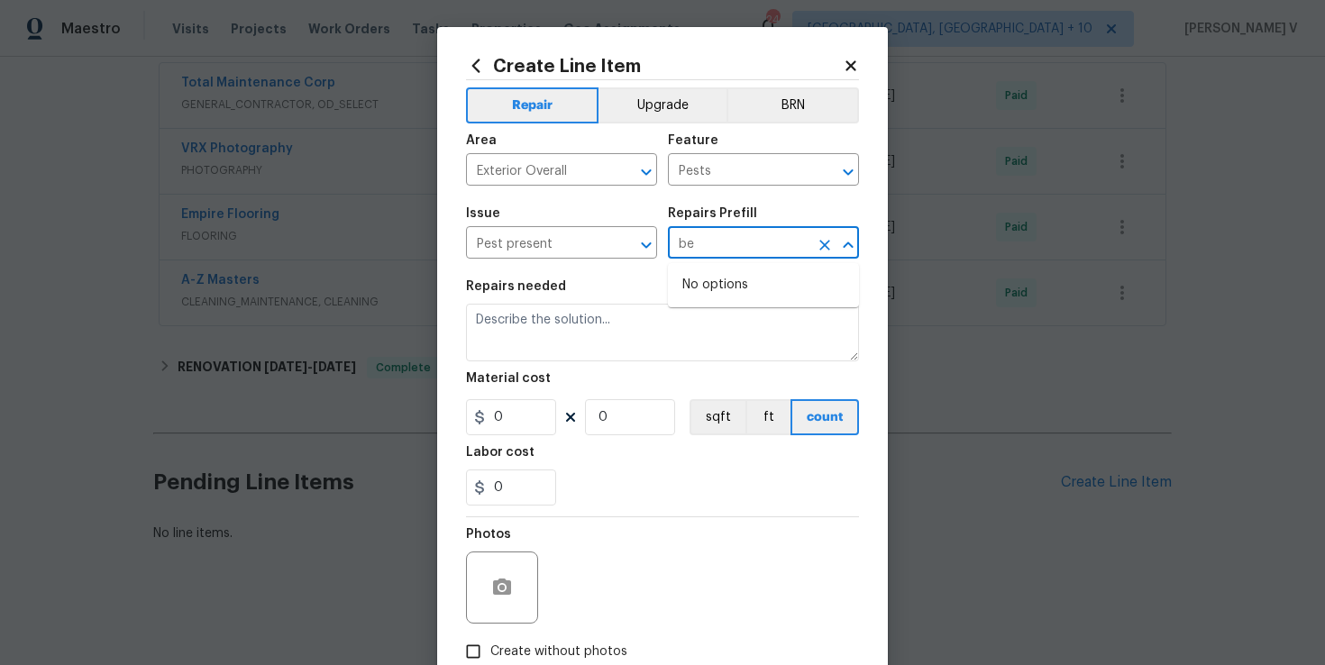
click at [751, 253] on input "be" at bounding box center [738, 245] width 141 height 28
type input "be"
click at [580, 226] on div "Issue" at bounding box center [561, 218] width 191 height 23
click at [676, 249] on input "text" at bounding box center [738, 245] width 141 height 28
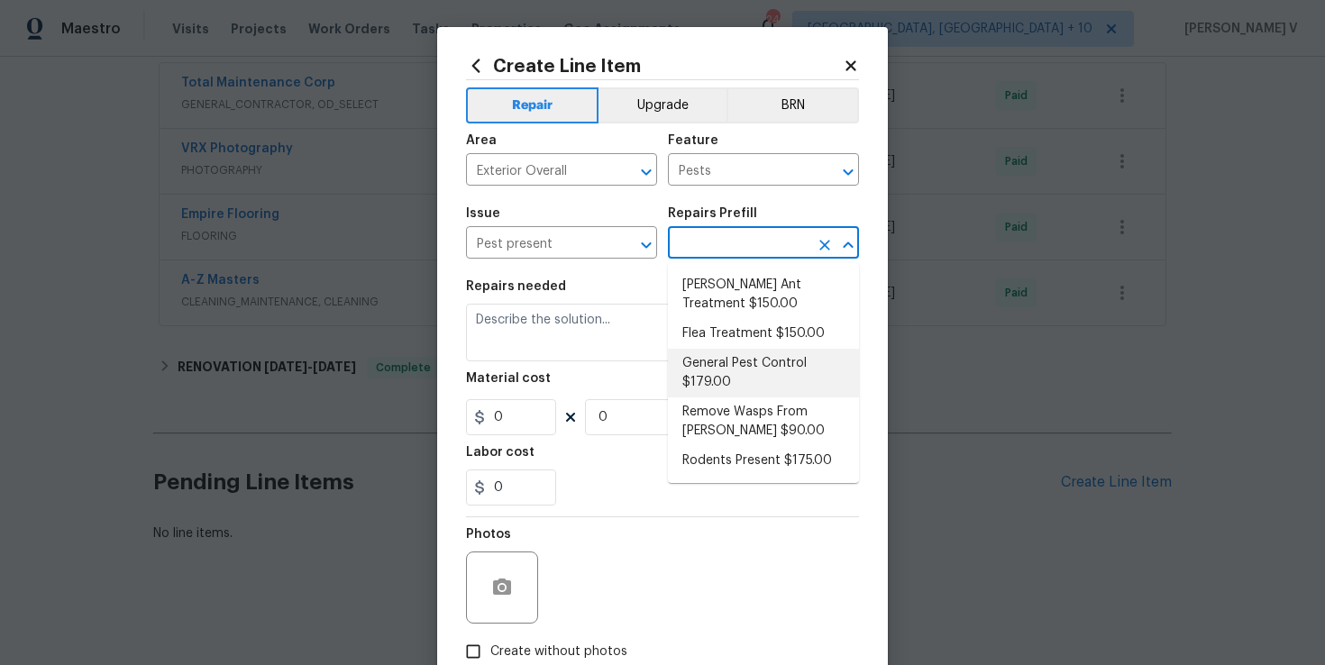
click at [710, 359] on li "General Pest Control $179.00" at bounding box center [763, 373] width 191 height 49
type input "General Pest Control $179.00"
type textarea "General pest treatment for active pest/insect infestation - non termite"
type input "179"
type input "1"
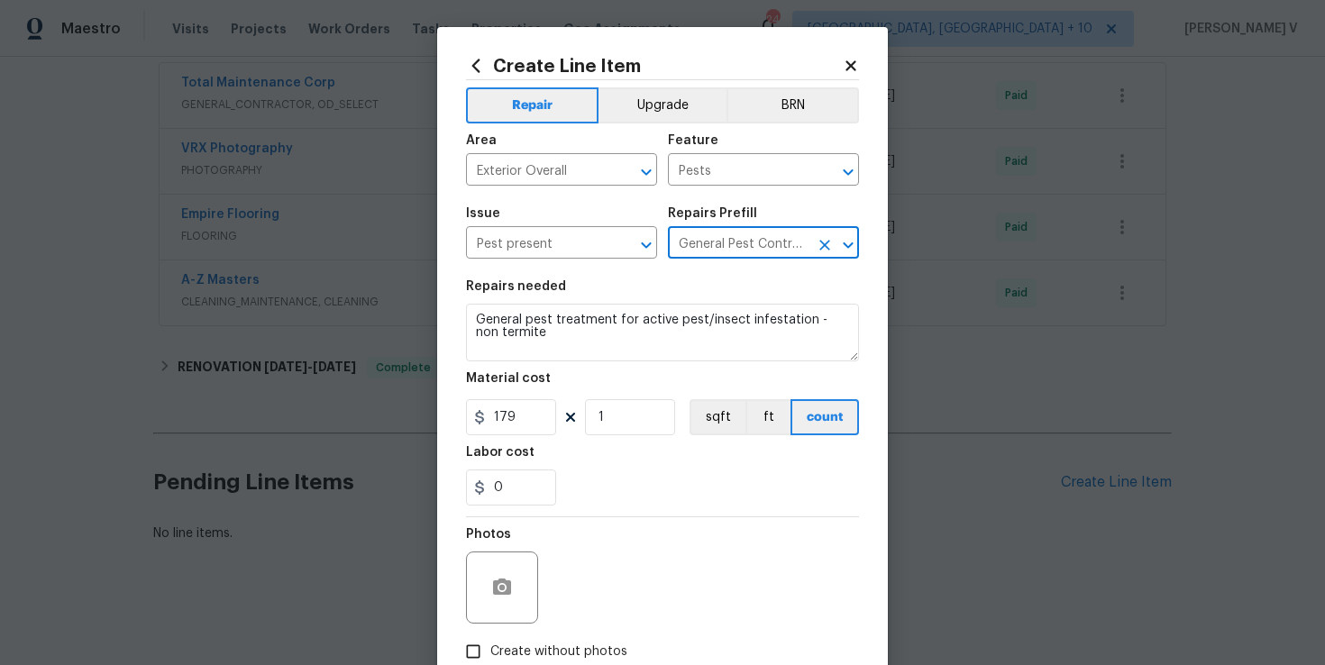
click at [635, 304] on div "Repairs needed" at bounding box center [662, 291] width 393 height 23
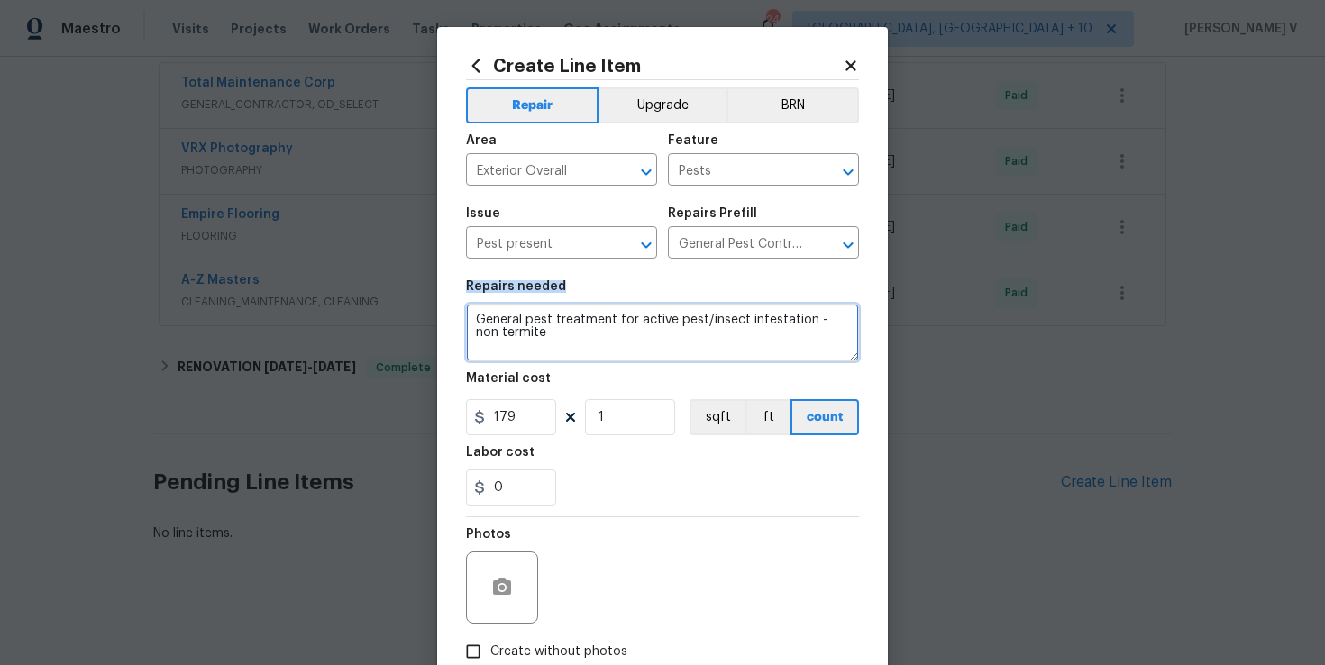
click at [619, 317] on textarea "General pest treatment for active pest/insect infestation - non termite" at bounding box center [662, 333] width 393 height 58
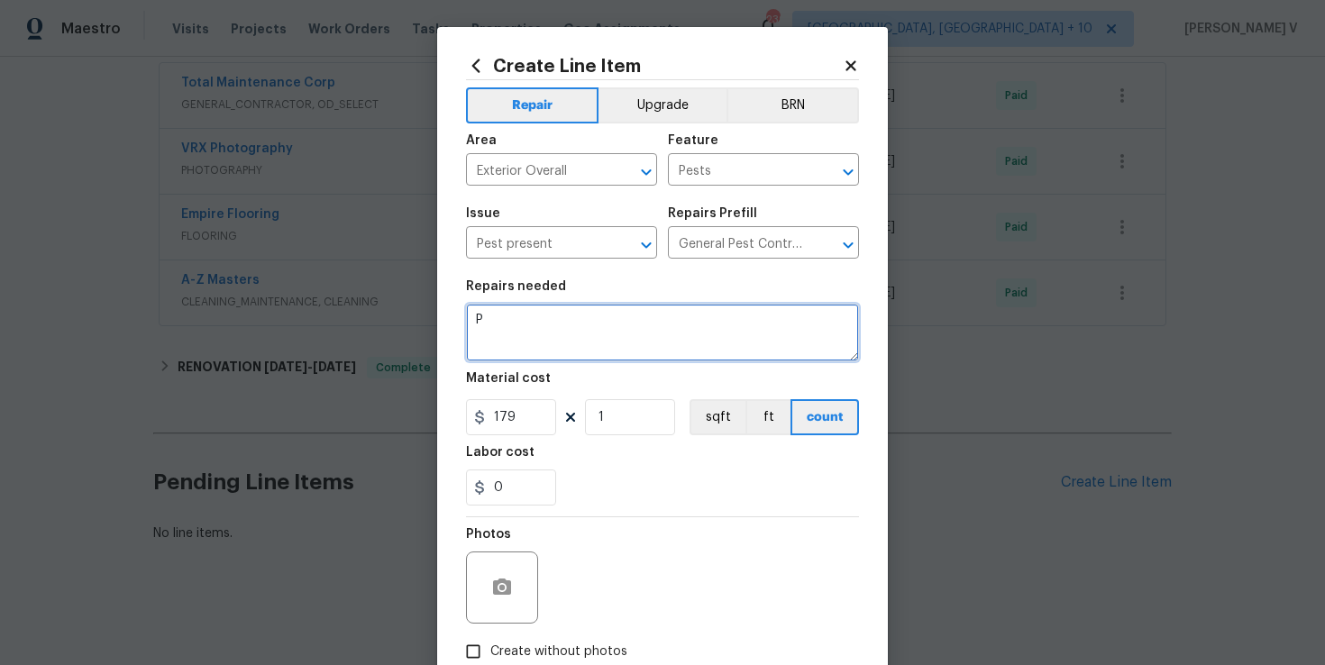
paste textarea "est removal for bees"
type textarea "Pest removal for bees."
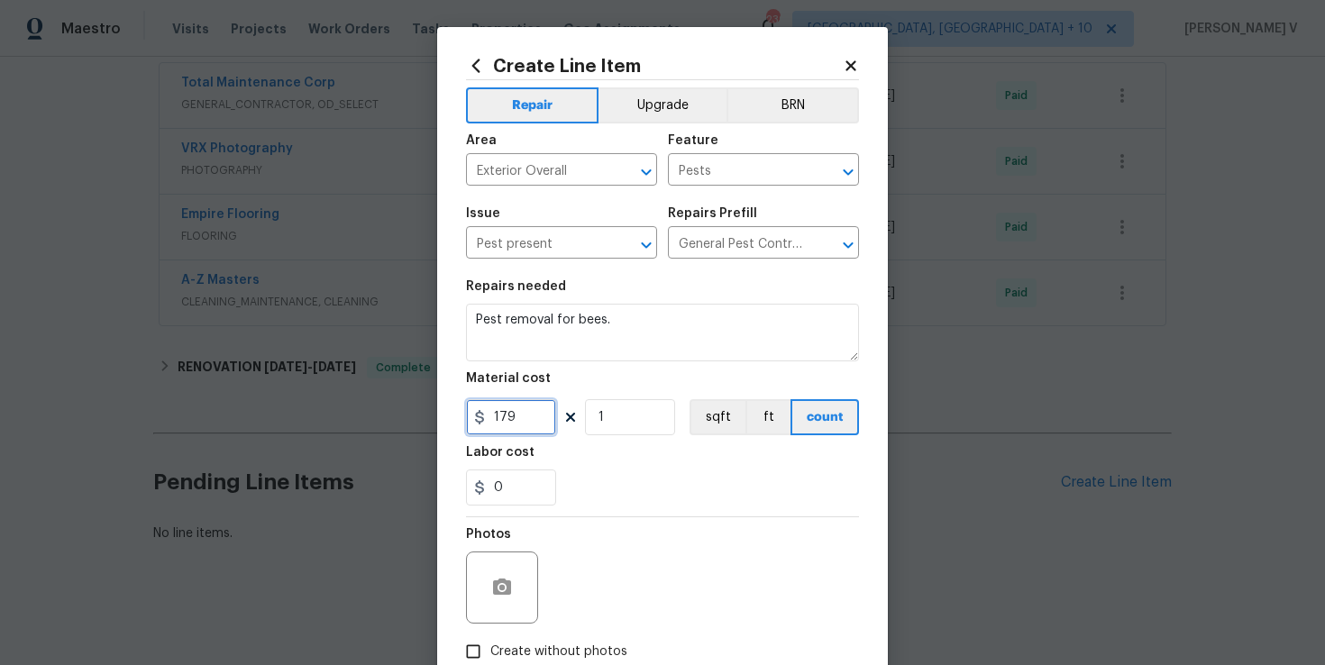
click at [516, 426] on input "179" at bounding box center [511, 417] width 90 height 36
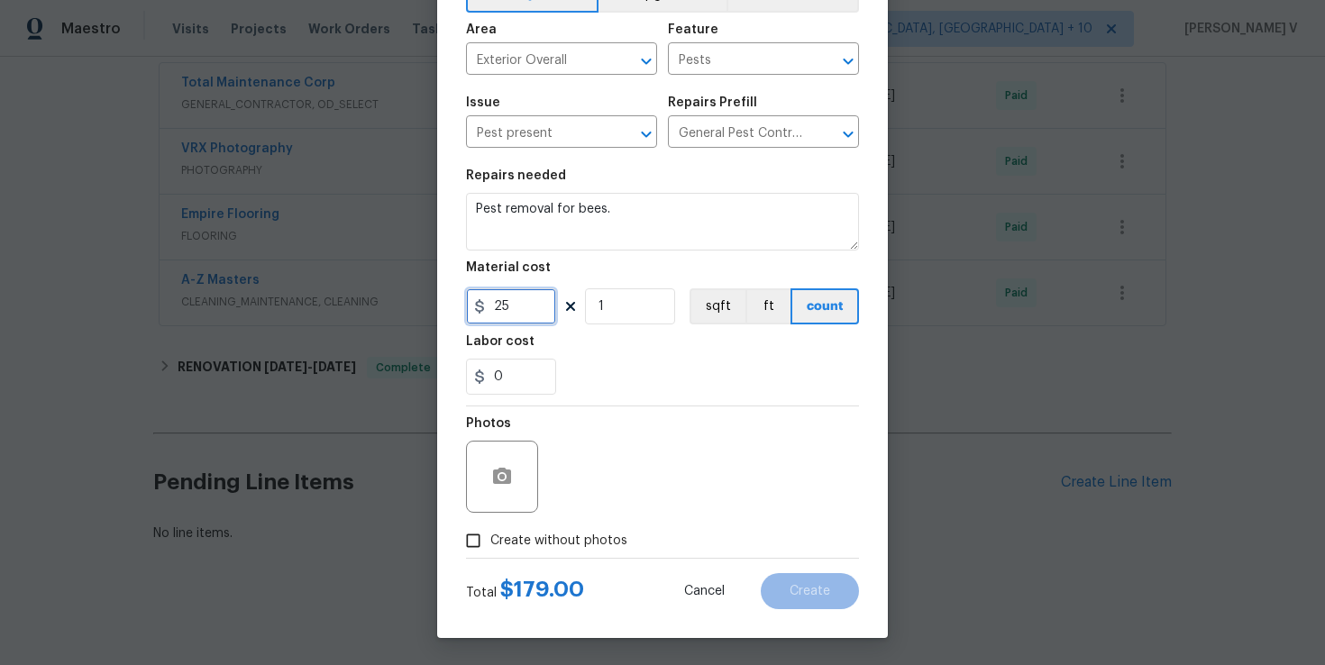
type input "25"
click at [477, 550] on input "Create without photos" at bounding box center [473, 541] width 34 height 34
checkbox input "true"
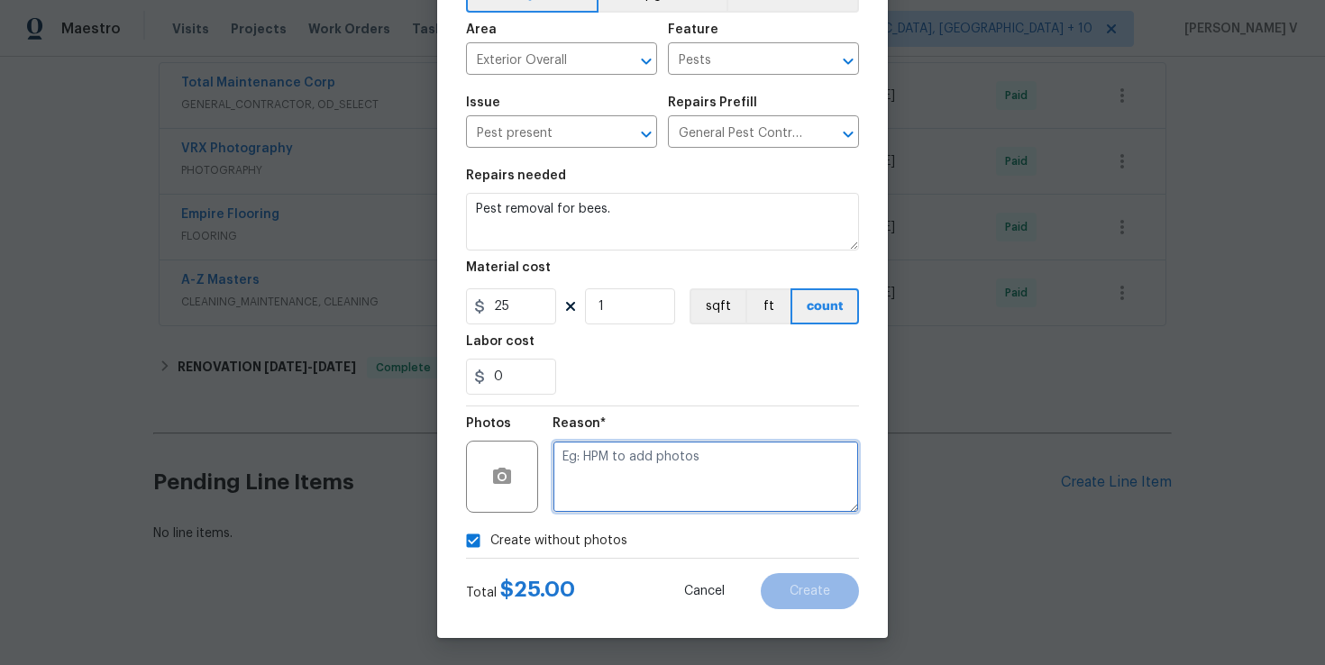
click at [688, 496] on textarea at bounding box center [706, 477] width 306 height 72
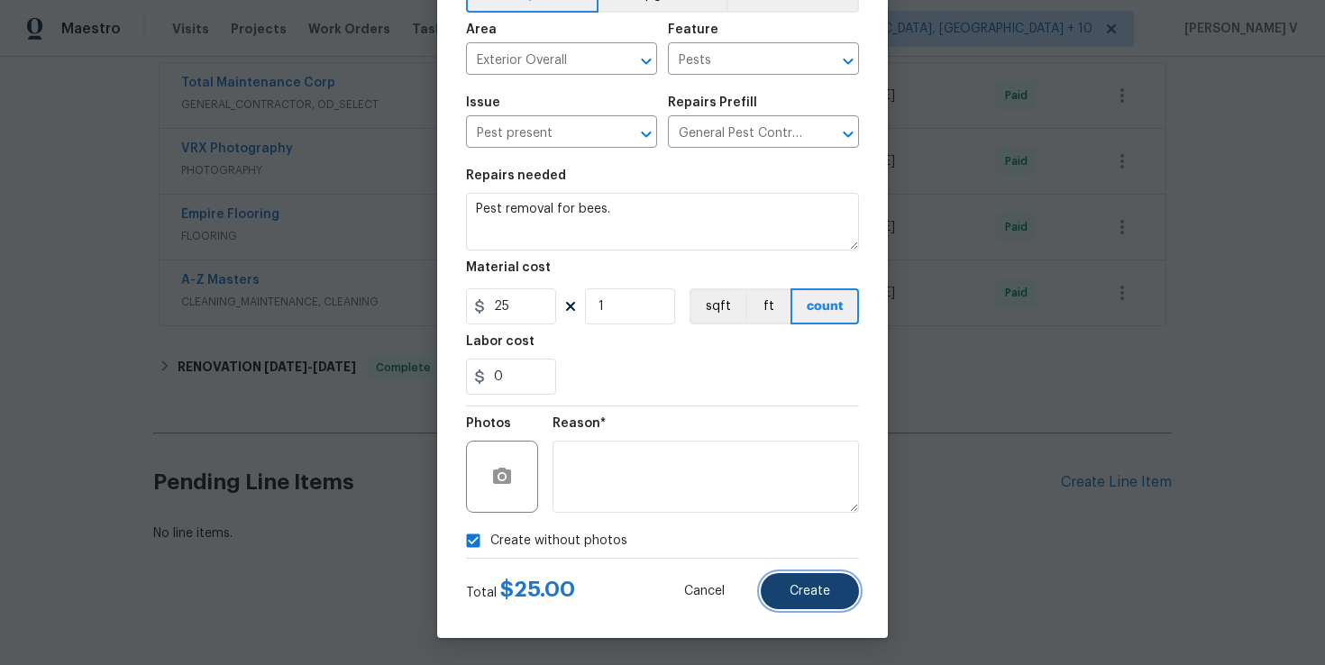
click at [791, 580] on button "Create" at bounding box center [810, 591] width 98 height 36
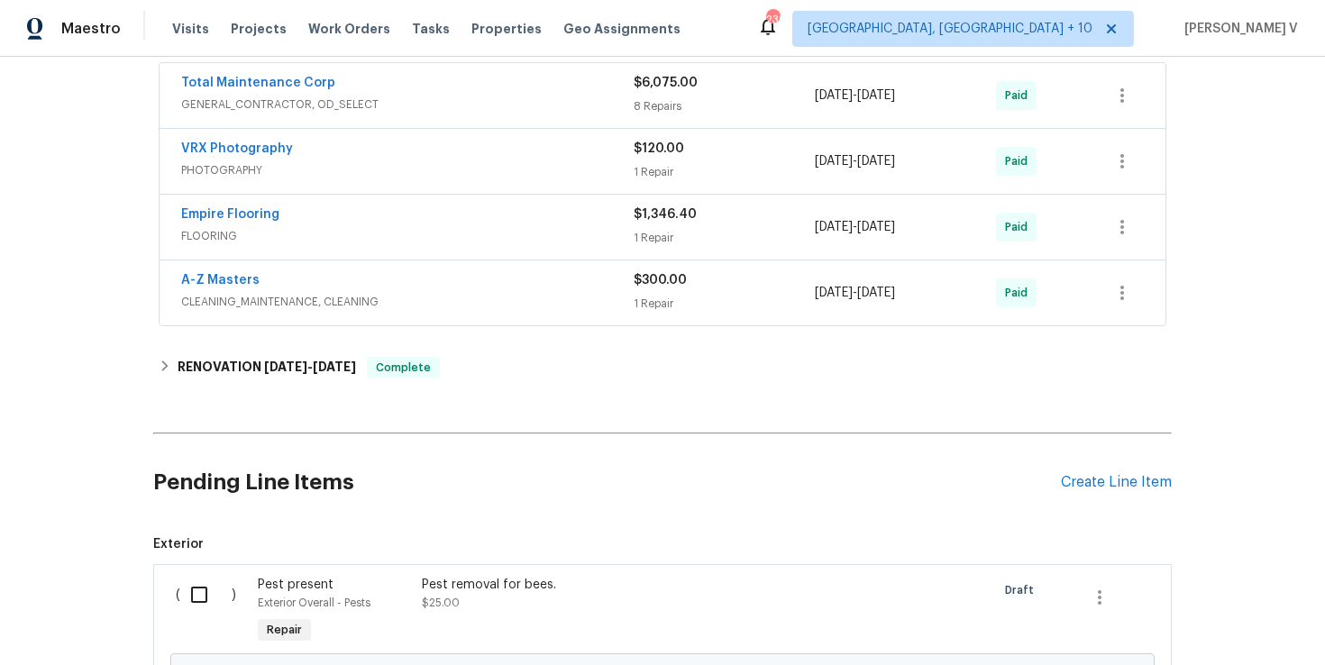
scroll to position [931, 0]
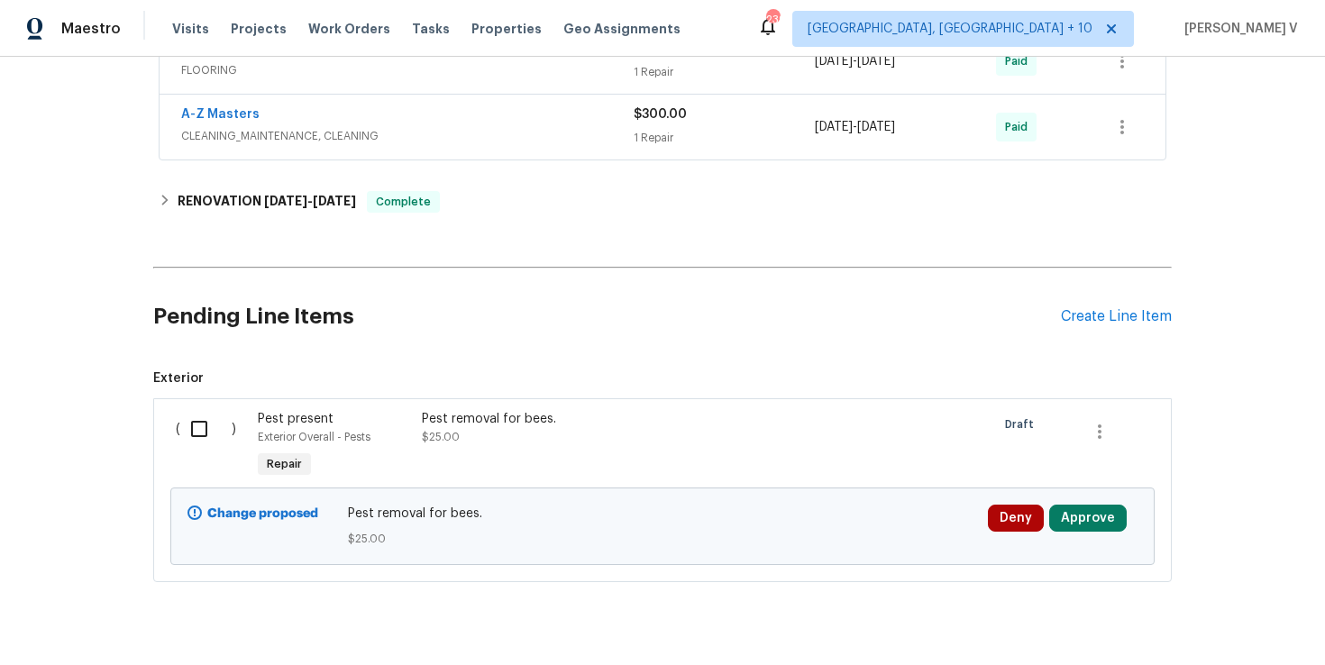
click at [202, 416] on input "checkbox" at bounding box center [205, 429] width 51 height 38
checkbox input "true"
click at [1243, 627] on span "Create Work Order" at bounding box center [1222, 620] width 120 height 23
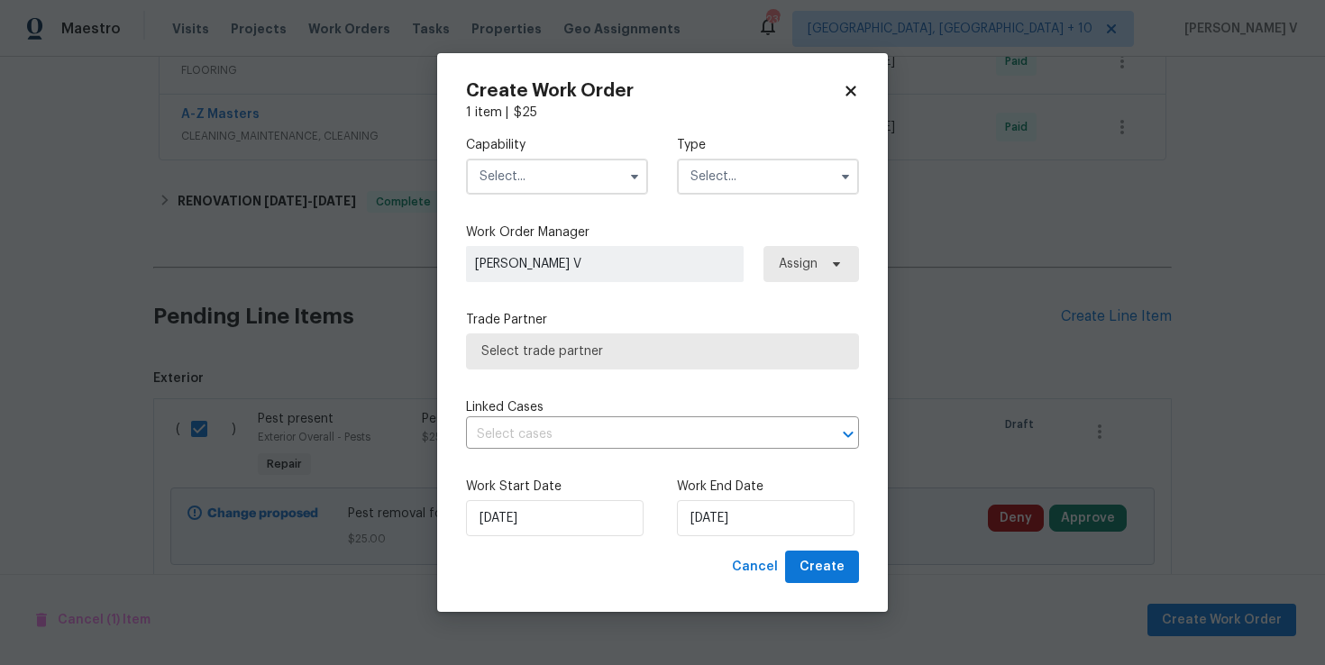
click at [548, 183] on input "text" at bounding box center [557, 177] width 182 height 36
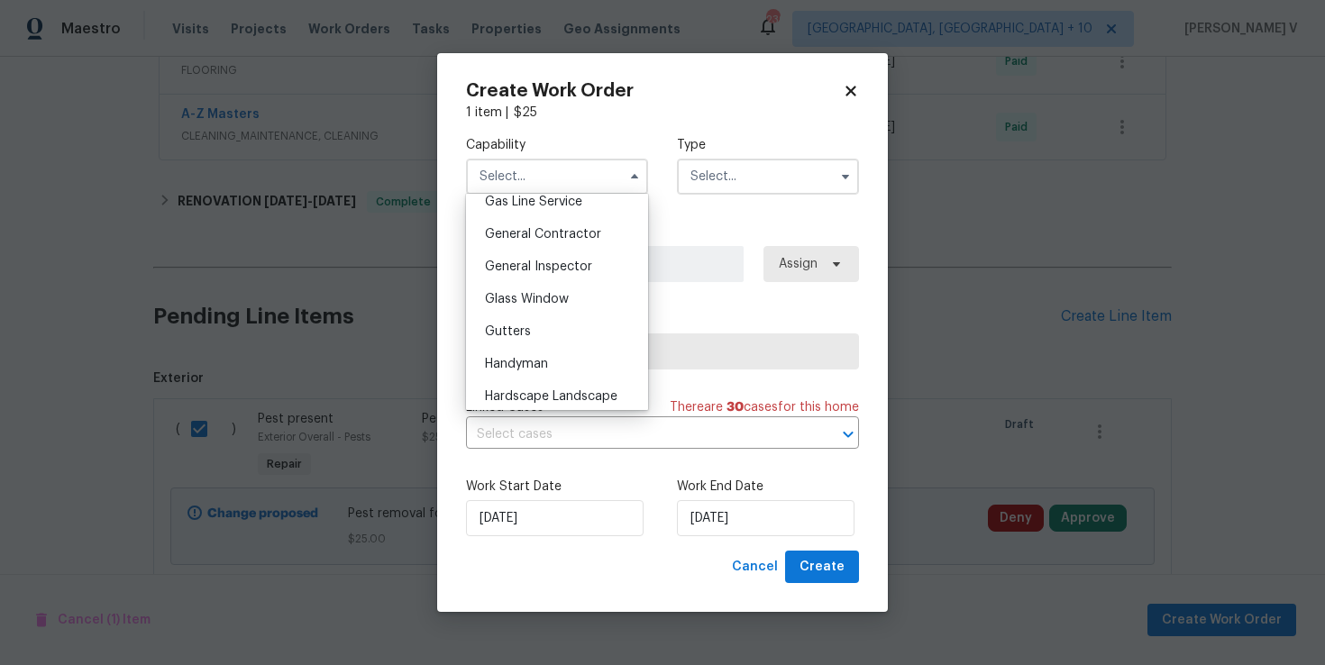
scroll to position [892, 0]
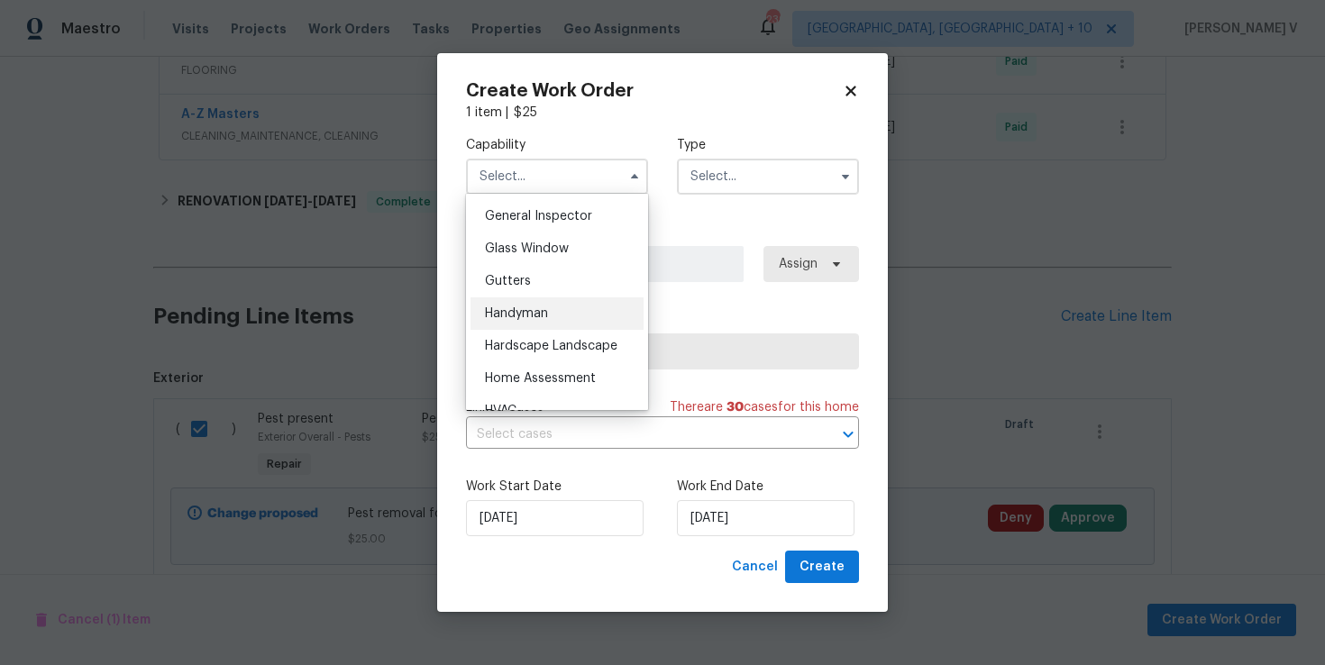
click at [538, 316] on span "Handyman" at bounding box center [516, 313] width 63 height 13
type input "Handyman"
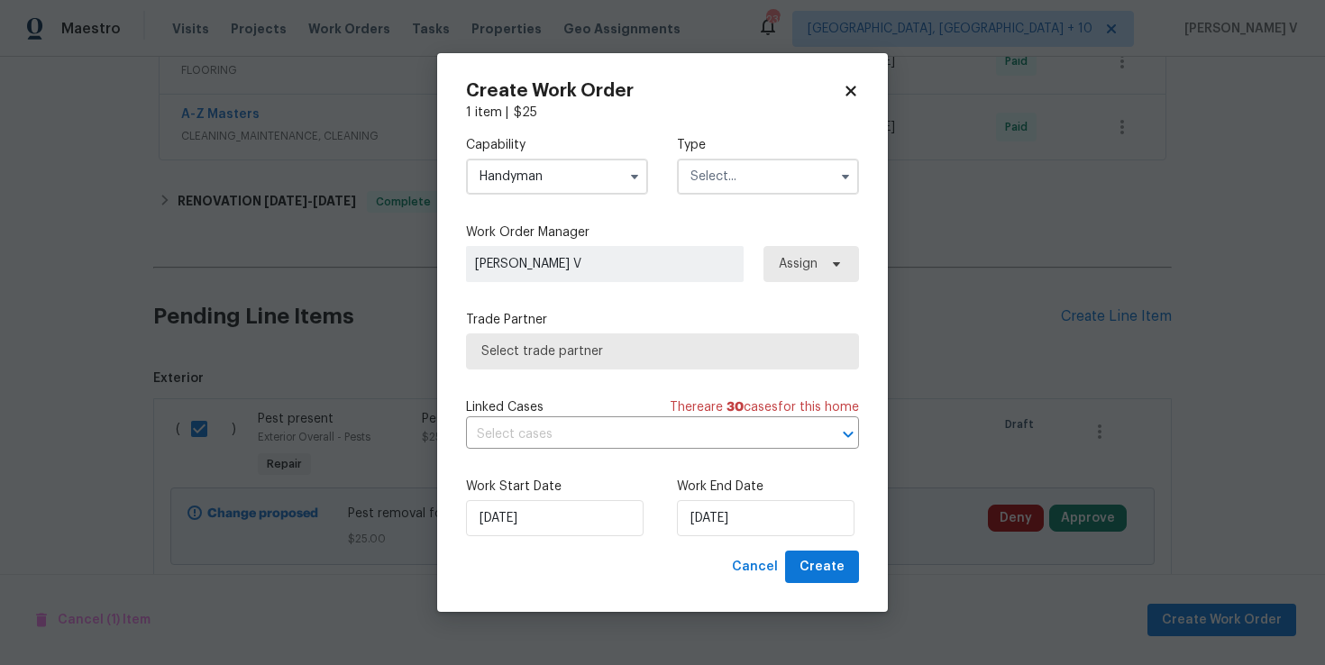
click at [781, 183] on input "text" at bounding box center [768, 177] width 182 height 36
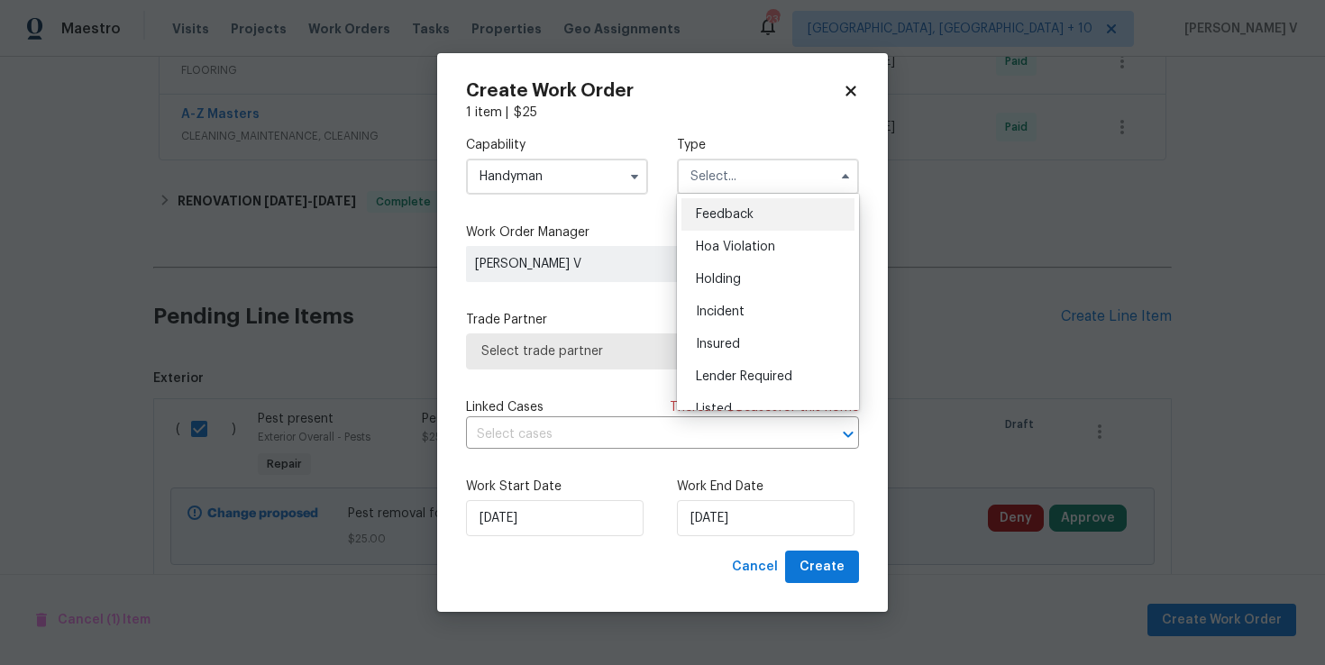
click at [717, 200] on div "Feedback" at bounding box center [767, 214] width 173 height 32
type input "Feedback"
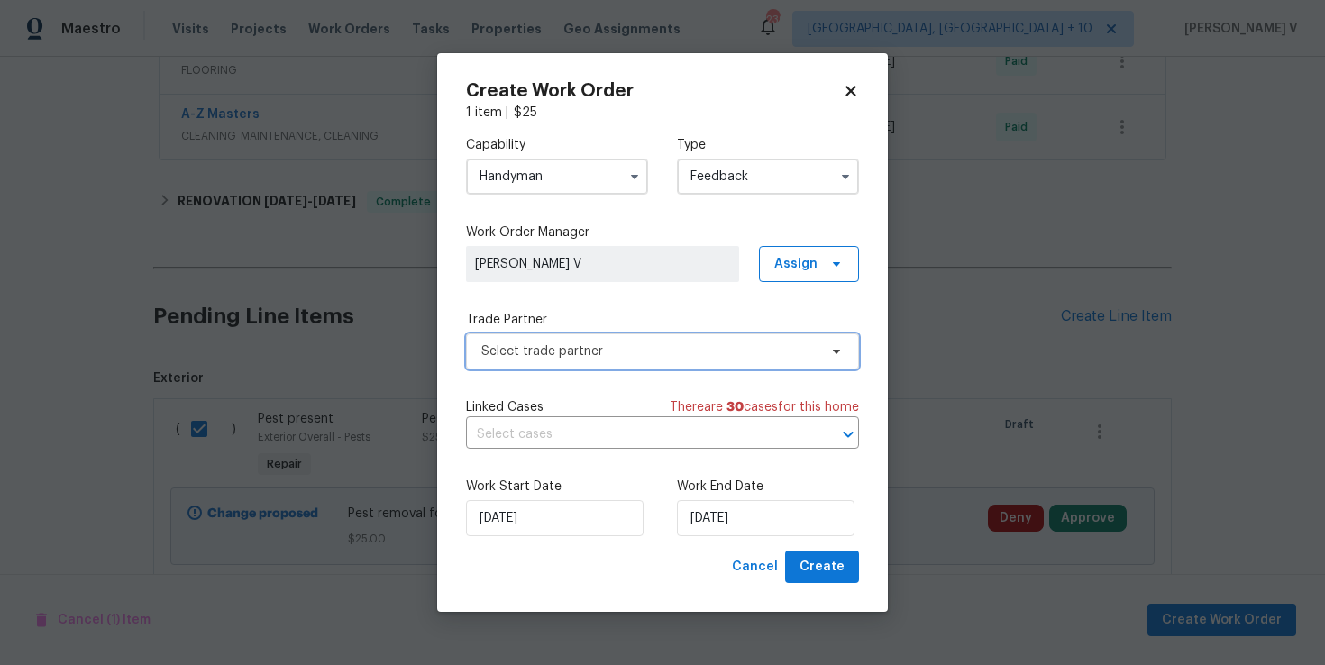
click at [578, 344] on span "Select trade partner" at bounding box center [649, 352] width 336 height 18
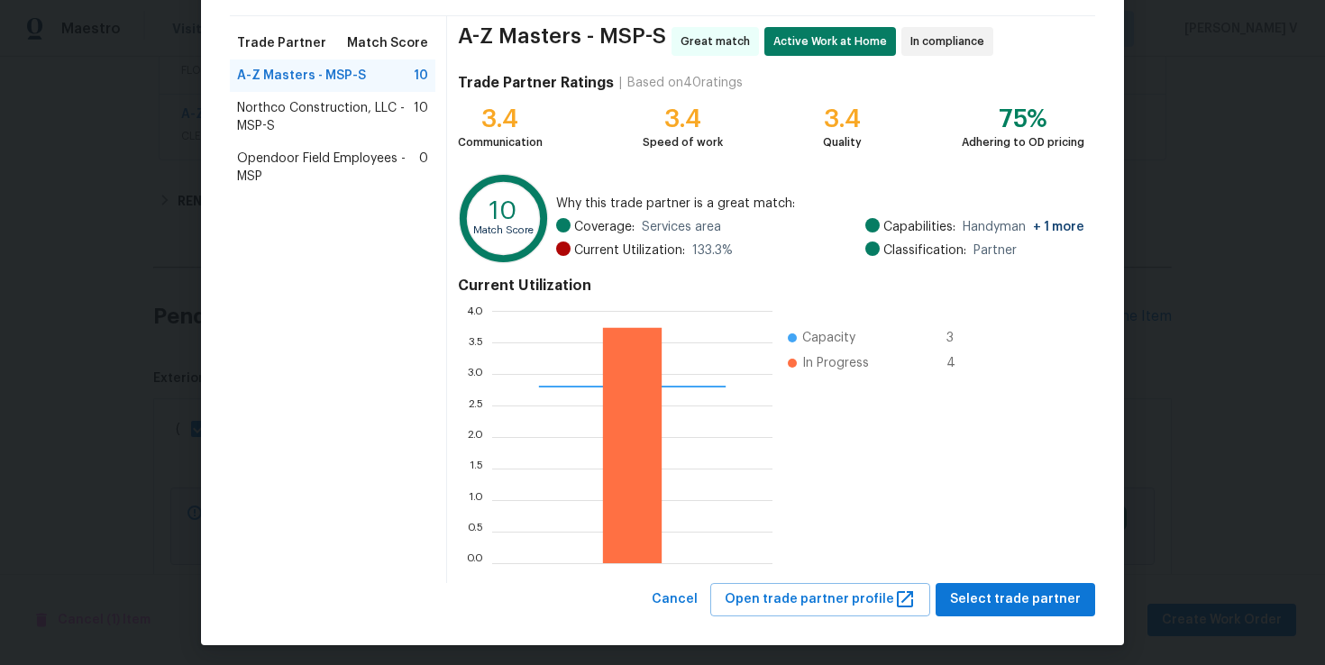
scroll to position [130, 0]
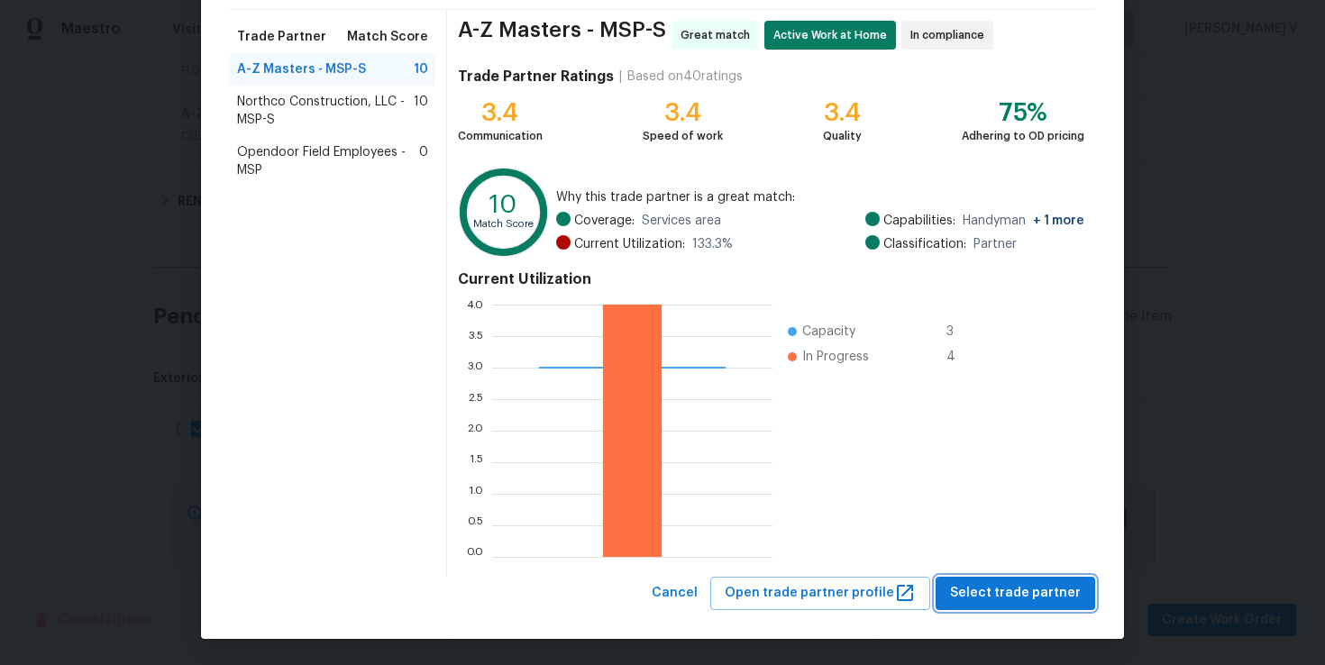
click at [1026, 588] on span "Select trade partner" at bounding box center [1015, 593] width 131 height 23
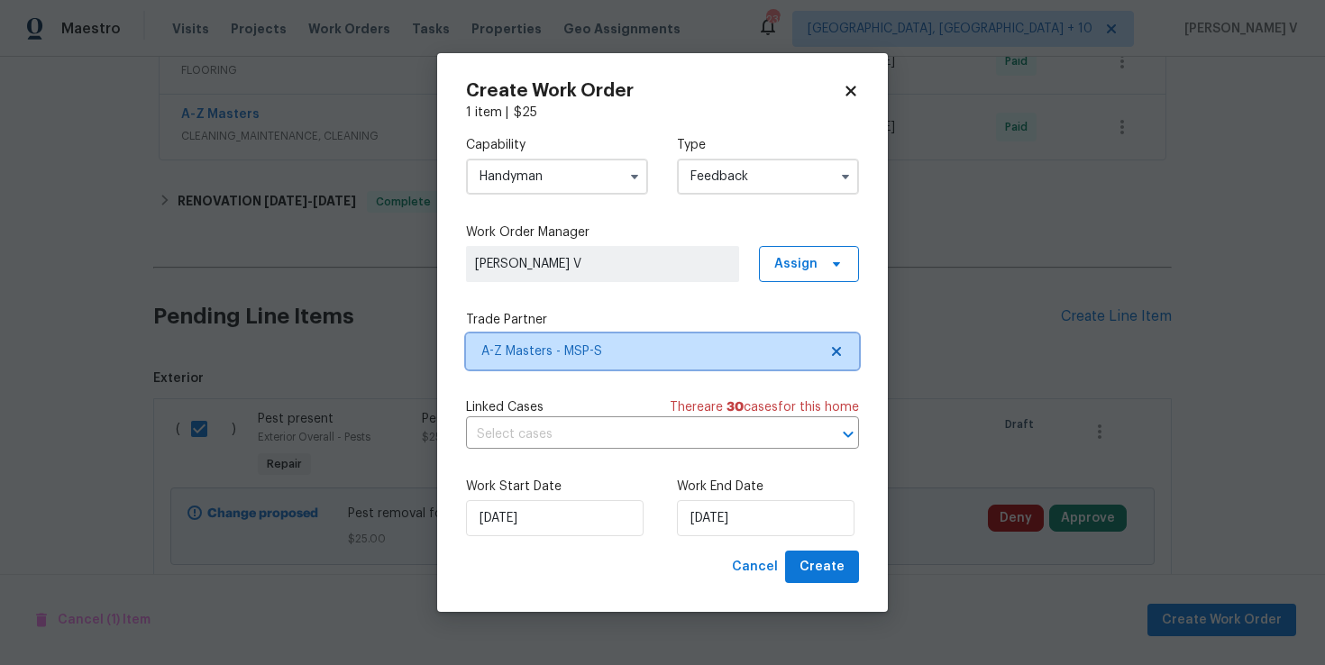
scroll to position [0, 0]
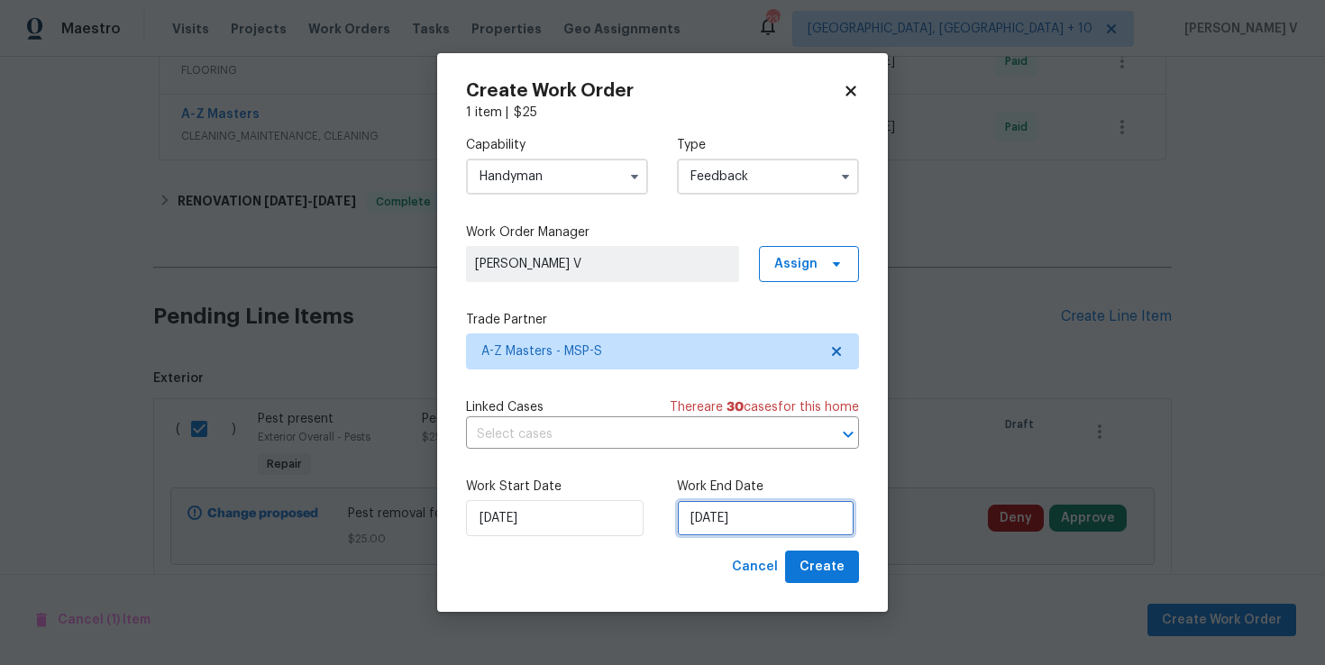
click at [783, 523] on input "11/08/2025" at bounding box center [766, 518] width 178 height 36
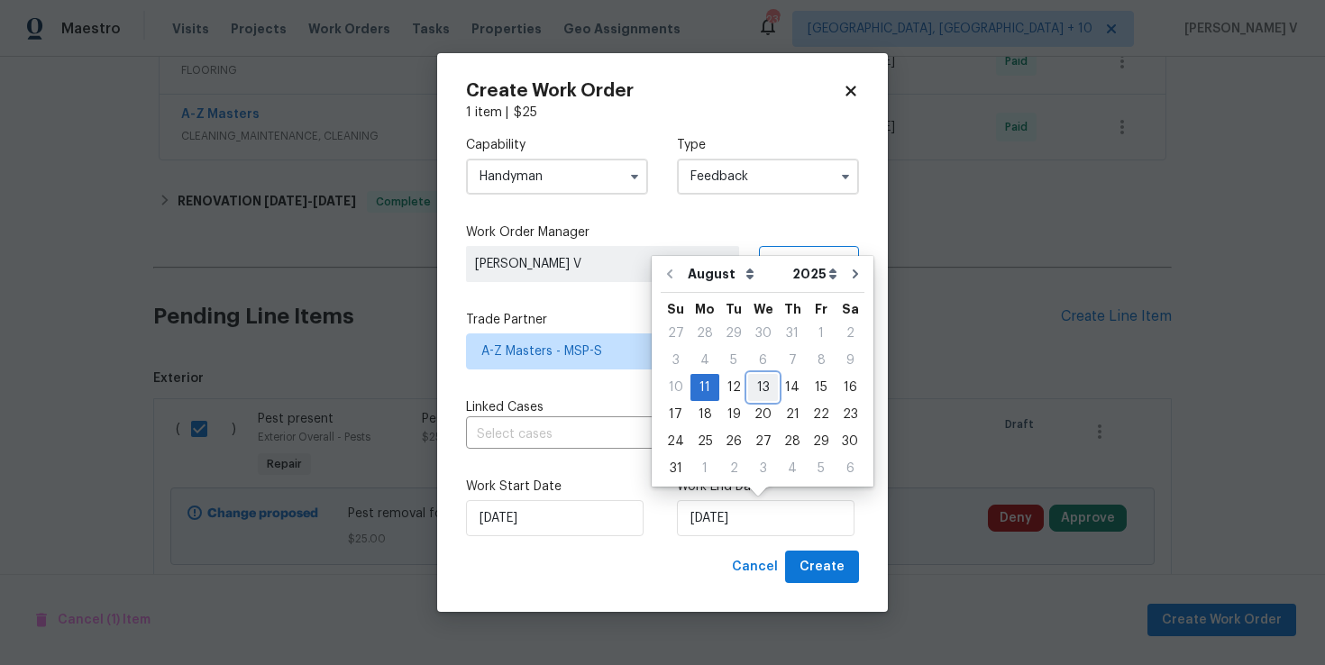
click at [759, 380] on div "13" at bounding box center [763, 387] width 30 height 25
type input "13/08/2025"
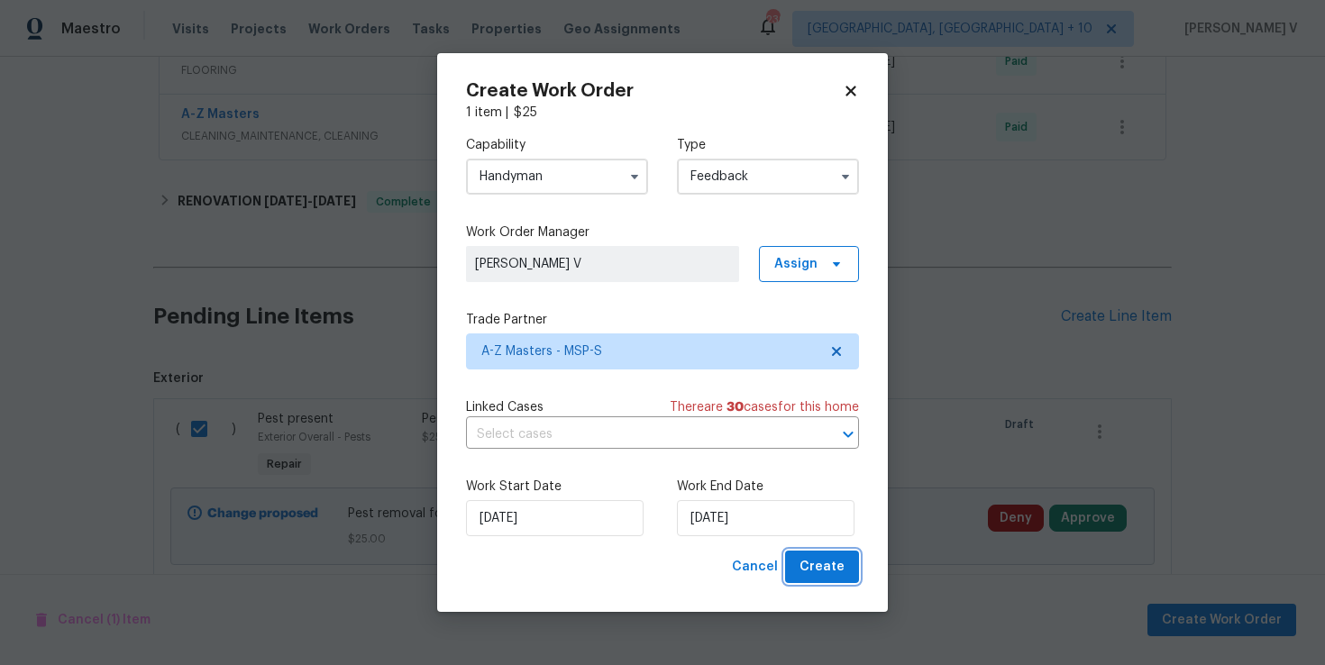
click at [826, 577] on span "Create" at bounding box center [822, 567] width 45 height 23
checkbox input "false"
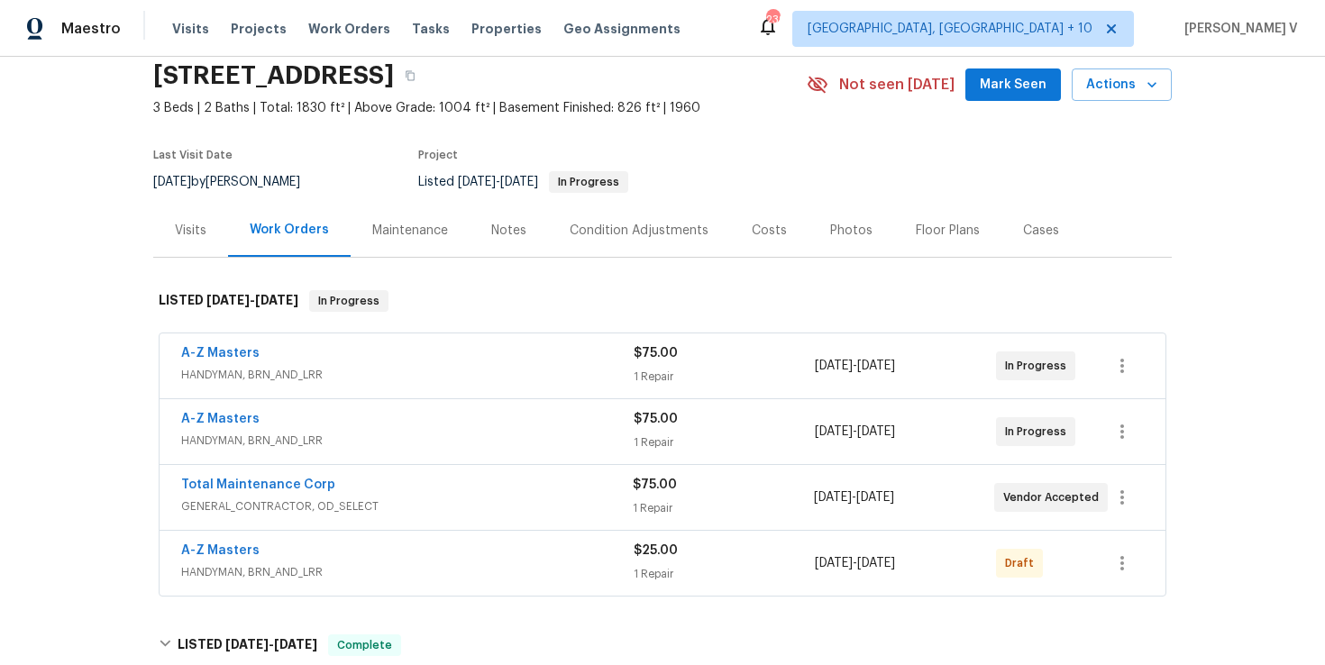
scroll to position [105, 0]
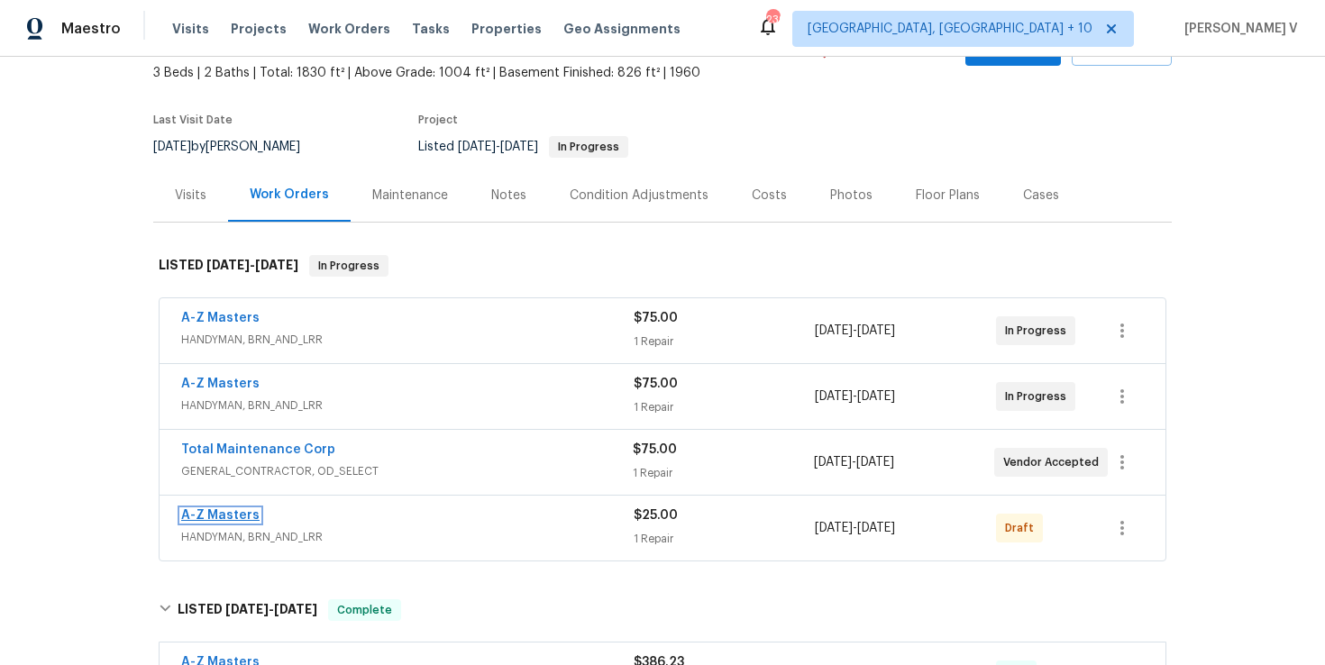
click at [222, 512] on link "A-Z Masters" at bounding box center [220, 515] width 78 height 13
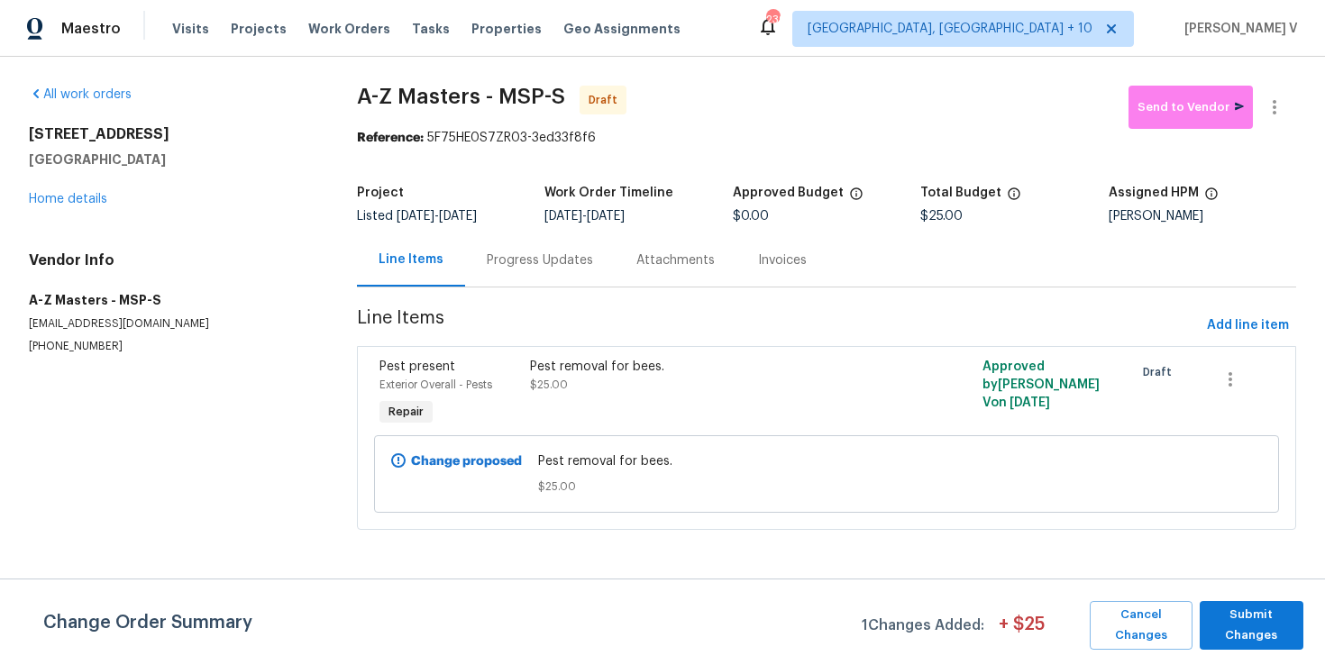
click at [495, 276] on div "Progress Updates" at bounding box center [540, 259] width 150 height 53
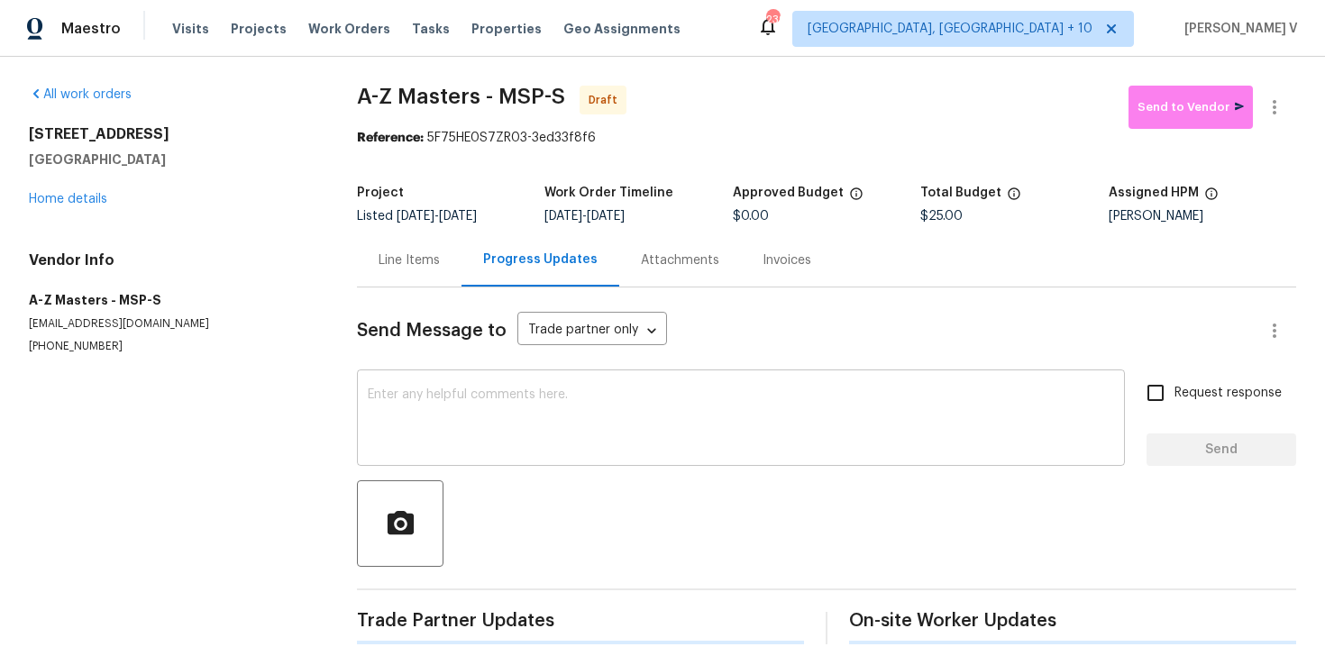
click at [528, 432] on textarea at bounding box center [741, 419] width 746 height 63
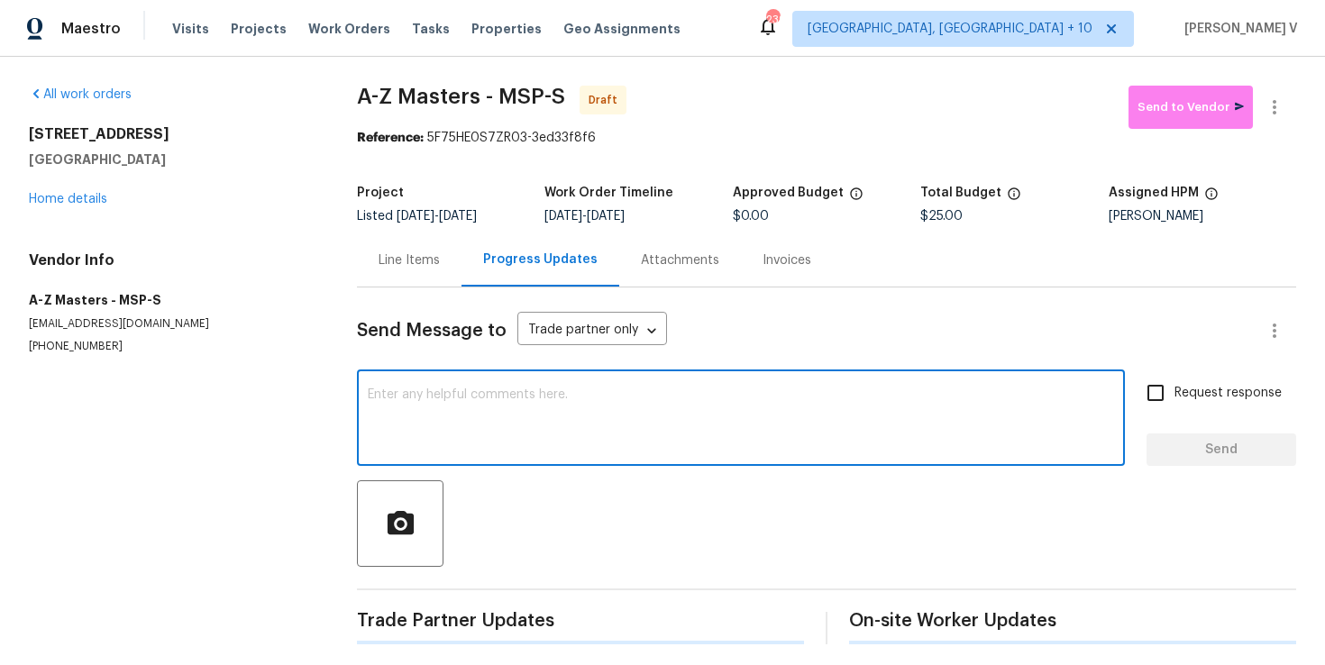
paste textarea "Hi, this is Divya with Opendoor. I’m confirming you received the WO for the pro…"
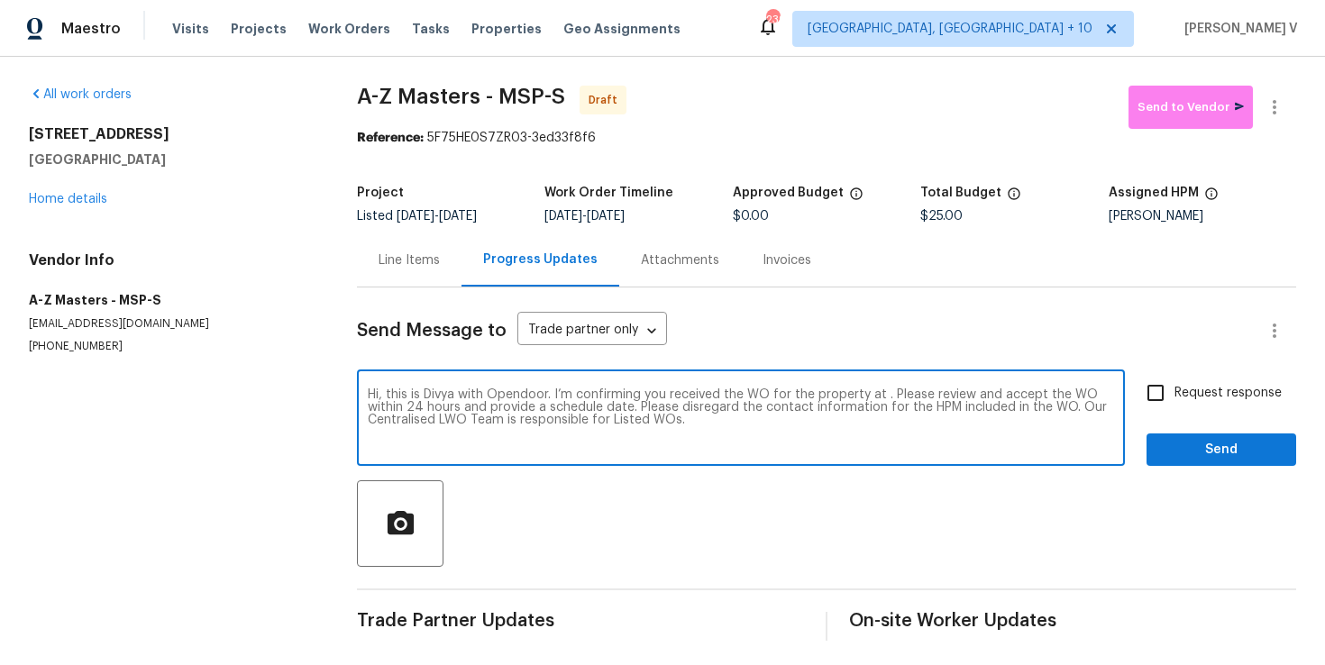
click at [882, 401] on textarea "Hi, this is Divya with Opendoor. I’m confirming you received the WO for the pro…" at bounding box center [741, 419] width 746 height 63
paste textarea "3802 Togo Rd, Spring Park, MN 55384"
type textarea "Hi, this is Divya with Opendoor. I’m confirming you received the WO for the pro…"
click at [1197, 389] on span "Request response" at bounding box center [1227, 393] width 107 height 19
click at [1174, 389] on input "Request response" at bounding box center [1156, 393] width 38 height 38
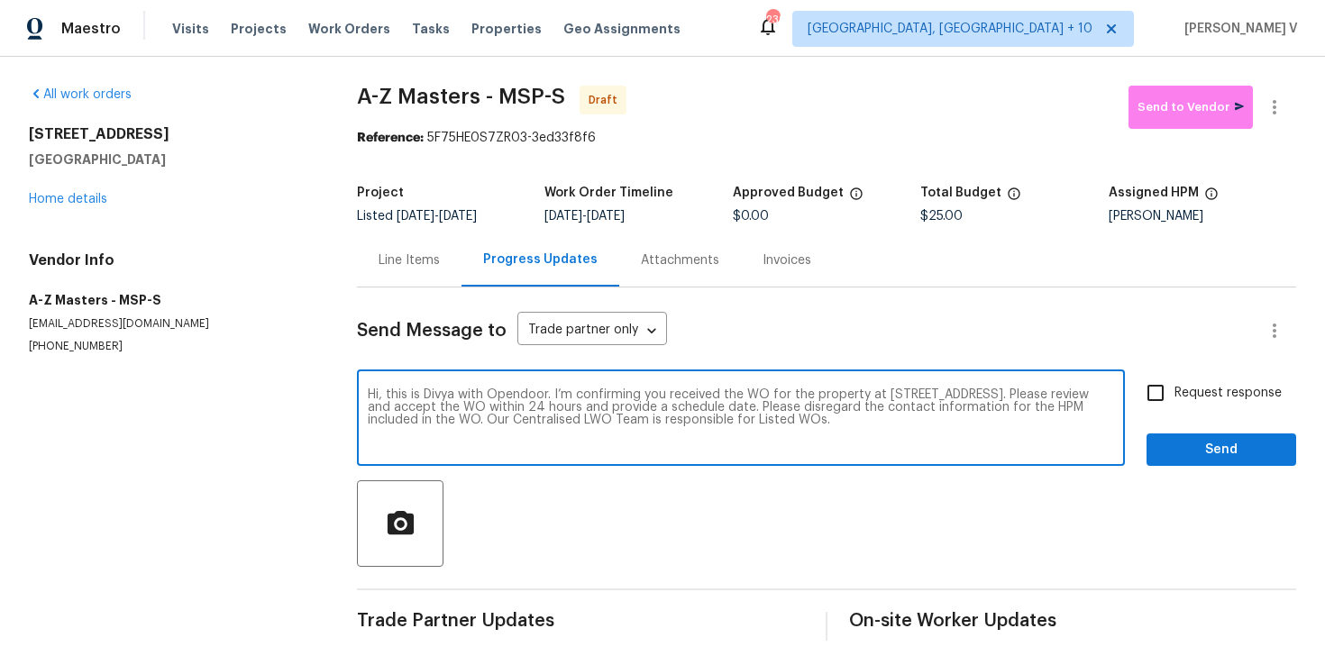
checkbox input "true"
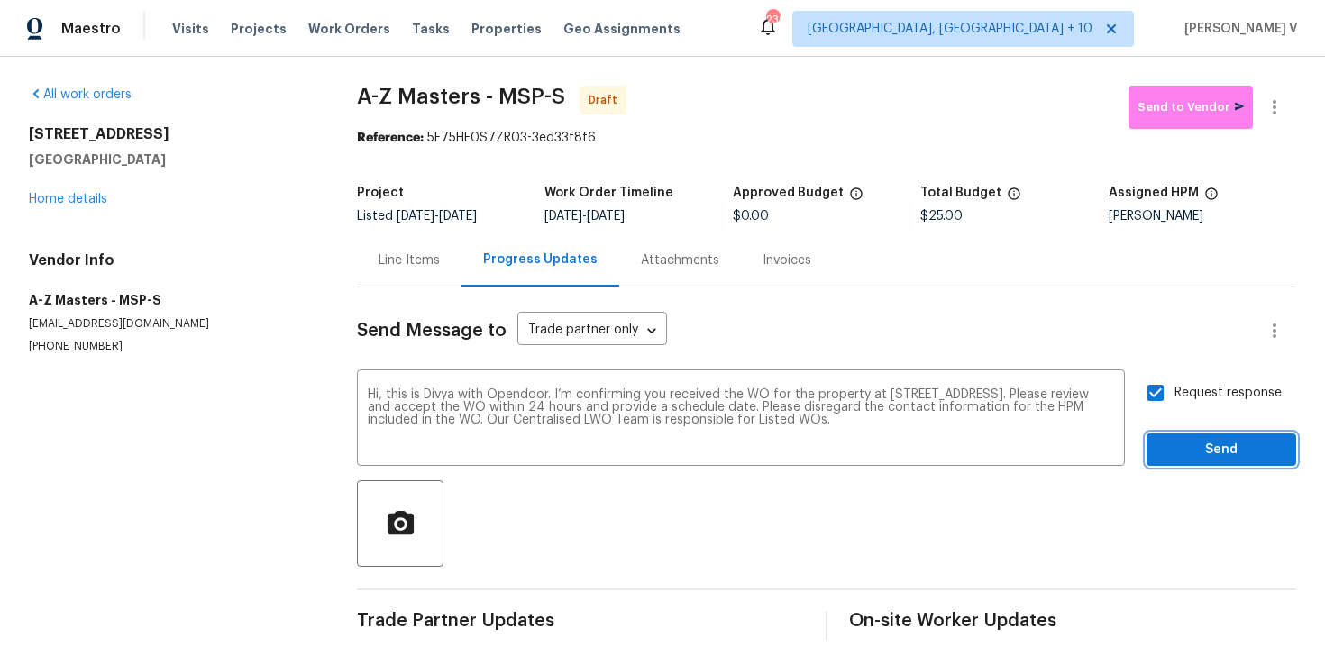
click at [1222, 445] on span "Send" at bounding box center [1221, 450] width 121 height 23
click at [1283, 106] on icon "button" at bounding box center [1275, 107] width 22 height 22
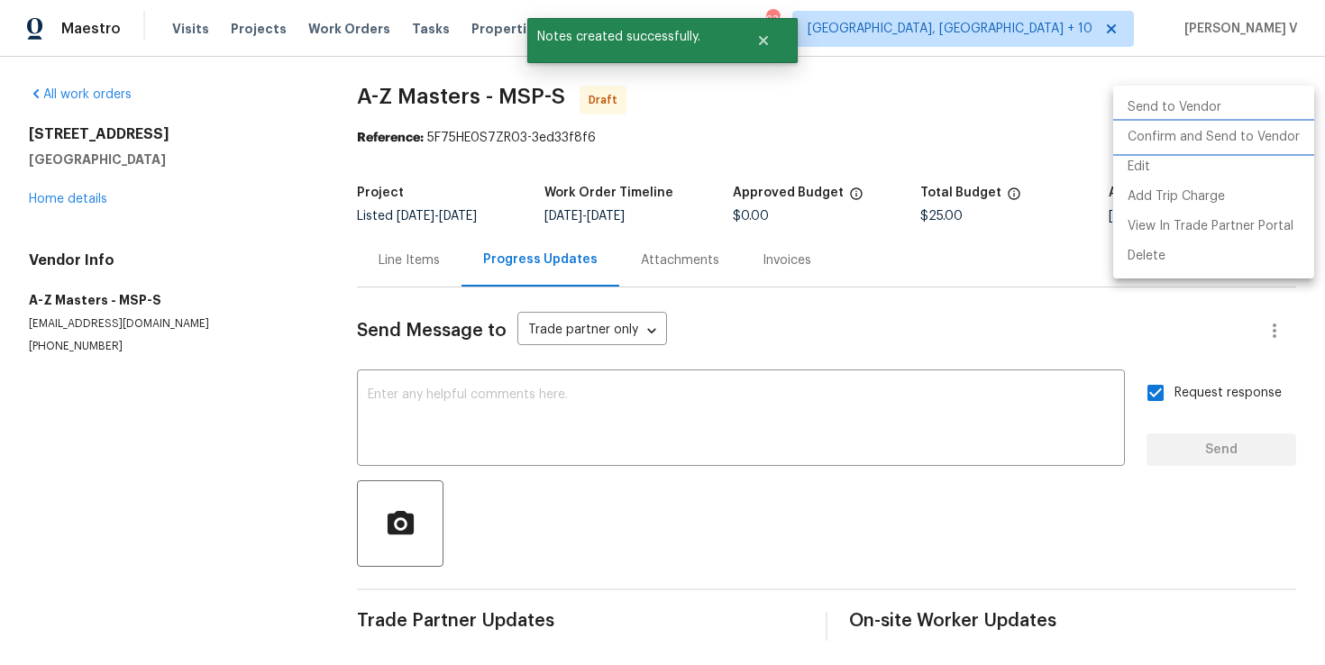
click at [1209, 130] on li "Confirm and Send to Vendor" at bounding box center [1213, 138] width 201 height 30
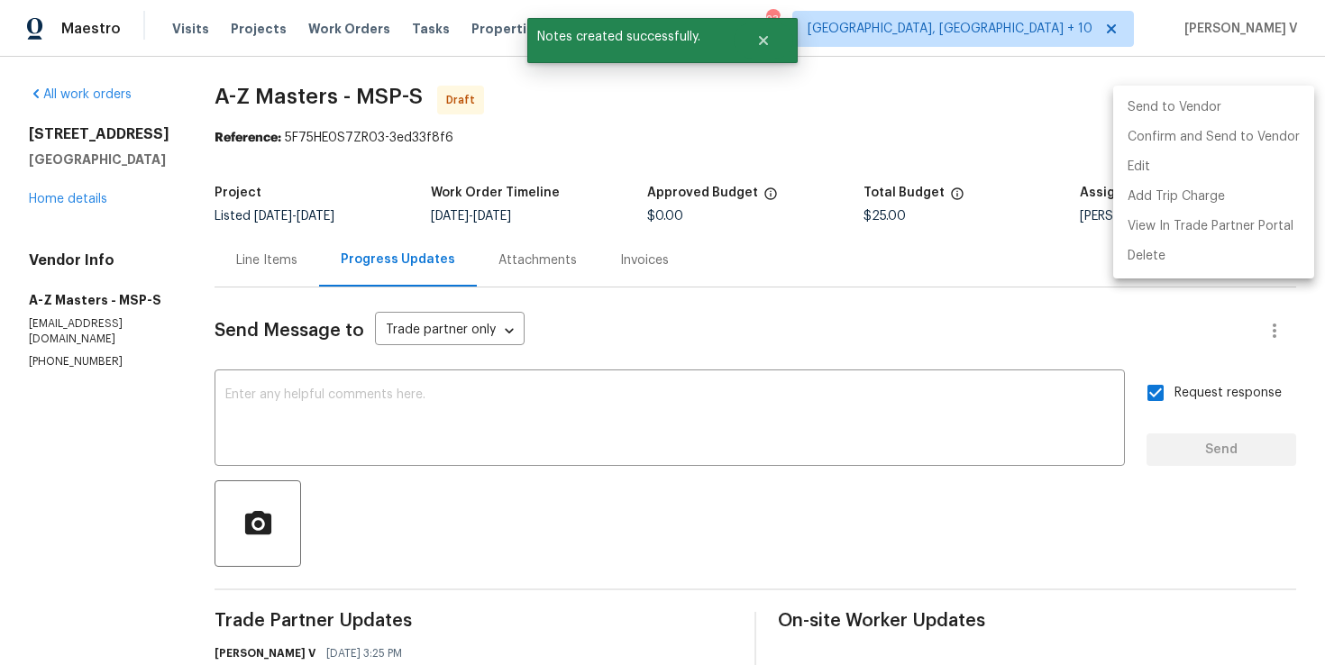
click at [427, 230] on div at bounding box center [662, 332] width 1325 height 665
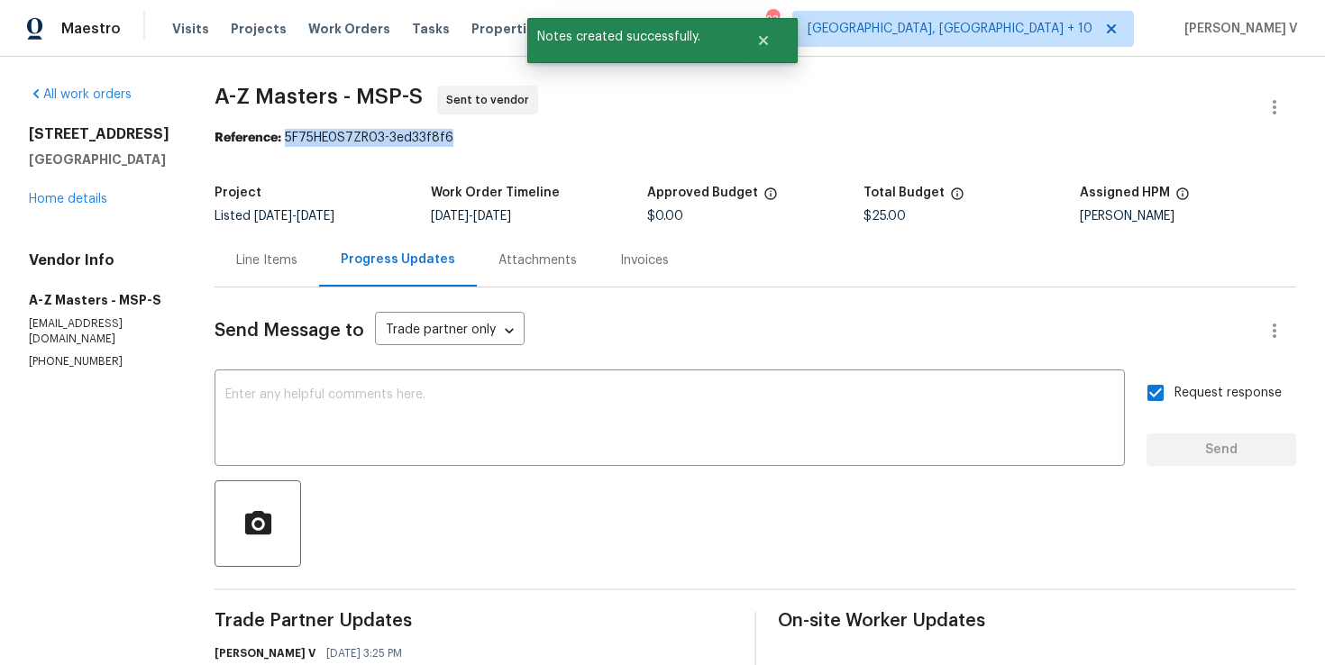
drag, startPoint x: 280, startPoint y: 138, endPoint x: 520, endPoint y: 131, distance: 239.9
click at [520, 131] on div "Reference: 5F75HE0S7ZR03-3ed33f8f6" at bounding box center [756, 138] width 1082 height 18
copy div "5F75HE0S7ZR03-3ed33f8f6"
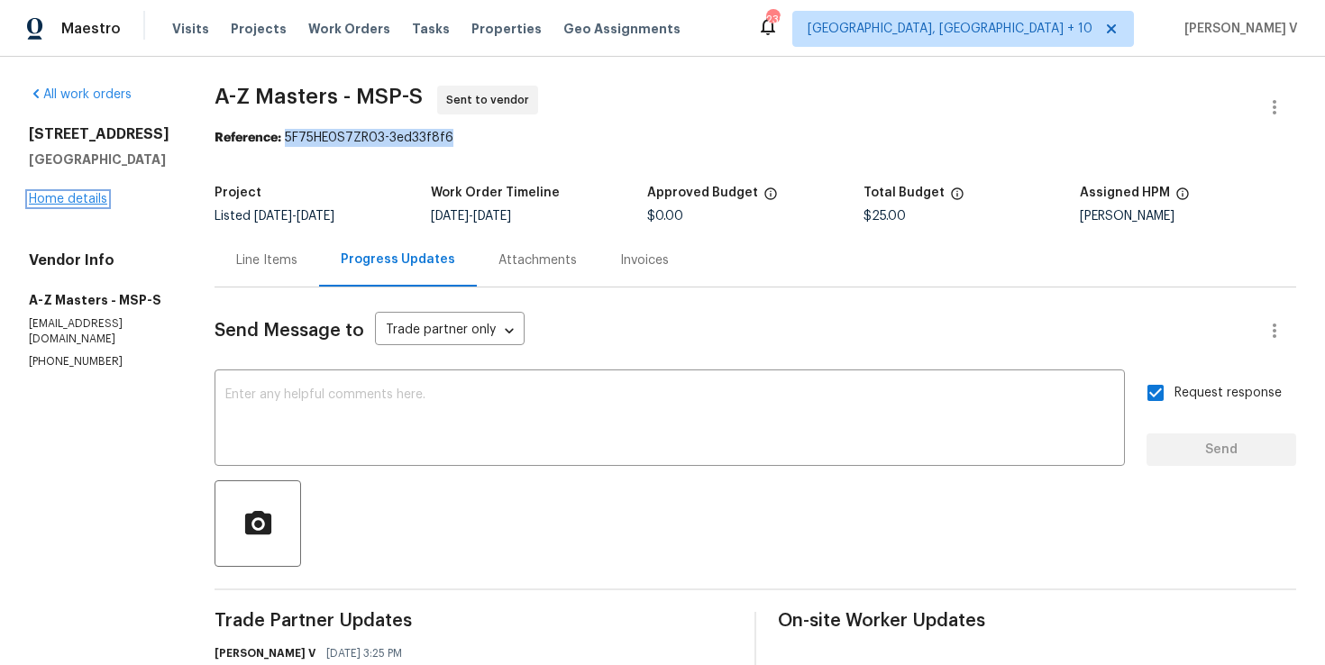
click at [92, 206] on link "Home details" at bounding box center [68, 199] width 78 height 13
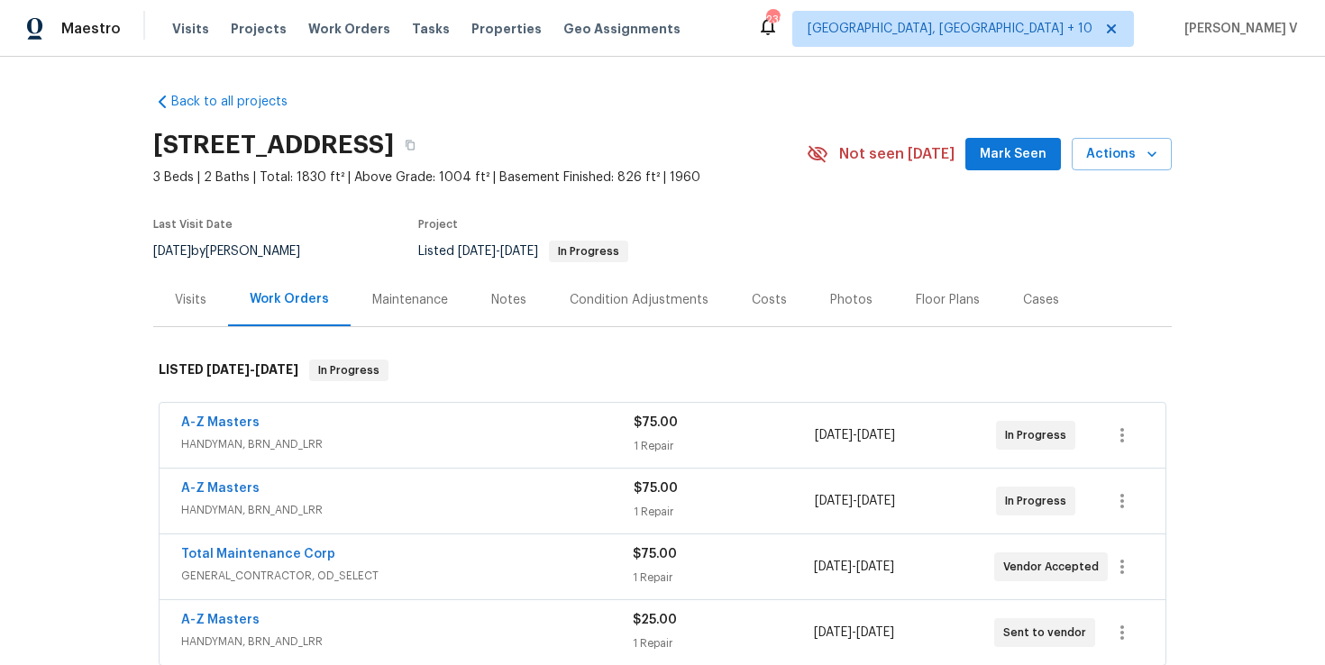
scroll to position [373, 0]
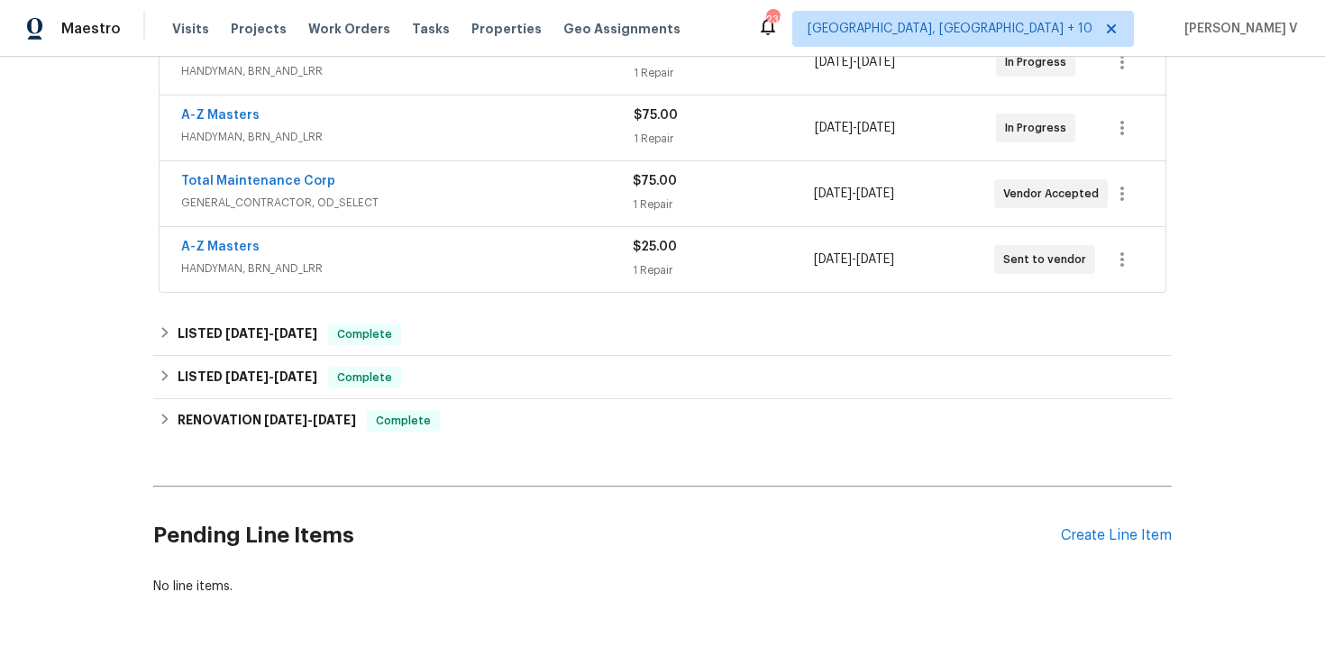
click at [376, 276] on span "HANDYMAN, BRN_AND_LRR" at bounding box center [407, 269] width 452 height 18
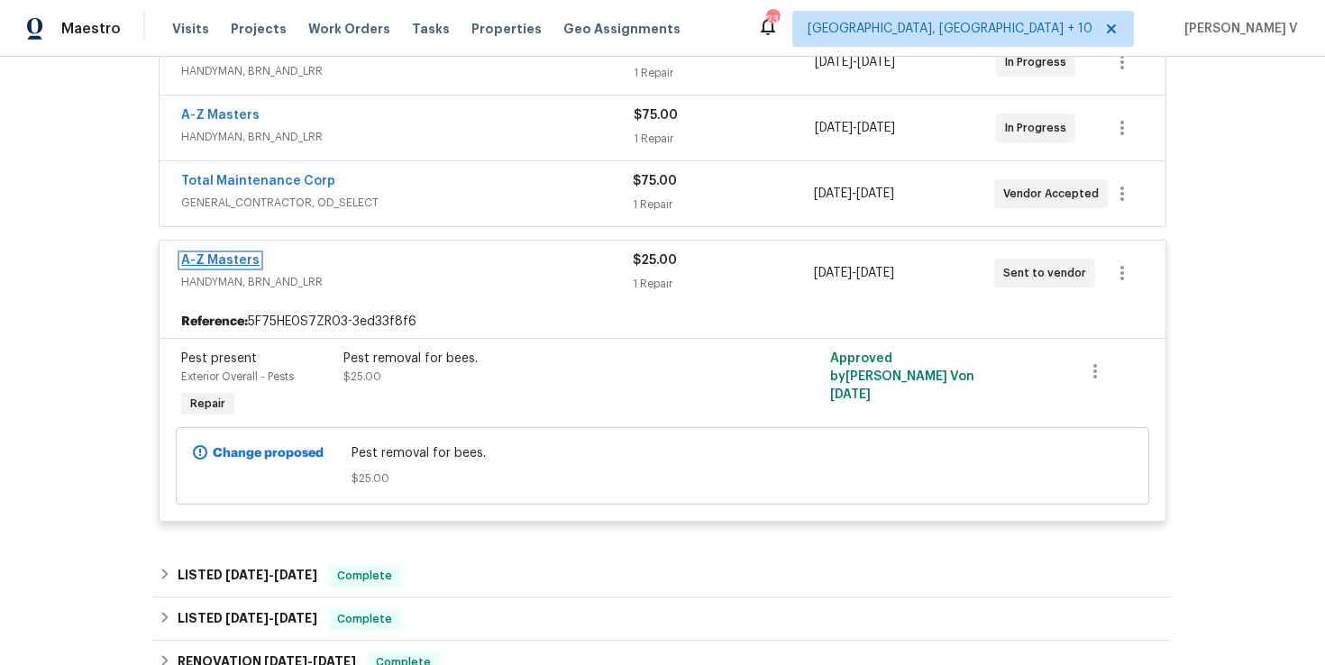
click at [207, 265] on link "A-Z Masters" at bounding box center [220, 260] width 78 height 13
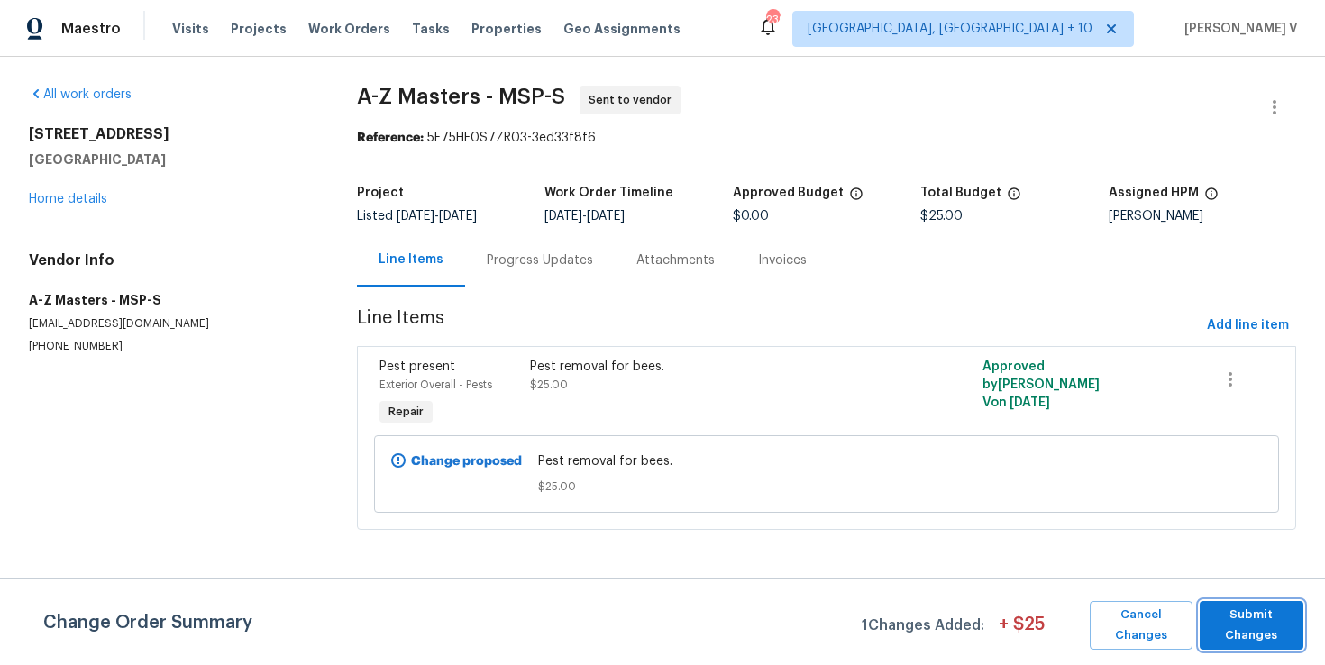
click at [1215, 615] on span "Submit Changes" at bounding box center [1252, 625] width 86 height 41
click at [1208, 317] on button "Add line item" at bounding box center [1248, 325] width 96 height 33
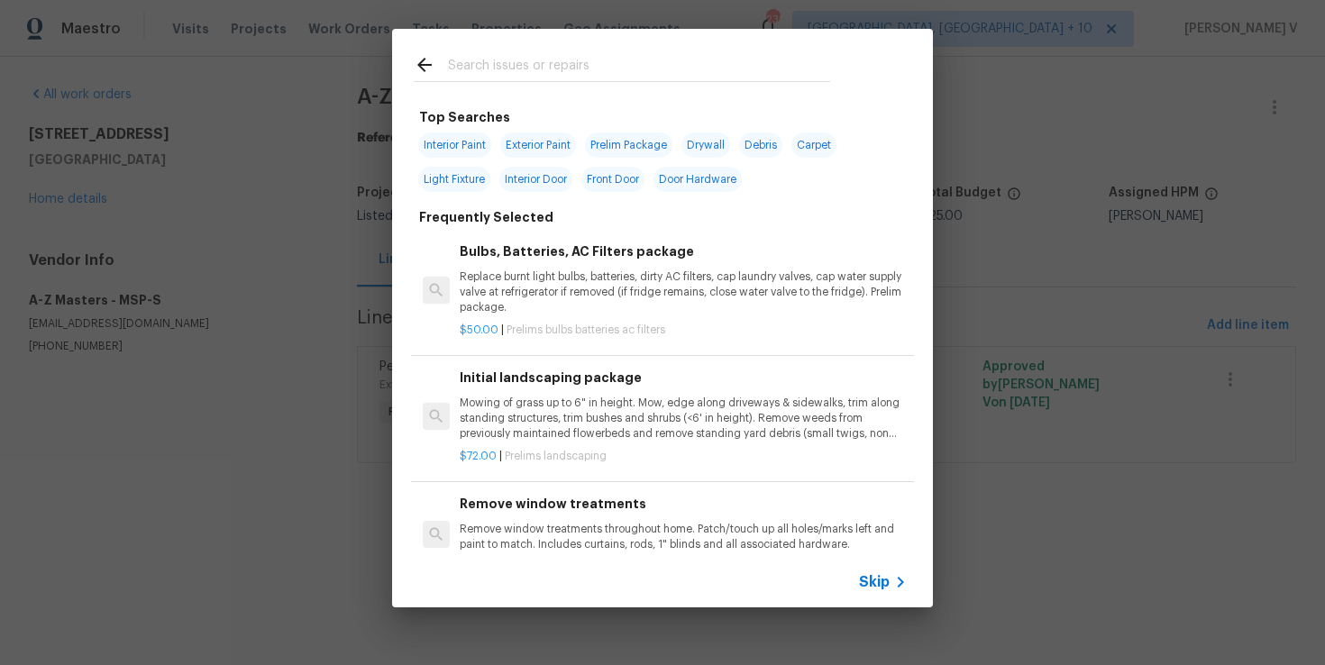
click at [879, 587] on span "Skip" at bounding box center [874, 582] width 31 height 18
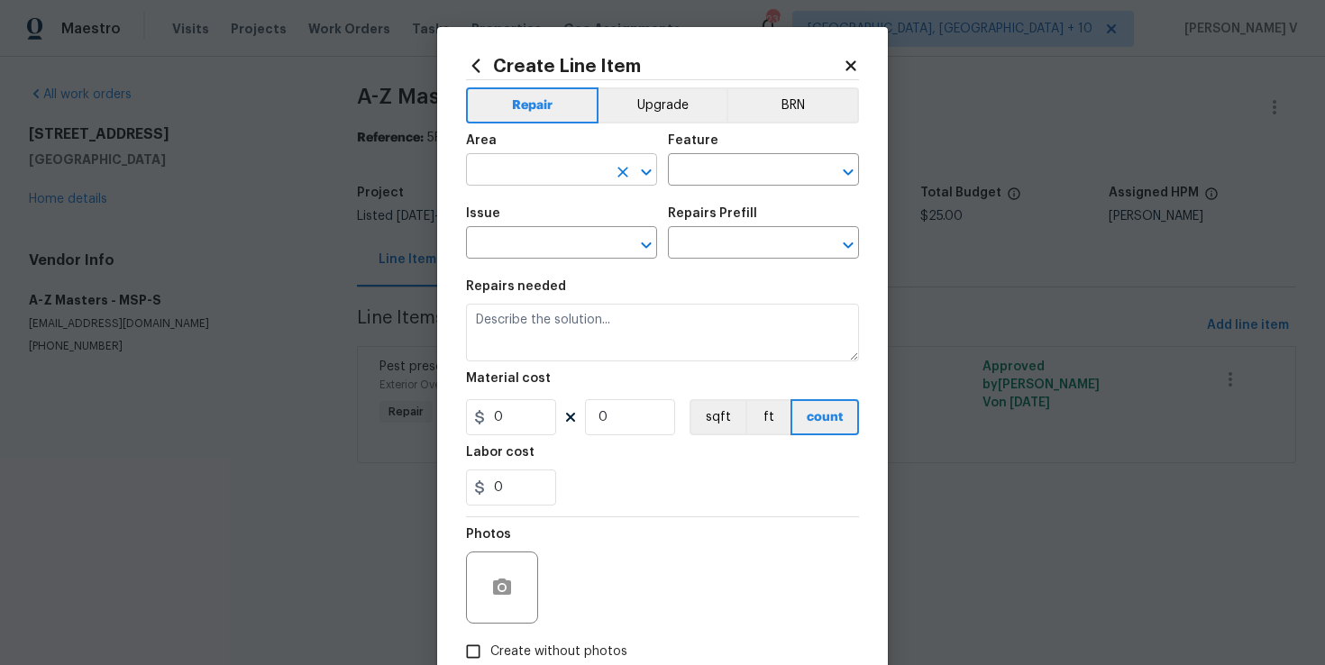
click at [536, 177] on input "text" at bounding box center [536, 172] width 141 height 28
type input "l"
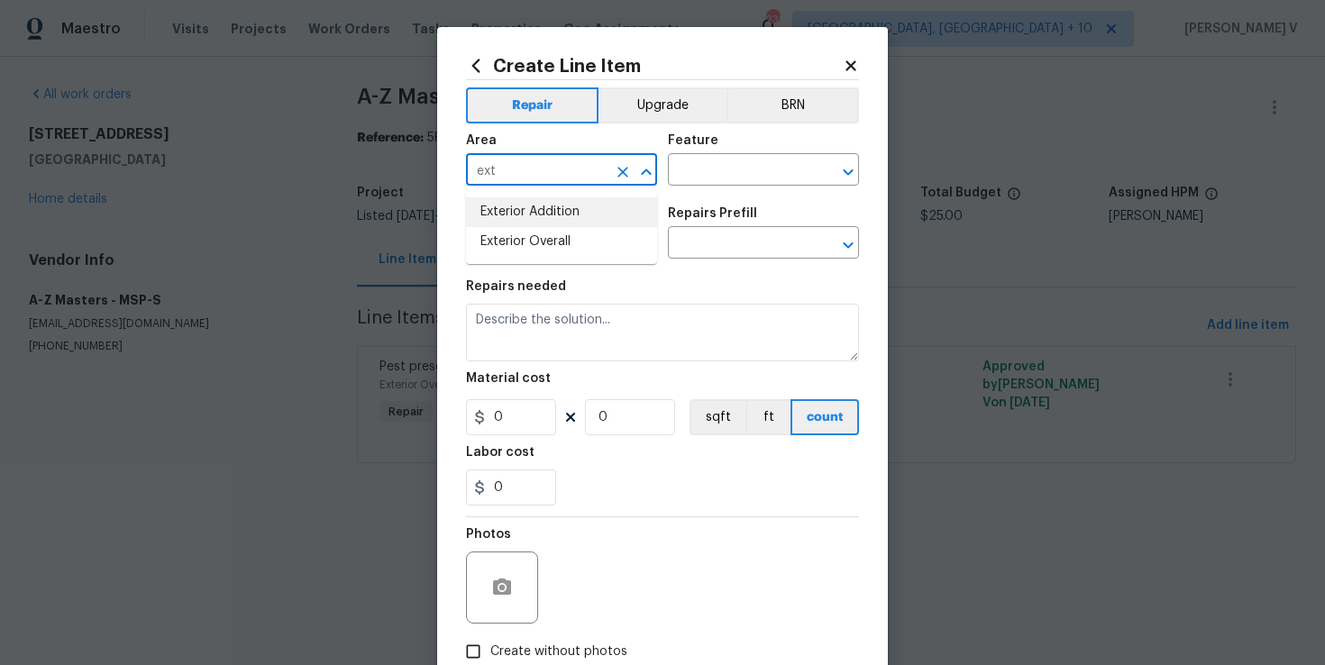
click at [523, 240] on li "Exterior Overall" at bounding box center [561, 242] width 191 height 30
type input "Exterior Overall"
click at [717, 178] on input "text" at bounding box center [738, 172] width 141 height 28
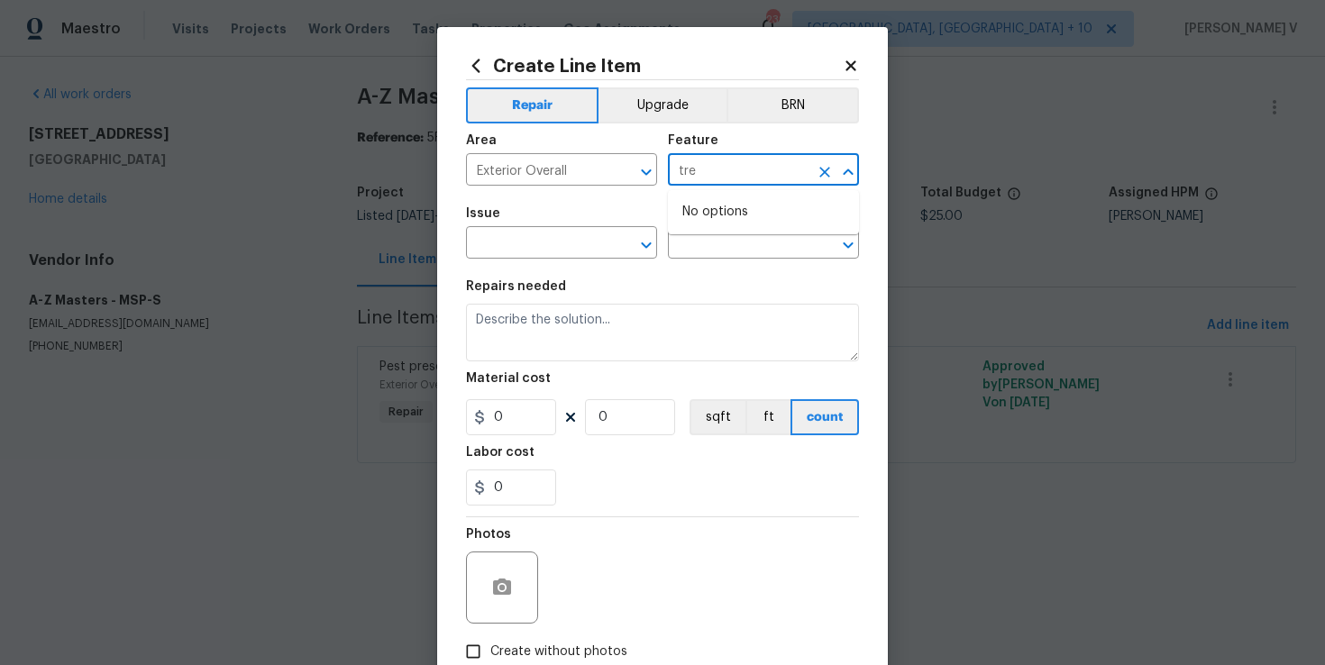
click at [730, 159] on input "tre" at bounding box center [738, 172] width 141 height 28
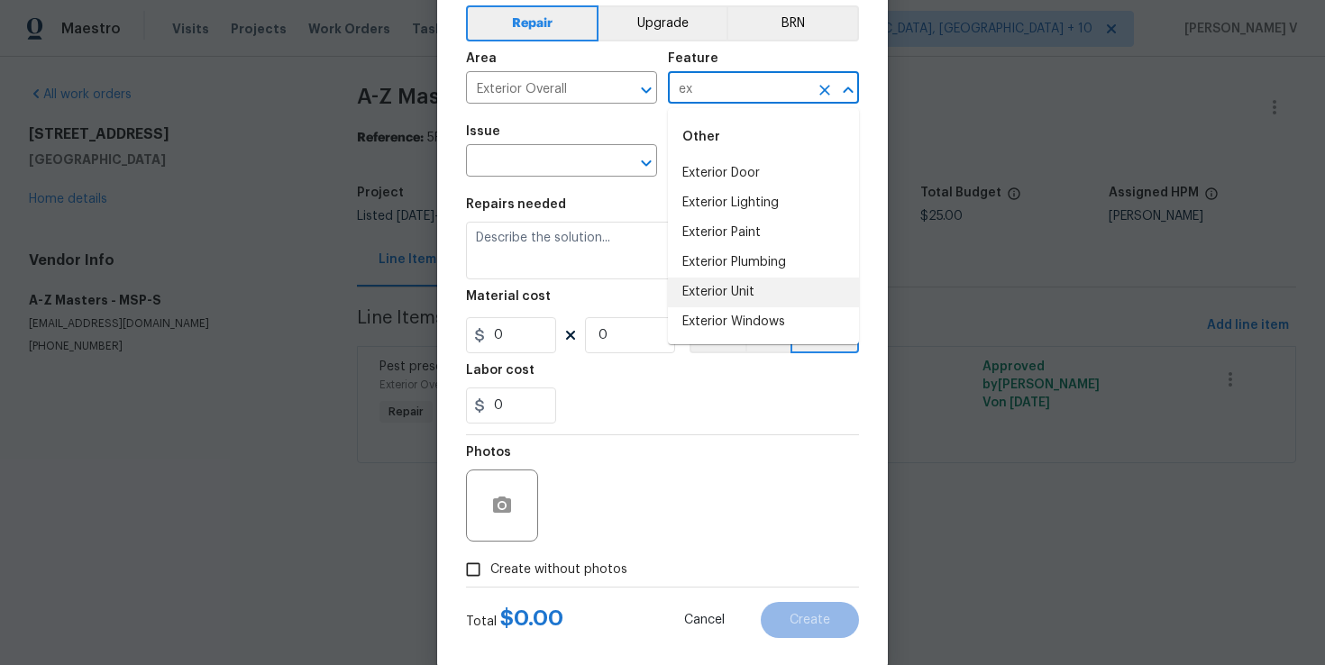
scroll to position [112, 0]
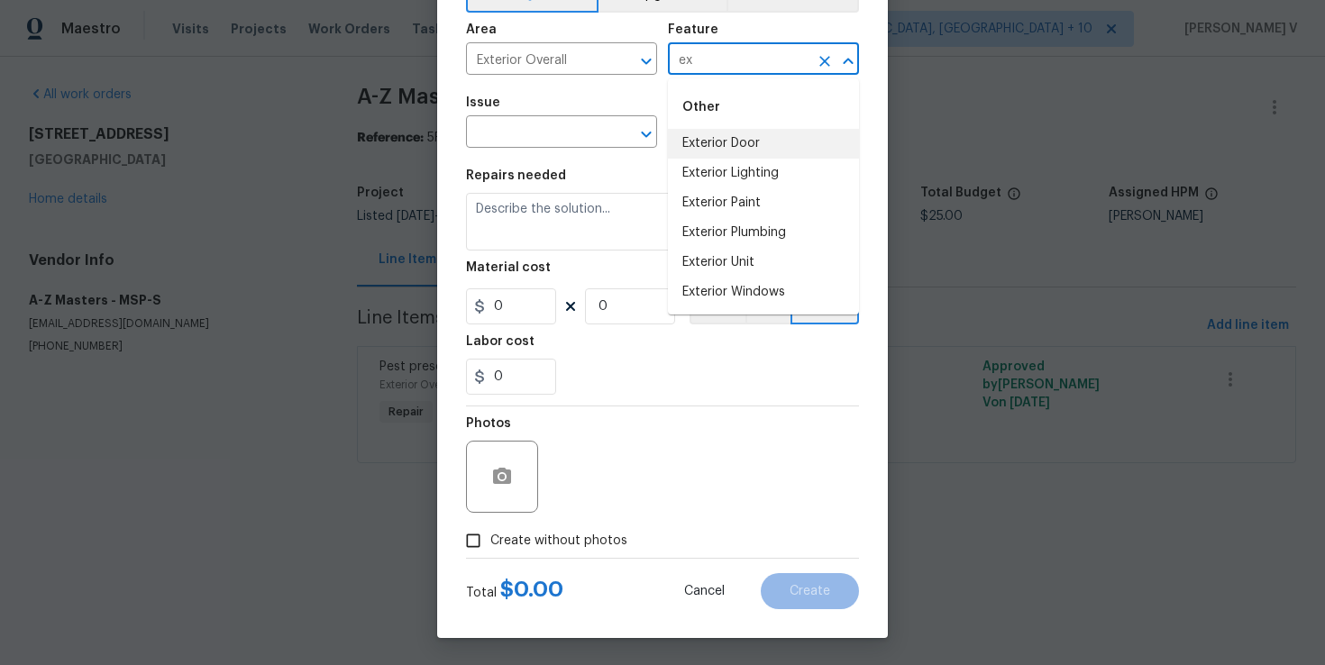
click at [726, 59] on input "ex" at bounding box center [738, 61] width 141 height 28
click at [741, 137] on li "Landscaping" at bounding box center [763, 144] width 191 height 30
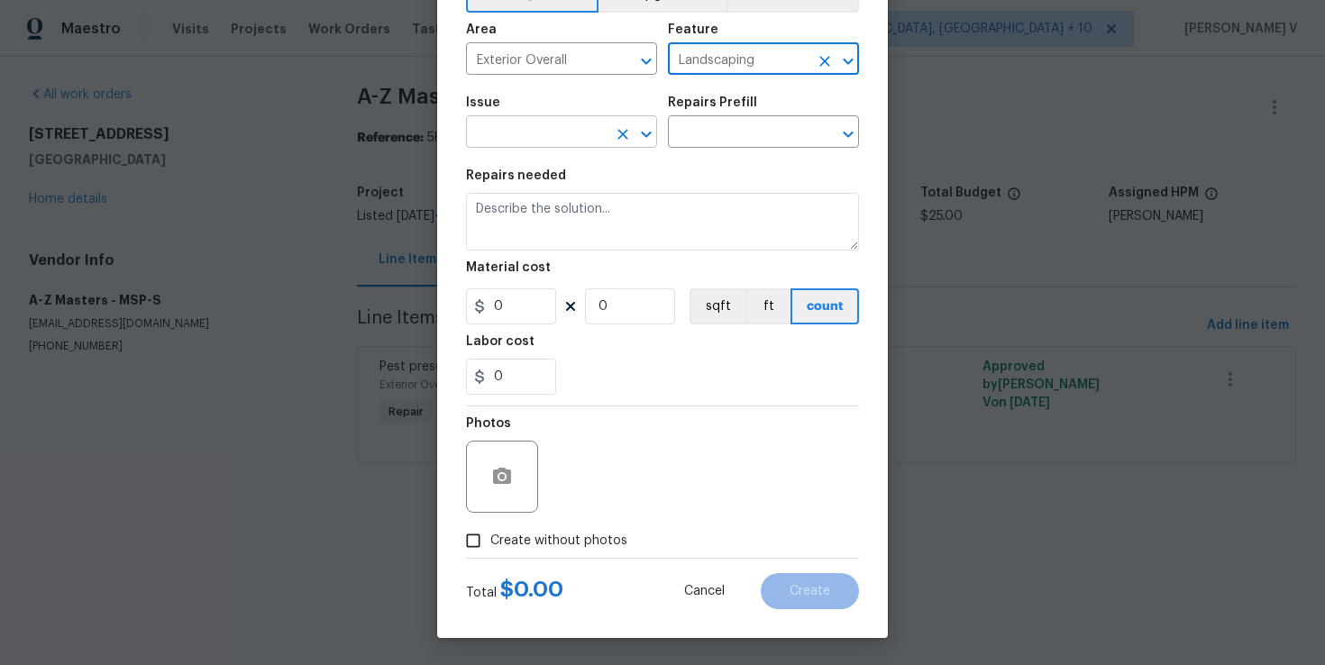
type input "Landscaping"
click at [566, 138] on input "text" at bounding box center [536, 134] width 141 height 28
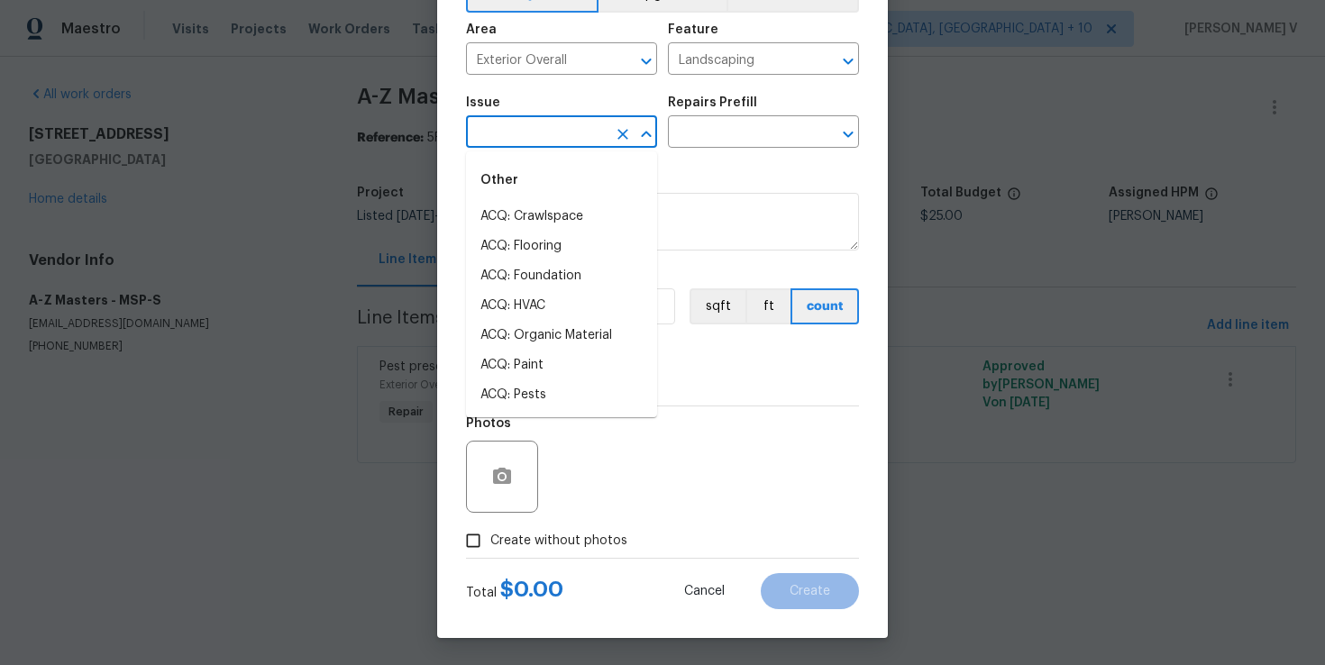
type input "t"
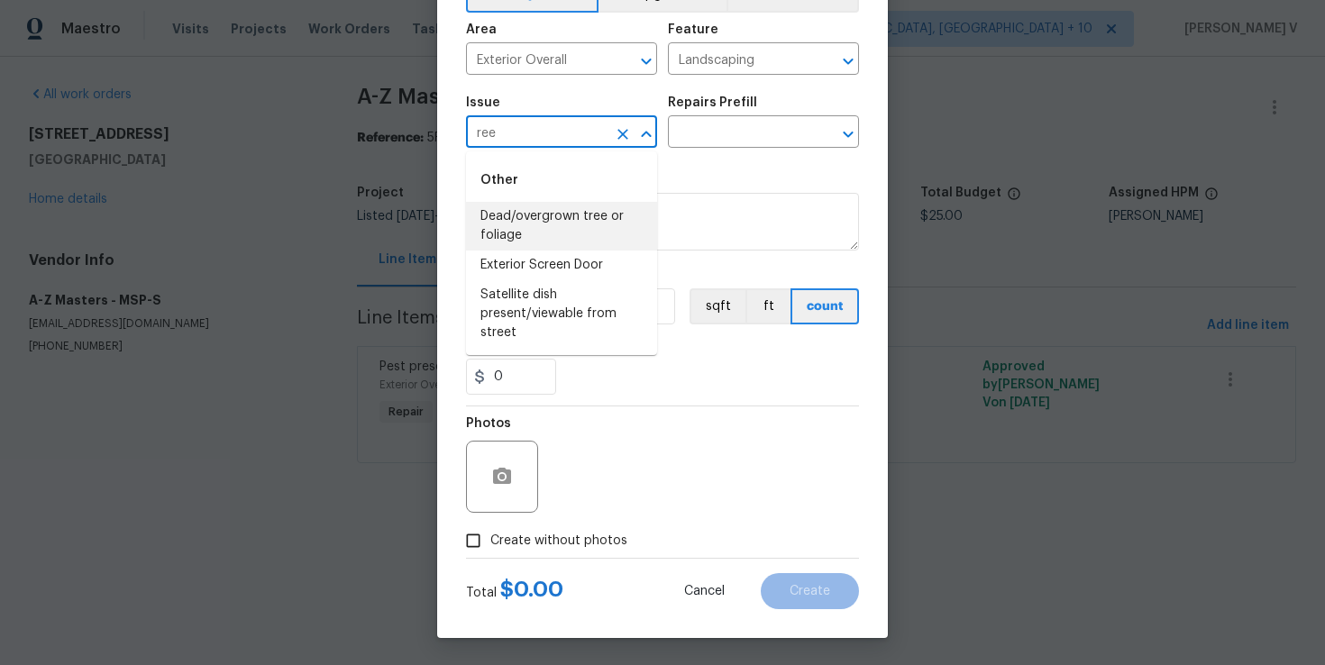
click at [595, 232] on li "Dead/overgrown tree or foliage" at bounding box center [561, 226] width 191 height 49
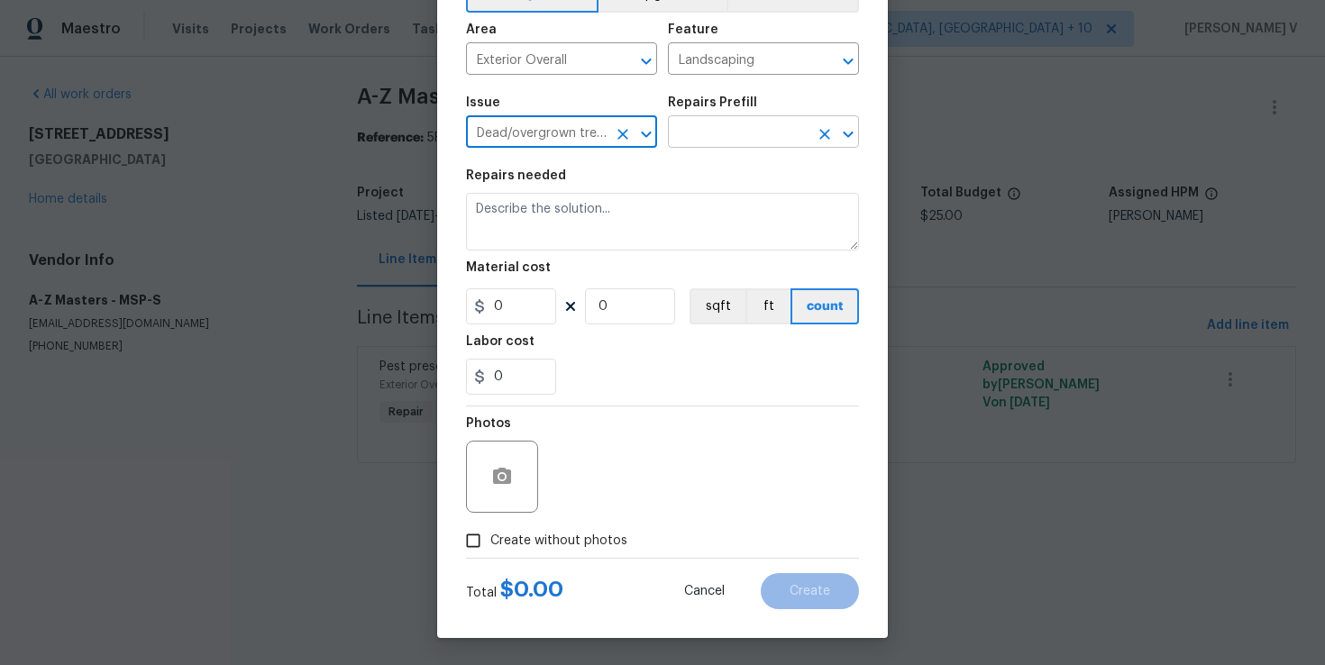
type input "Dead/overgrown tree or foliage"
click at [776, 128] on input "text" at bounding box center [738, 134] width 141 height 28
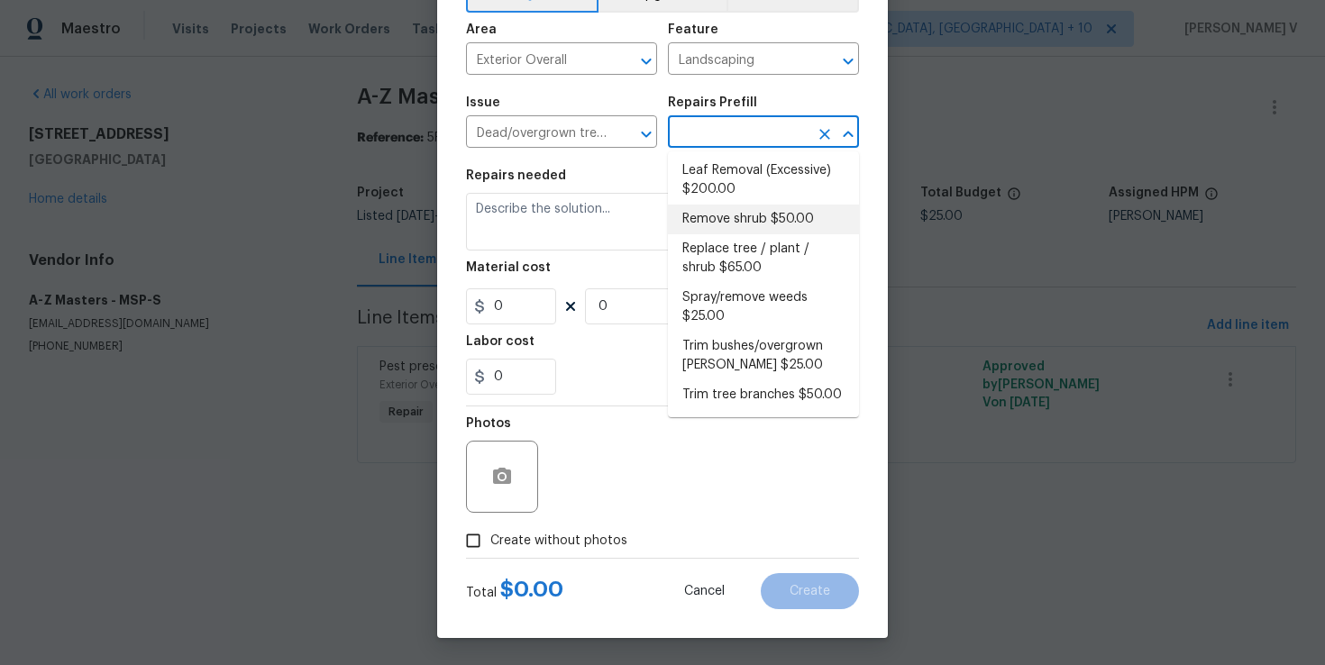
scroll to position [0, 0]
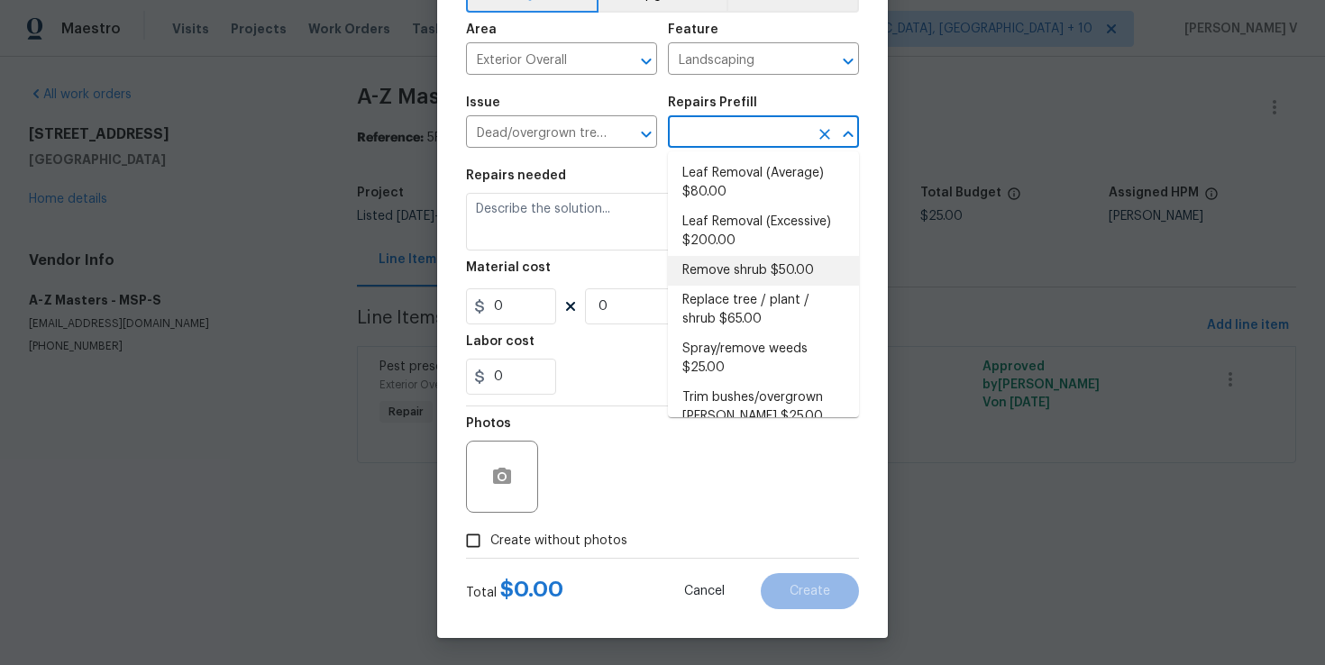
click at [748, 278] on li "Remove shrub $50.00" at bounding box center [763, 271] width 191 height 30
type input "Remove shrub $50.00"
type textarea "Remove and discard dead/unhealthy tree/plant/shrub (6' tall or less)"
type input "50"
type input "1"
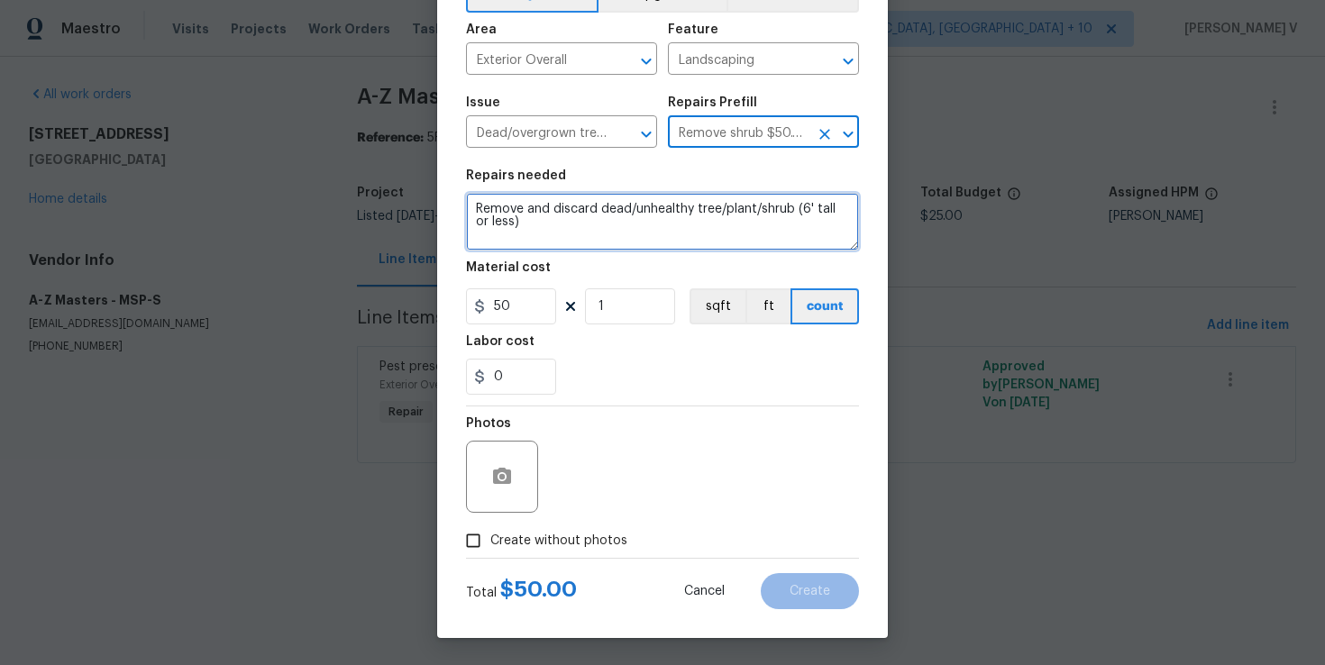
click at [657, 236] on textarea "Remove and discard dead/unhealthy tree/plant/shrub (6' tall or less)" at bounding box center [662, 222] width 393 height 58
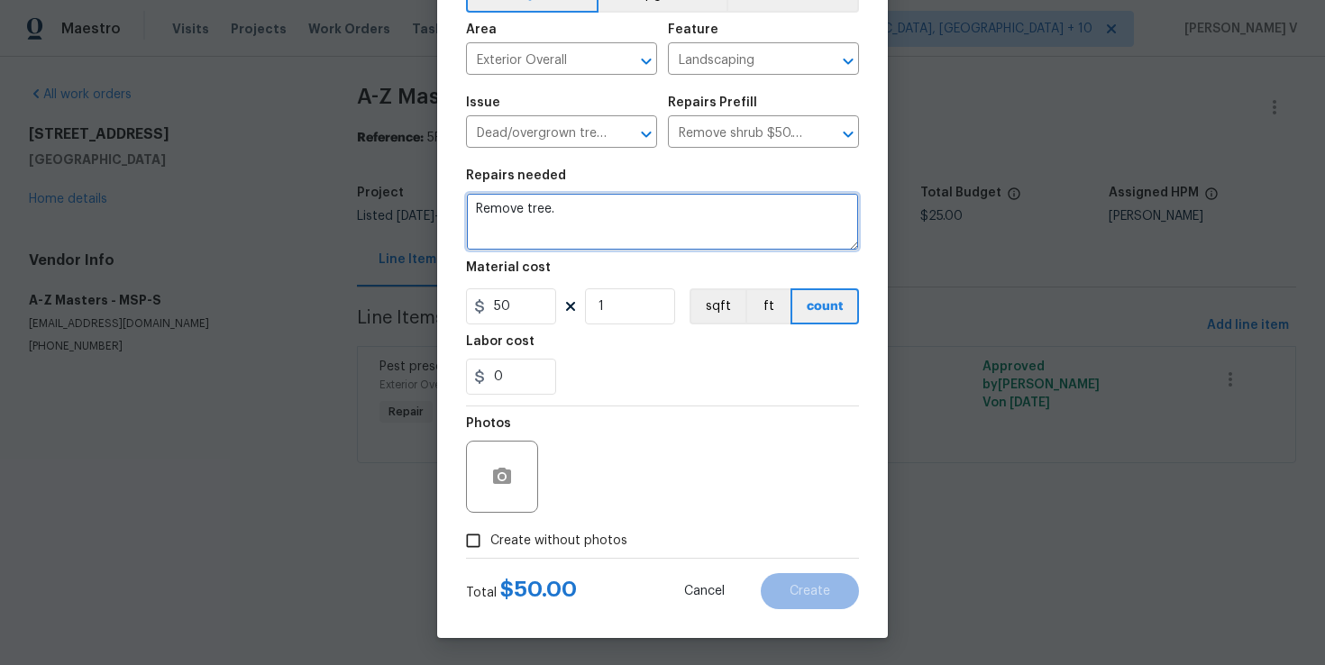
type textarea "Remove tree."
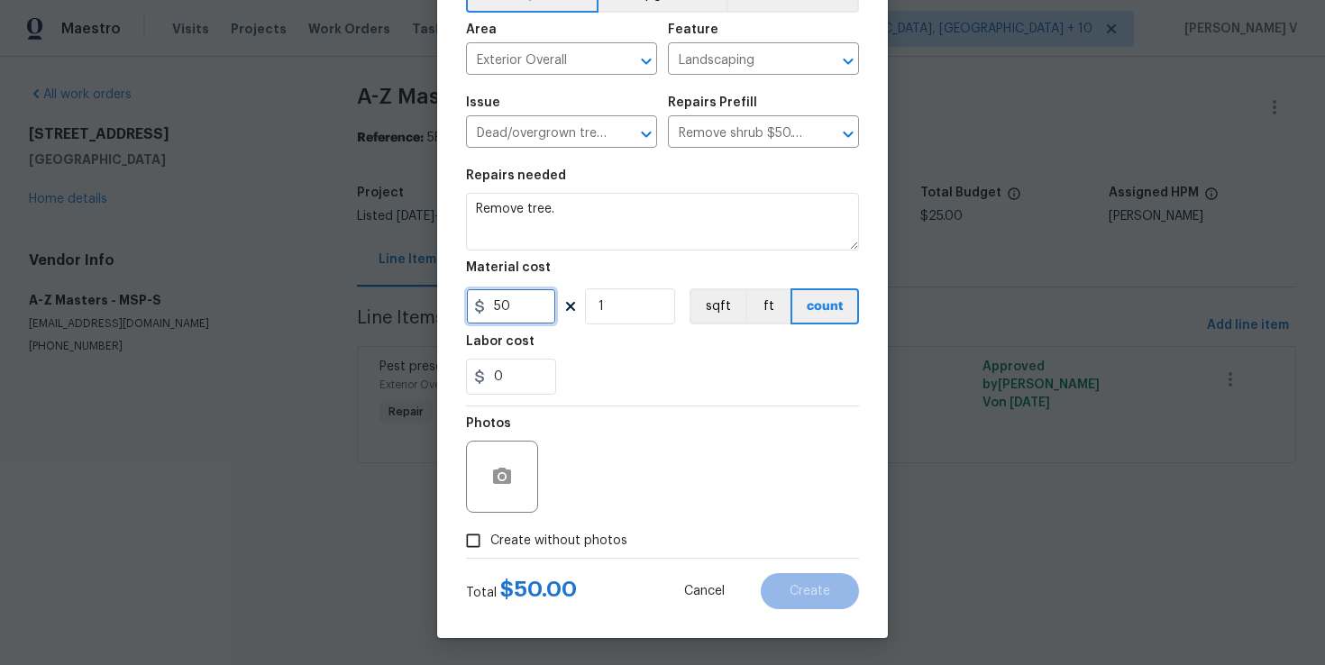
click at [501, 296] on input "50" at bounding box center [511, 306] width 90 height 36
click at [489, 541] on input "Create without photos" at bounding box center [473, 541] width 34 height 34
checkbox input "true"
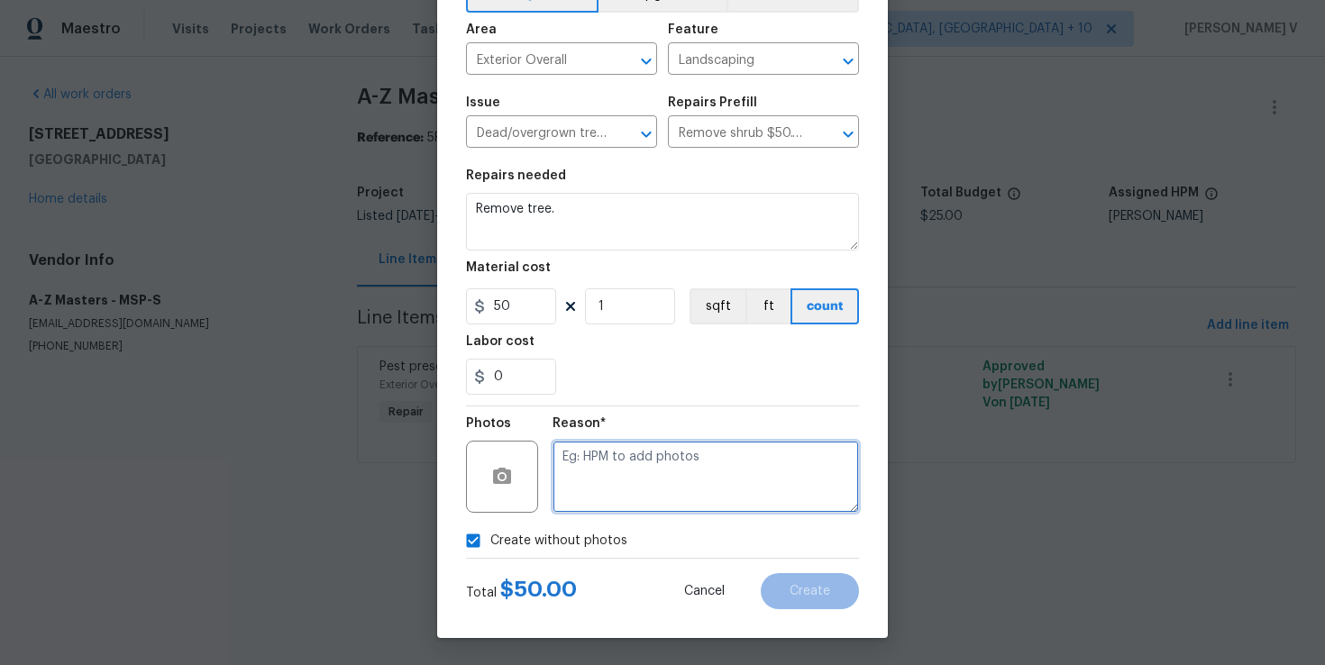
click at [625, 481] on textarea at bounding box center [706, 477] width 306 height 72
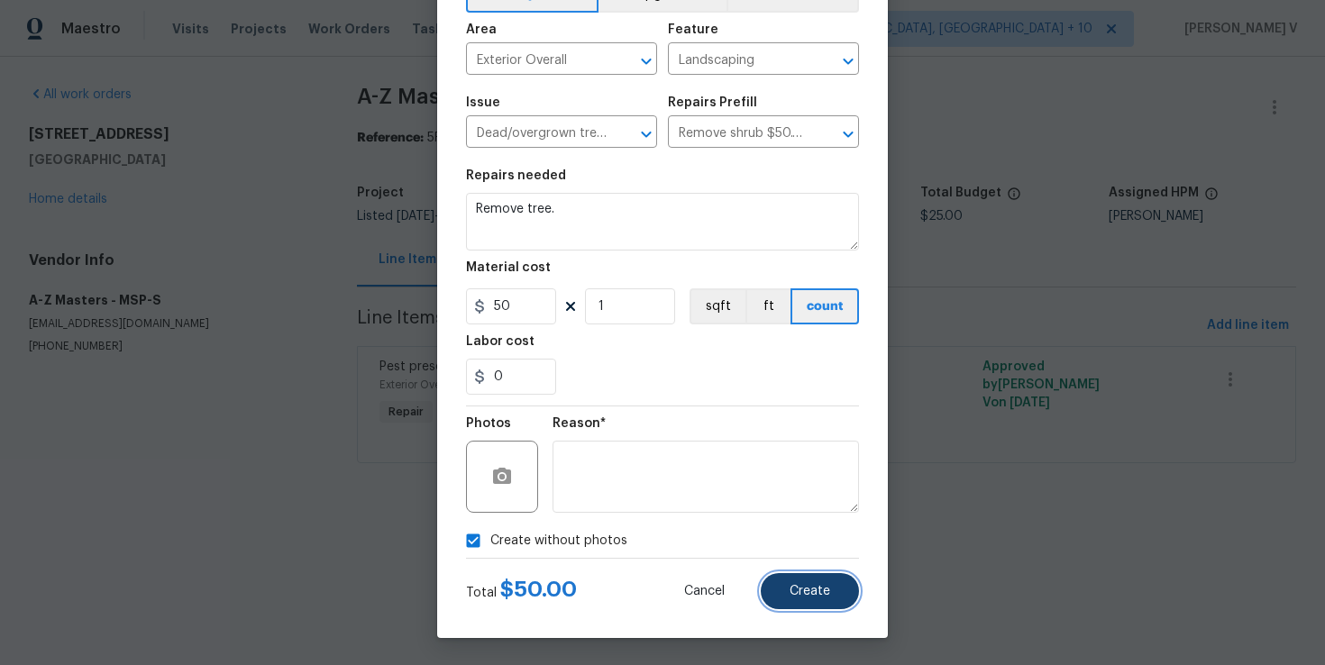
click at [810, 588] on span "Create" at bounding box center [810, 592] width 41 height 14
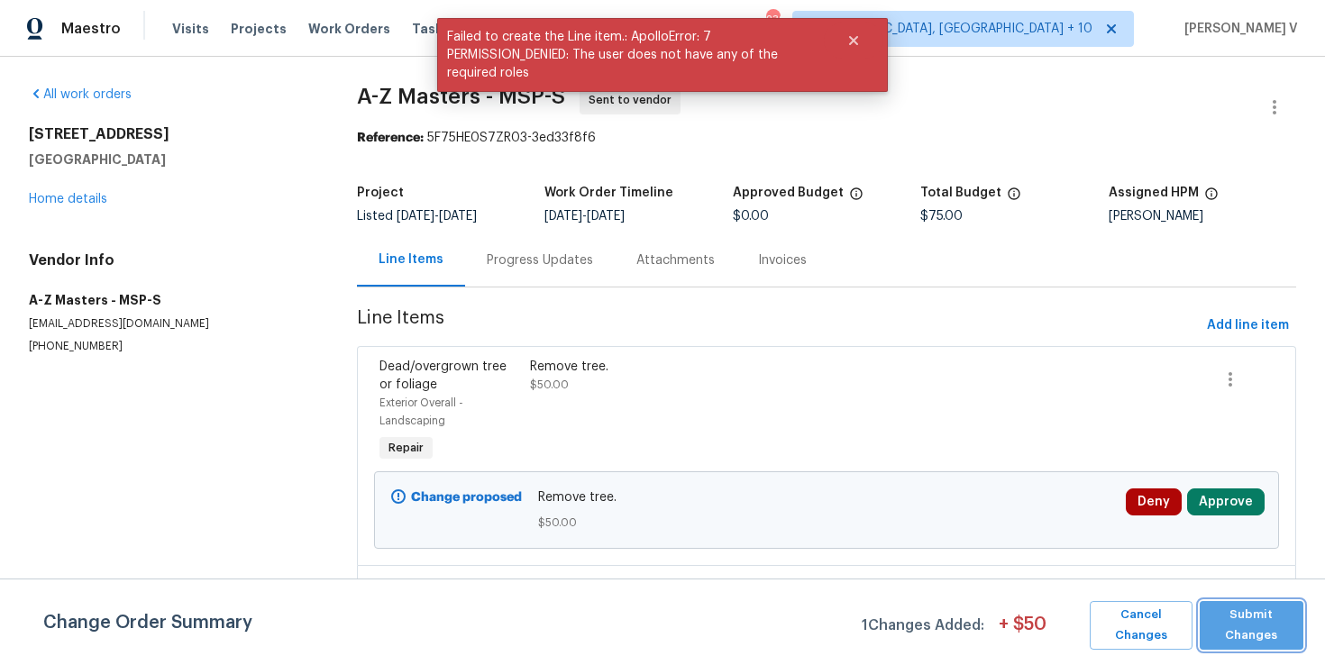
click at [1227, 612] on span "Submit Changes" at bounding box center [1252, 625] width 86 height 41
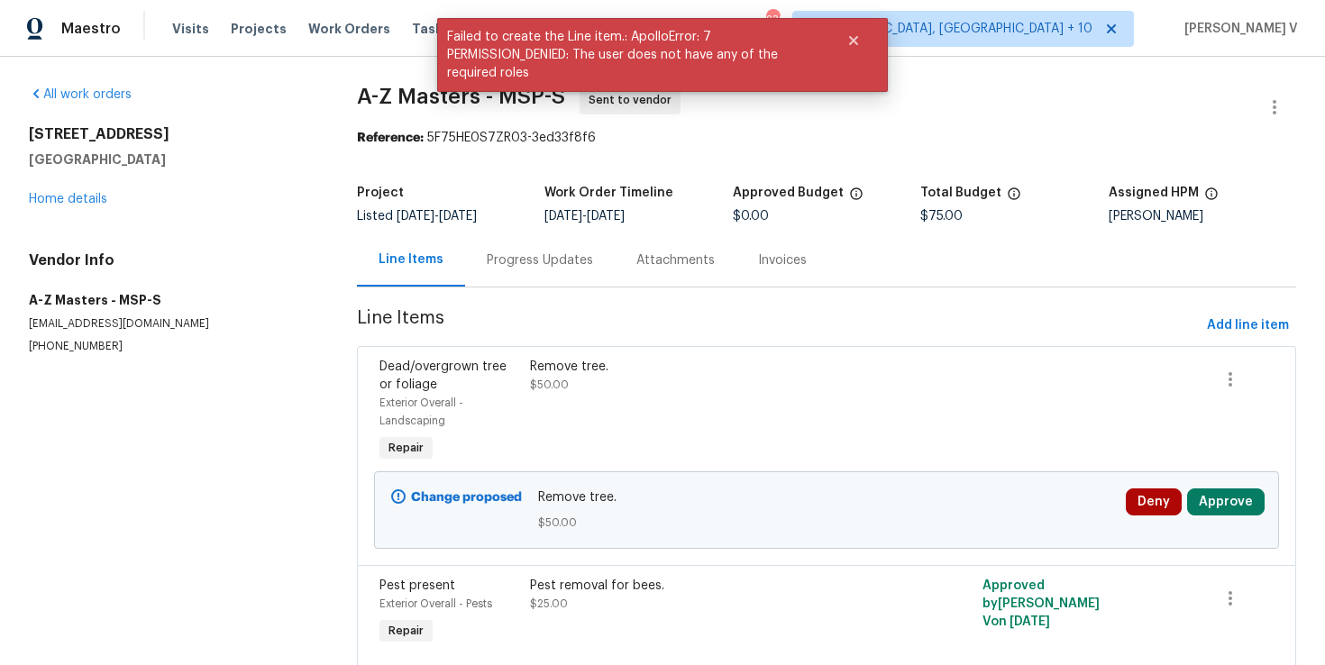
click at [548, 258] on div "Progress Updates" at bounding box center [540, 260] width 106 height 18
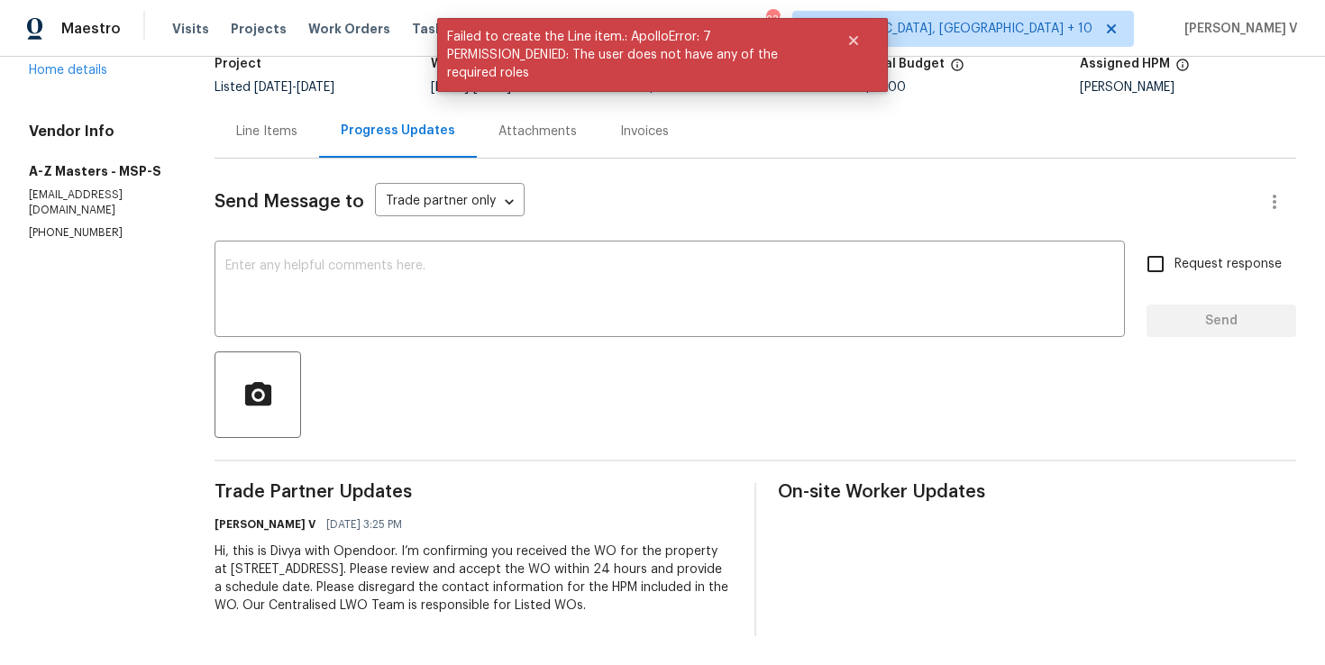
click at [243, 151] on div "Line Items" at bounding box center [267, 131] width 105 height 53
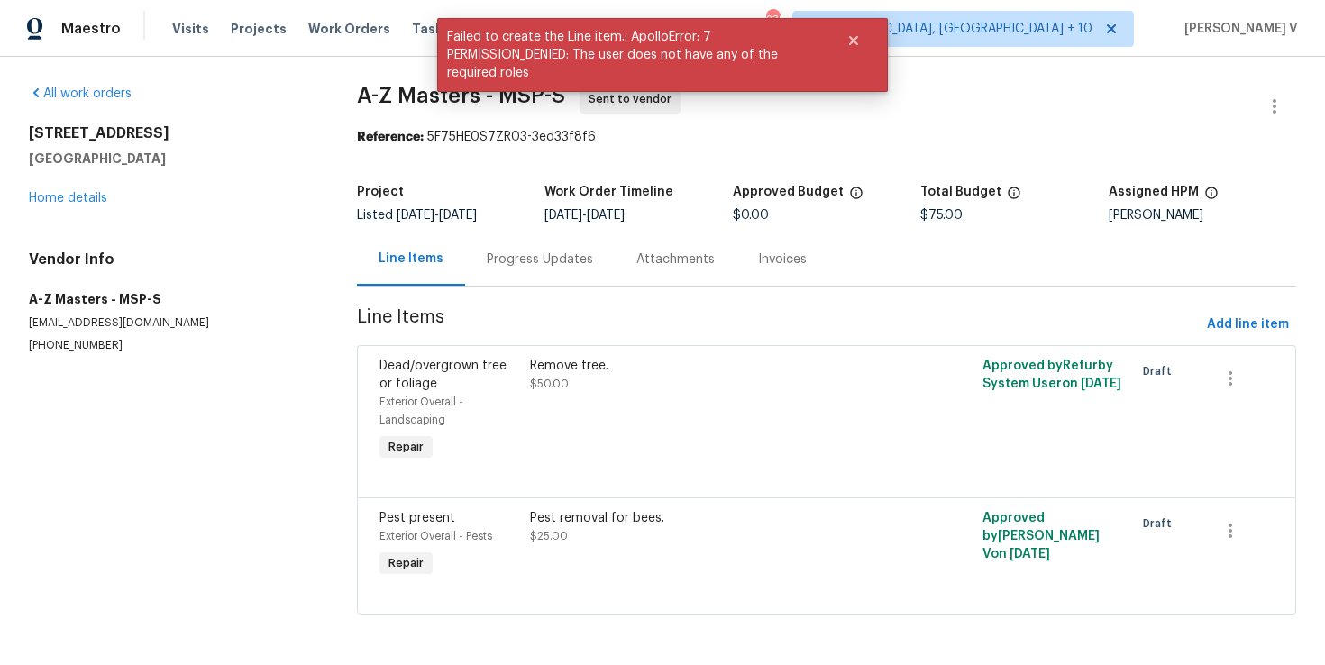
scroll to position [2, 0]
click at [38, 186] on div "3802 Togo Rd Spring Park, MN 55384 Home details" at bounding box center [171, 165] width 285 height 83
click at [45, 197] on link "Home details" at bounding box center [68, 198] width 78 height 13
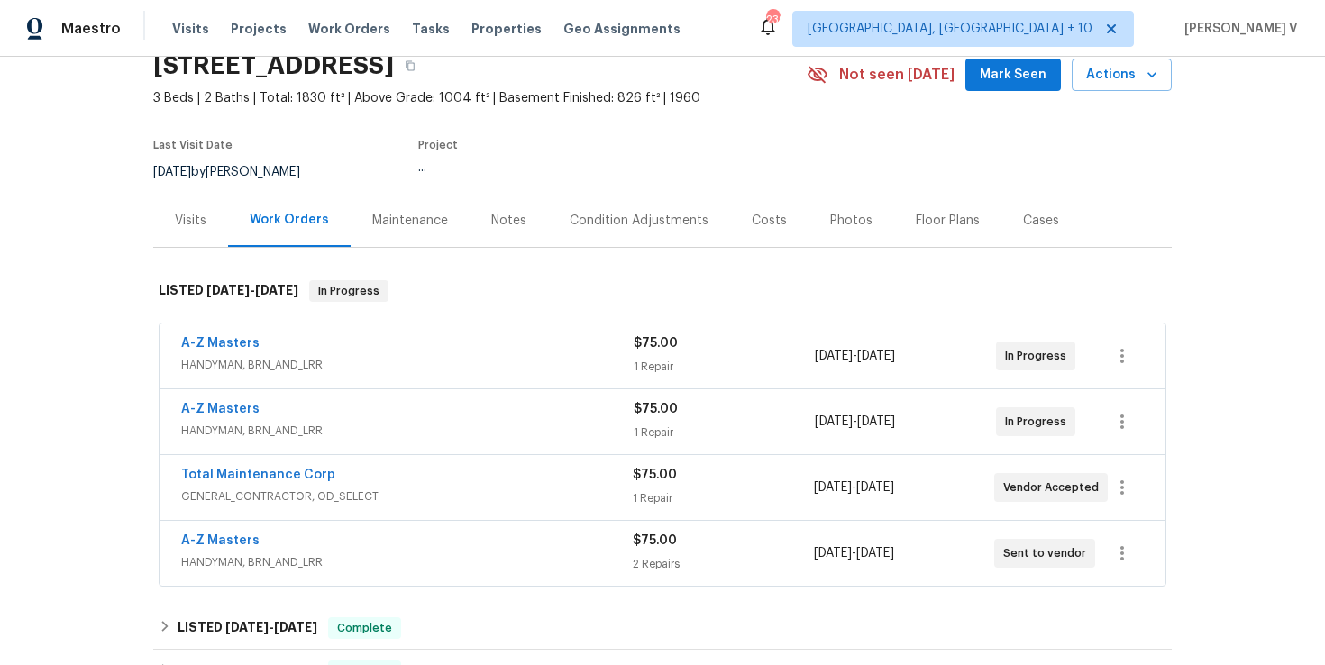
scroll to position [175, 0]
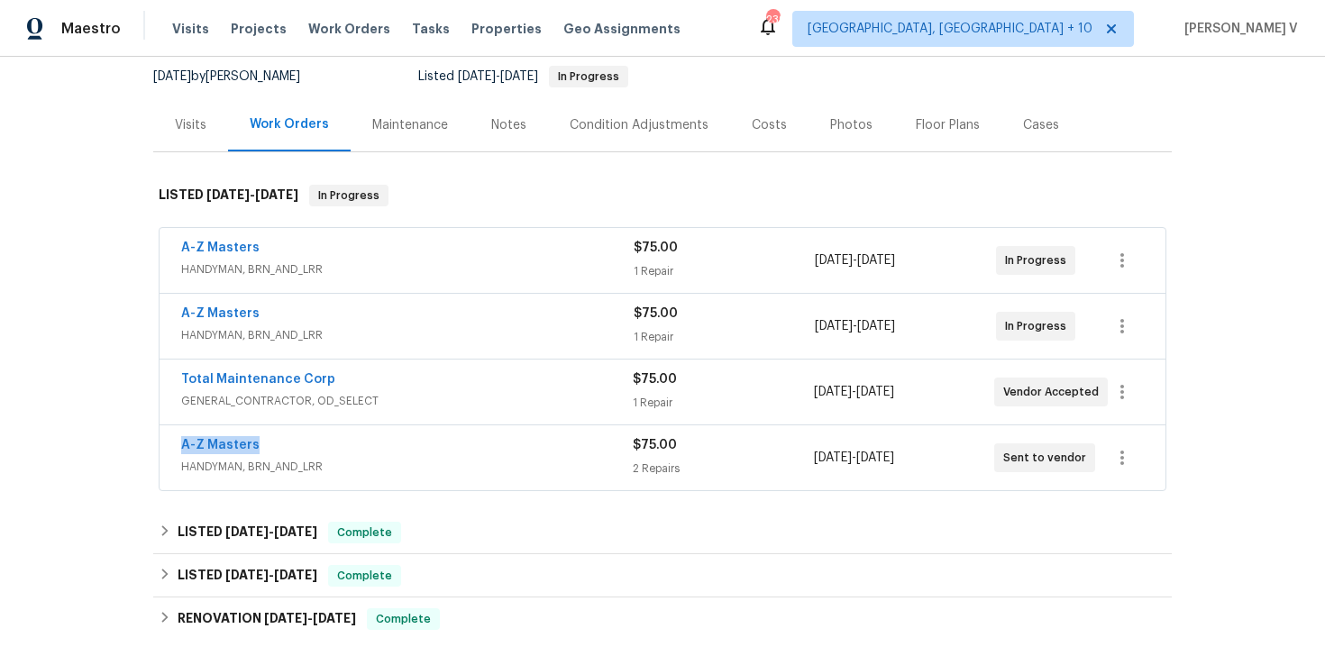
drag, startPoint x: 164, startPoint y: 439, endPoint x: 315, endPoint y: 438, distance: 151.4
click at [316, 439] on div "A-Z Masters HANDYMAN, BRN_AND_LRR $75.00 2 Repairs 8/11/2025 - 8/13/2025 Sent t…" at bounding box center [663, 457] width 1006 height 65
copy link "A-Z Masters"
click at [215, 440] on link "A-Z Masters" at bounding box center [220, 445] width 78 height 13
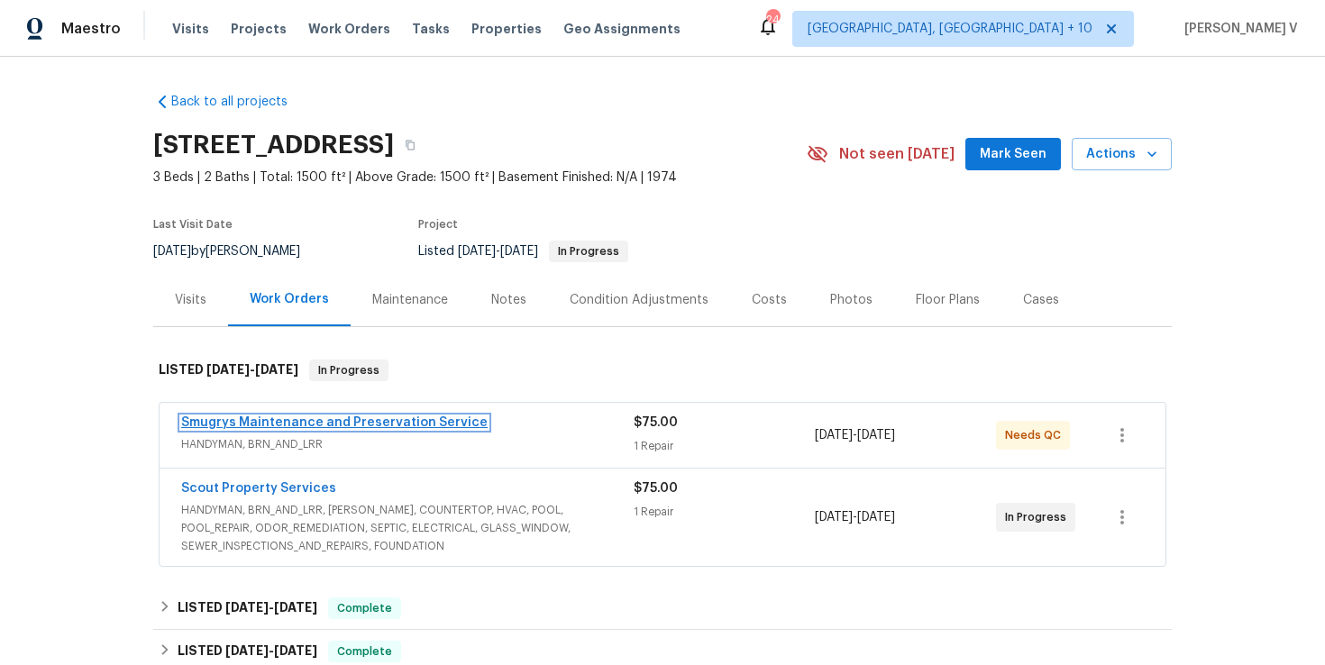
click at [316, 422] on link "Smugrys Maintenance and Preservation Service" at bounding box center [334, 422] width 306 height 13
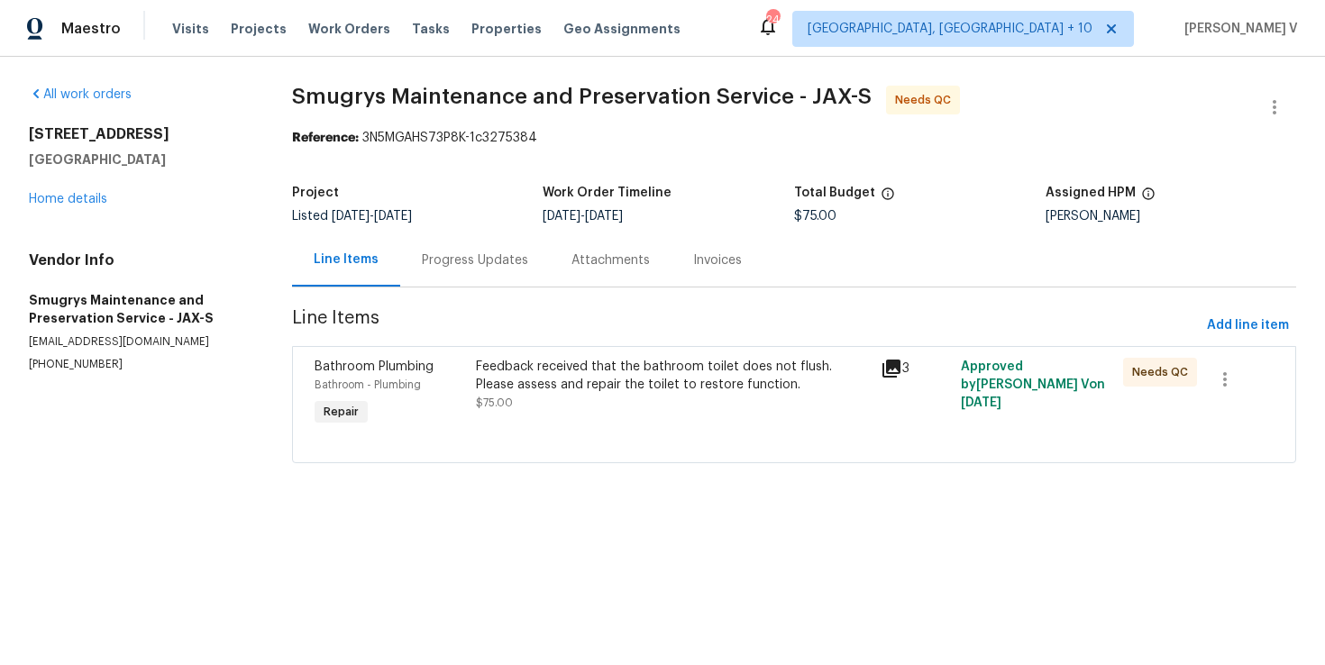
click at [436, 259] on div "Progress Updates" at bounding box center [475, 260] width 106 height 18
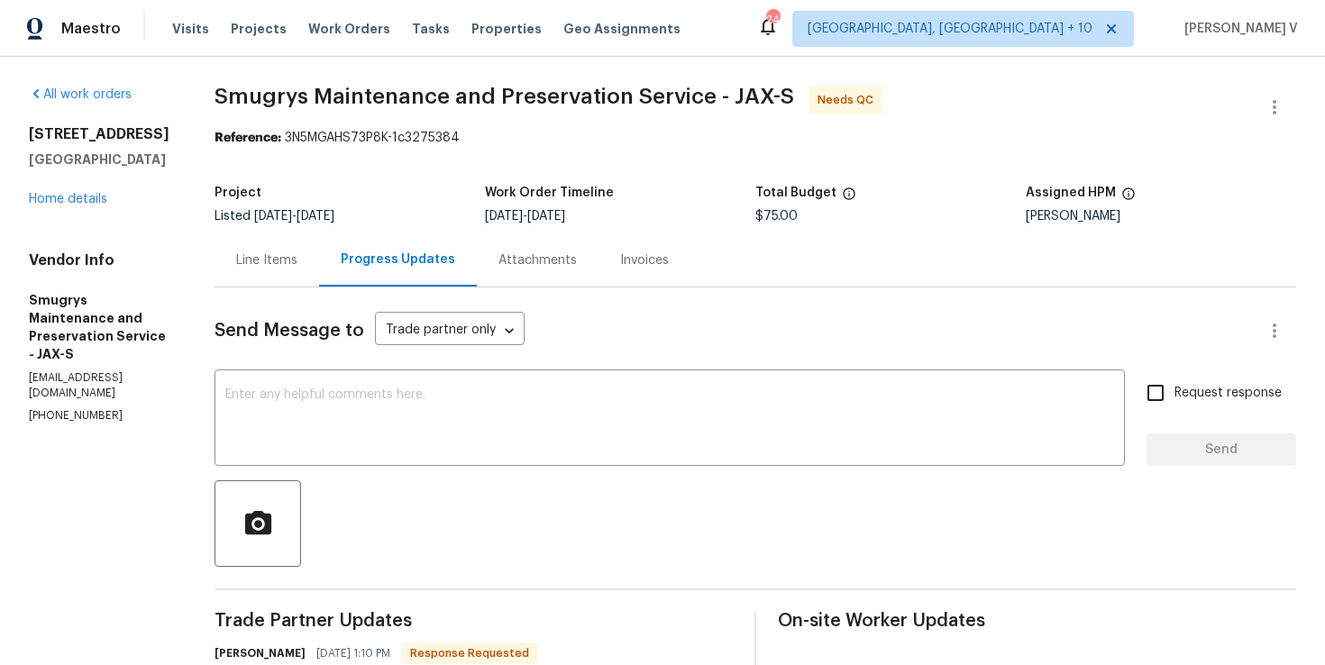
click at [287, 257] on div "Line Items" at bounding box center [266, 260] width 61 height 18
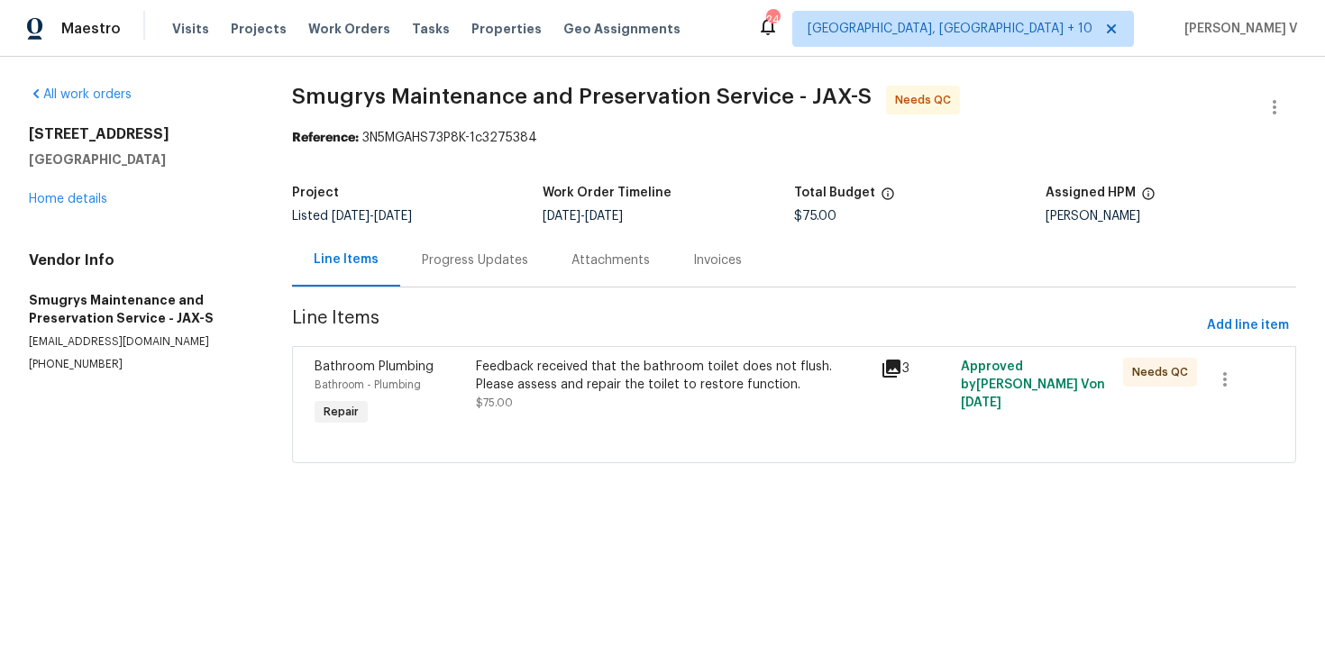
click at [637, 410] on div "Feedback received that the bathroom toilet does not flush. Please assess and re…" at bounding box center [672, 385] width 393 height 54
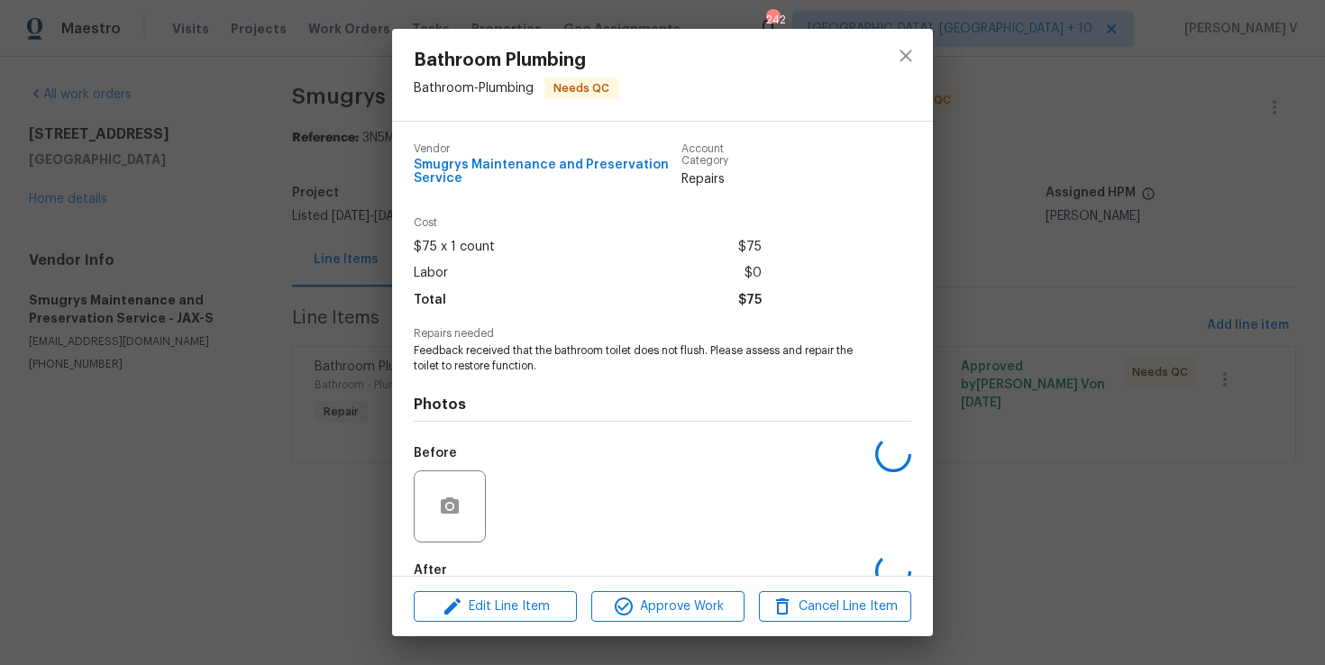
scroll to position [102, 0]
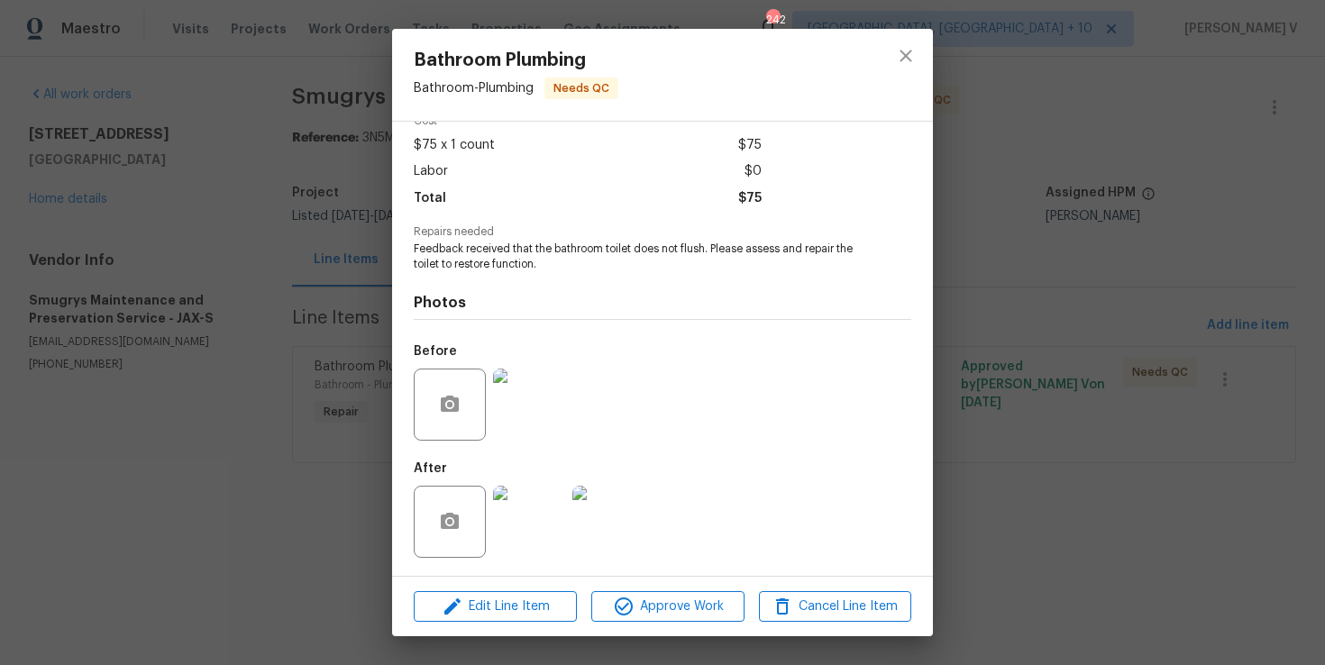
click at [534, 507] on img at bounding box center [529, 522] width 72 height 72
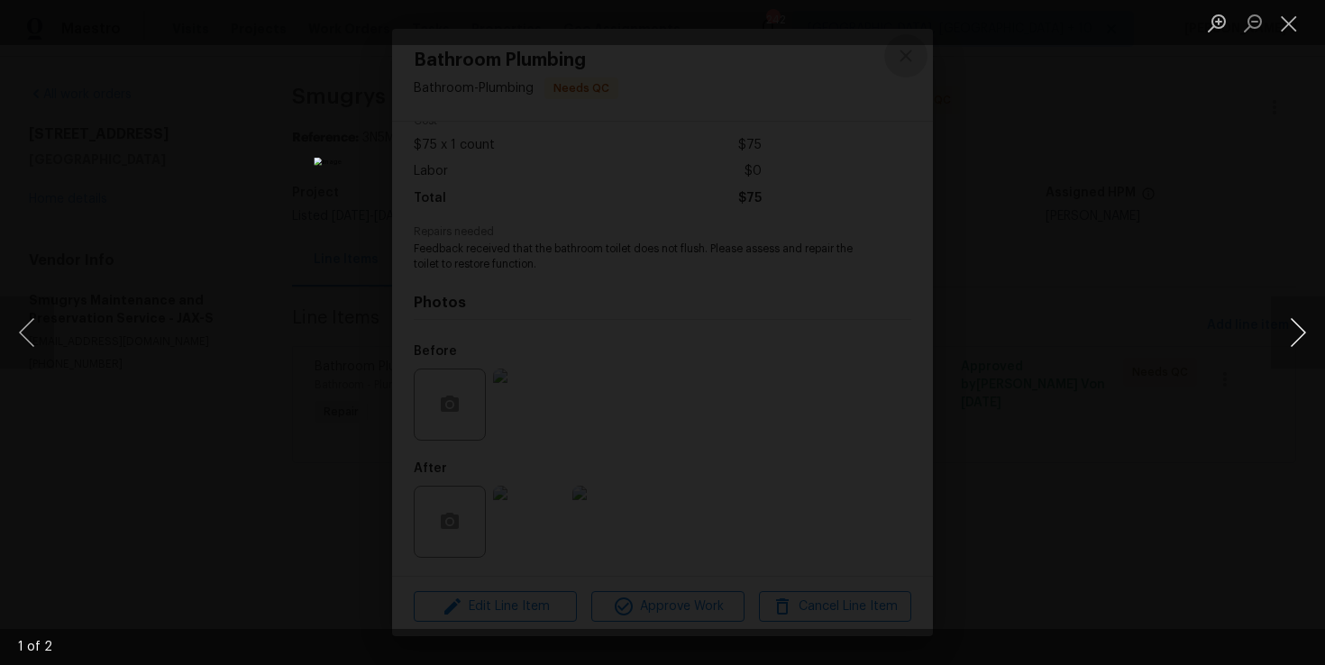
click at [1293, 326] on button "Next image" at bounding box center [1298, 333] width 54 height 72
click at [1215, 199] on div "Lightbox" at bounding box center [662, 332] width 1325 height 665
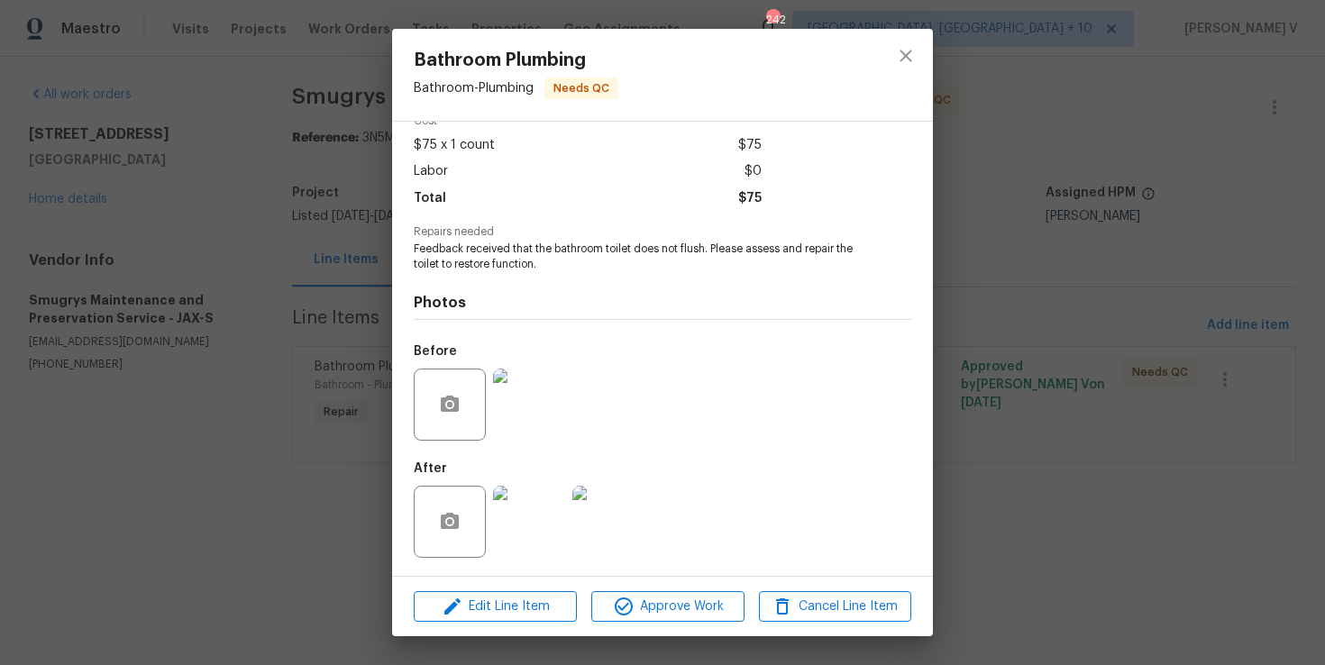
click at [1215, 199] on div "Bathroom Plumbing Bathroom - Plumbing Needs QC Vendor Smugrys Maintenance and P…" at bounding box center [662, 332] width 1325 height 665
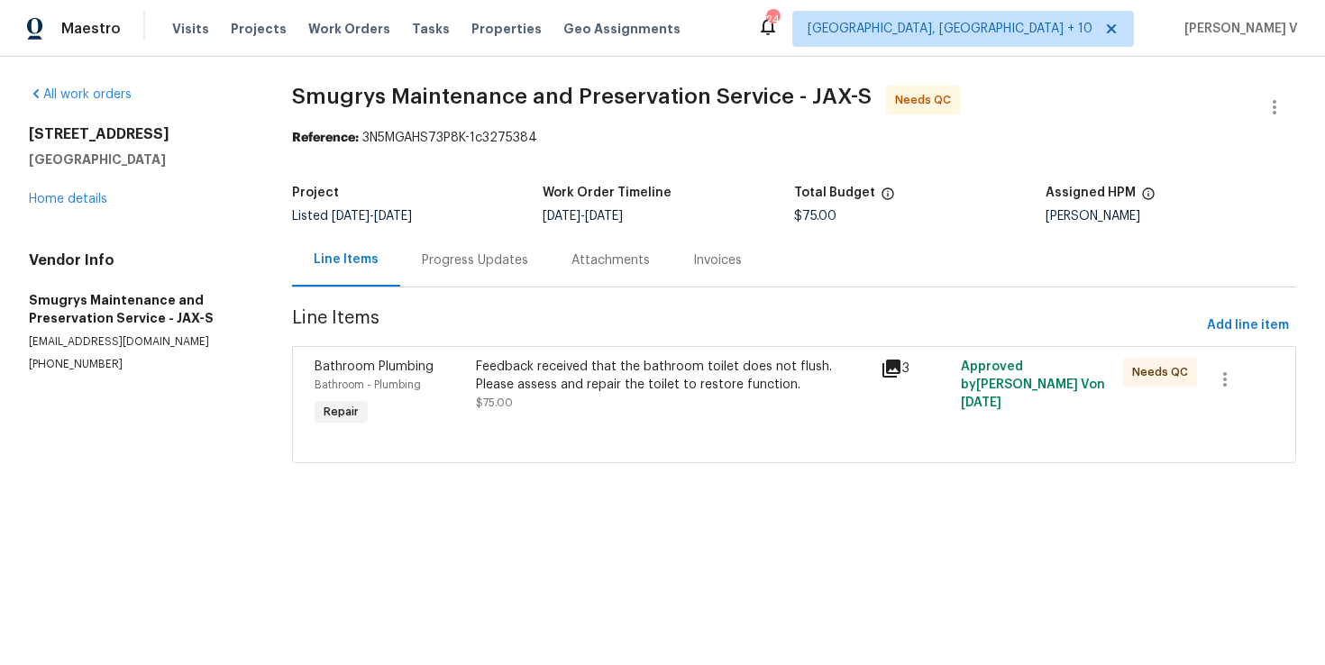
click at [495, 262] on div "Progress Updates" at bounding box center [475, 260] width 106 height 18
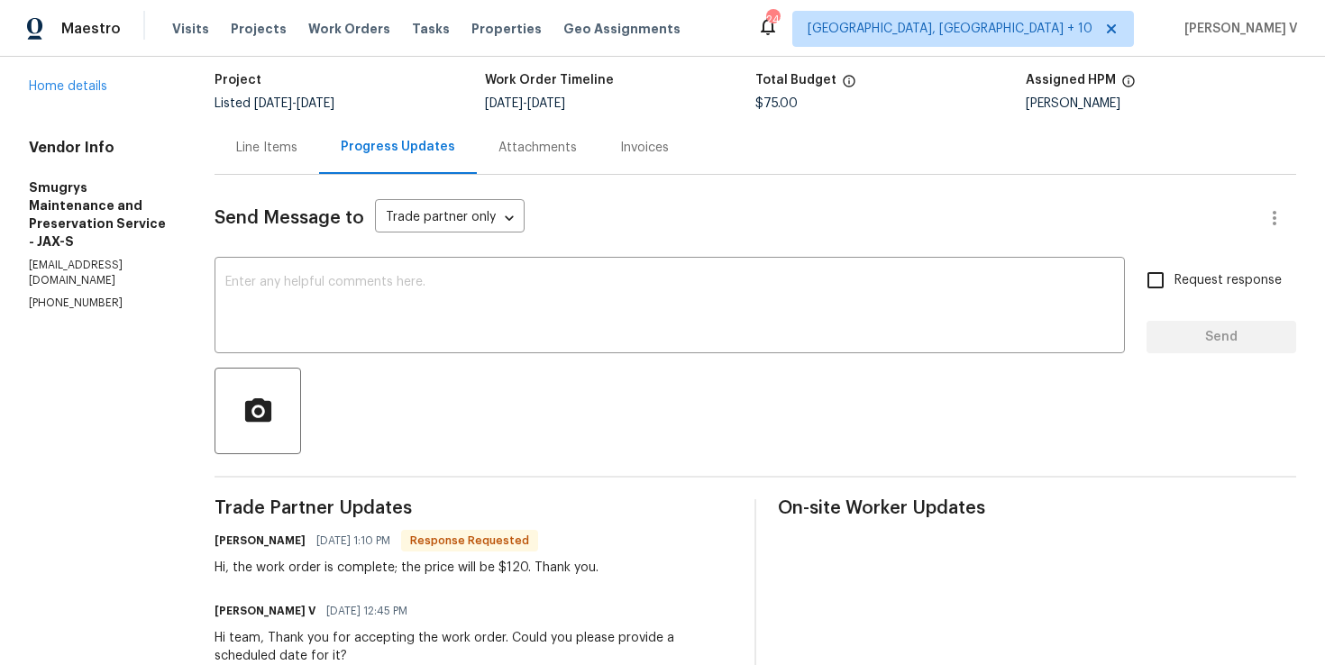
scroll to position [73, 0]
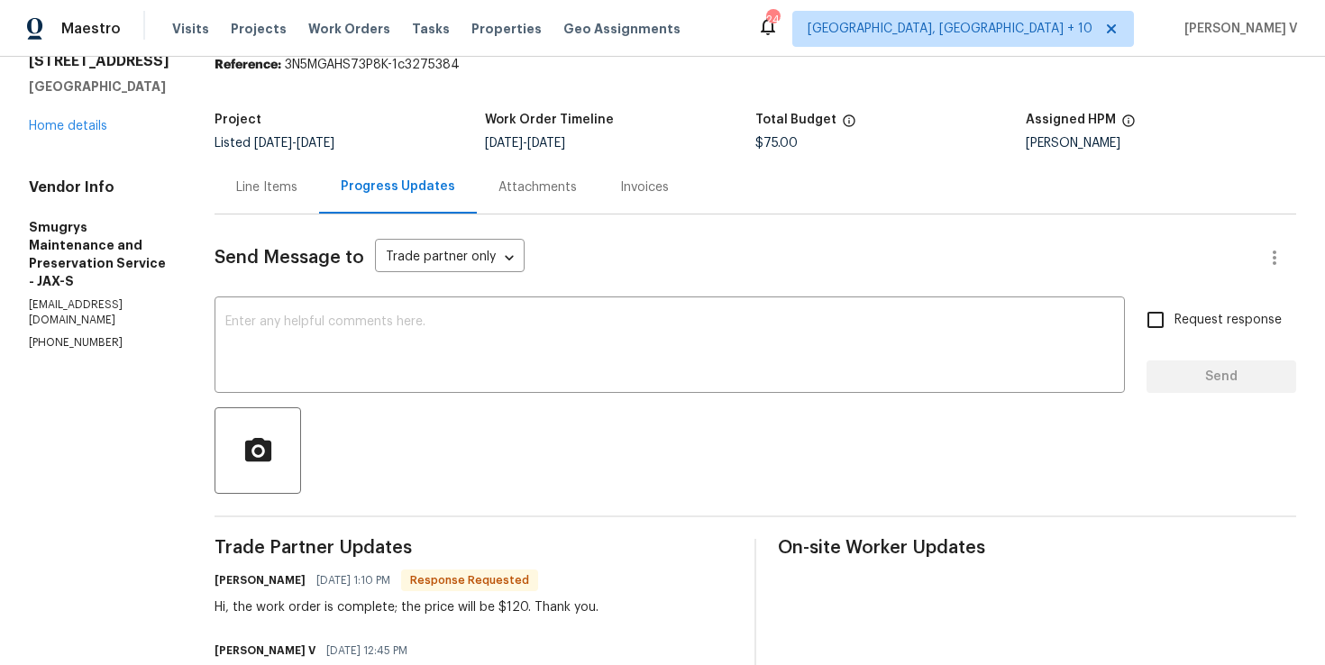
click at [285, 196] on div "Line Items" at bounding box center [267, 186] width 105 height 53
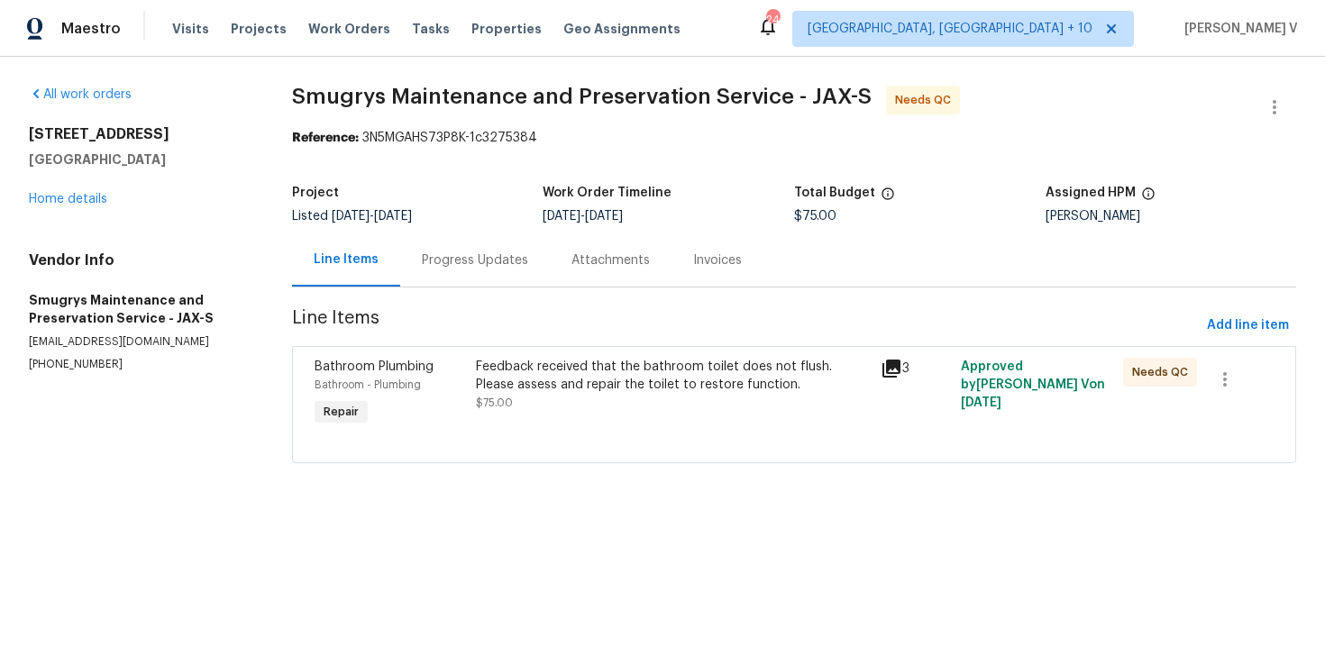
click at [599, 384] on div "Feedback received that the bathroom toilet does not flush. Please assess and re…" at bounding box center [672, 376] width 393 height 36
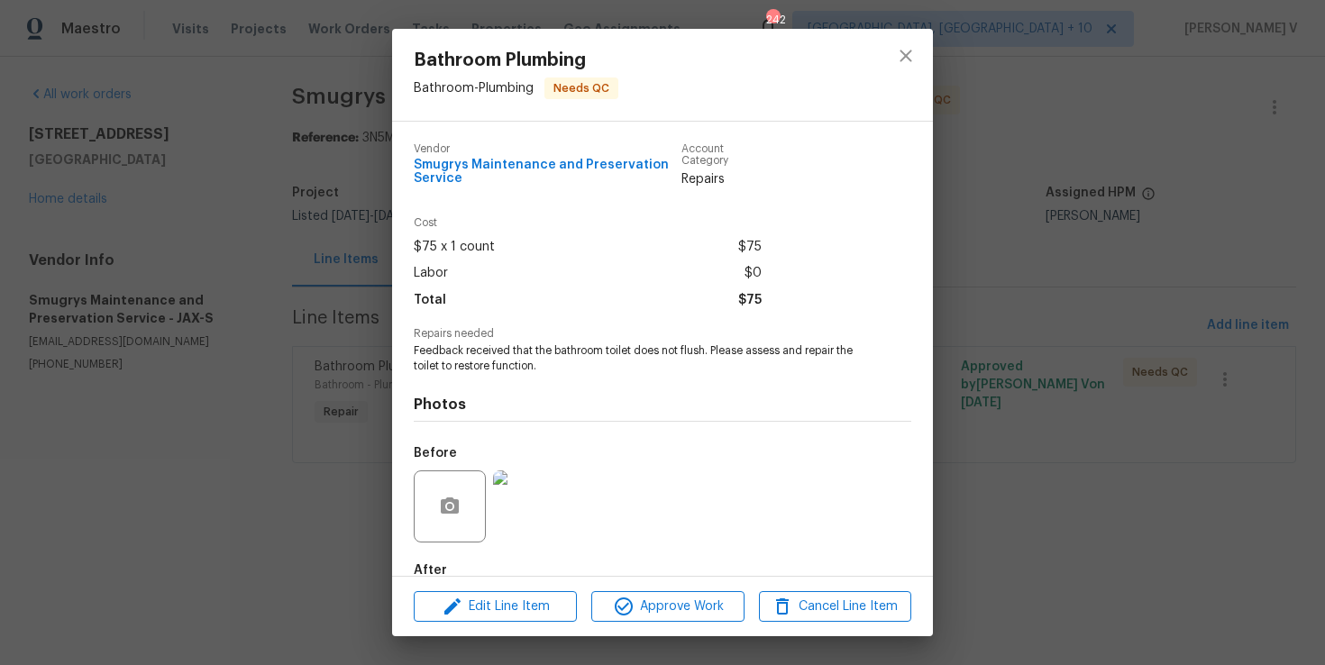
scroll to position [102, 0]
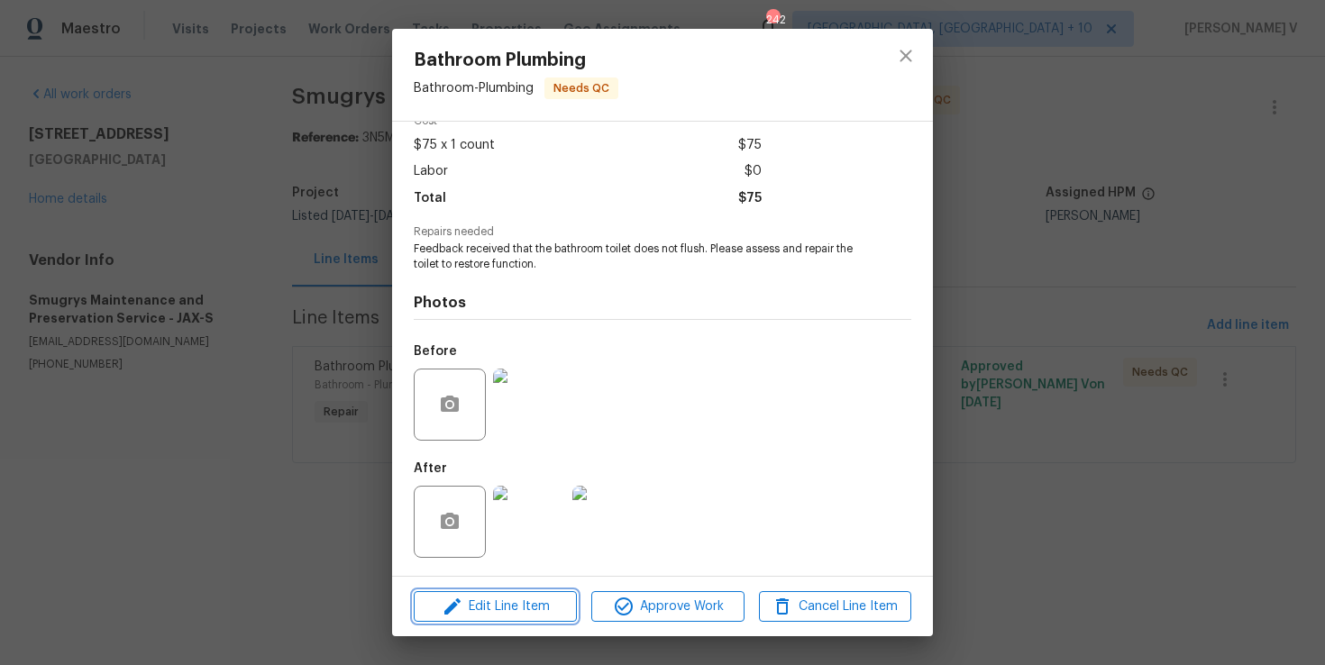
click at [505, 621] on button "Edit Line Item" at bounding box center [495, 607] width 163 height 32
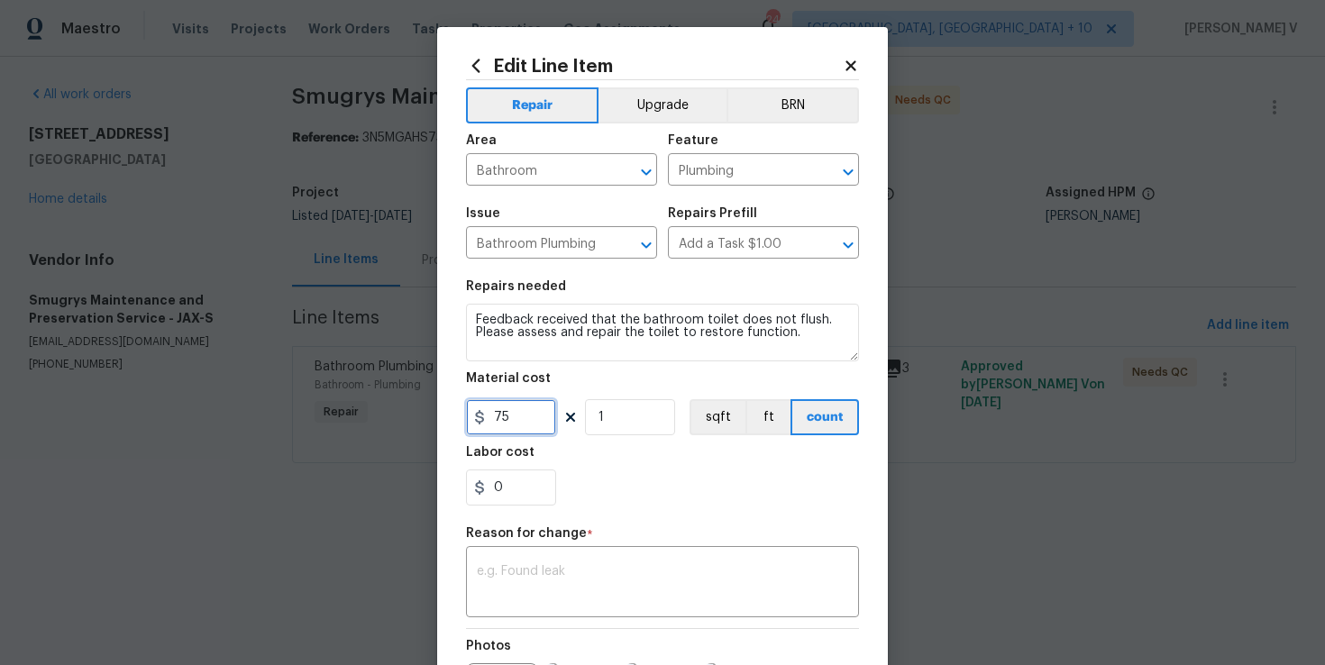
click at [511, 431] on input "75" at bounding box center [511, 417] width 90 height 36
type input "120"
click at [575, 580] on textarea at bounding box center [662, 584] width 371 height 38
paste textarea "(DV) Updated per vendor’s final cost."
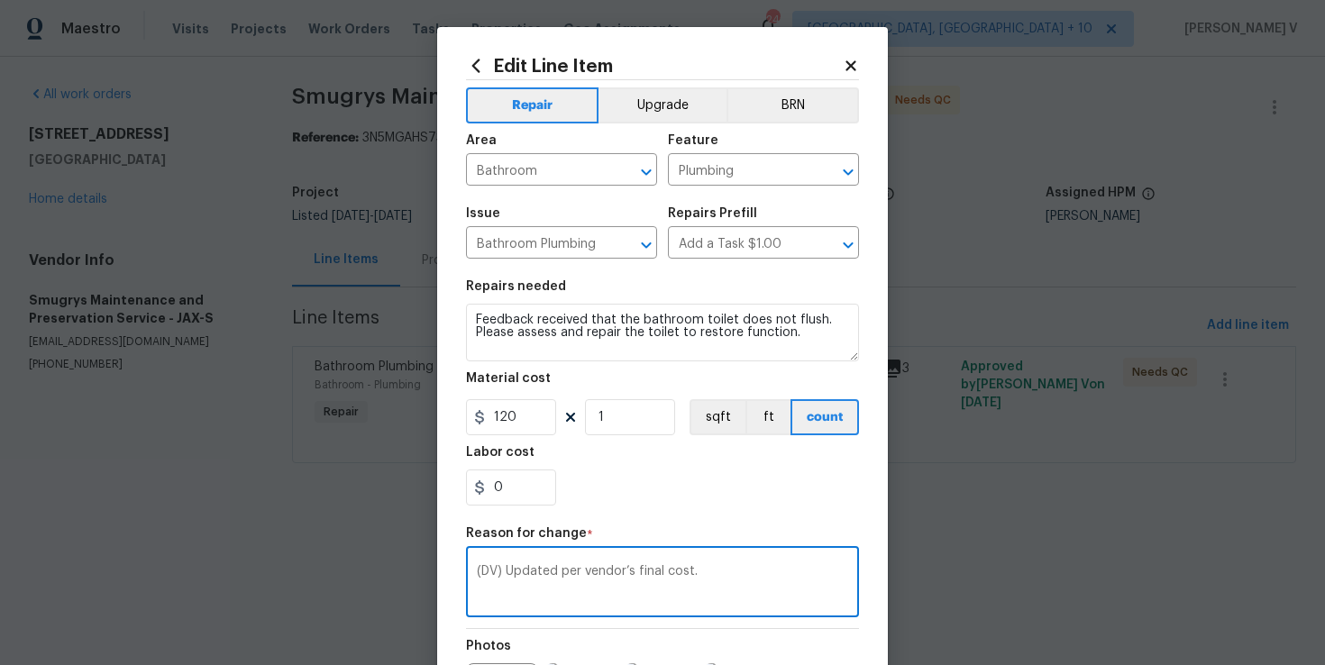
scroll to position [224, 0]
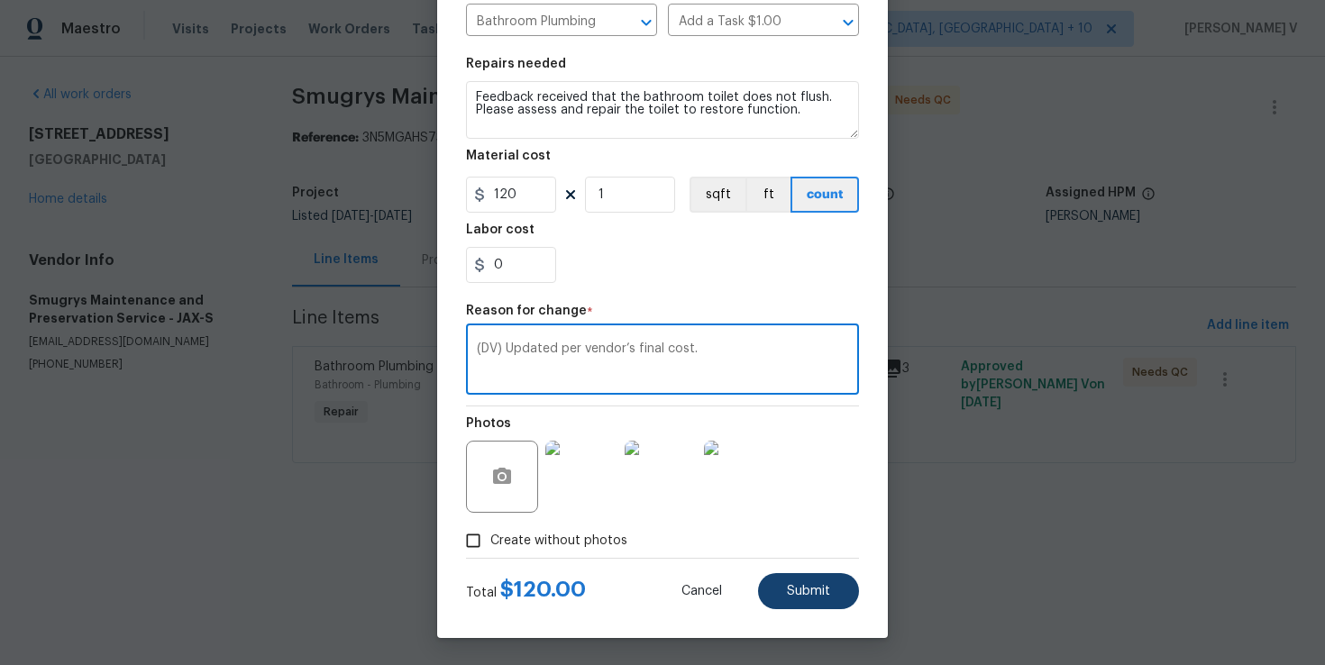
type textarea "(DV) Updated per vendor’s final cost."
click at [829, 587] on span "Submit" at bounding box center [808, 592] width 43 height 14
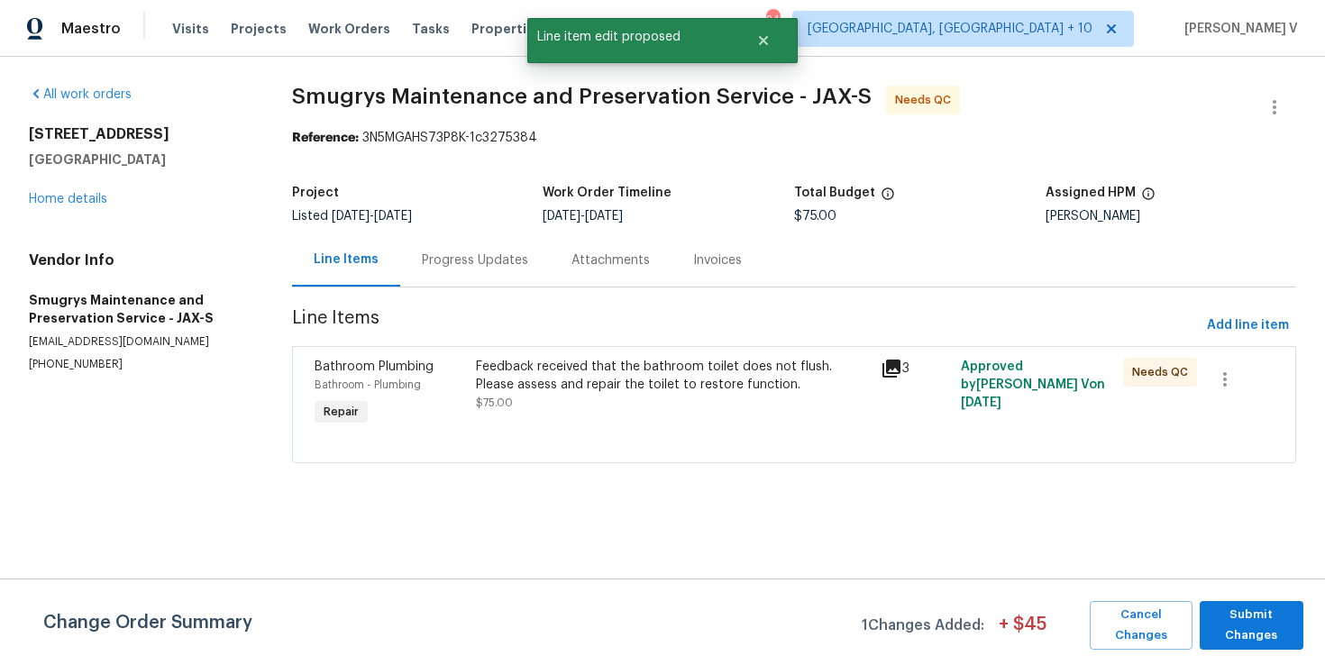
scroll to position [0, 0]
click at [1294, 605] on button "Submit Changes" at bounding box center [1252, 625] width 104 height 49
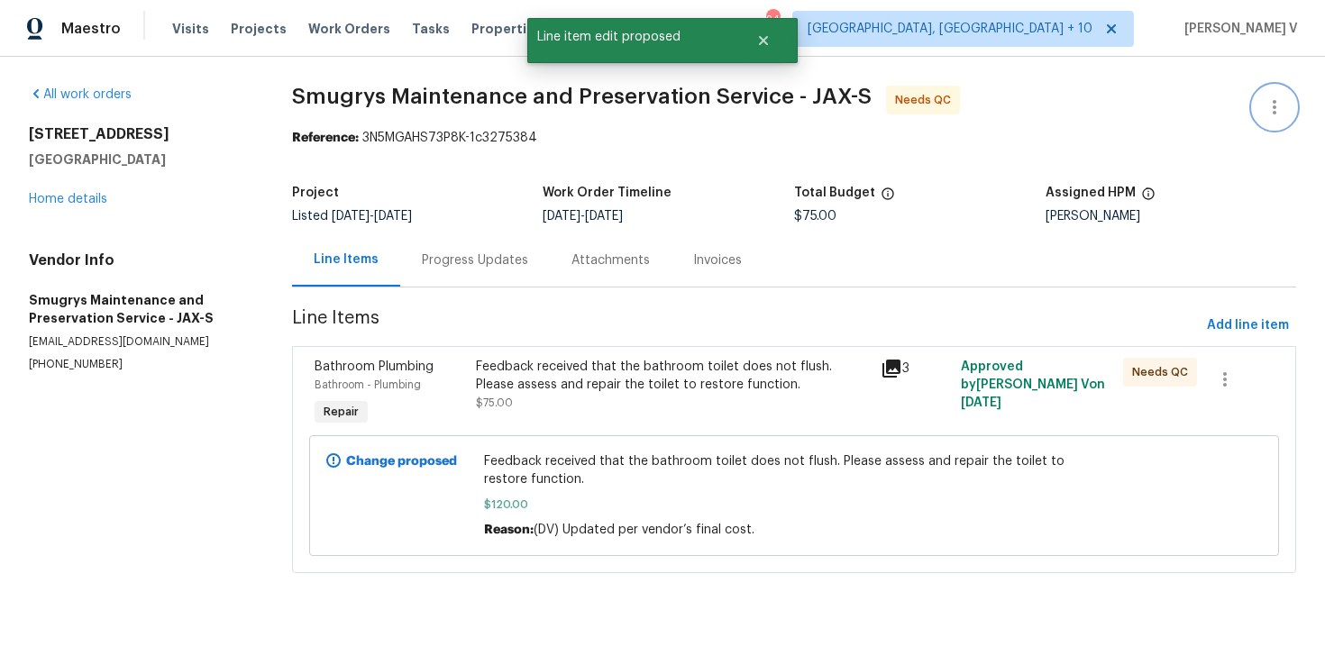
click at [1271, 97] on icon "button" at bounding box center [1275, 107] width 22 height 22
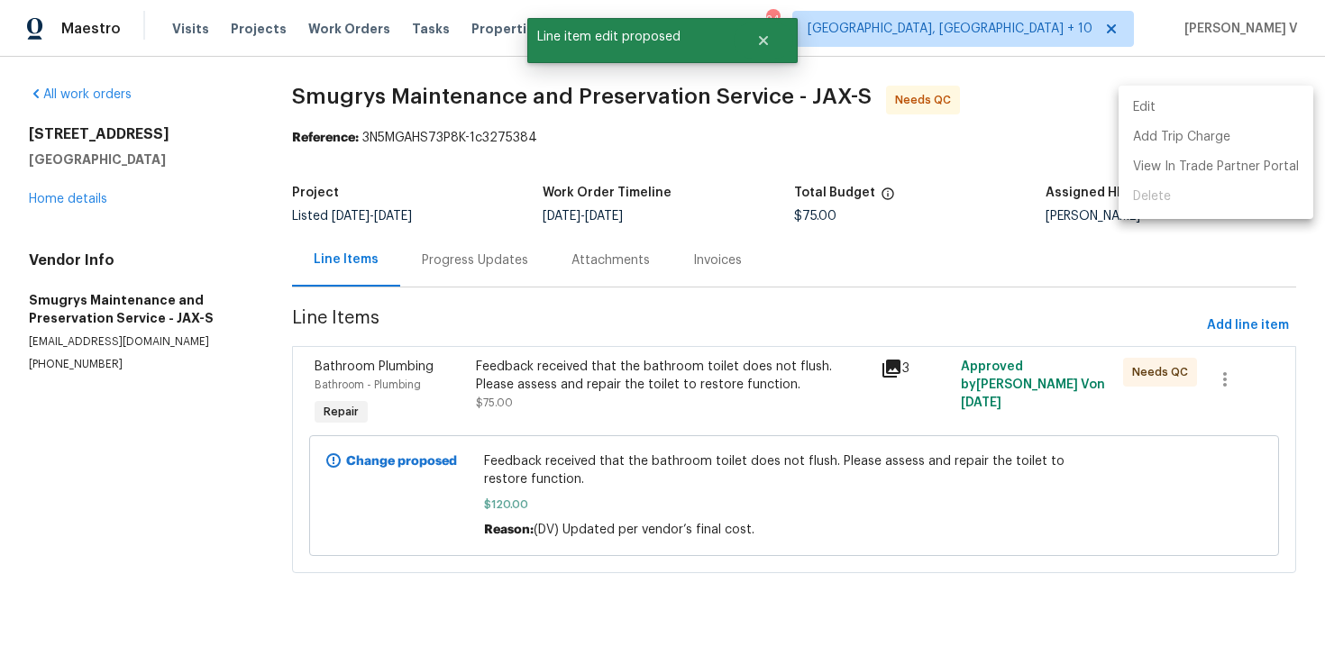
click at [1271, 97] on li "Edit" at bounding box center [1216, 108] width 195 height 30
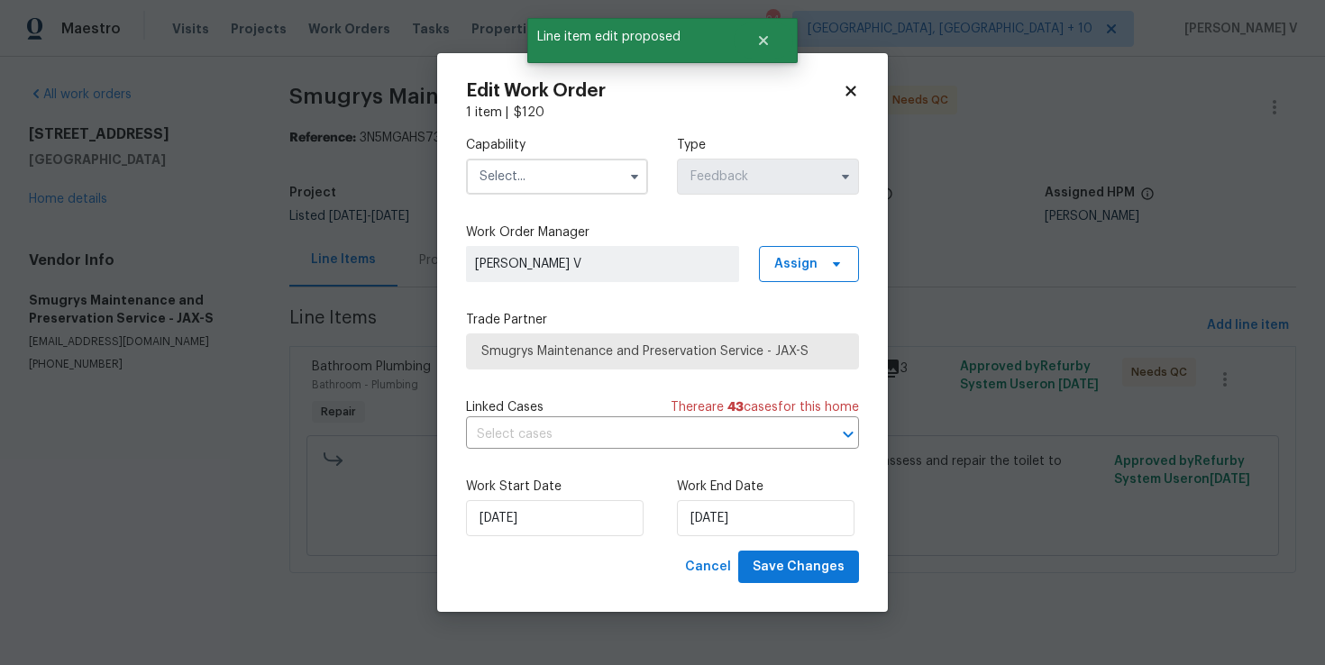
click at [562, 172] on input "text" at bounding box center [557, 177] width 182 height 36
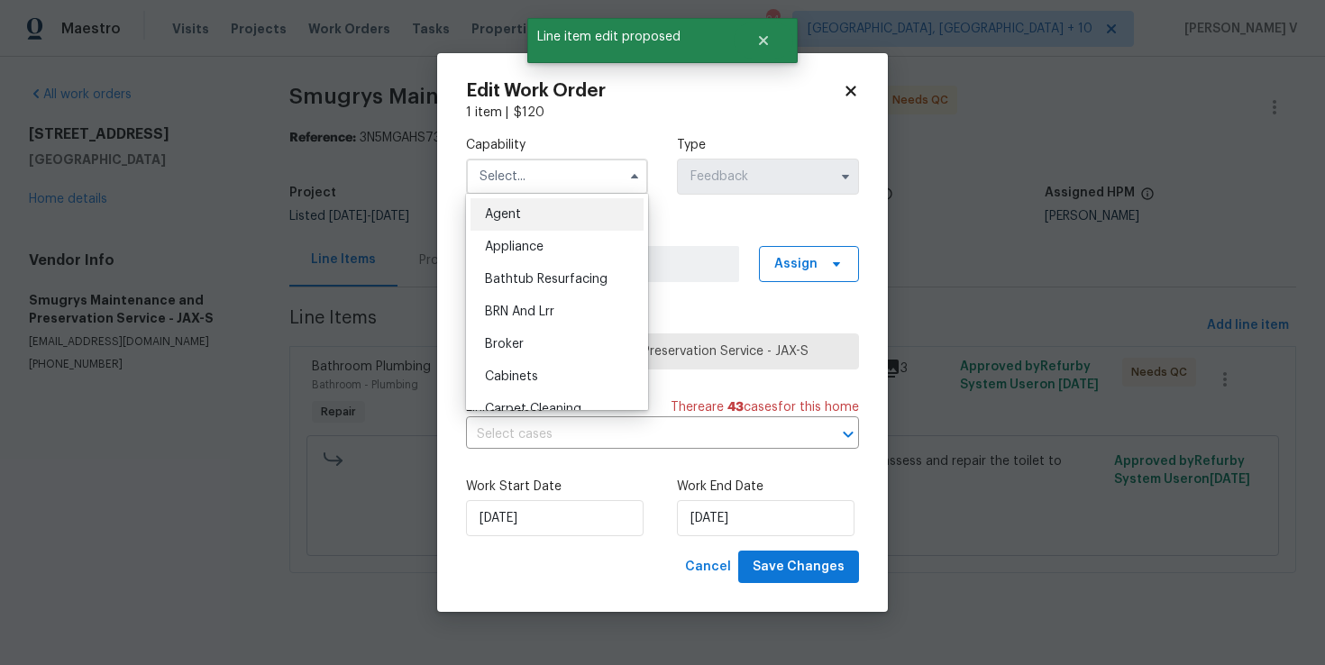
click at [504, 214] on span "Agent" at bounding box center [503, 214] width 36 height 13
type input "Agent"
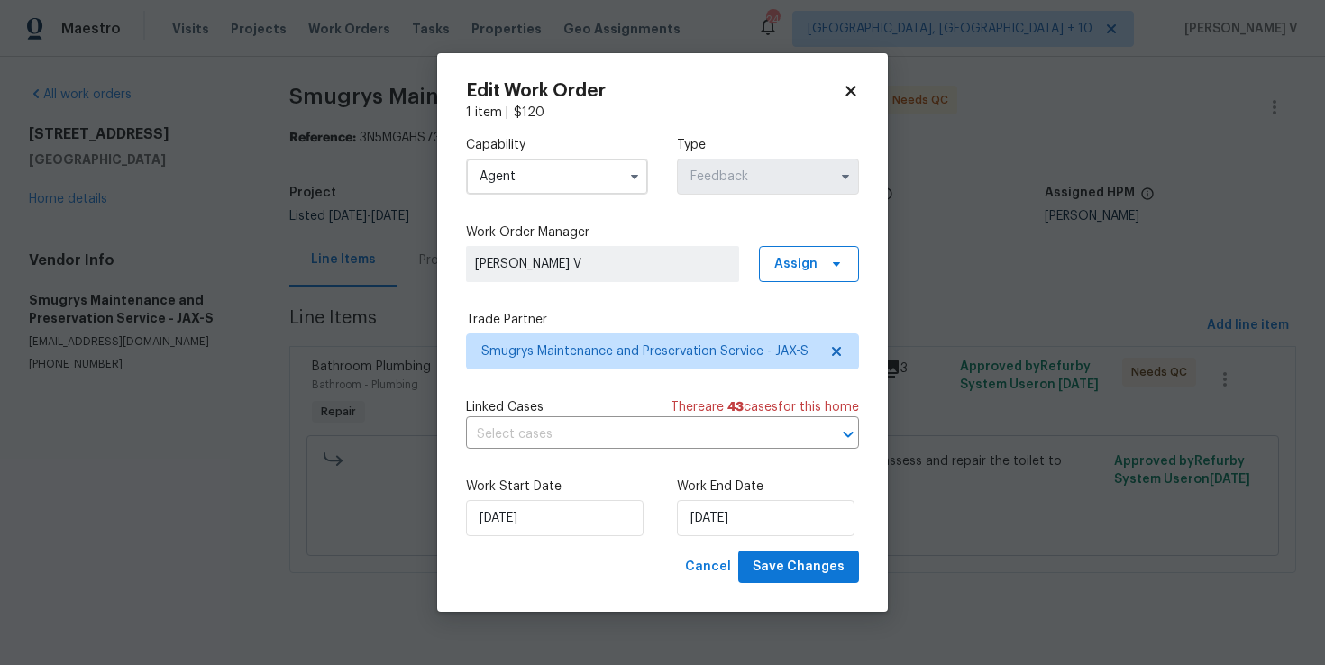
click at [706, 498] on div "Work End Date [DATE]" at bounding box center [768, 507] width 182 height 59
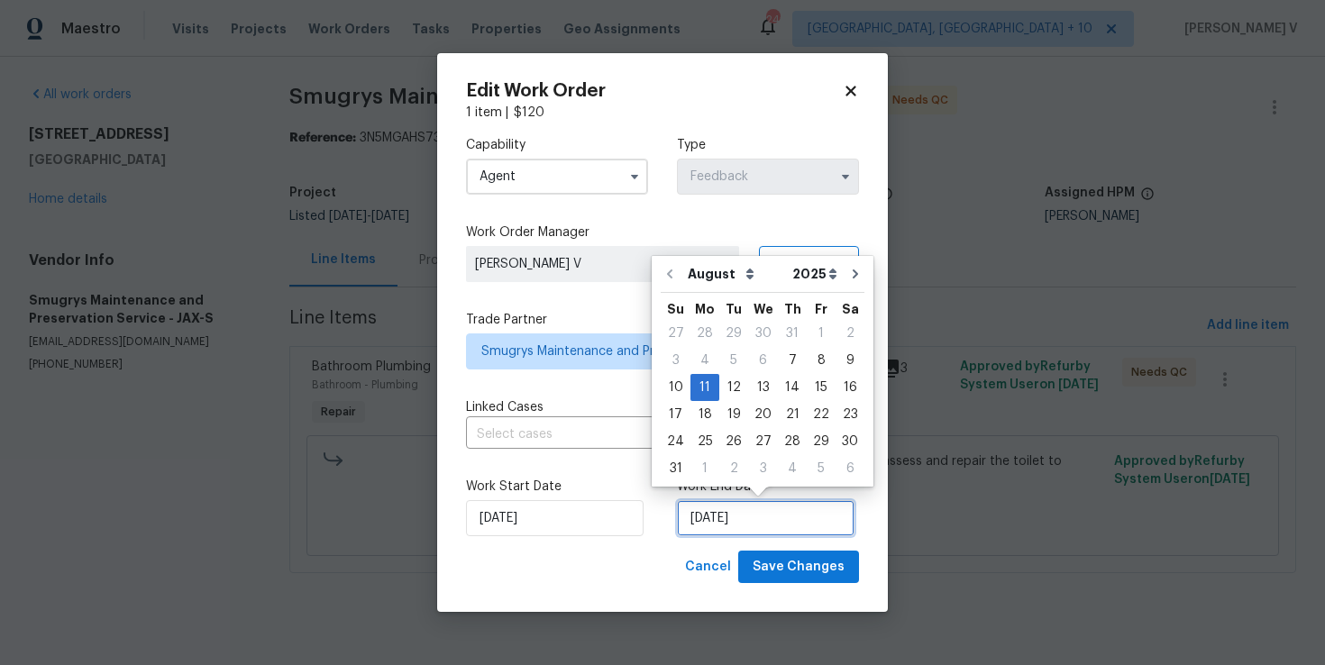
click at [707, 528] on input "[DATE]" at bounding box center [766, 518] width 178 height 36
click at [811, 364] on div "8" at bounding box center [821, 360] width 29 height 25
type input "[DATE]"
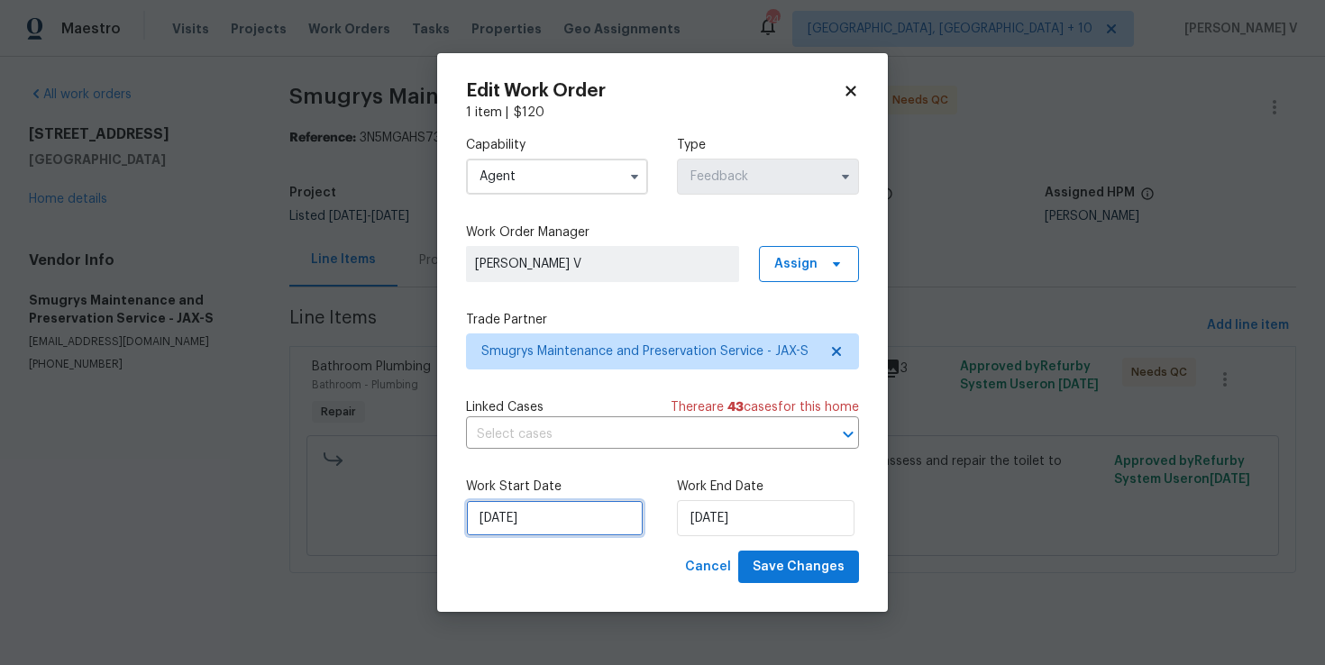
click at [549, 512] on input "[DATE]" at bounding box center [555, 518] width 178 height 36
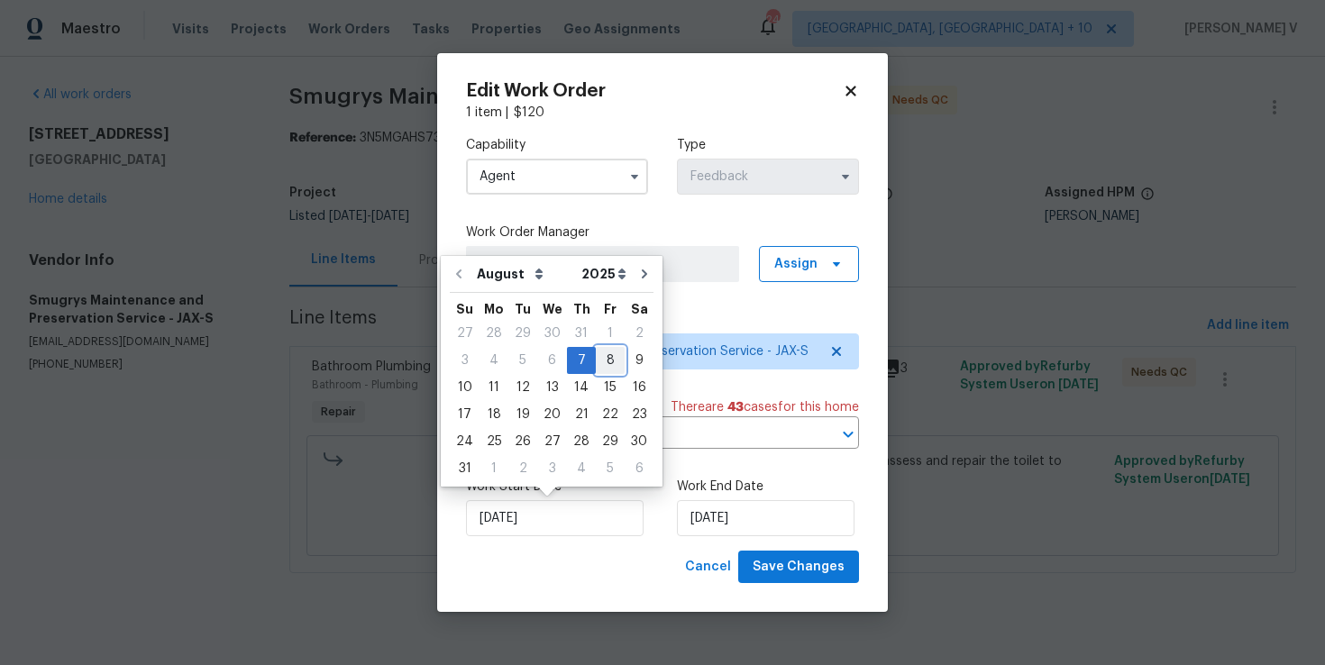
click at [596, 359] on div "8" at bounding box center [610, 360] width 29 height 25
type input "[DATE]"
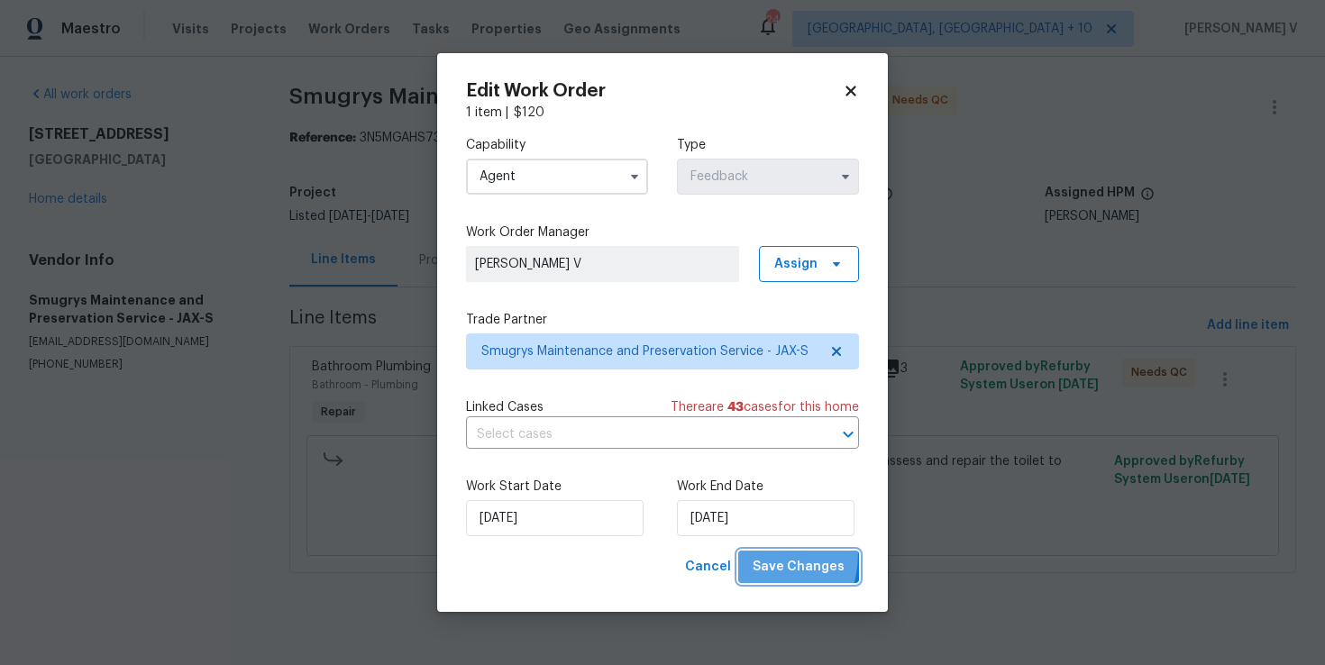
click at [749, 553] on button "Save Changes" at bounding box center [798, 567] width 121 height 33
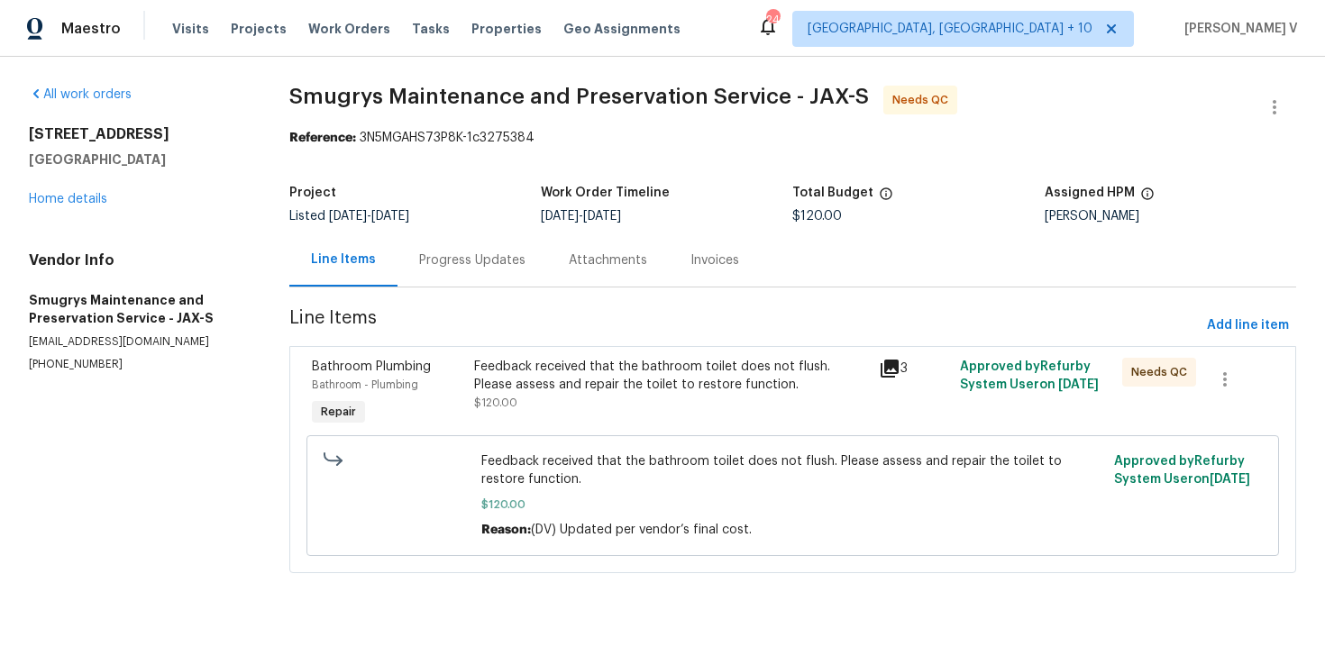
click at [453, 275] on div "Progress Updates" at bounding box center [473, 259] width 150 height 53
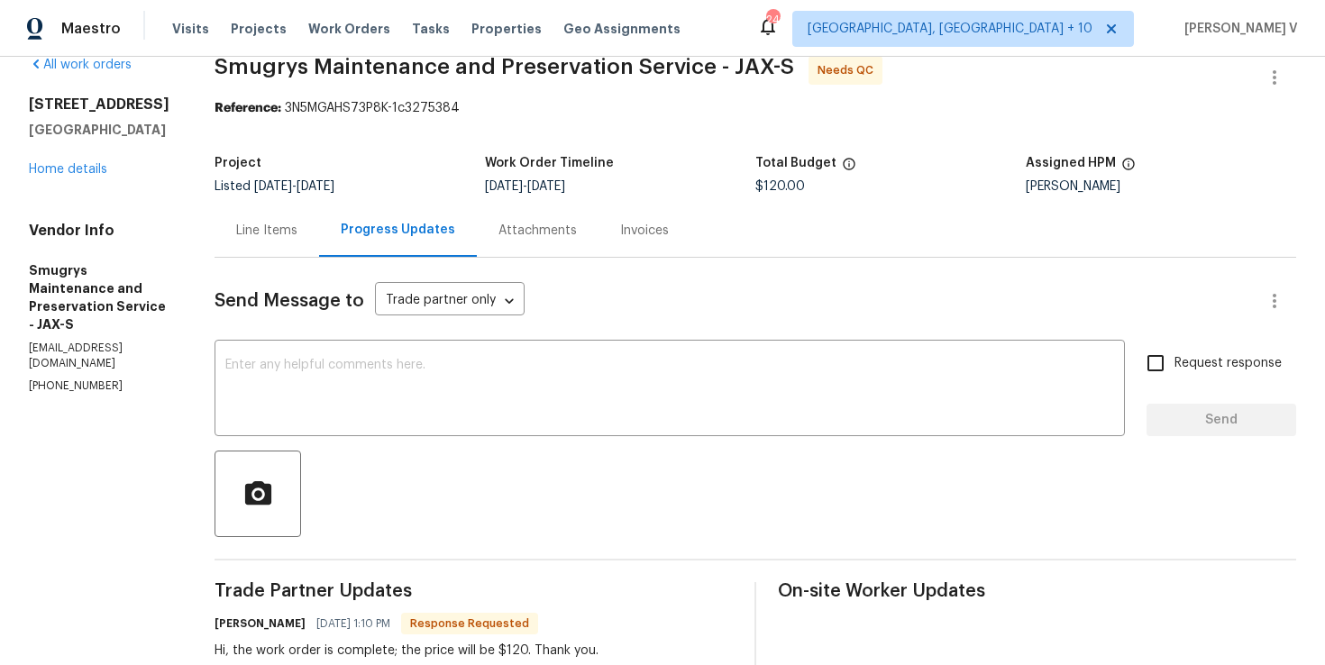
scroll to position [43, 0]
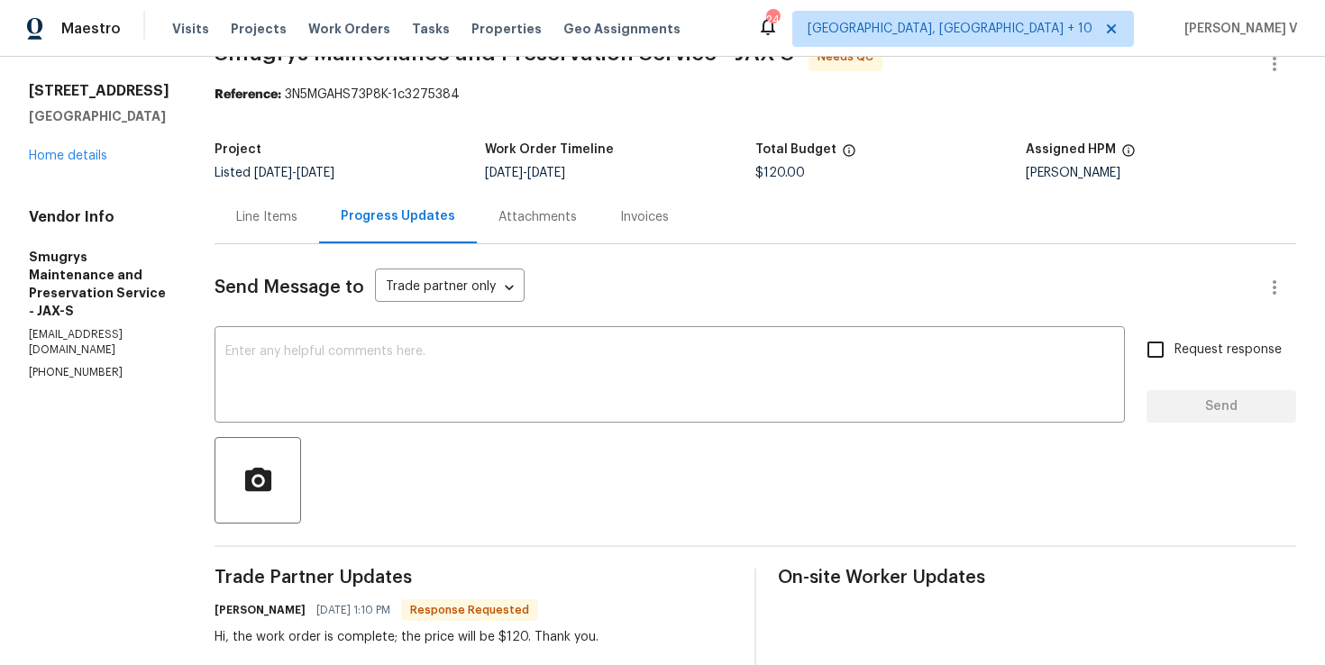
click at [269, 237] on div "Line Items" at bounding box center [267, 216] width 105 height 53
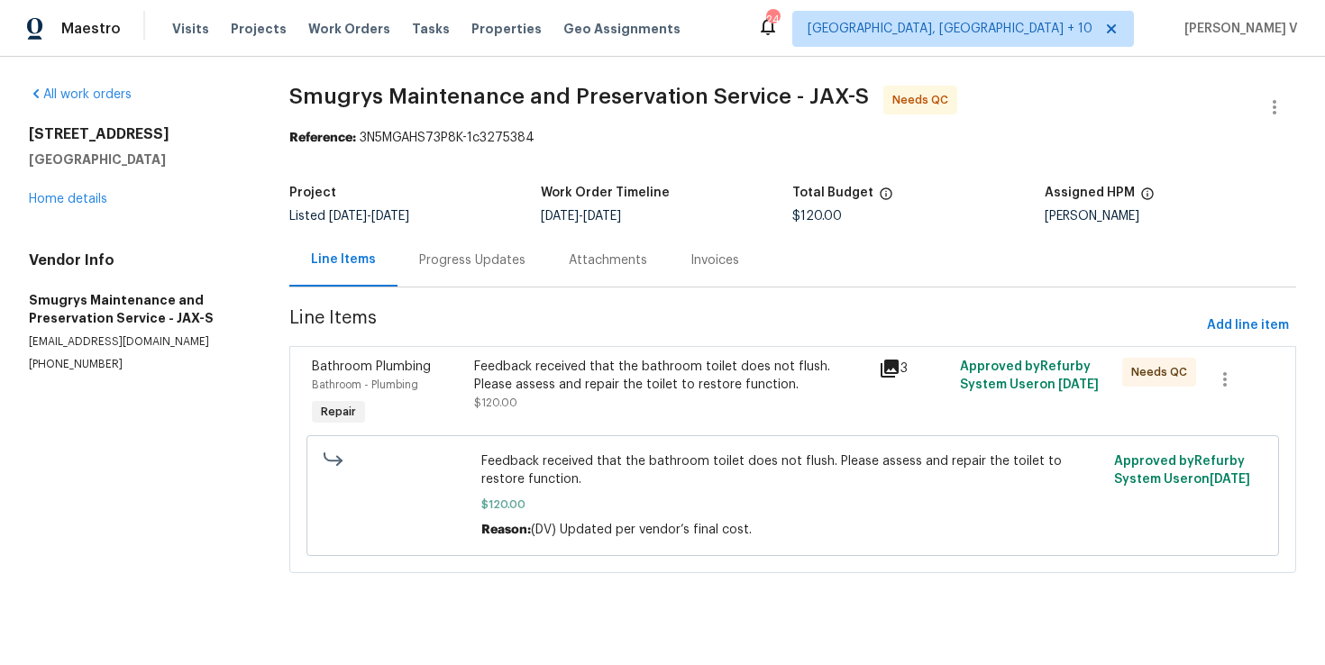
click at [628, 399] on div "Feedback received that the bathroom toilet does not flush. Please assess and re…" at bounding box center [671, 385] width 395 height 54
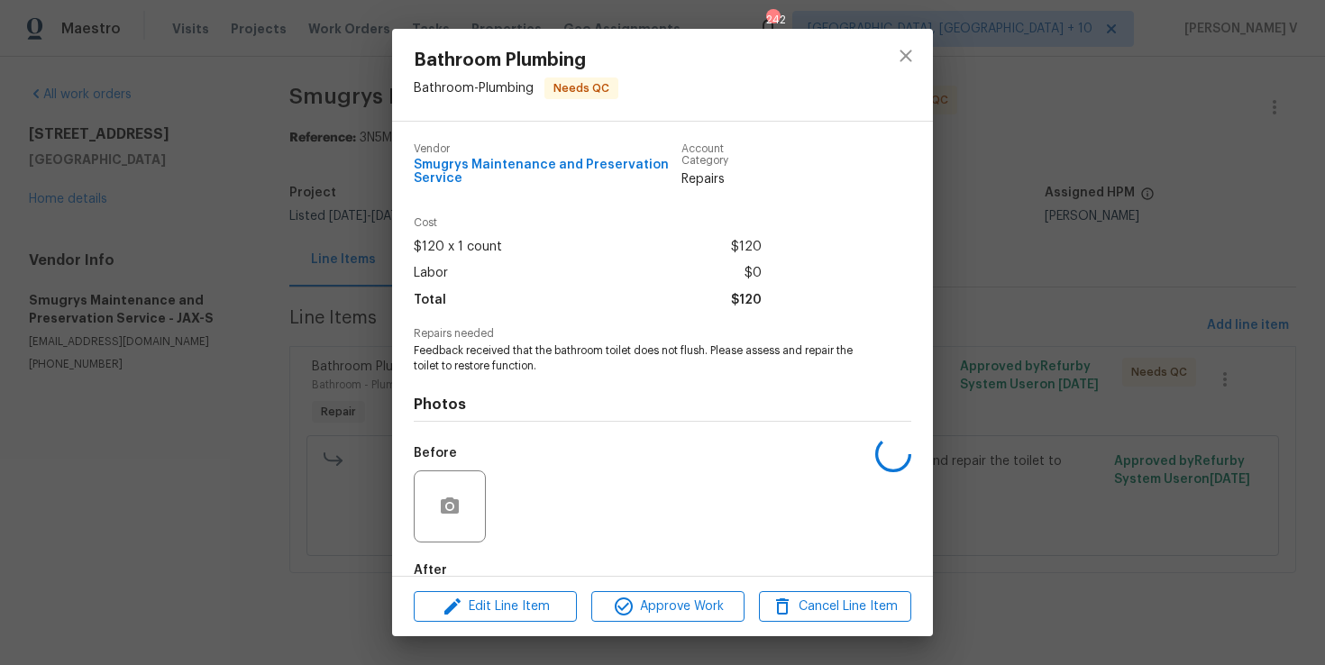
scroll to position [102, 0]
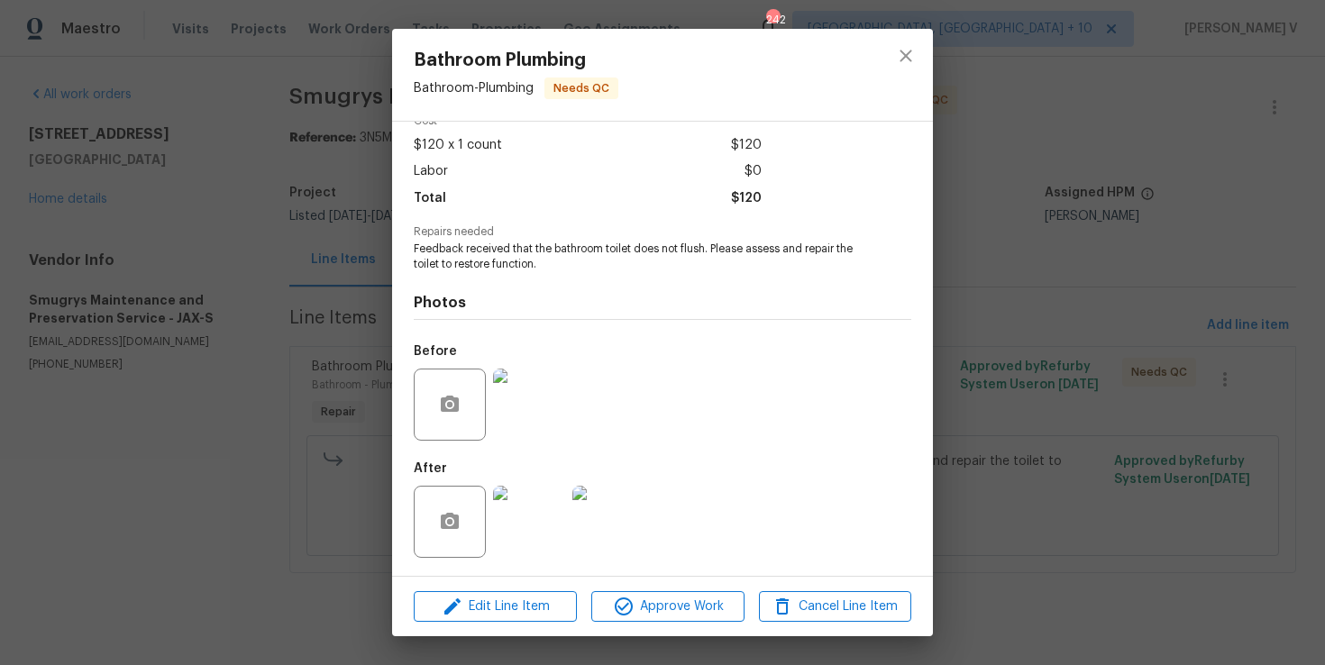
click at [530, 496] on img at bounding box center [529, 522] width 72 height 72
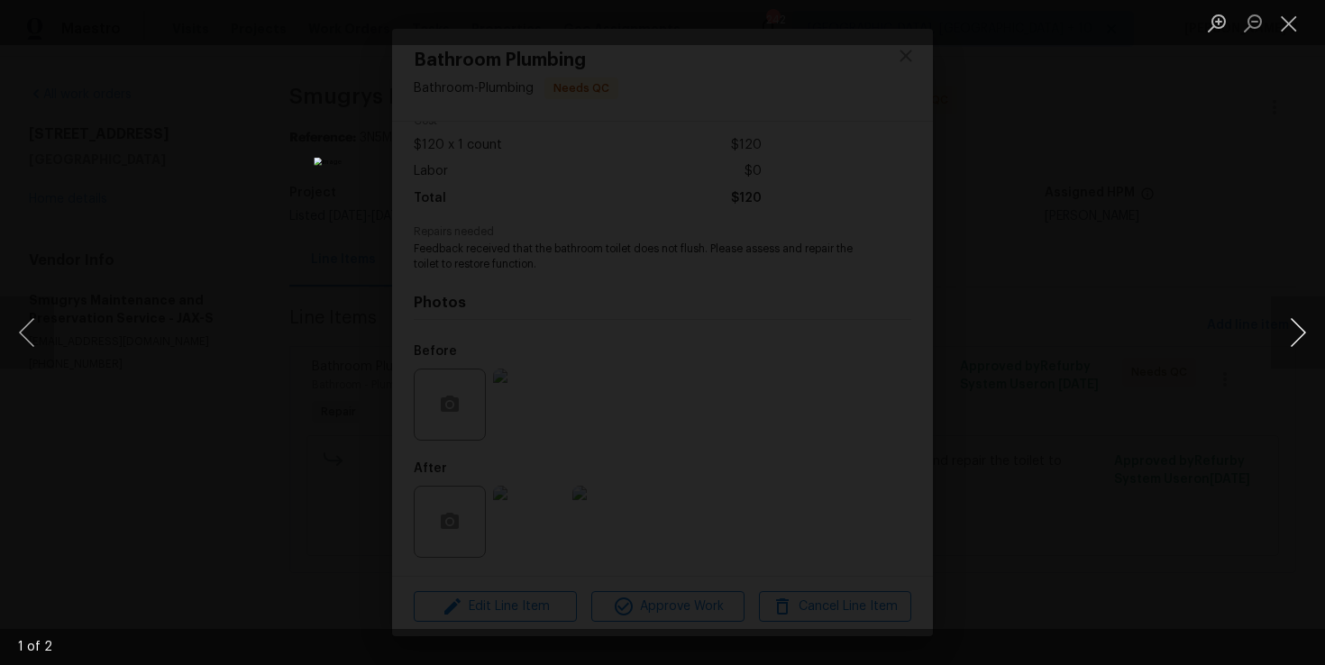
click at [1302, 318] on button "Next image" at bounding box center [1298, 333] width 54 height 72
click at [1210, 205] on div "Lightbox" at bounding box center [662, 332] width 1325 height 665
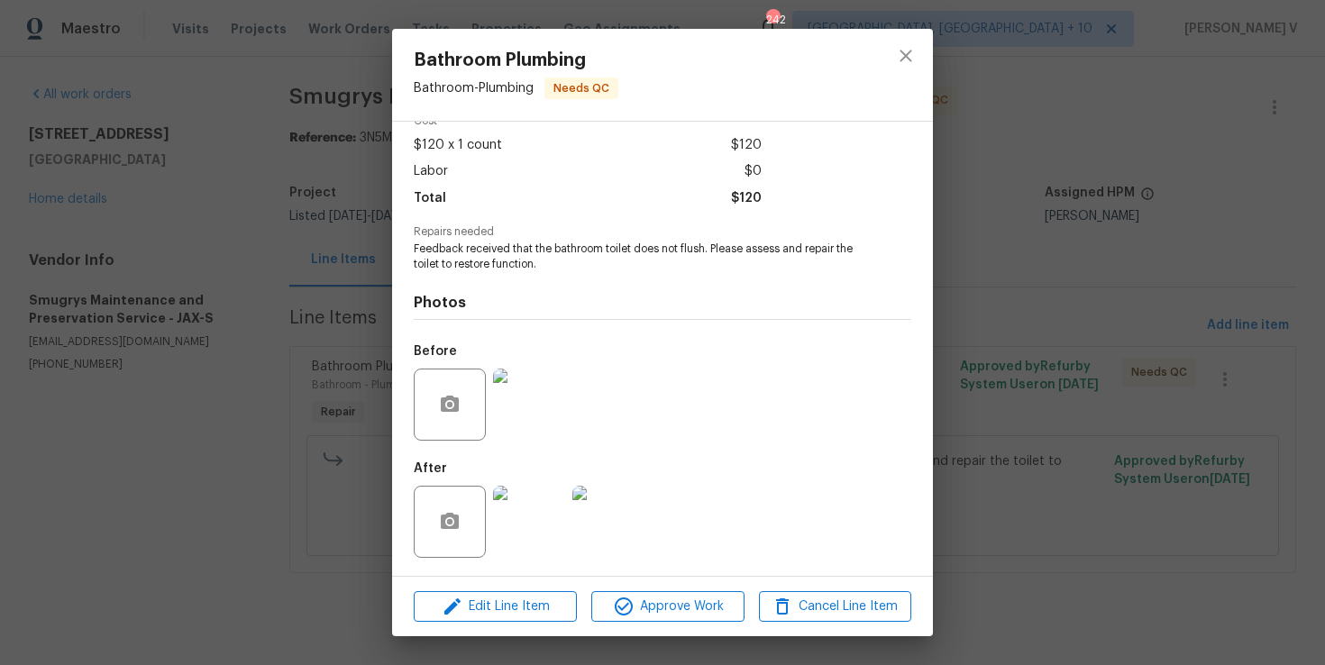
click at [1210, 205] on div "Bathroom Plumbing Bathroom - Plumbing Needs QC Vendor Smugrys Maintenance and P…" at bounding box center [662, 332] width 1325 height 665
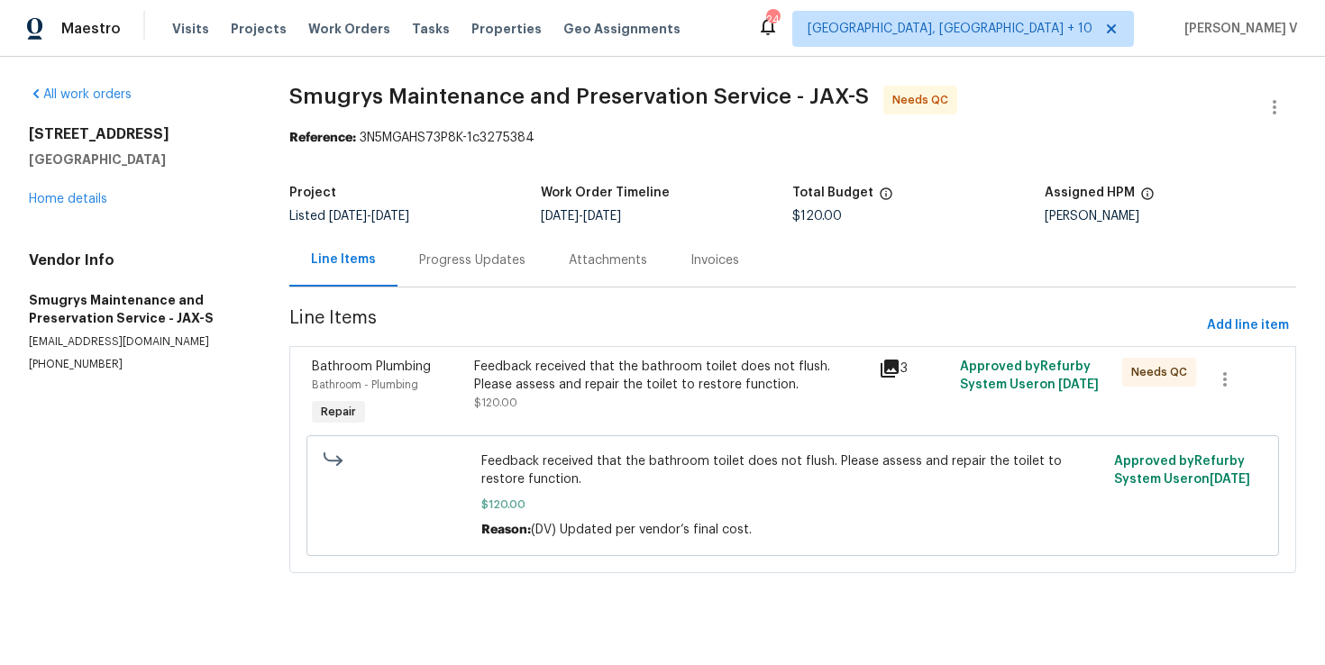
click at [461, 239] on div "Progress Updates" at bounding box center [473, 259] width 150 height 53
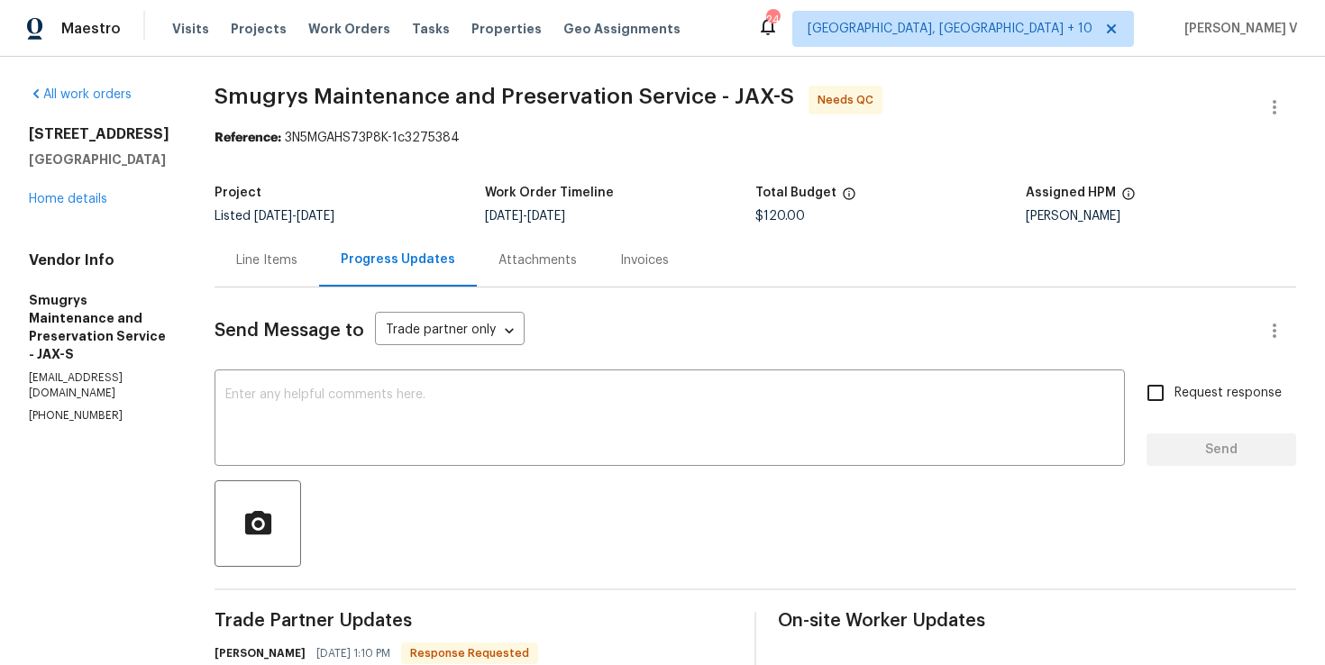
click at [261, 261] on div "Line Items" at bounding box center [266, 260] width 61 height 18
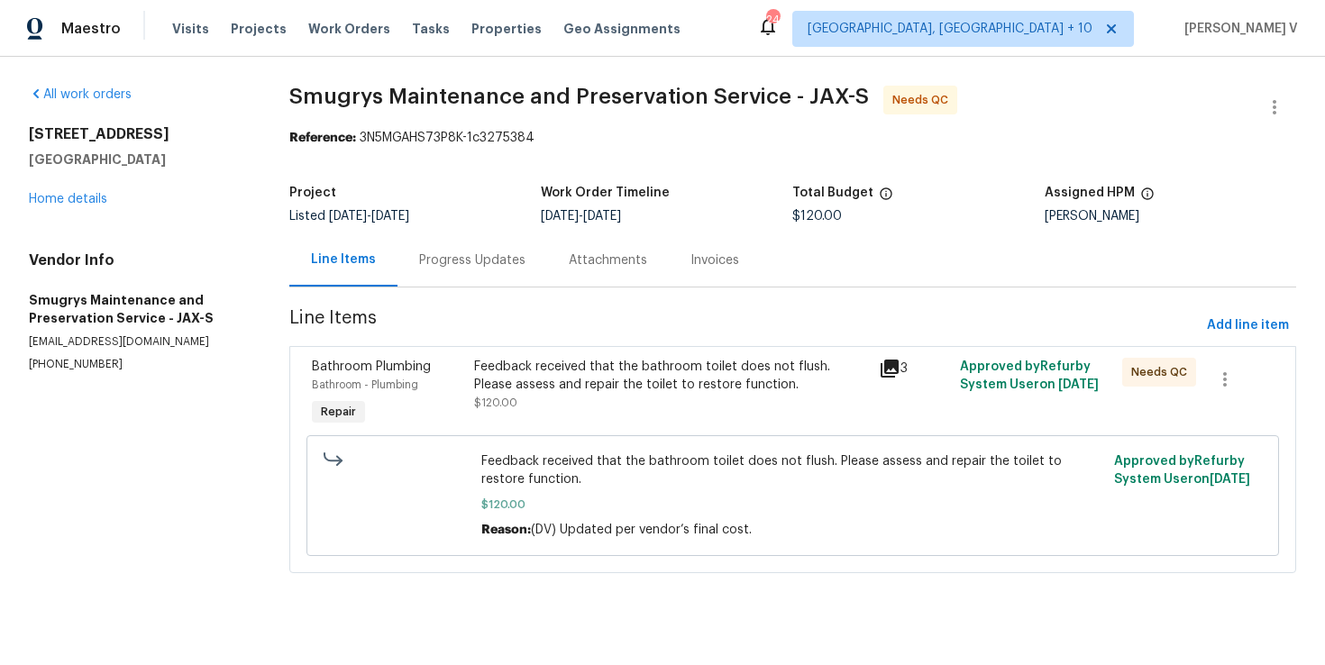
click at [566, 396] on div "Feedback received that the bathroom toilet does not flush. Please assess and re…" at bounding box center [671, 385] width 395 height 54
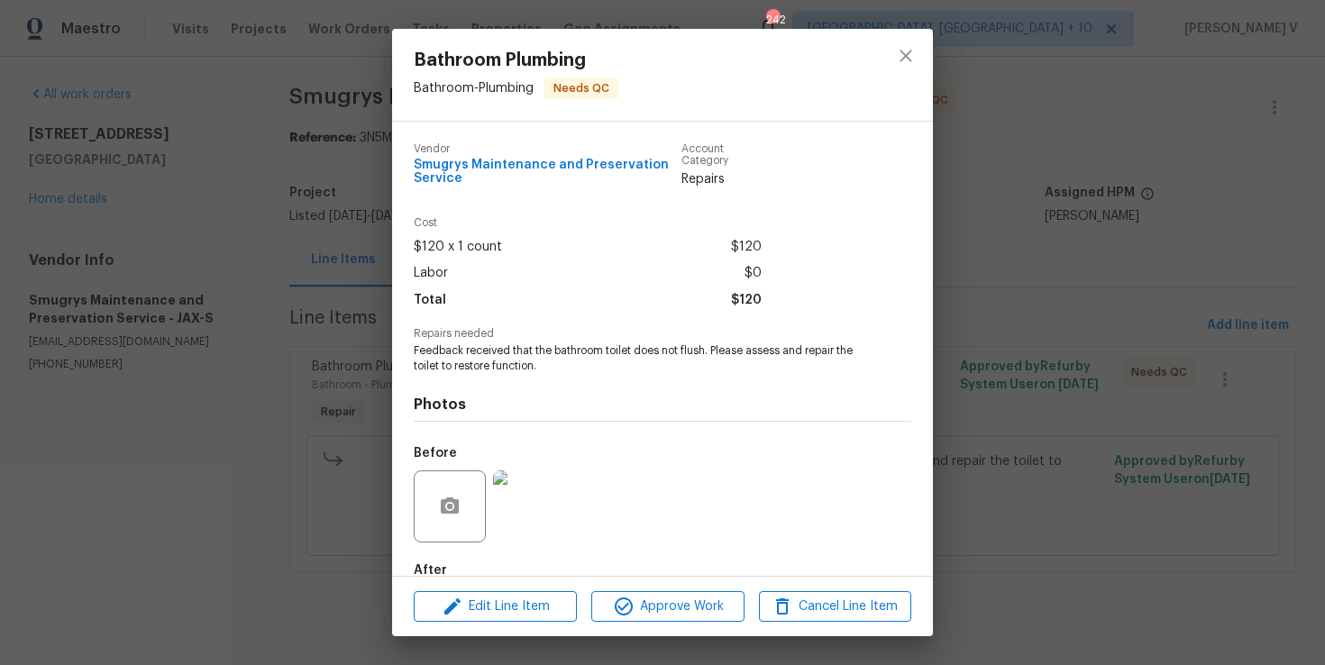
scroll to position [102, 0]
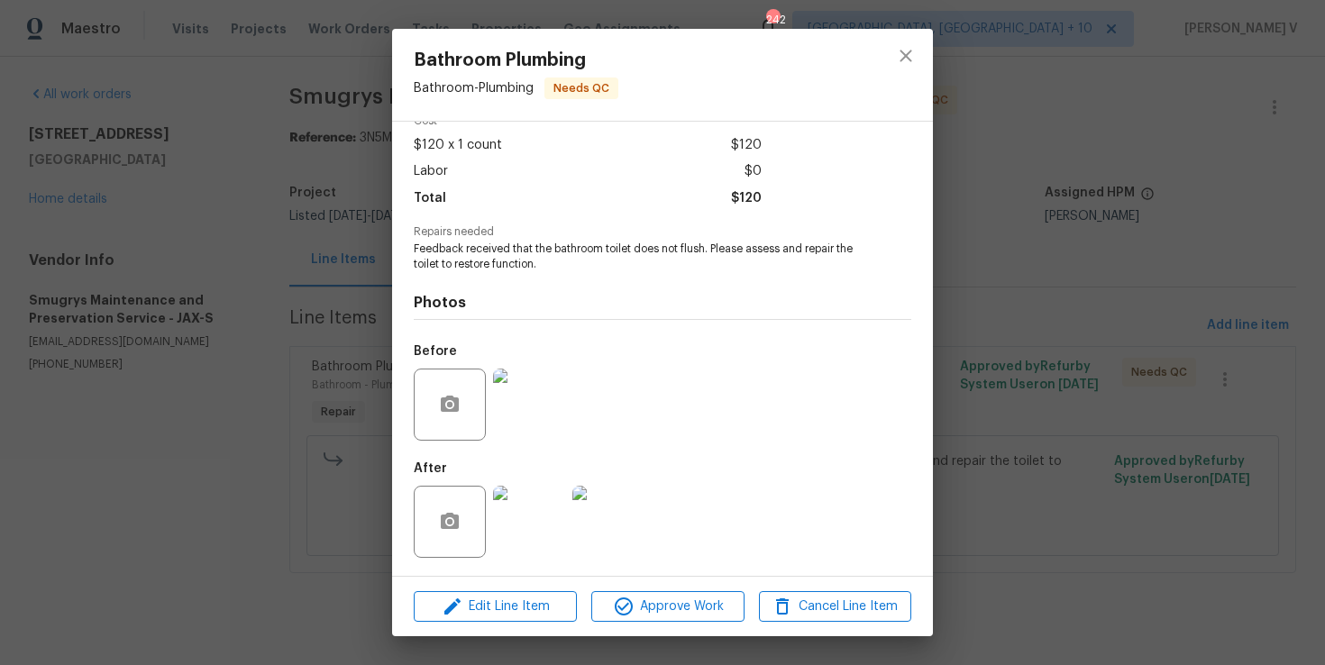
click at [263, 323] on div "Bathroom Plumbing Bathroom - Plumbing Needs QC Vendor Smugrys Maintenance and P…" at bounding box center [662, 332] width 1325 height 665
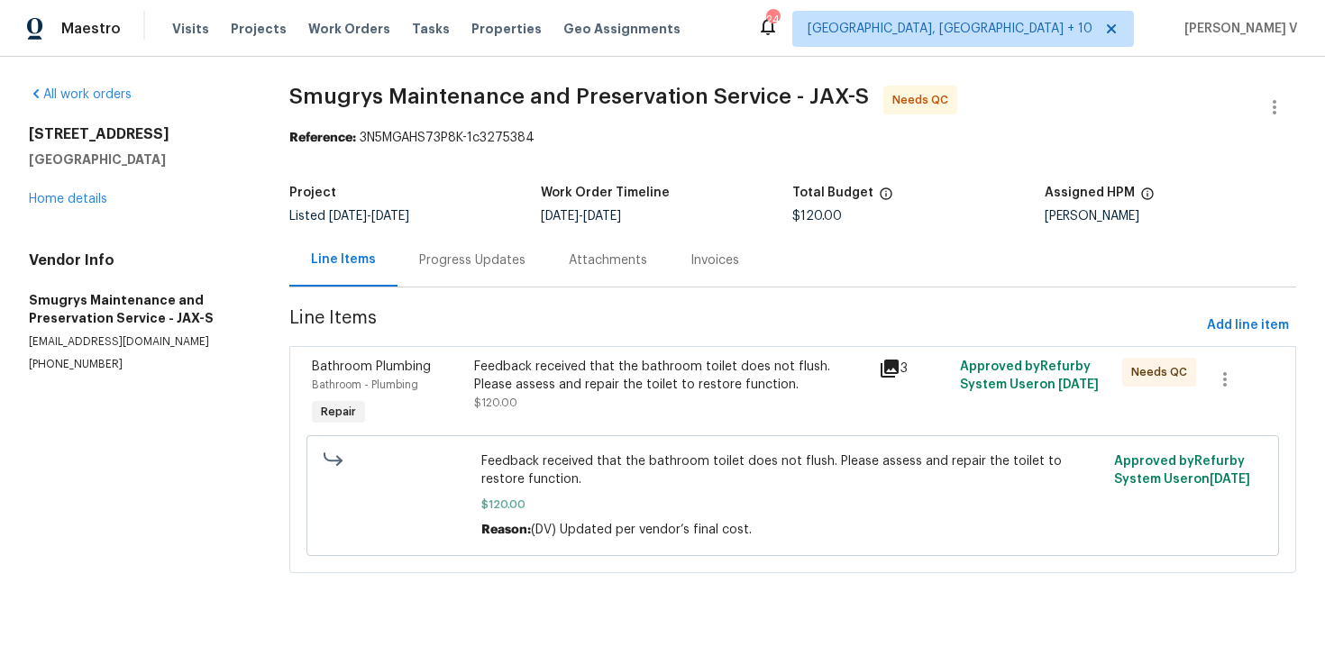
click at [454, 268] on div "Progress Updates" at bounding box center [472, 260] width 106 height 18
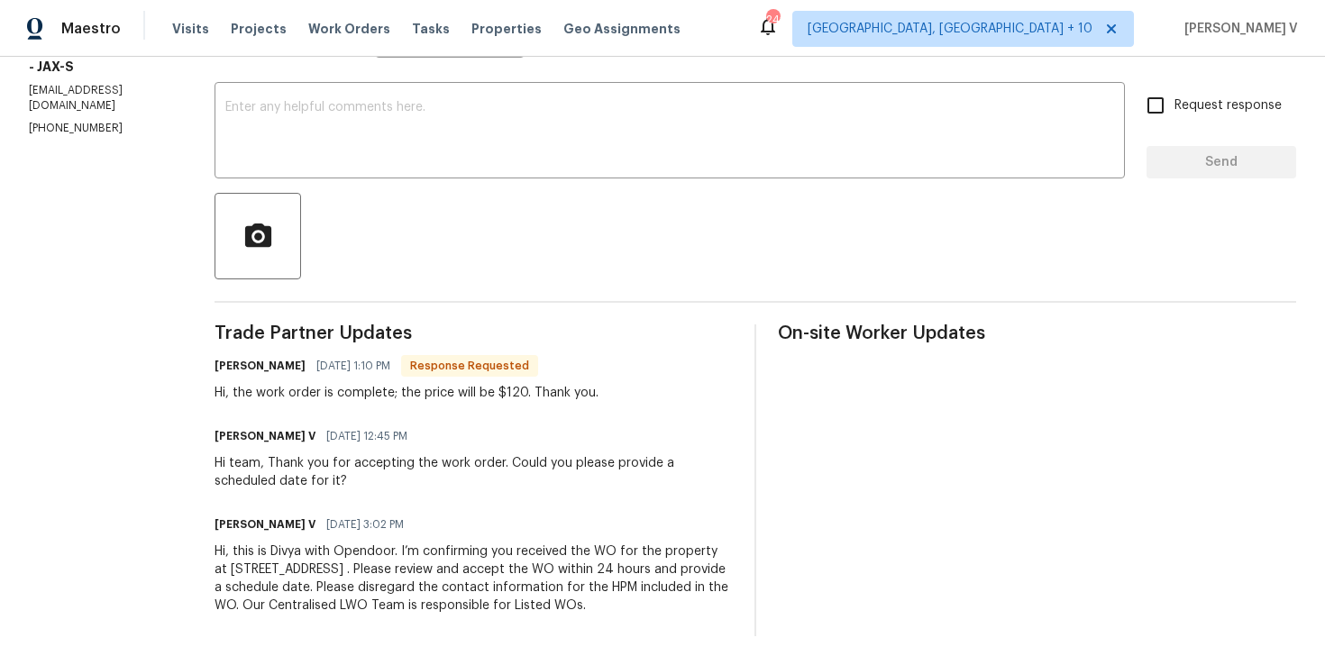
scroll to position [76, 0]
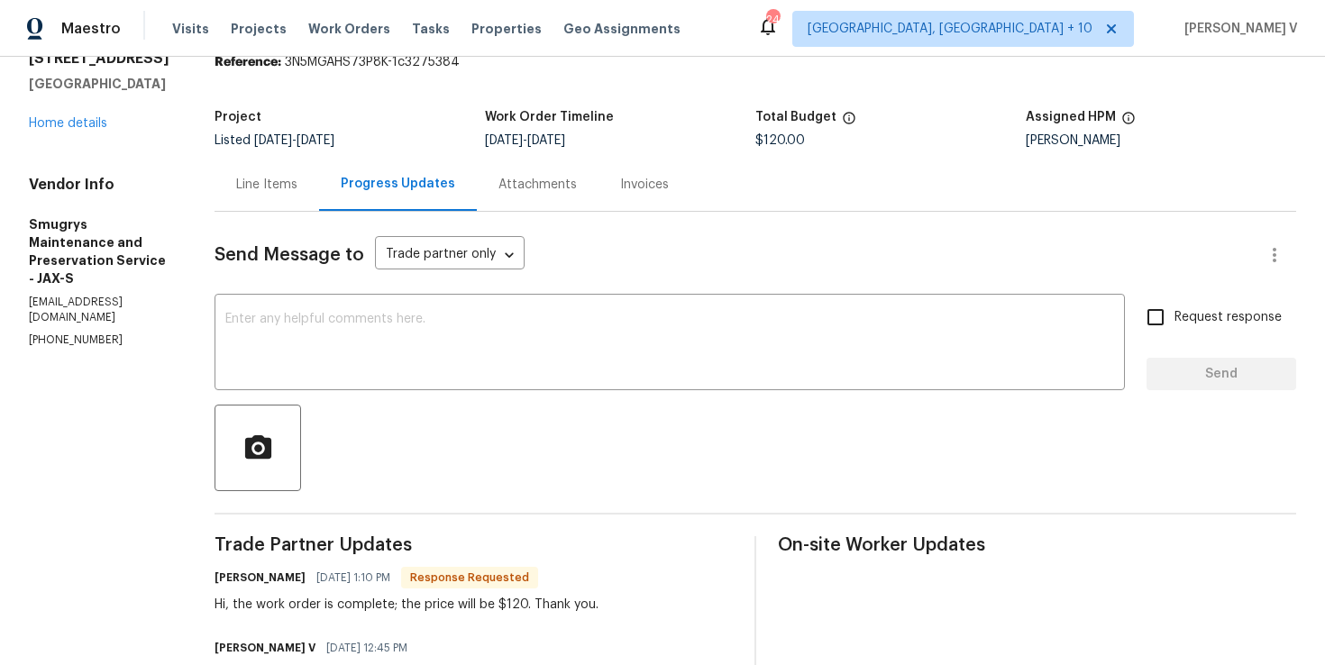
click at [273, 197] on div "Line Items" at bounding box center [267, 184] width 105 height 53
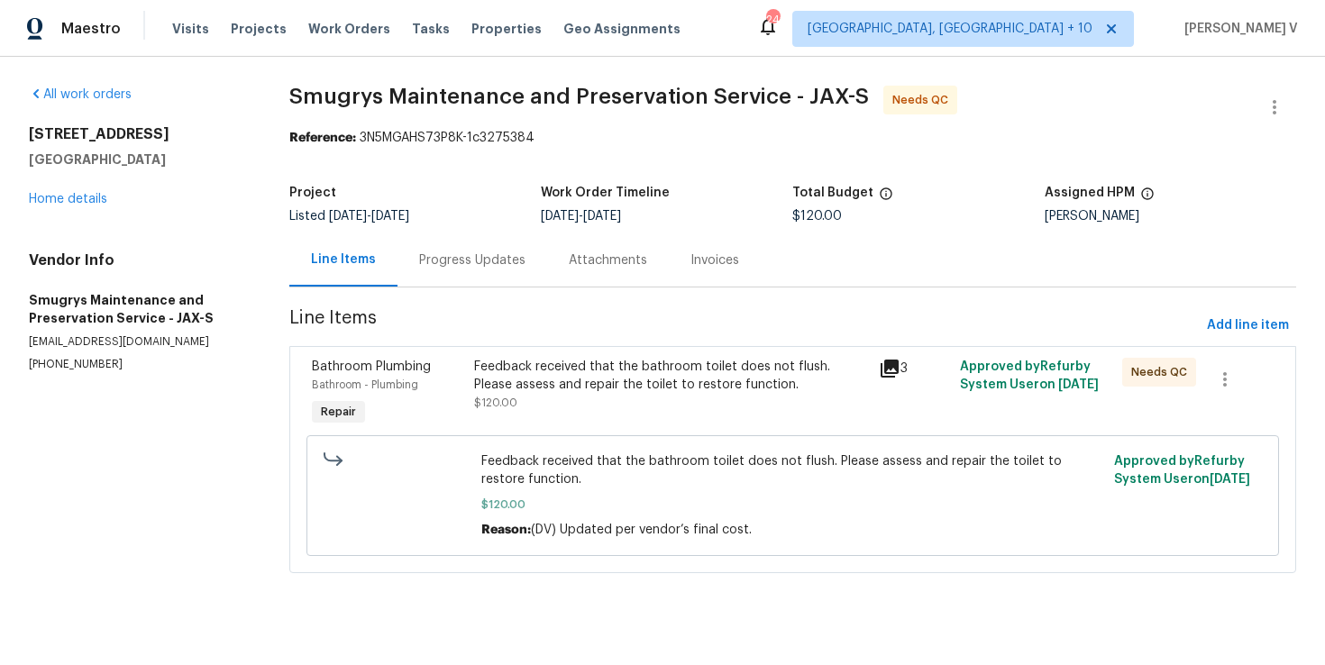
click at [558, 371] on div "Feedback received that the bathroom toilet does not flush. Please assess and re…" at bounding box center [671, 376] width 395 height 36
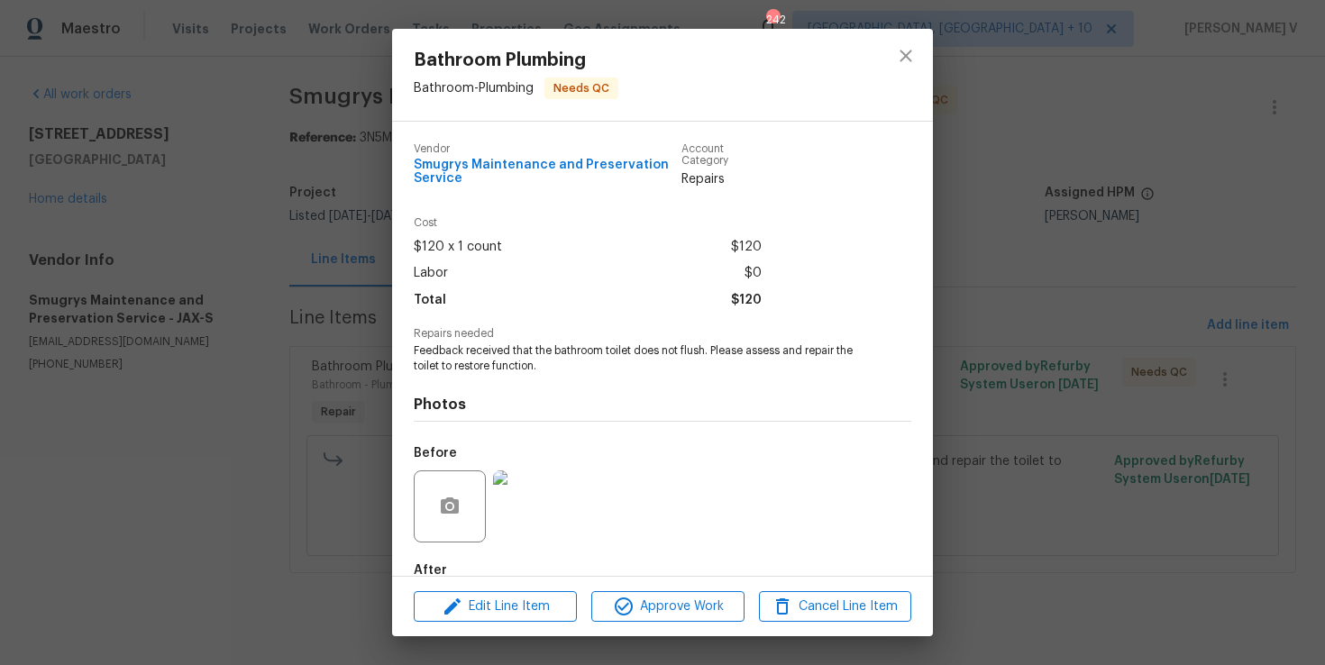
scroll to position [102, 0]
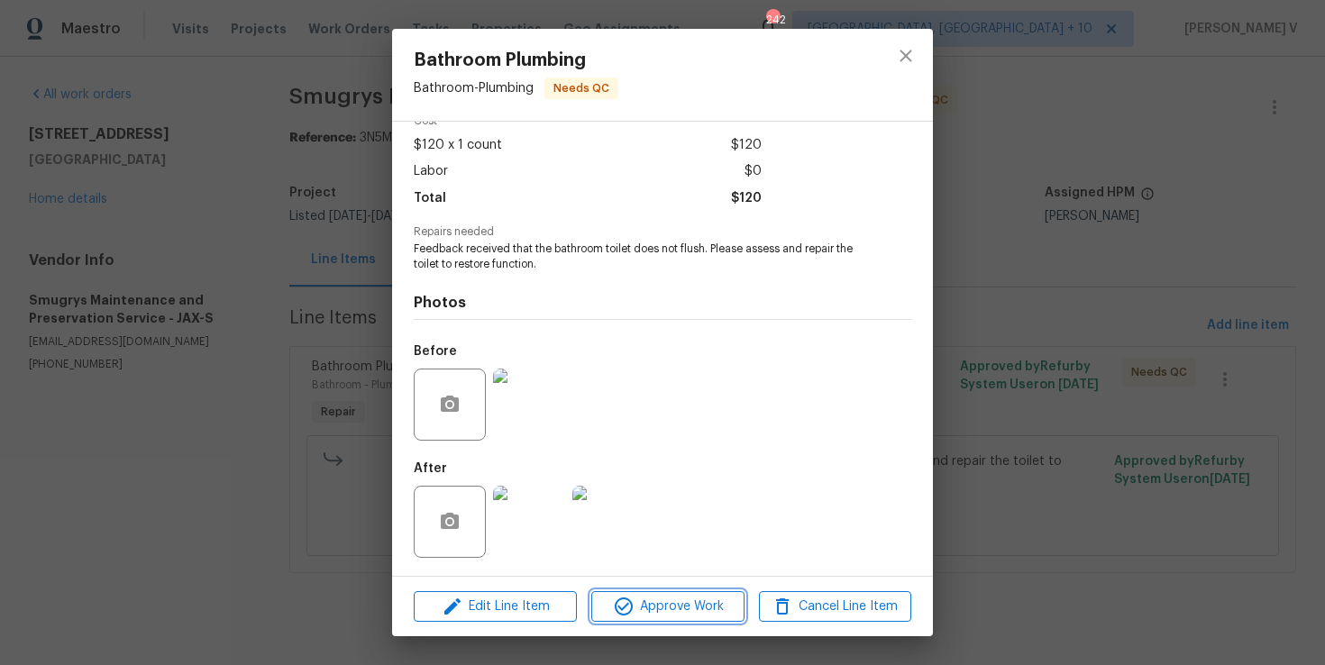
click at [649, 603] on span "Approve Work" at bounding box center [668, 607] width 142 height 23
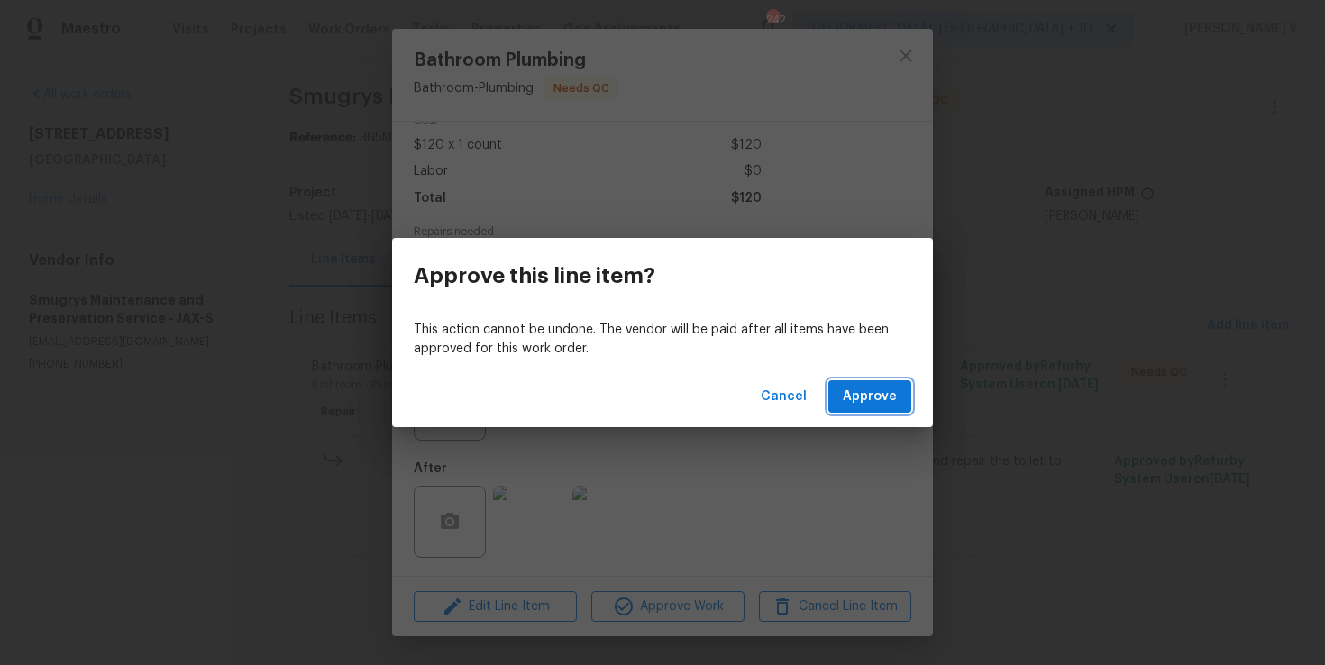
click at [855, 383] on button "Approve" at bounding box center [869, 396] width 83 height 33
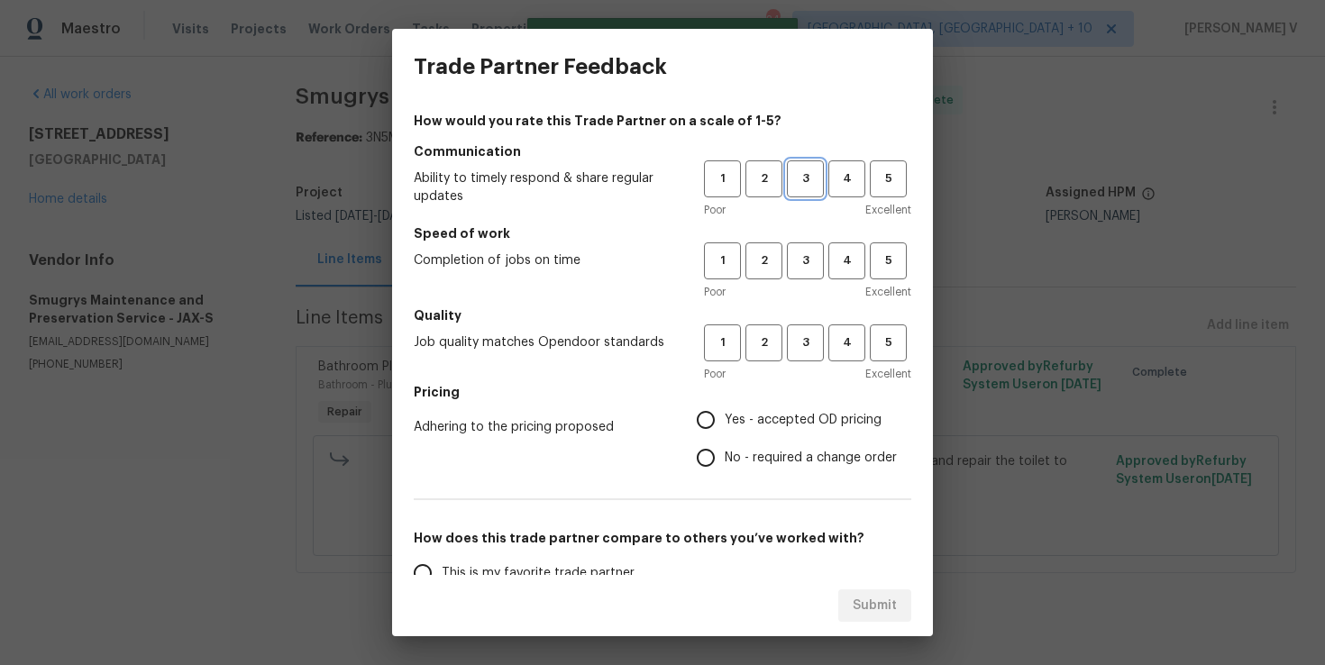
click at [800, 174] on span "3" at bounding box center [805, 179] width 33 height 21
click at [800, 233] on h5 "Speed of work" at bounding box center [663, 233] width 498 height 18
click at [799, 257] on span "3" at bounding box center [805, 261] width 33 height 21
click at [794, 355] on button "3" at bounding box center [805, 342] width 37 height 37
click at [697, 461] on input "No - required a change order" at bounding box center [706, 458] width 38 height 38
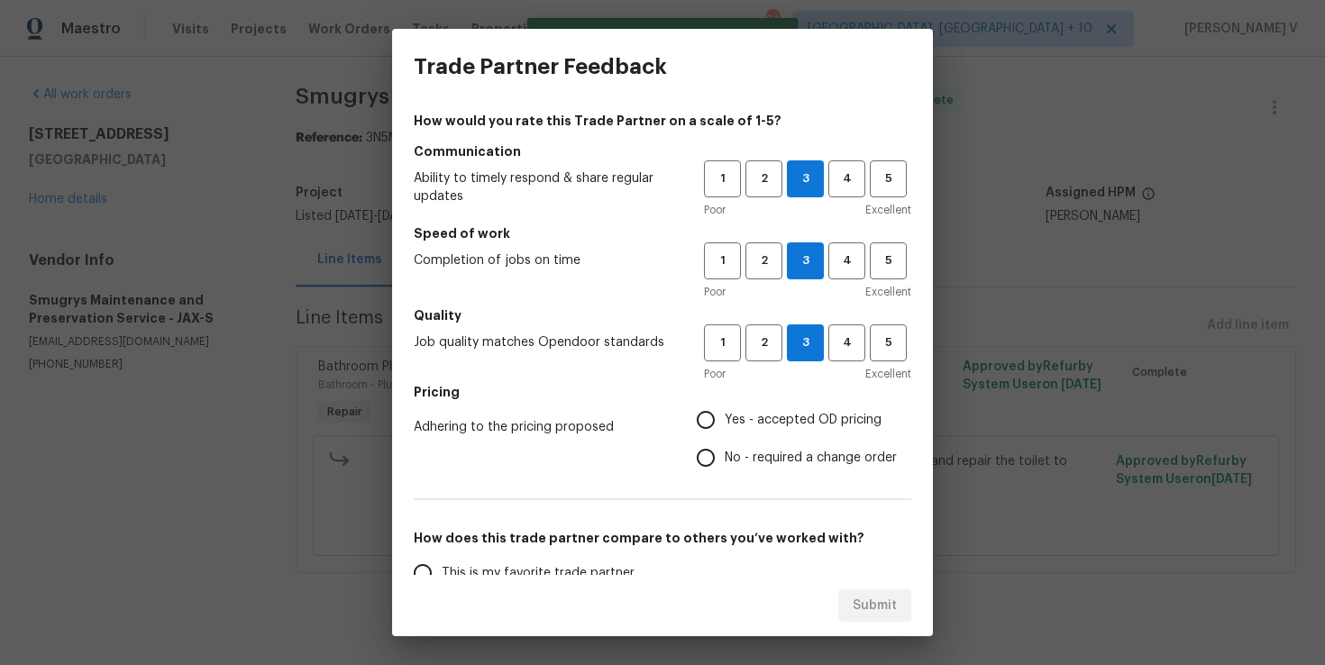
radio input "true"
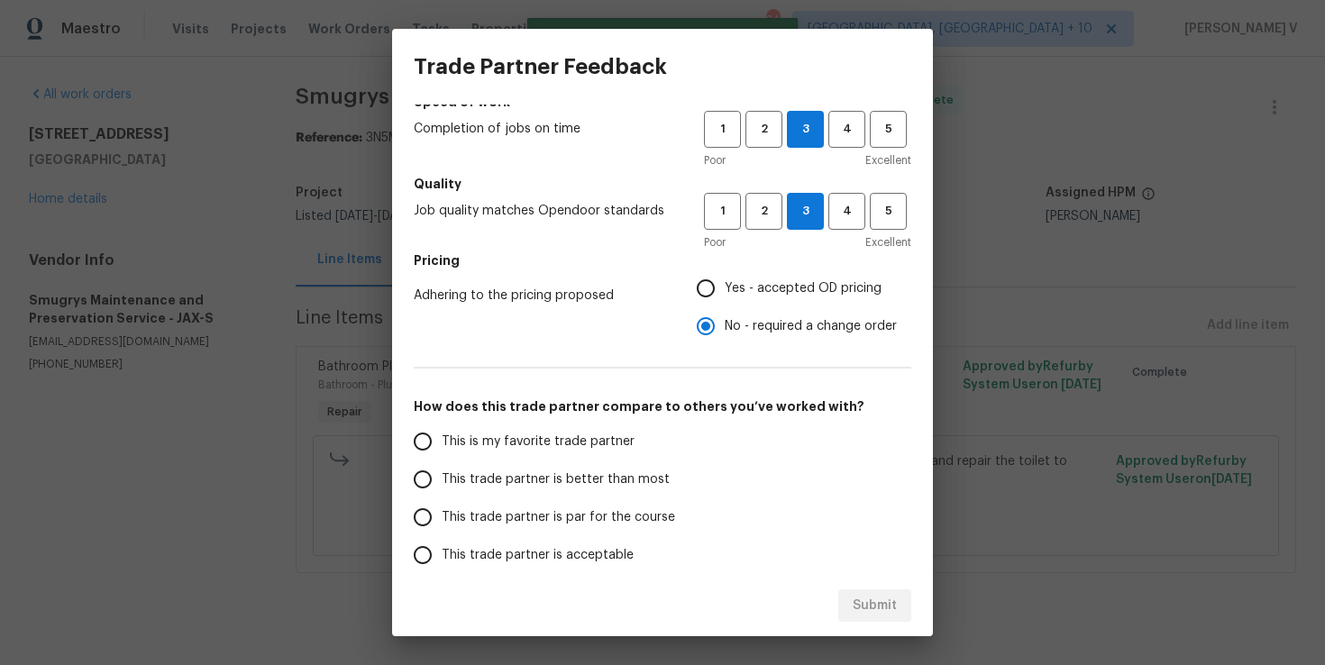
click at [571, 473] on span "This trade partner is better than most" at bounding box center [556, 480] width 228 height 19
click at [442, 473] on input "This trade partner is better than most" at bounding box center [423, 480] width 38 height 38
click at [866, 627] on div "Submit" at bounding box center [662, 606] width 541 height 62
click at [865, 610] on span "Submit" at bounding box center [875, 606] width 44 height 23
radio input "true"
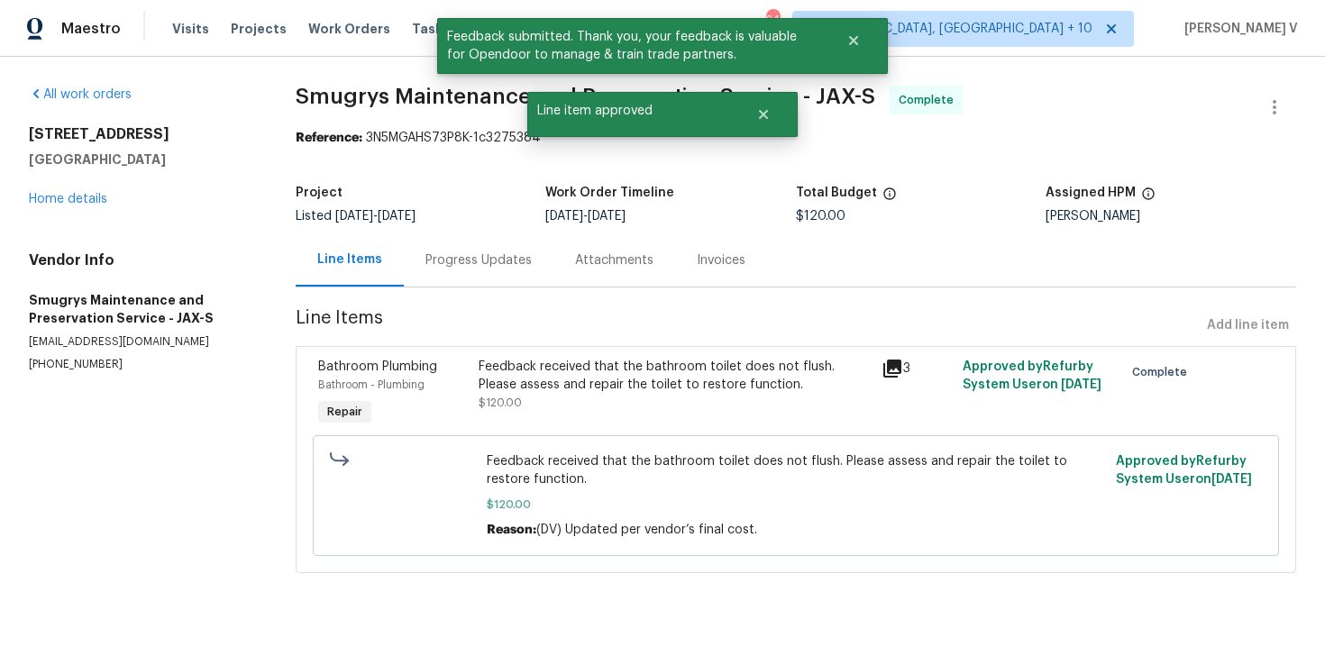
click at [412, 260] on div "Progress Updates" at bounding box center [479, 259] width 150 height 53
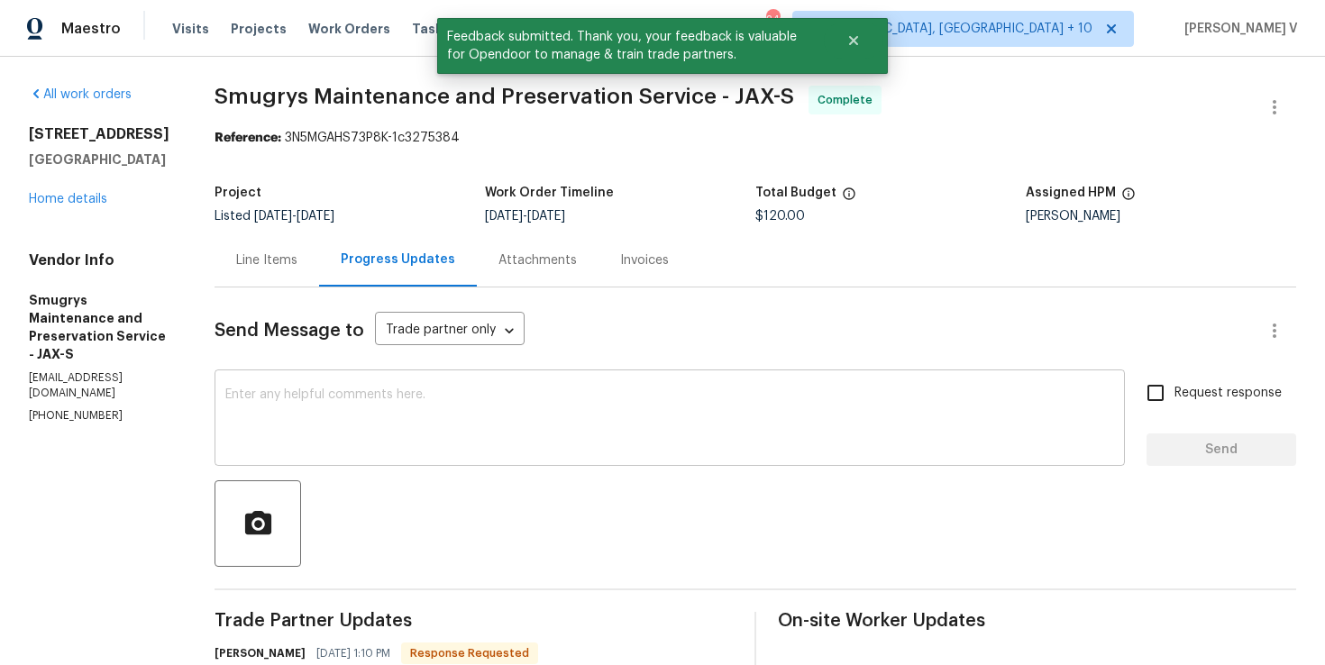
click at [337, 402] on textarea at bounding box center [669, 419] width 889 height 63
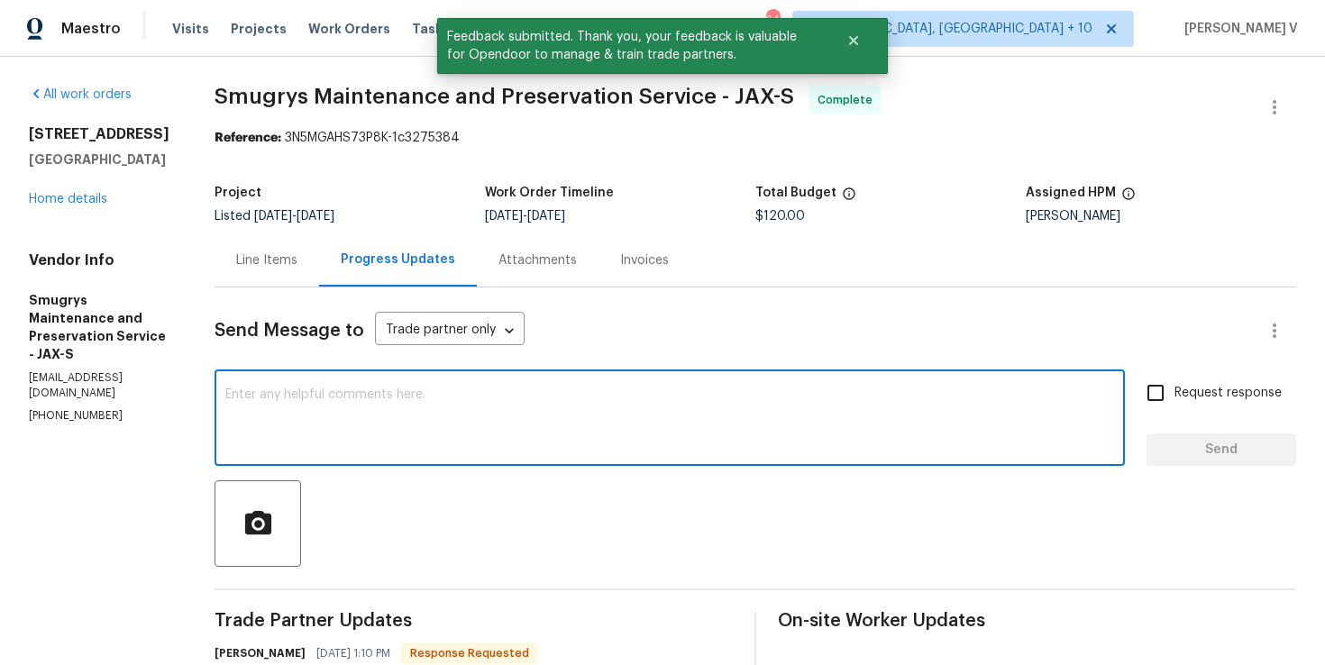
paste textarea "Hey, we have updated the cost to $ and the work order has been approved. Thanks…"
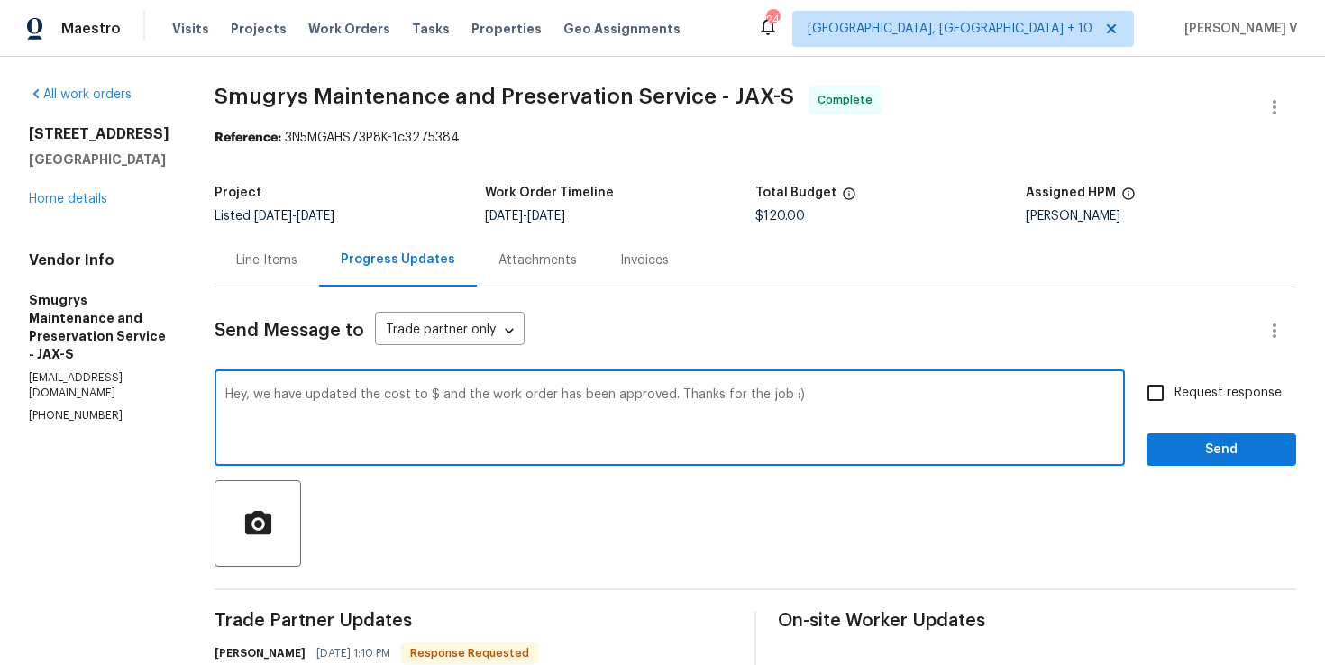
click at [422, 395] on textarea "Hey, we have updated the cost to $ and the work order has been approved. Thanks…" at bounding box center [669, 419] width 889 height 63
type textarea "Hey, we have updated the cost to $120 and the work order has been approved. Tha…"
click at [1252, 442] on span "Send" at bounding box center [1221, 450] width 121 height 23
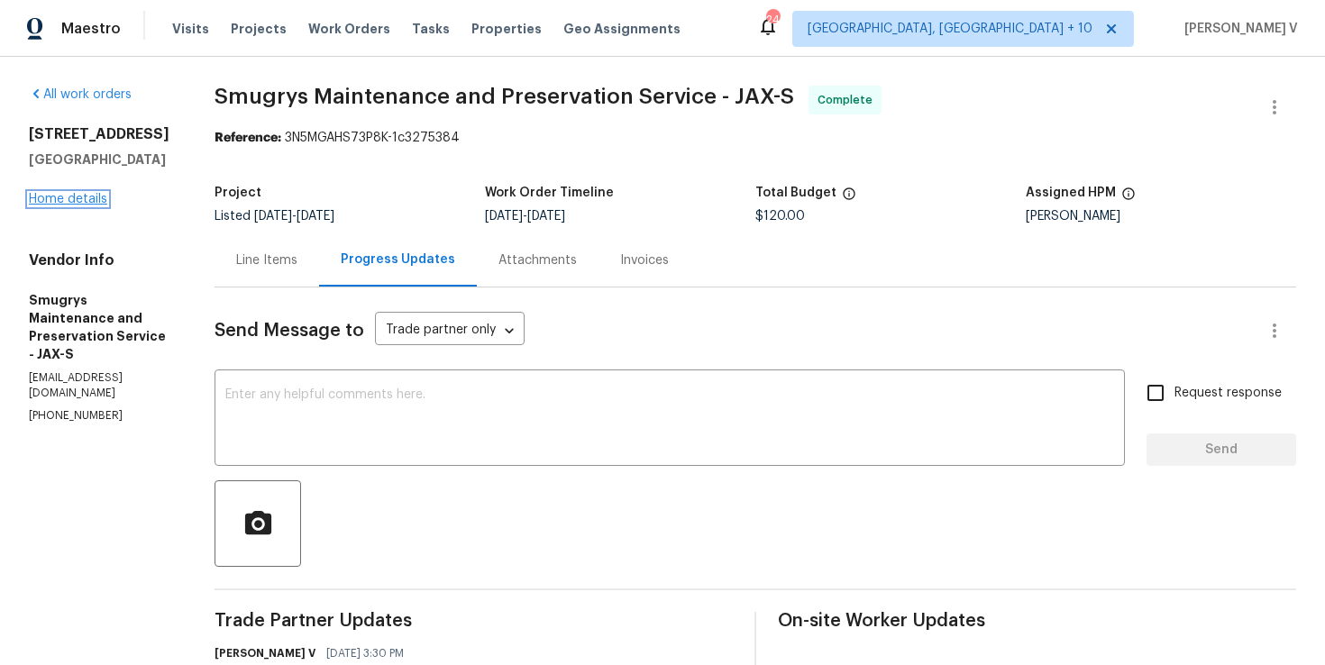
click at [49, 206] on link "Home details" at bounding box center [68, 199] width 78 height 13
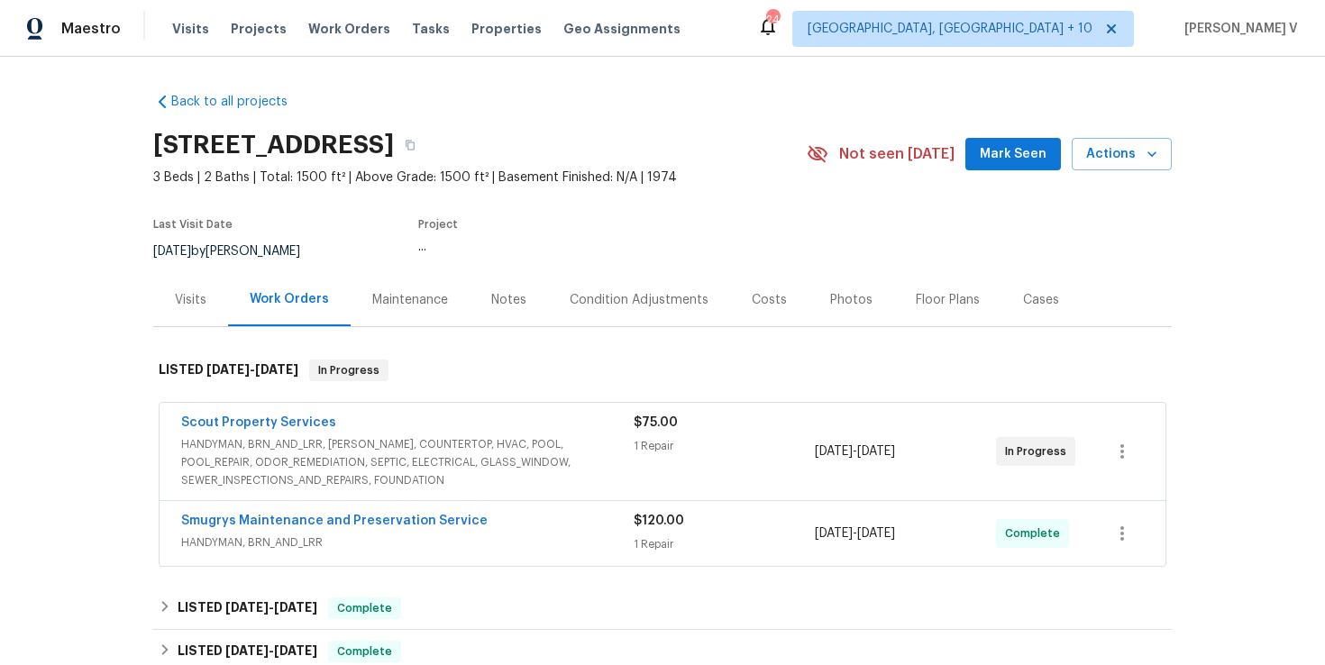
scroll to position [126, 0]
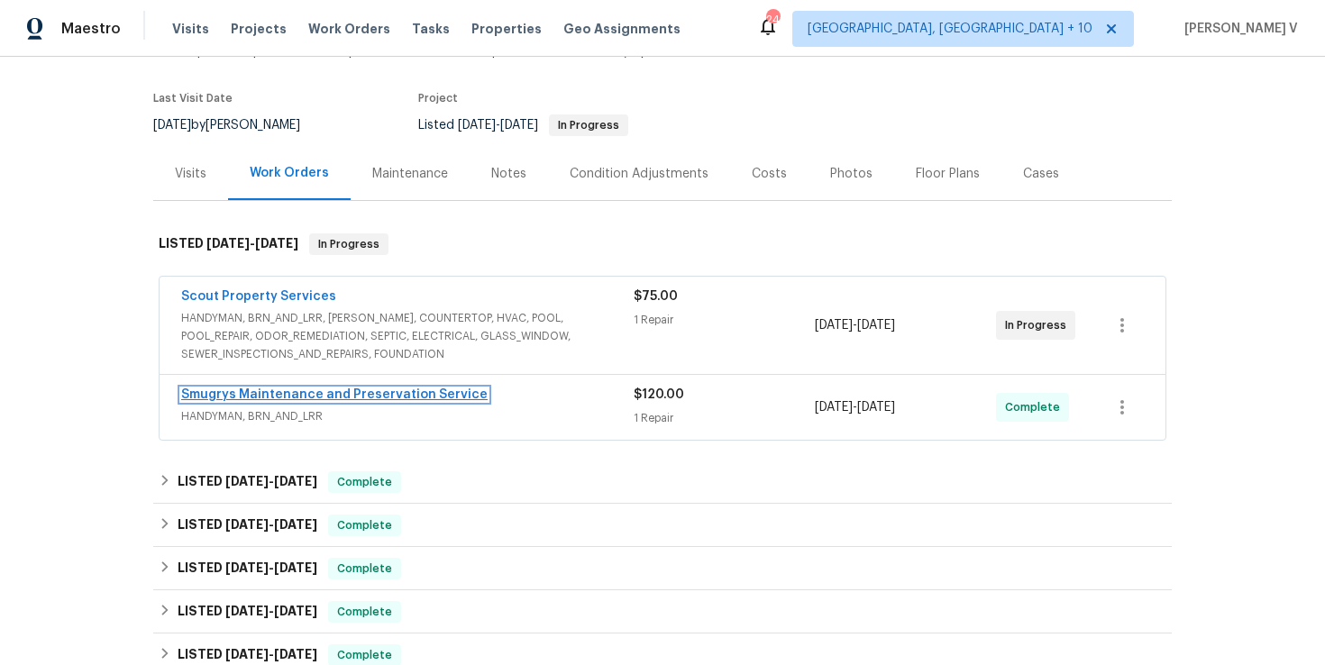
click at [277, 389] on link "Smugrys Maintenance and Preservation Service" at bounding box center [334, 394] width 306 height 13
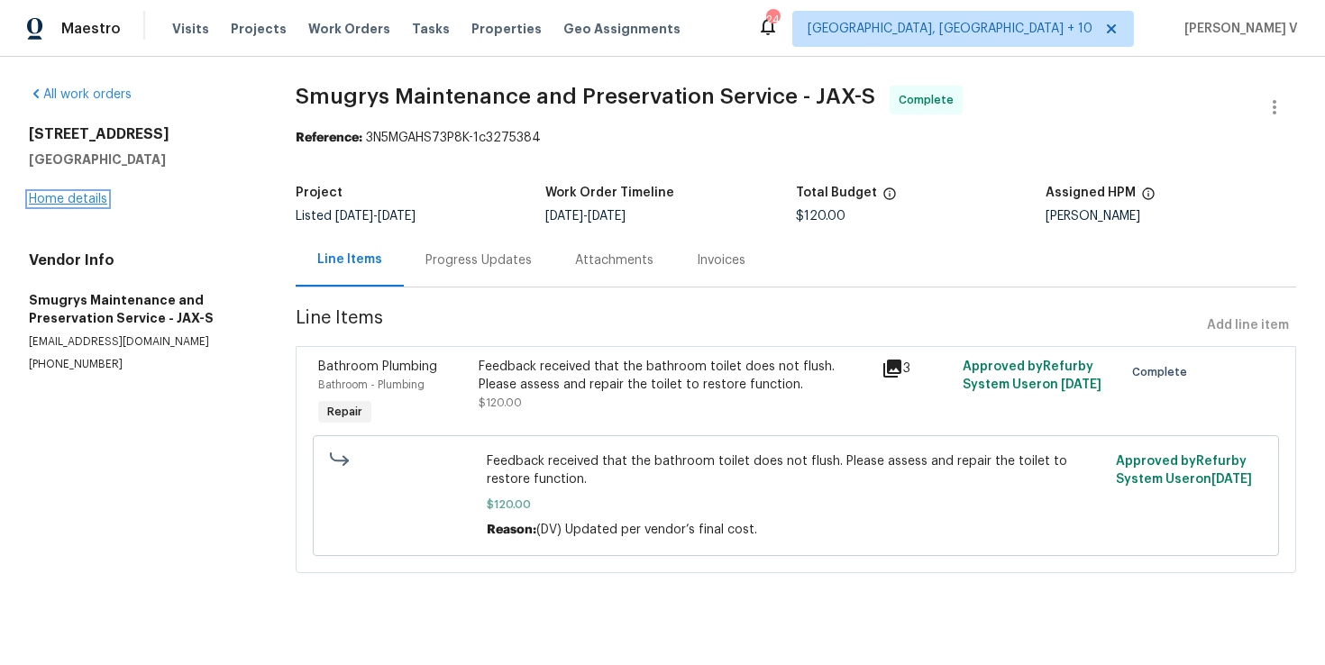
click at [84, 200] on link "Home details" at bounding box center [68, 199] width 78 height 13
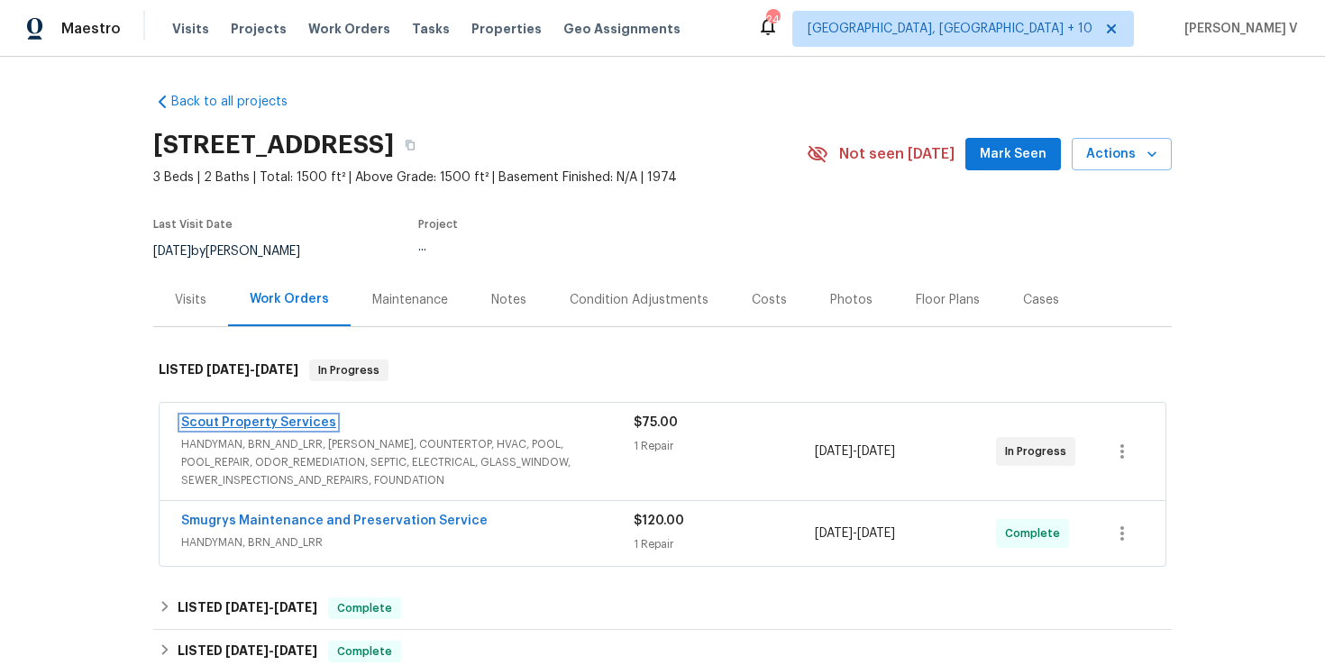
click at [246, 422] on link "Scout Property Services" at bounding box center [258, 422] width 155 height 13
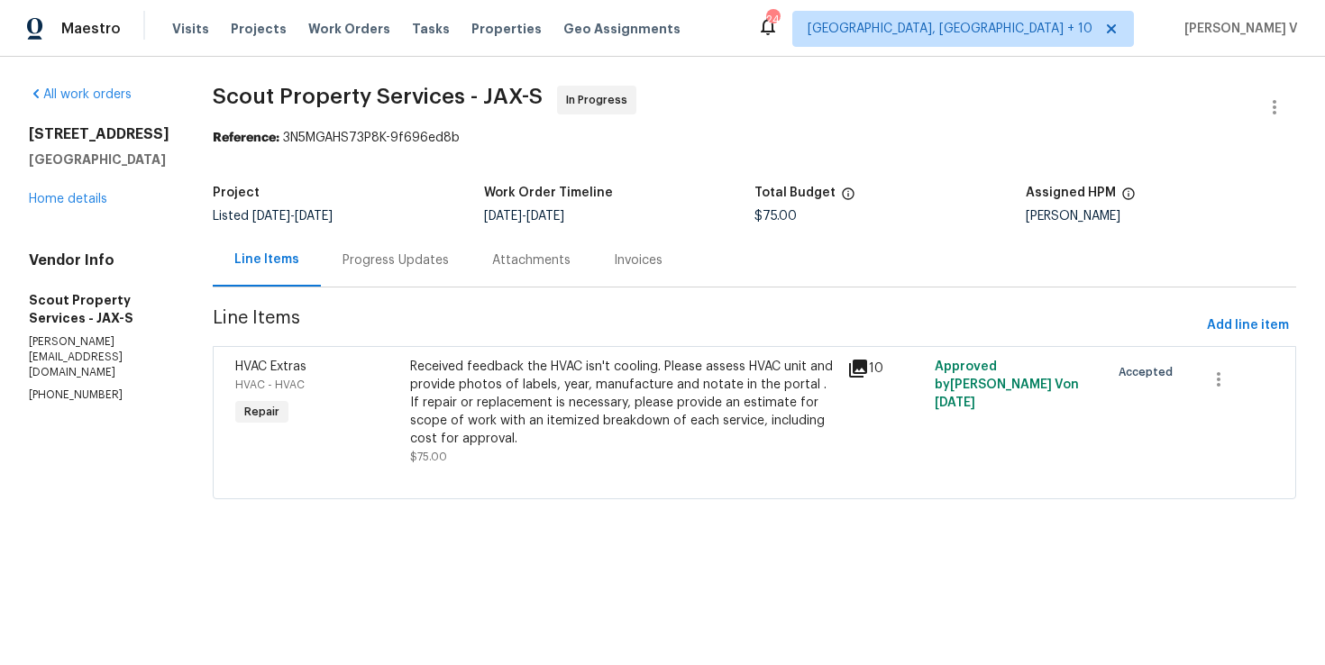
click at [428, 270] on div "Progress Updates" at bounding box center [396, 259] width 150 height 53
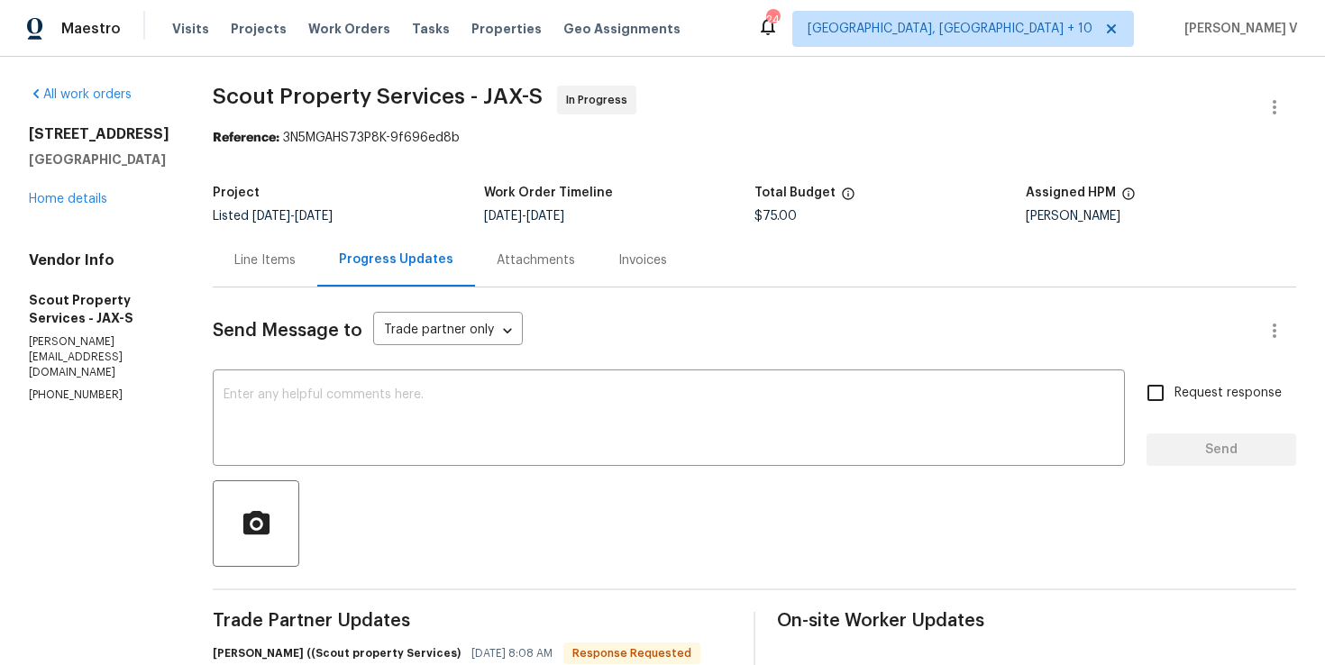
click at [248, 248] on div "Line Items" at bounding box center [265, 259] width 105 height 53
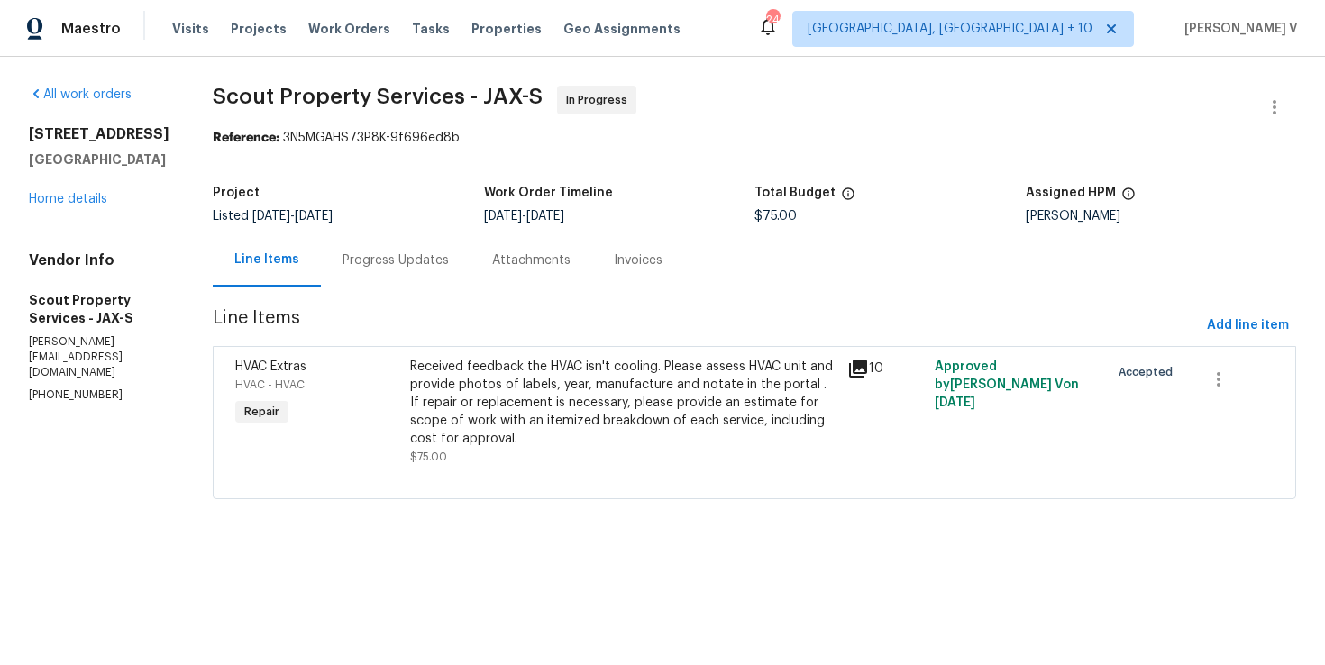
click at [343, 276] on div "Progress Updates" at bounding box center [396, 259] width 150 height 53
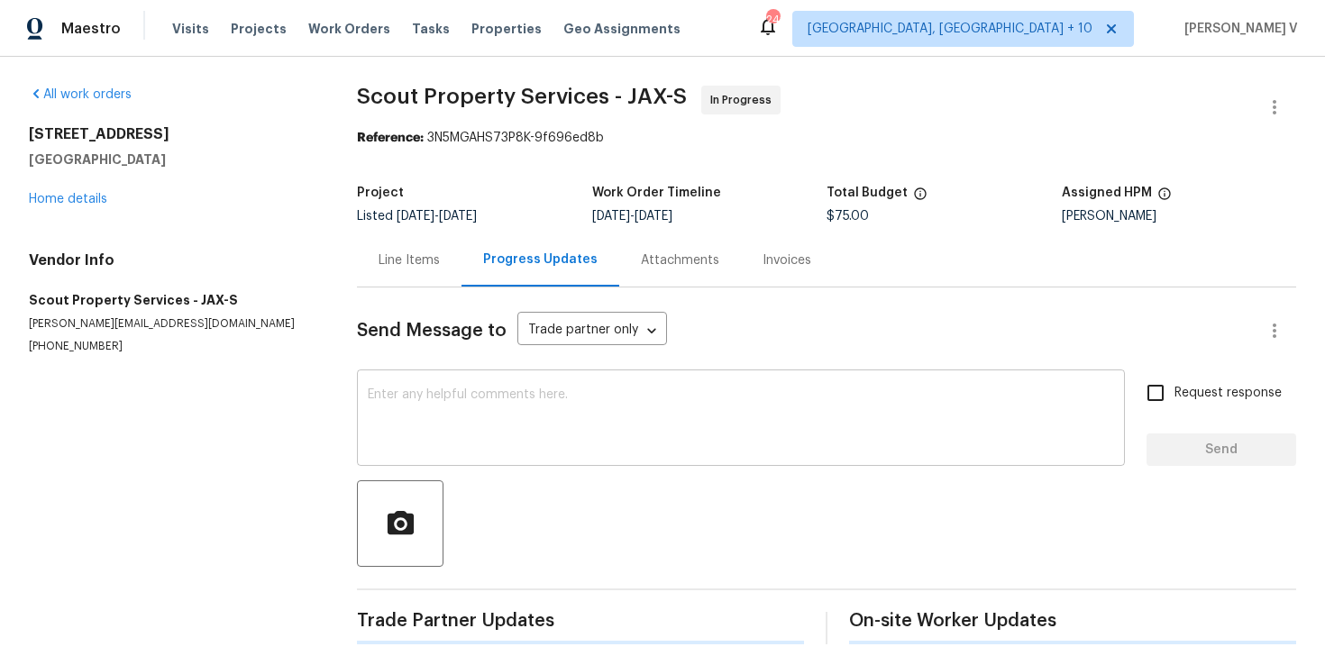
click at [425, 388] on textarea at bounding box center [741, 419] width 746 height 63
paste textarea "Hey thanks! We will review and get back to you."
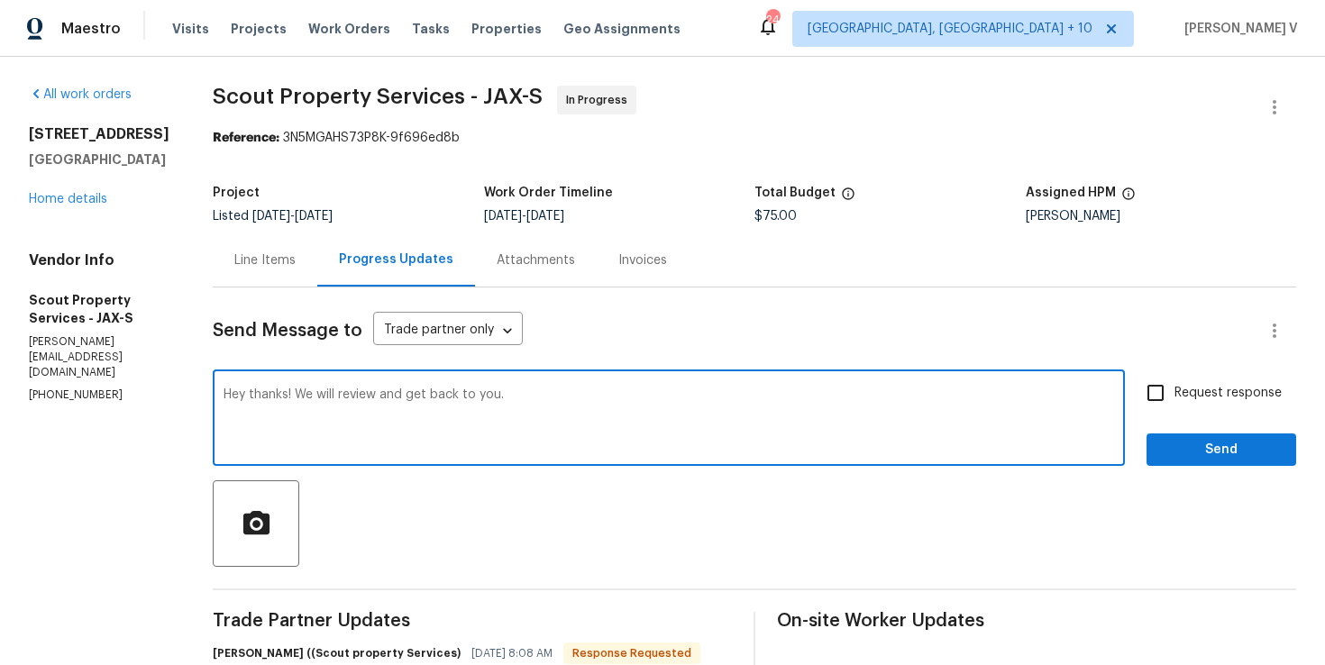
type textarea "Hey thanks! We will review and get back to you."
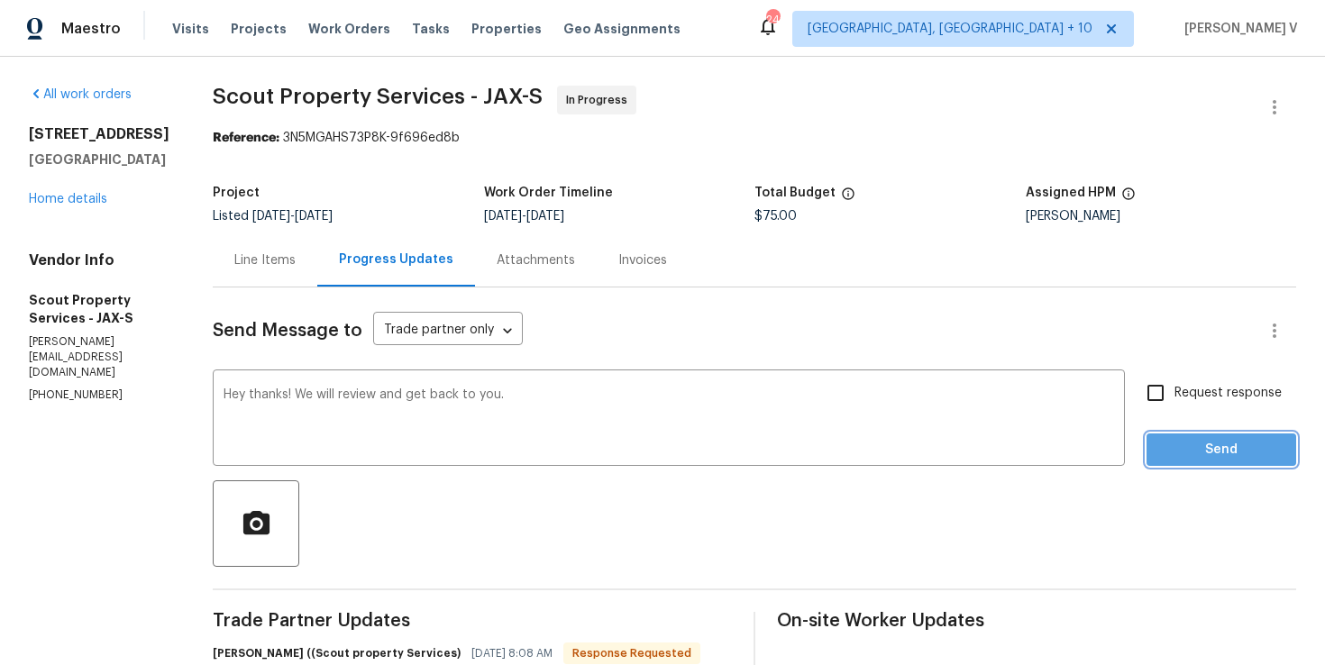
click at [1229, 462] on button "Send" at bounding box center [1222, 450] width 150 height 33
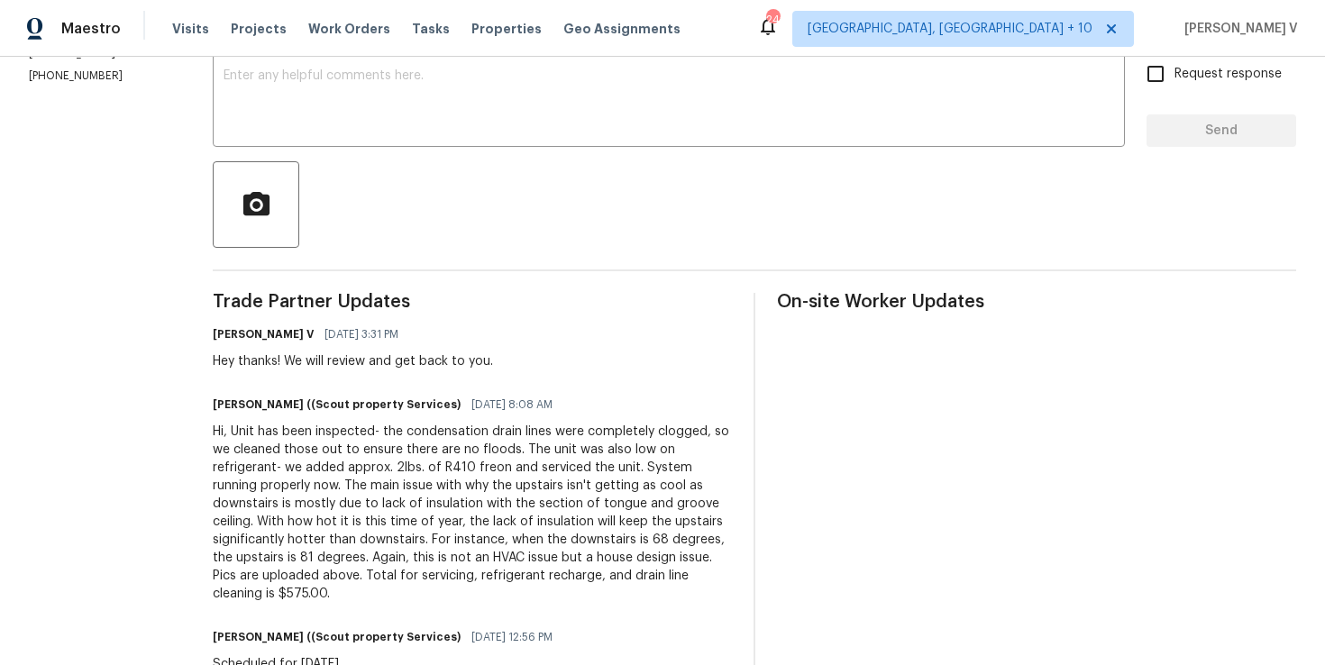
scroll to position [351, 0]
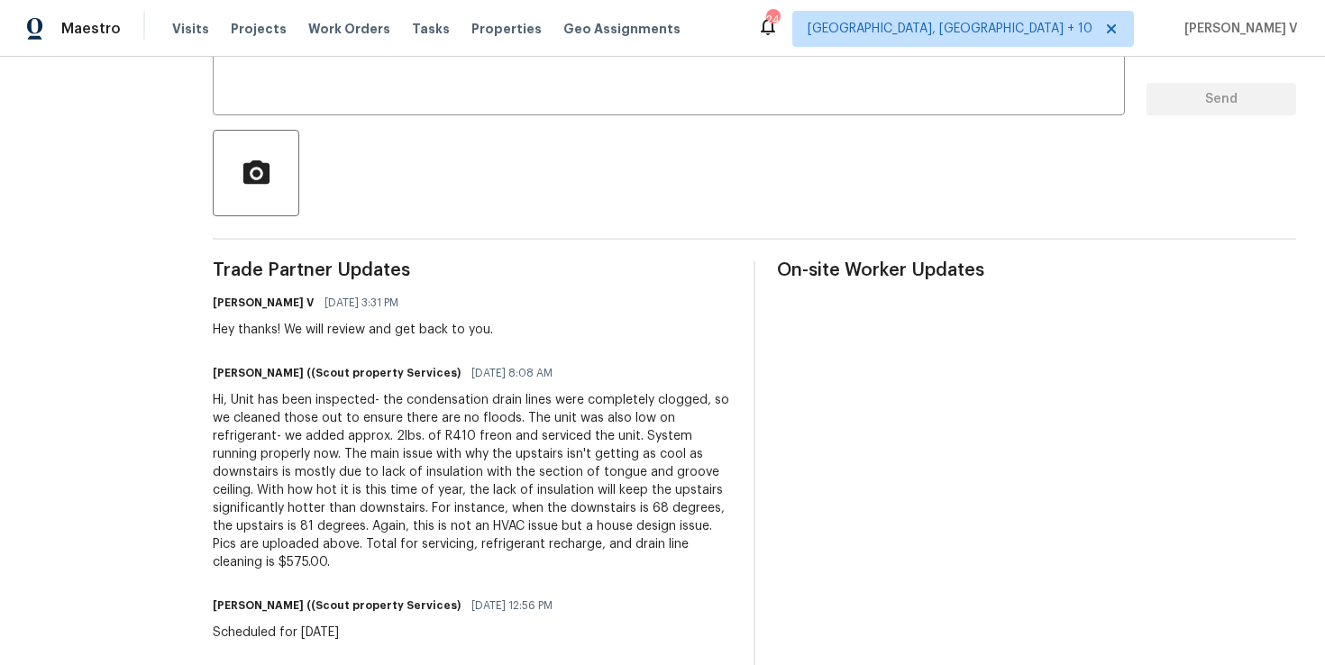
click at [213, 444] on div "Hi, Unit has been inspected- the condensation drain lines were completely clogg…" at bounding box center [472, 481] width 519 height 180
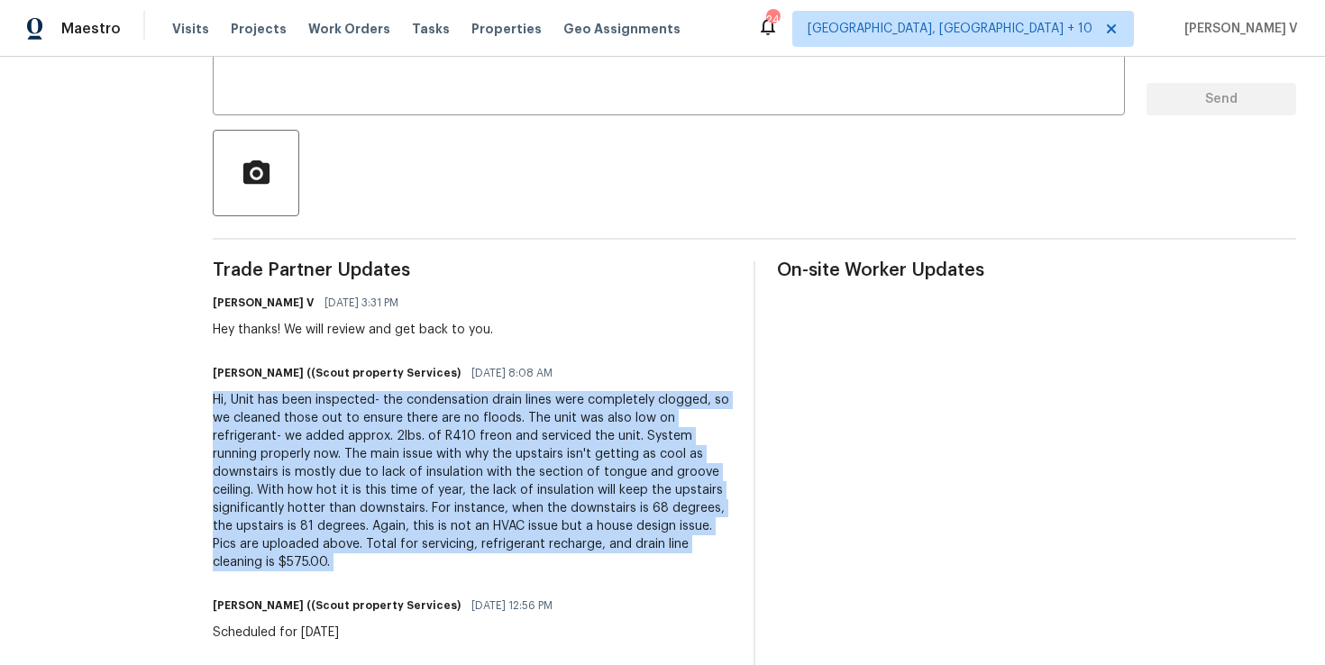
click at [233, 444] on div "Hi, Unit has been inspected- the condensation drain lines were completely clogg…" at bounding box center [472, 481] width 519 height 180
drag, startPoint x: 167, startPoint y: 401, endPoint x: 455, endPoint y: 544, distance: 321.7
click at [455, 544] on div "Hi, Unit has been inspected- the condensation drain lines were completely clogg…" at bounding box center [472, 481] width 519 height 180
copy div "Unit has been inspected- the condensation drain lines were completely clogged, …"
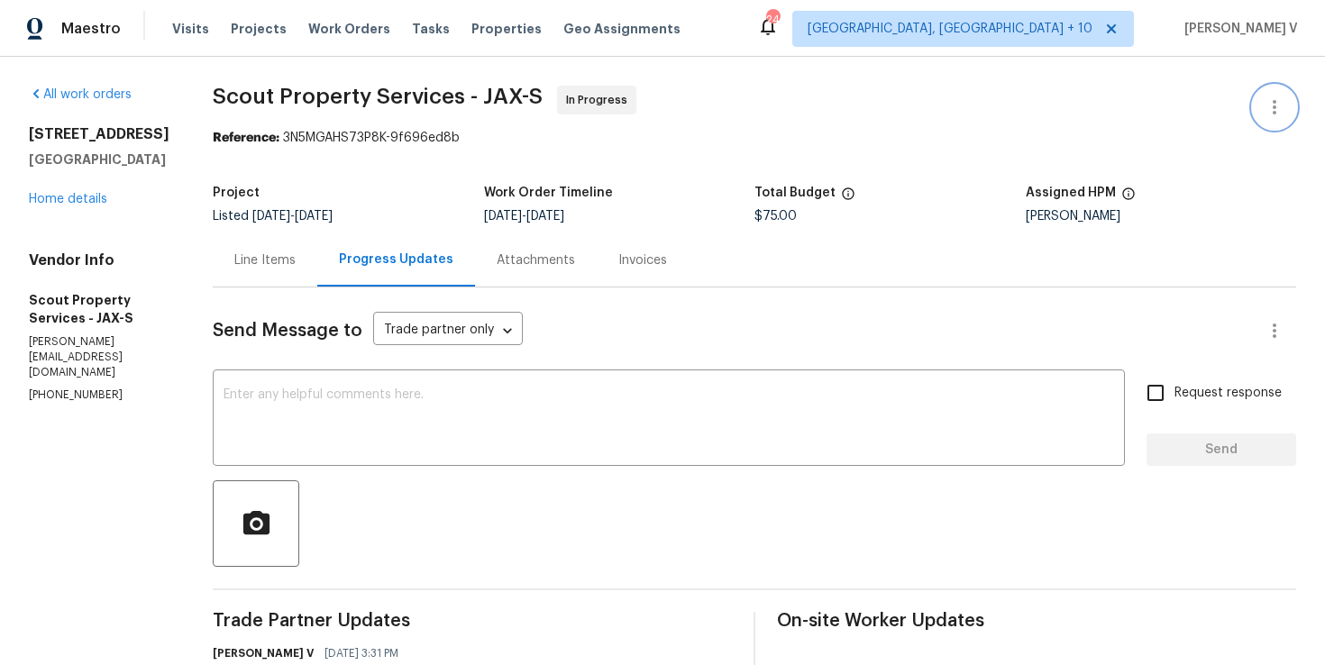
click at [1281, 111] on icon "button" at bounding box center [1275, 107] width 22 height 22
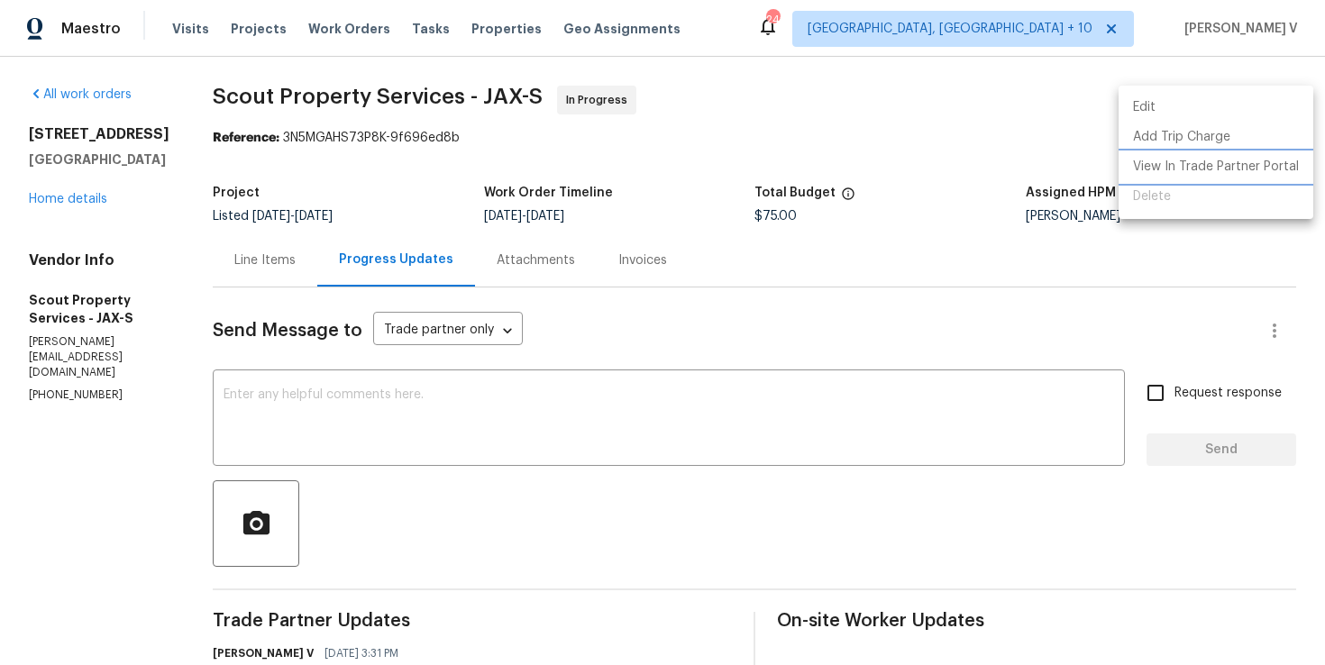
click at [1201, 157] on li "View In Trade Partner Portal" at bounding box center [1216, 167] width 195 height 30
click at [200, 246] on div at bounding box center [662, 332] width 1325 height 665
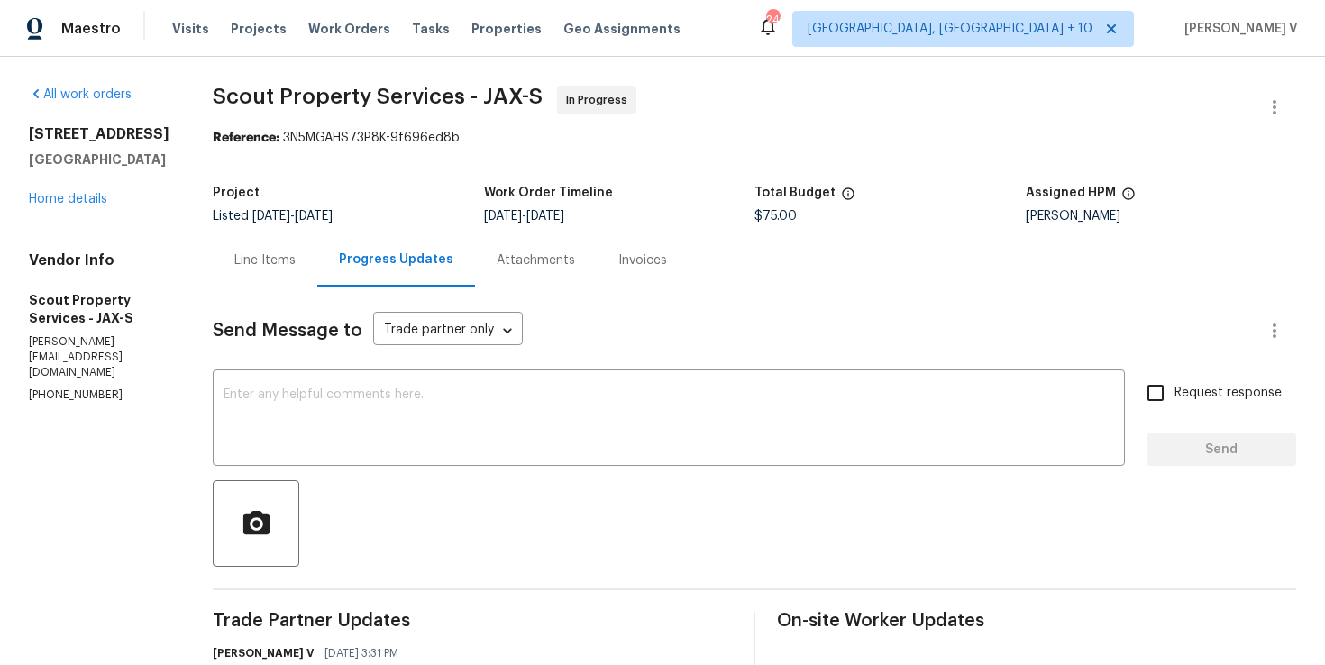
click at [213, 246] on div "Line Items" at bounding box center [265, 259] width 105 height 53
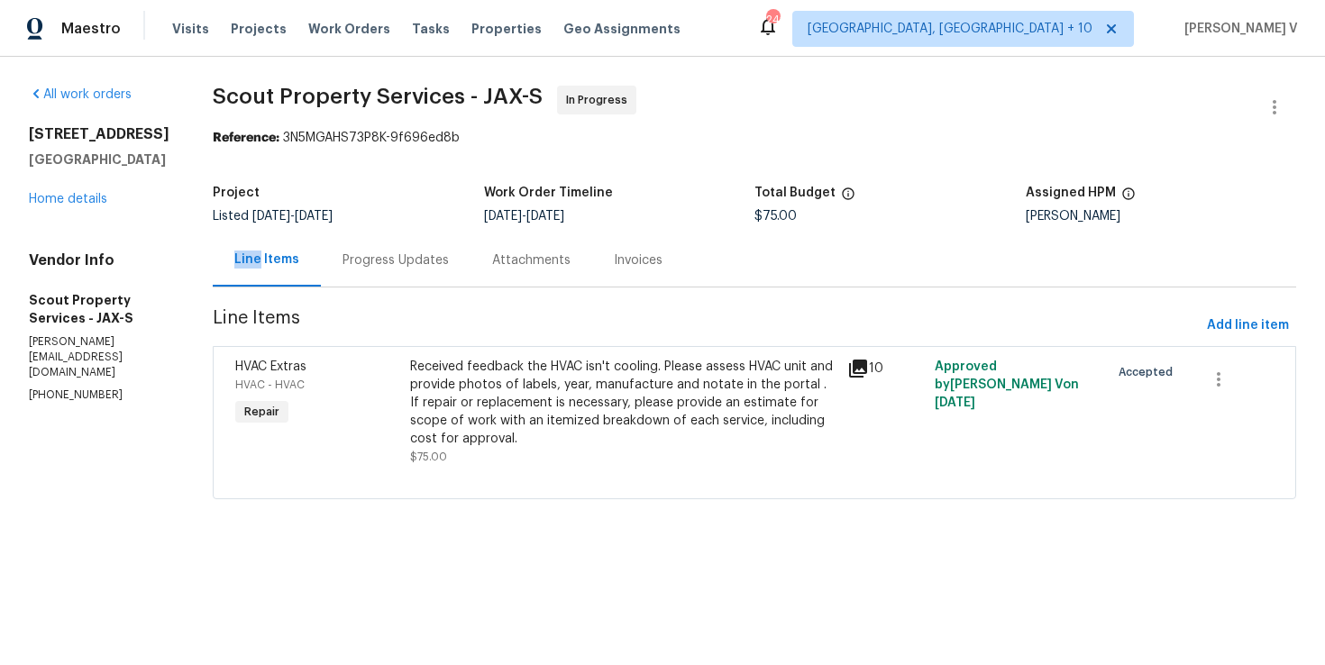
click at [562, 397] on div "Received feedback the HVAC isn't cooling. Please assess HVAC unit and provide p…" at bounding box center [623, 403] width 426 height 90
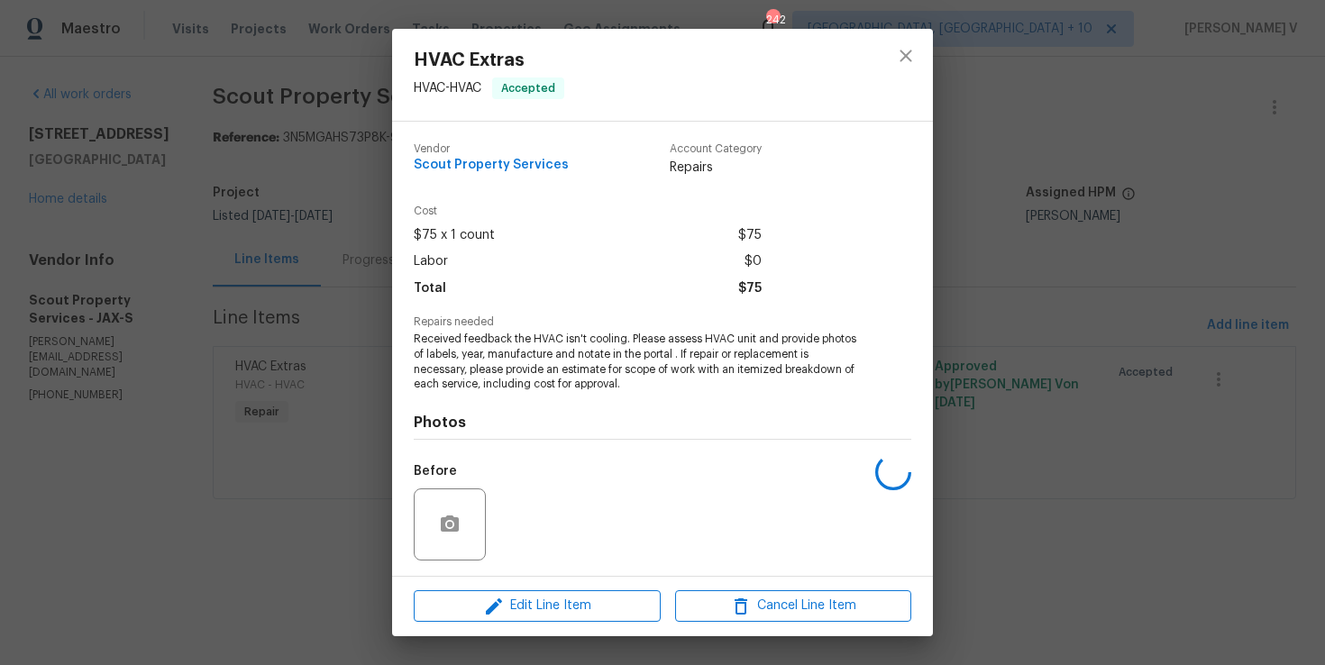
scroll to position [120, 0]
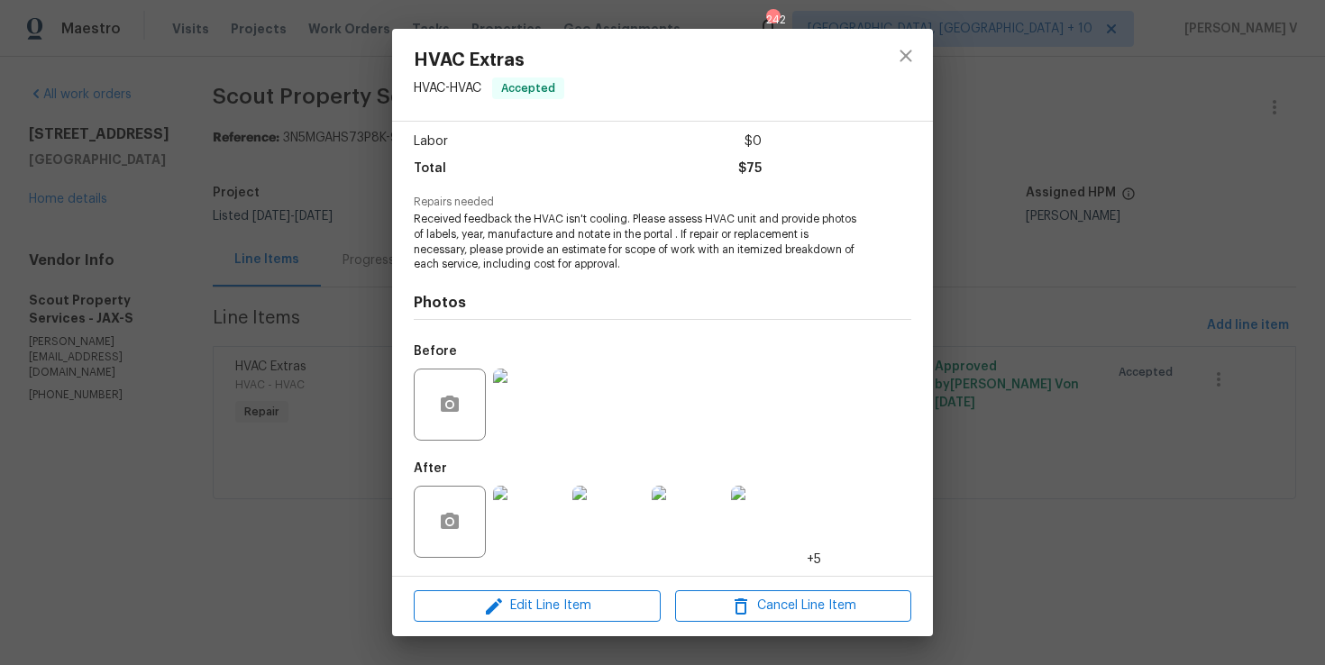
click at [746, 179] on span "$75" at bounding box center [749, 169] width 23 height 26
copy span "$75"
click at [291, 249] on div "HVAC Extras HVAC - HVAC Accepted Vendor Scout Property Services Account Categor…" at bounding box center [662, 332] width 1325 height 665
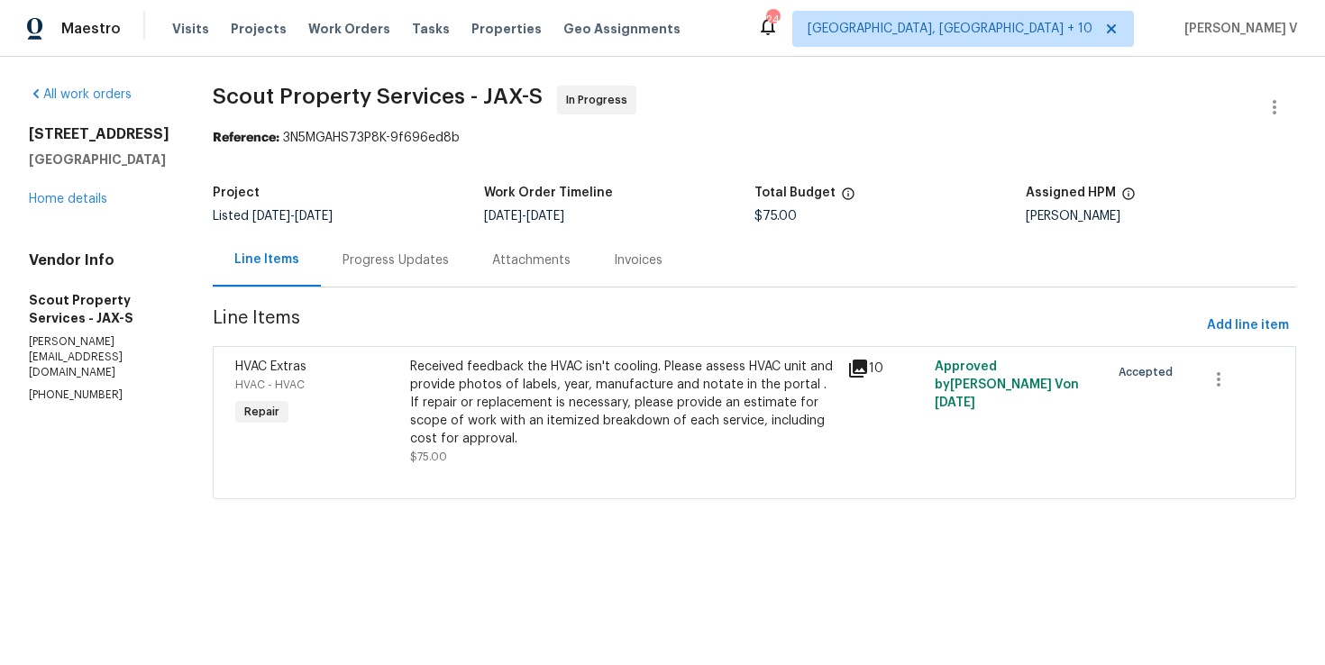
click at [452, 379] on div "Received feedback the HVAC isn't cooling. Please assess HVAC unit and provide p…" at bounding box center [623, 403] width 426 height 90
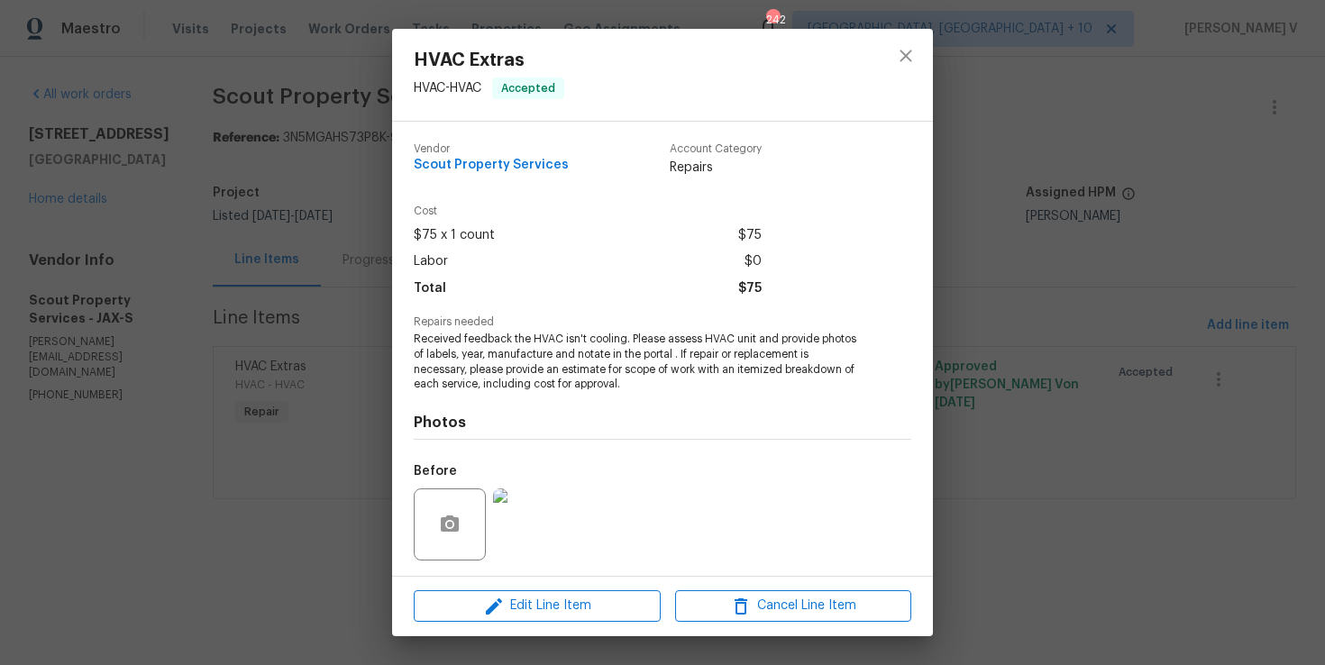
click at [480, 352] on span "Received feedback the HVAC isn't cooling. Please assess HVAC unit and provide p…" at bounding box center [638, 362] width 448 height 60
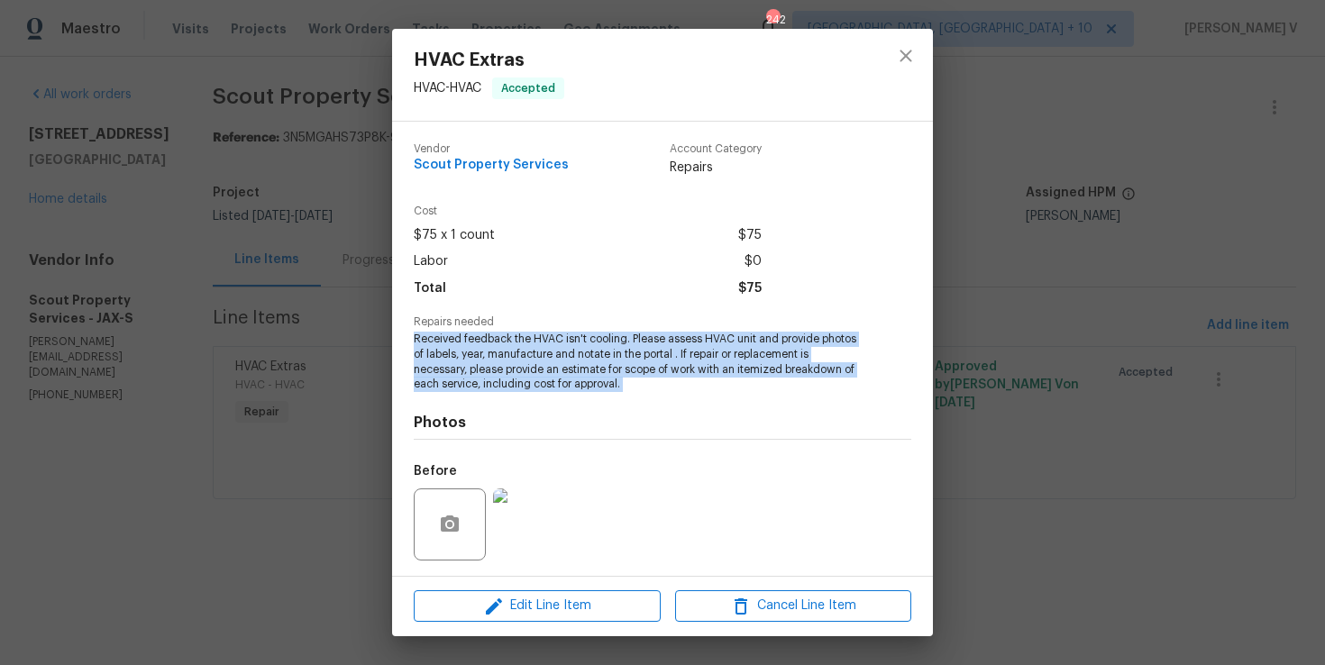
copy span "Received feedback the HVAC isn't cooling. Please assess HVAC unit and provide p…"
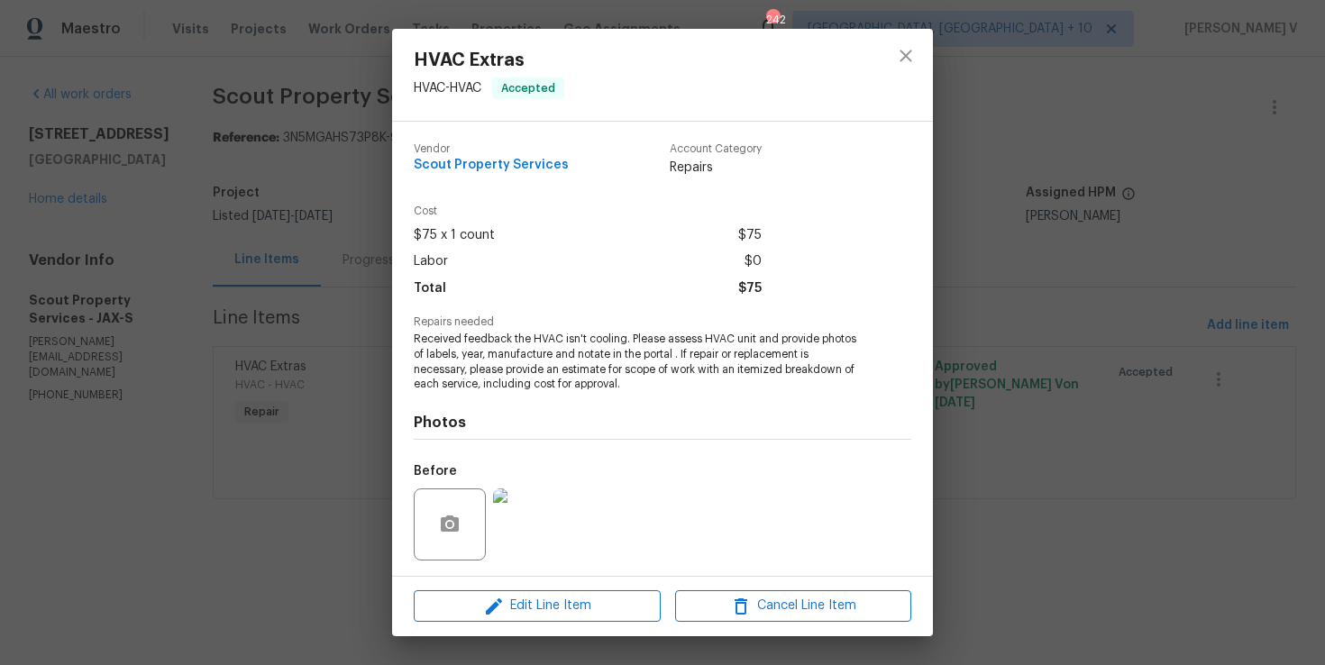
click at [80, 233] on div "HVAC Extras HVAC - HVAC Accepted Vendor Scout Property Services Account Categor…" at bounding box center [662, 332] width 1325 height 665
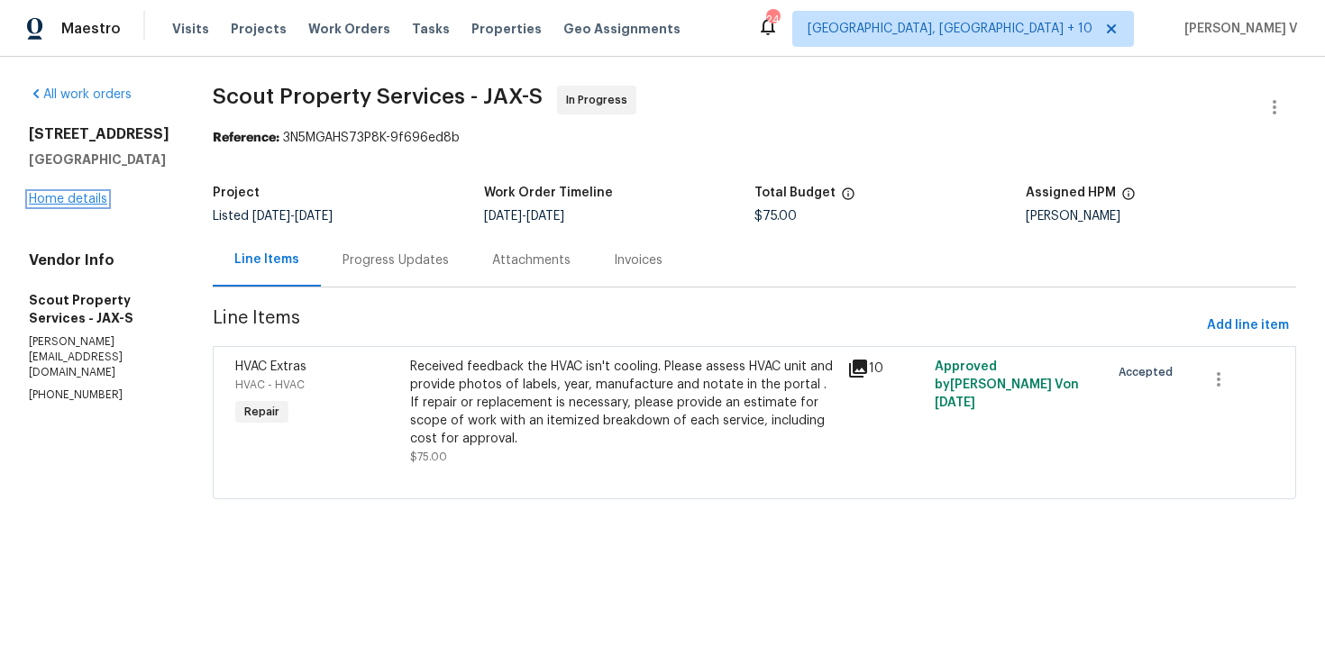
click at [78, 206] on link "Home details" at bounding box center [68, 199] width 78 height 13
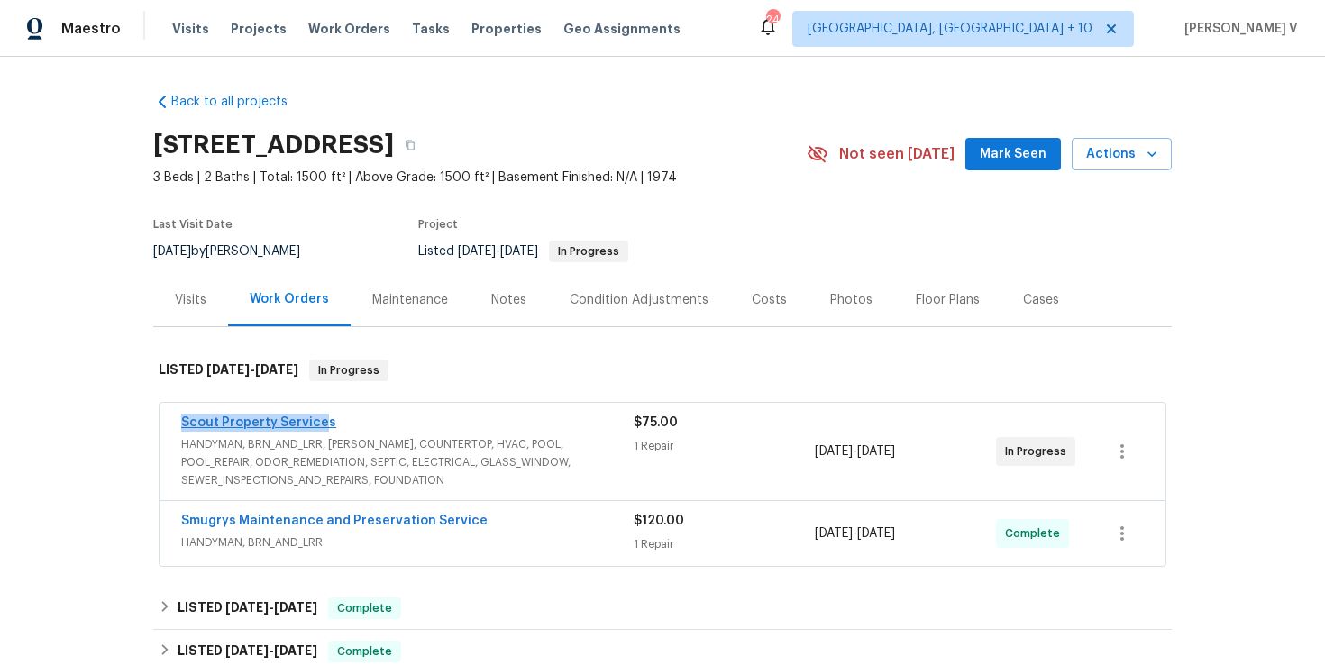
drag, startPoint x: 156, startPoint y: 423, endPoint x: 324, endPoint y: 423, distance: 167.7
click at [324, 423] on div "Scout Property Services HANDYMAN, BRN_AND_LRR, WELLS, COUNTERTOP, HVAC, POOL, P…" at bounding box center [662, 485] width 1019 height 173
copy link "Scout Property Services"
click at [422, 456] on span "HANDYMAN, BRN_AND_LRR, WELLS, COUNTERTOP, HVAC, POOL, POOL_REPAIR, ODOR_REMEDIA…" at bounding box center [407, 462] width 452 height 54
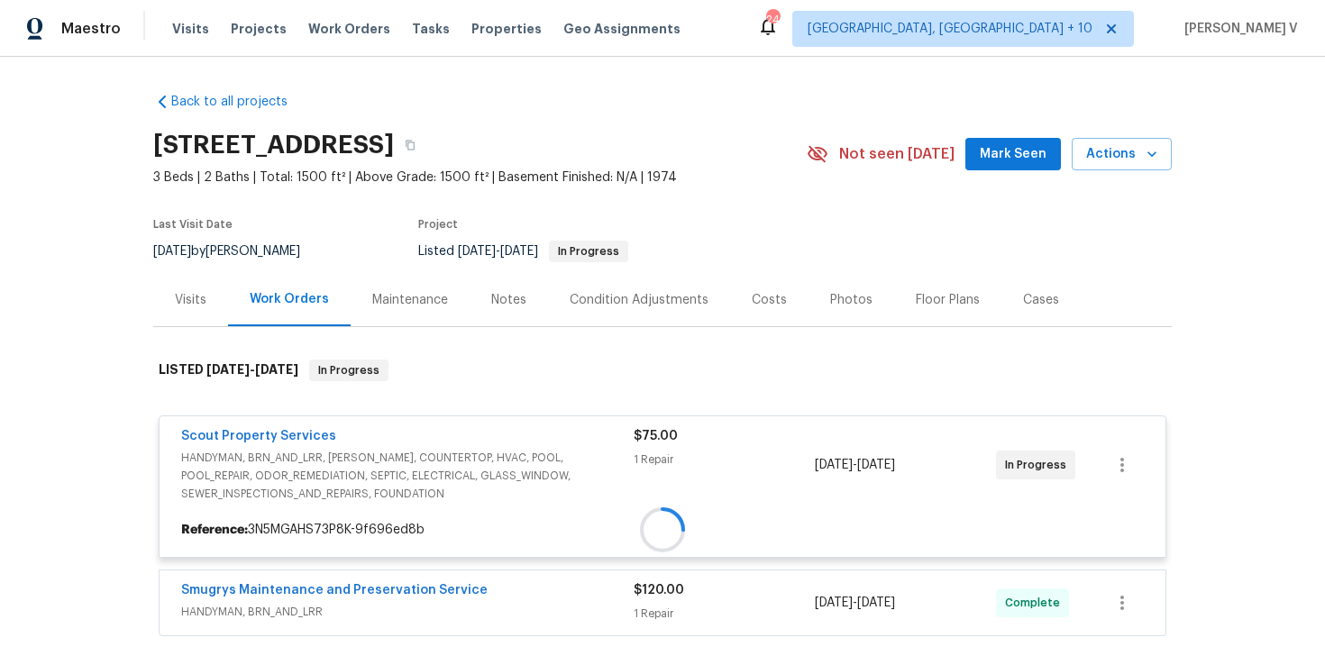
scroll to position [143, 0]
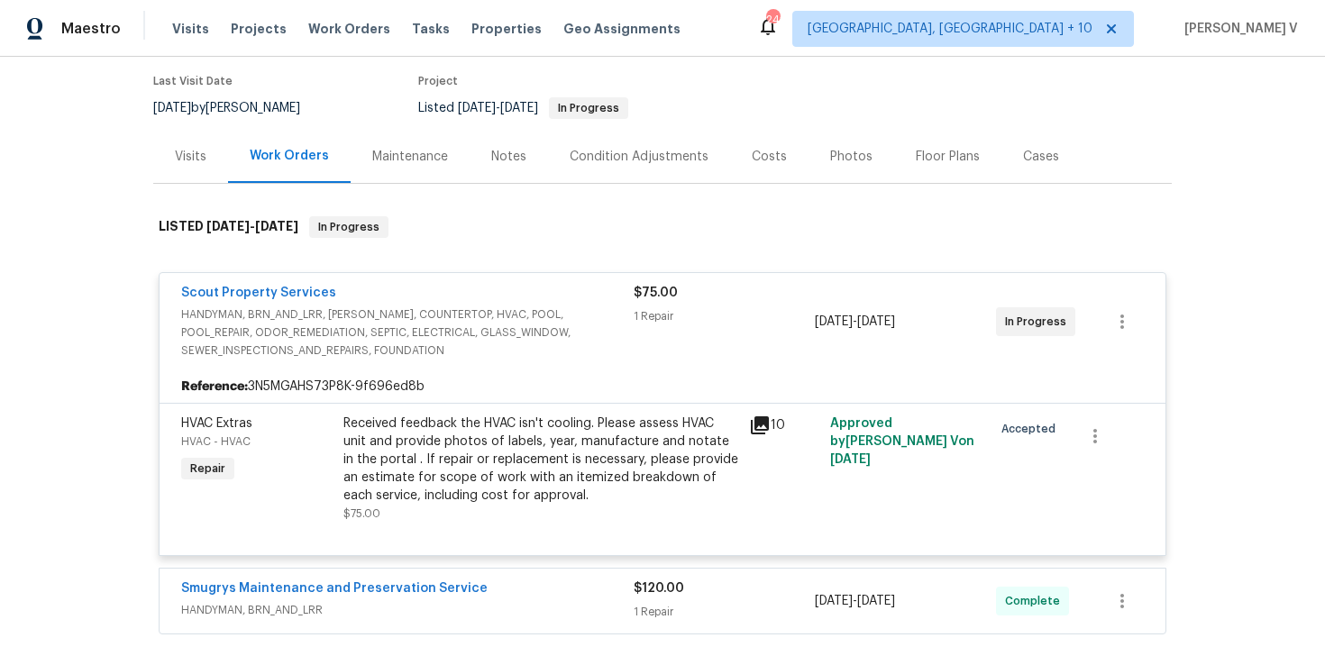
click at [523, 452] on div "Received feedback the HVAC isn't cooling. Please assess HVAC unit and provide p…" at bounding box center [540, 460] width 395 height 90
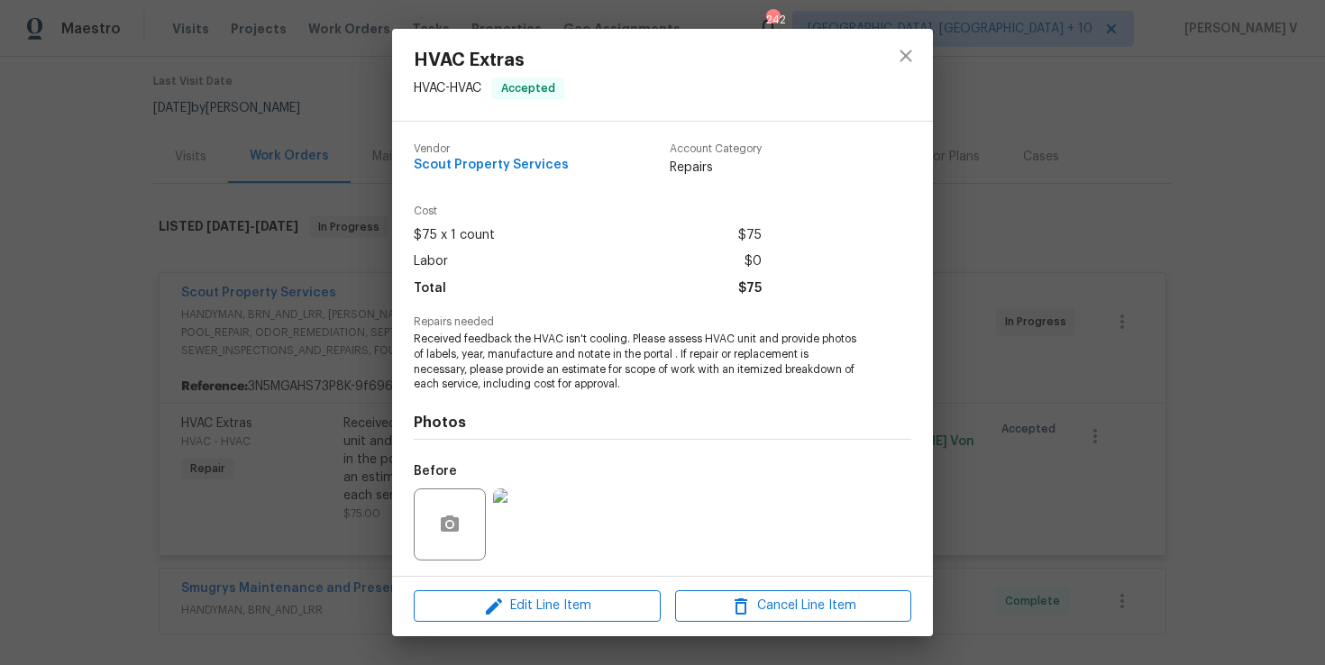
scroll to position [120, 0]
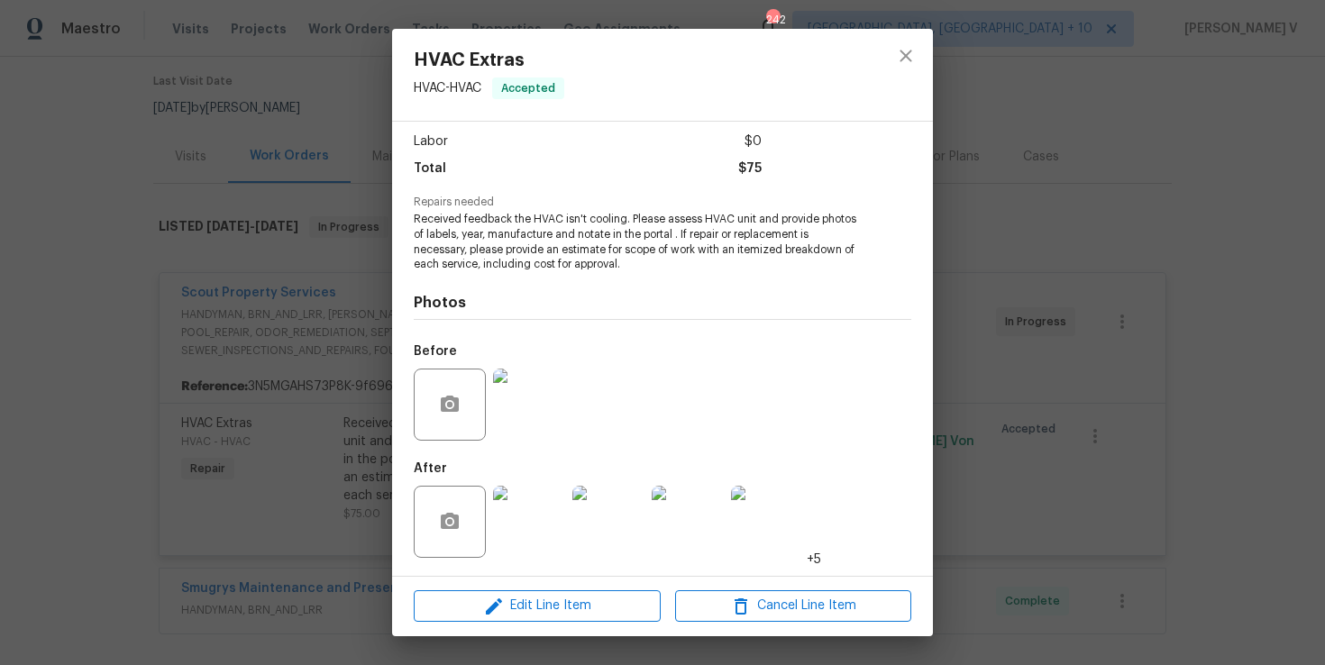
click at [519, 511] on img at bounding box center [529, 522] width 72 height 72
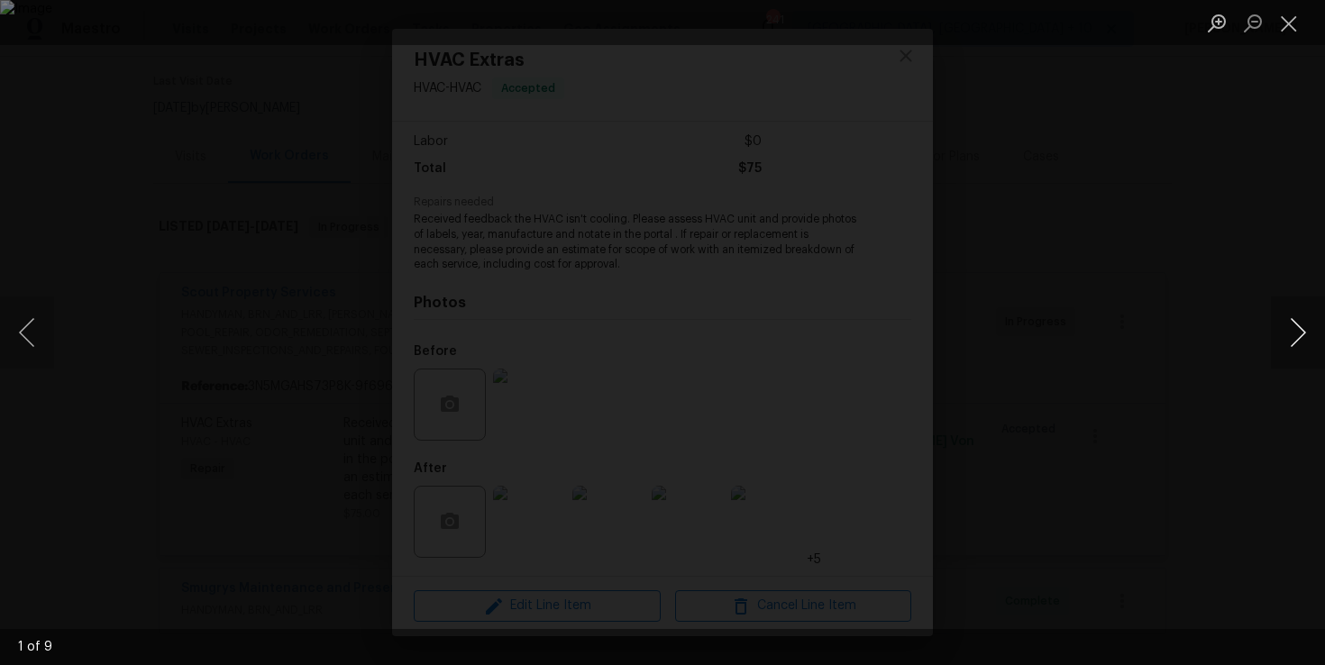
click at [1302, 333] on button "Next image" at bounding box center [1298, 333] width 54 height 72
click at [1295, 355] on button "Next image" at bounding box center [1298, 333] width 54 height 72
click at [1312, 343] on button "Next image" at bounding box center [1298, 333] width 54 height 72
click at [1310, 347] on button "Next image" at bounding box center [1298, 333] width 54 height 72
click at [1298, 334] on button "Next image" at bounding box center [1298, 333] width 54 height 72
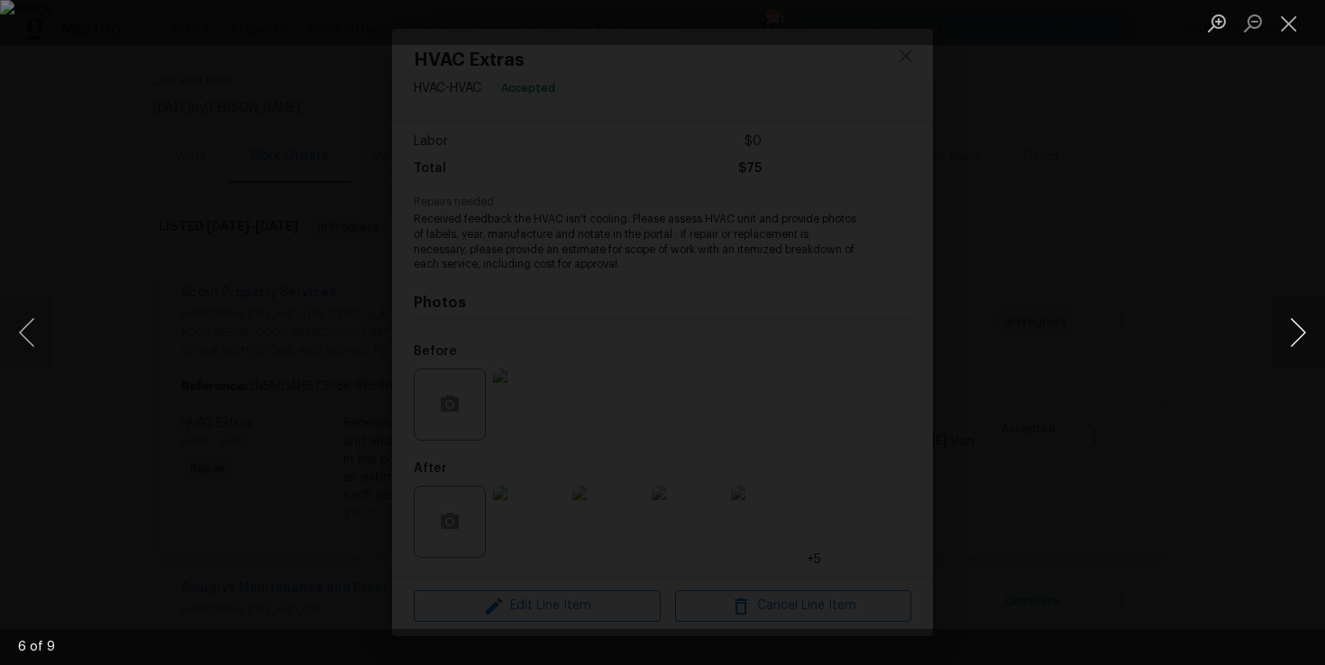
click at [1287, 322] on button "Next image" at bounding box center [1298, 333] width 54 height 72
click at [81, 364] on div "Lightbox" at bounding box center [662, 332] width 1325 height 665
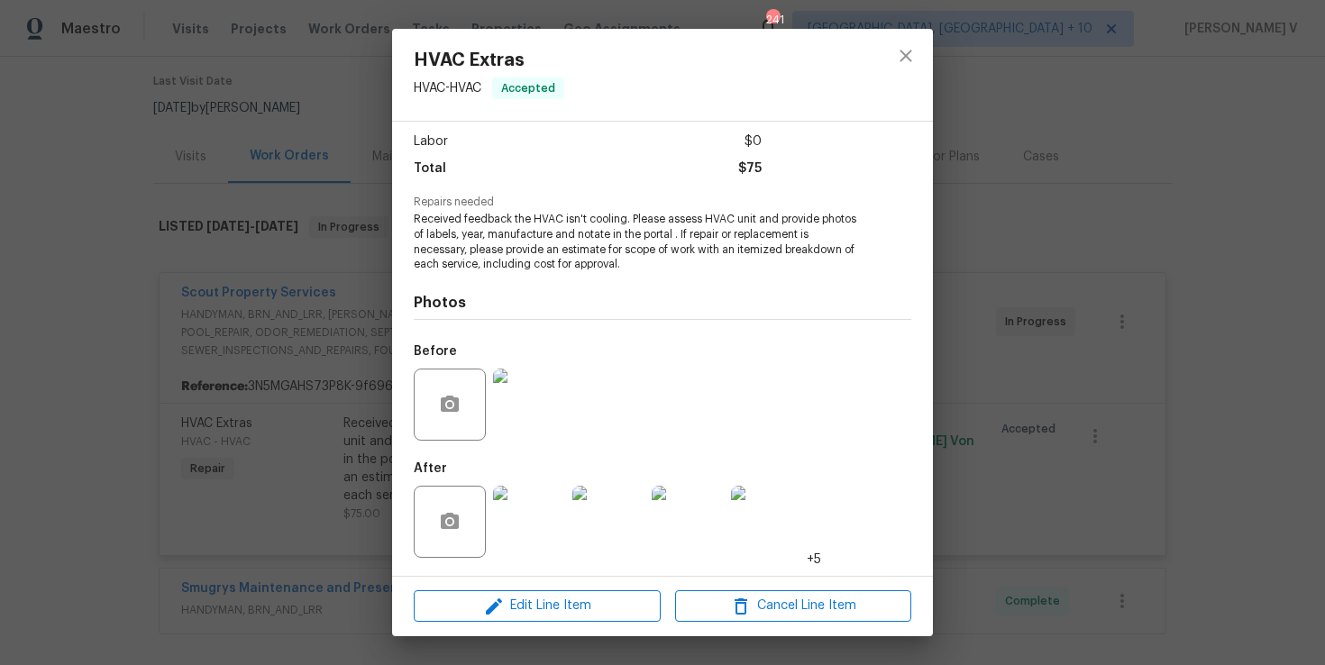
click at [81, 364] on div "Lightbox" at bounding box center [662, 332] width 1325 height 665
click at [295, 291] on div "HVAC Extras HVAC - HVAC Accepted Vendor Scout Property Services Account Categor…" at bounding box center [662, 332] width 1325 height 665
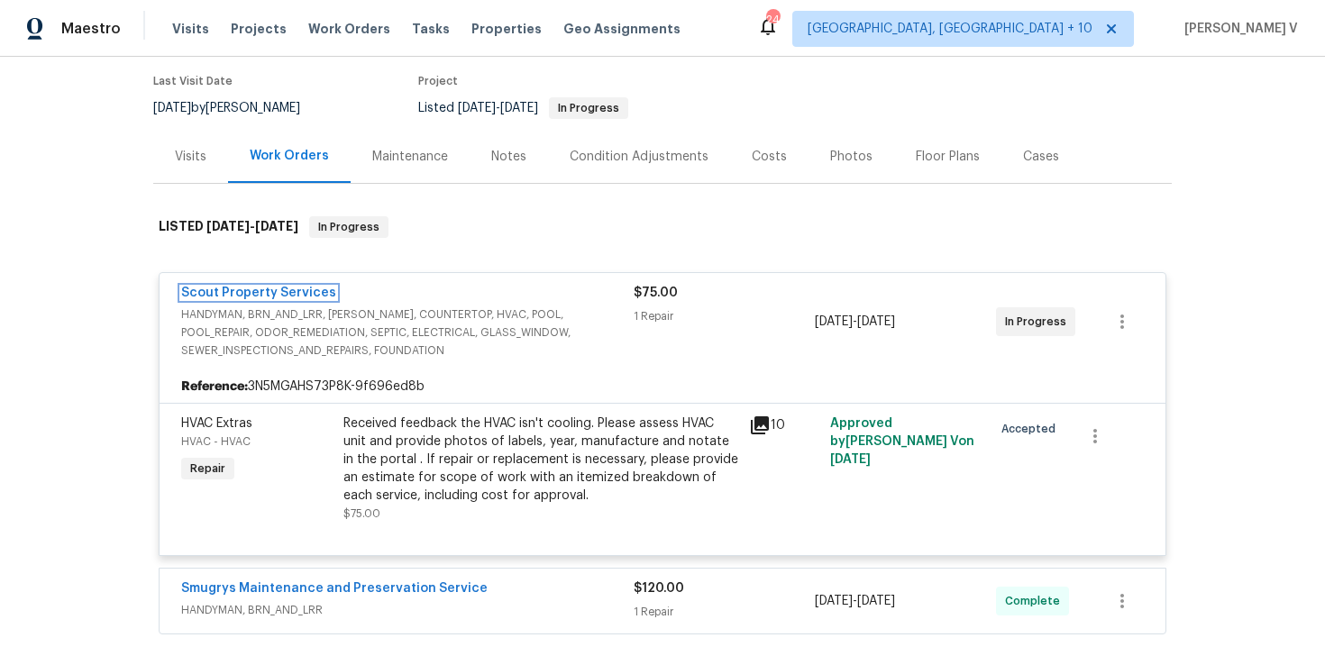
click at [295, 291] on link "Scout Property Services" at bounding box center [258, 293] width 155 height 13
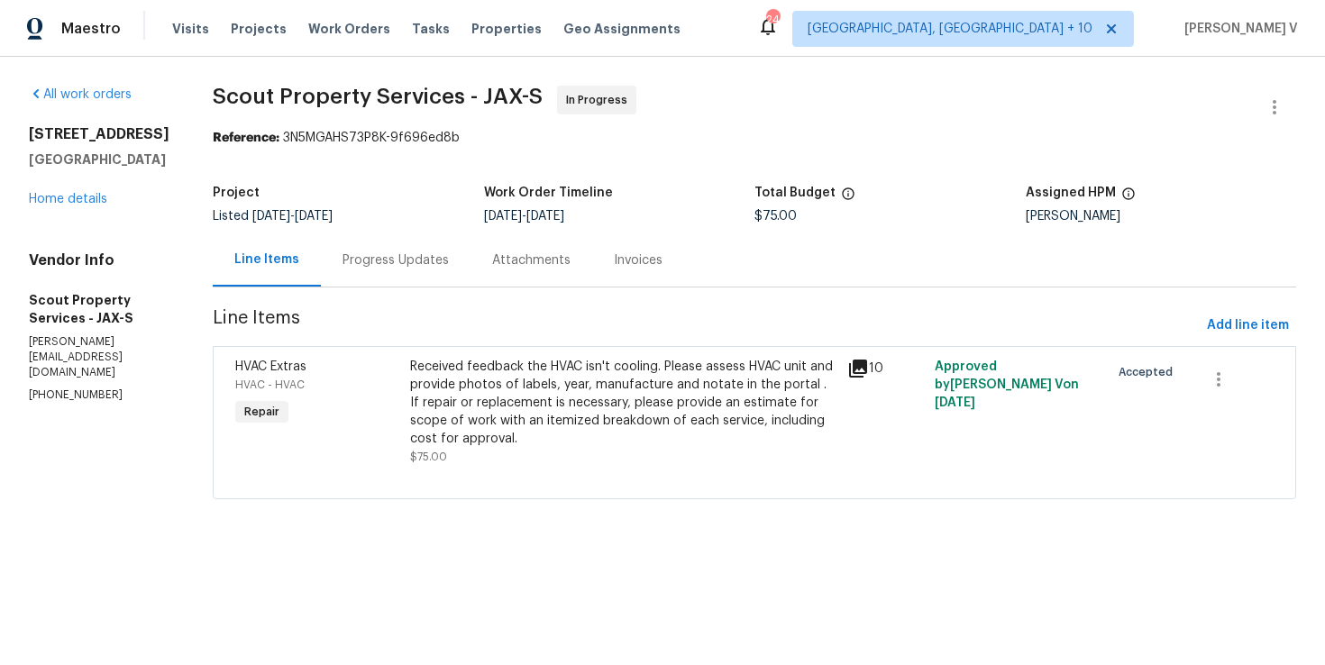
click at [507, 253] on div "Attachments" at bounding box center [531, 260] width 78 height 18
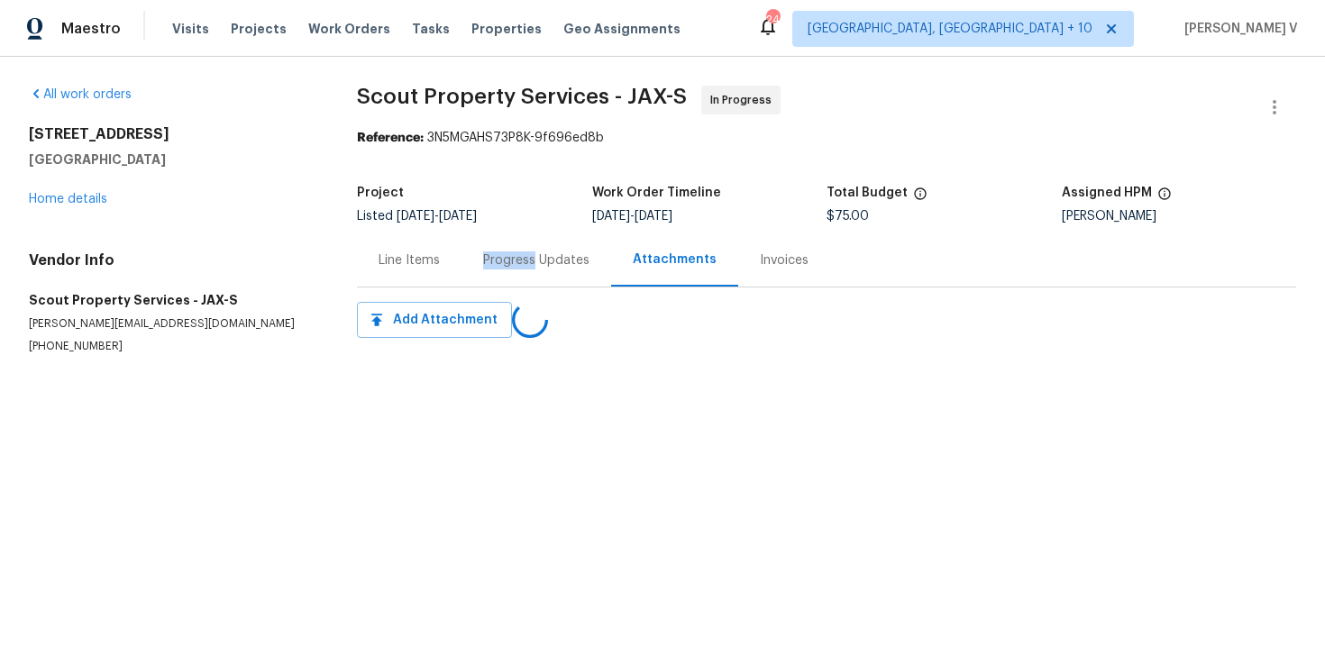
click at [507, 253] on div "Progress Updates" at bounding box center [536, 260] width 106 height 18
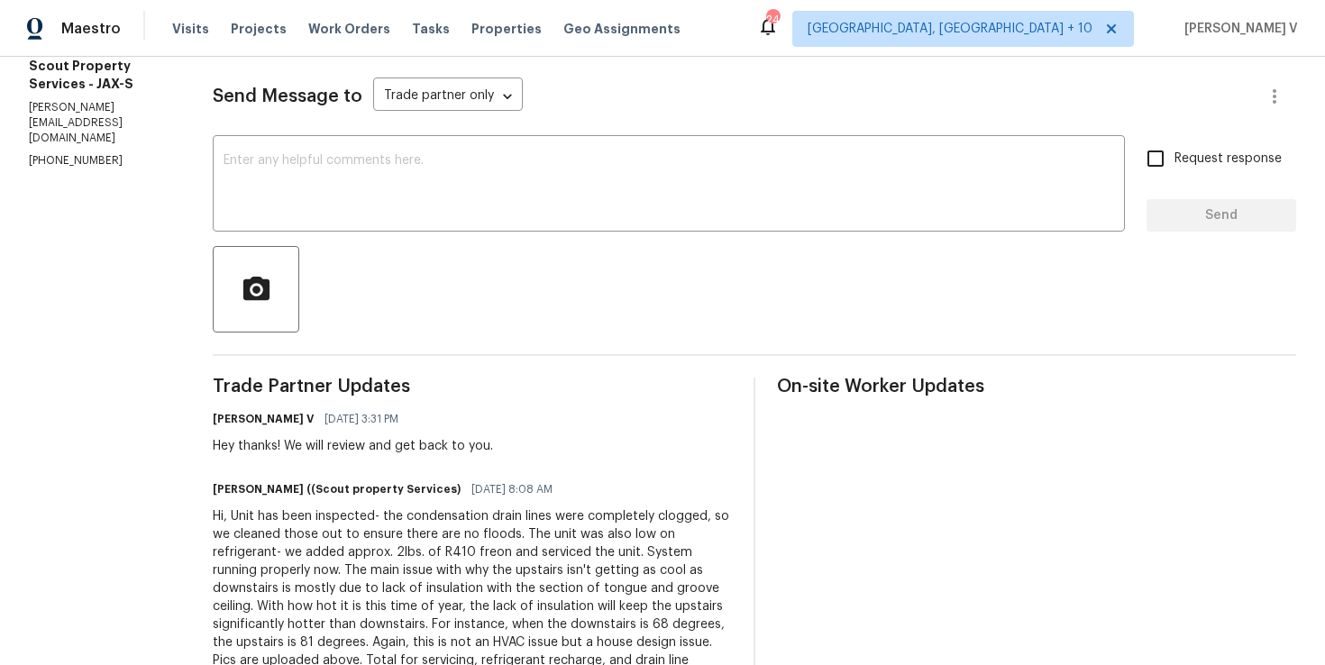
scroll to position [390, 0]
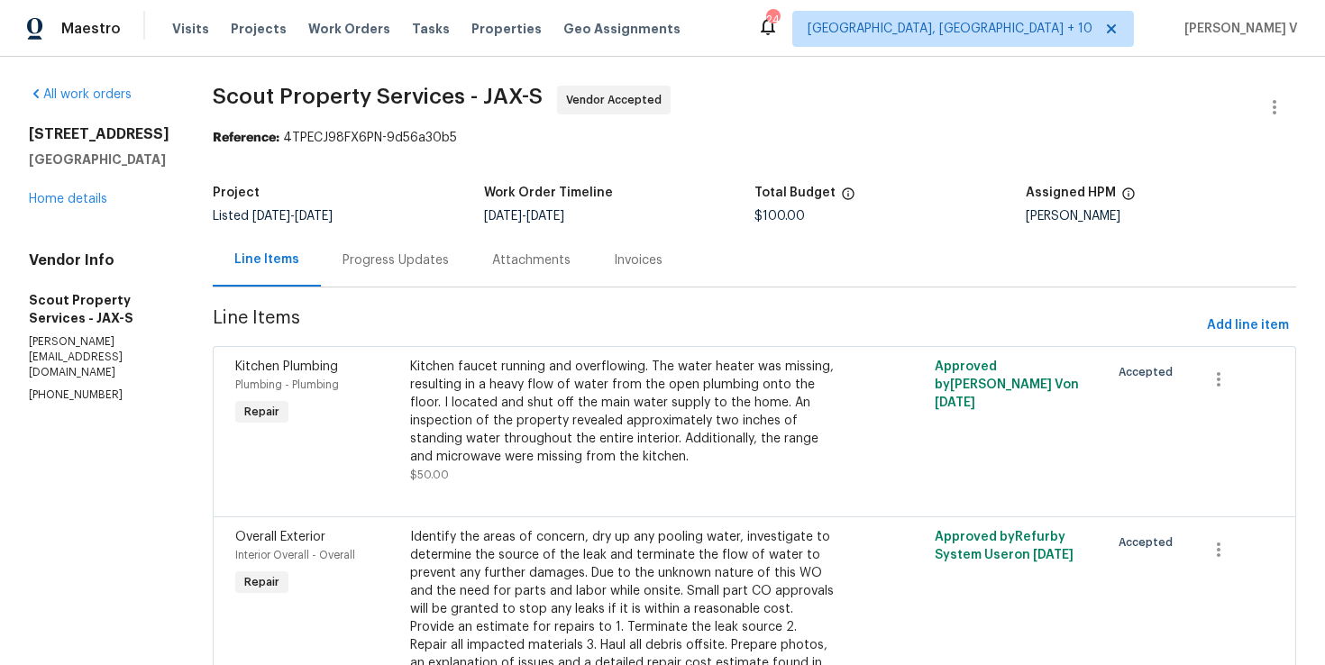
click at [353, 240] on div "Progress Updates" at bounding box center [396, 259] width 150 height 53
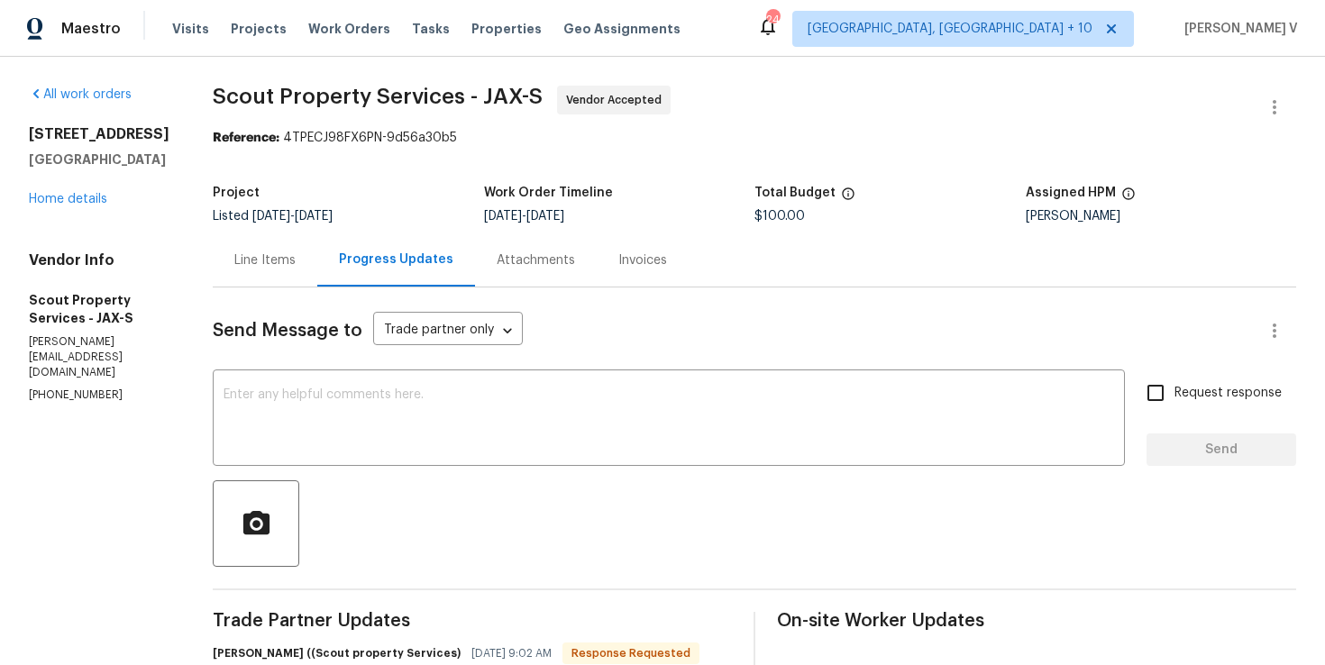
scroll to position [129, 0]
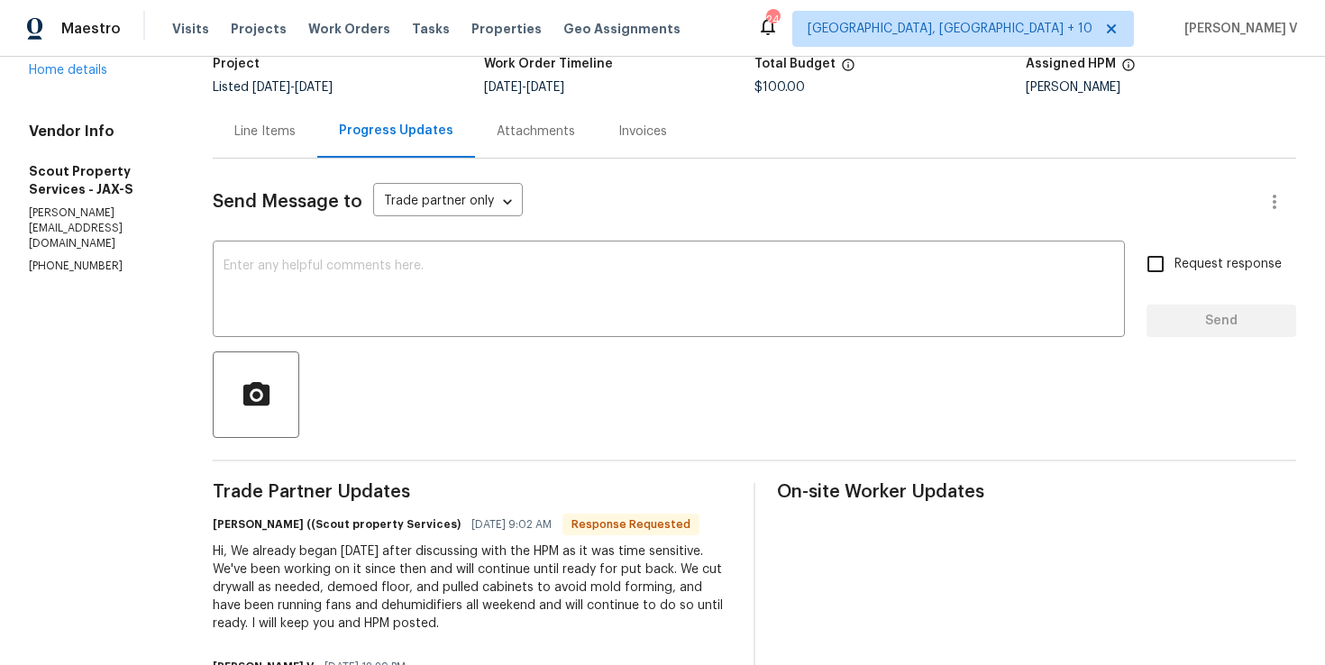
click at [309, 559] on div "Hi, We already began [DATE] after discussing with the HPM as it was time sensit…" at bounding box center [472, 588] width 519 height 90
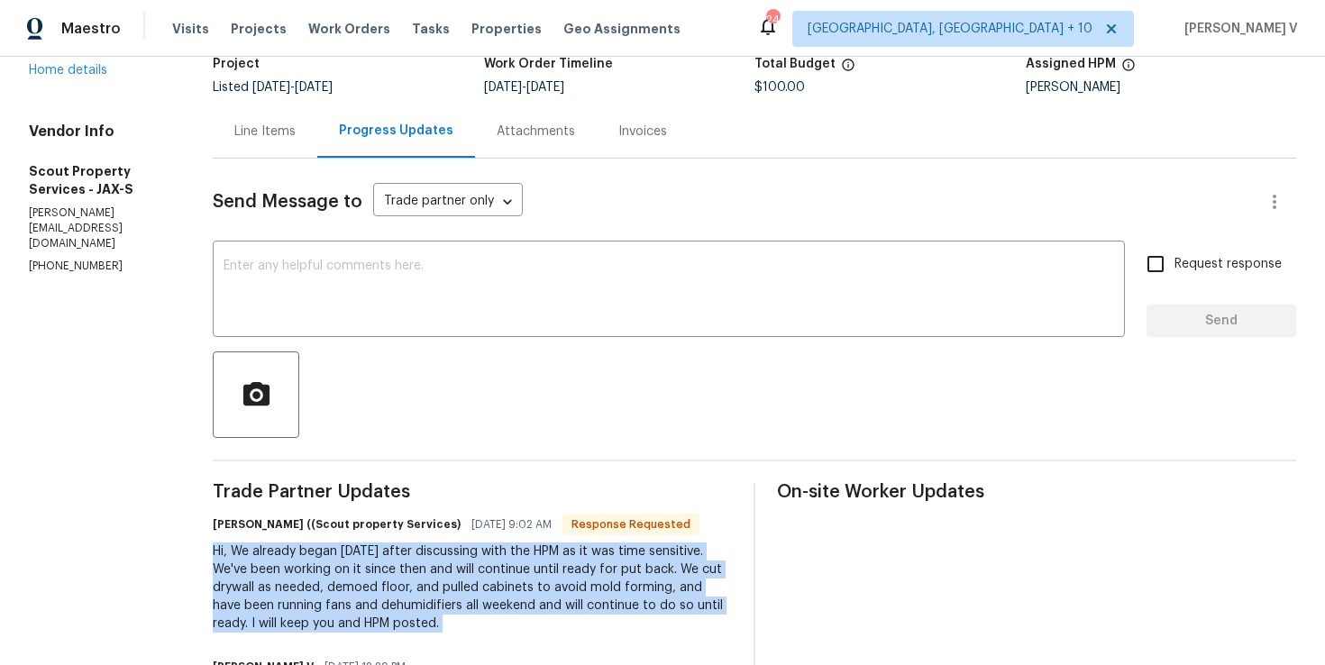
copy div "Hi, We already began [DATE] after discussing with the HPM as it was time sensit…"
click at [334, 303] on textarea at bounding box center [669, 291] width 891 height 63
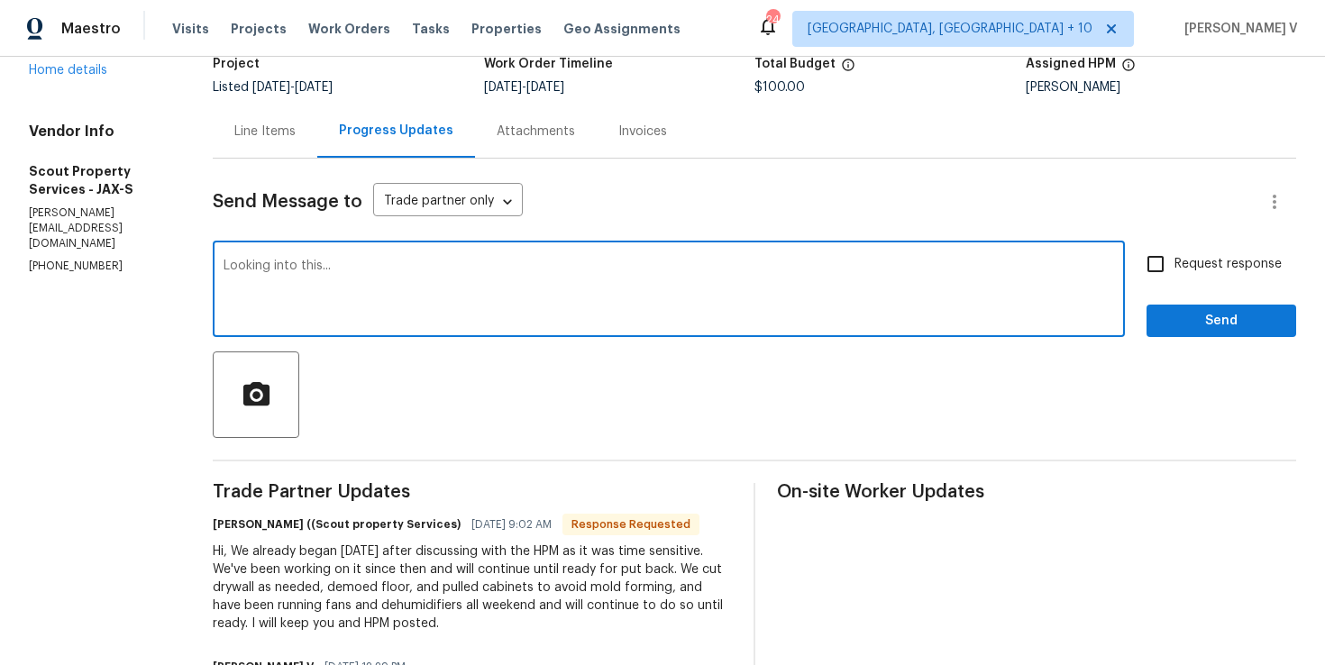
type textarea "Looking into this..."
click at [1217, 307] on button "Send" at bounding box center [1222, 321] width 150 height 33
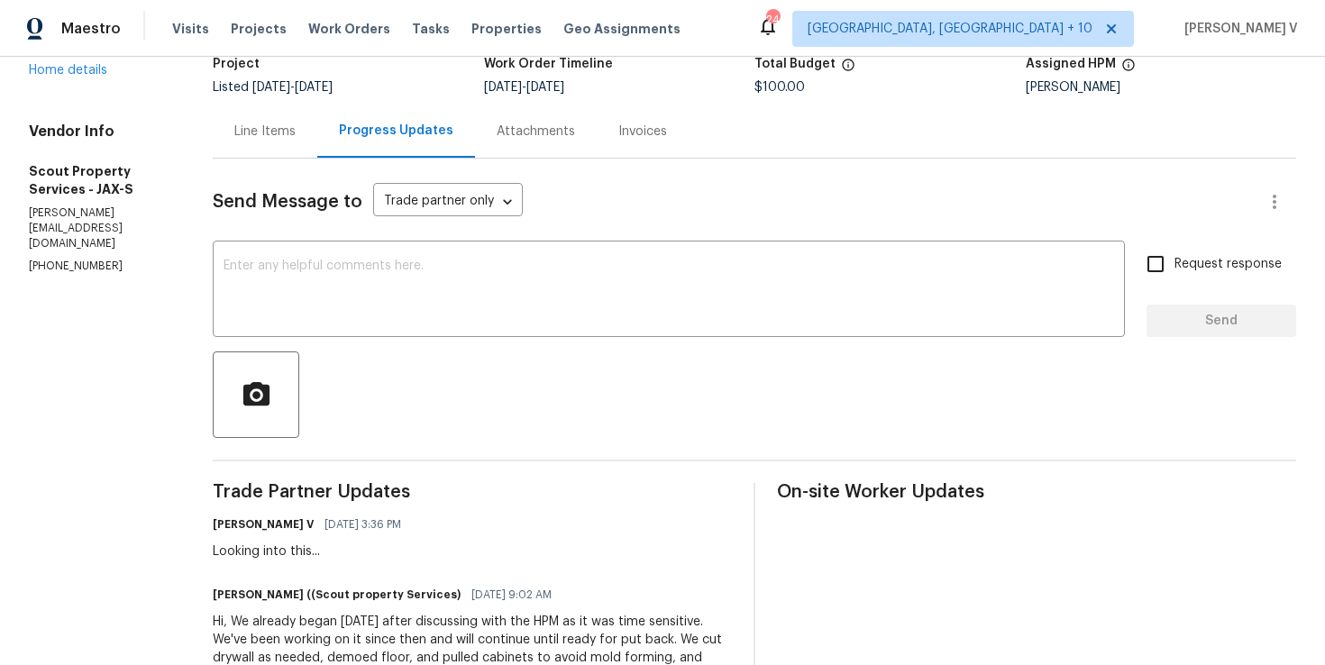
click at [223, 115] on div "Line Items" at bounding box center [265, 131] width 105 height 53
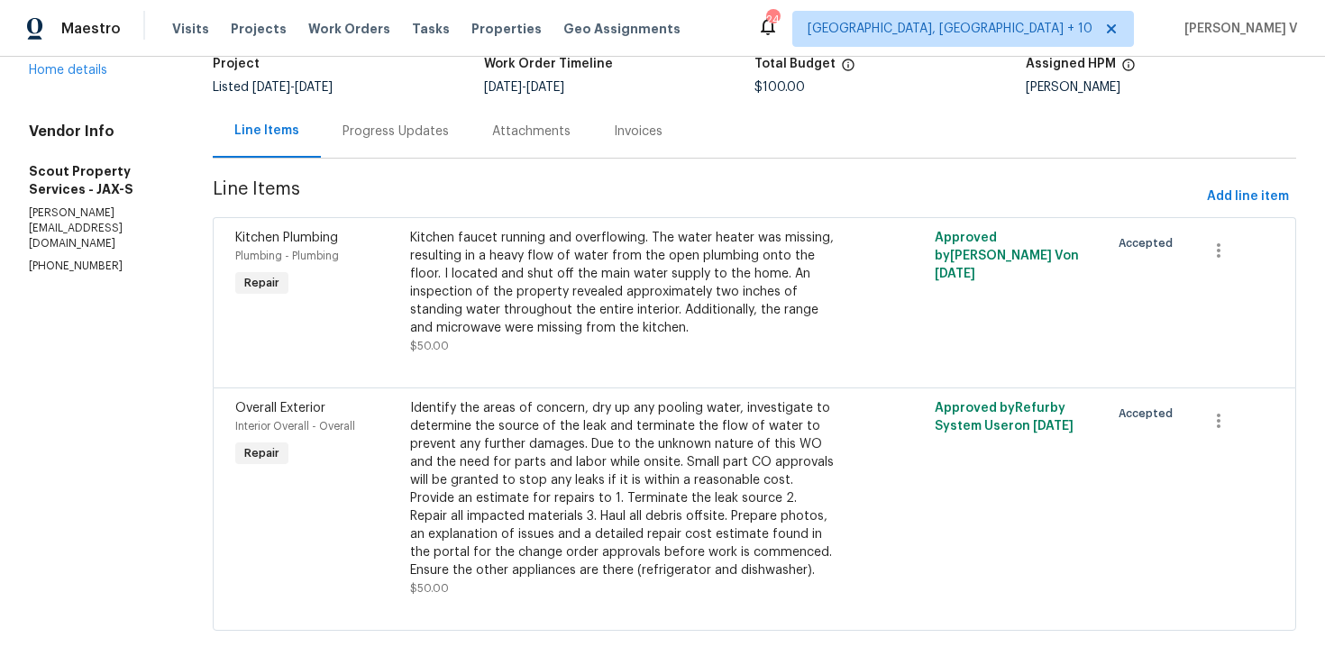
scroll to position [146, 0]
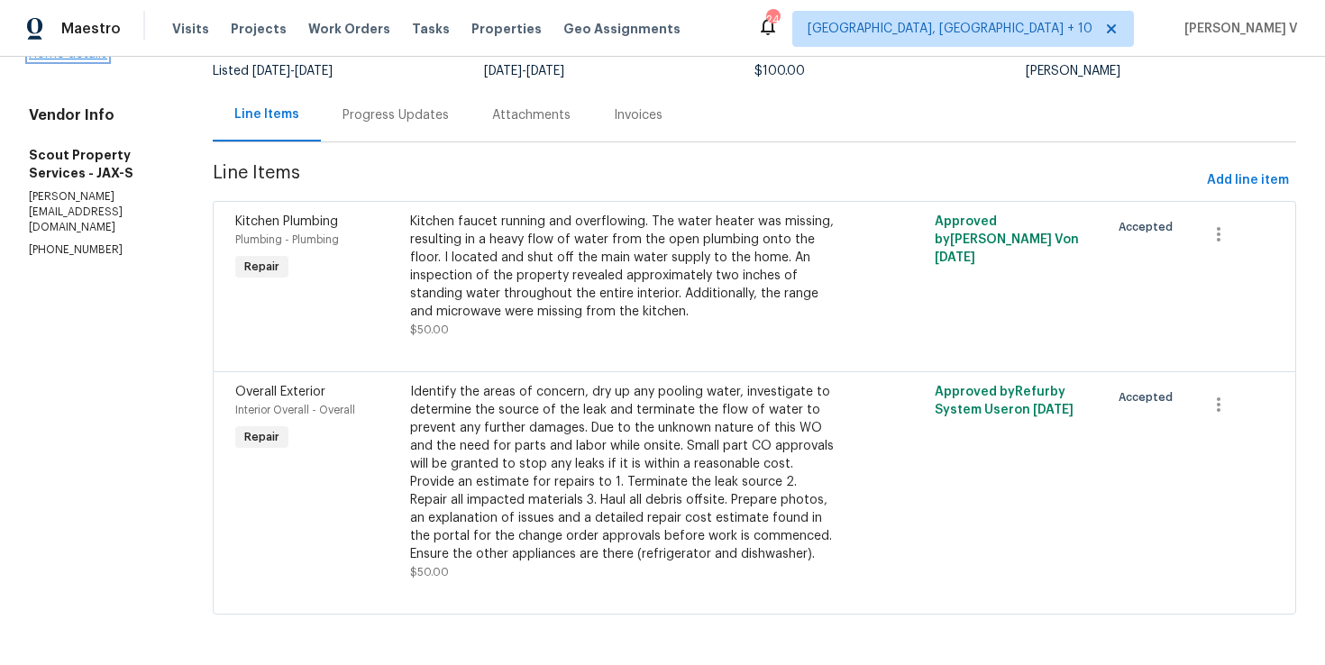
click at [52, 60] on link "Home details" at bounding box center [68, 54] width 78 height 13
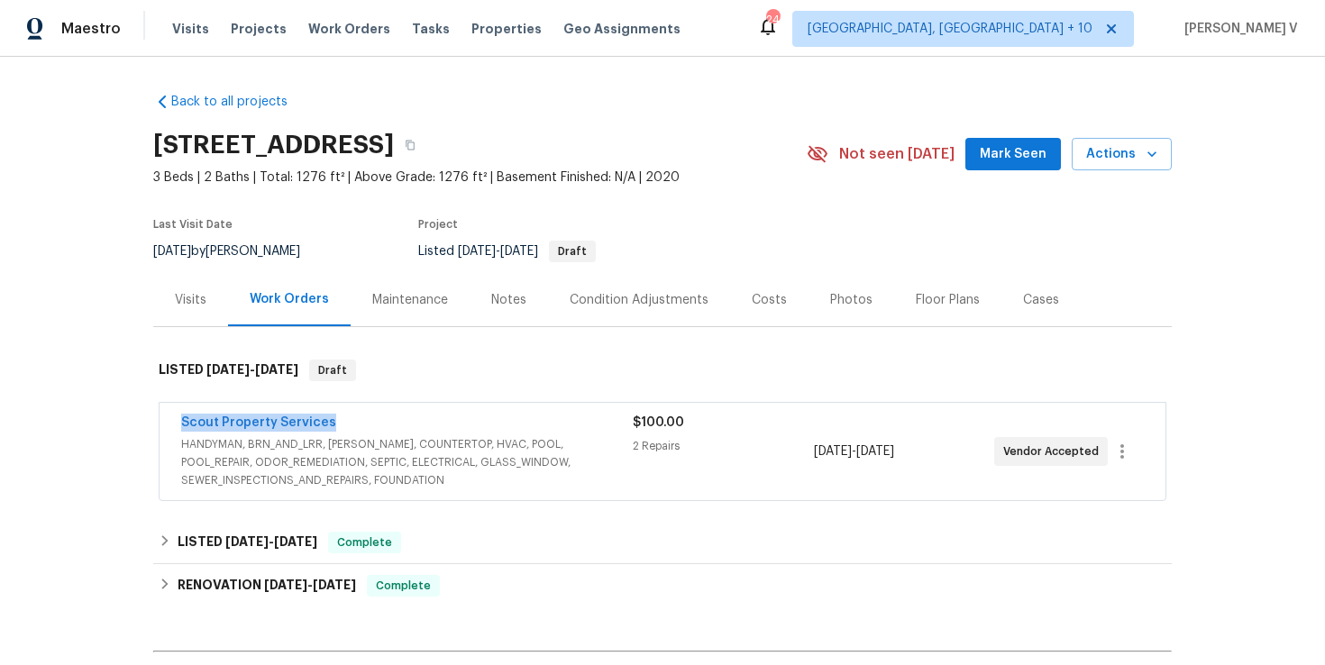
drag, startPoint x: 172, startPoint y: 416, endPoint x: 426, endPoint y: 416, distance: 254.2
click at [426, 416] on div "Scout Property Services HANDYMAN, BRN_AND_LRR, [PERSON_NAME], COUNTERTOP, HVAC,…" at bounding box center [663, 451] width 1006 height 97
copy link "Scout Property Services"
click at [492, 439] on span "HANDYMAN, BRN_AND_LRR, [PERSON_NAME], COUNTERTOP, HVAC, POOL, POOL_REPAIR, ODOR…" at bounding box center [407, 462] width 452 height 54
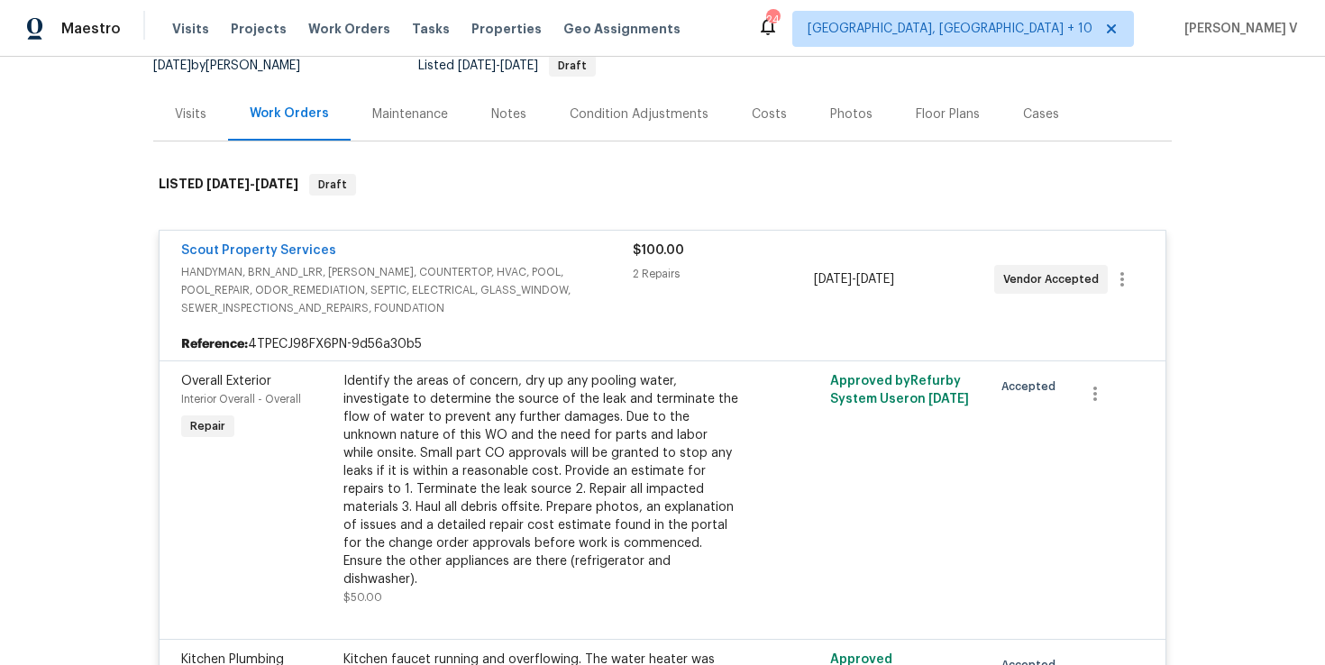
scroll to position [378, 0]
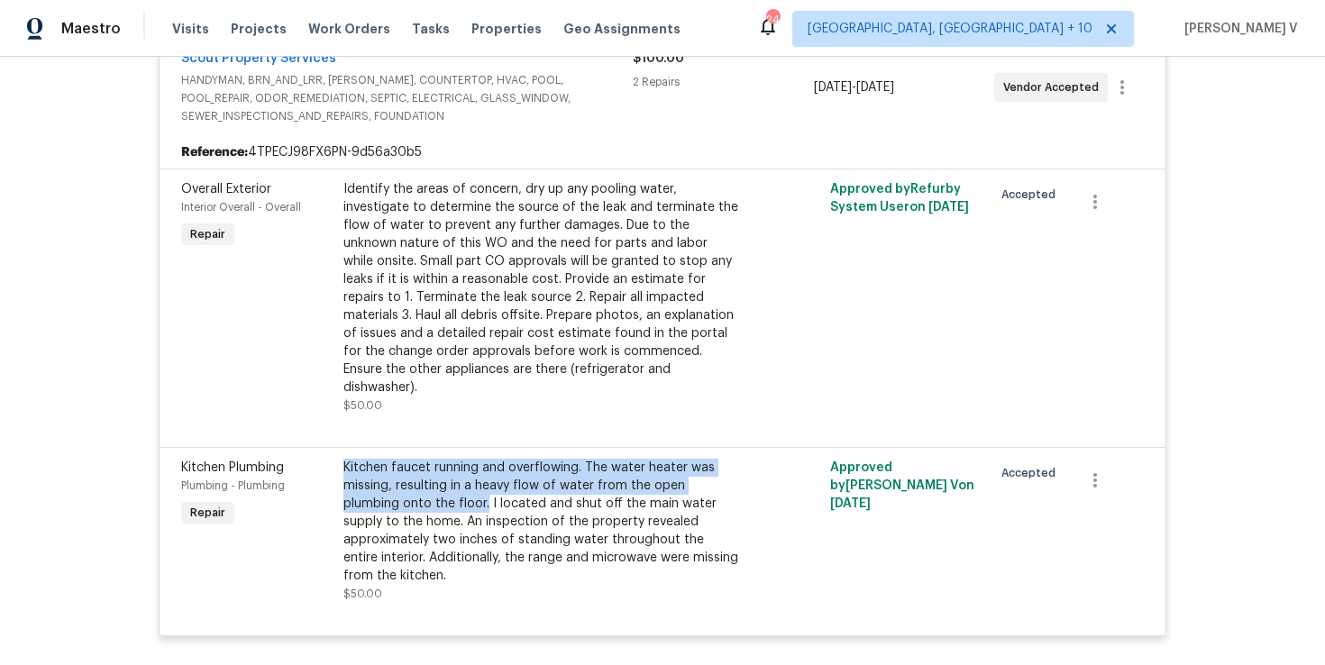
drag, startPoint x: 340, startPoint y: 448, endPoint x: 425, endPoint y: 491, distance: 95.9
click at [425, 491] on div "Kitchen faucet running and overflowing. The water heater was missing, resulting…" at bounding box center [541, 530] width 406 height 155
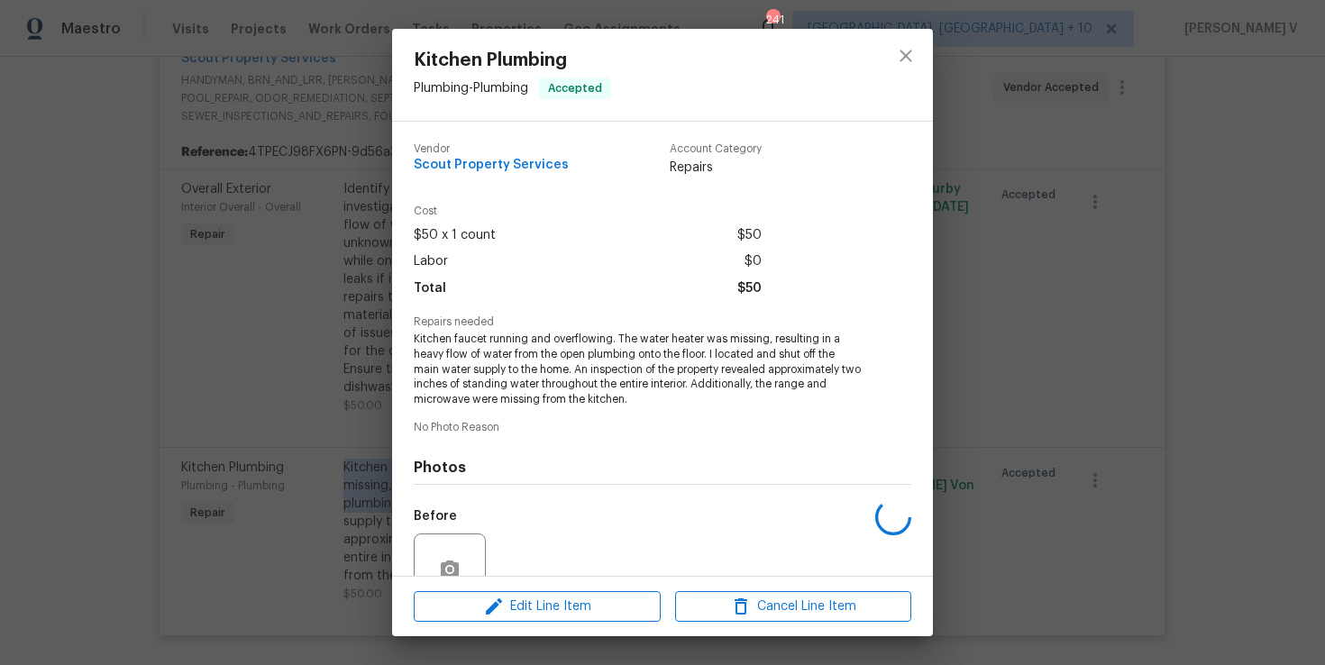
copy div "Kitchen faucet running and overflowing. The water heater was missing, resulting…"
click at [233, 388] on div "Kitchen Plumbing Plumbing - Plumbing Accepted Vendor Scout Property Services Ac…" at bounding box center [662, 332] width 1325 height 665
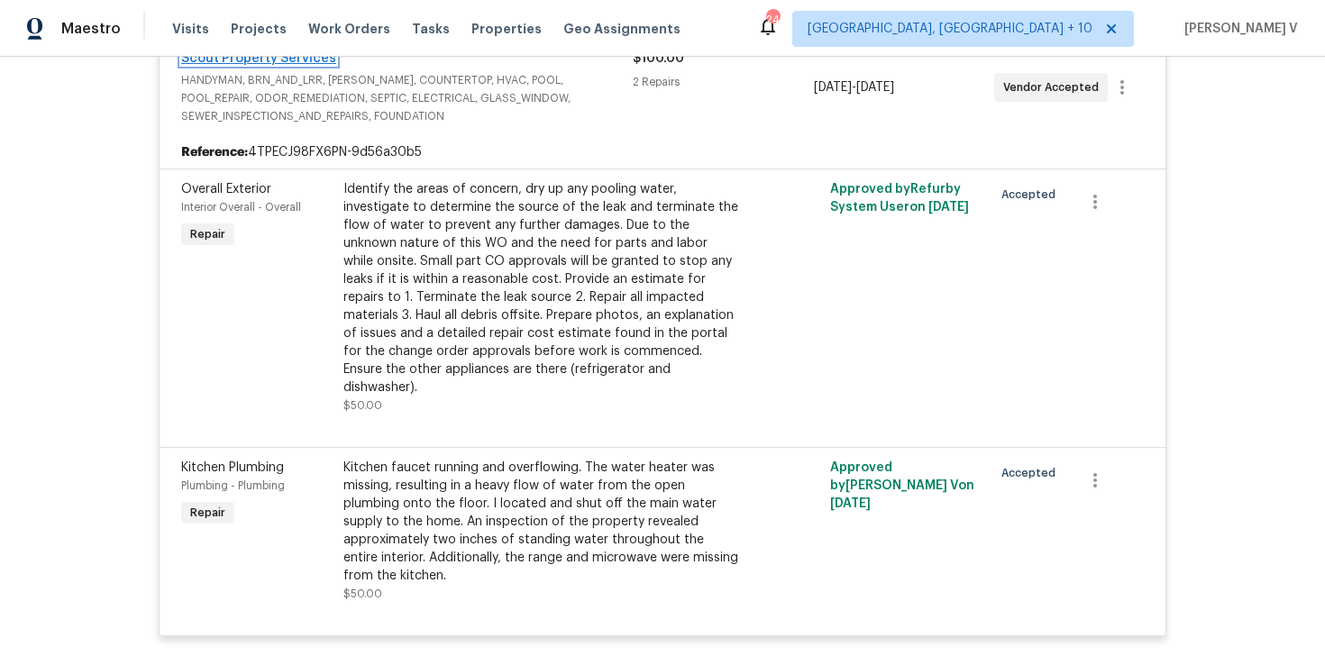
click at [306, 63] on link "Scout Property Services" at bounding box center [258, 58] width 155 height 13
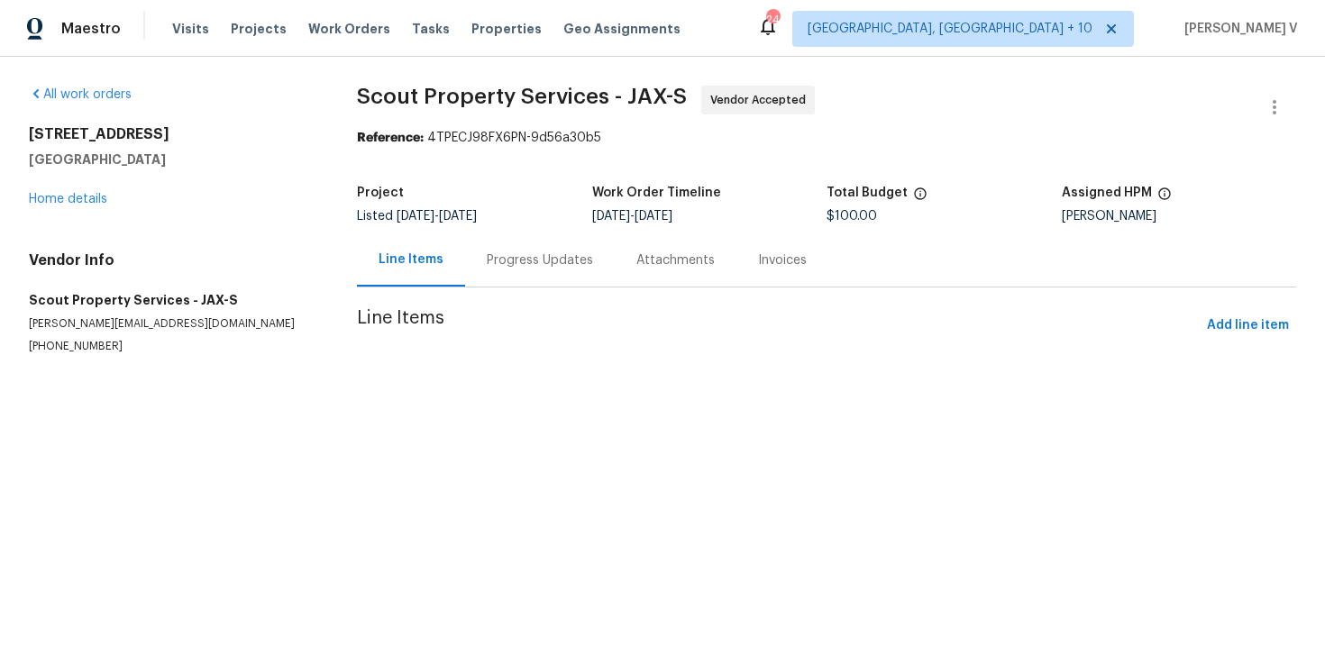
click at [636, 267] on div "Attachments" at bounding box center [675, 260] width 78 height 18
click at [503, 252] on div "Progress Updates" at bounding box center [536, 260] width 106 height 18
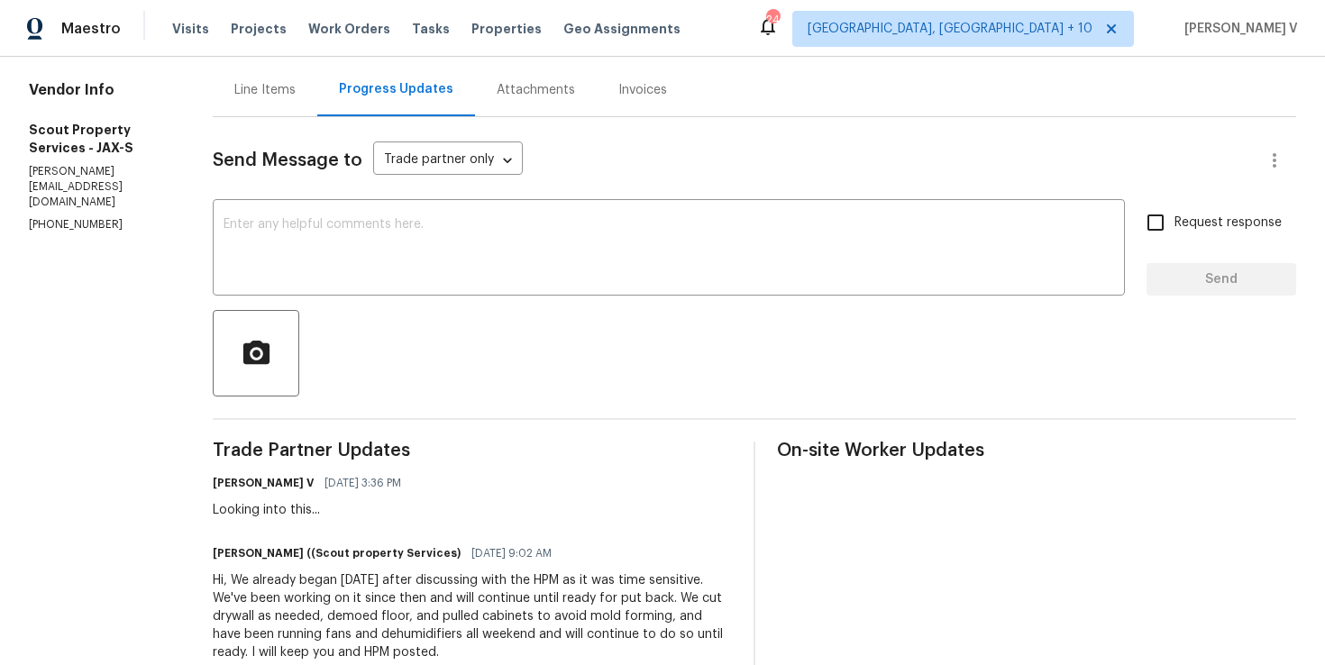
scroll to position [187, 0]
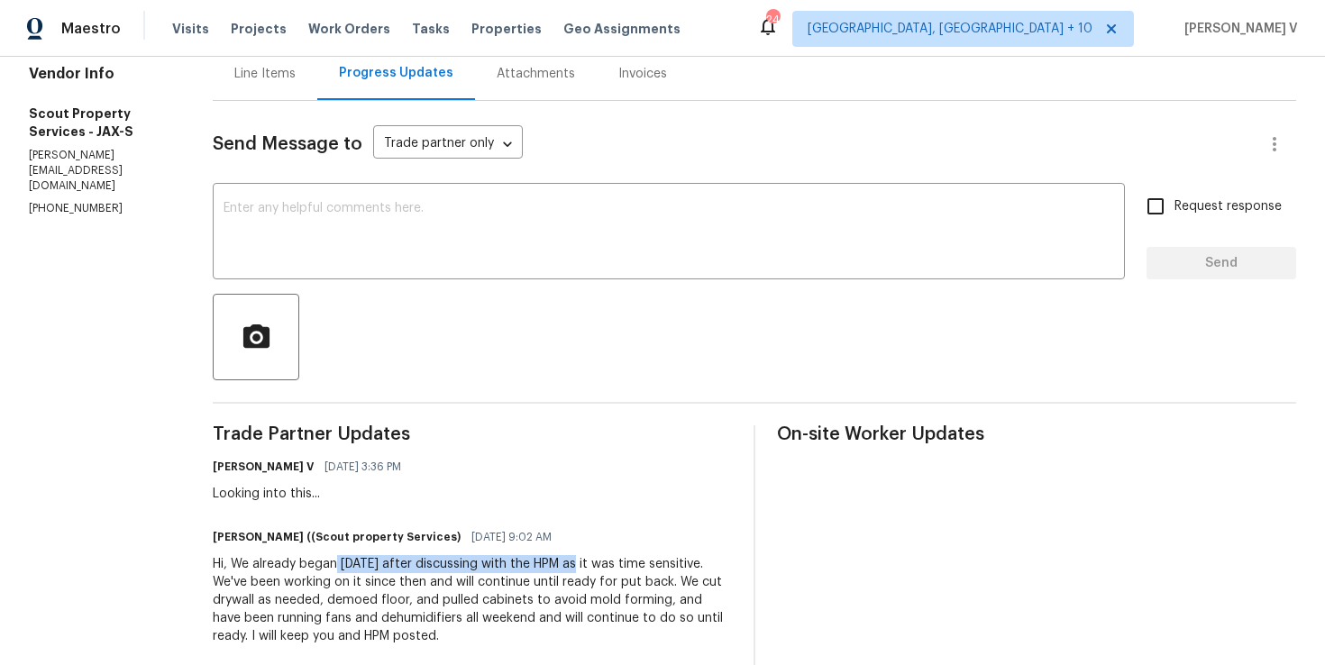
drag, startPoint x: 322, startPoint y: 564, endPoint x: 561, endPoint y: 559, distance: 238.9
click at [562, 560] on div "Hi, We already began [DATE] after discussing with the HPM as it was time sensit…" at bounding box center [472, 600] width 519 height 90
copy div "[DATE] after discussing with the HPM"
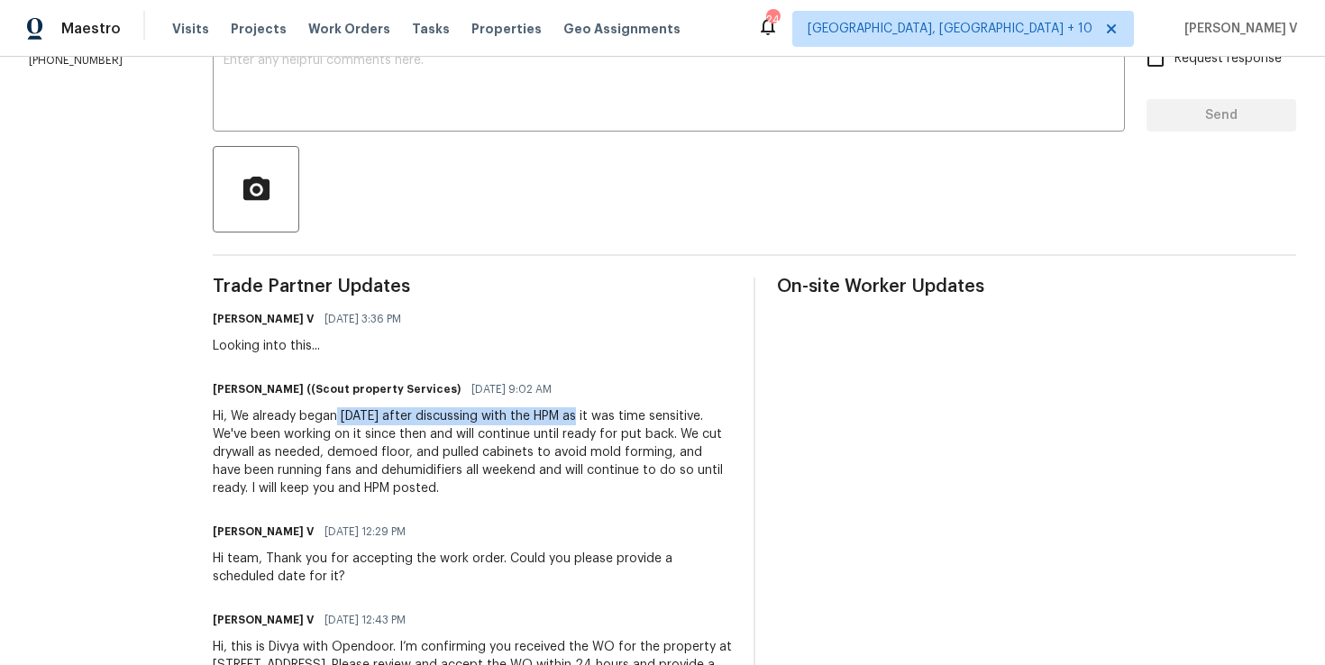
click at [324, 445] on div "Hi, We already began Thursday after discussing with the HPM as it was time sens…" at bounding box center [472, 452] width 519 height 90
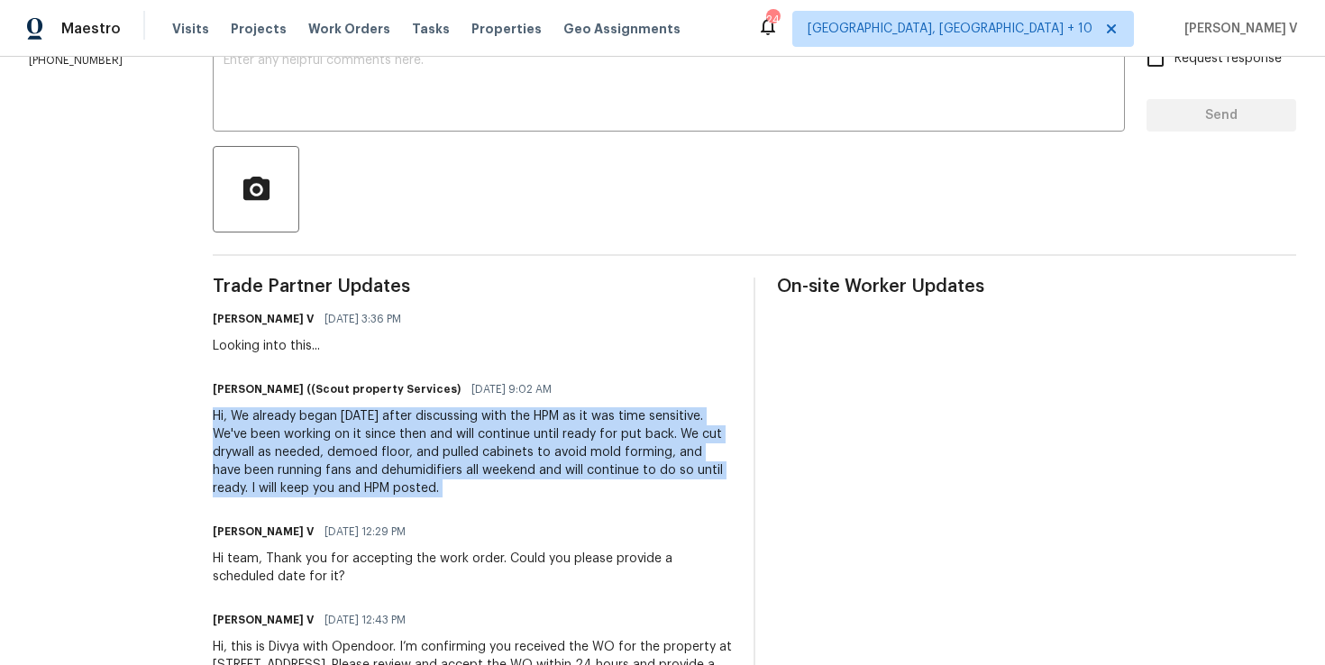
copy div "Hi, We already began Thursday after discussing with the HPM as it was time sens…"
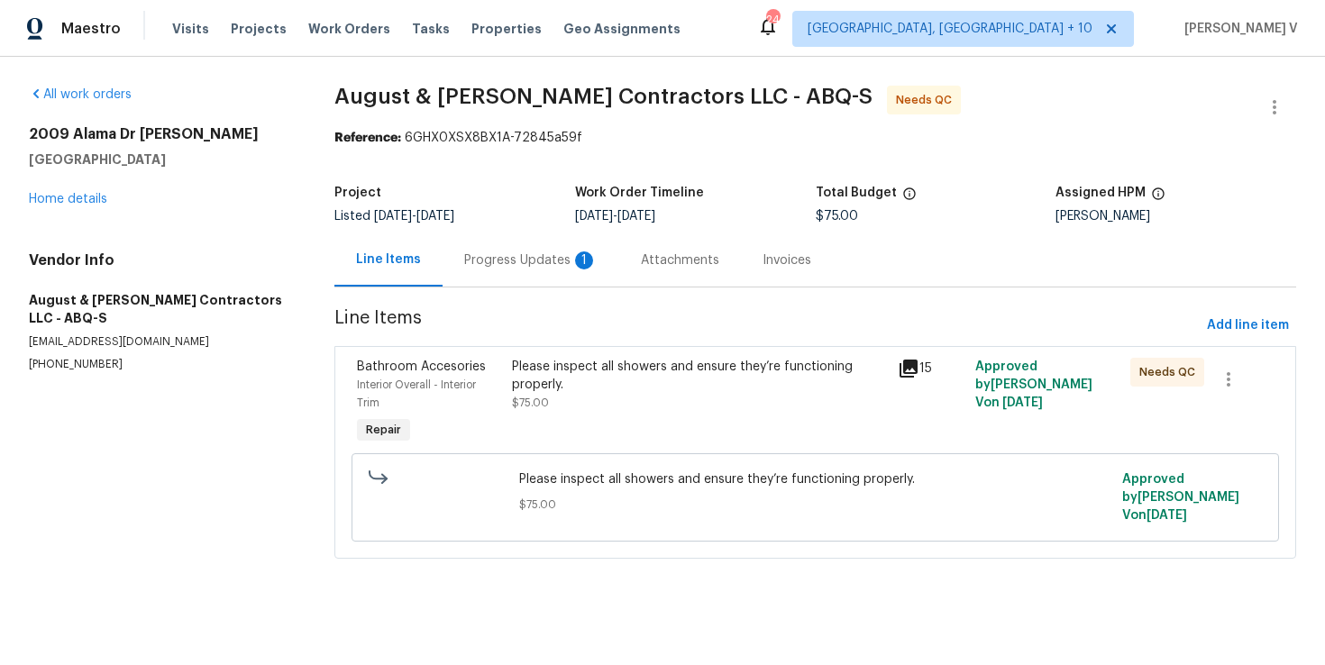
click at [576, 271] on div "Progress Updates 1" at bounding box center [531, 259] width 177 height 53
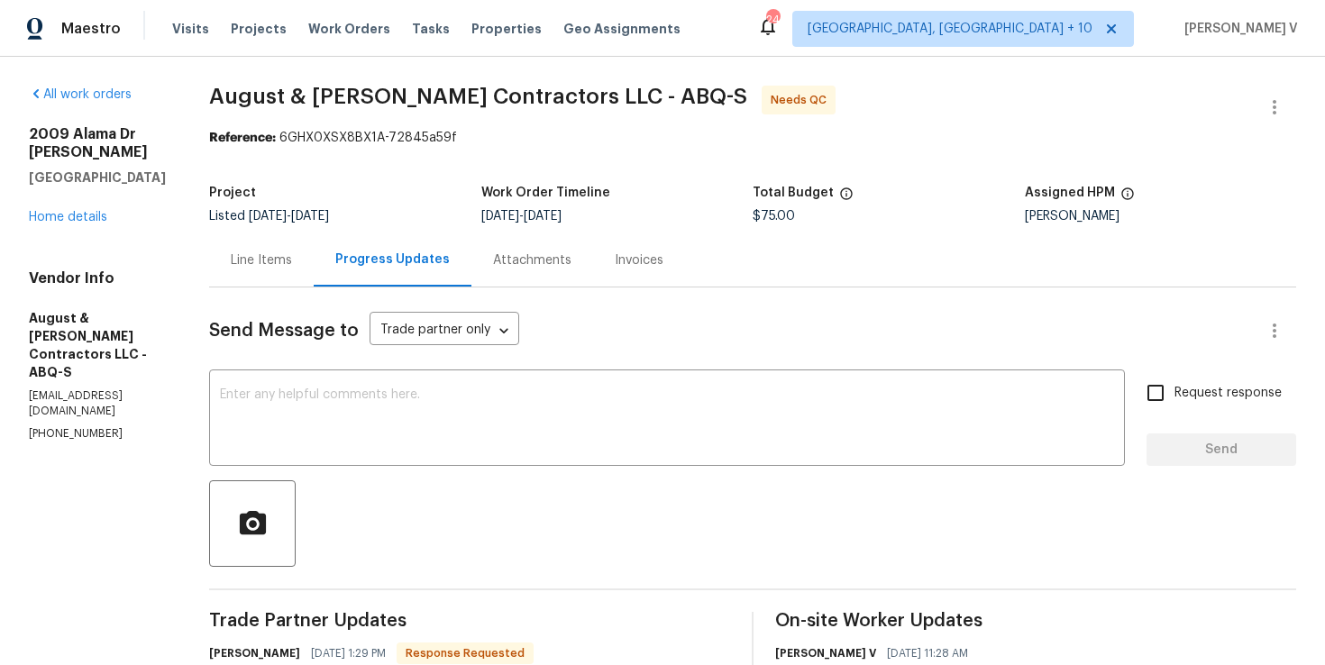
click at [240, 224] on div "Project Listed 8/8/2025 - 8/12/2025 Work Order Timeline 8/8/2025 - 8/12/2025 To…" at bounding box center [752, 205] width 1087 height 58
click at [280, 262] on div "Line Items" at bounding box center [261, 260] width 61 height 18
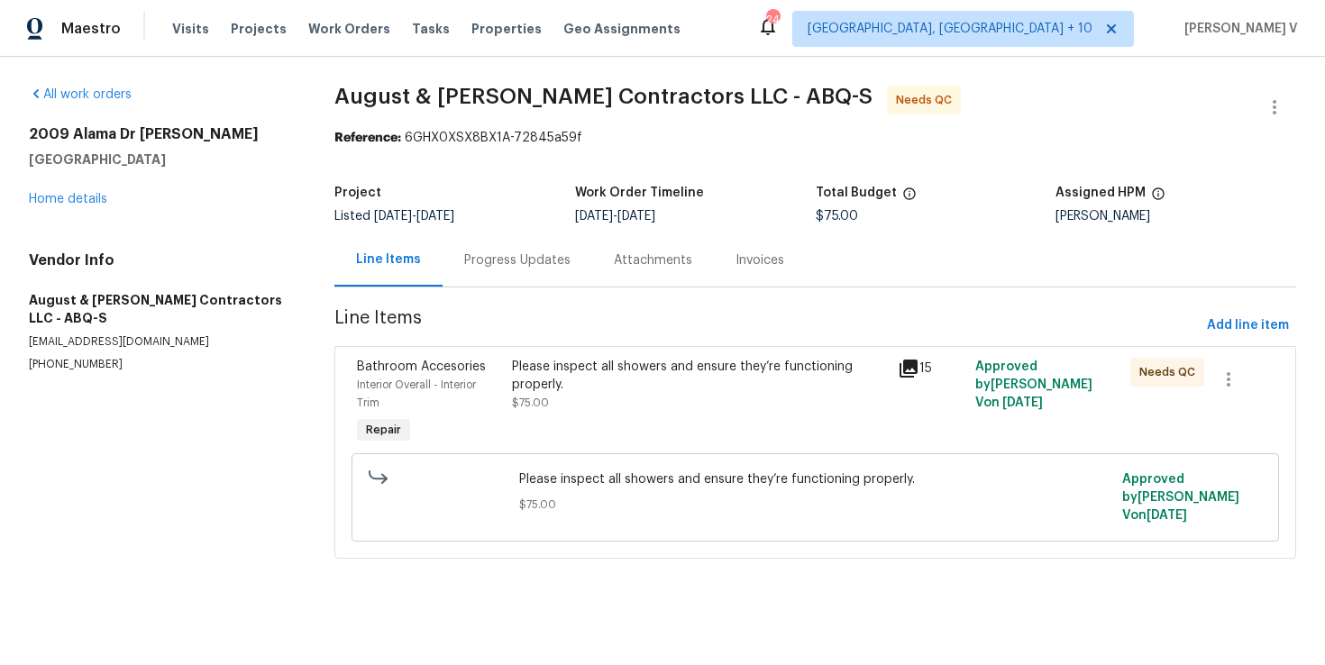
click at [614, 388] on div "Please inspect all showers and ensure they’re functioning properly." at bounding box center [700, 376] width 376 height 36
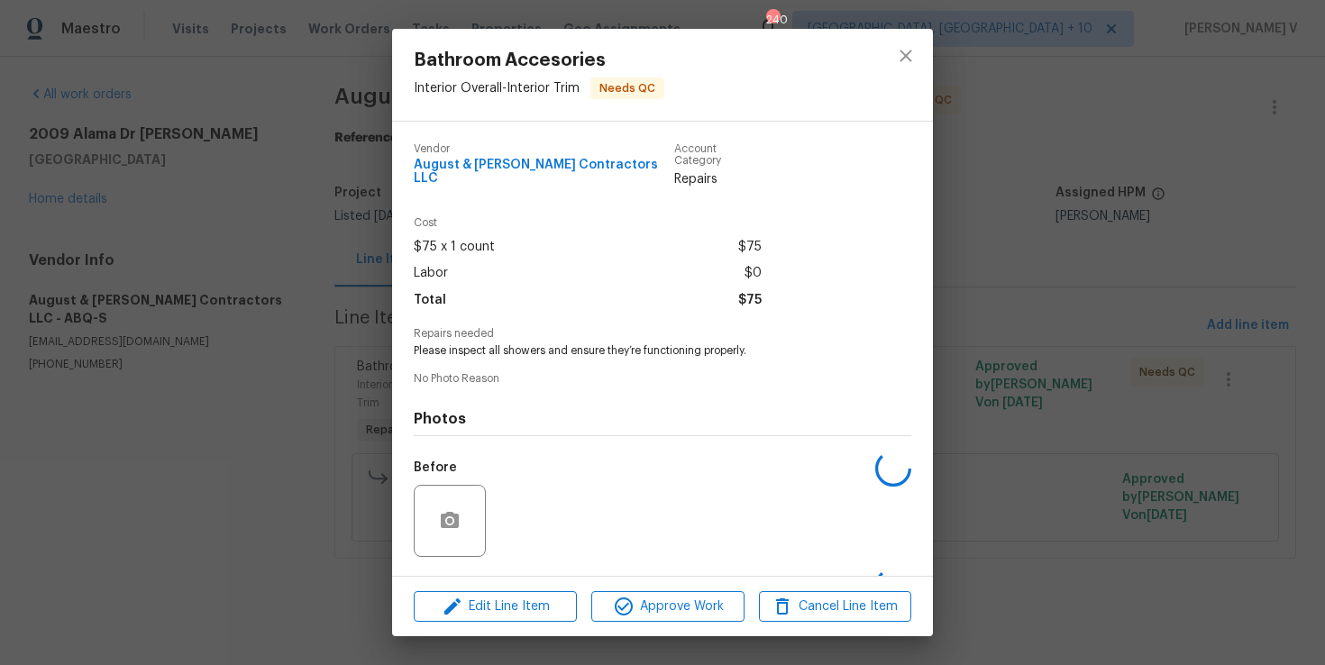
scroll to position [105, 0]
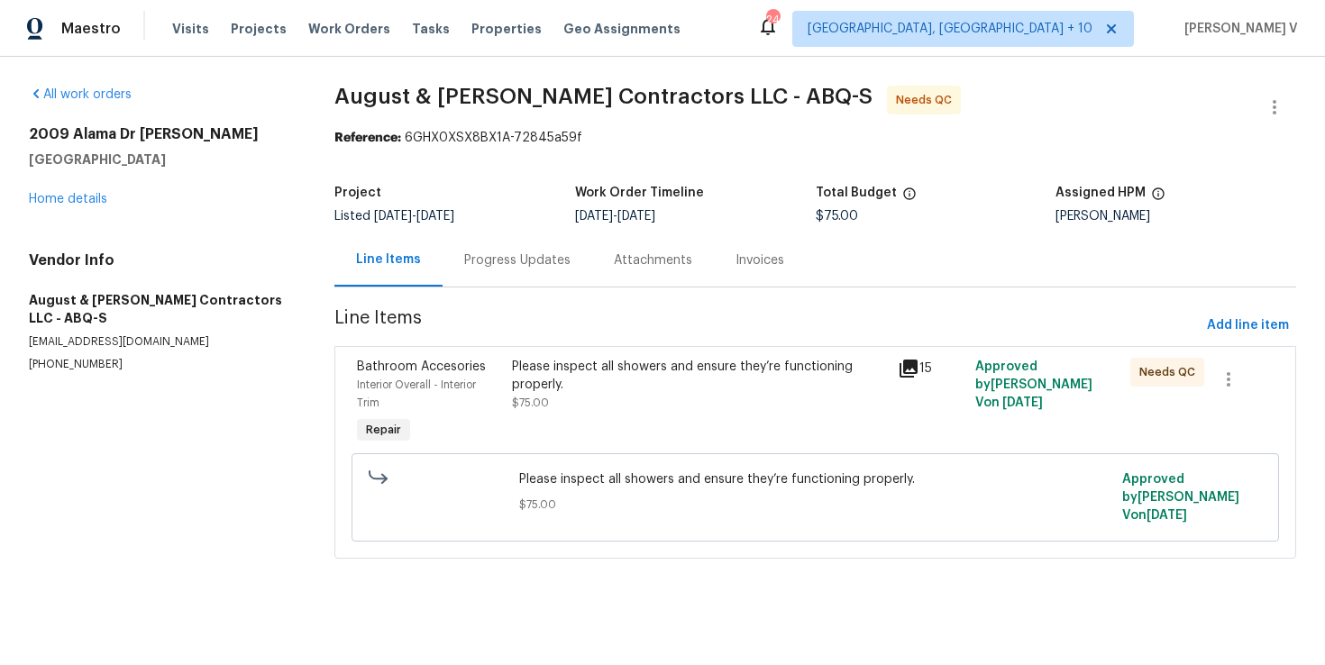
click at [530, 255] on div "Progress Updates" at bounding box center [517, 260] width 106 height 18
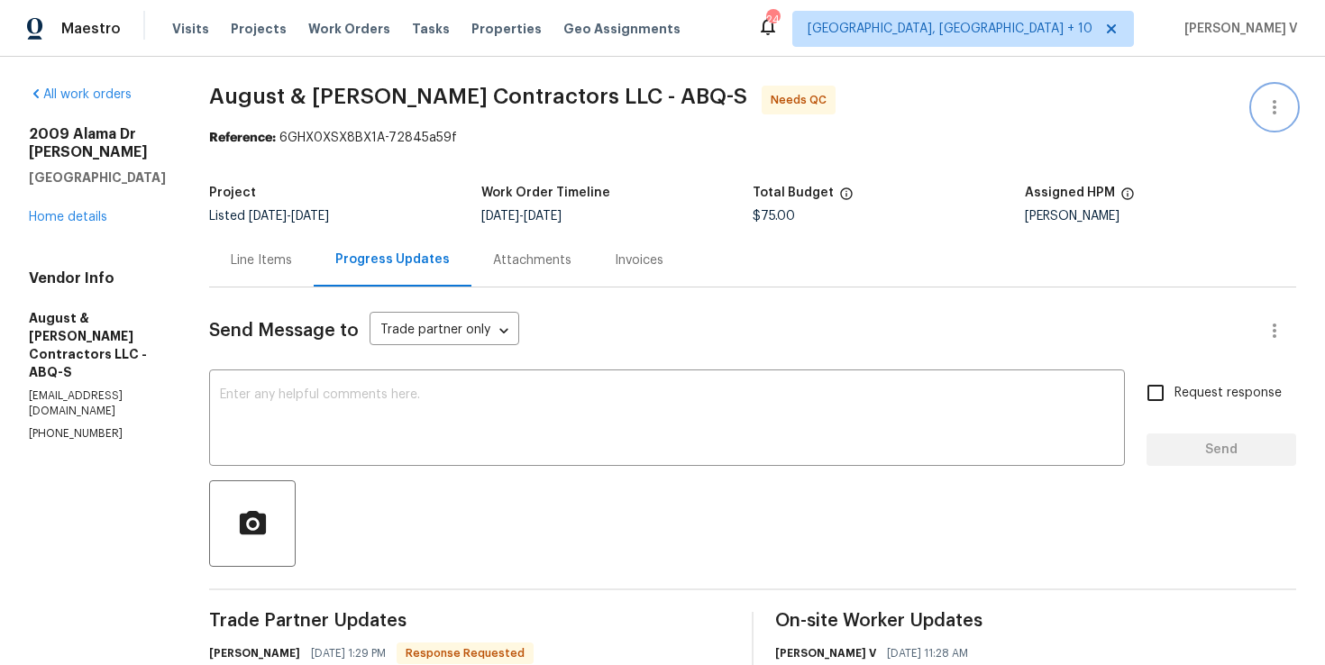
click at [1276, 114] on icon "button" at bounding box center [1275, 107] width 22 height 22
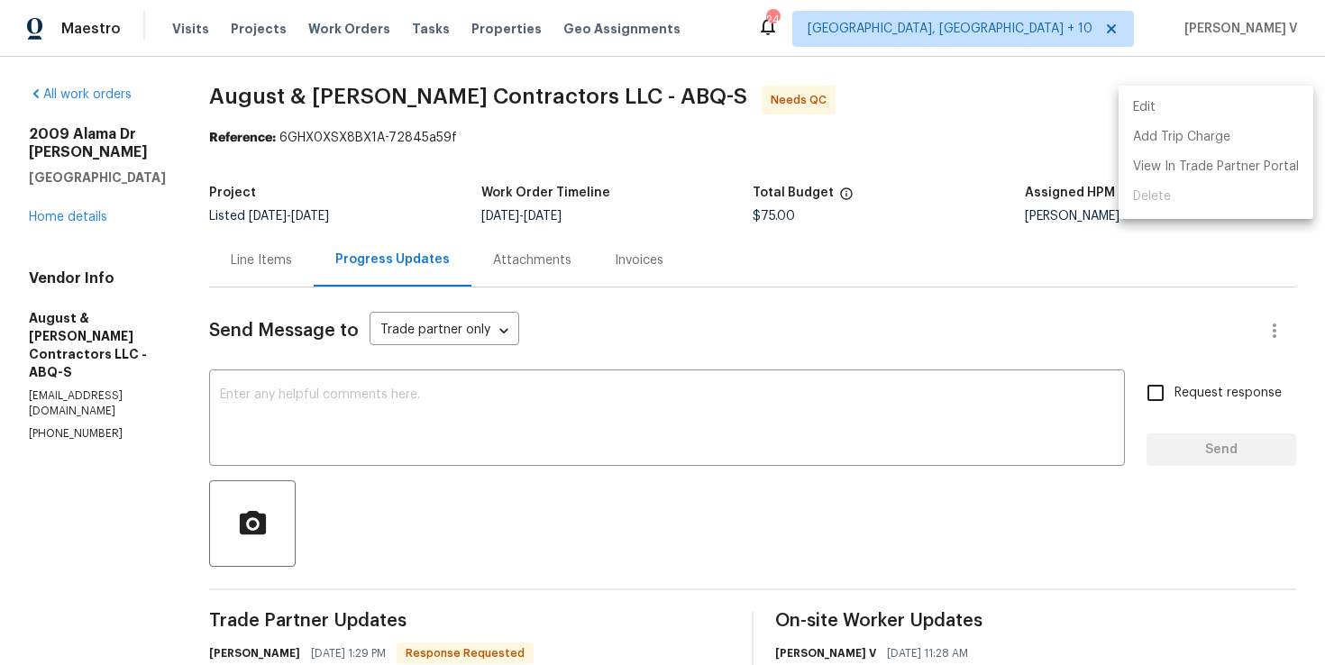
click at [1189, 99] on li "Edit" at bounding box center [1216, 108] width 195 height 30
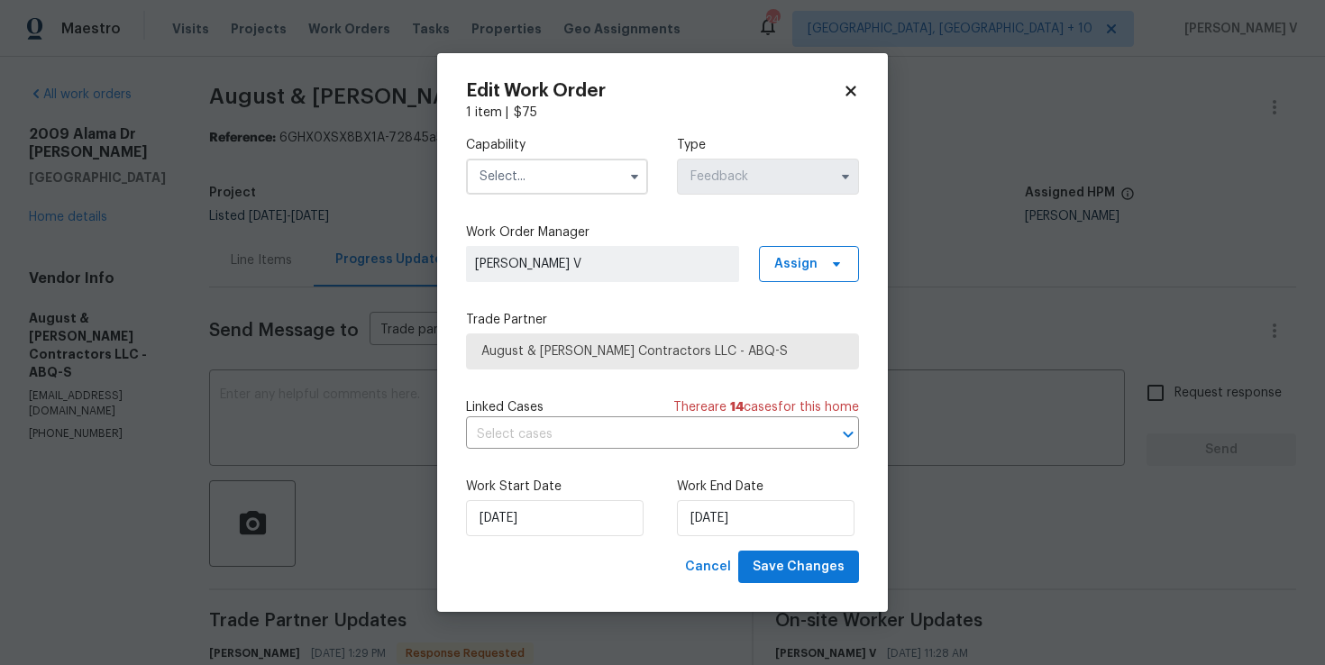
click at [583, 184] on input "text" at bounding box center [557, 177] width 182 height 36
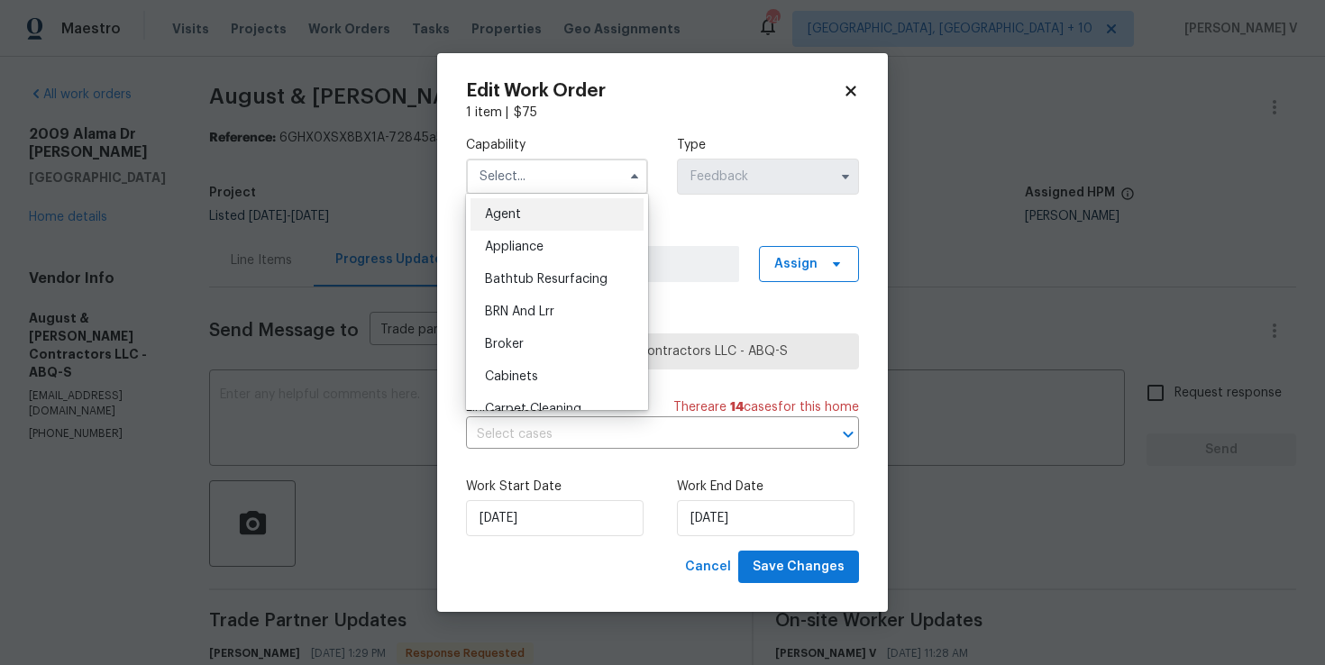
click at [508, 210] on span "Agent" at bounding box center [503, 214] width 36 height 13
type input "Agent"
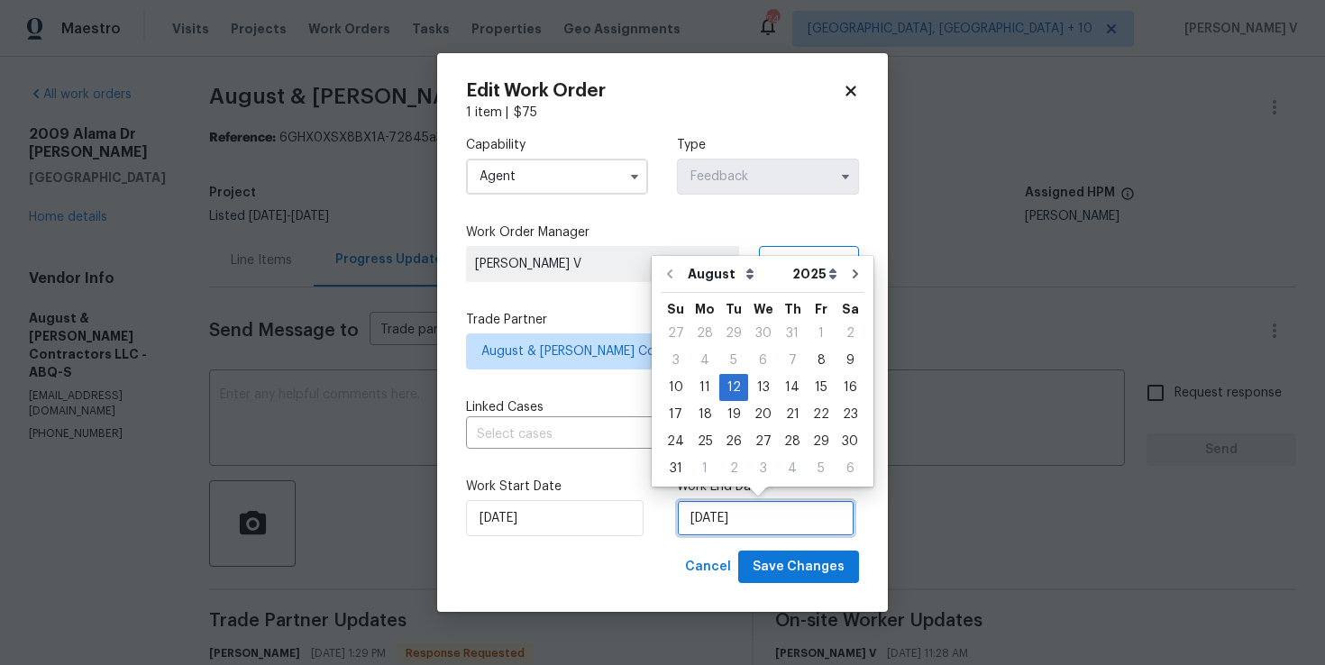
click at [735, 526] on input "[DATE]" at bounding box center [766, 518] width 178 height 36
click at [702, 395] on div "11" at bounding box center [704, 387] width 29 height 25
type input "[DATE]"
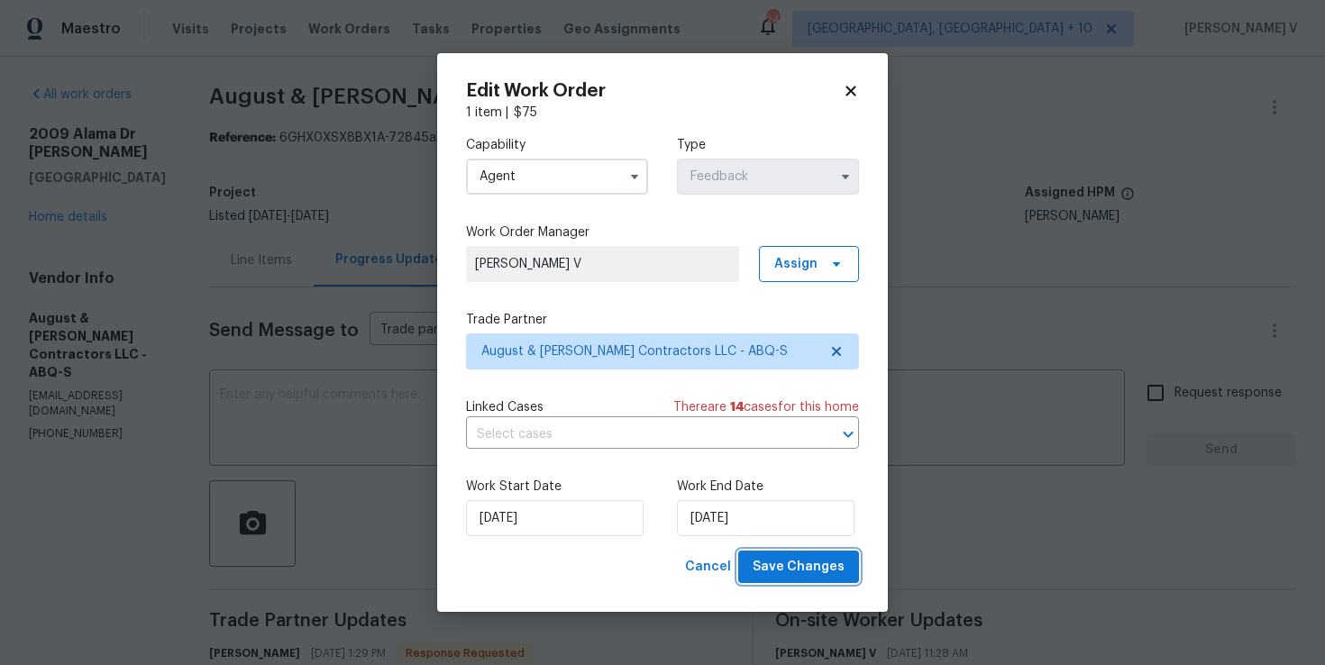
click at [776, 556] on span "Save Changes" at bounding box center [799, 567] width 92 height 23
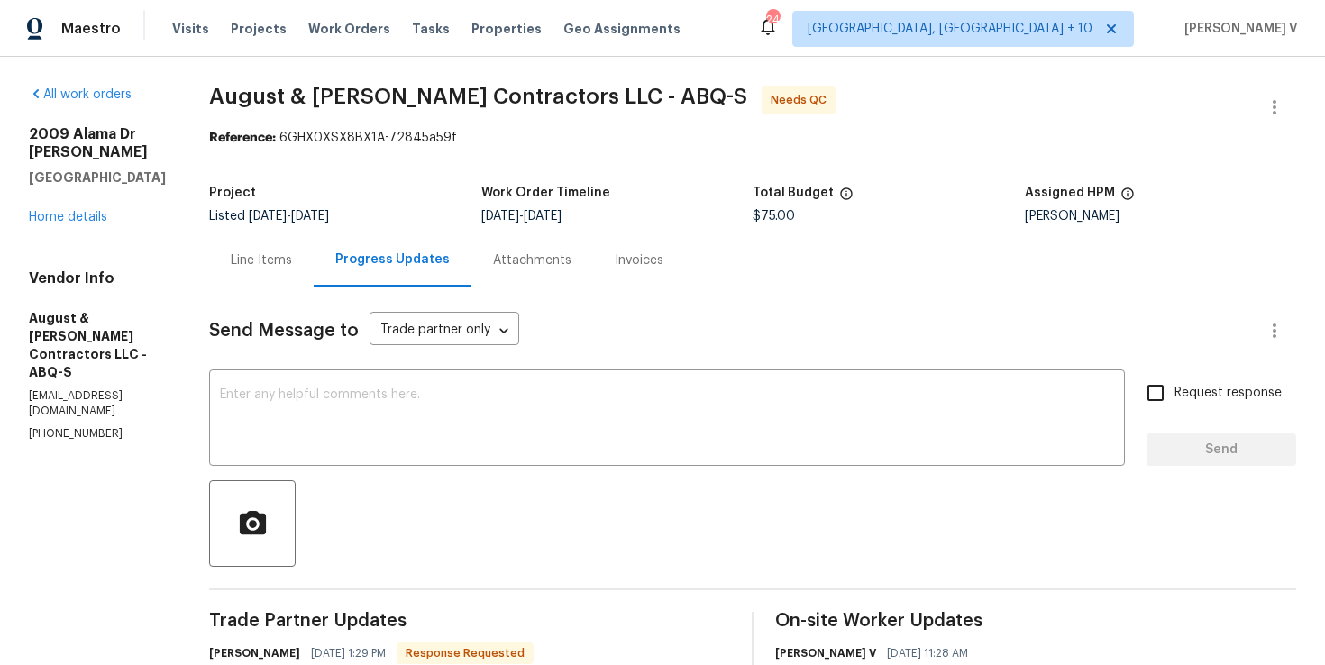
click at [261, 282] on div "Line Items" at bounding box center [261, 259] width 105 height 53
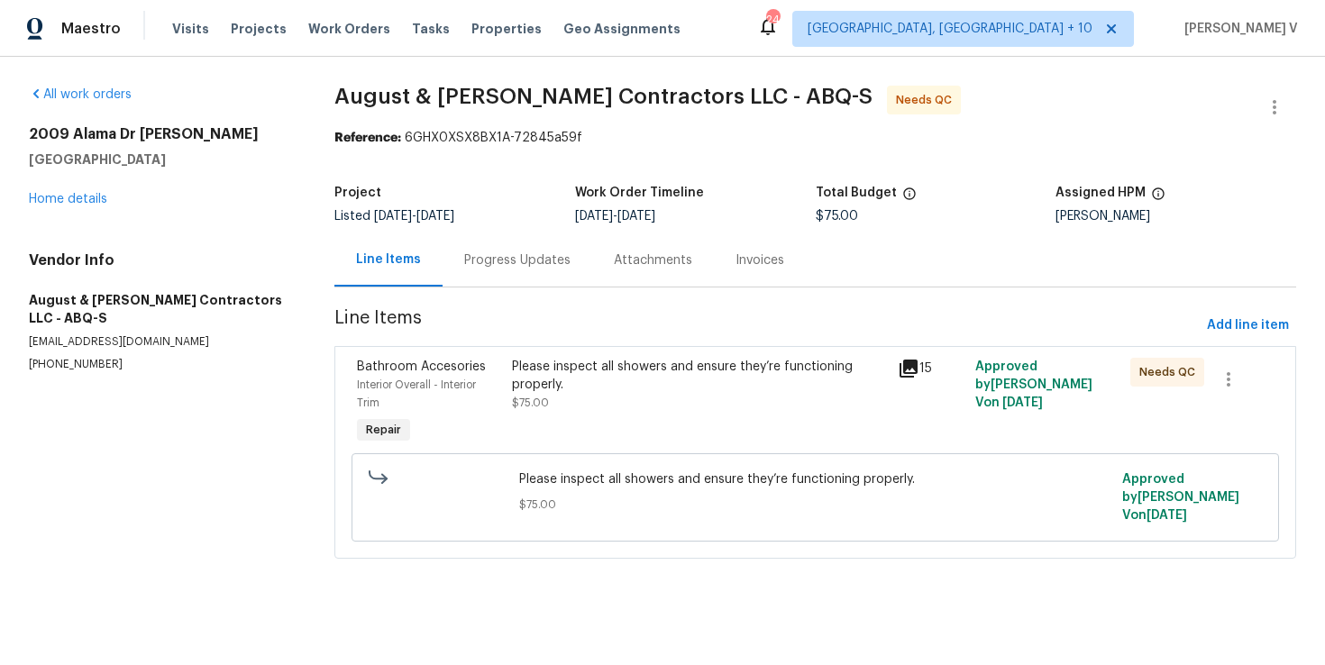
click at [532, 383] on div "Please inspect all showers and ensure they’re functioning properly." at bounding box center [700, 376] width 376 height 36
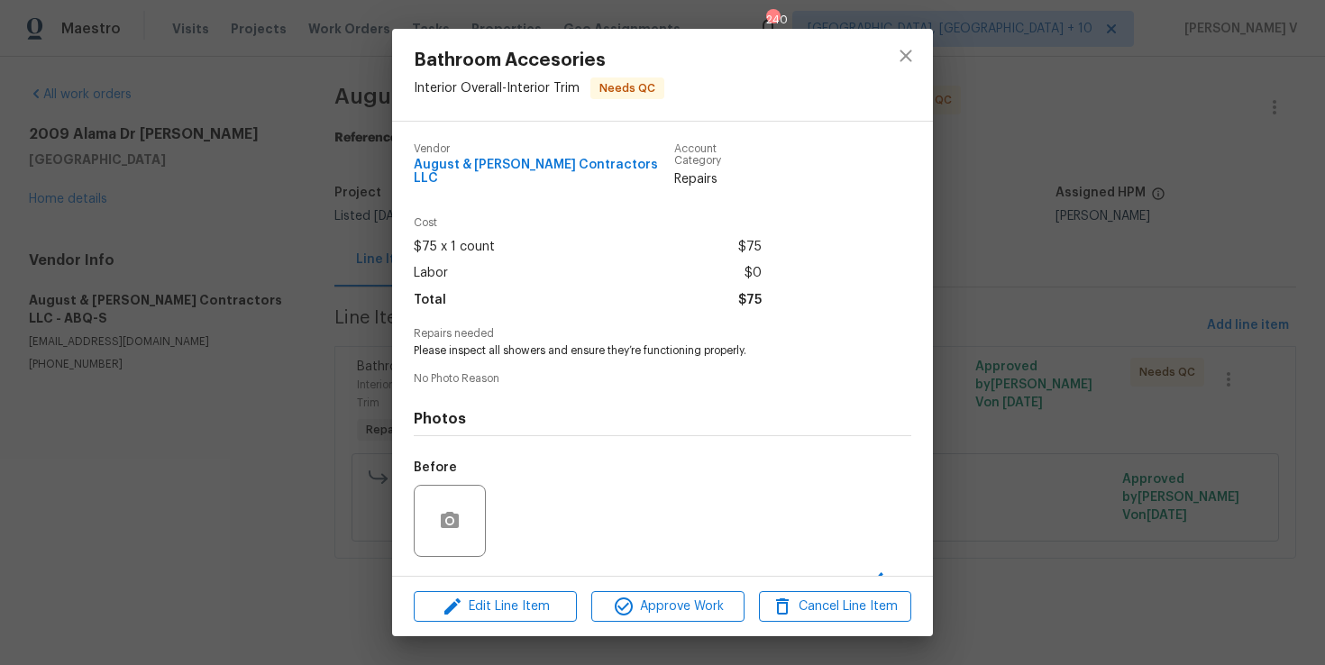
scroll to position [105, 0]
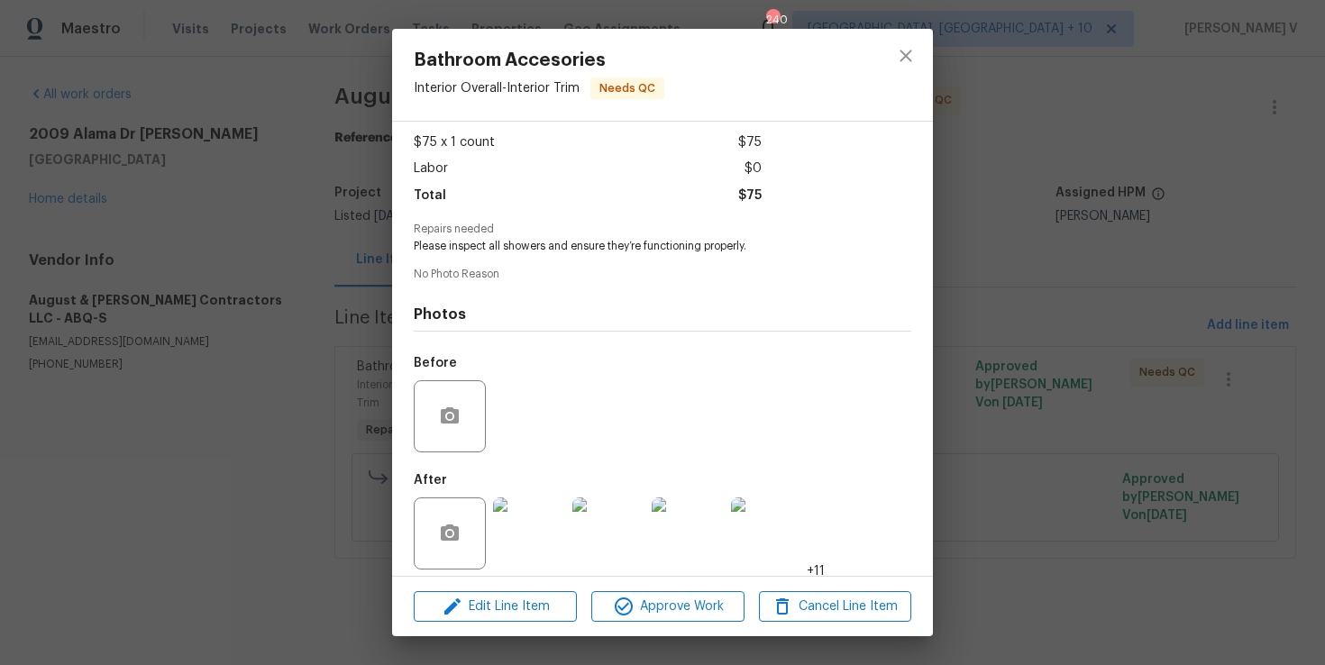
click at [173, 359] on div "Bathroom Accesories Interior Overall - Interior Trim Needs QC Vendor August & […" at bounding box center [662, 332] width 1325 height 665
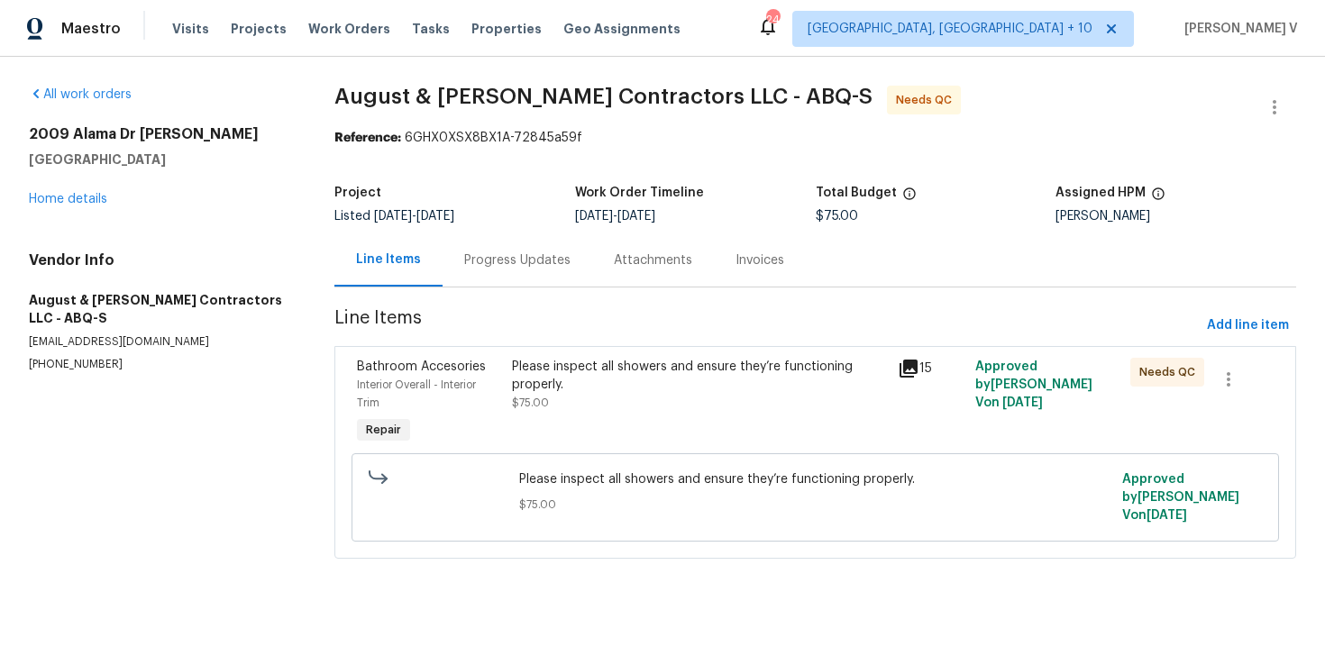
click at [448, 271] on div "Progress Updates" at bounding box center [518, 259] width 150 height 53
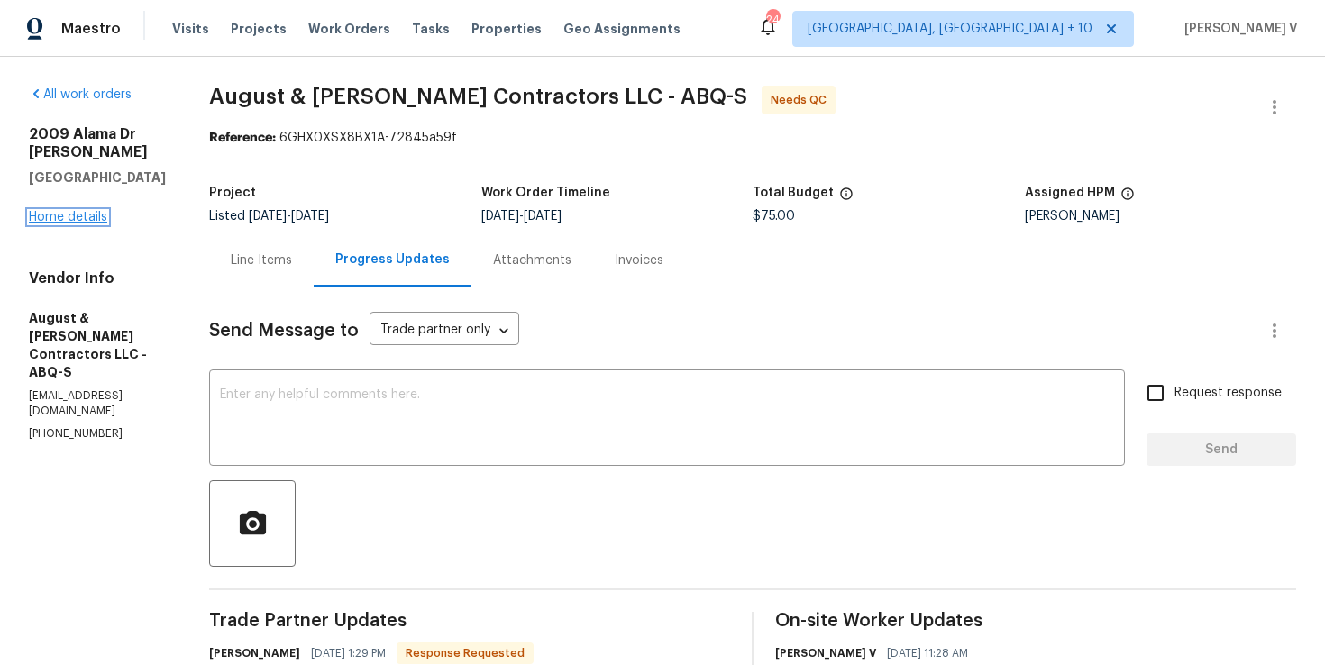
click at [105, 211] on link "Home details" at bounding box center [68, 217] width 78 height 13
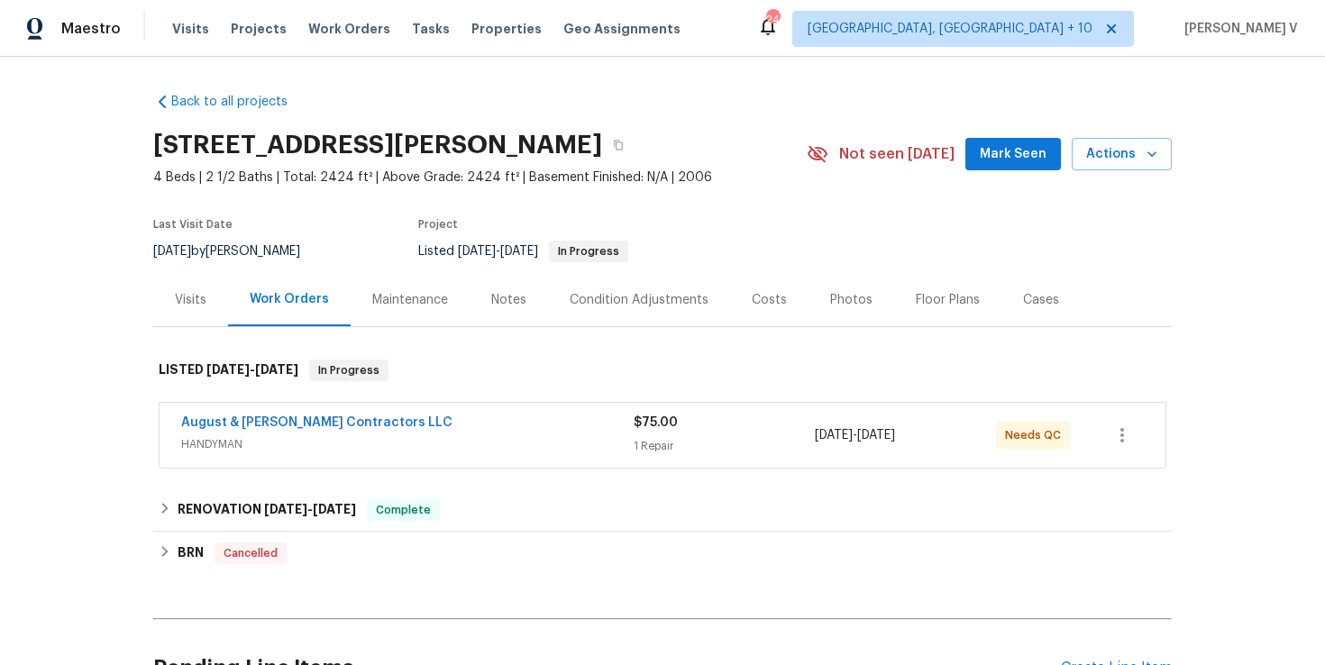
click at [521, 426] on div "August & Suttles Contractors LLC" at bounding box center [407, 425] width 452 height 22
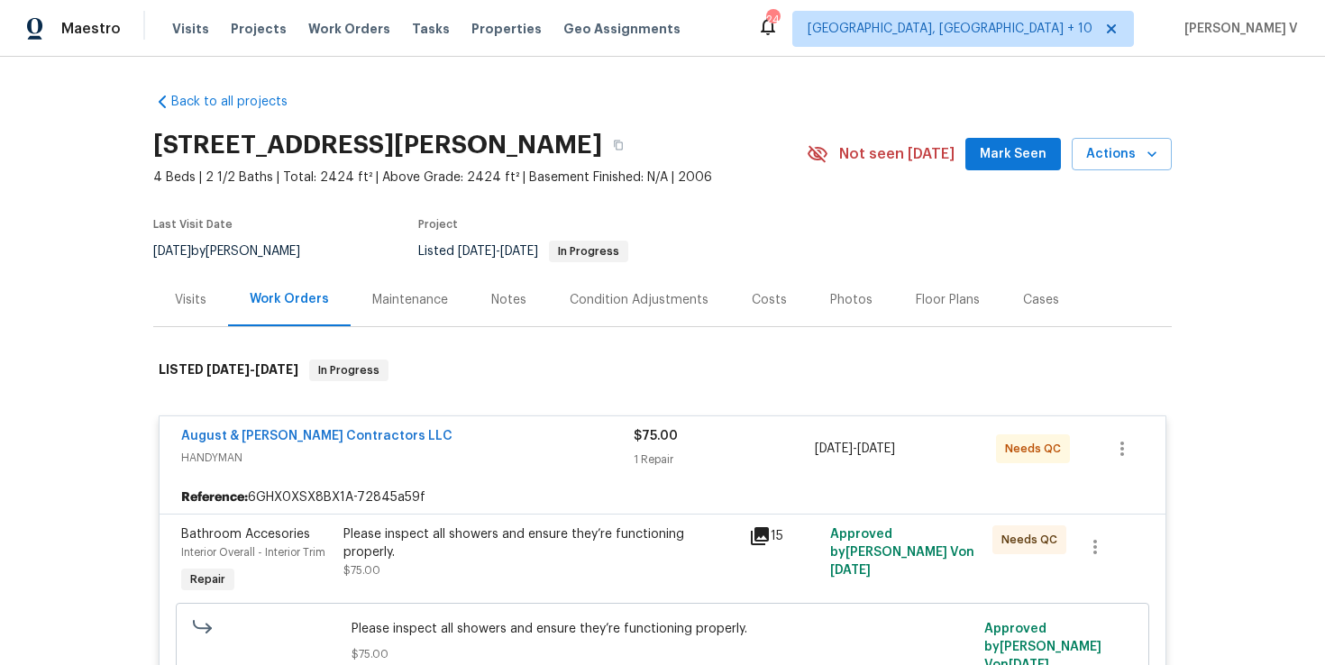
click at [404, 528] on div "Please inspect all showers and ensure they’re functioning properly." at bounding box center [540, 544] width 395 height 36
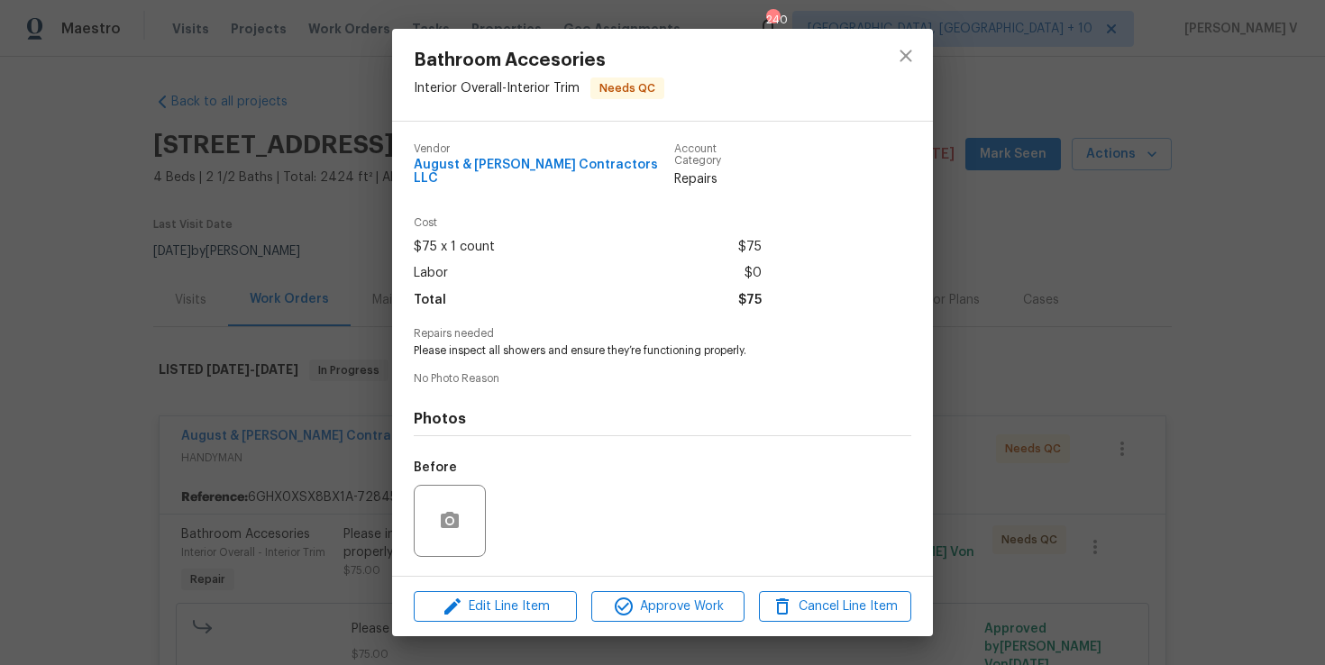
scroll to position [105, 0]
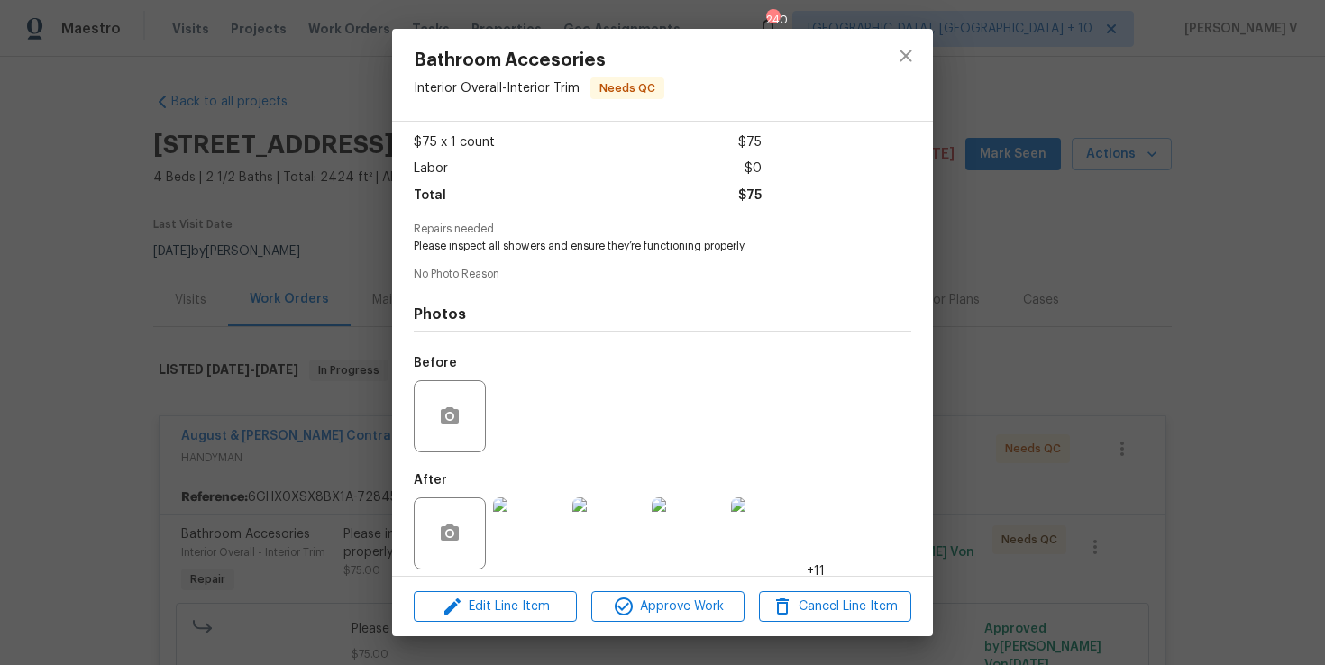
click at [512, 533] on img at bounding box center [529, 534] width 72 height 72
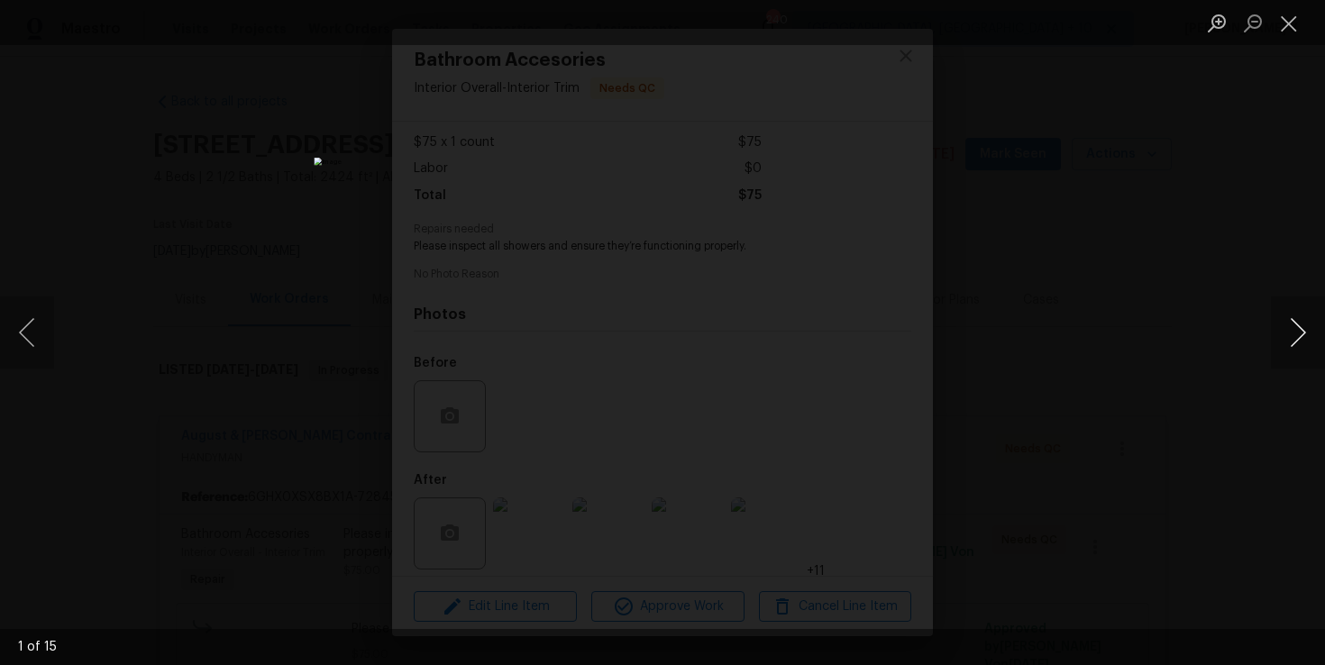
click at [1298, 329] on button "Next image" at bounding box center [1298, 333] width 54 height 72
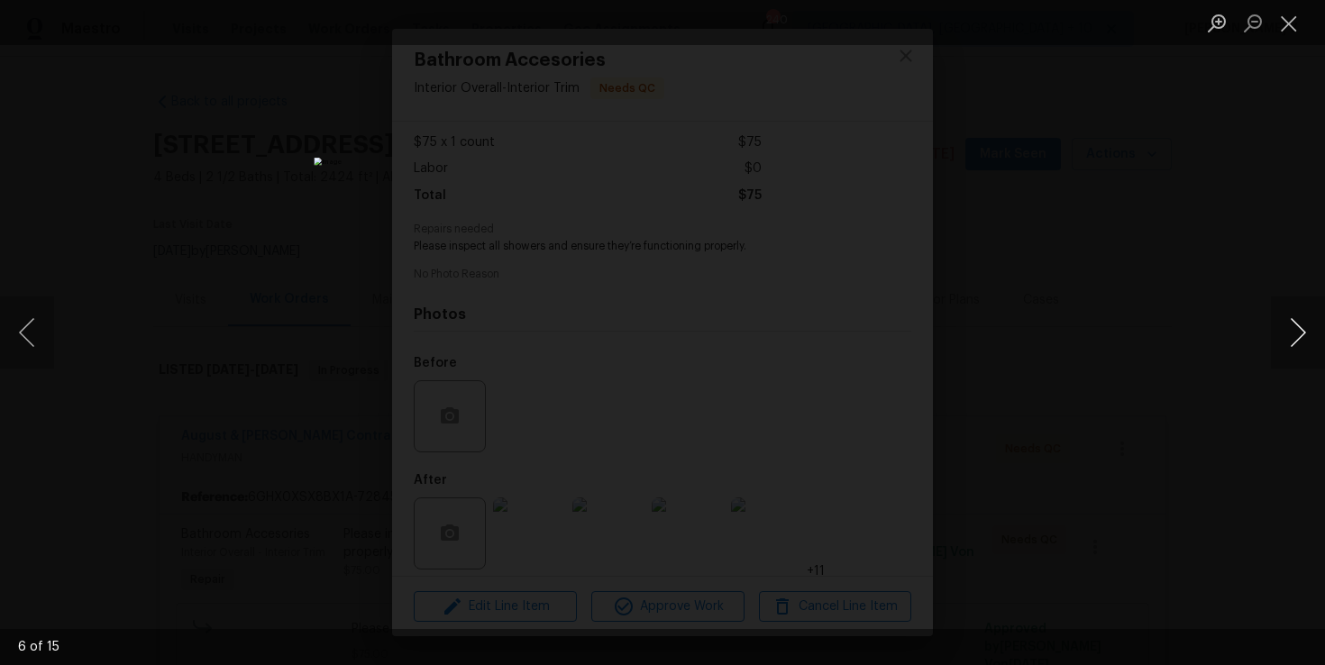
click at [1298, 329] on button "Next image" at bounding box center [1298, 333] width 54 height 72
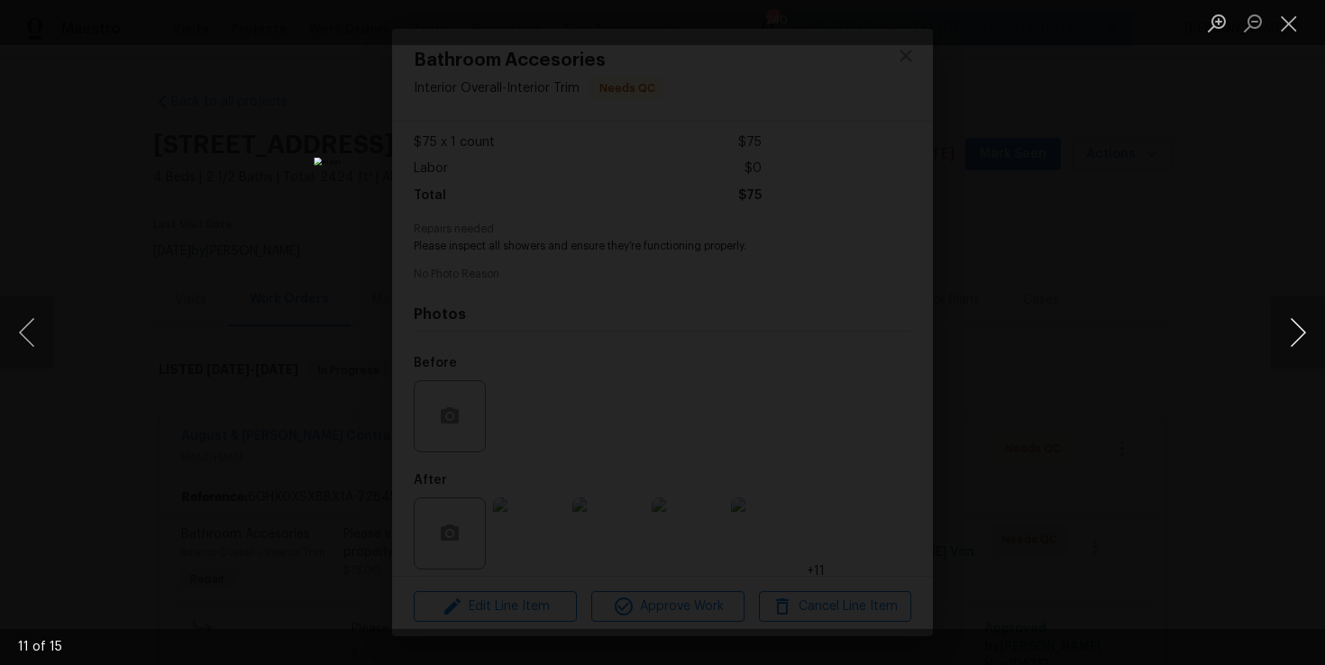
click at [1298, 329] on button "Next image" at bounding box center [1298, 333] width 54 height 72
click at [1203, 220] on div "Lightbox" at bounding box center [662, 332] width 1325 height 665
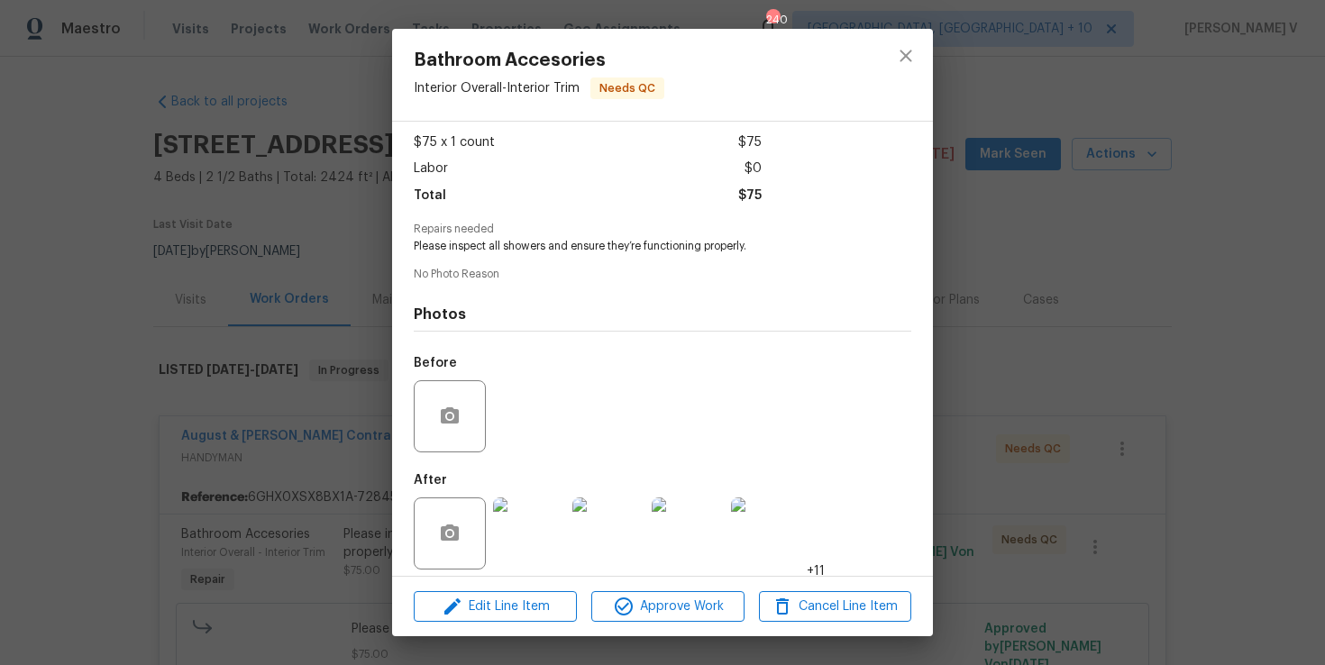
click at [149, 459] on div "Bathroom Accesories Interior Overall - Interior Trim Needs QC Vendor August & S…" at bounding box center [662, 332] width 1325 height 665
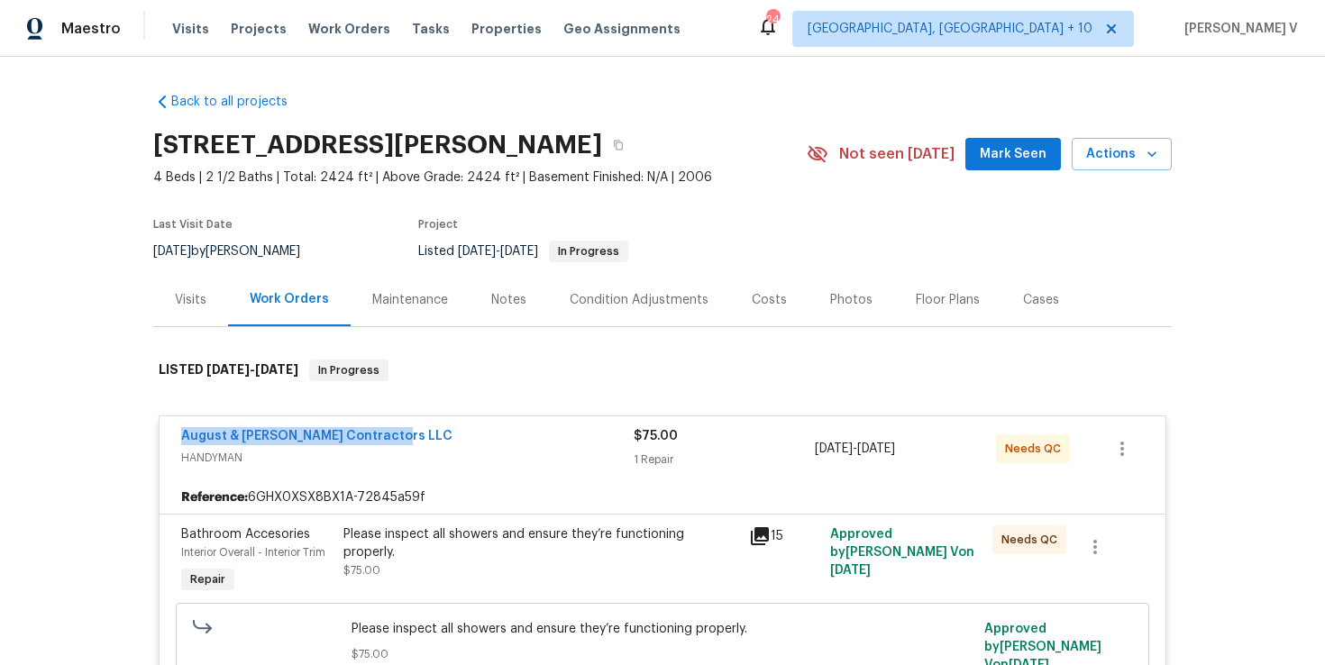
drag, startPoint x: 152, startPoint y: 432, endPoint x: 485, endPoint y: 432, distance: 332.6
click at [485, 432] on div "Back to all projects 2009 Alama Dr NE, Rio Rancho, NM 87124 4 Beds | 2 1/2 Bath…" at bounding box center [662, 361] width 1325 height 608
copy link "August & Suttles Contractors LLC"
click at [276, 431] on link "August & Suttles Contractors LLC" at bounding box center [316, 436] width 271 height 13
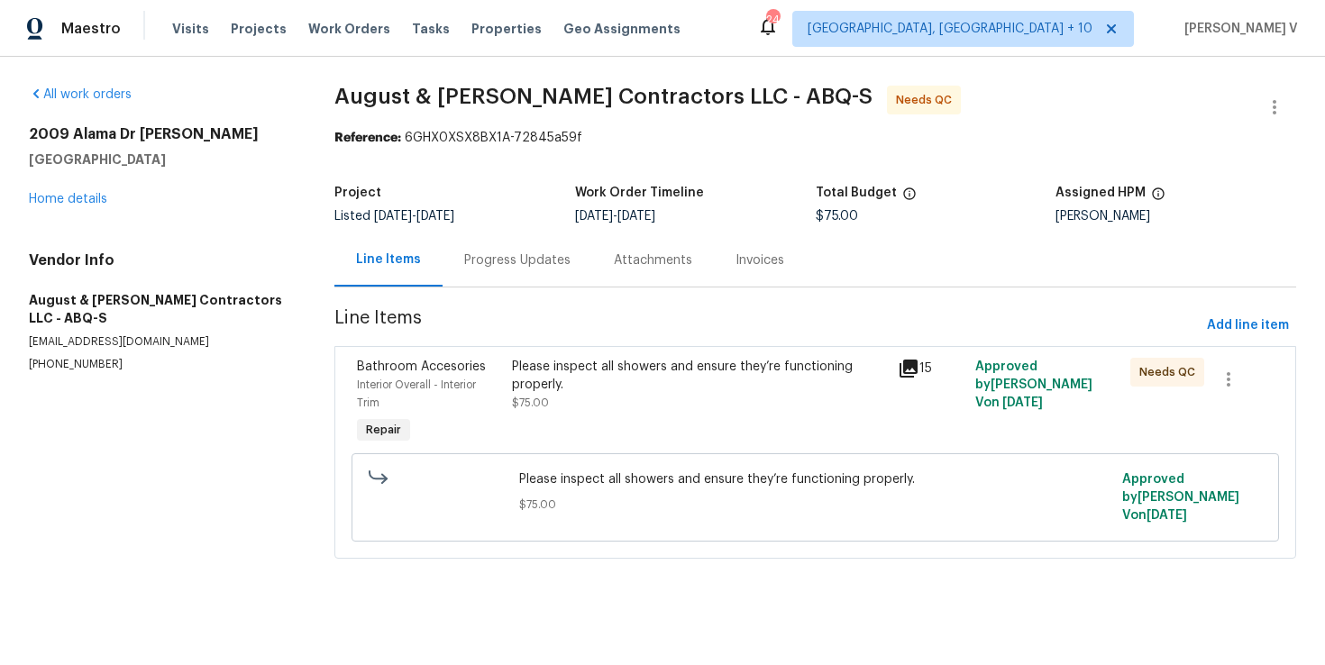
click at [480, 257] on div "Progress Updates" at bounding box center [517, 260] width 106 height 18
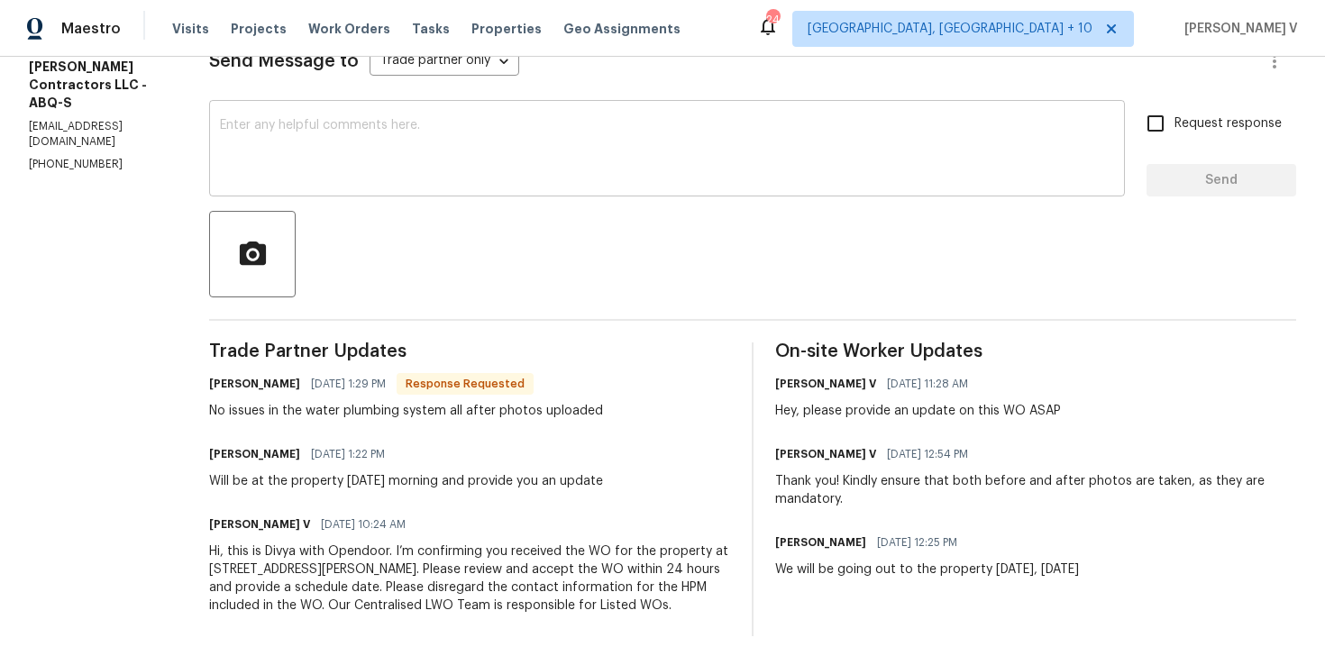
scroll to position [105, 0]
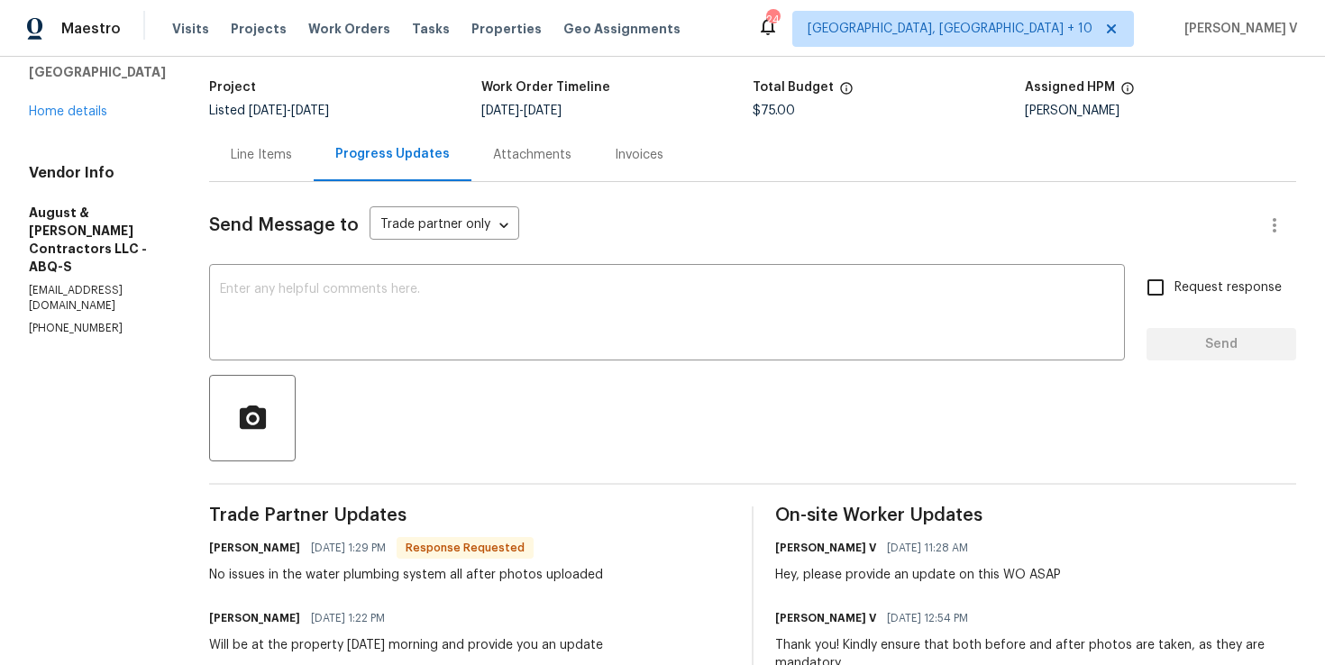
click at [235, 144] on div "Line Items" at bounding box center [261, 154] width 105 height 53
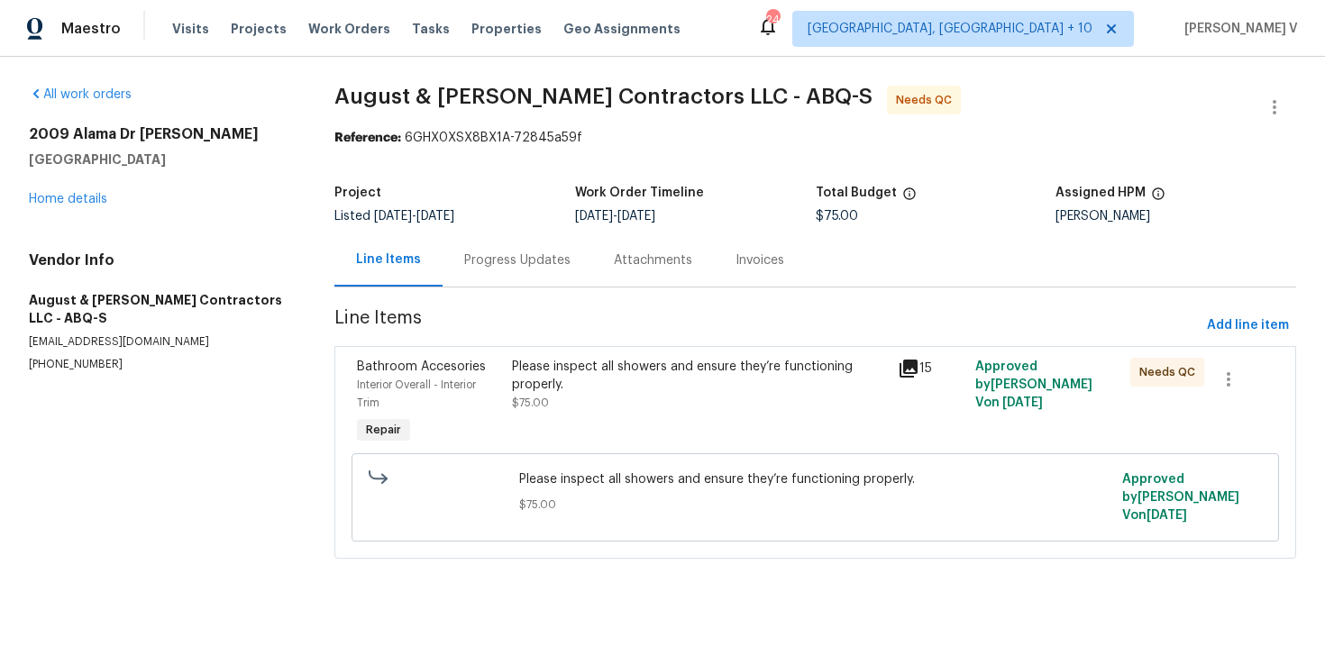
click at [595, 368] on div "Please inspect all showers and ensure they’re functioning properly." at bounding box center [700, 376] width 376 height 36
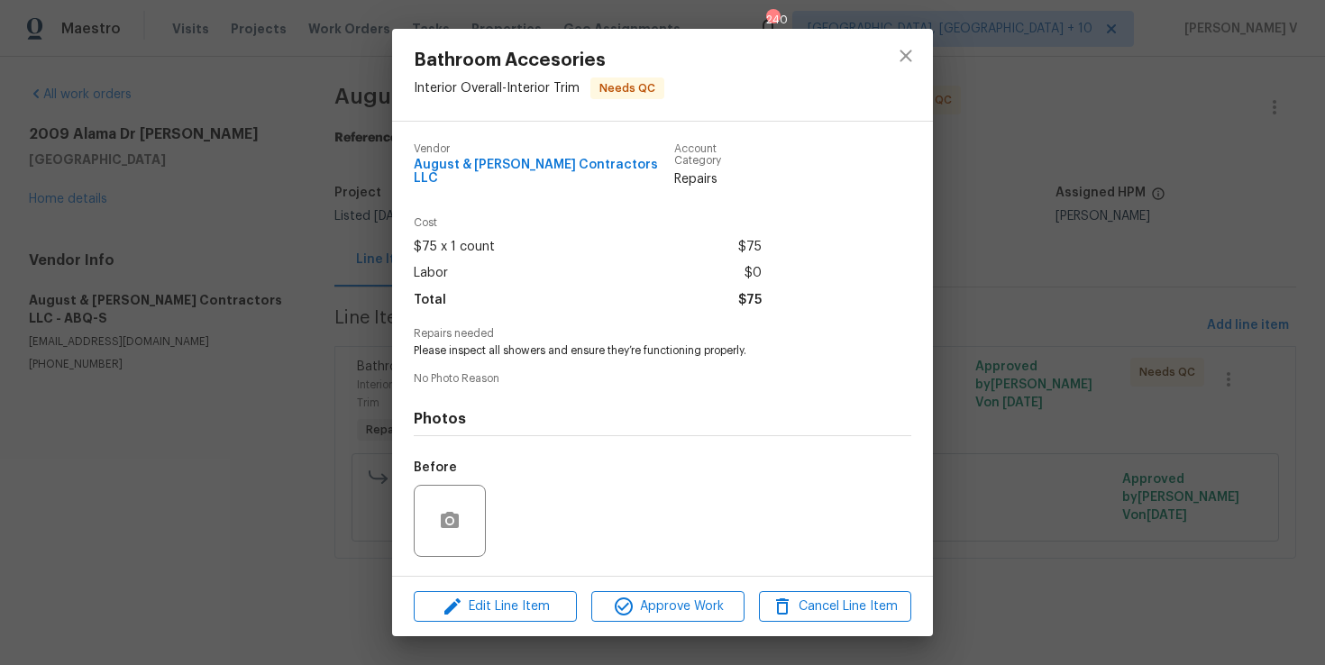
scroll to position [105, 0]
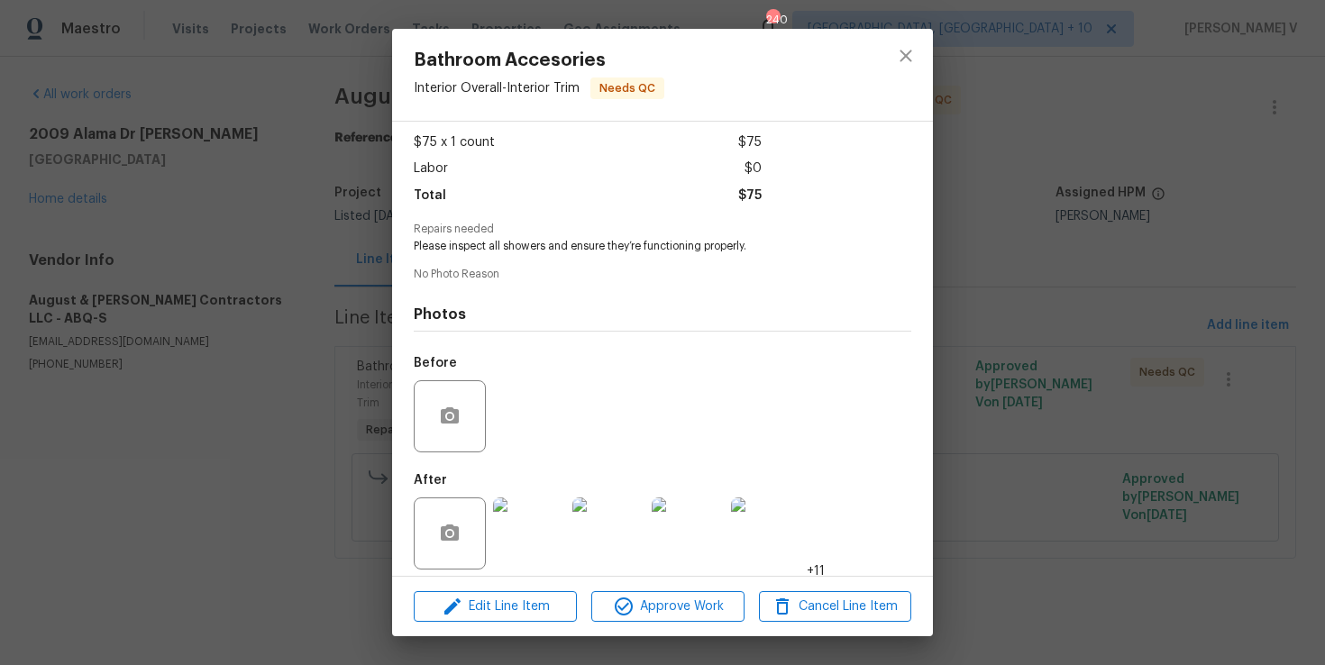
click at [554, 507] on img at bounding box center [529, 534] width 72 height 72
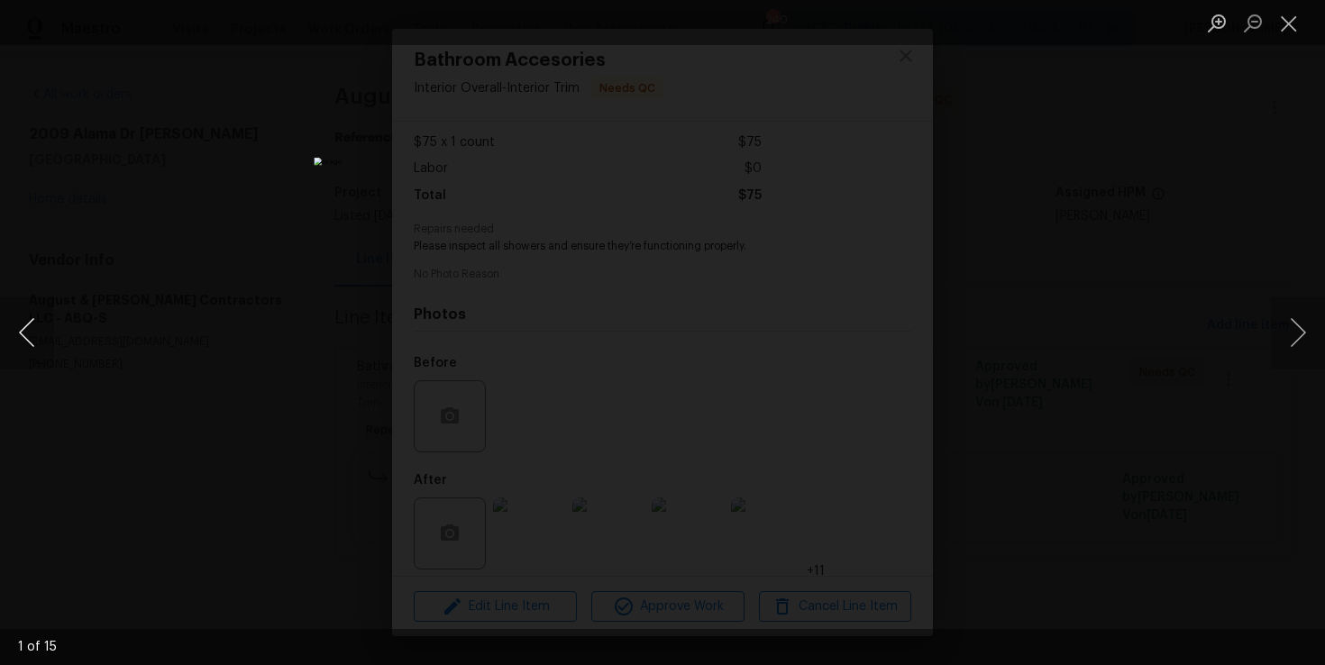
click at [23, 331] on button "Previous image" at bounding box center [27, 333] width 54 height 72
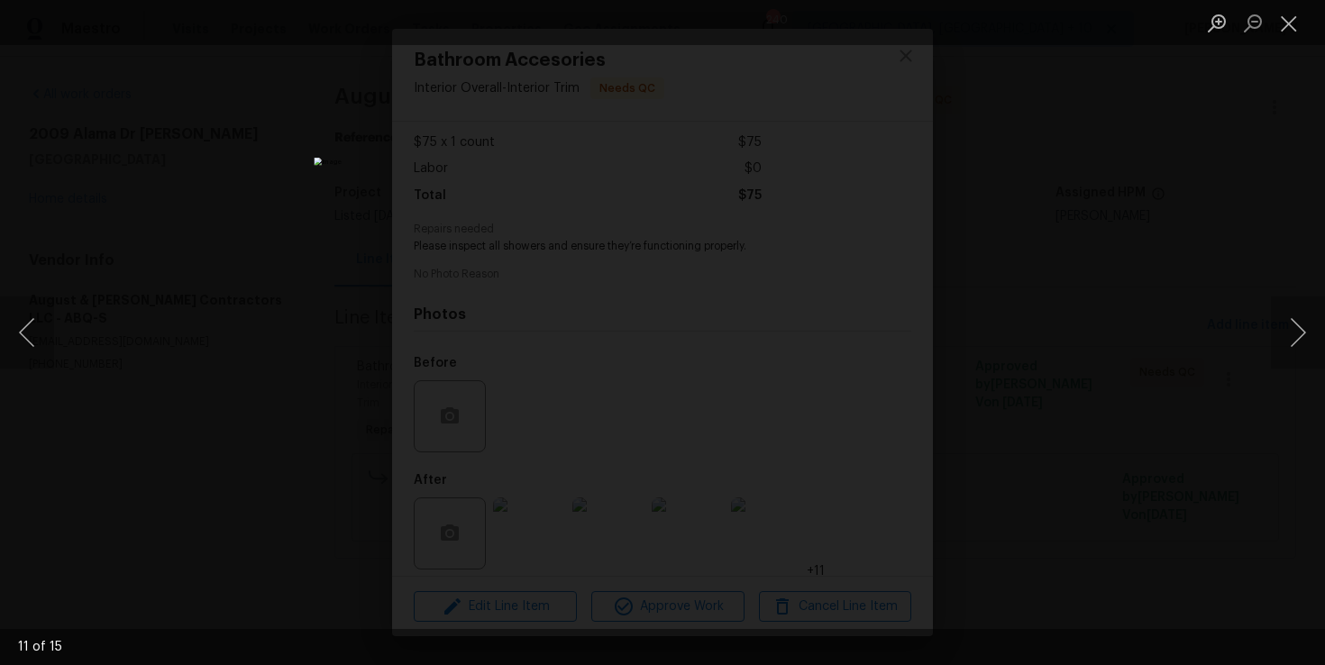
click at [59, 205] on div "Lightbox" at bounding box center [662, 332] width 1325 height 665
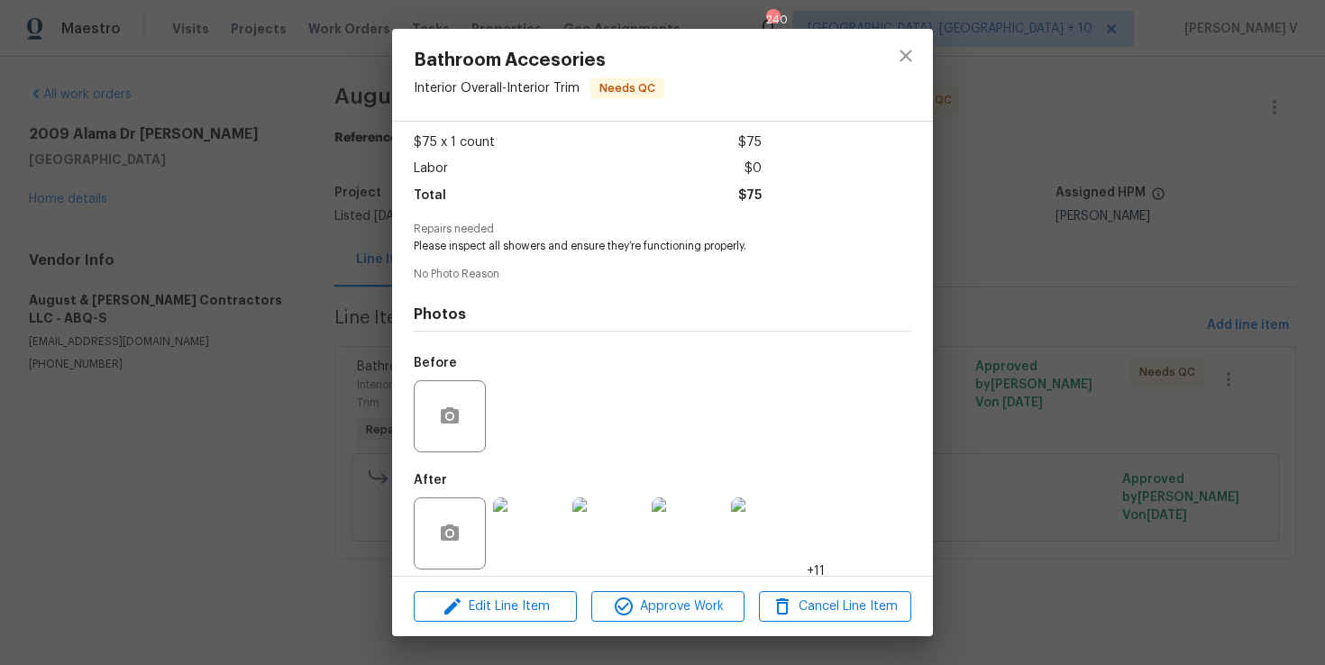
click at [135, 246] on div "Bathroom Accesories Interior Overall - Interior Trim Needs QC Vendor August & S…" at bounding box center [662, 332] width 1325 height 665
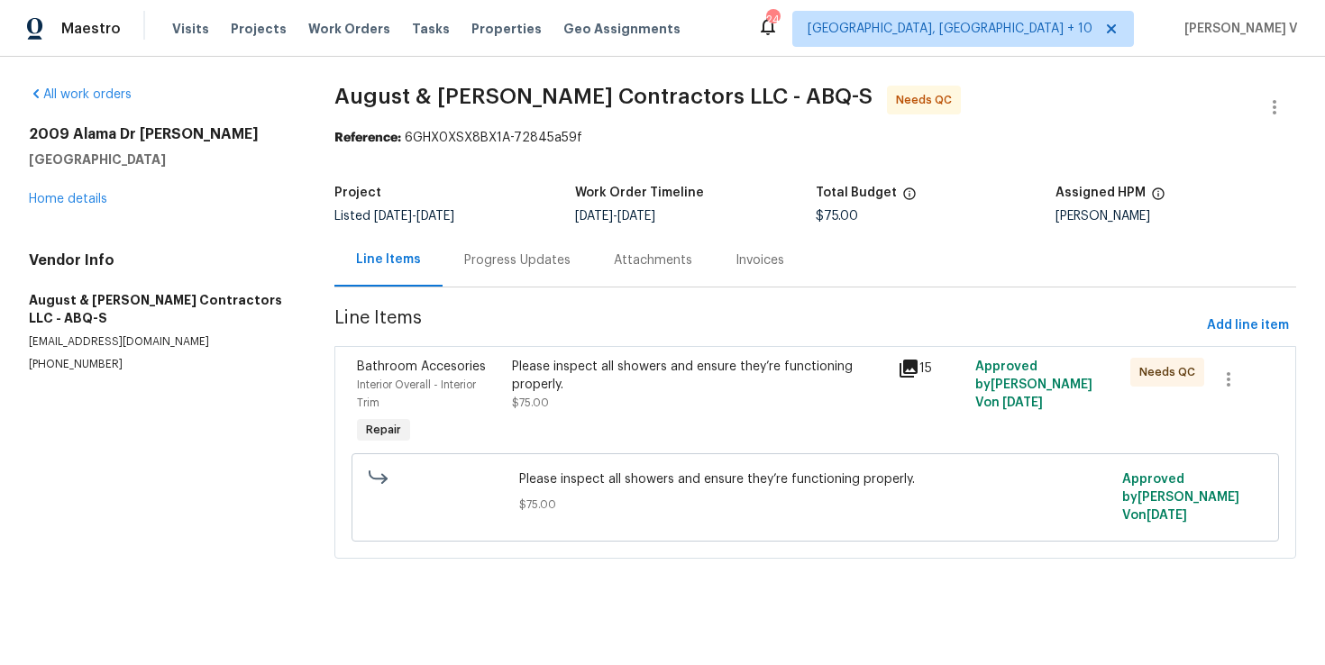
click at [462, 281] on div "Progress Updates" at bounding box center [518, 259] width 150 height 53
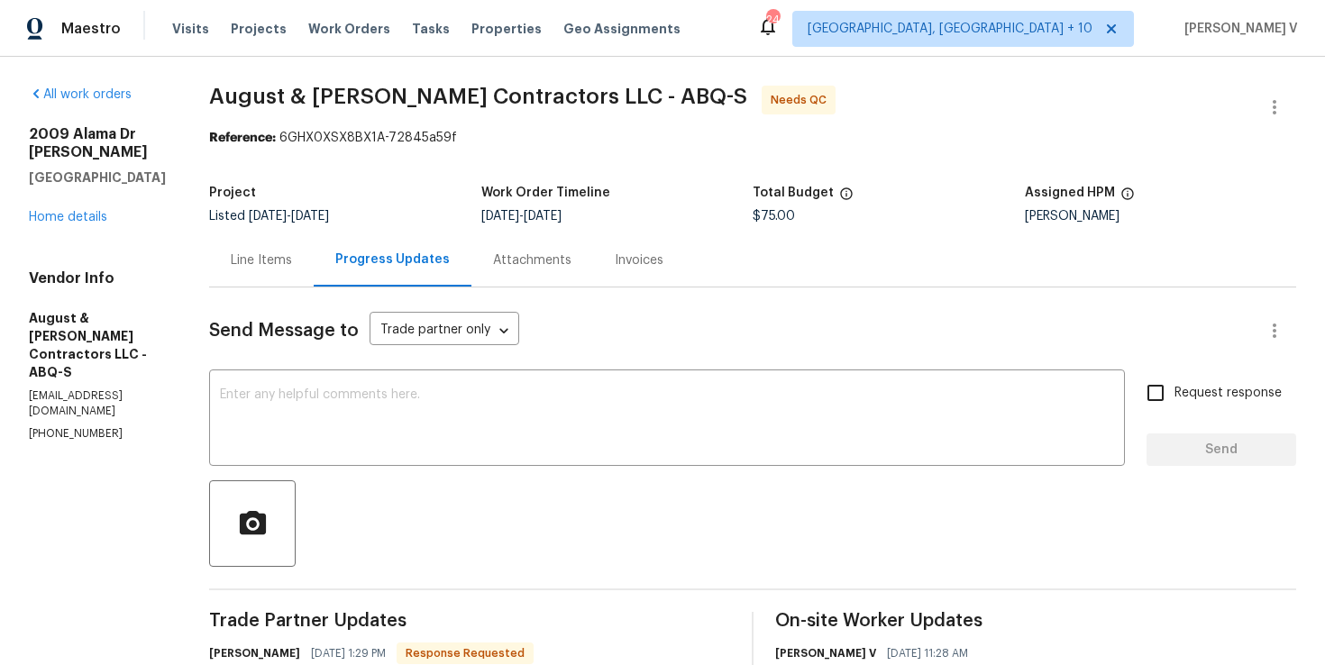
click at [276, 250] on div "Line Items" at bounding box center [261, 259] width 105 height 53
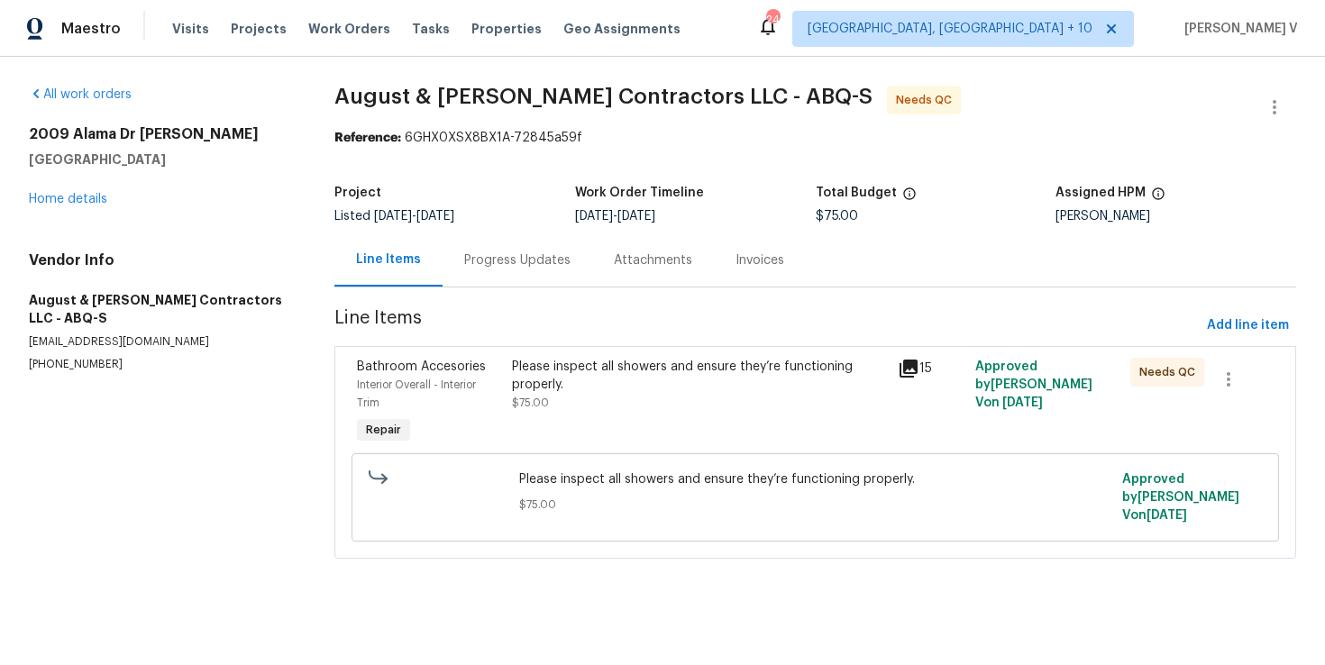
click at [502, 262] on div "Progress Updates" at bounding box center [517, 260] width 106 height 18
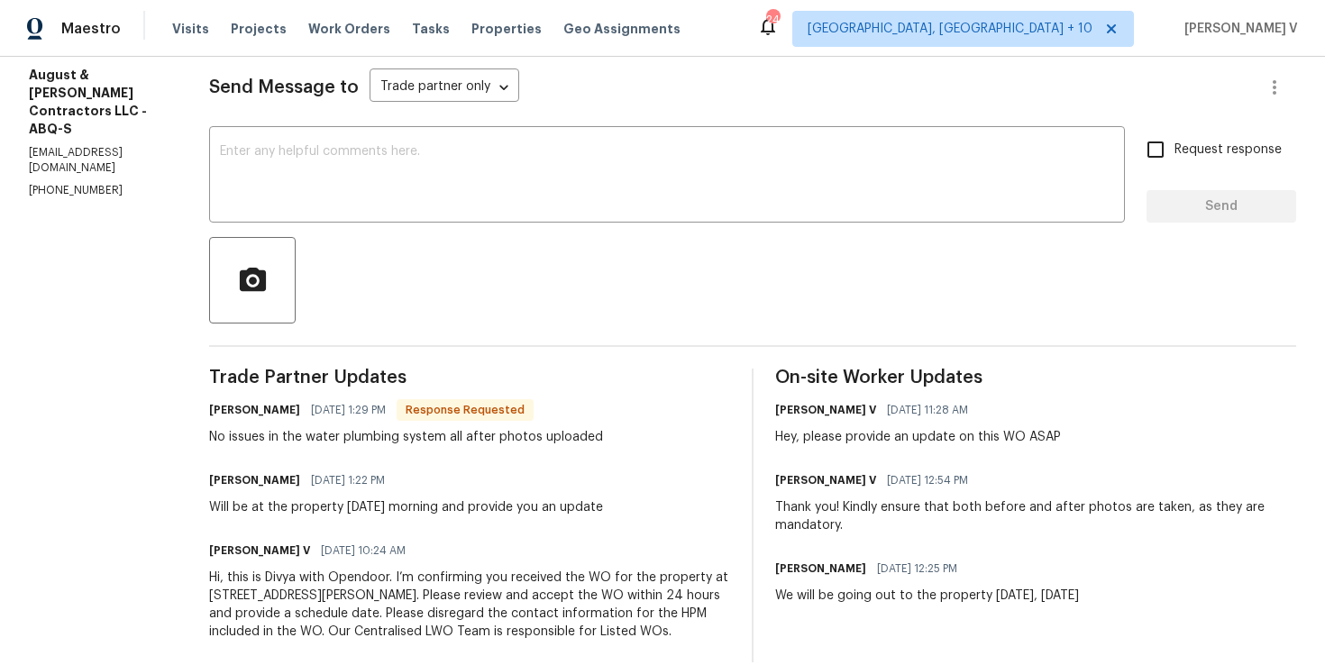
scroll to position [110, 0]
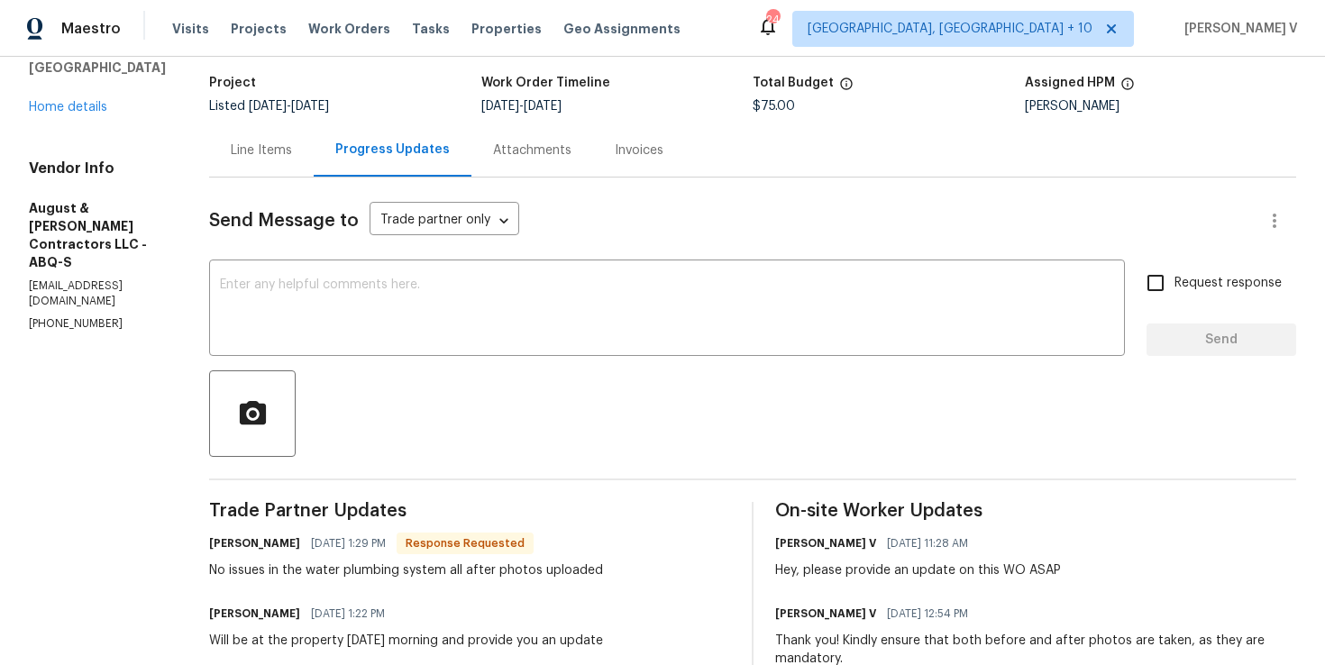
click at [279, 157] on div "Line Items" at bounding box center [261, 151] width 61 height 18
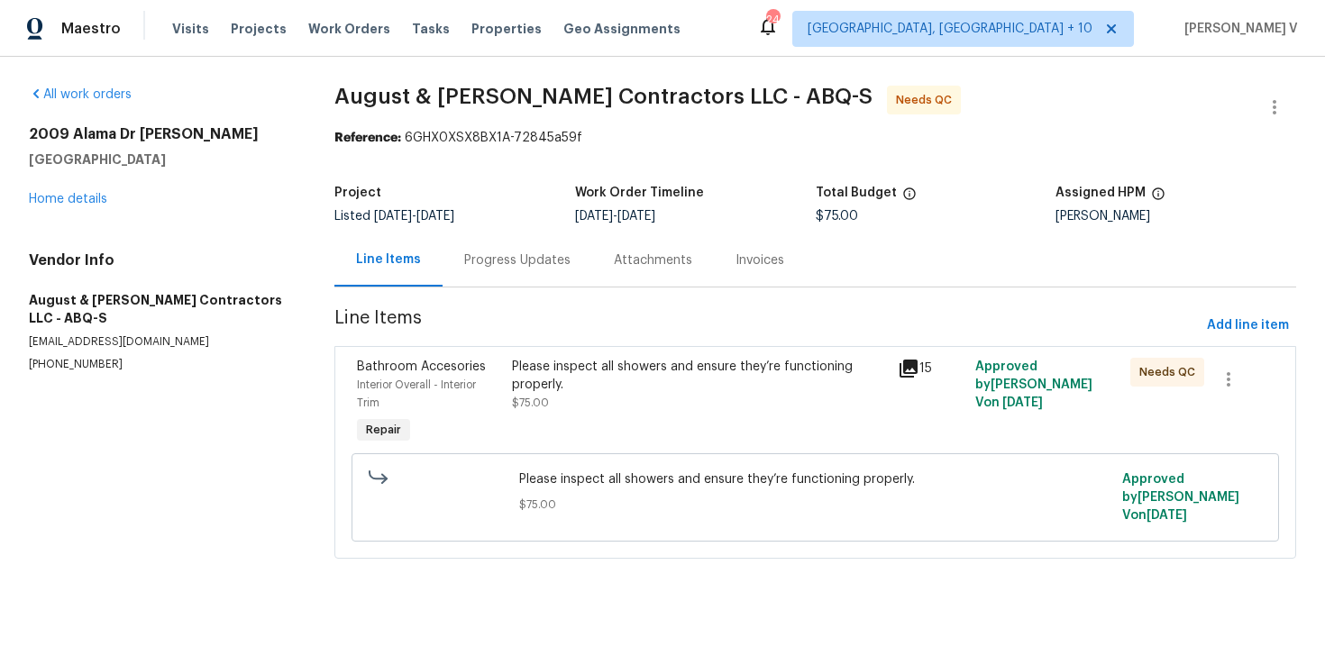
click at [588, 446] on div "Please inspect all showers and ensure they’re functioning properly. $75.00" at bounding box center [700, 402] width 387 height 101
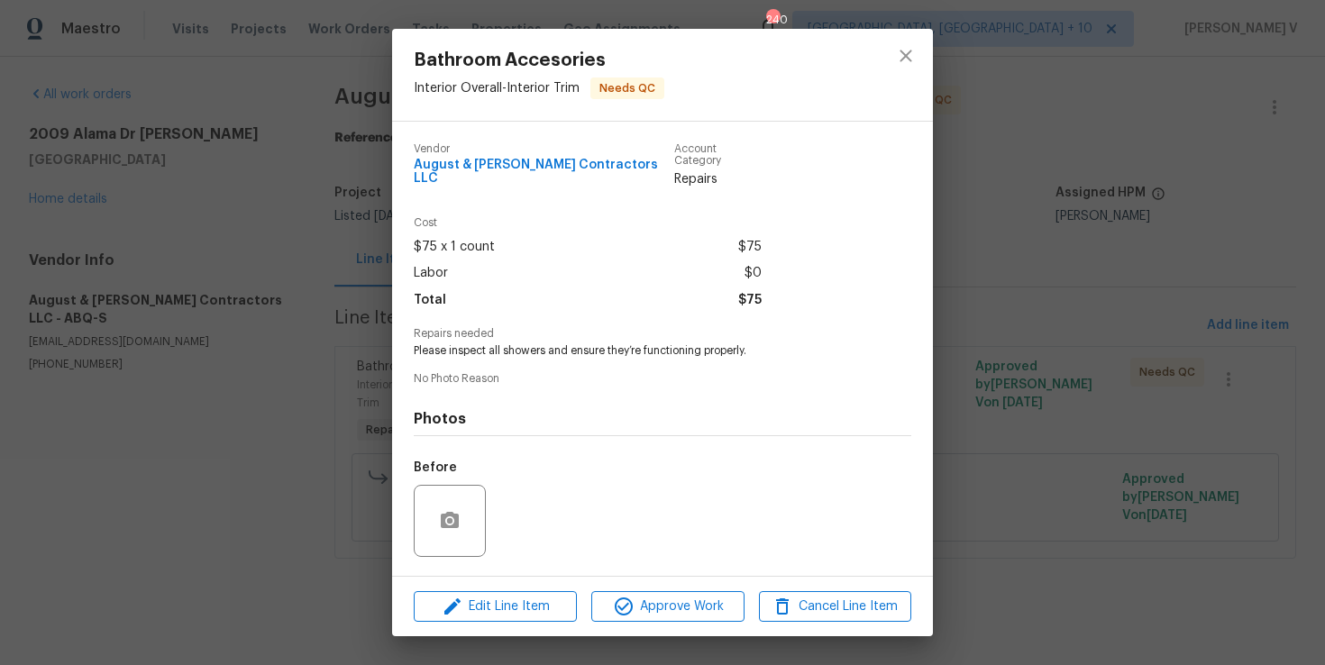
click at [463, 343] on span "Please inspect all showers and ensure they’re functioning properly." at bounding box center [638, 350] width 448 height 15
copy span "Please inspect all showers and ensure they’re functioning properly."
click at [452, 315] on div "Cost $75 x 1 count $75 Labor $0 Total $75" at bounding box center [663, 272] width 498 height 111
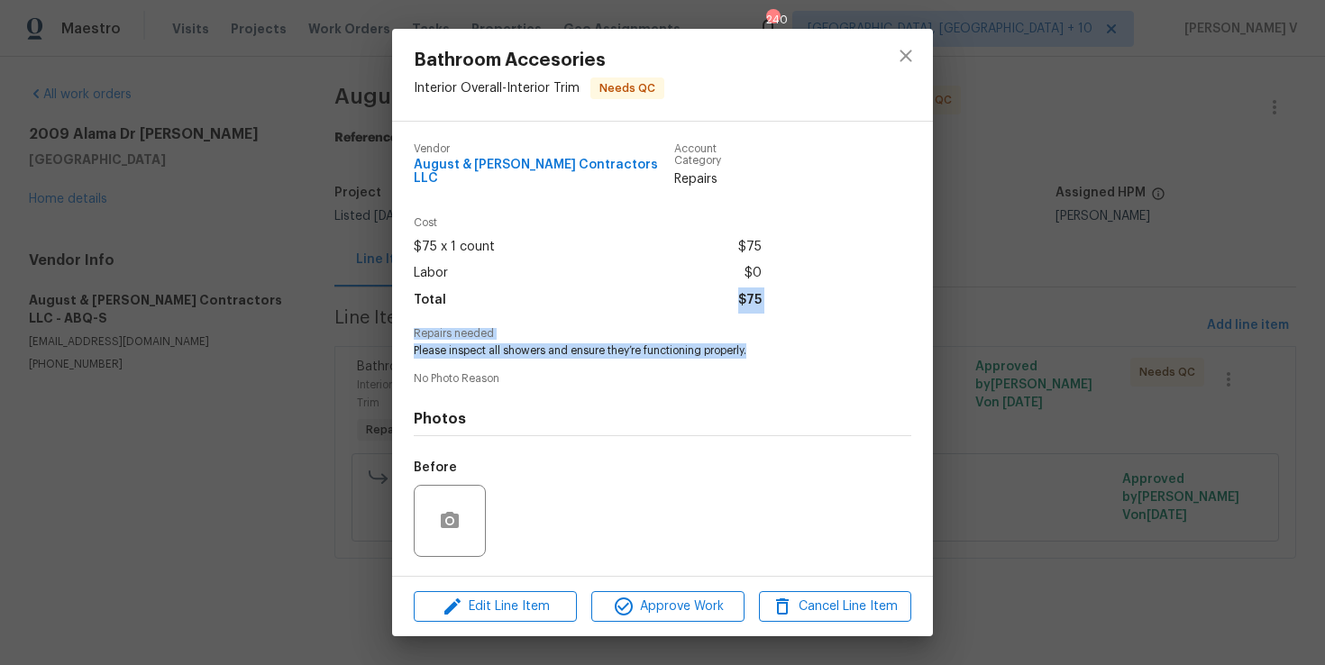
drag, startPoint x: 409, startPoint y: 312, endPoint x: 763, endPoint y: 332, distance: 354.8
click at [763, 334] on div "Vendor August & Suttles Contractors LLC Account Category Repairs Cost $75 x 1 c…" at bounding box center [662, 349] width 541 height 454
click at [756, 343] on span "Please inspect all showers and ensure they’re functioning properly." at bounding box center [638, 350] width 448 height 15
drag, startPoint x: 756, startPoint y: 342, endPoint x: 425, endPoint y: 318, distance: 331.6
click at [425, 328] on div "Repairs needed Please inspect all showers and ensure they’re functioning proper…" at bounding box center [663, 343] width 498 height 31
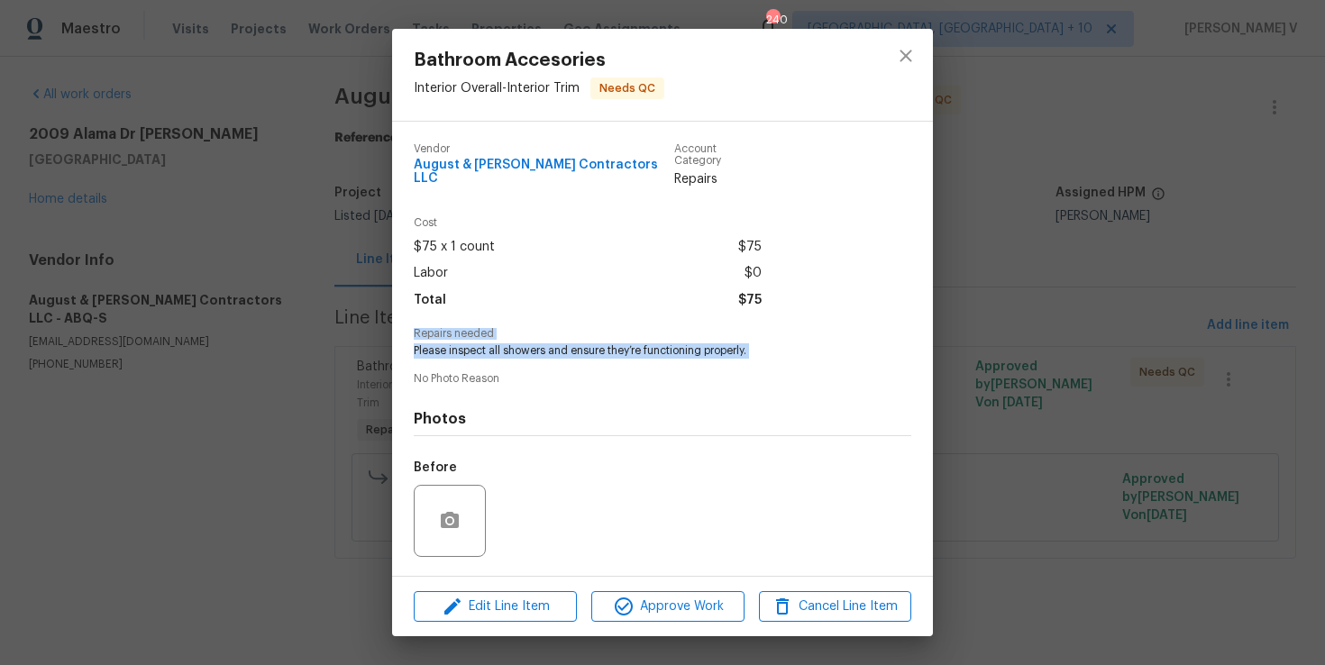
click at [300, 173] on div "Bathroom Accesories Interior Overall - Interior Trim Needs QC Vendor August & S…" at bounding box center [662, 332] width 1325 height 665
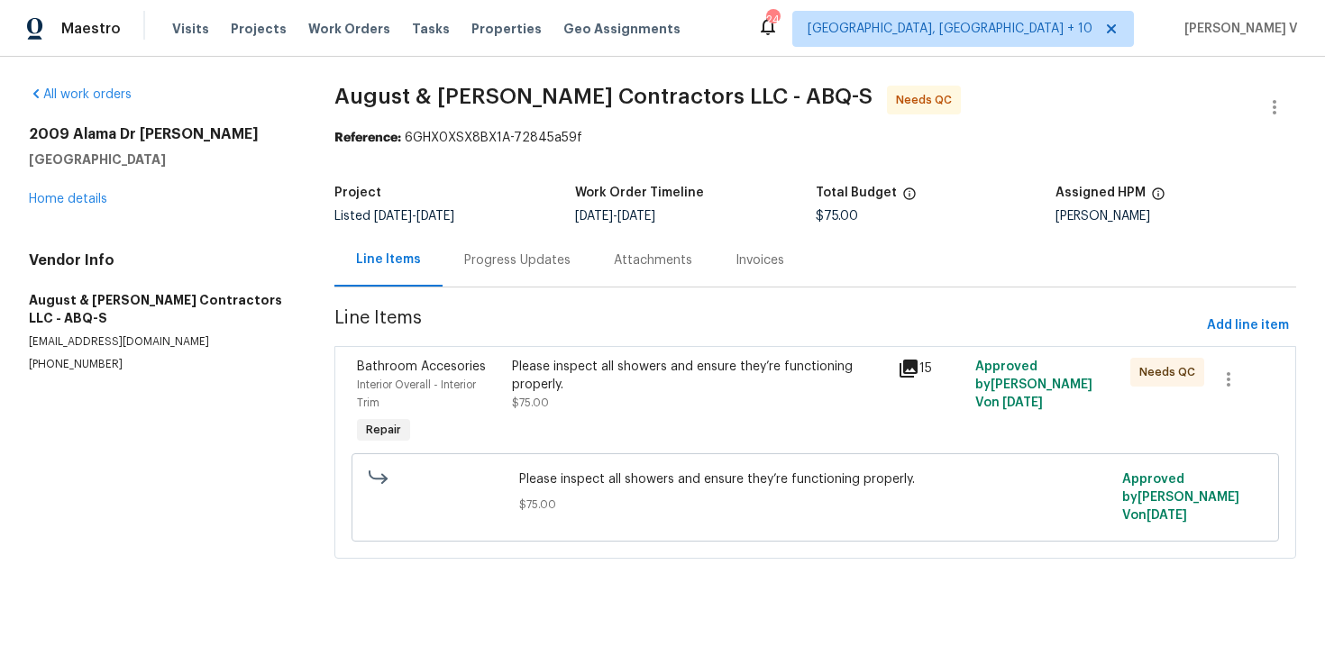
click at [489, 273] on div "Progress Updates" at bounding box center [518, 259] width 150 height 53
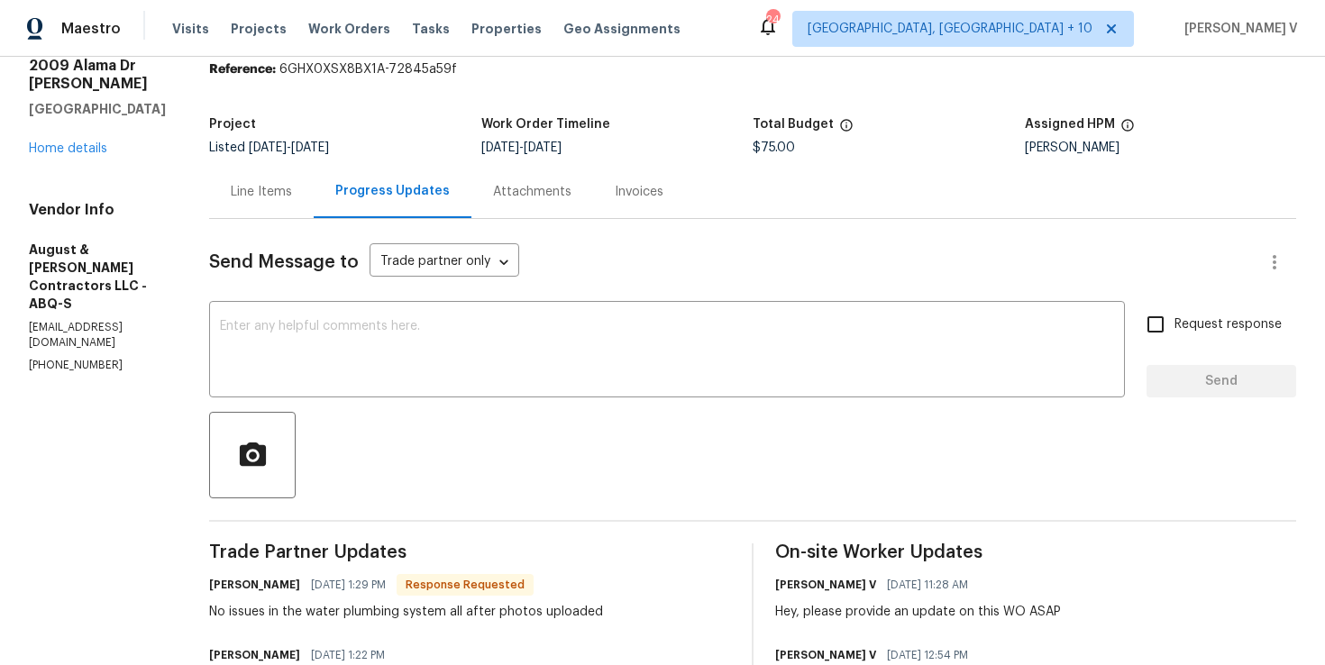
scroll to position [116, 0]
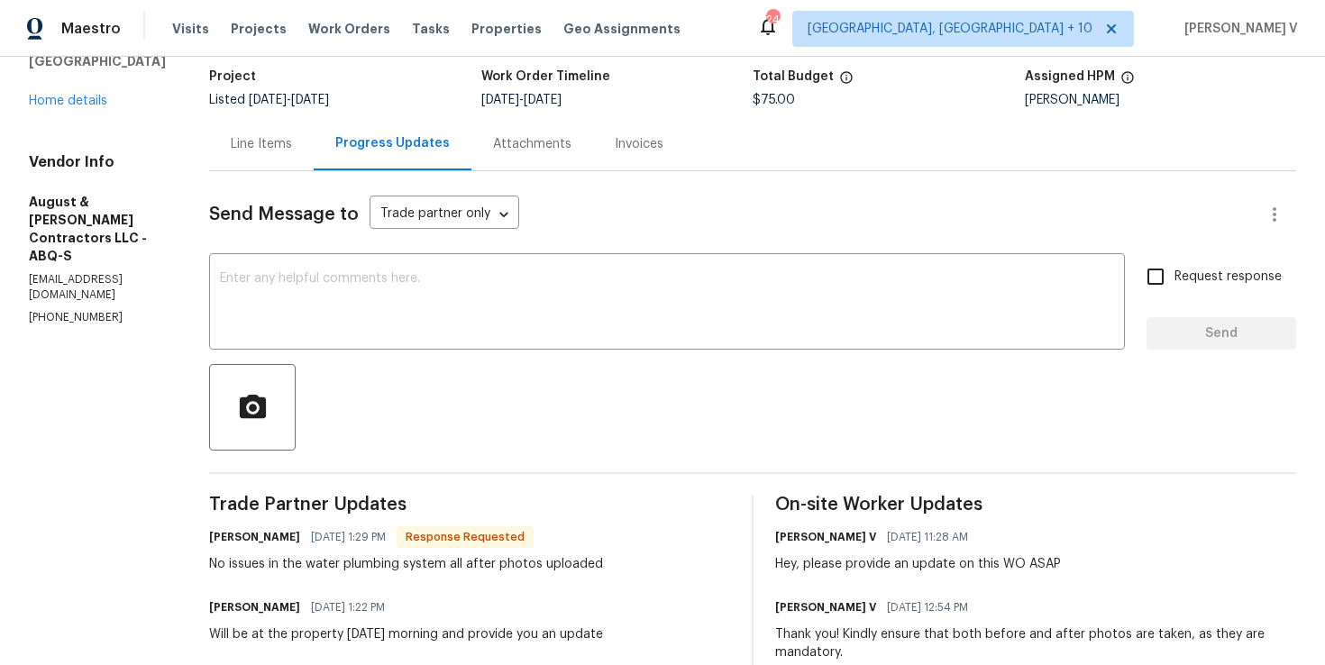
click at [325, 575] on div "Trade Partner Updates Michelle Suttles 08/11/2025 1:29 PM Response Requested No…" at bounding box center [469, 643] width 521 height 294
click at [379, 570] on div "No issues in the water plumbing system all after photos uploaded" at bounding box center [406, 564] width 394 height 18
copy div "No issues in the water plumbing system all after photos uploaded"
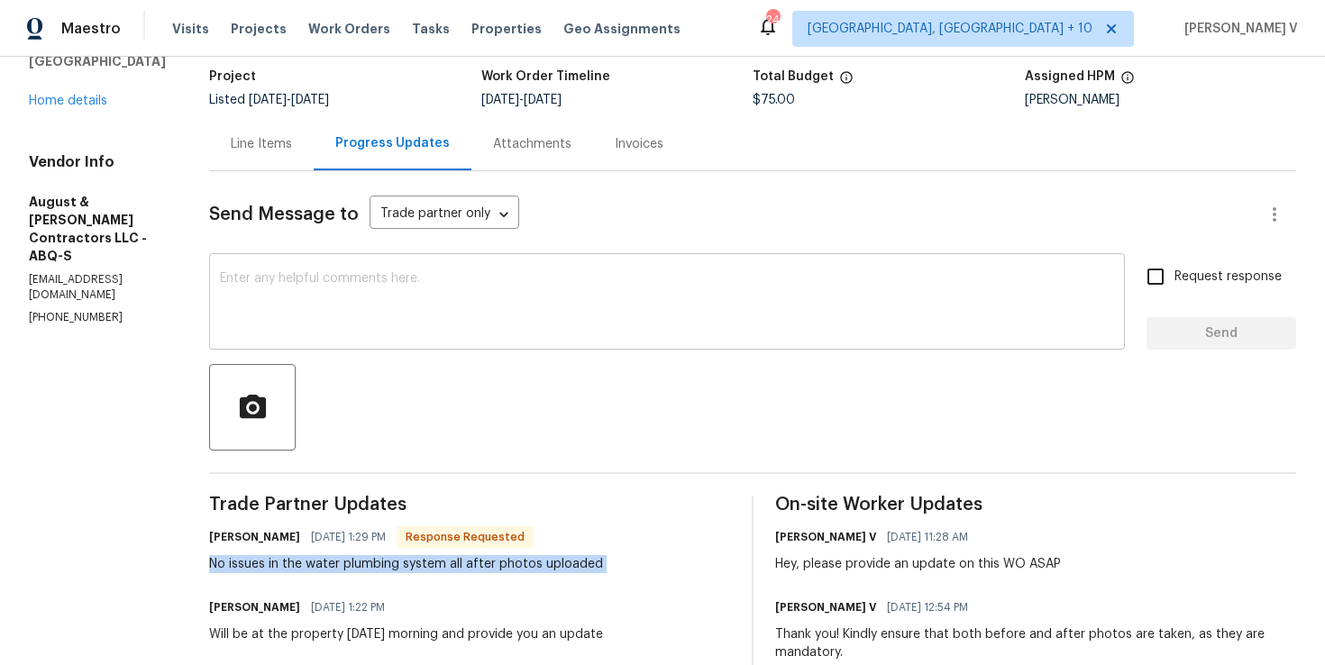
click at [393, 301] on textarea at bounding box center [667, 303] width 894 height 63
paste textarea "Thanks for confirming no issues with the water plumbing system and for uploadin…"
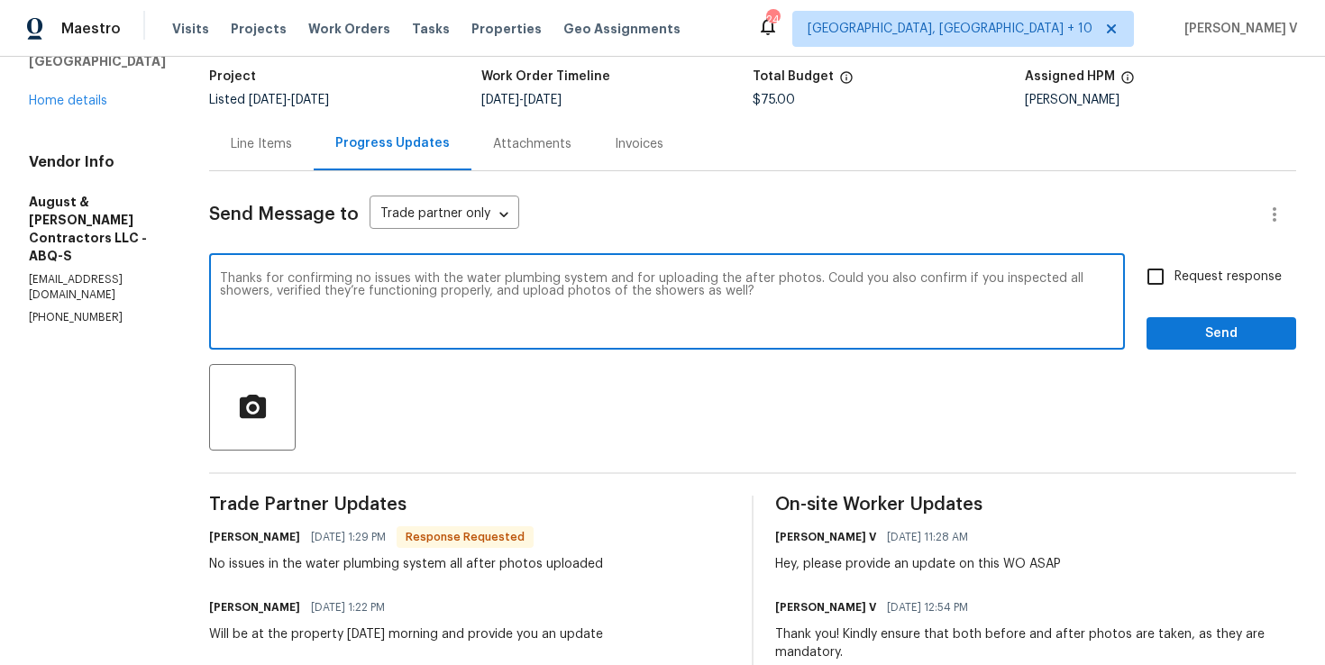
type textarea "Thanks for confirming no issues with the water plumbing system and for uploadin…"
click at [1149, 275] on input "Request response" at bounding box center [1156, 277] width 38 height 38
checkbox input "true"
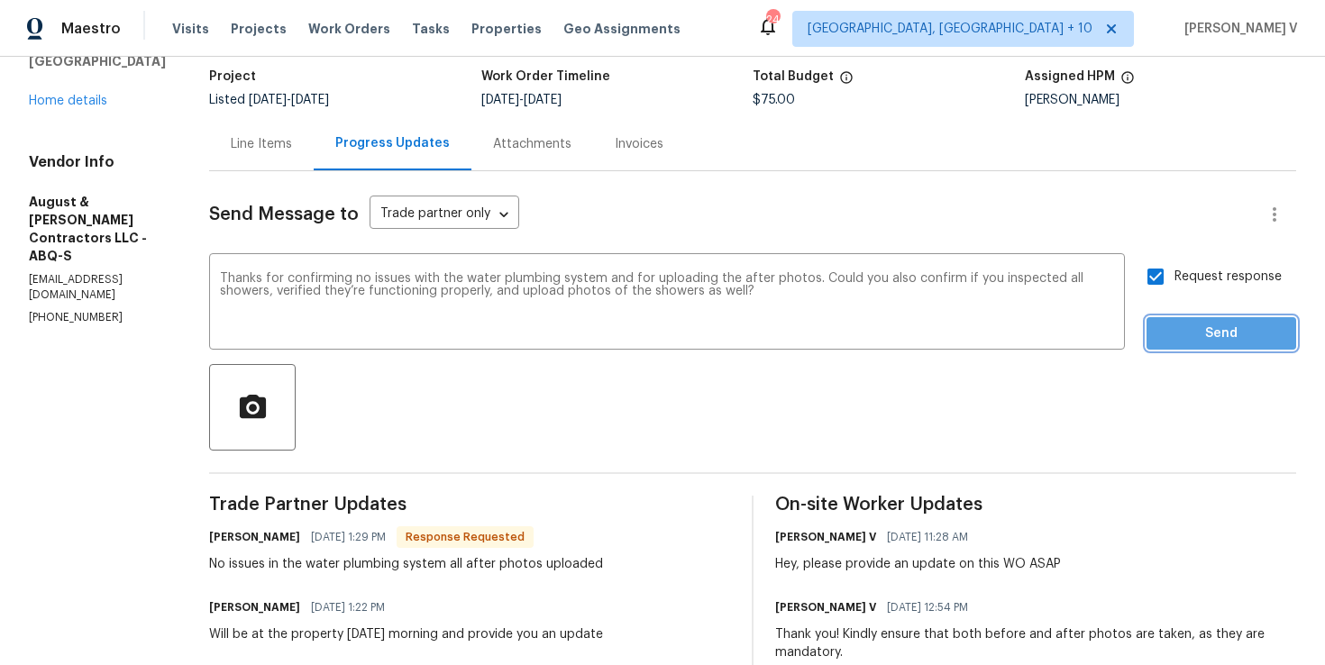
click at [1184, 323] on span "Send" at bounding box center [1221, 334] width 121 height 23
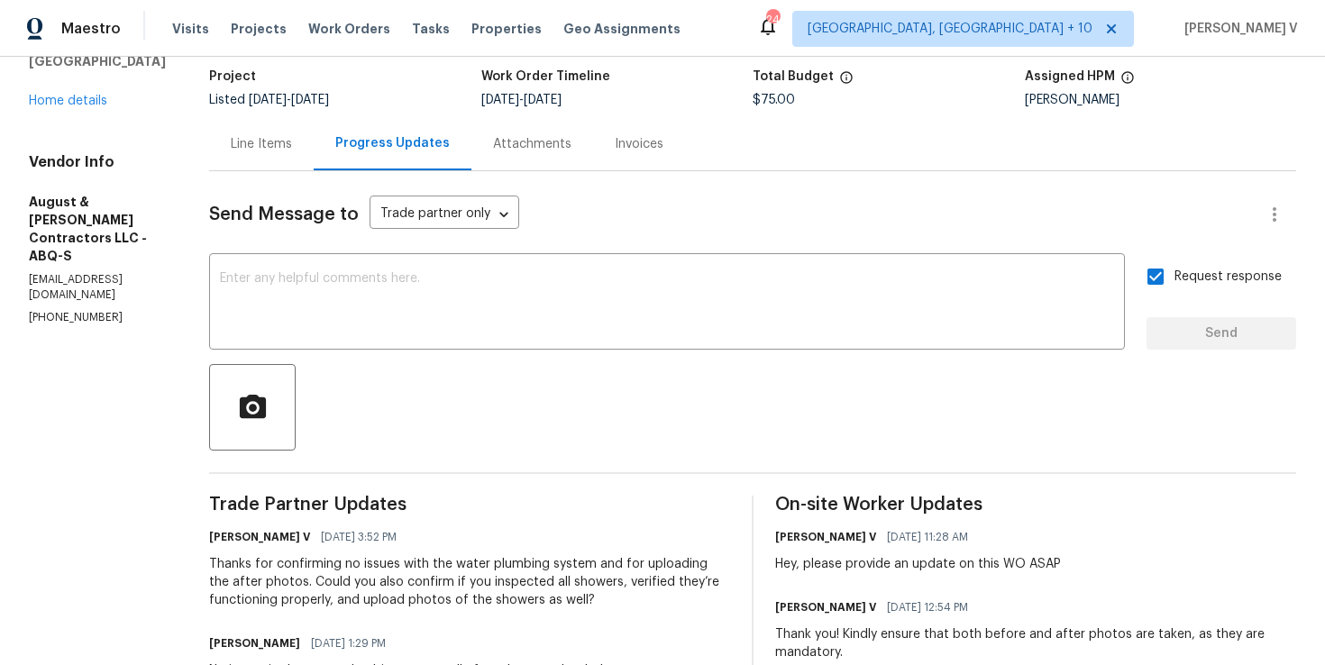
scroll to position [376, 0]
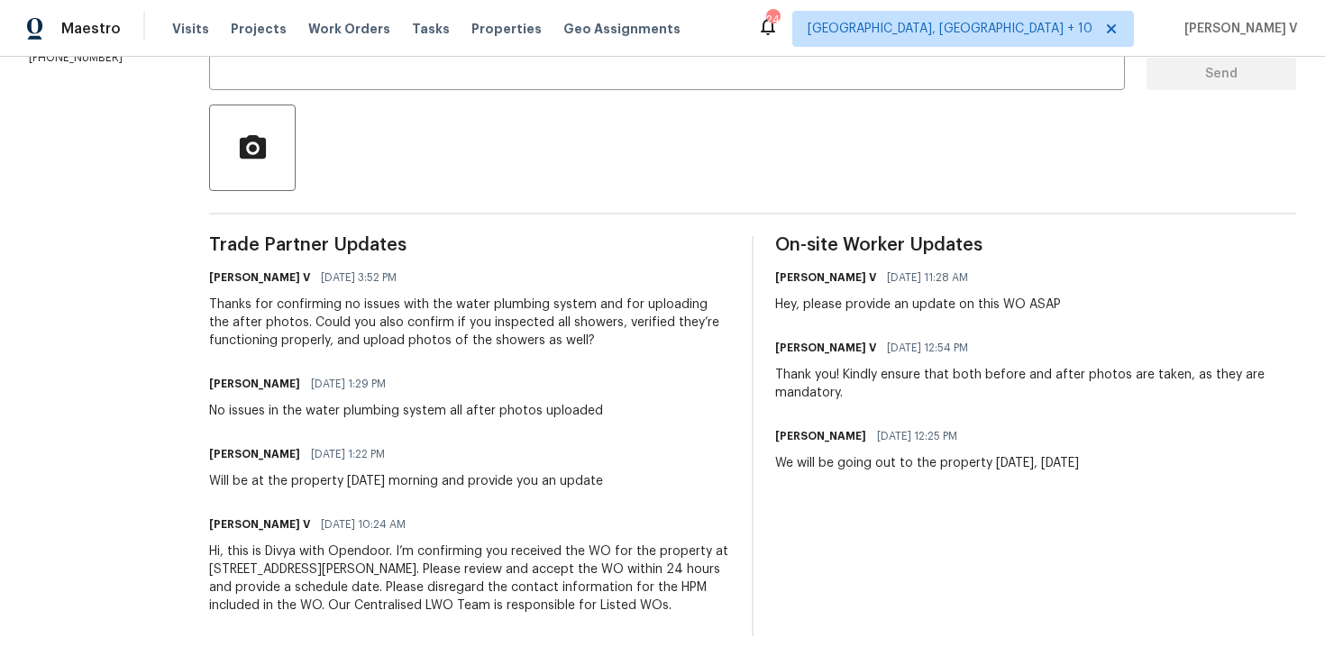
click at [284, 412] on div "No issues in the water plumbing system all after photos uploaded" at bounding box center [406, 411] width 394 height 18
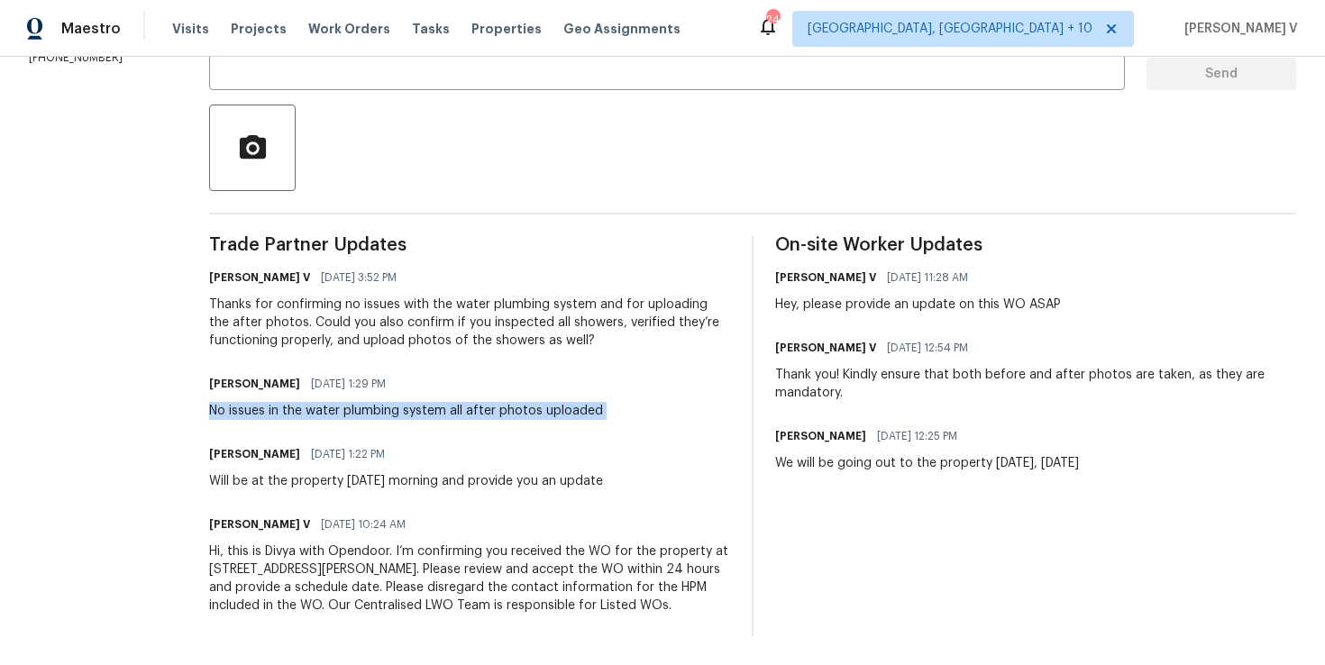
copy div "No issues in the water plumbing system all after photos uploaded"
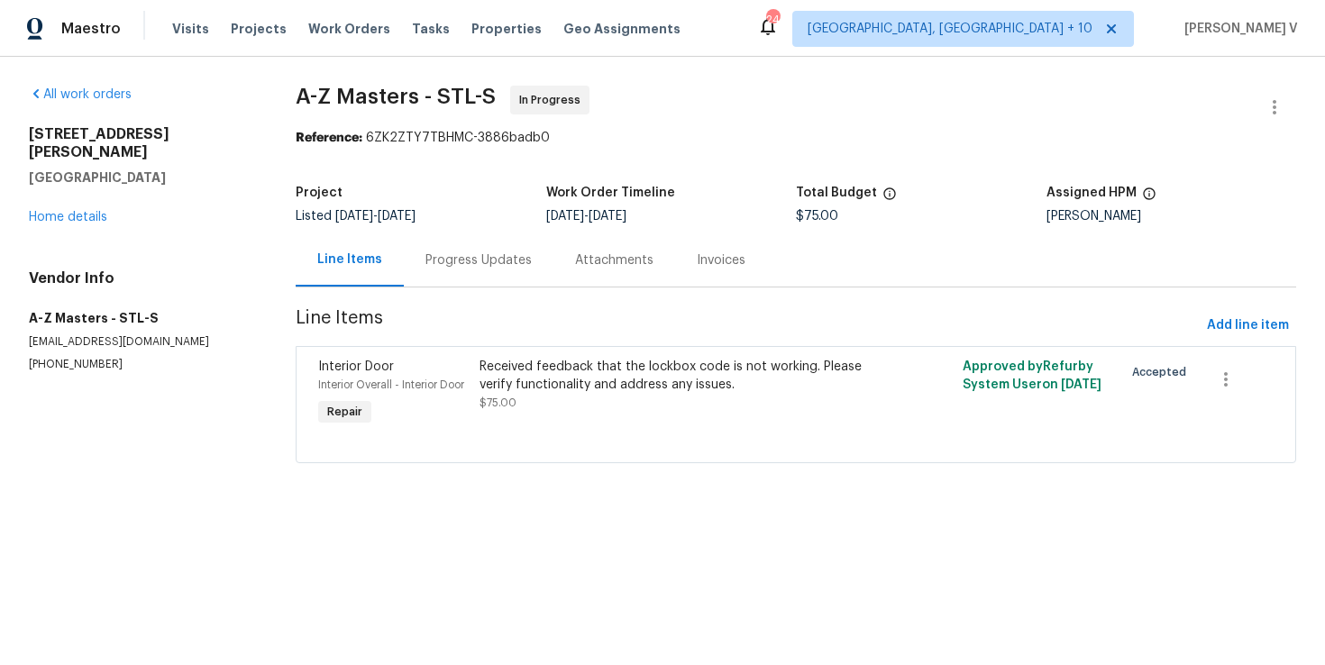
click at [493, 281] on div "Progress Updates" at bounding box center [479, 259] width 150 height 53
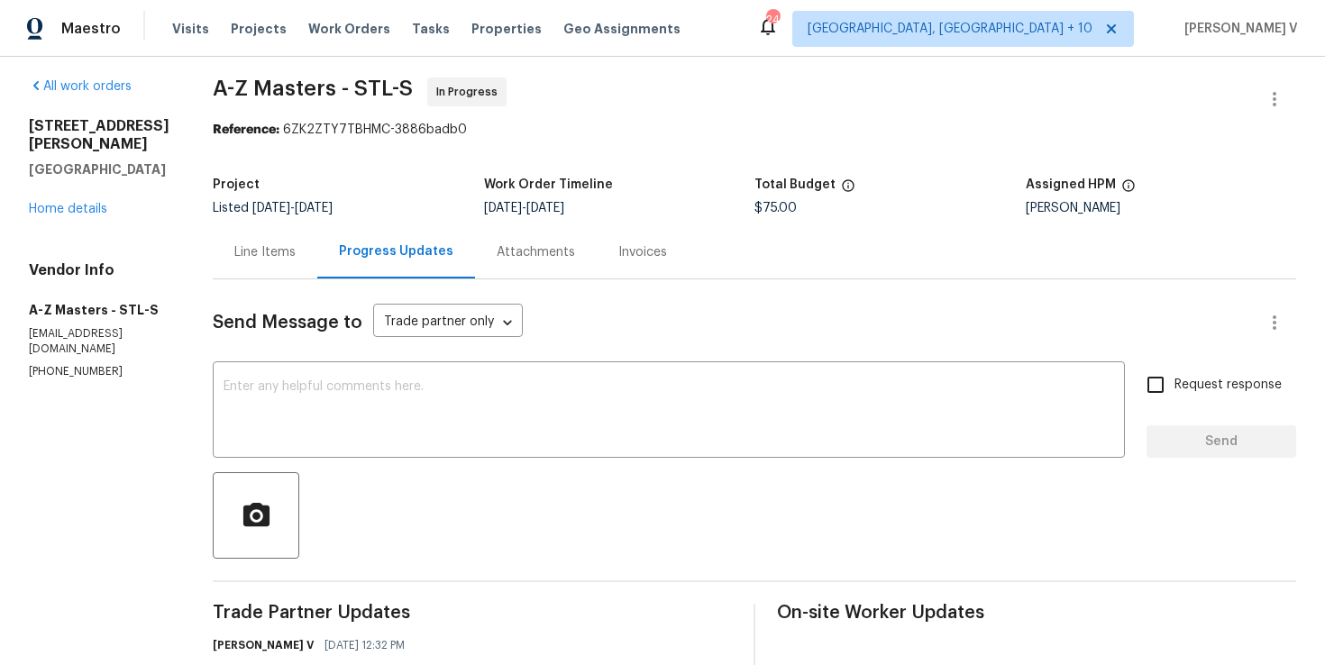
scroll to position [129, 0]
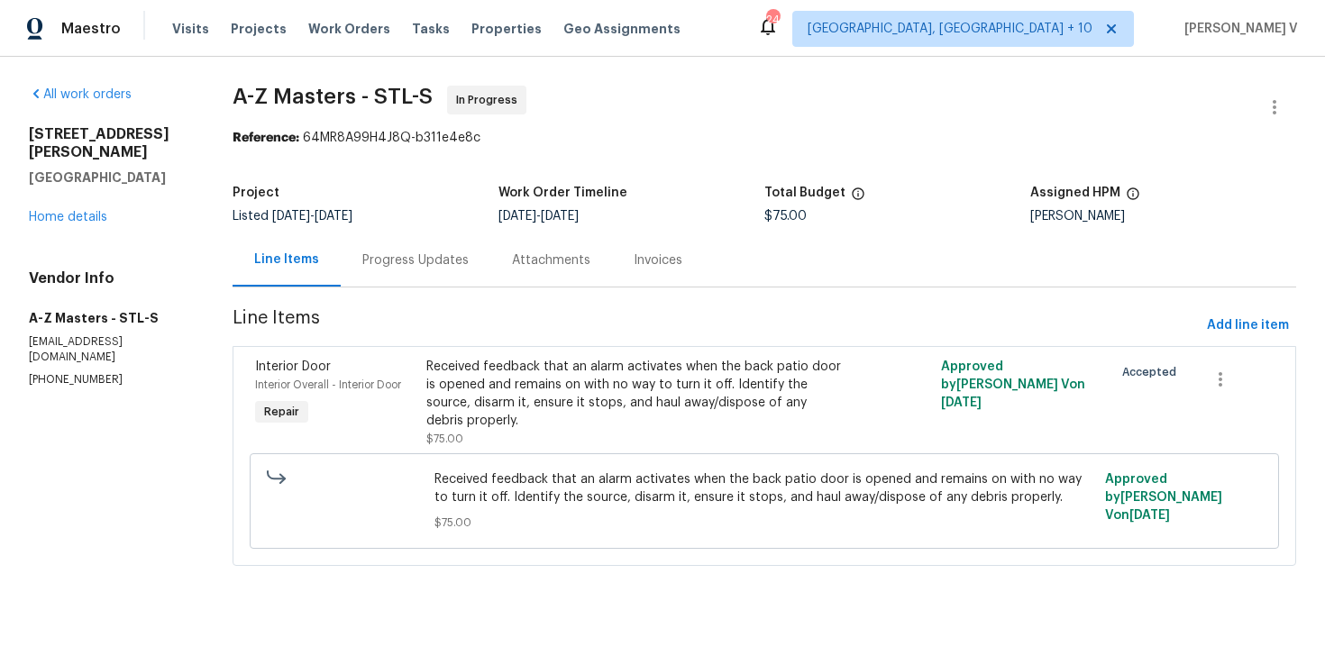
click at [432, 271] on div "Progress Updates" at bounding box center [416, 259] width 150 height 53
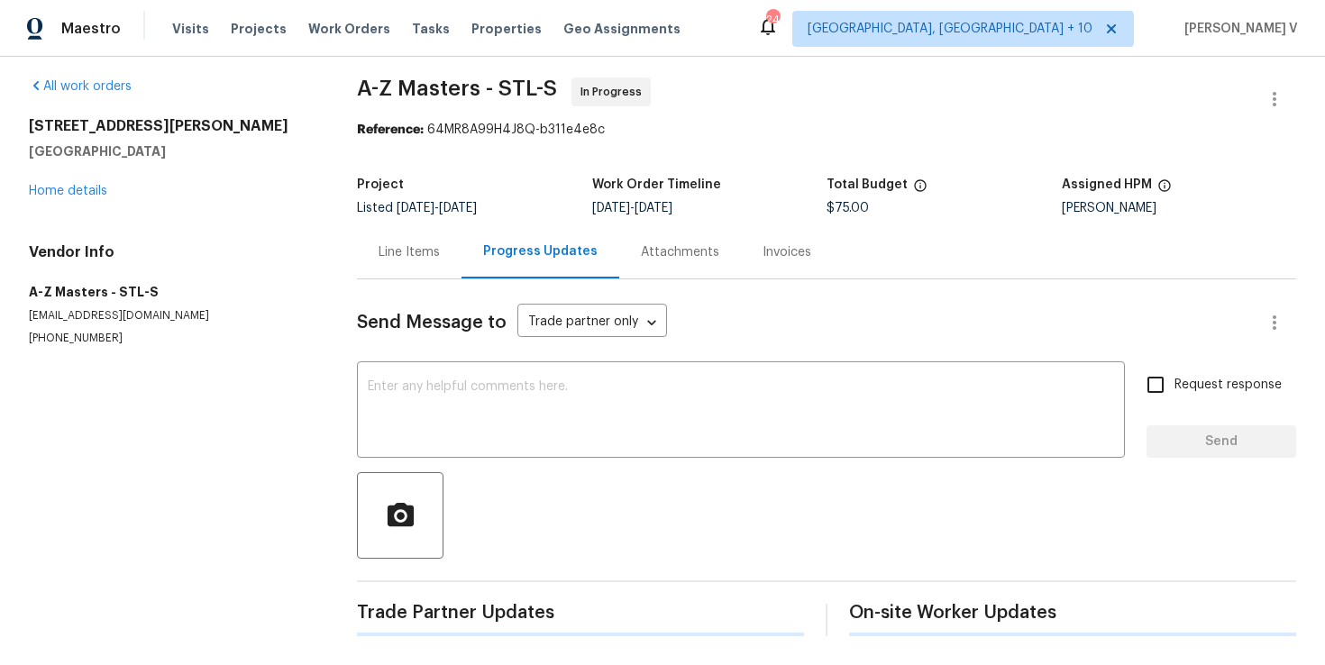
scroll to position [129, 0]
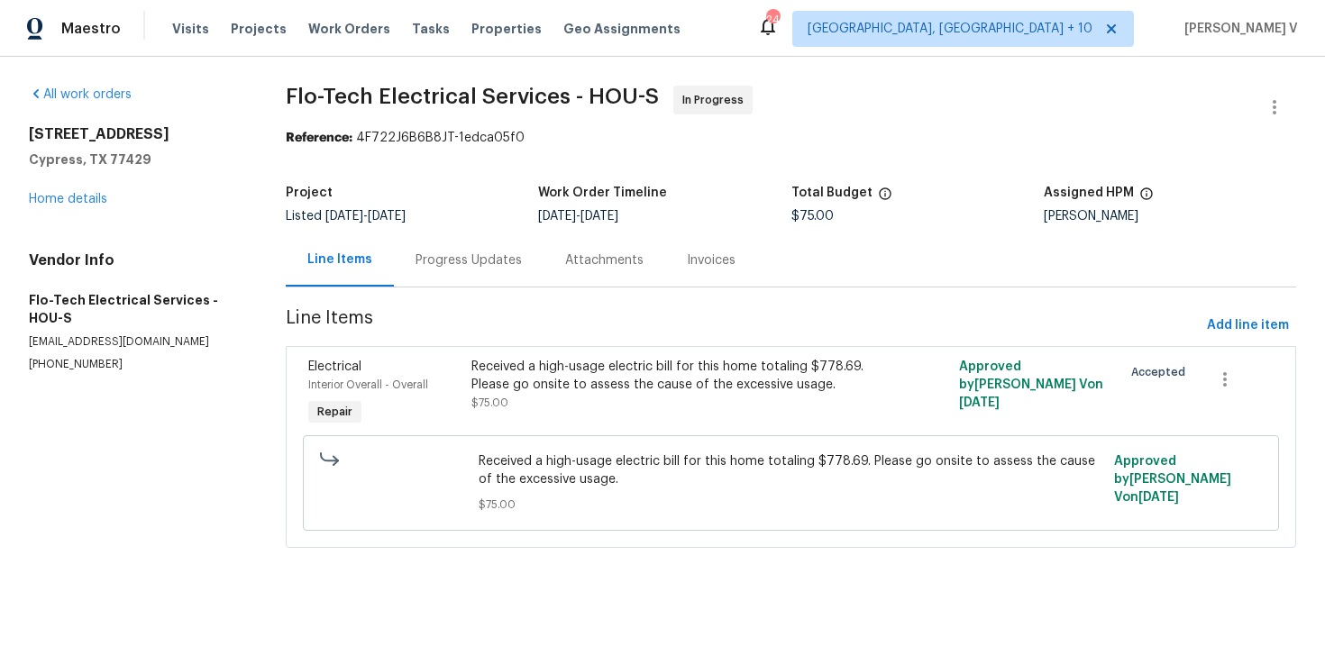
click at [476, 260] on div "Progress Updates" at bounding box center [469, 260] width 106 height 18
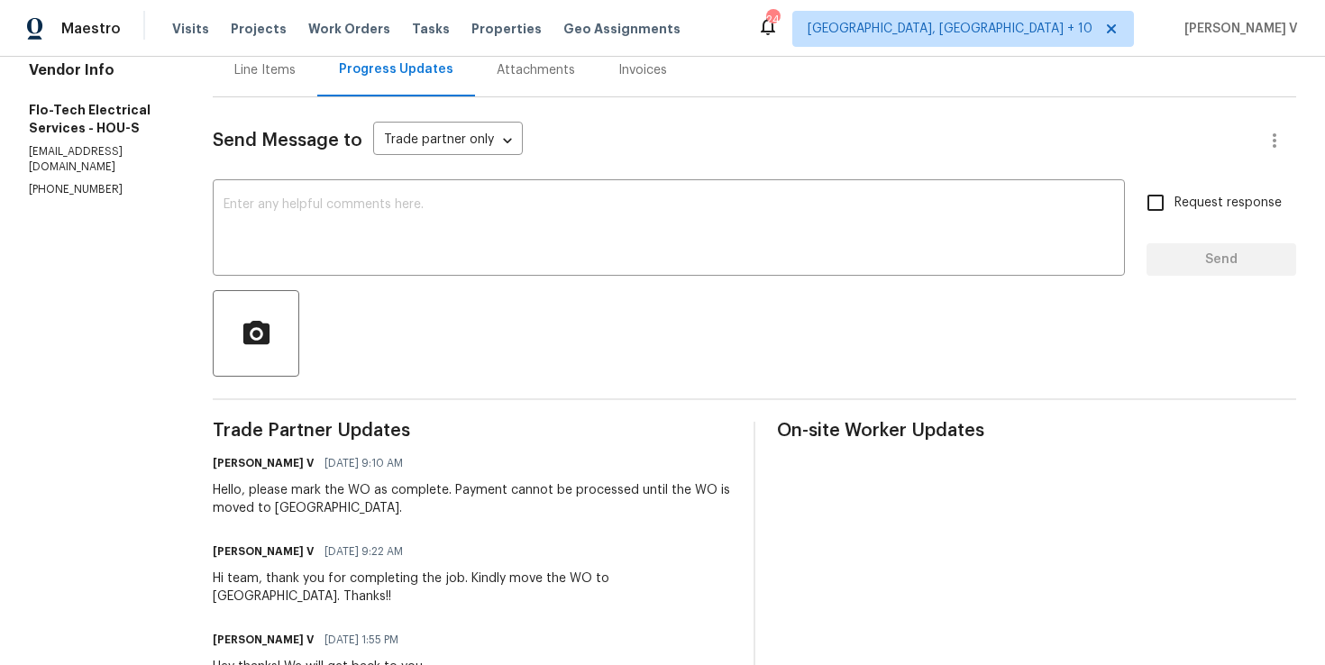
scroll to position [241, 0]
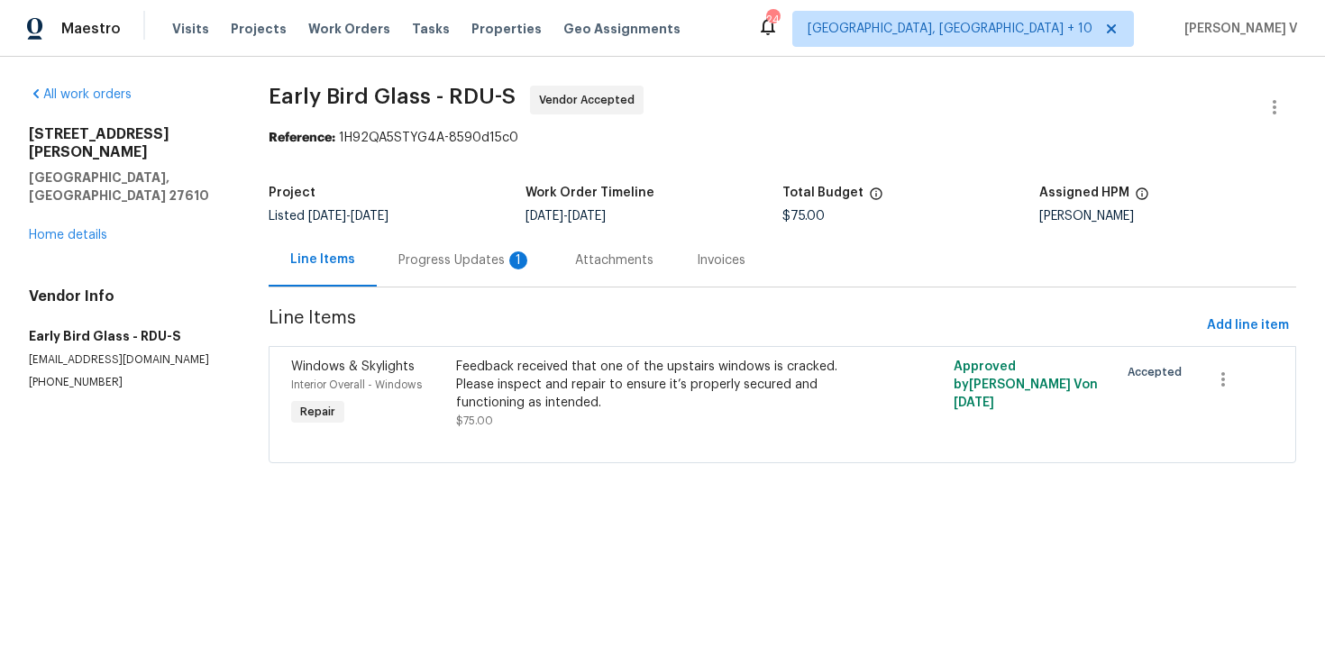
click at [462, 259] on div "Progress Updates 1" at bounding box center [464, 260] width 133 height 18
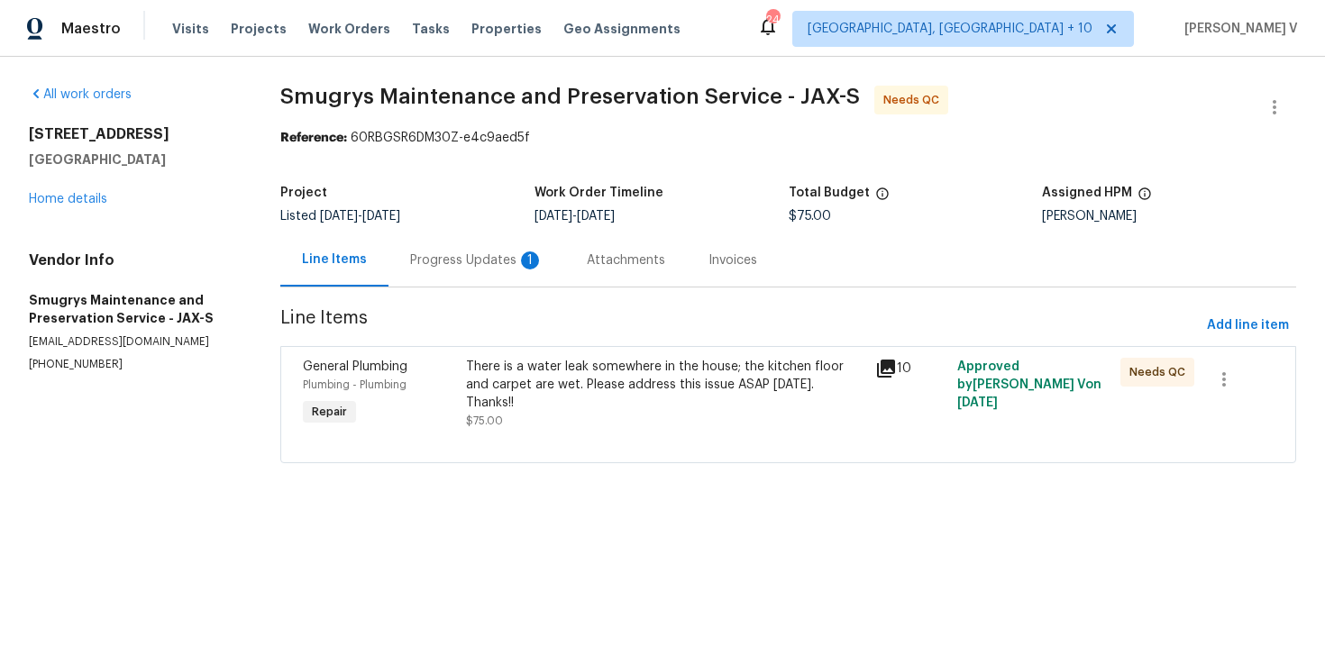
click at [440, 252] on div "Progress Updates 1" at bounding box center [476, 260] width 133 height 18
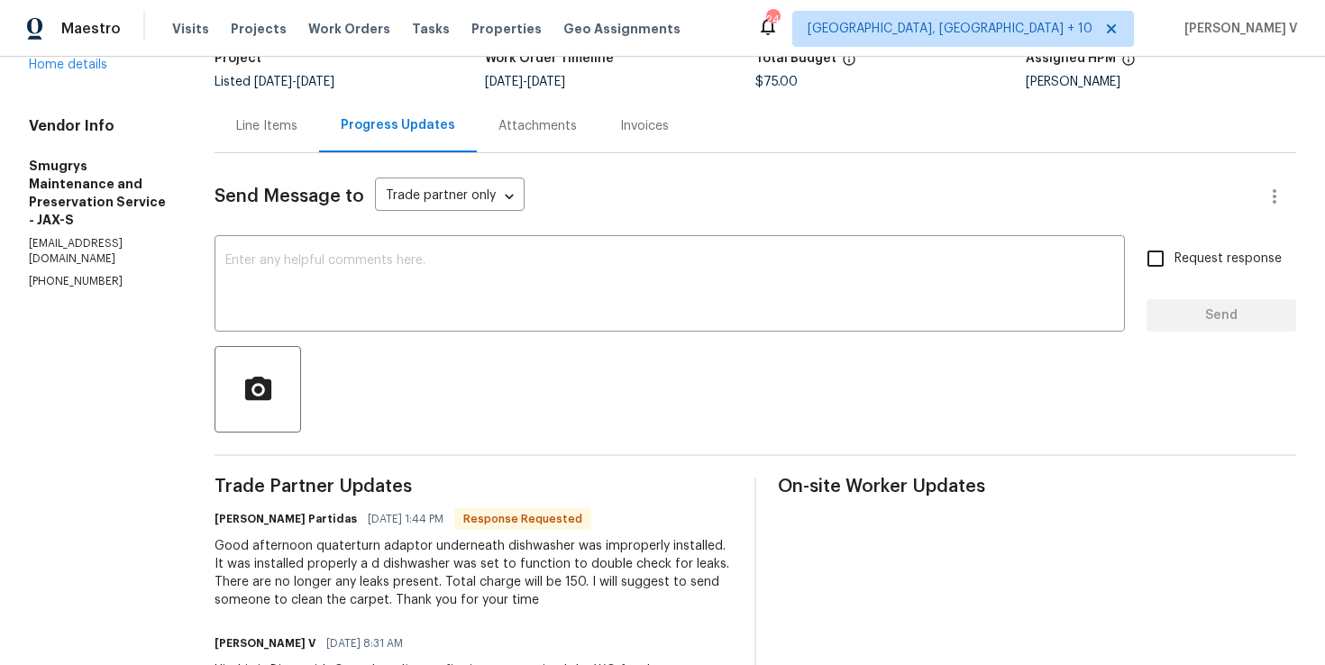
scroll to position [105, 0]
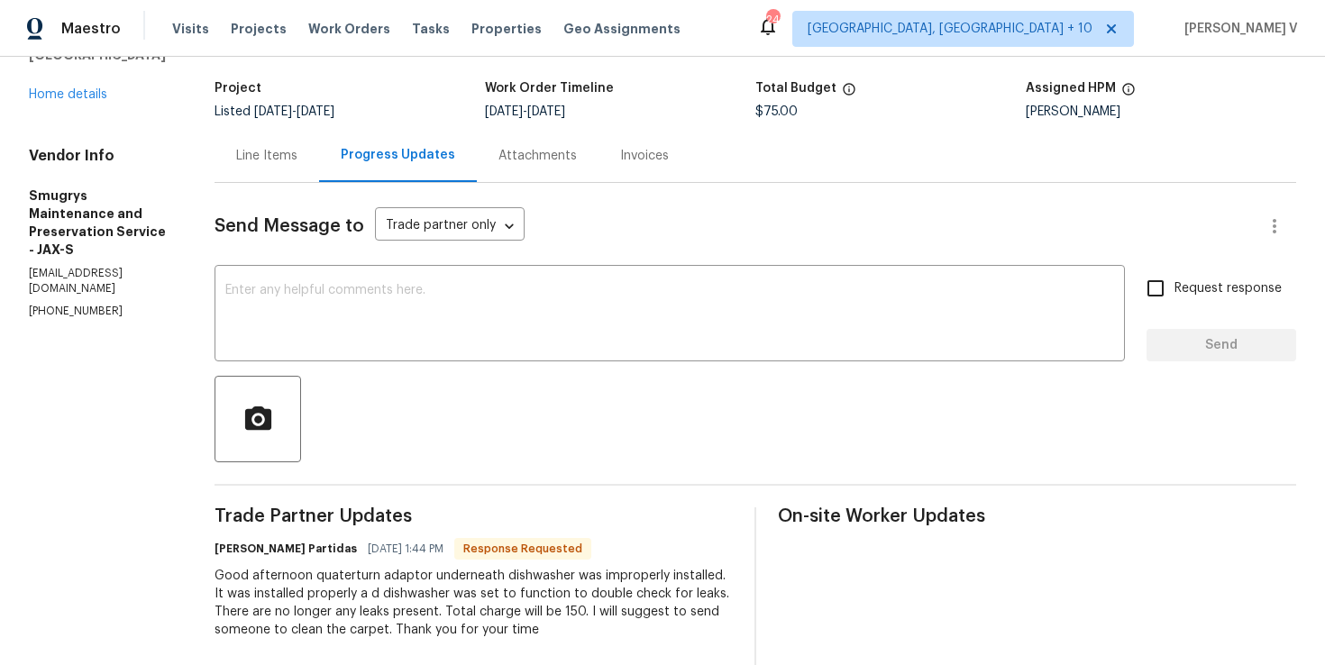
click at [255, 156] on div "Line Items" at bounding box center [266, 156] width 61 height 18
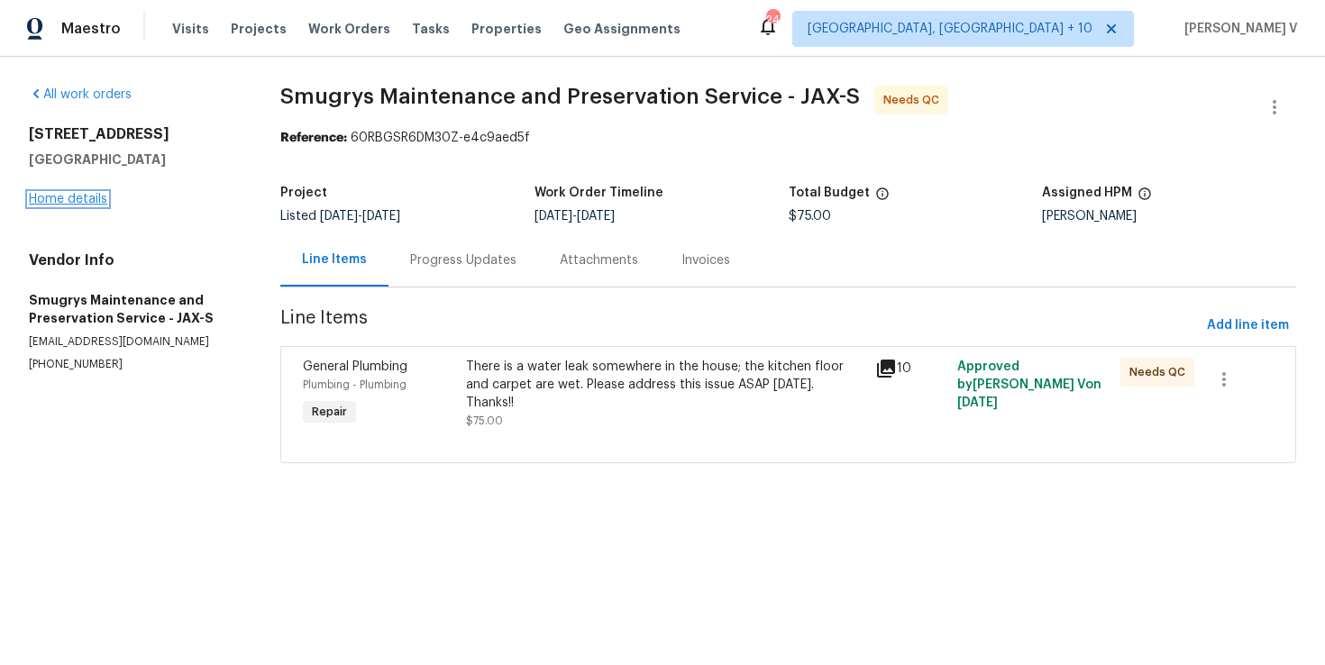
click at [75, 202] on link "Home details" at bounding box center [68, 199] width 78 height 13
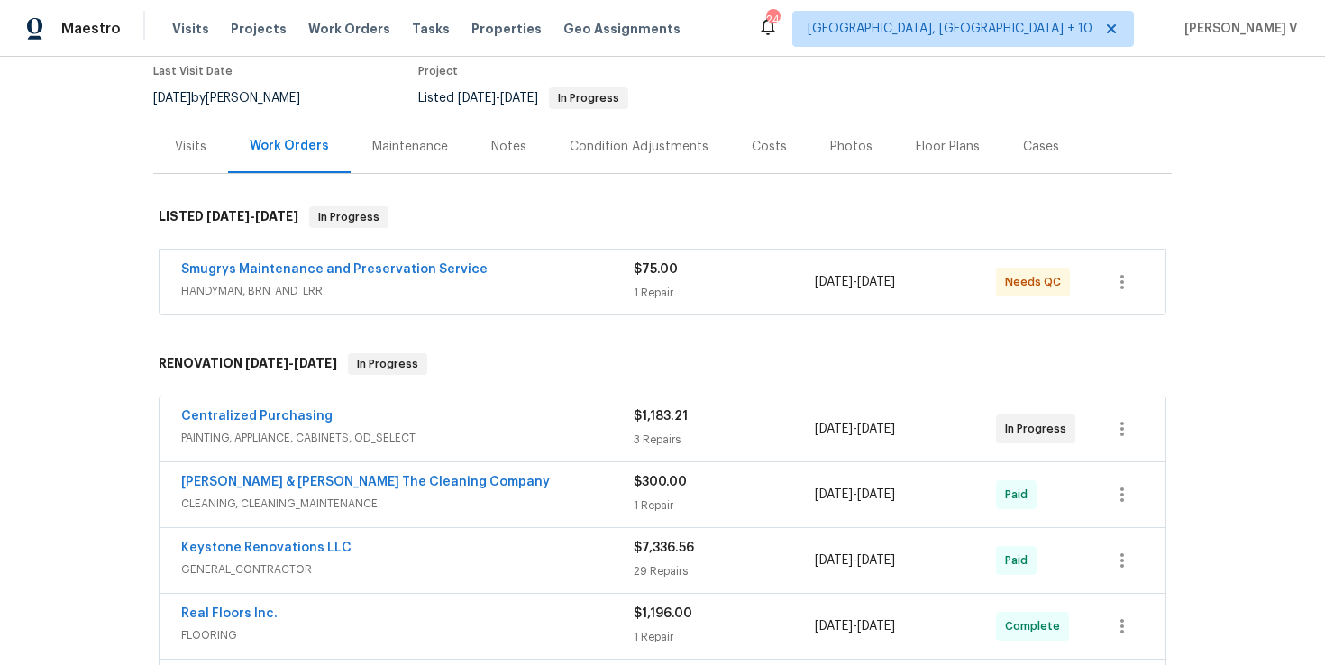
scroll to position [178, 0]
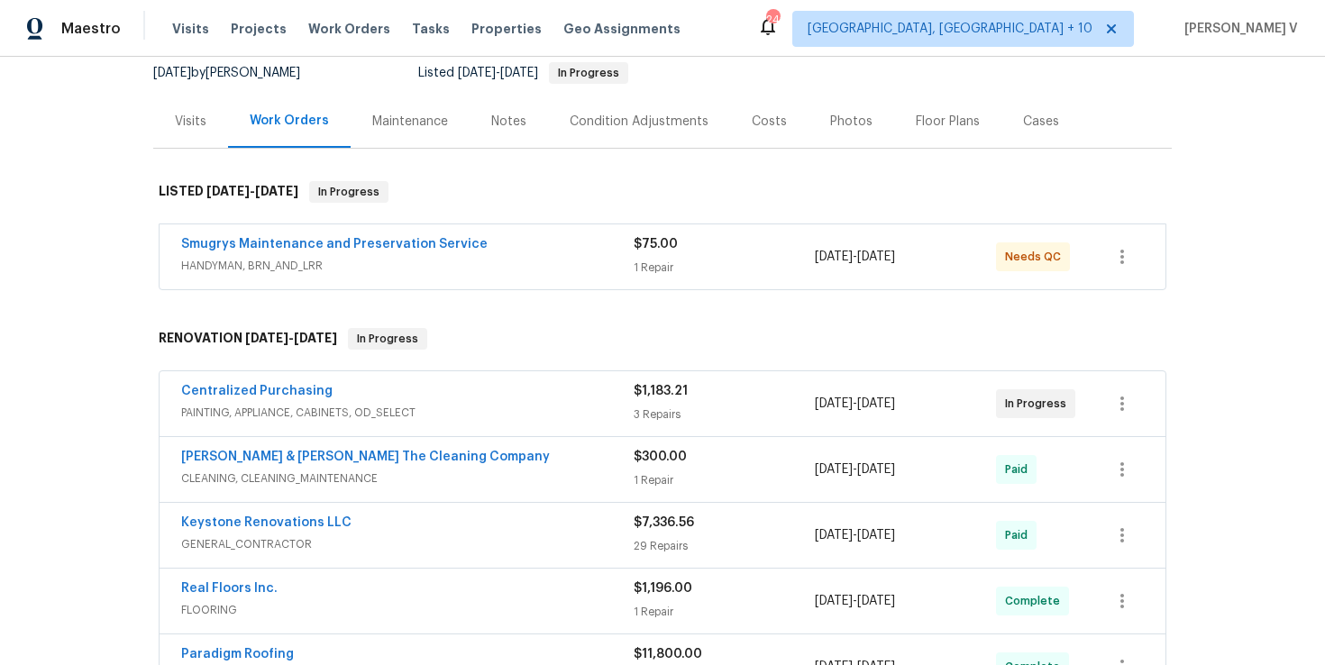
click at [512, 261] on span "HANDYMAN, BRN_AND_LRR" at bounding box center [407, 266] width 452 height 18
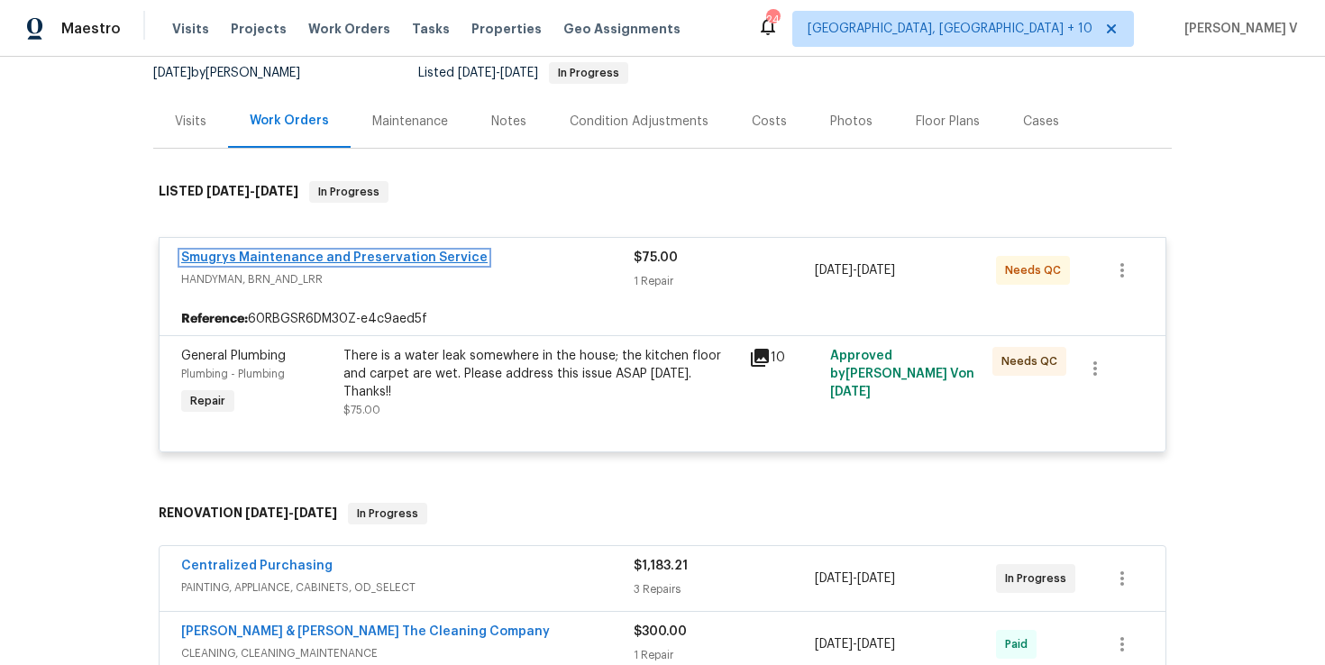
click at [409, 254] on link "Smugrys Maintenance and Preservation Service" at bounding box center [334, 257] width 306 height 13
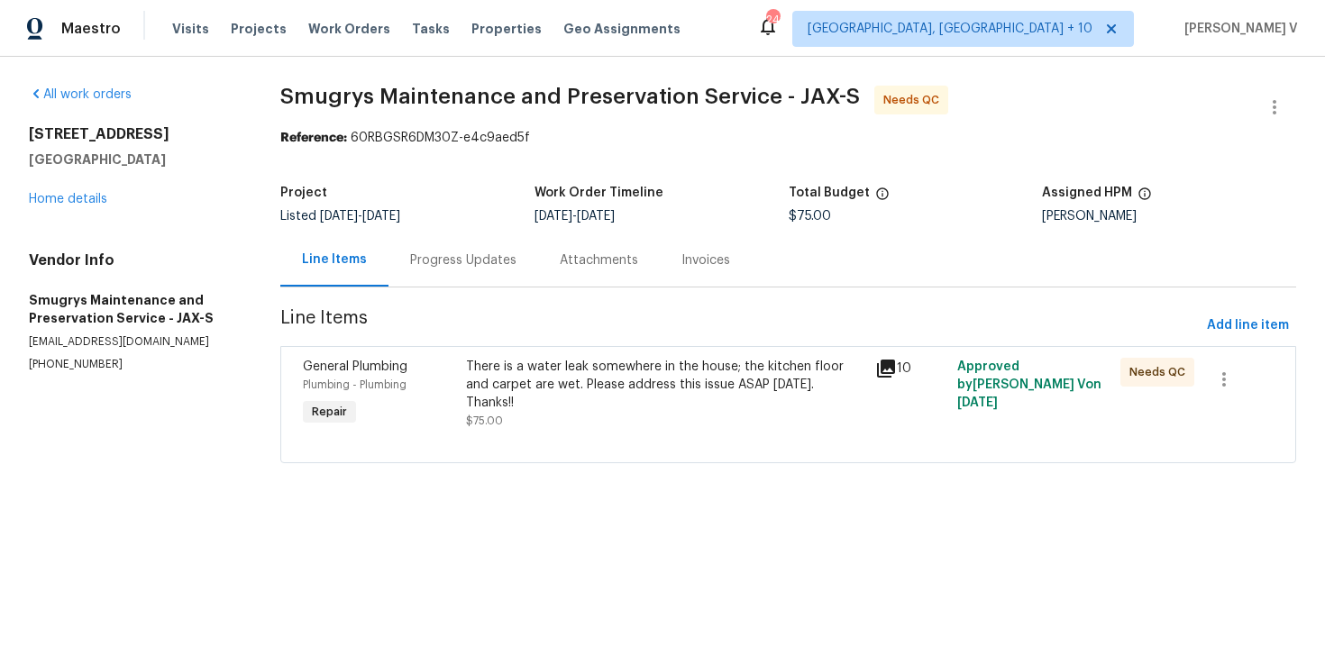
click at [502, 253] on div "Progress Updates" at bounding box center [463, 260] width 106 height 18
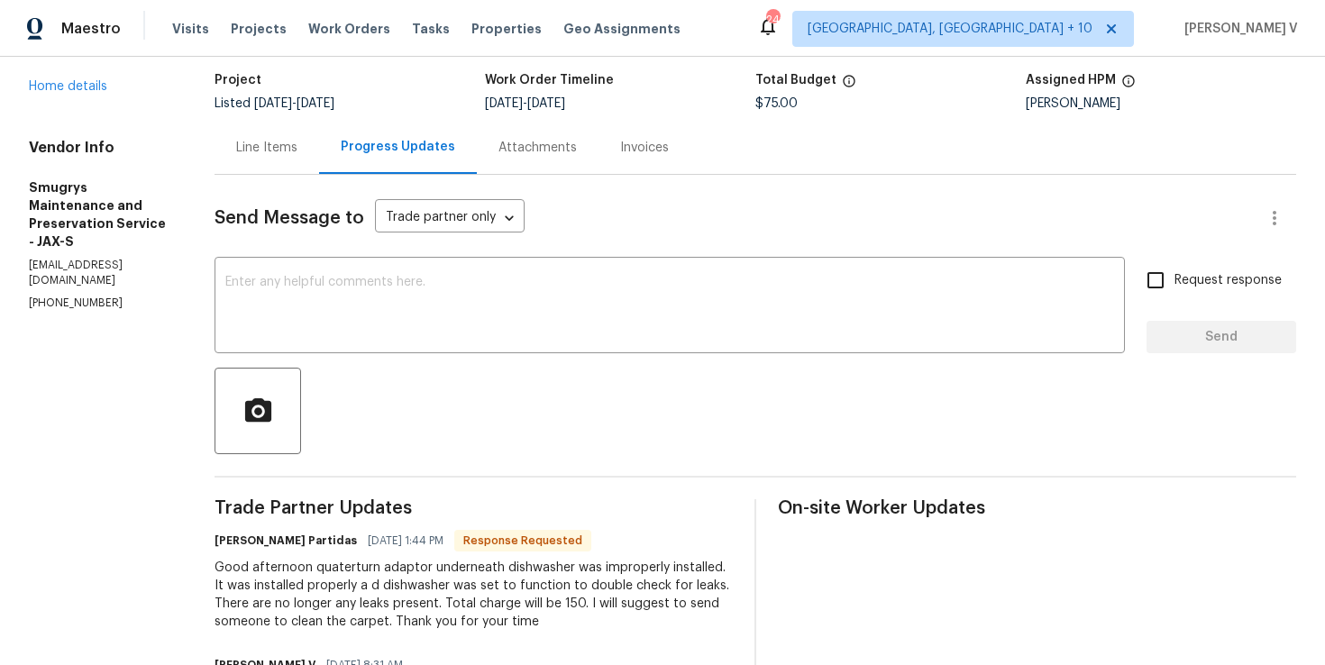
scroll to position [15, 0]
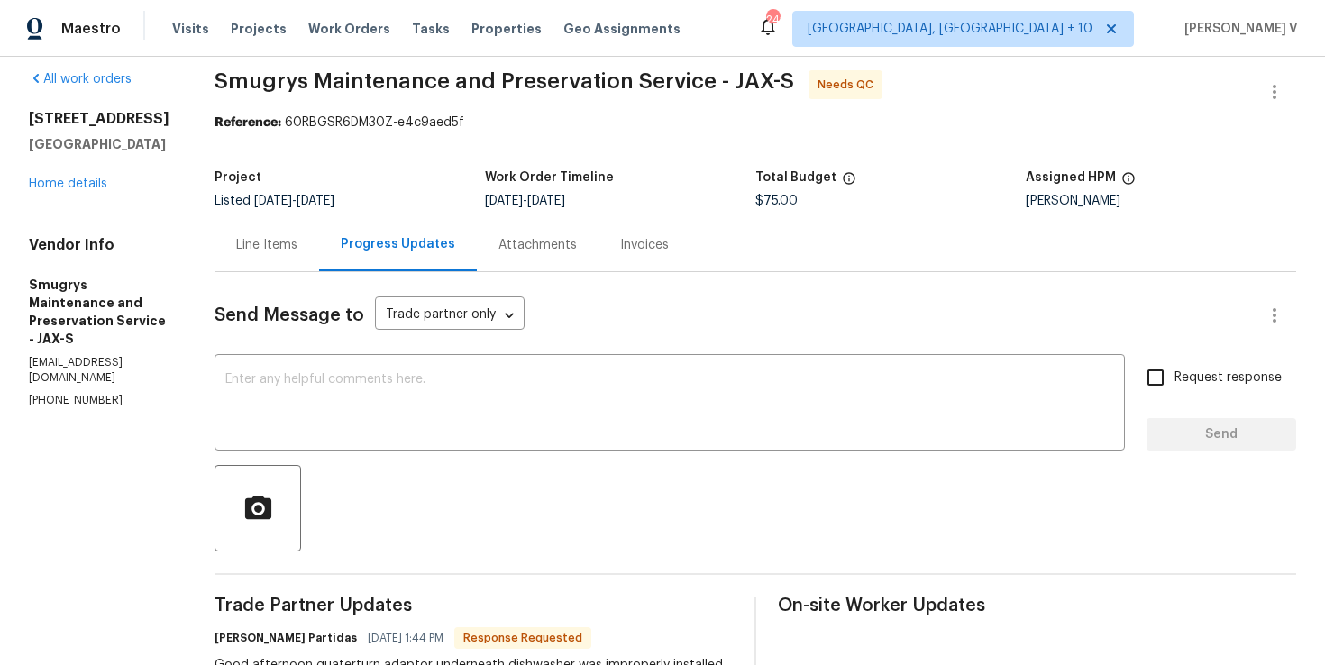
click at [284, 242] on div "Line Items" at bounding box center [266, 245] width 61 height 18
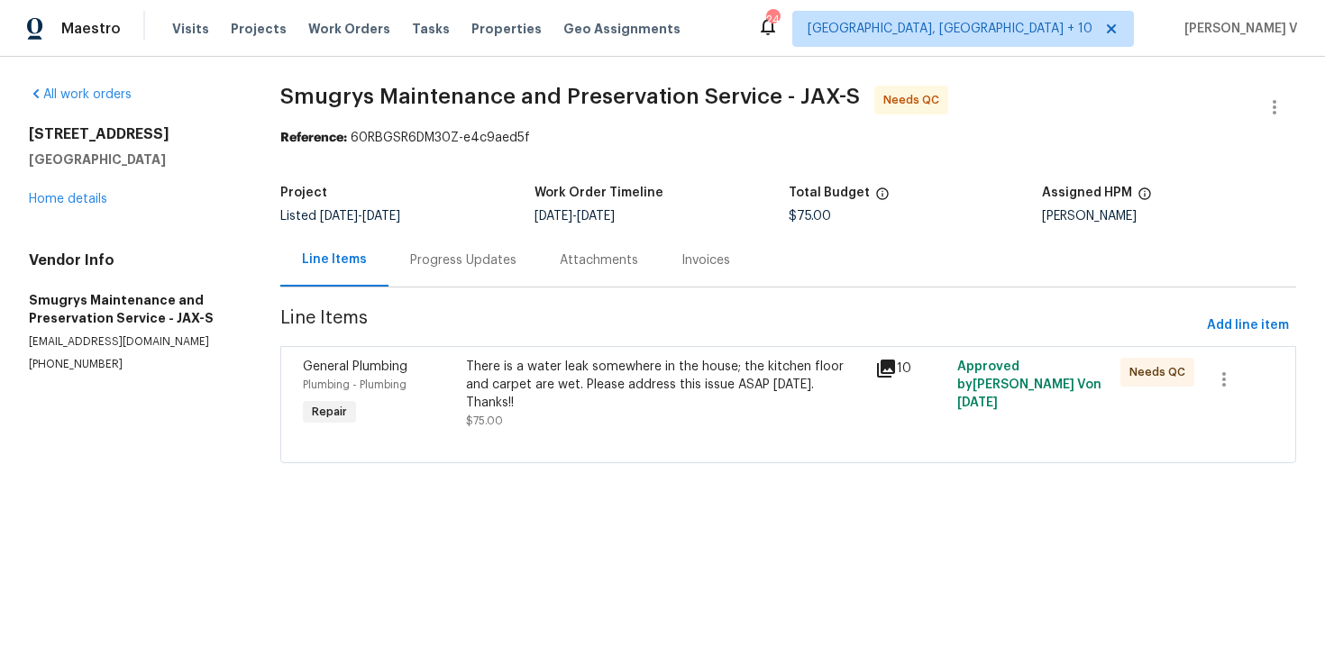
click at [599, 383] on div "There is a water leak somewhere in the house; the kitchen floor and carpet are …" at bounding box center [665, 385] width 398 height 54
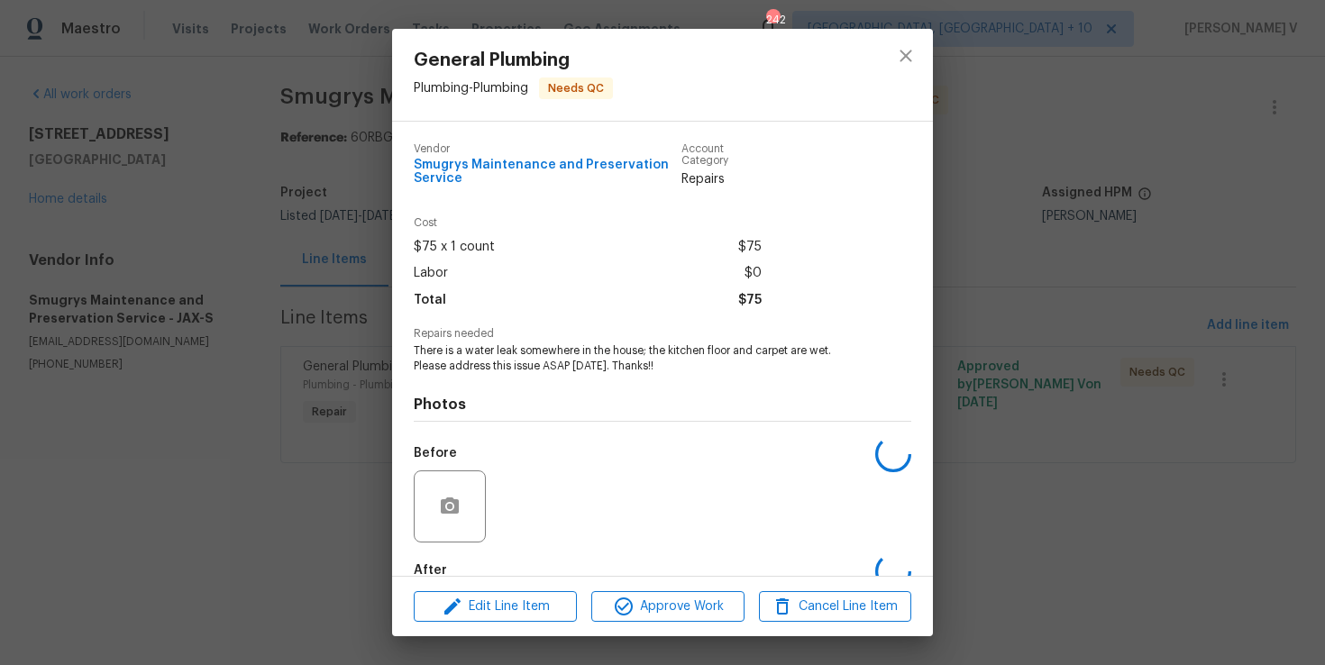
scroll to position [102, 0]
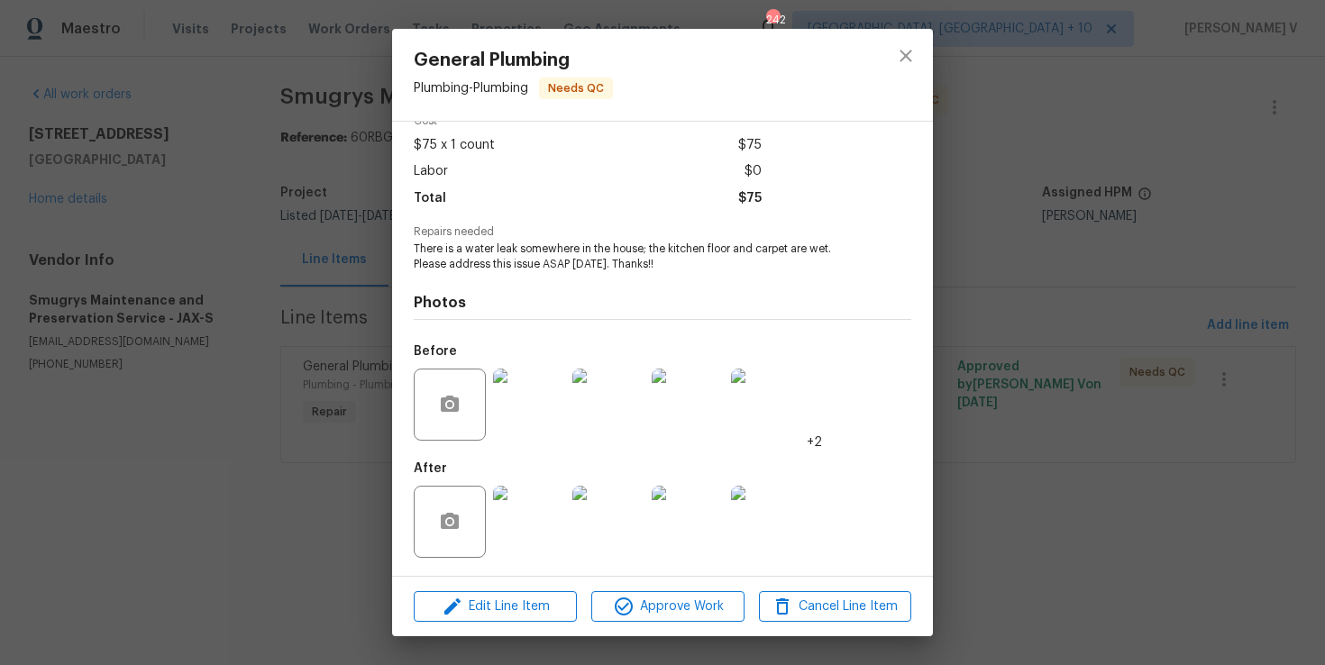
click at [544, 399] on img at bounding box center [529, 405] width 72 height 72
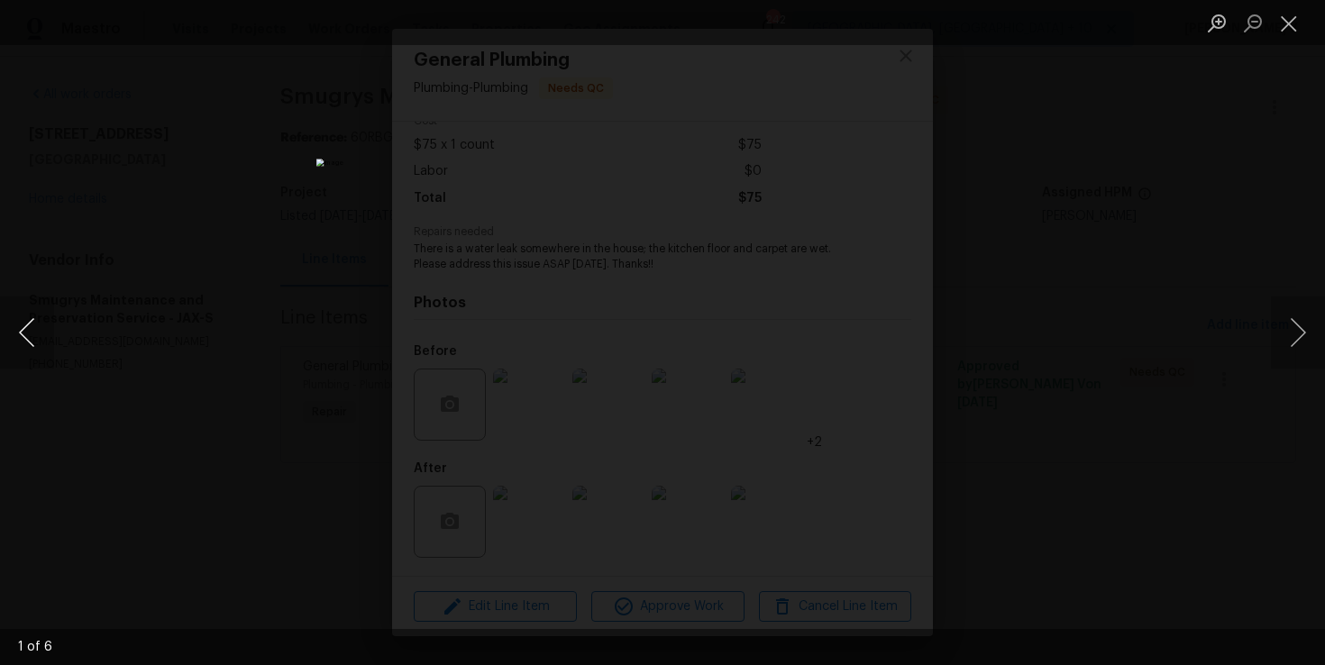
click at [14, 334] on button "Previous image" at bounding box center [27, 333] width 54 height 72
click at [150, 253] on div "Lightbox" at bounding box center [662, 332] width 1325 height 665
click at [298, 293] on div "Lightbox" at bounding box center [662, 332] width 1325 height 665
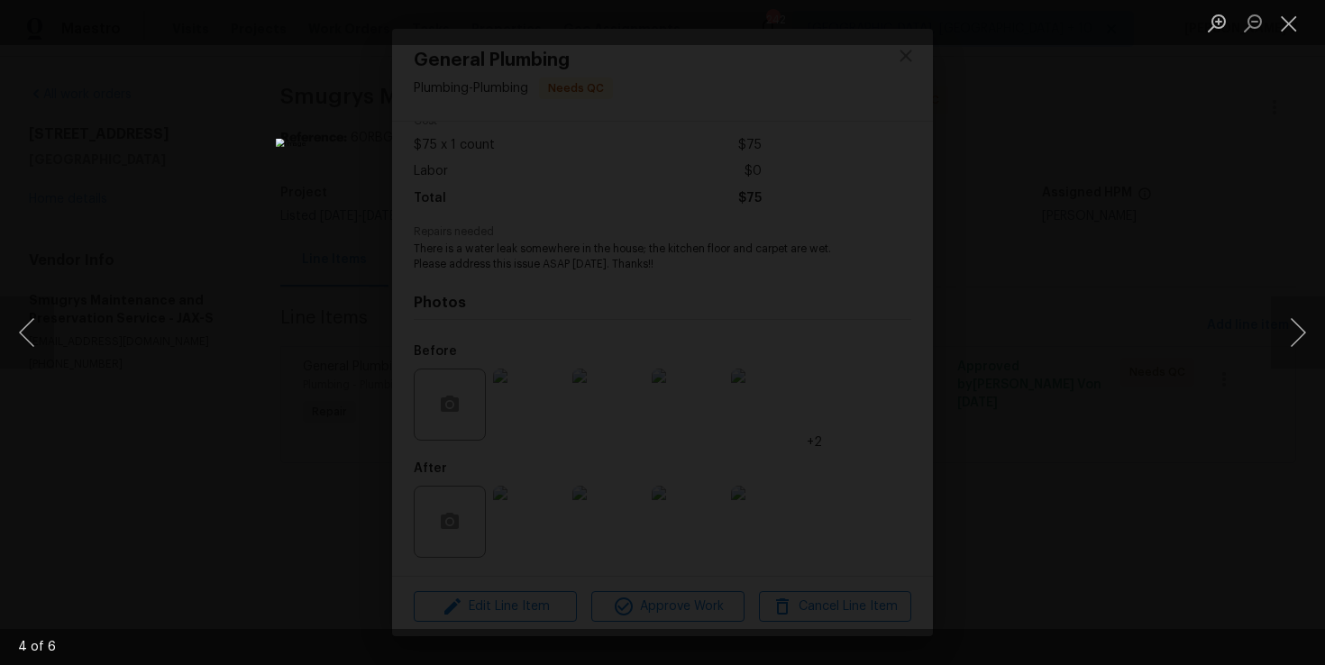
click at [1320, 185] on div "Lightbox" at bounding box center [662, 332] width 1325 height 665
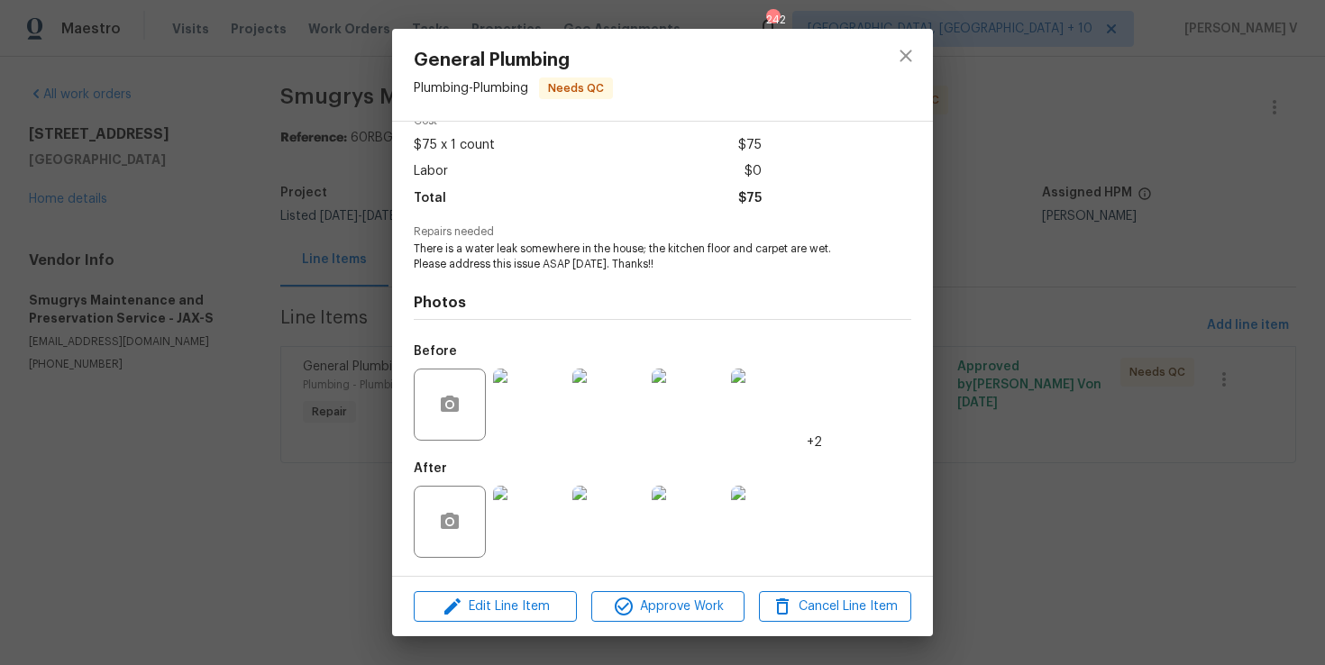
click at [616, 500] on img at bounding box center [608, 522] width 72 height 72
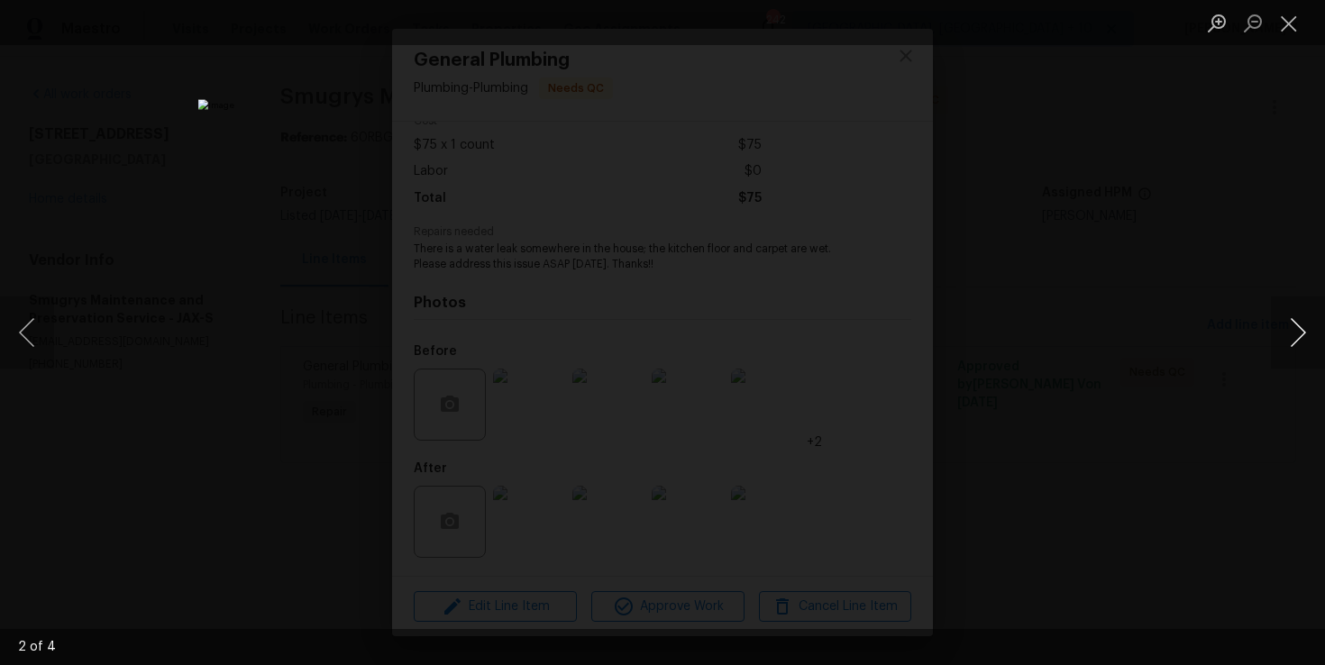
click at [1294, 319] on button "Next image" at bounding box center [1298, 333] width 54 height 72
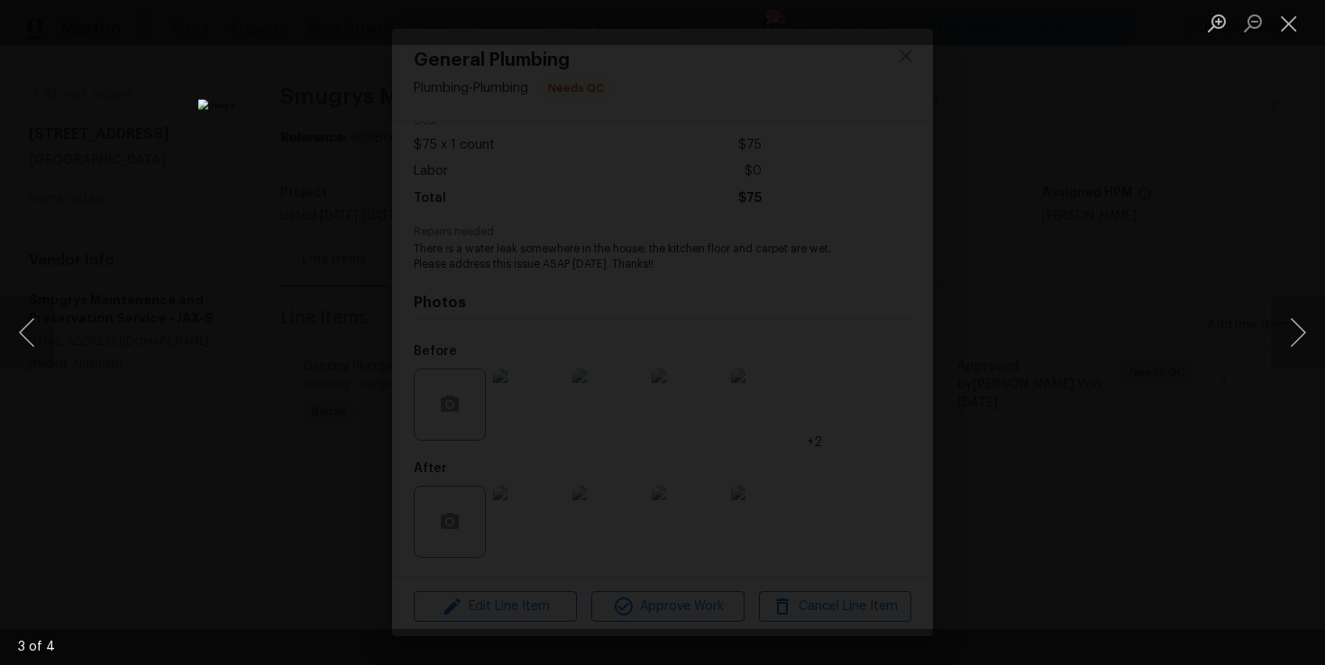
click at [127, 333] on div "Lightbox" at bounding box center [662, 332] width 1325 height 665
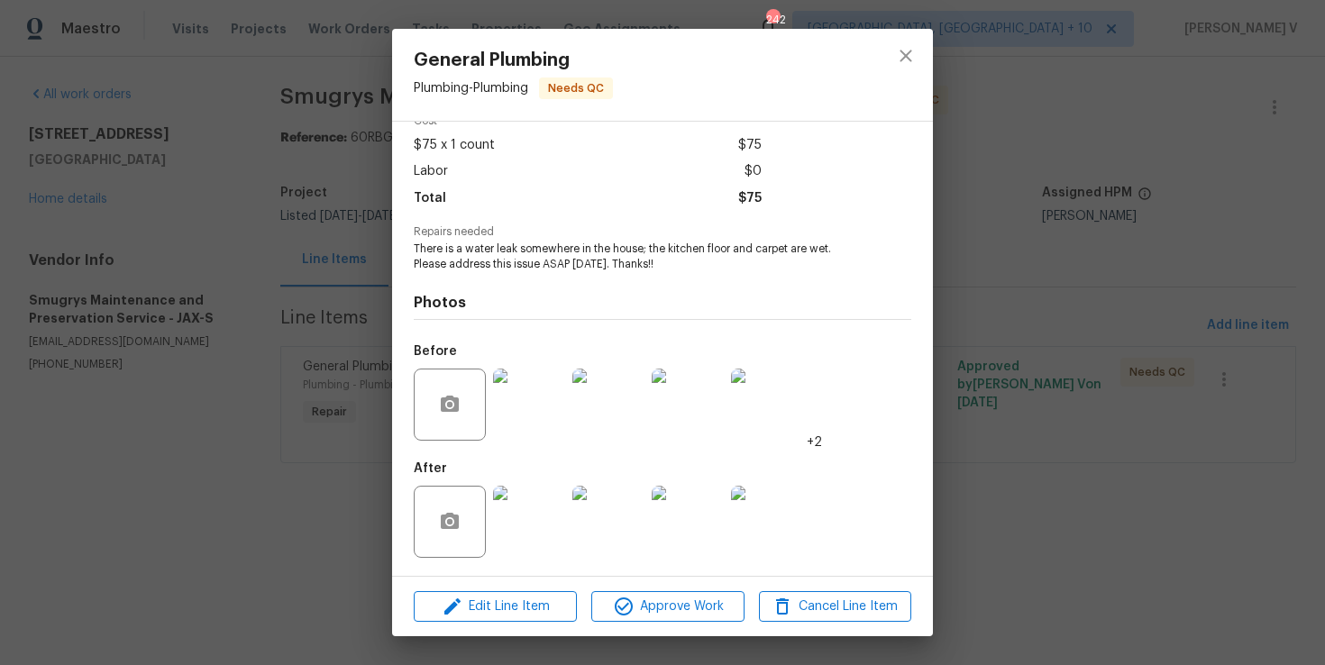
click at [233, 296] on div "General Plumbing Plumbing - Plumbing Needs QC Vendor Smugrys Maintenance and Pr…" at bounding box center [662, 332] width 1325 height 665
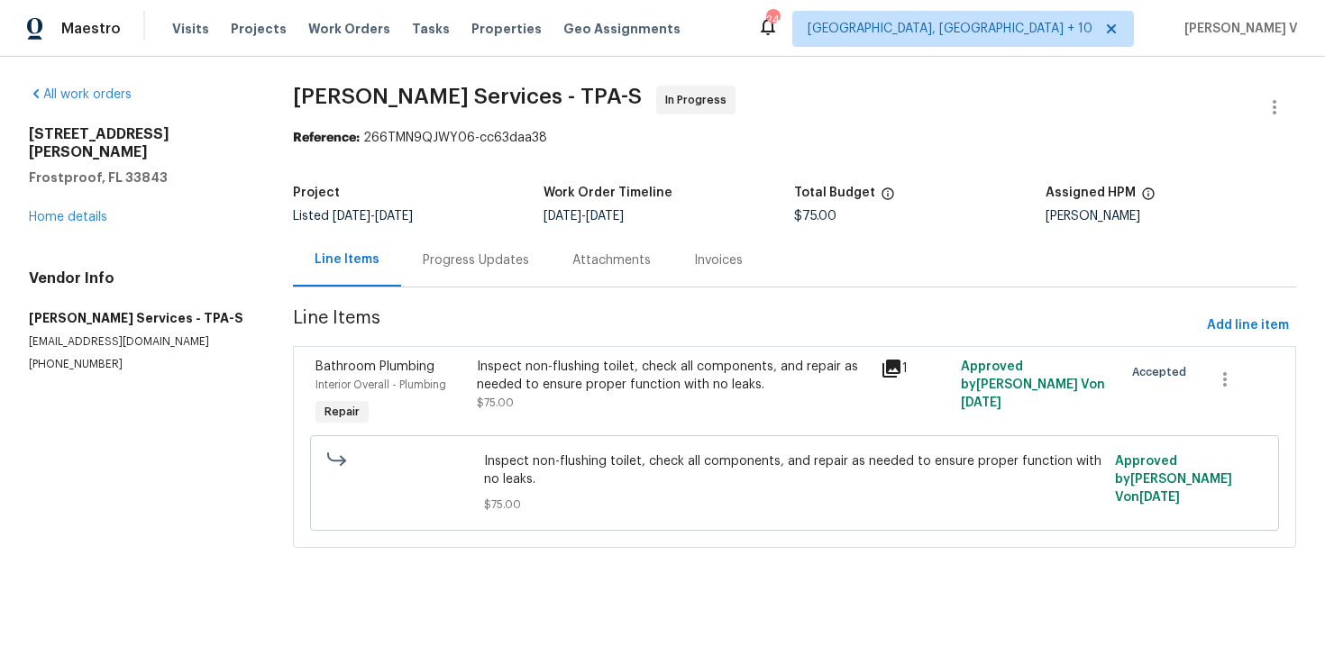
click at [465, 280] on div "Progress Updates" at bounding box center [476, 259] width 150 height 53
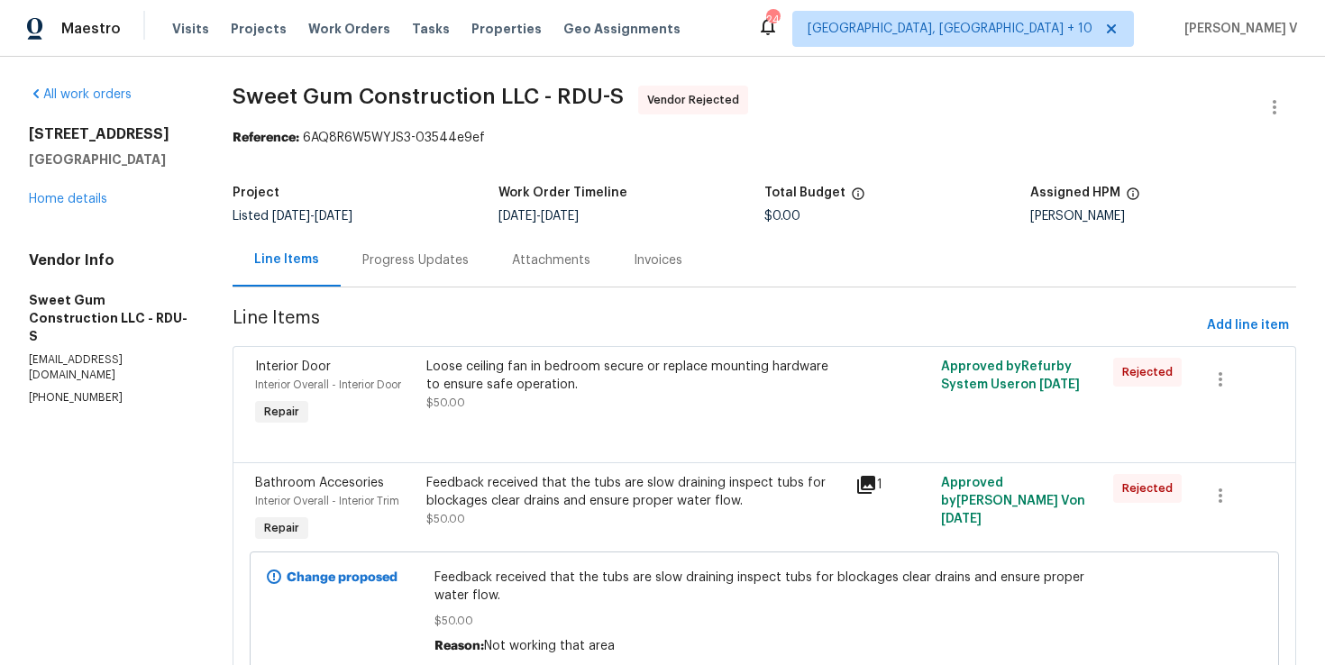
click at [405, 250] on div "Progress Updates" at bounding box center [416, 259] width 150 height 53
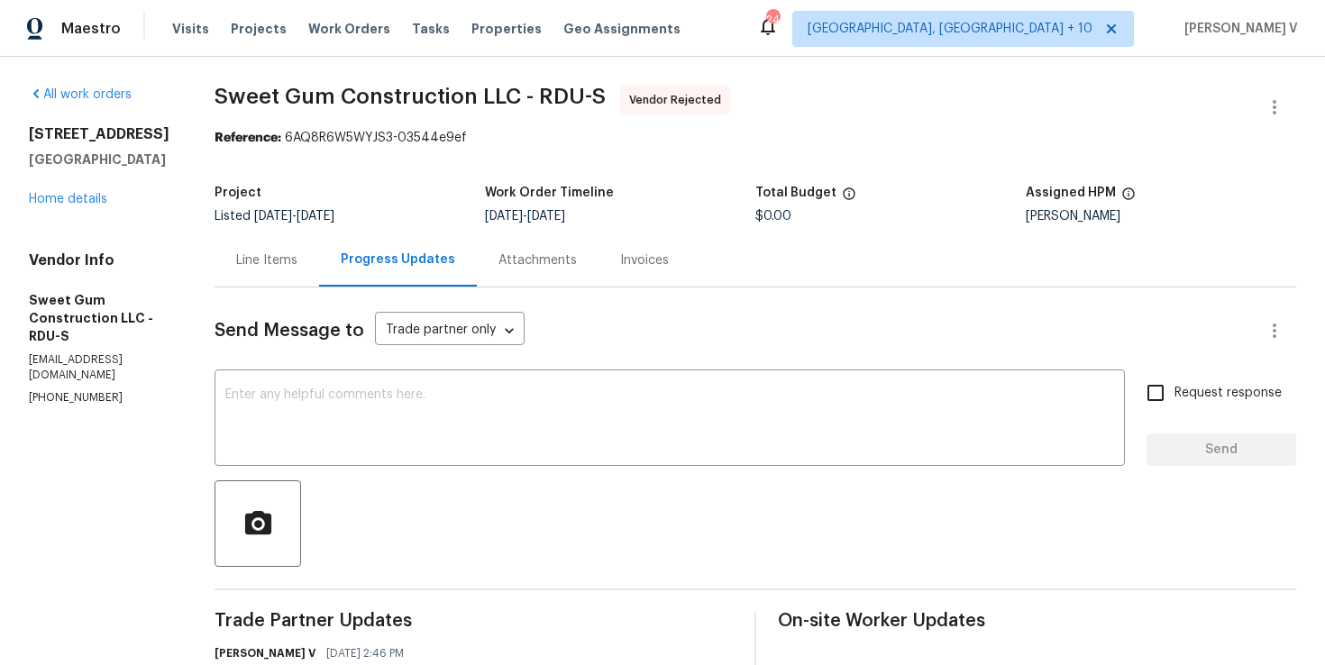
scroll to position [129, 0]
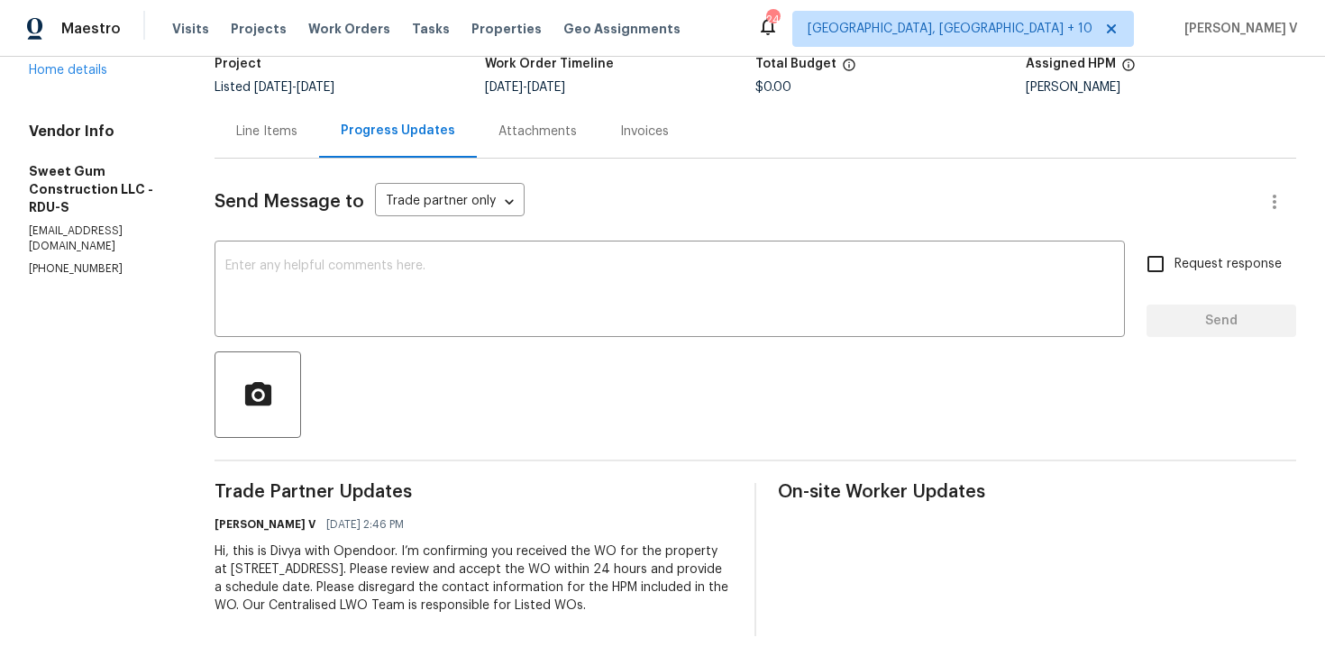
click at [258, 153] on div "Line Items" at bounding box center [267, 131] width 105 height 53
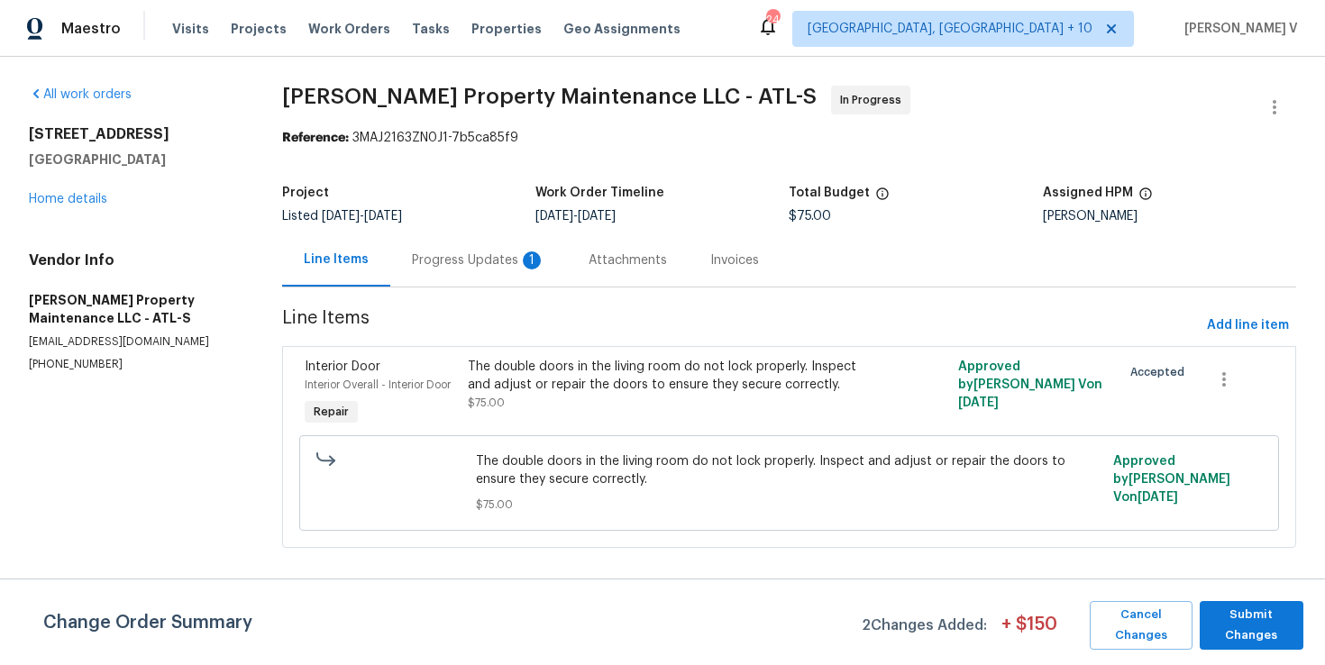
click at [478, 277] on div "Progress Updates 1" at bounding box center [478, 259] width 177 height 53
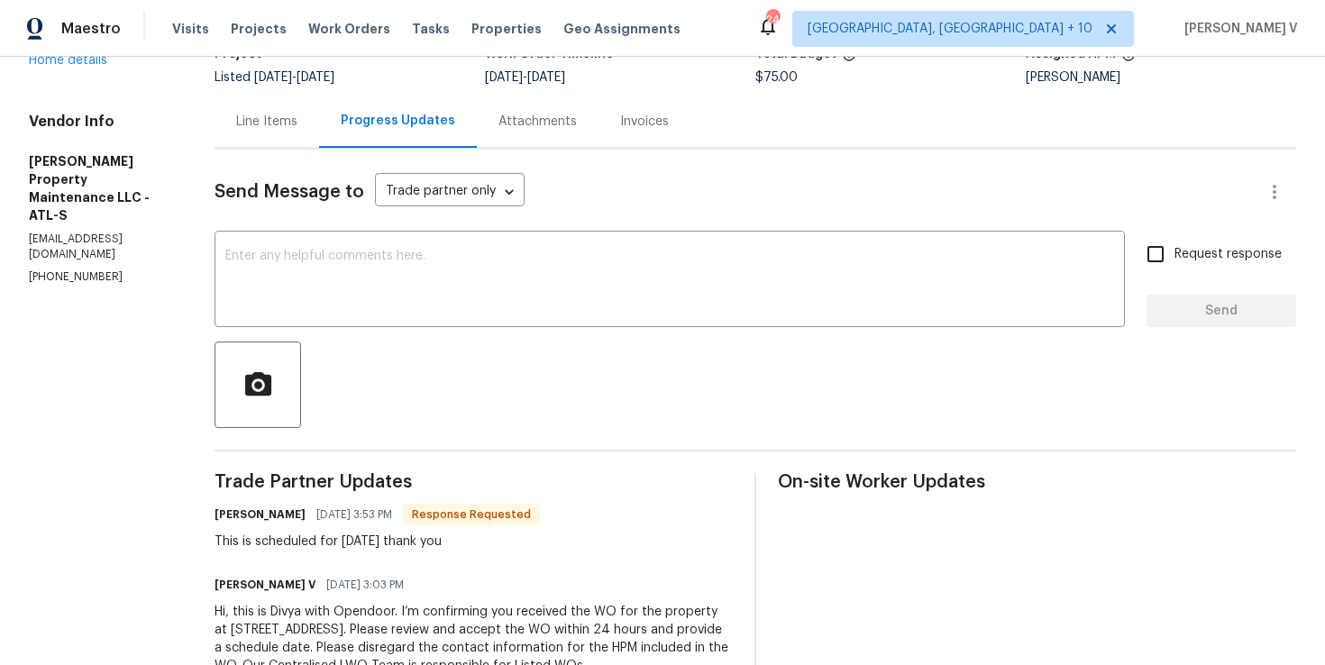
scroll to position [140, 0]
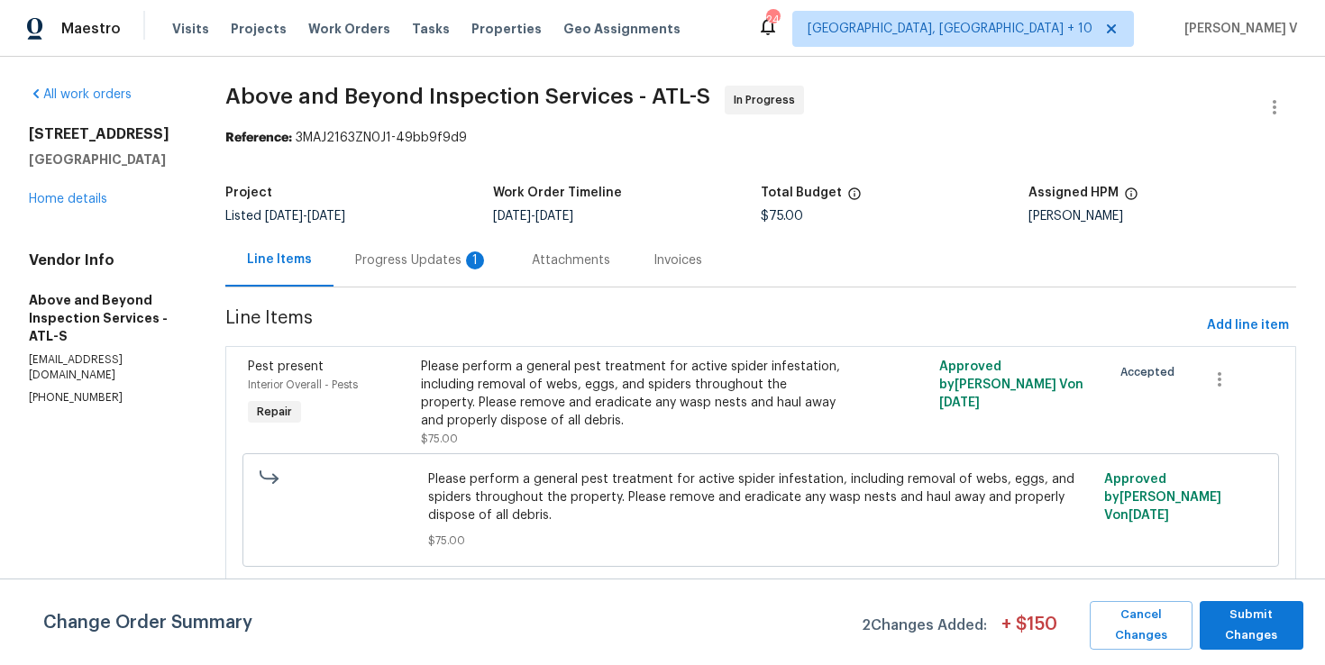
click at [466, 255] on div "Progress Updates 1" at bounding box center [421, 260] width 133 height 18
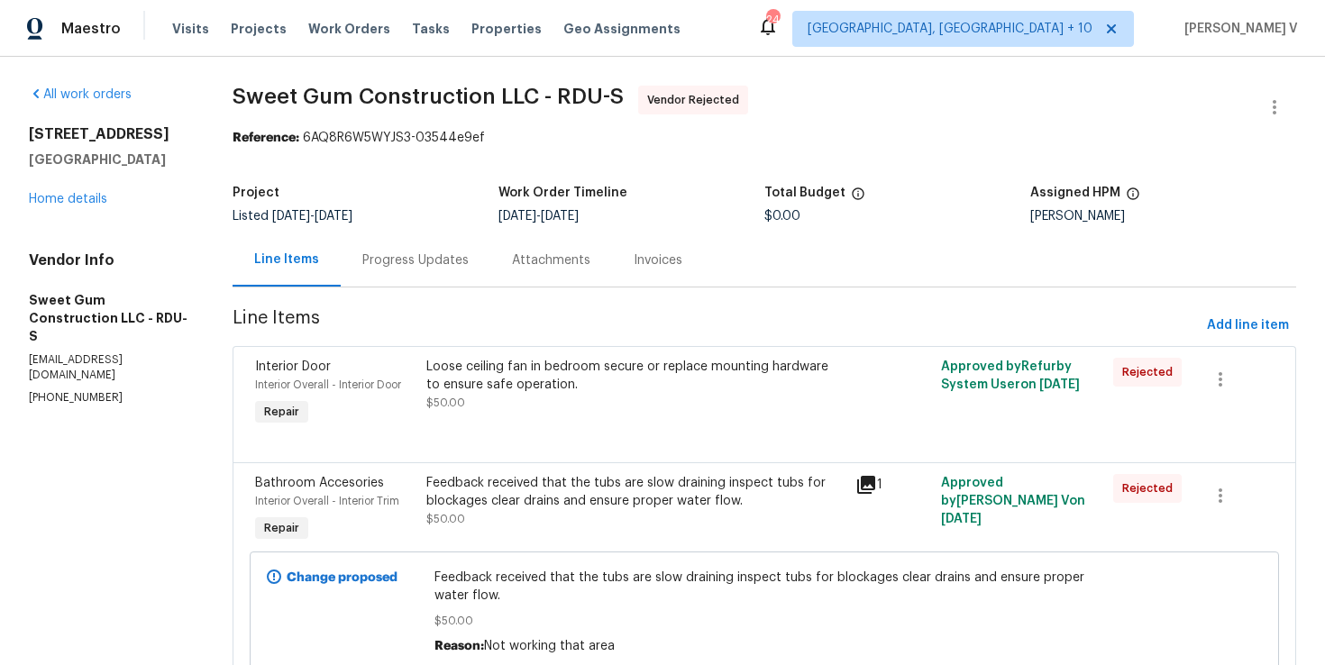
click at [408, 268] on div "Progress Updates" at bounding box center [415, 260] width 106 height 18
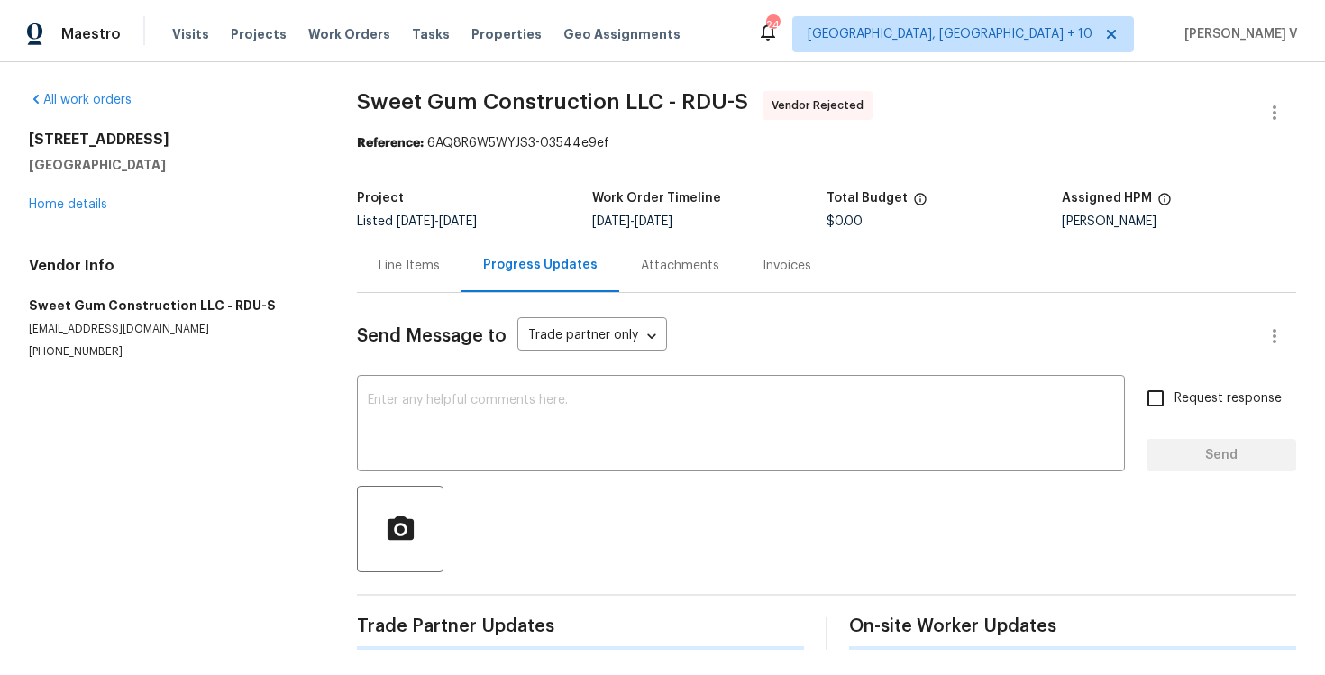
scroll to position [8, 0]
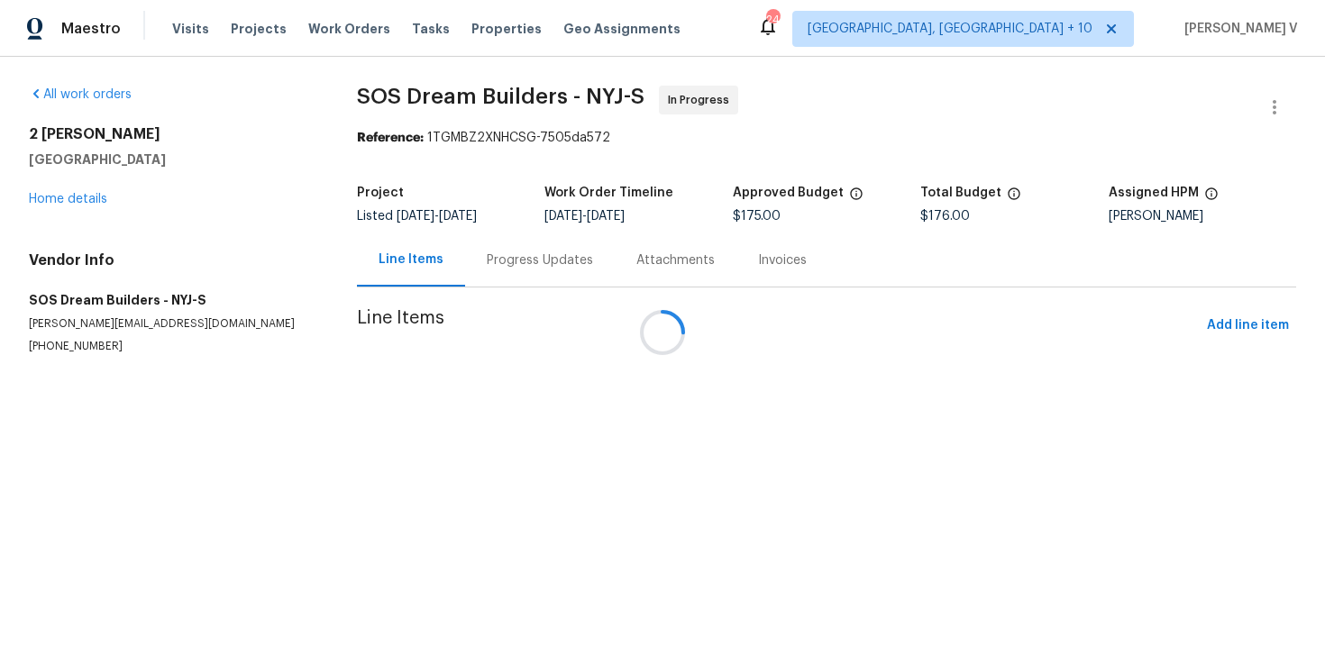
click at [463, 276] on div at bounding box center [662, 332] width 1325 height 665
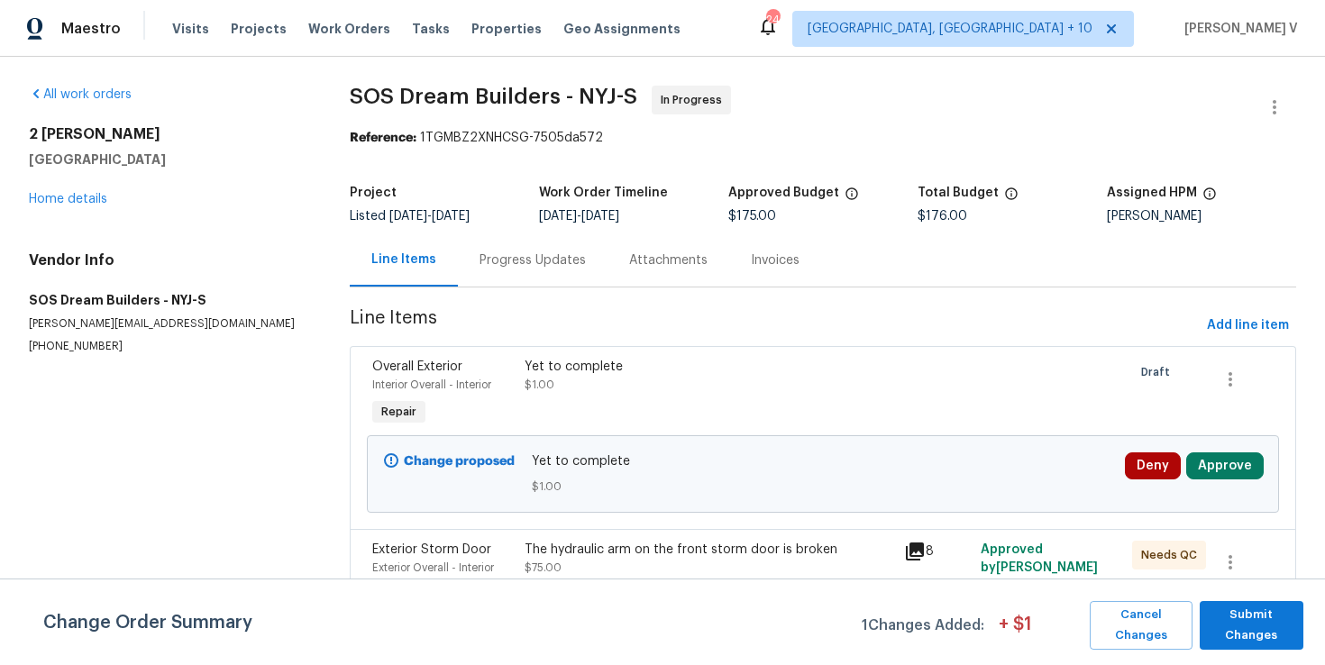
click at [463, 276] on div "Progress Updates" at bounding box center [533, 259] width 150 height 53
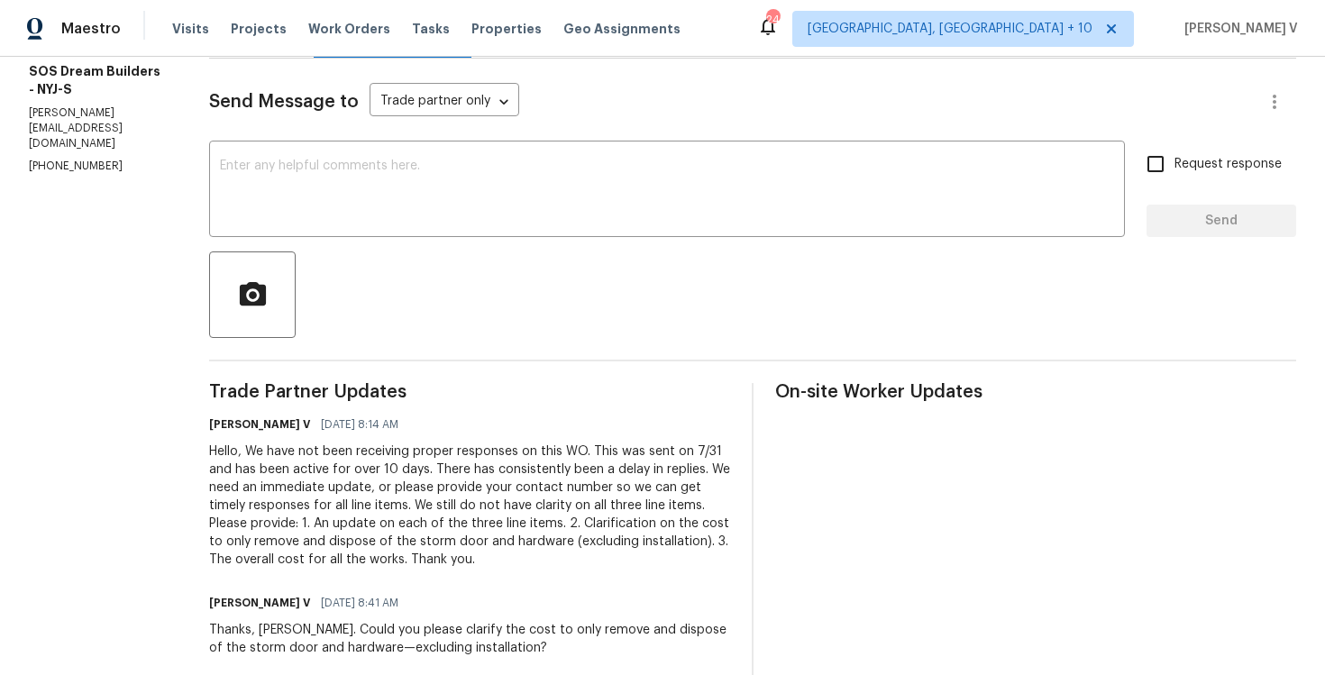
scroll to position [489, 0]
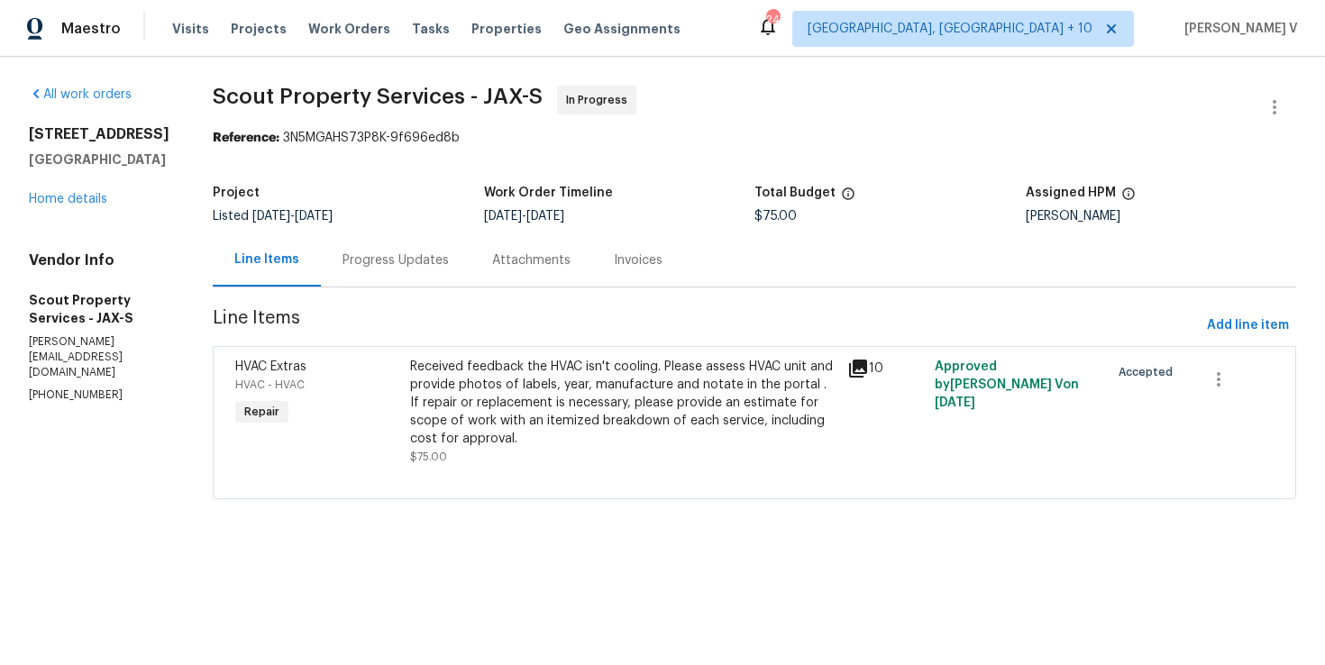
click at [507, 252] on div "Attachments" at bounding box center [531, 260] width 78 height 18
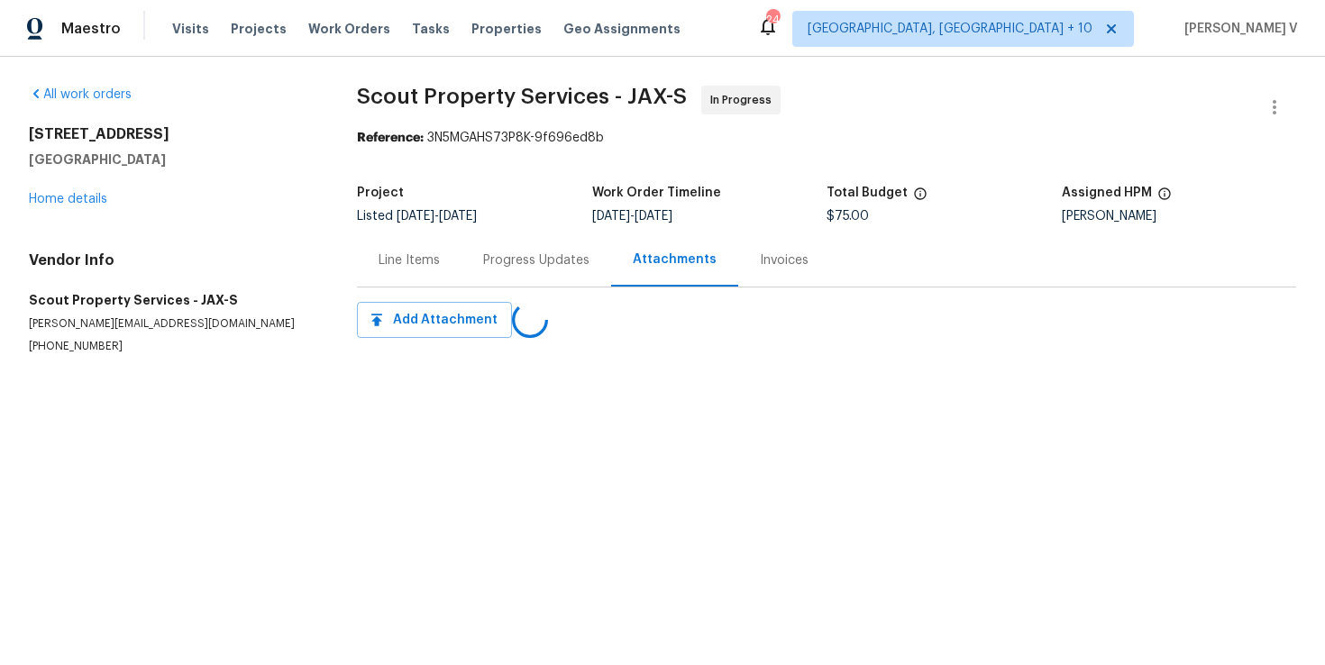
click at [507, 252] on div "Progress Updates" at bounding box center [536, 260] width 106 height 18
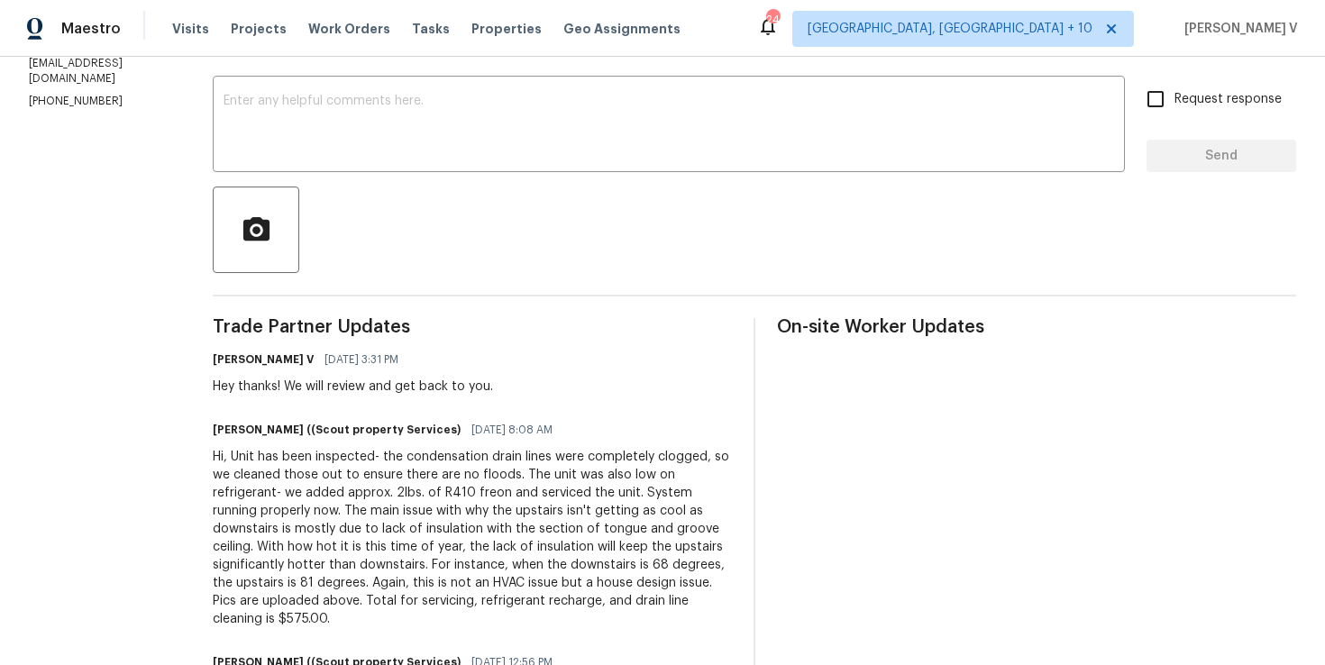
scroll to position [465, 0]
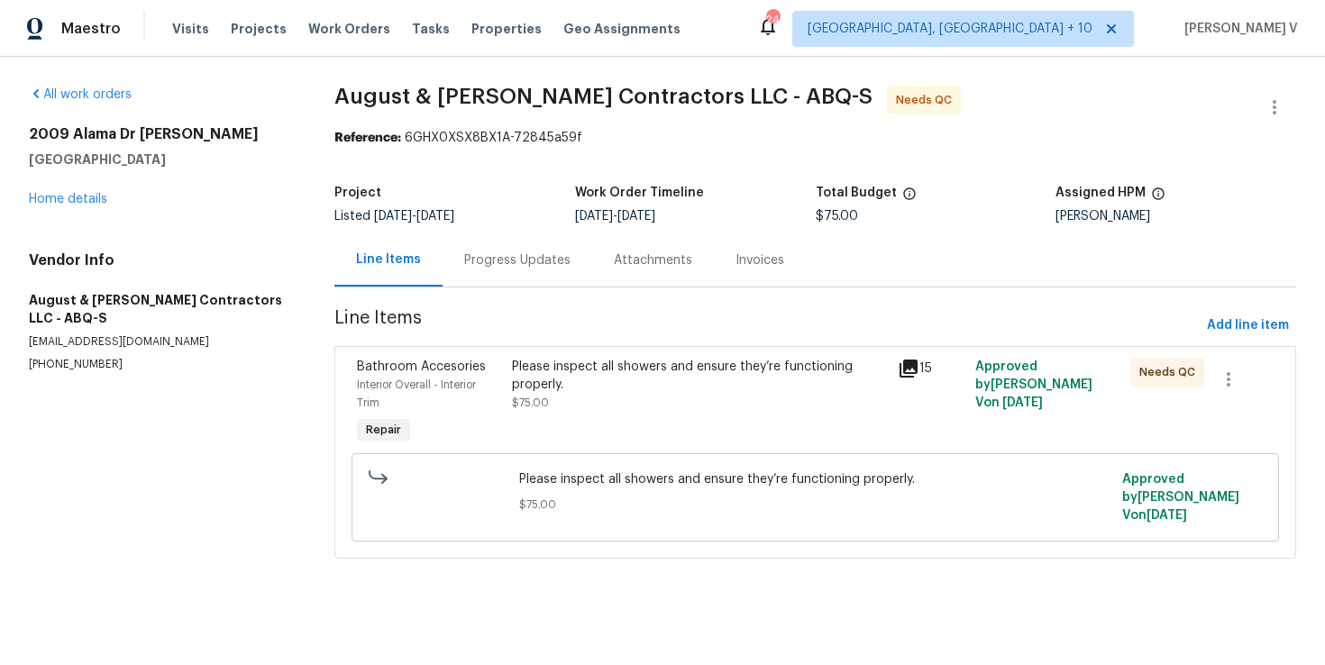
click at [498, 247] on div "Progress Updates" at bounding box center [518, 259] width 150 height 53
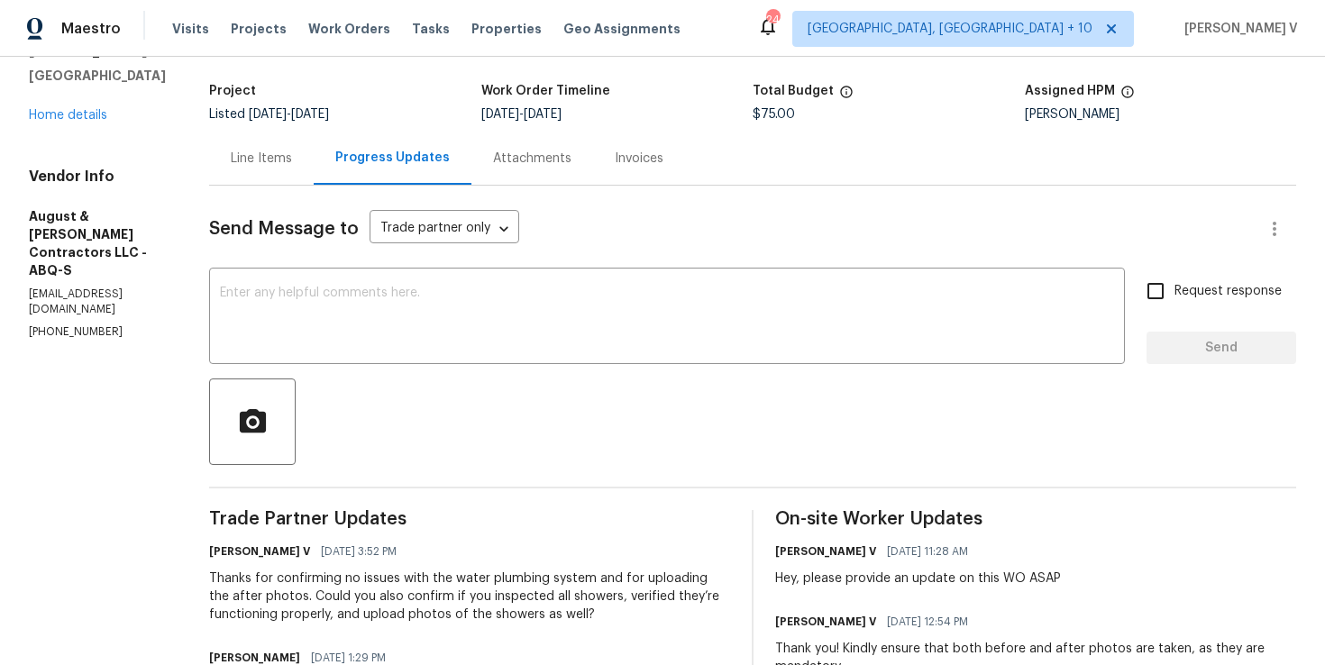
scroll to position [205, 0]
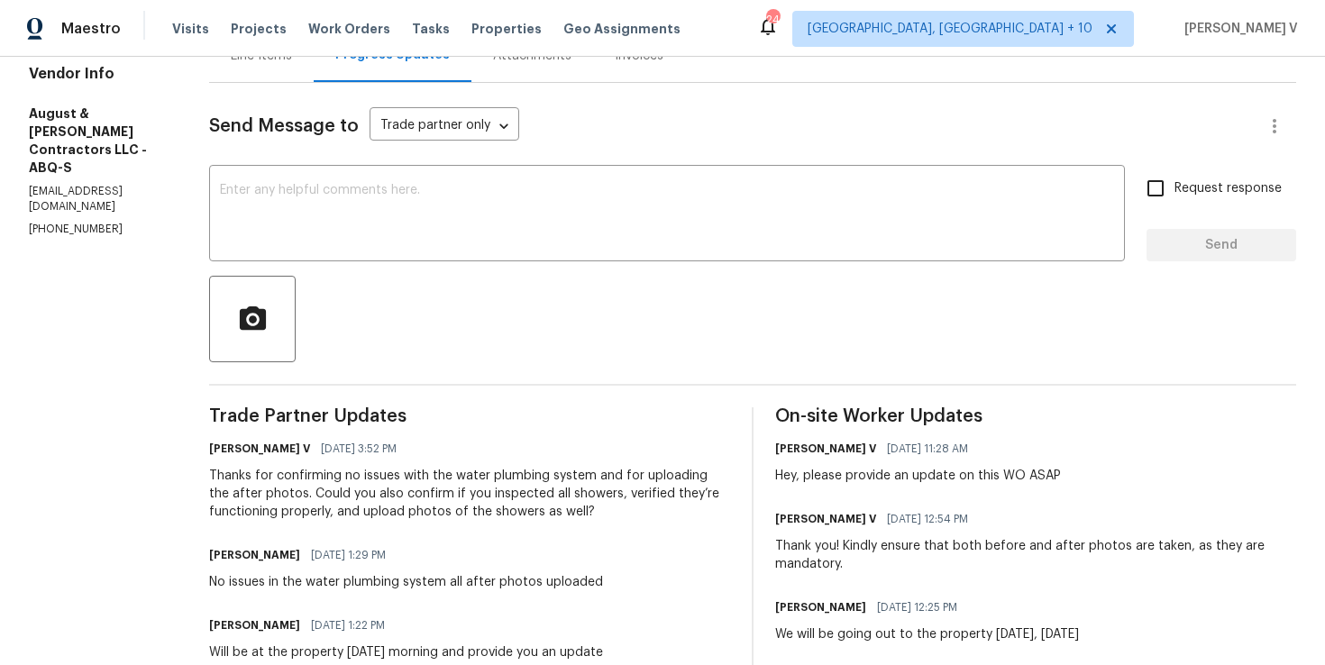
click at [361, 509] on div "Thanks for confirming no issues with the water plumbing system and for uploadin…" at bounding box center [469, 494] width 521 height 54
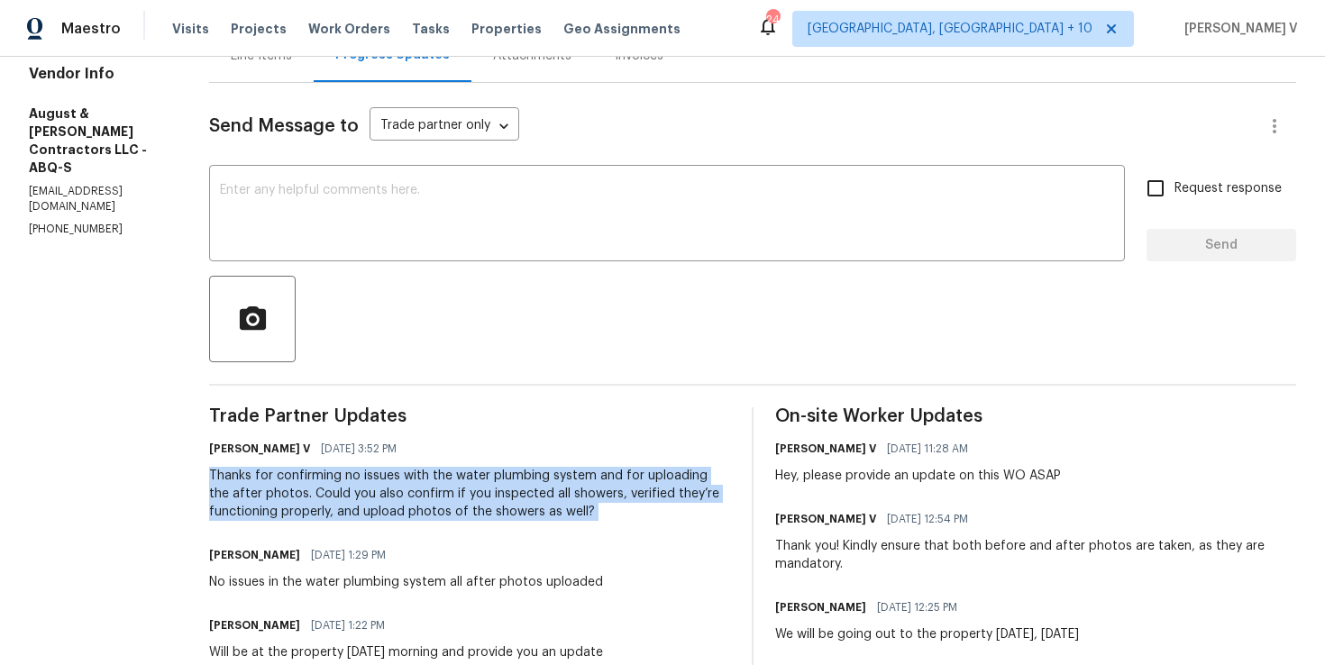
copy div "Thanks for confirming no issues with the water plumbing system and for uploadin…"
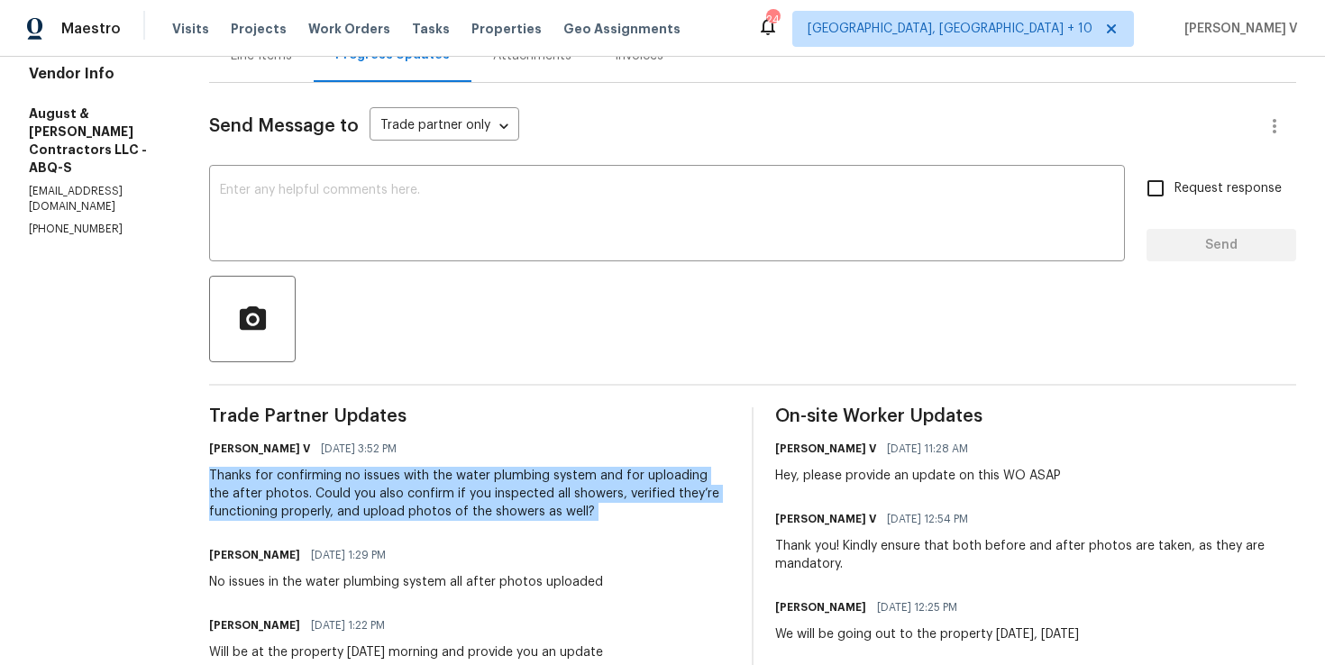
scroll to position [0, 0]
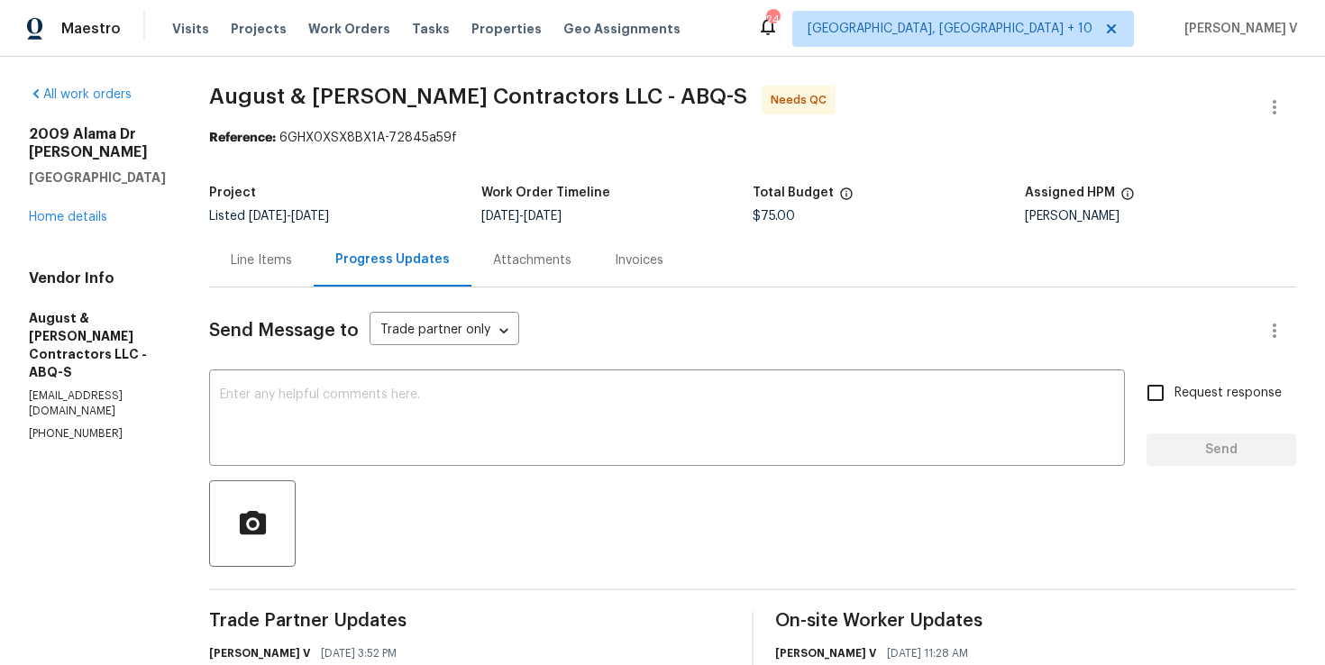
click at [55, 393] on section "All work orders 2009 Alama Dr NE Rio Rancho, NM 87124 Home details Vendor Info …" at bounding box center [97, 549] width 137 height 927
copy p "(832) 317-1554"
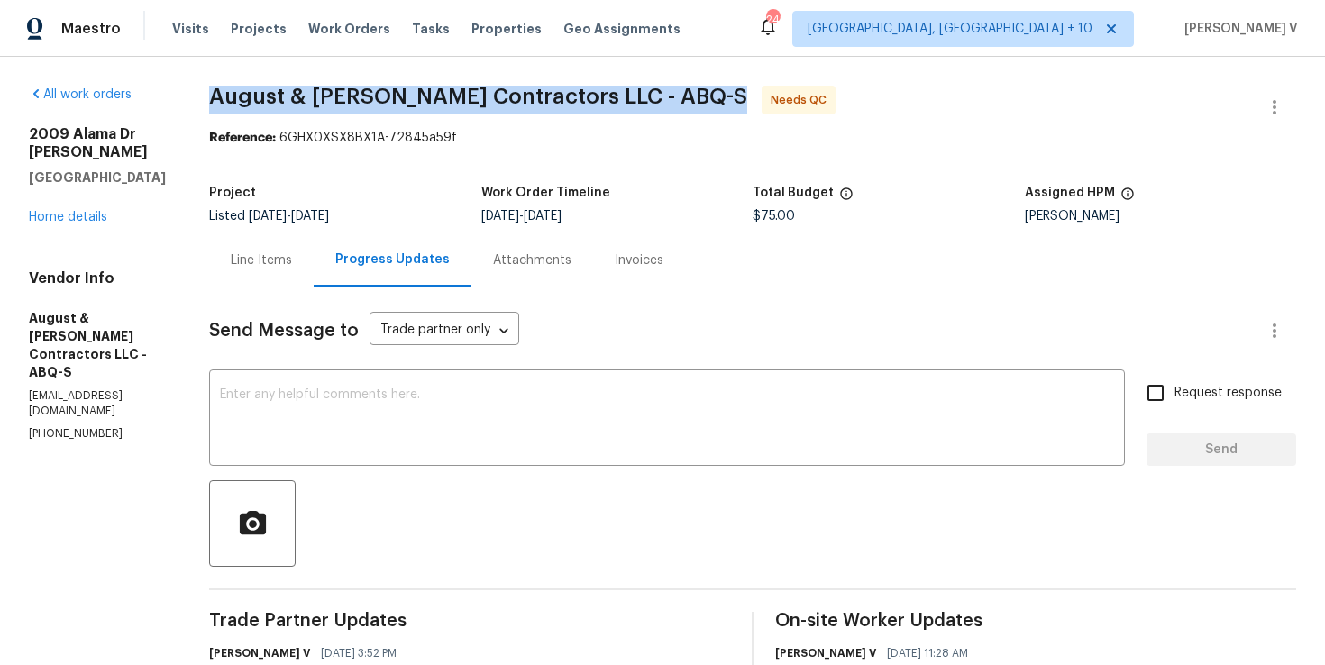
drag, startPoint x: 199, startPoint y: 93, endPoint x: 550, endPoint y: 94, distance: 350.6
click at [549, 94] on div "All work orders 2009 Alama Dr NE Rio Rancho, NM 87124 Home details Vendor Info …" at bounding box center [662, 549] width 1325 height 984
copy span "August & Suttles Contractors LLC - ABQ-S"
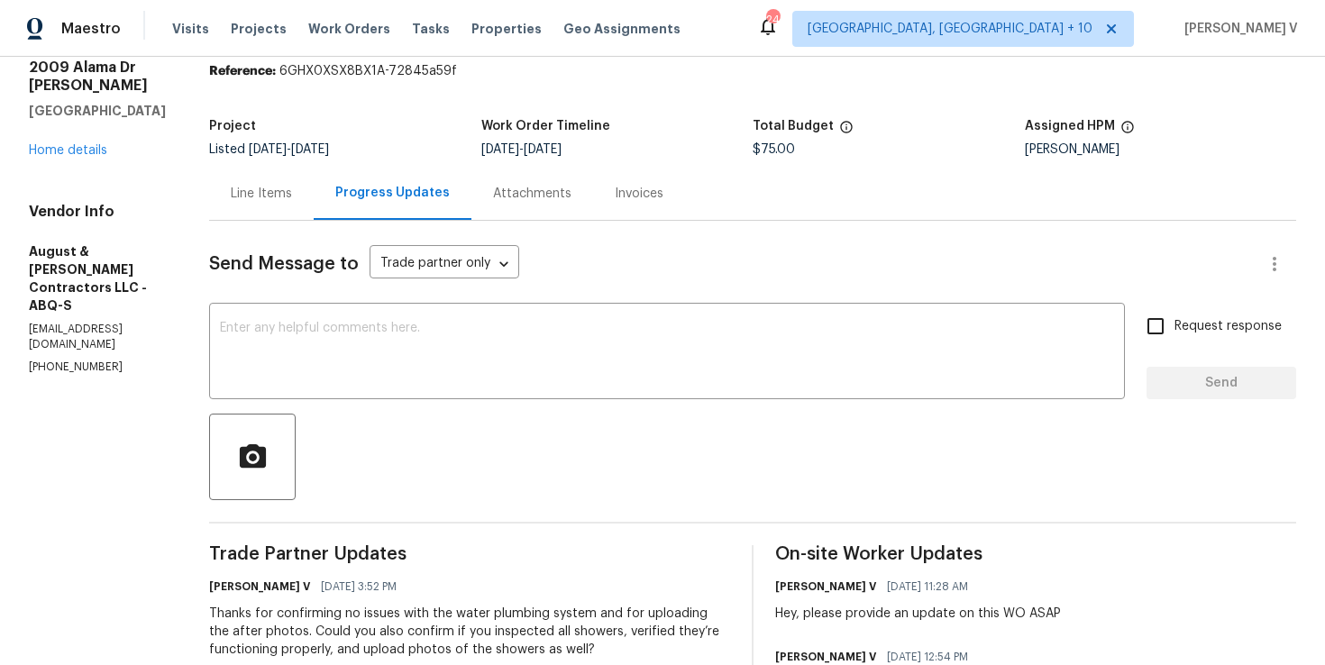
scroll to position [149, 0]
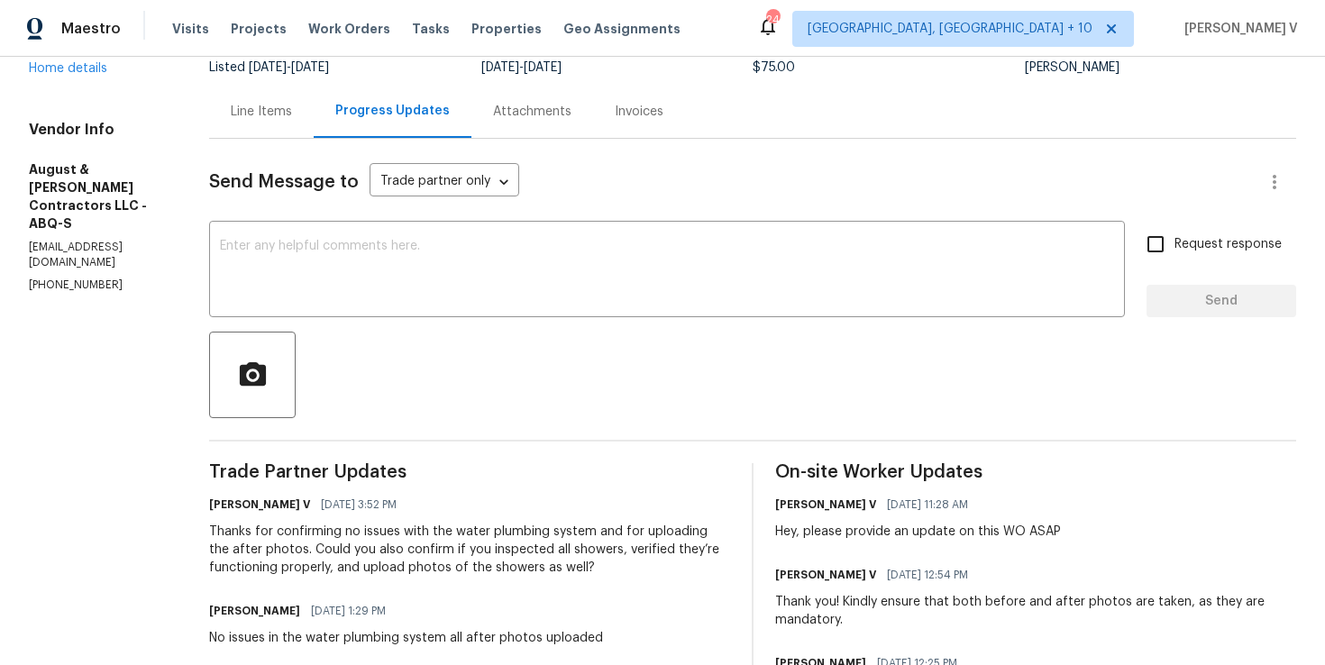
click at [376, 544] on div "Thanks for confirming no issues with the water plumbing system and for uploadin…" at bounding box center [469, 550] width 521 height 54
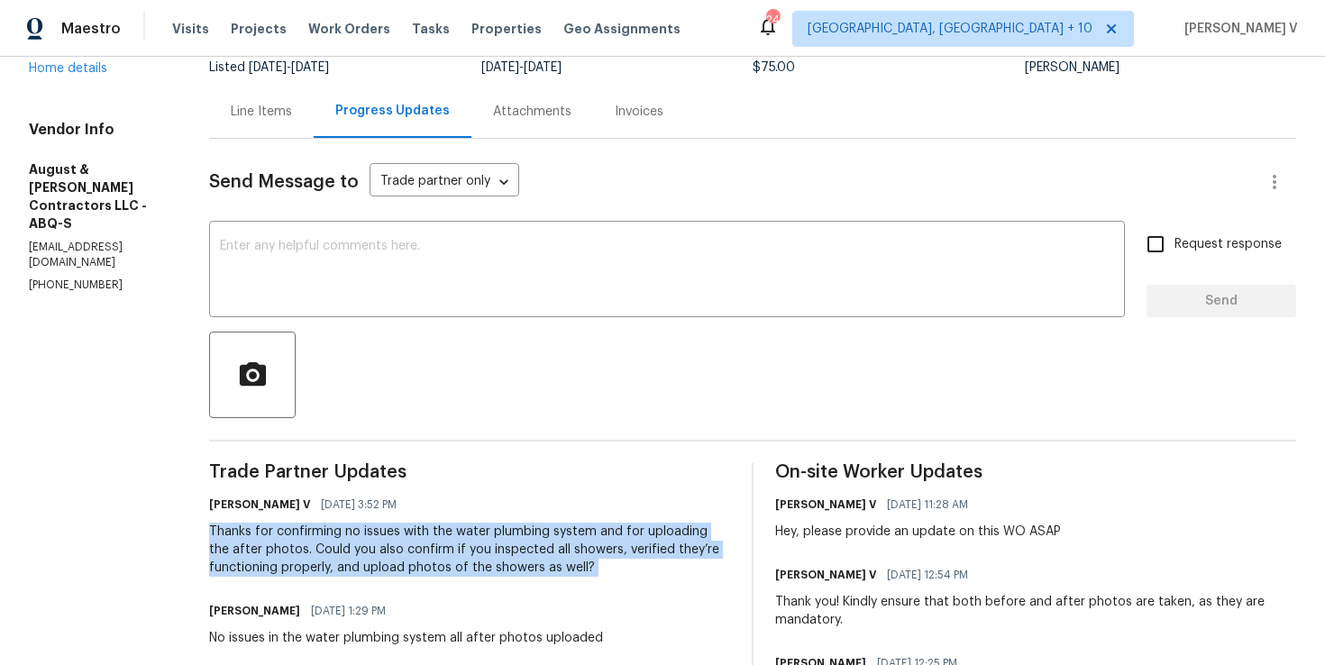
copy div "Thanks for confirming no issues with the water plumbing system and for uploadin…"
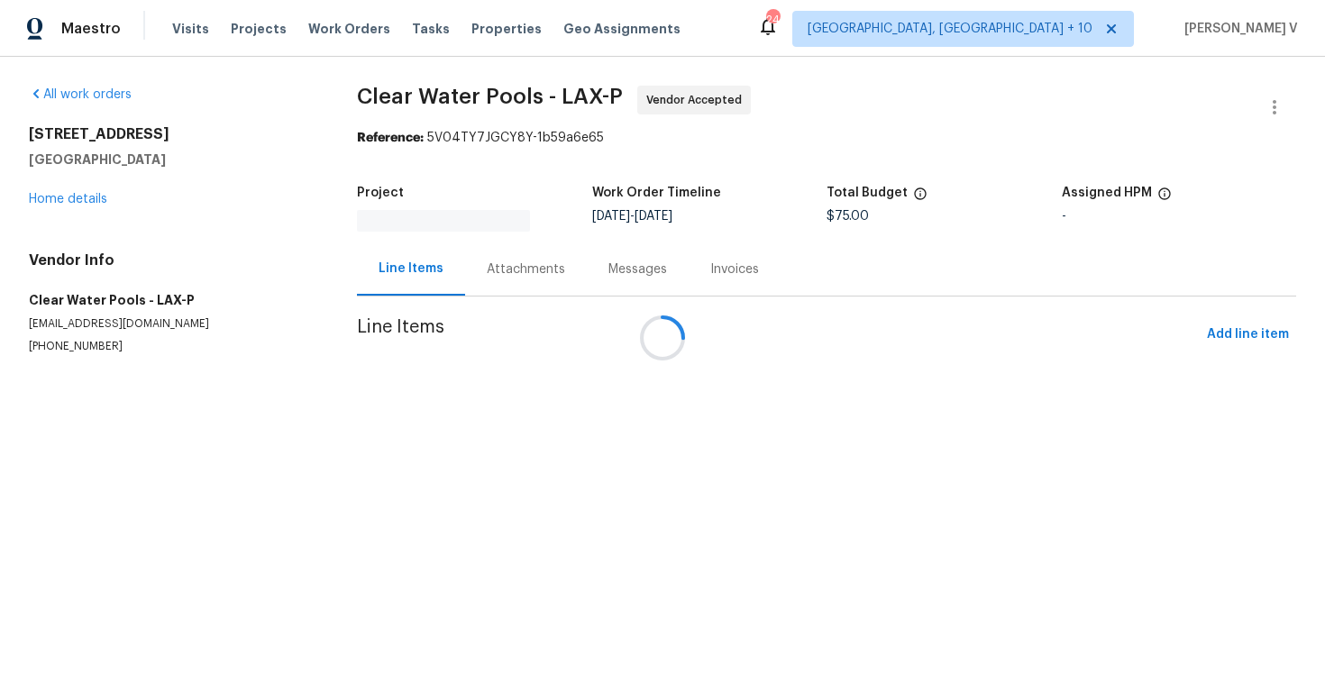
click at [587, 246] on div "Messages" at bounding box center [638, 268] width 102 height 53
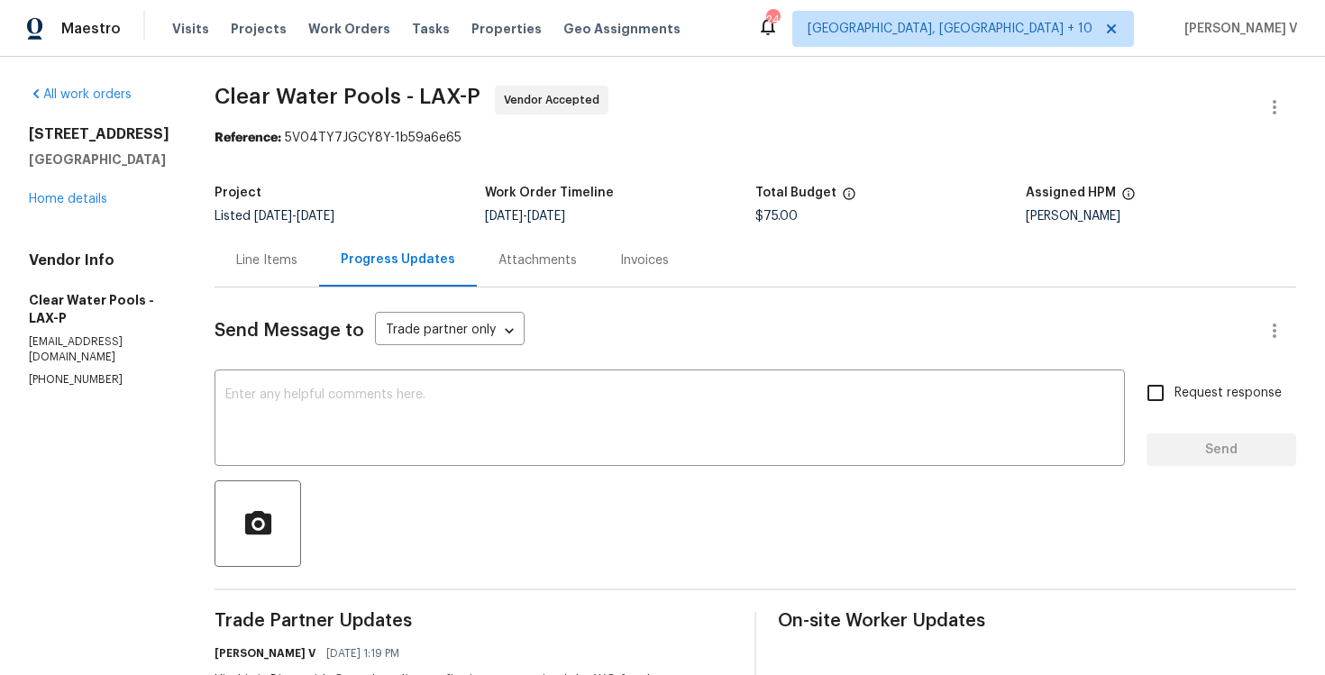
scroll to position [119, 0]
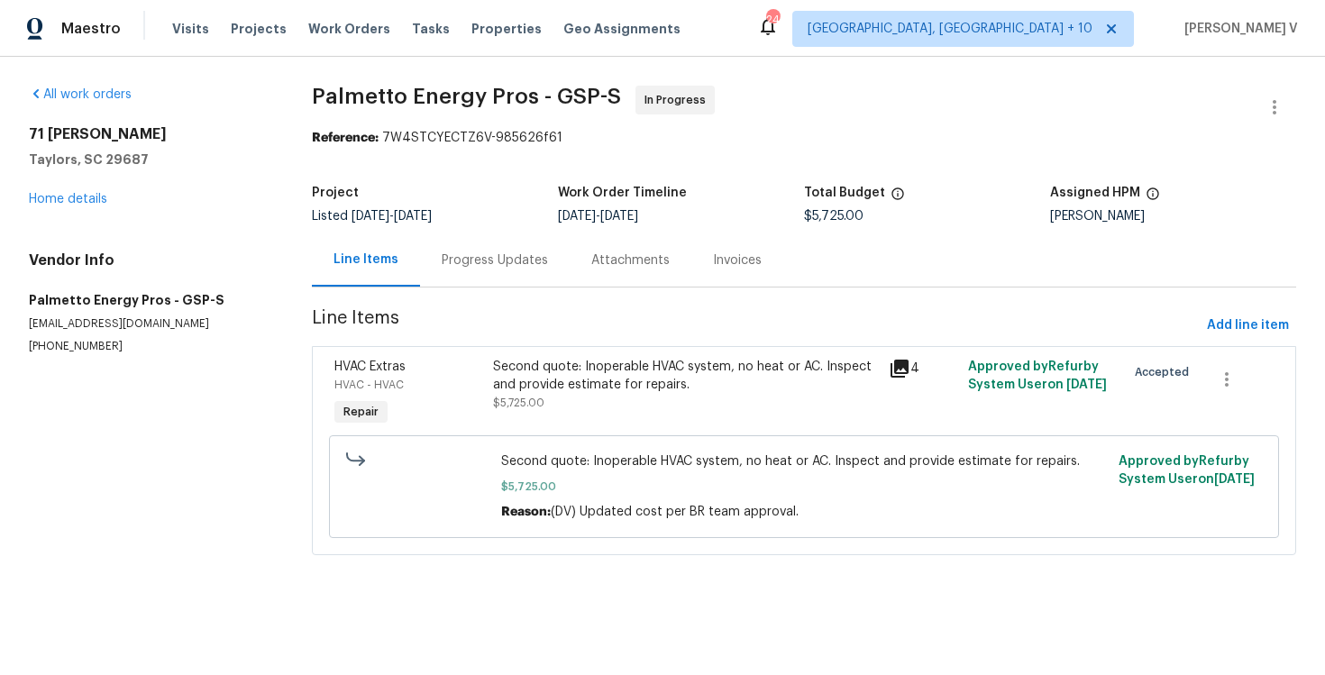
click at [499, 244] on div "Progress Updates" at bounding box center [495, 259] width 150 height 53
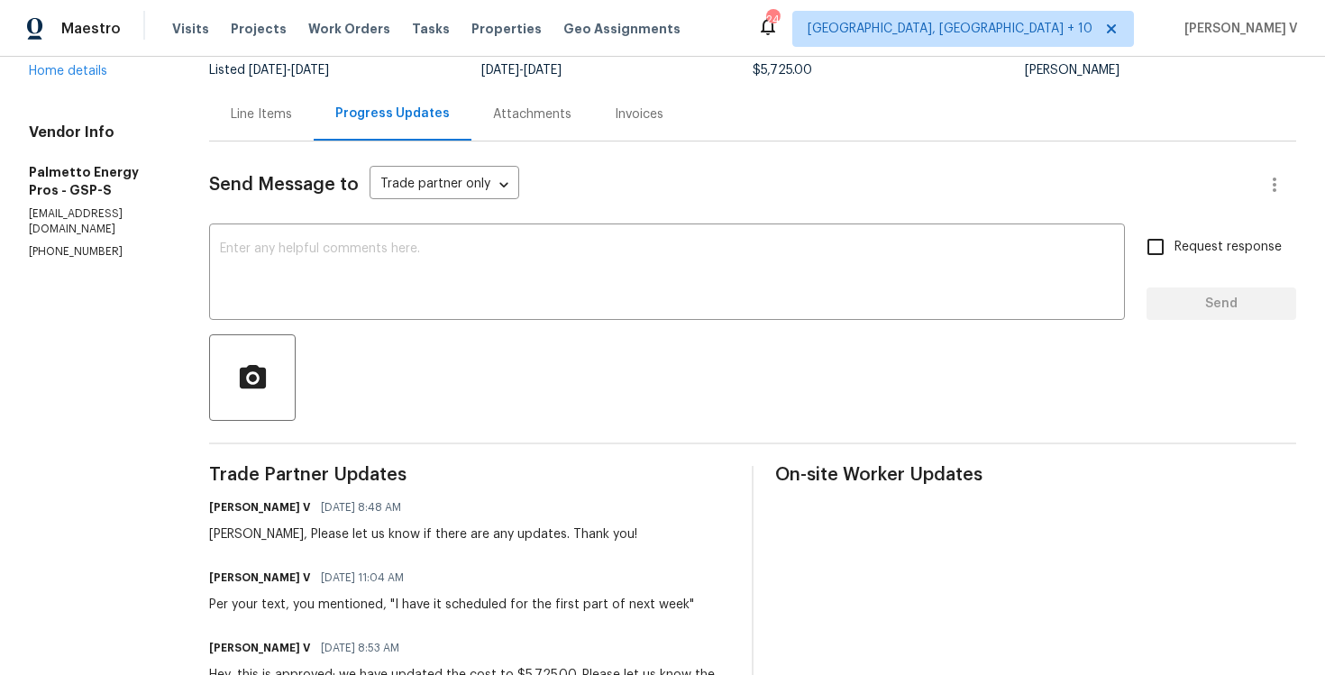
scroll to position [205, 0]
